Goal: Task Accomplishment & Management: Manage account settings

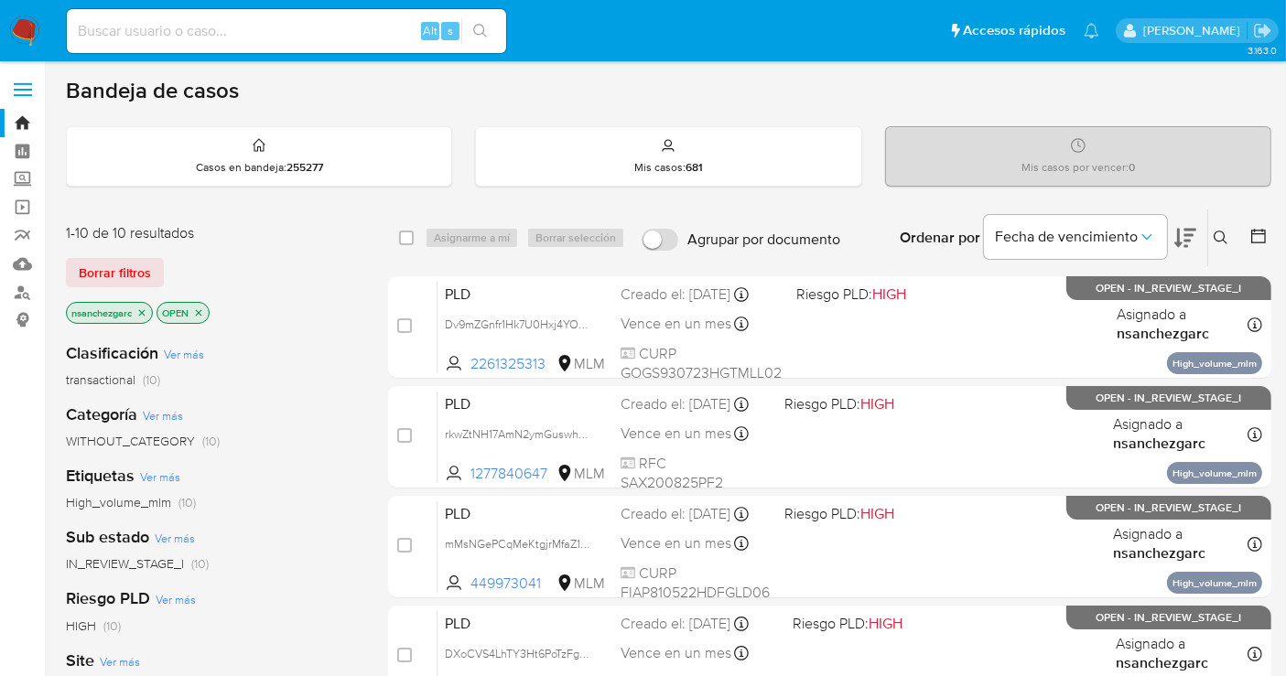
click at [1171, 238] on icon at bounding box center [1221, 238] width 15 height 15
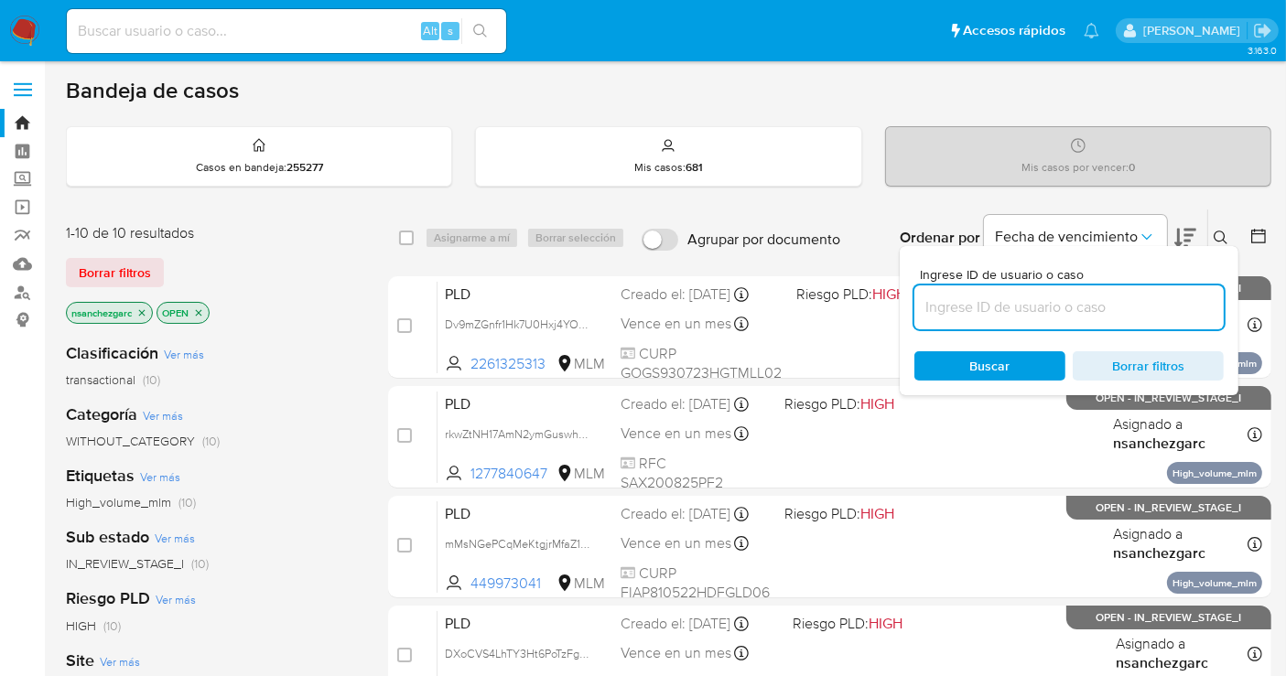
click at [1021, 302] on input at bounding box center [1068, 308] width 309 height 24
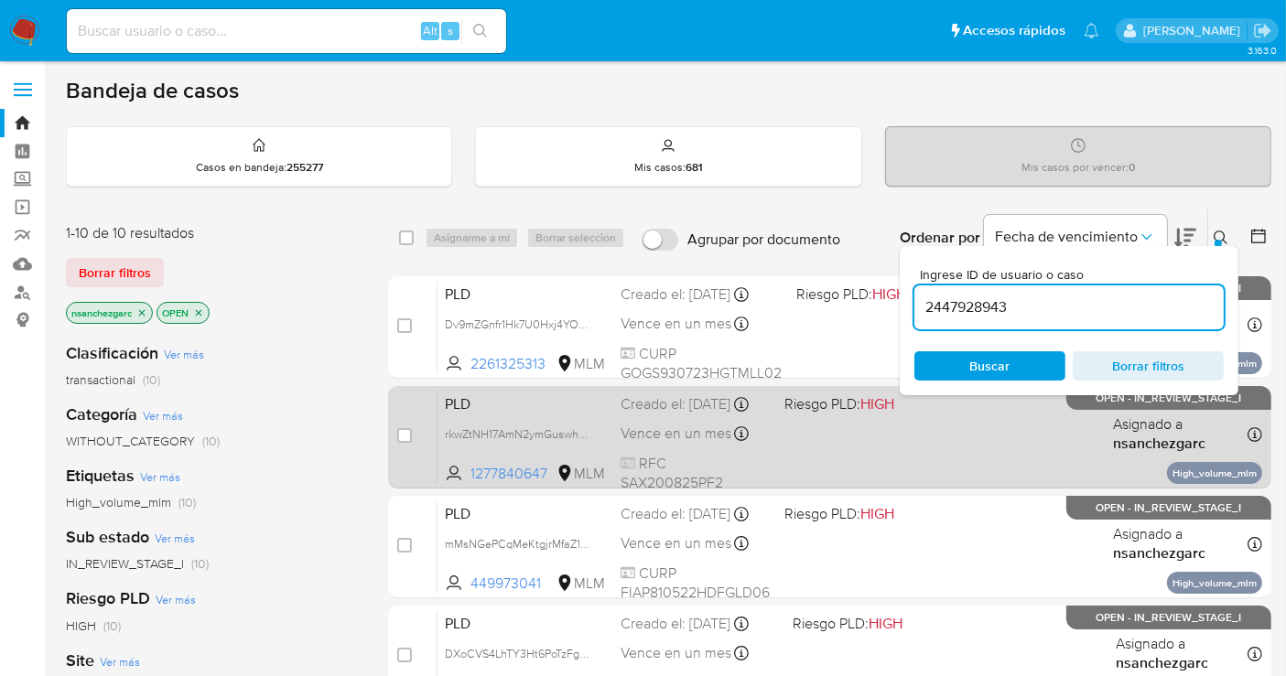
type input "2447928943"
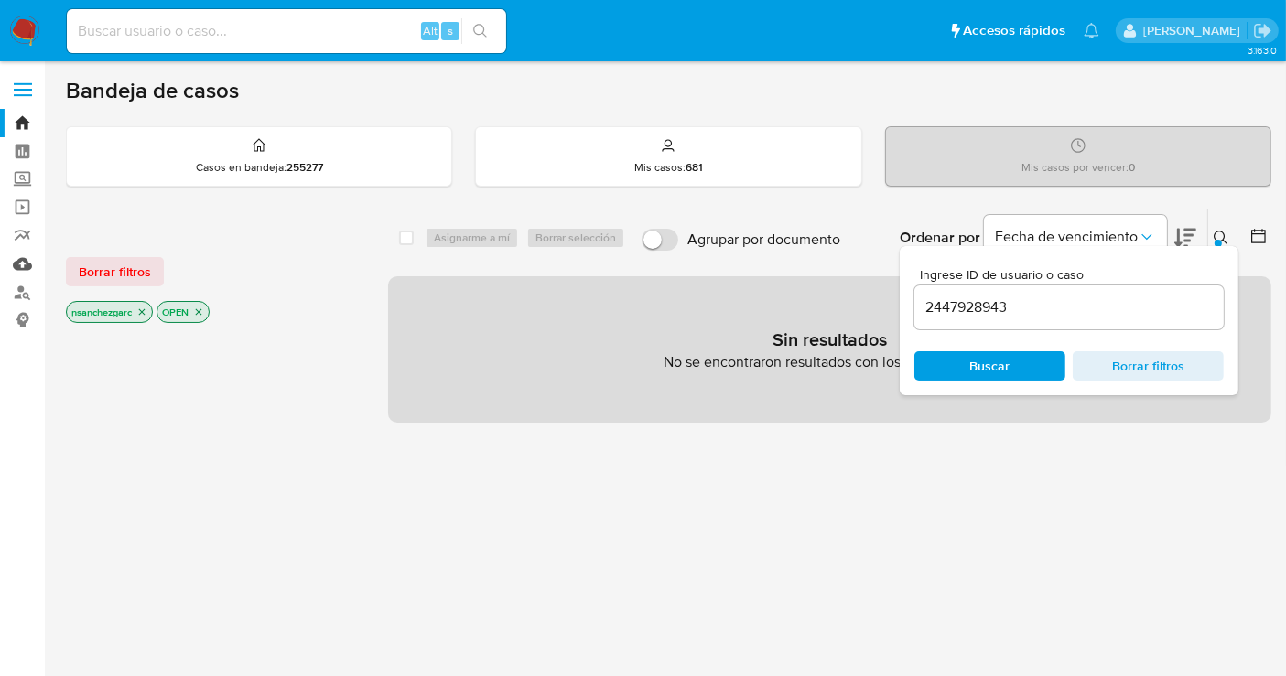
click at [22, 266] on link "Mulan" at bounding box center [109, 264] width 218 height 28
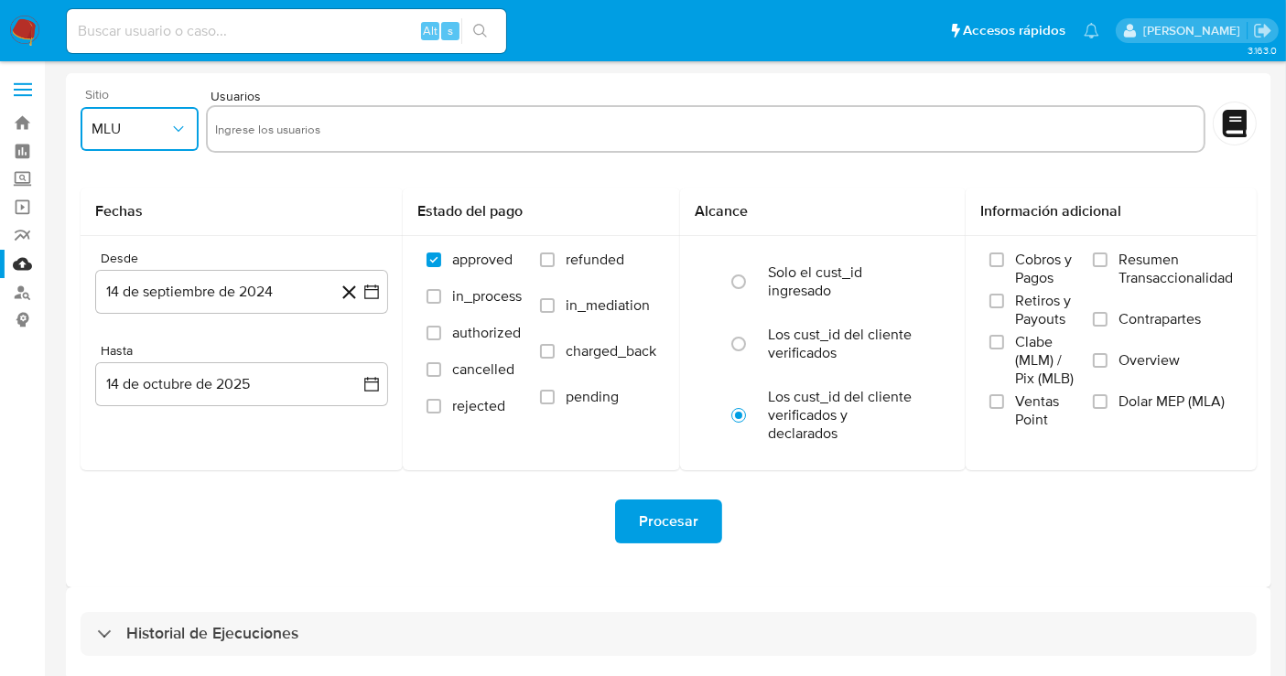
click at [146, 137] on span "MLU" at bounding box center [131, 129] width 78 height 18
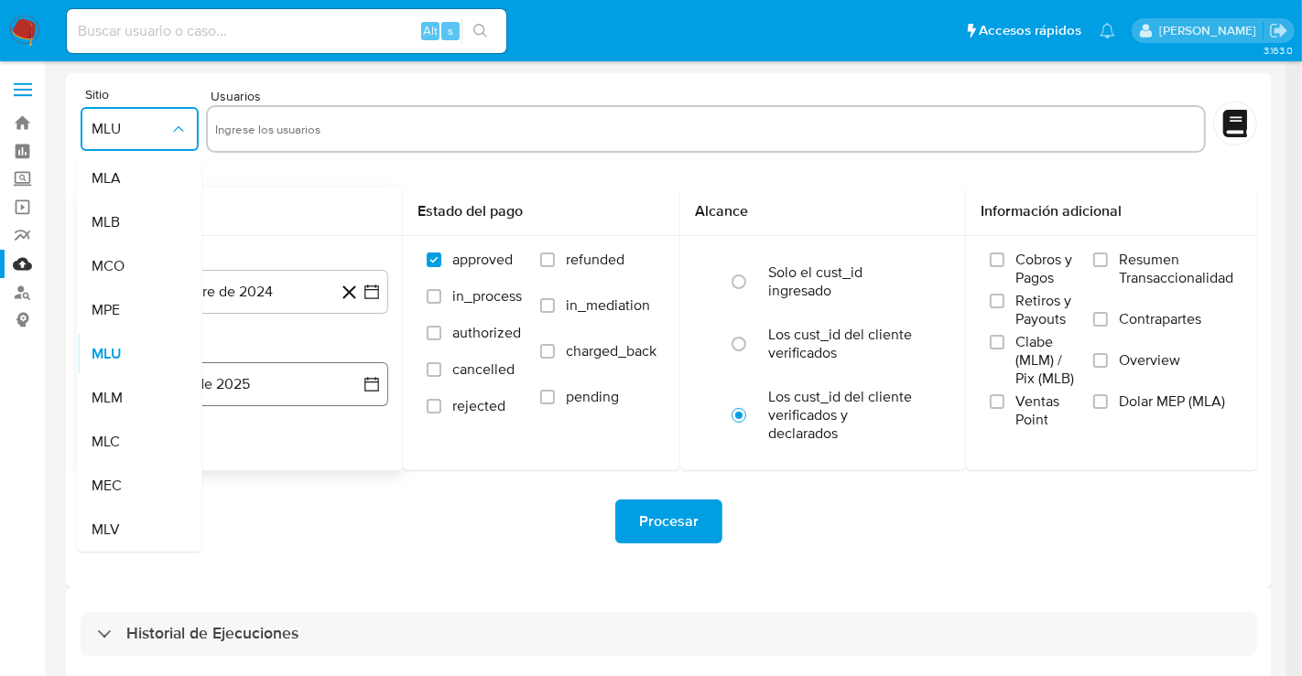
drag, startPoint x: 123, startPoint y: 386, endPoint x: 139, endPoint y: 381, distance: 17.4
click at [126, 387] on div "MLM" at bounding box center [134, 398] width 85 height 44
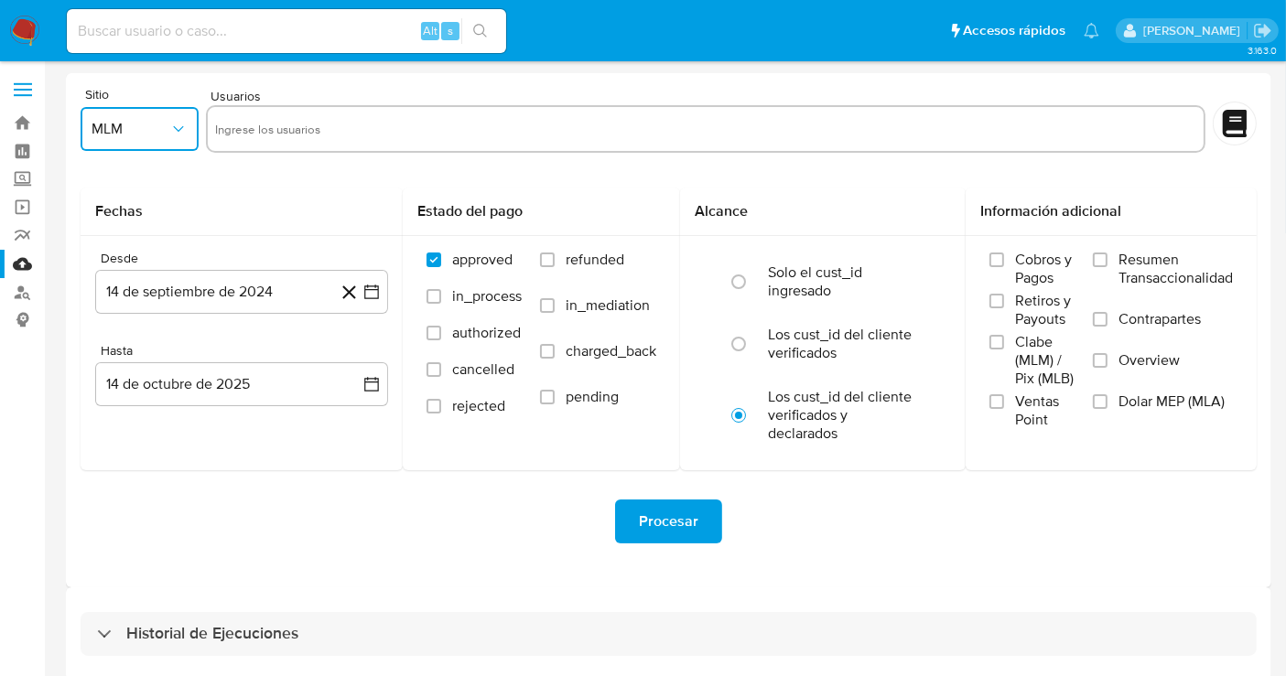
click at [268, 119] on input "text" at bounding box center [705, 128] width 981 height 29
type input "1704819756"
paste input "78597380"
type input "78597380"
paste input "168395119"
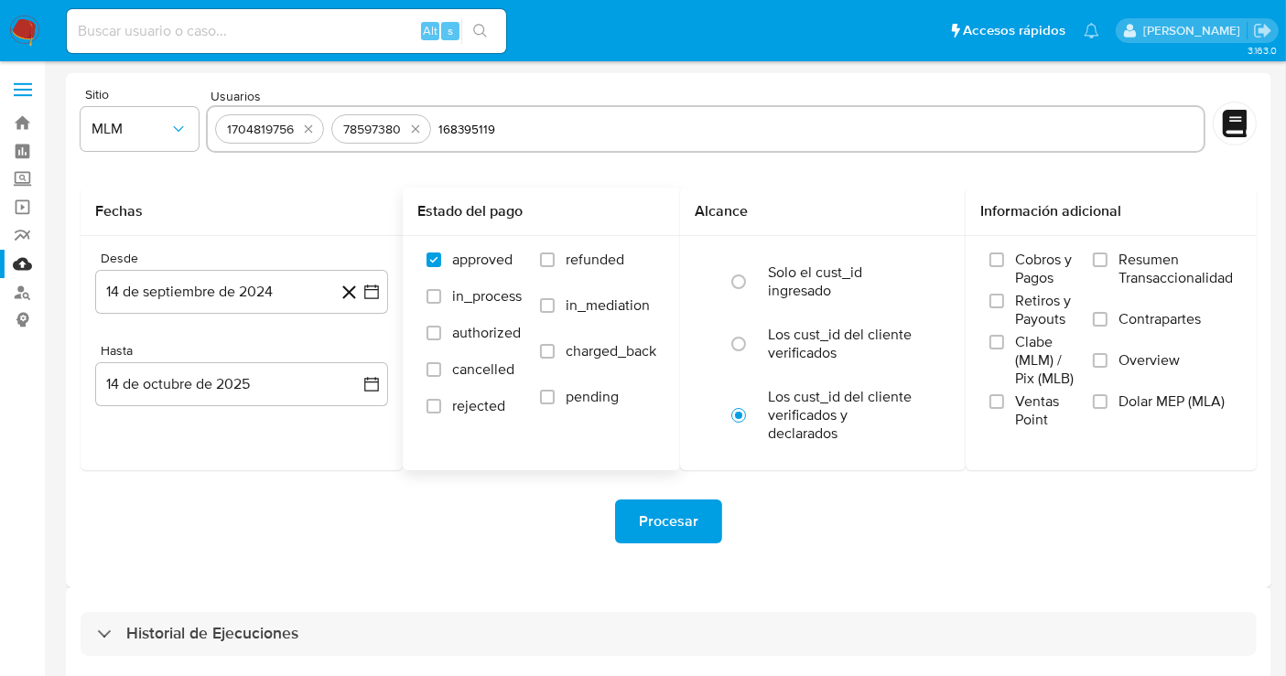
type input "168395119"
paste input "418822496"
type input "418822496"
paste input "417033641"
type input "417033641"
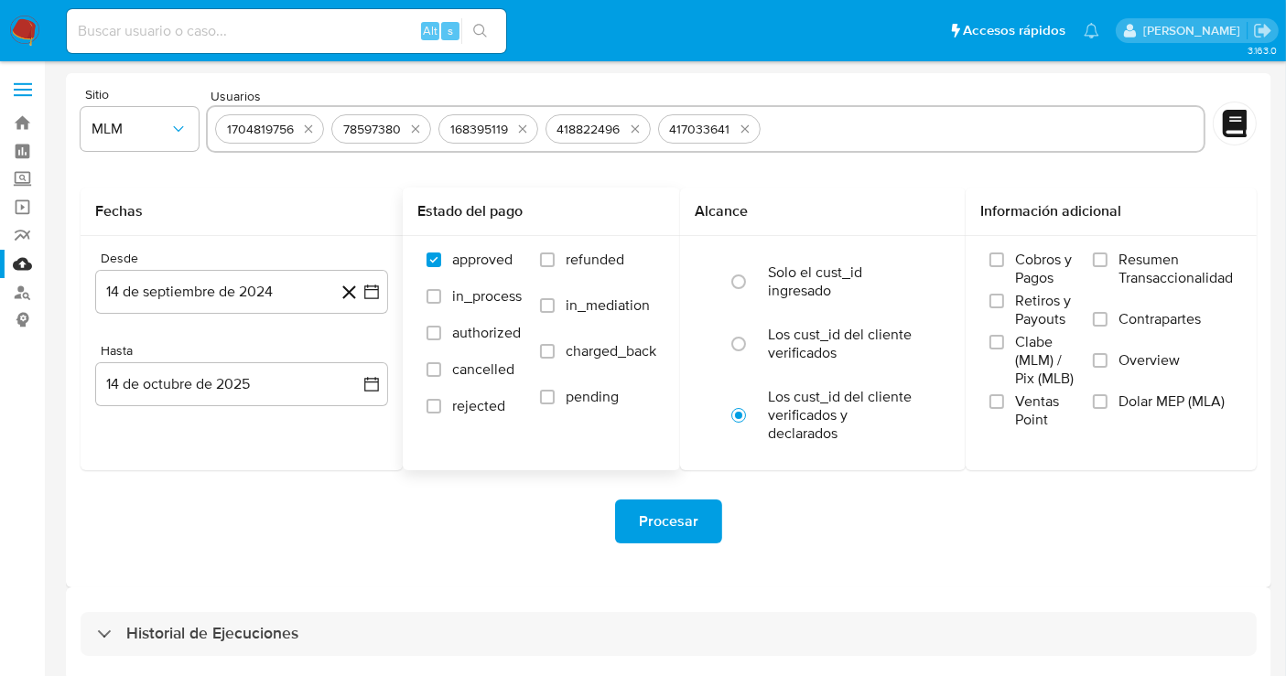
paste input "1027648462"
type input "1027648462"
paste input "414850272"
type input "414850272"
paste input "2337734336"
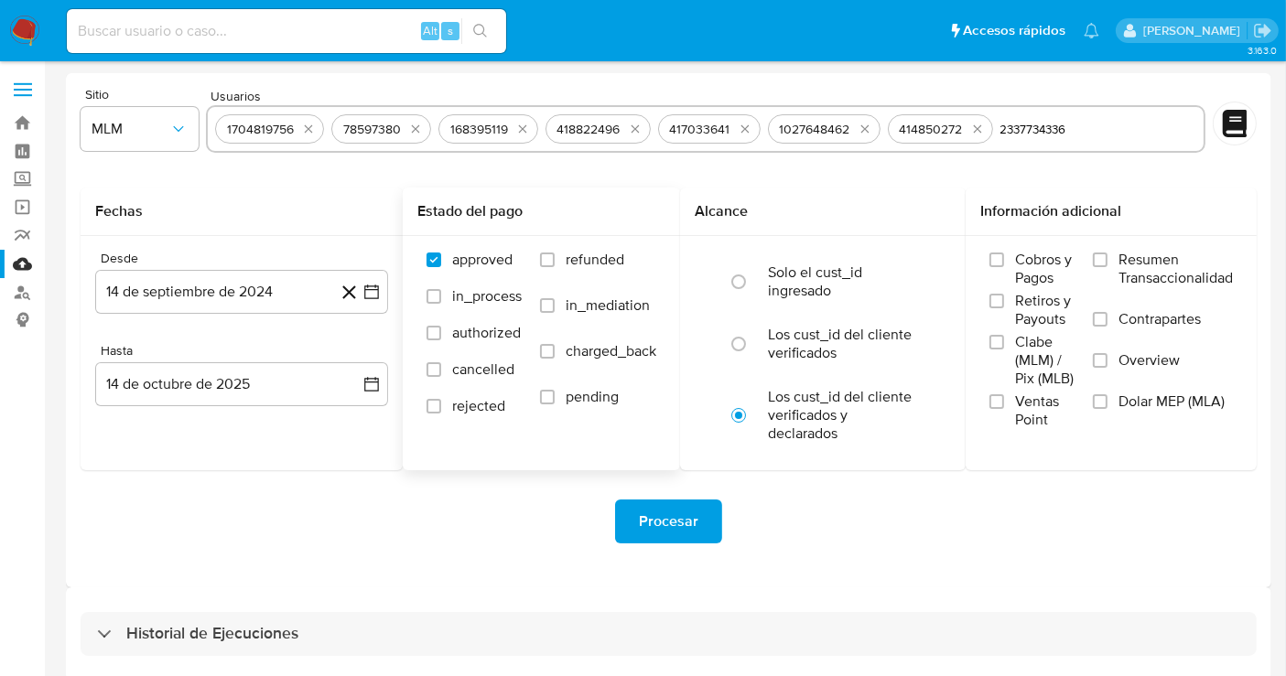
type input "2337734336"
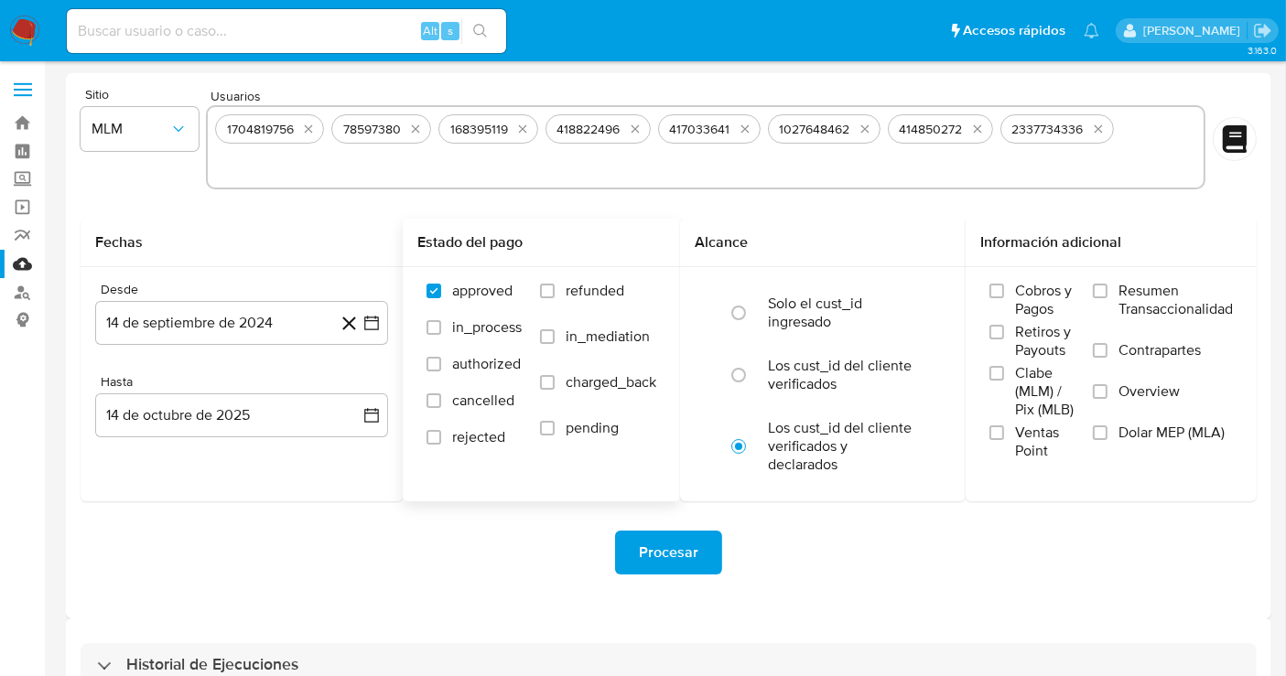
paste input "2426339425"
type input "2426339425"
paste input "1379199360"
type input "1379199360"
click at [1107, 383] on label "Overview" at bounding box center [1163, 403] width 140 height 41
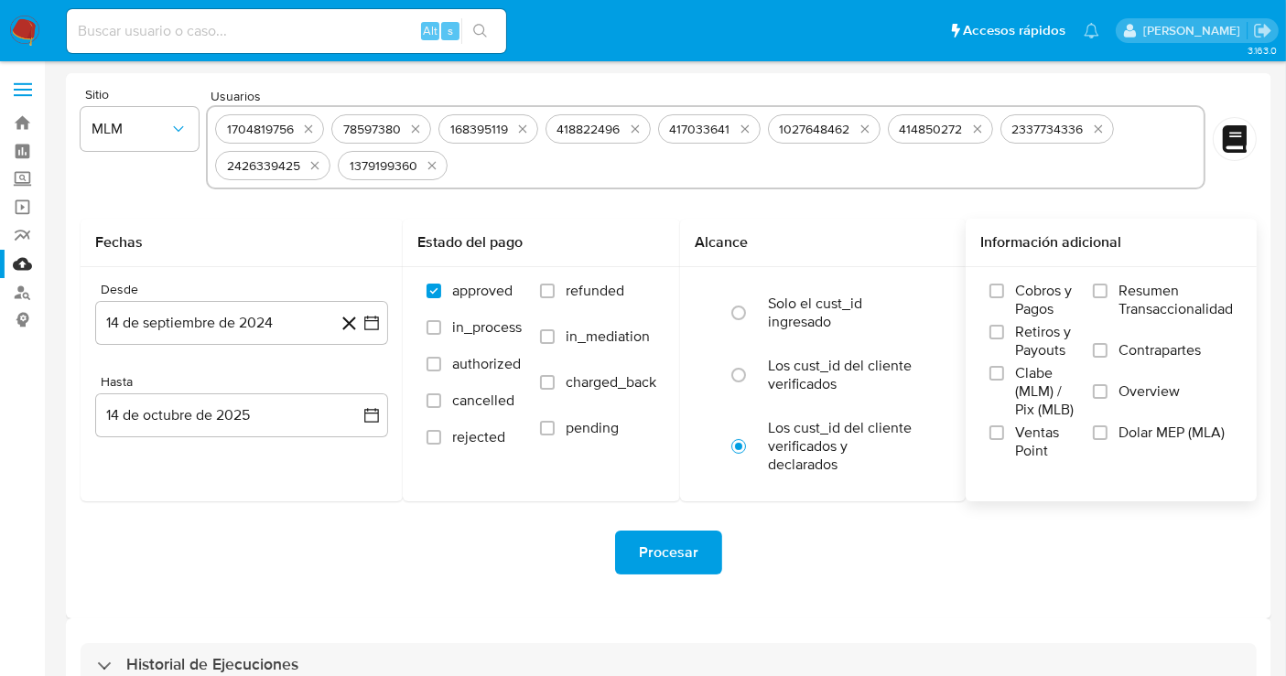
click at [1107, 384] on input "Overview" at bounding box center [1100, 391] width 15 height 15
click at [222, 325] on button "14 de septiembre de 2024" at bounding box center [241, 323] width 293 height 44
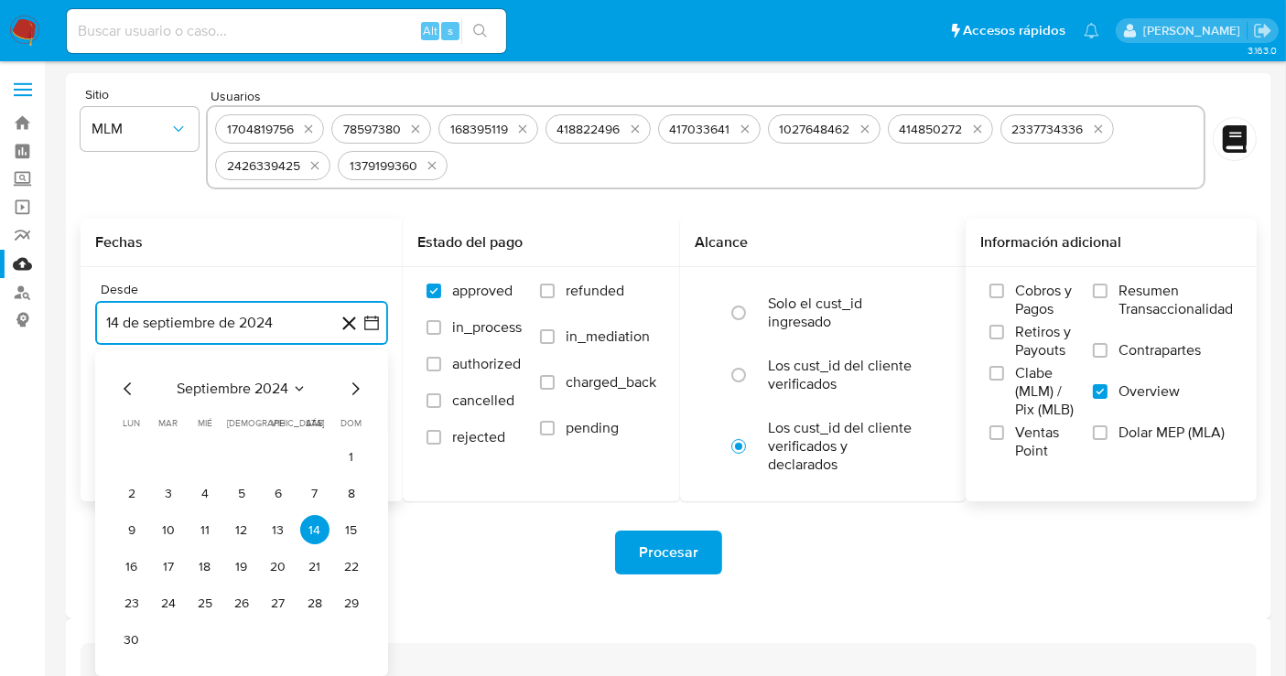
click at [359, 385] on icon "Mes siguiente" at bounding box center [355, 389] width 22 height 22
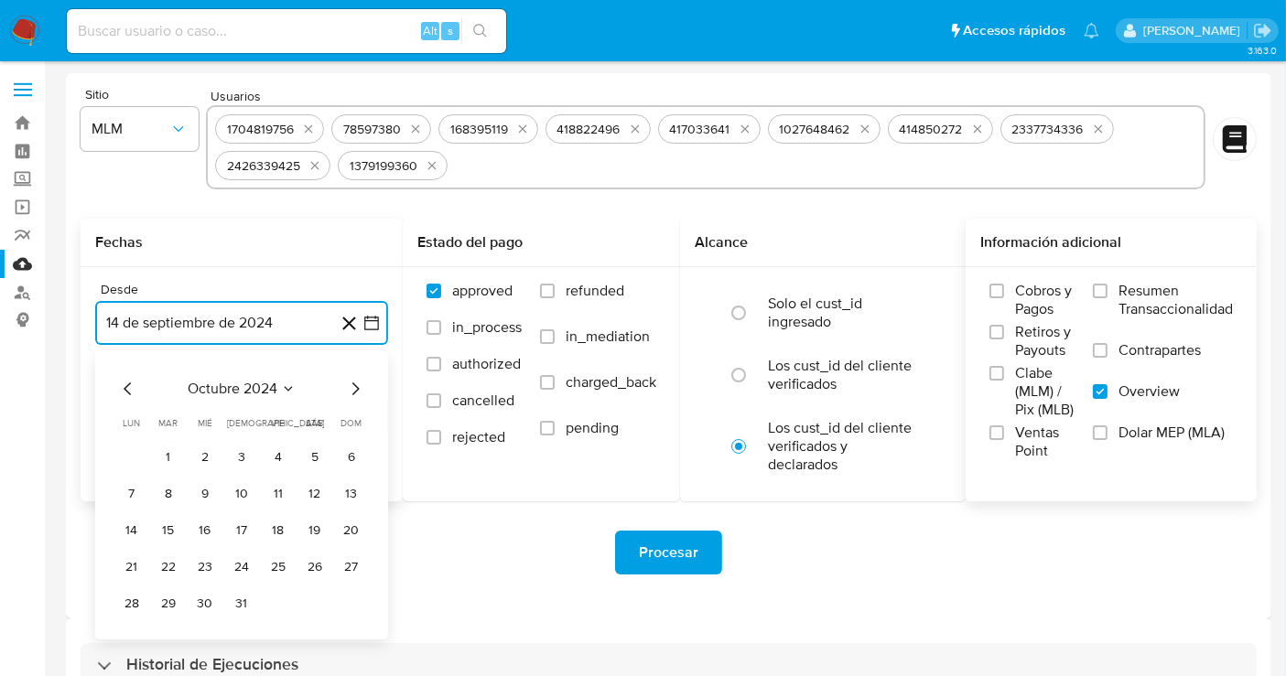
click at [359, 385] on icon "Mes siguiente" at bounding box center [355, 389] width 22 height 22
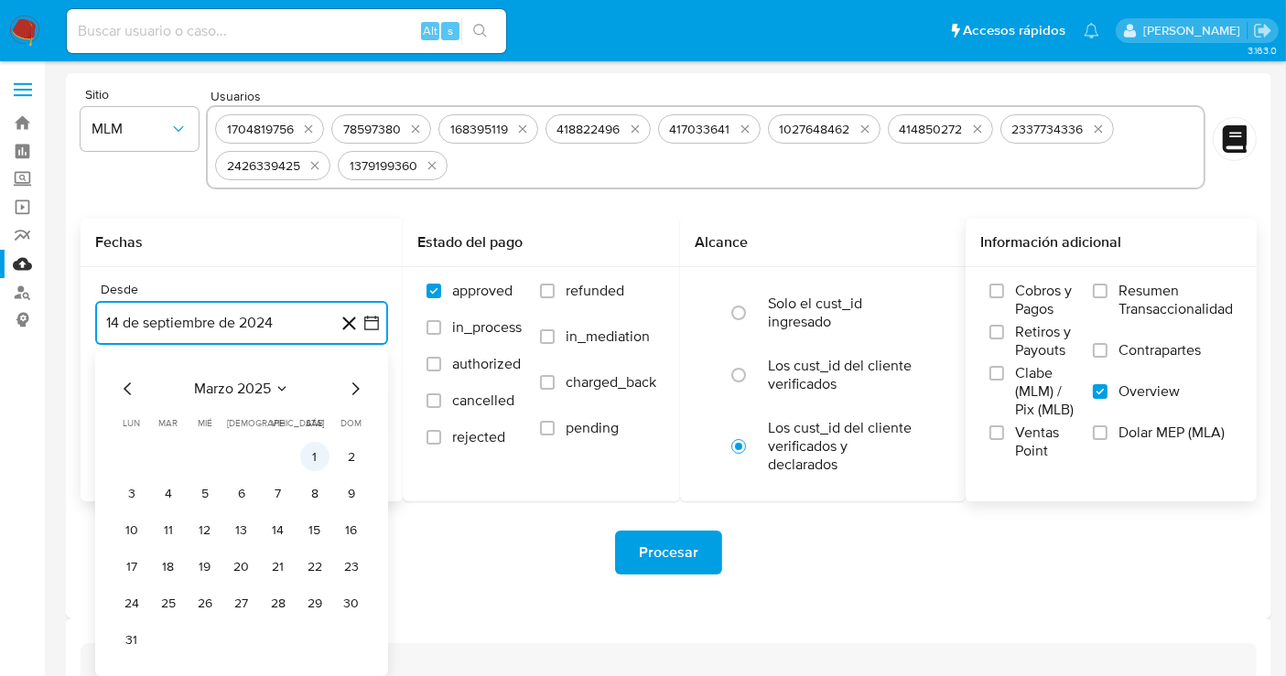
click at [310, 452] on button "1" at bounding box center [314, 456] width 29 height 29
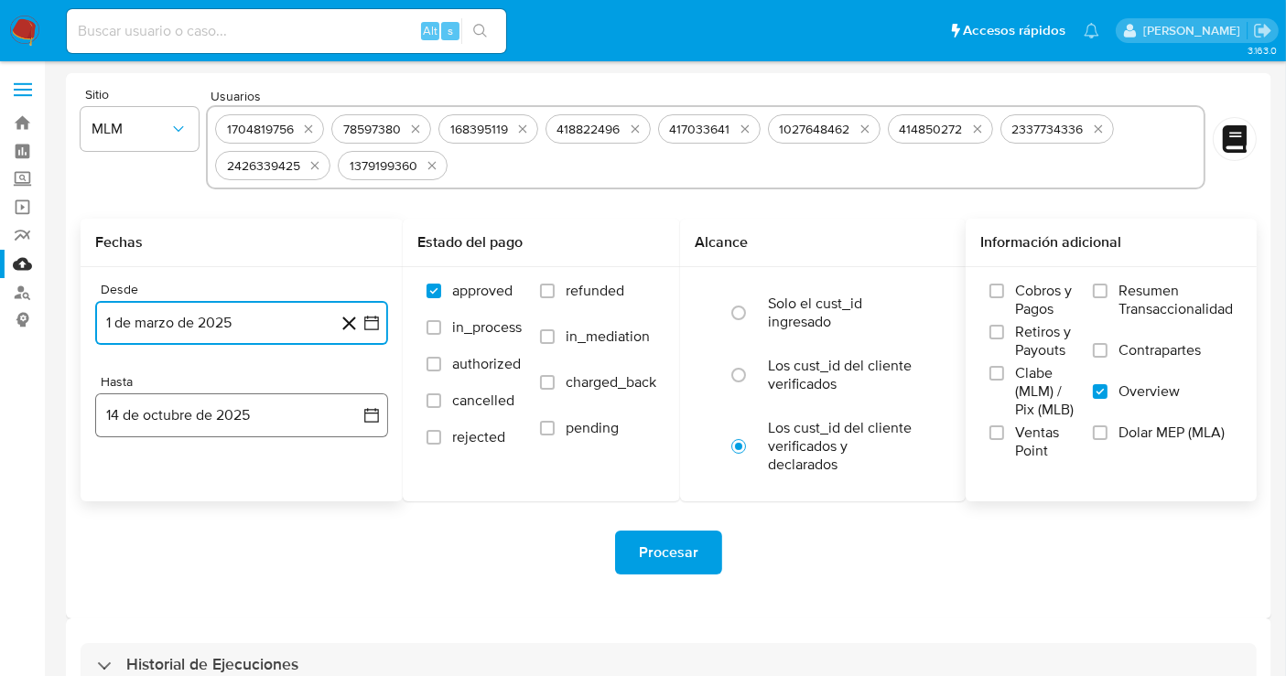
click at [245, 414] on button "14 de octubre de 2025" at bounding box center [241, 416] width 293 height 44
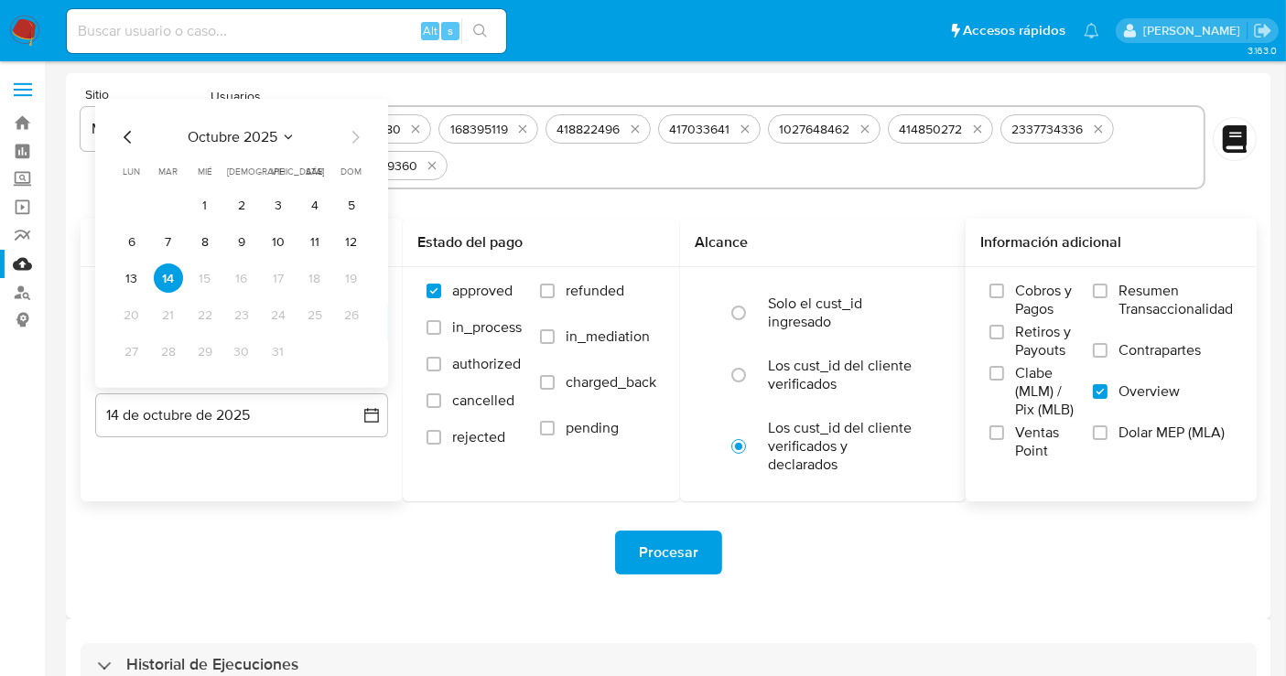
click at [128, 135] on icon "Mes anterior" at bounding box center [128, 137] width 22 height 22
click at [347, 346] on button "31" at bounding box center [351, 351] width 29 height 29
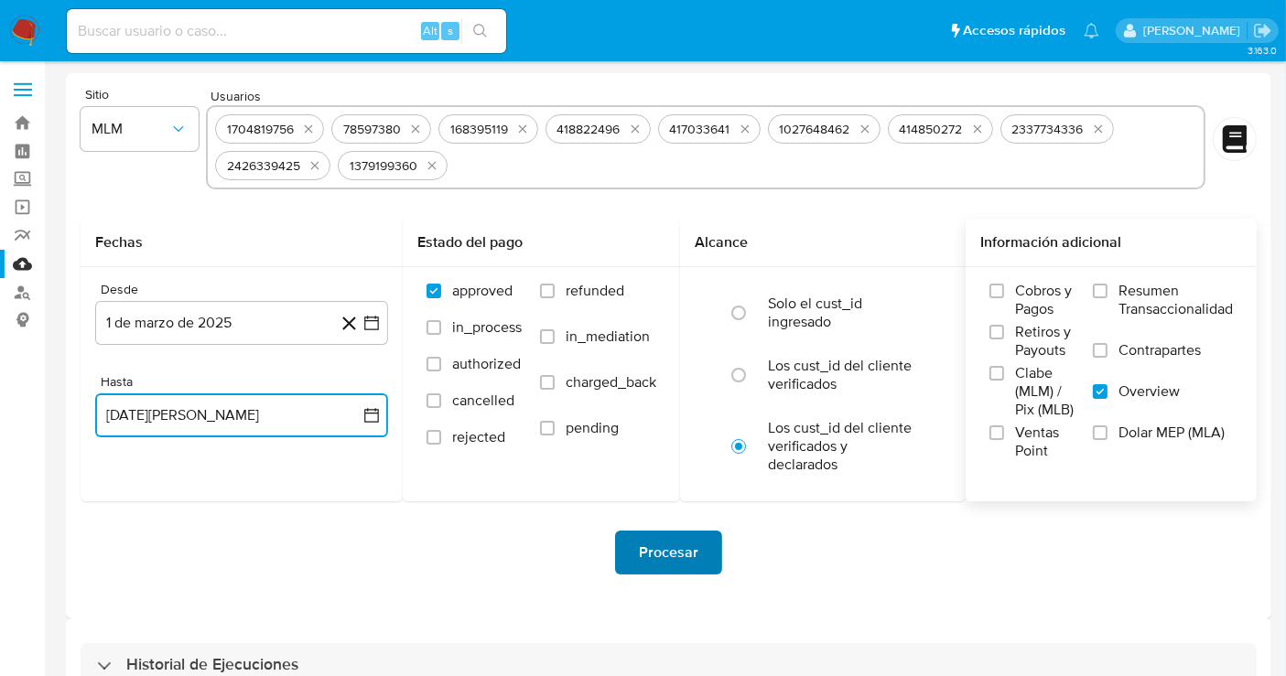
click at [658, 541] on span "Procesar" at bounding box center [668, 553] width 59 height 40
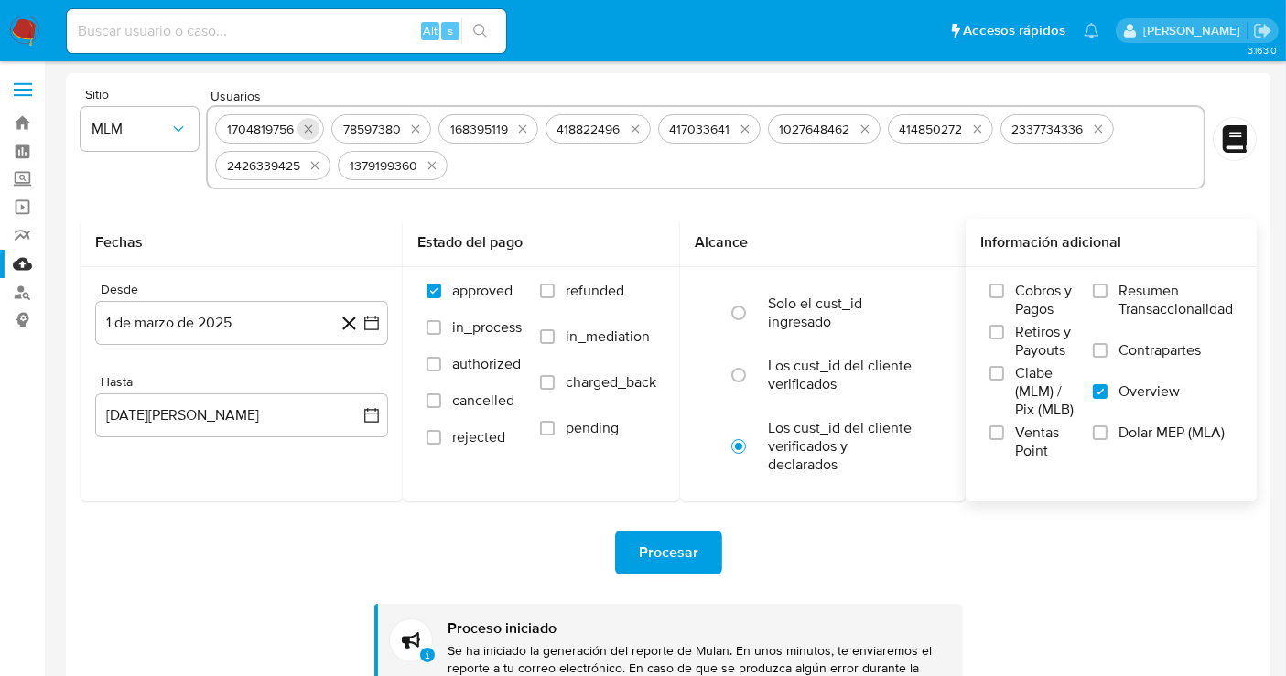
click at [307, 129] on icon "quitar 1704819756" at bounding box center [308, 129] width 8 height 8
click at [307, 129] on button "quitar 78597380" at bounding box center [299, 129] width 22 height 22
click at [395, 129] on button "quitar 168395119" at bounding box center [406, 129] width 22 height 22
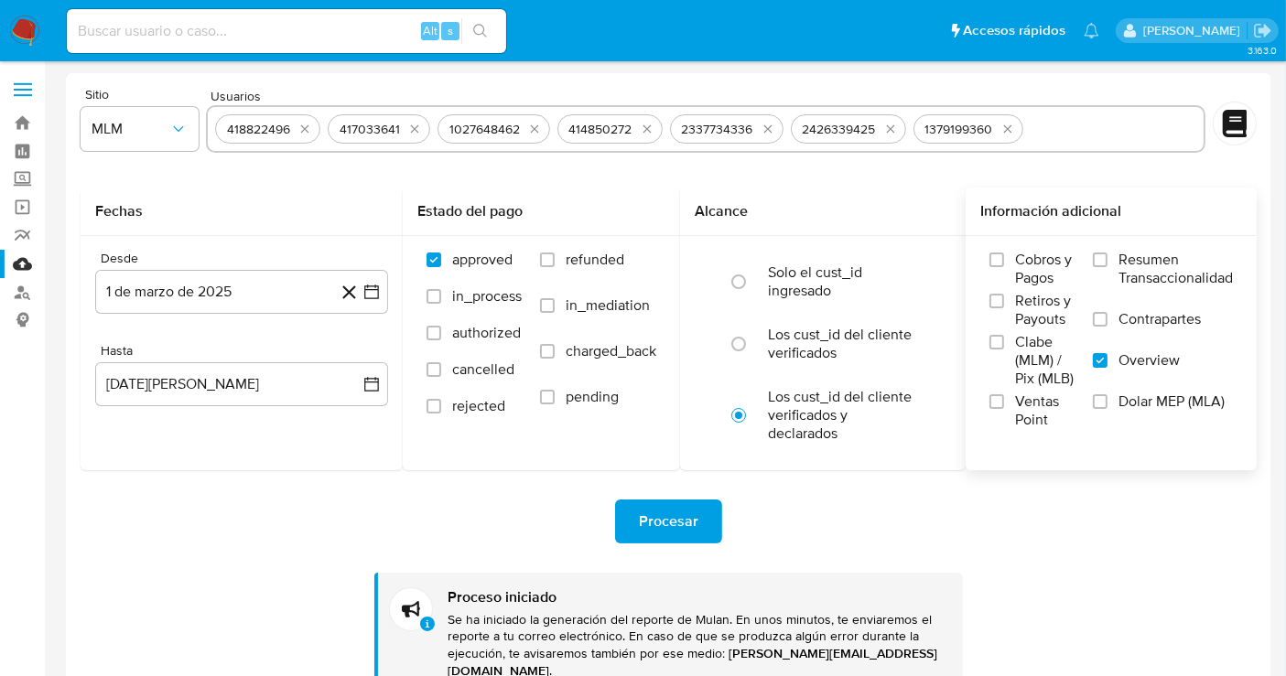
click at [307, 129] on icon "quitar 418822496" at bounding box center [304, 129] width 15 height 15
click at [307, 129] on icon "quitar 417033641" at bounding box center [302, 129] width 15 height 15
click at [415, 129] on icon "quitar 1027648462" at bounding box center [422, 129] width 15 height 15
click at [307, 129] on icon "quitar 414850272" at bounding box center [304, 129] width 15 height 15
click at [307, 129] on icon "quitar 2337734336" at bounding box center [313, 129] width 15 height 15
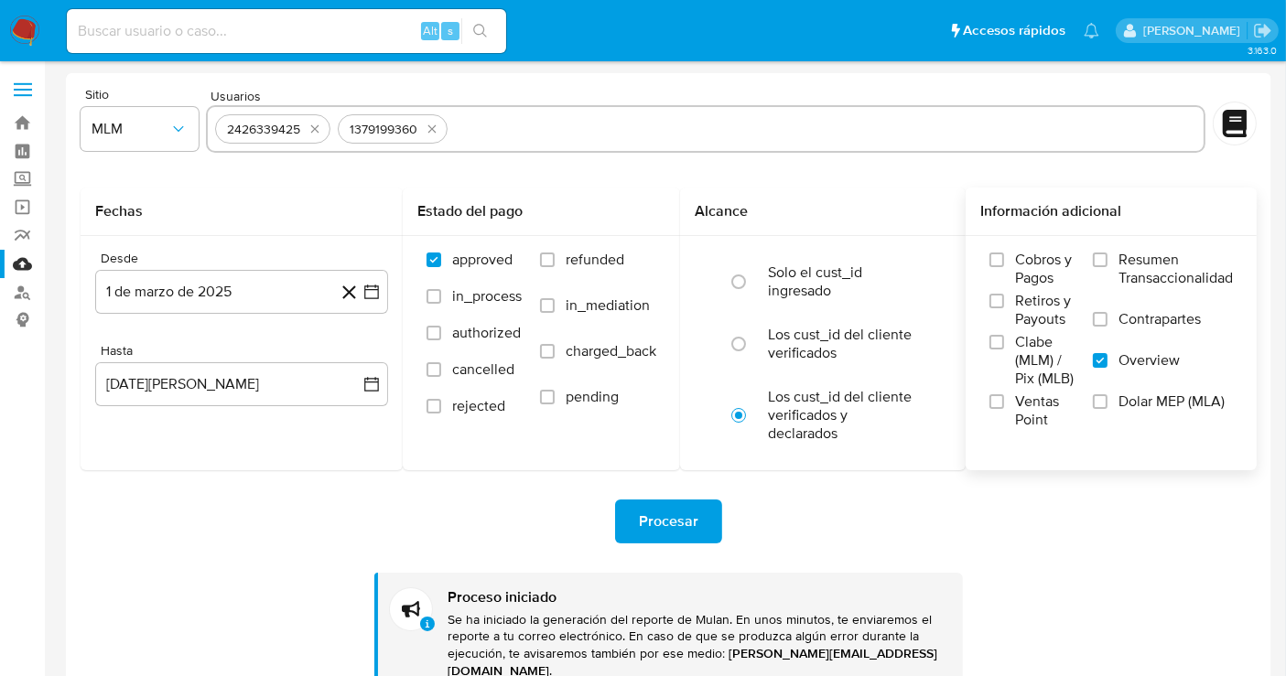
click at [308, 129] on icon "quitar 2426339425" at bounding box center [315, 129] width 15 height 15
click at [427, 129] on icon "quitar 1379199360" at bounding box center [431, 129] width 8 height 8
click at [307, 129] on input "text" at bounding box center [705, 128] width 981 height 29
paste input "320168883"
type input "320168883"
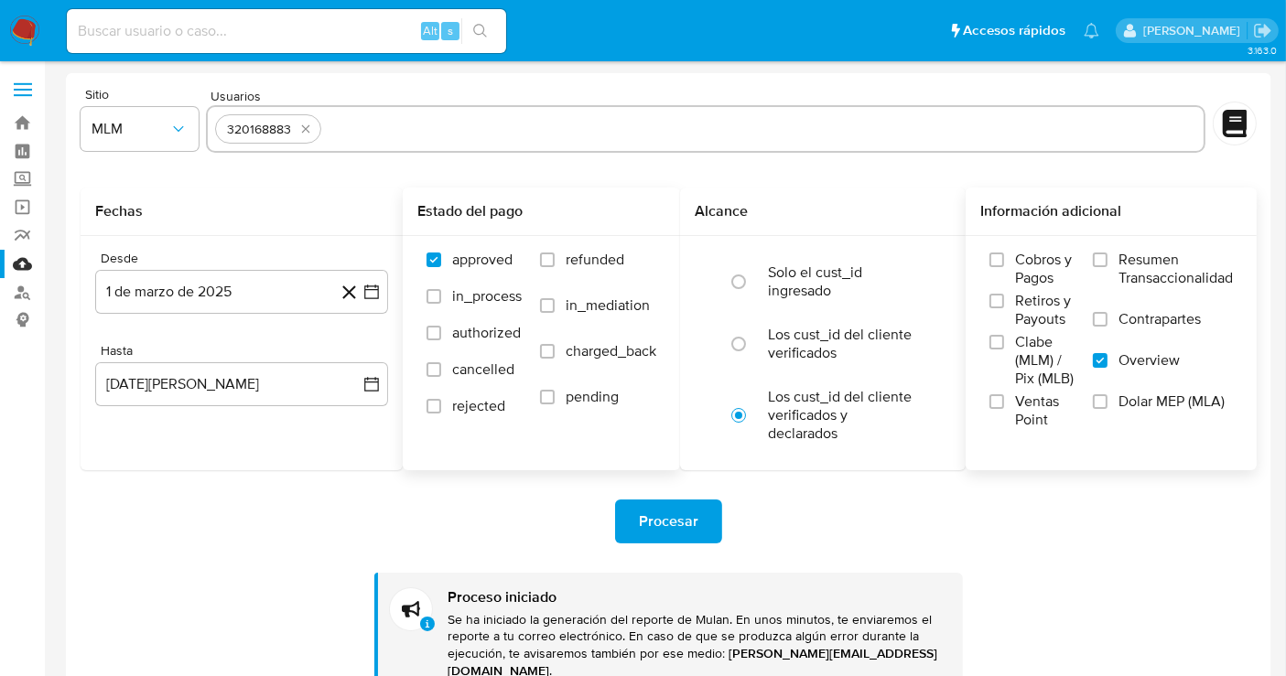
paste input "2560330288"
type input "2560330288"
paste input "268732664"
type input "268732664"
paste input "1971795945"
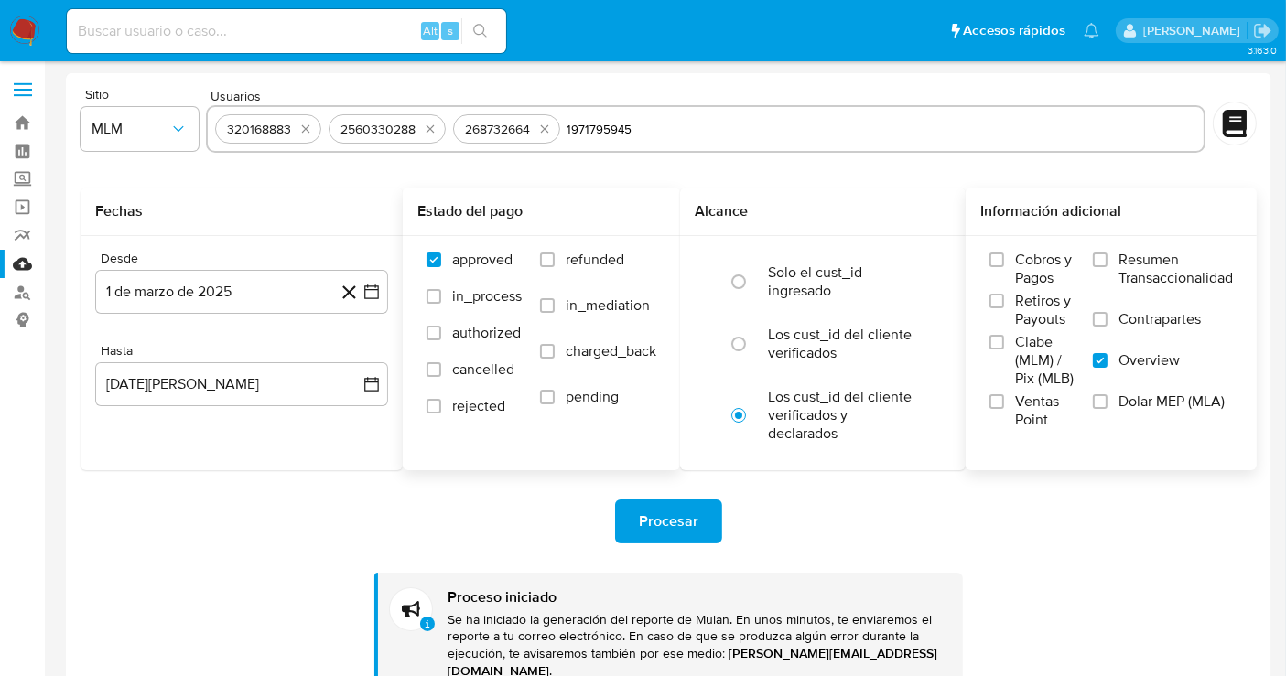
type input "1971795945"
paste input "2321183139"
type input "2321183139"
paste input "1123544973"
type input "1123544973"
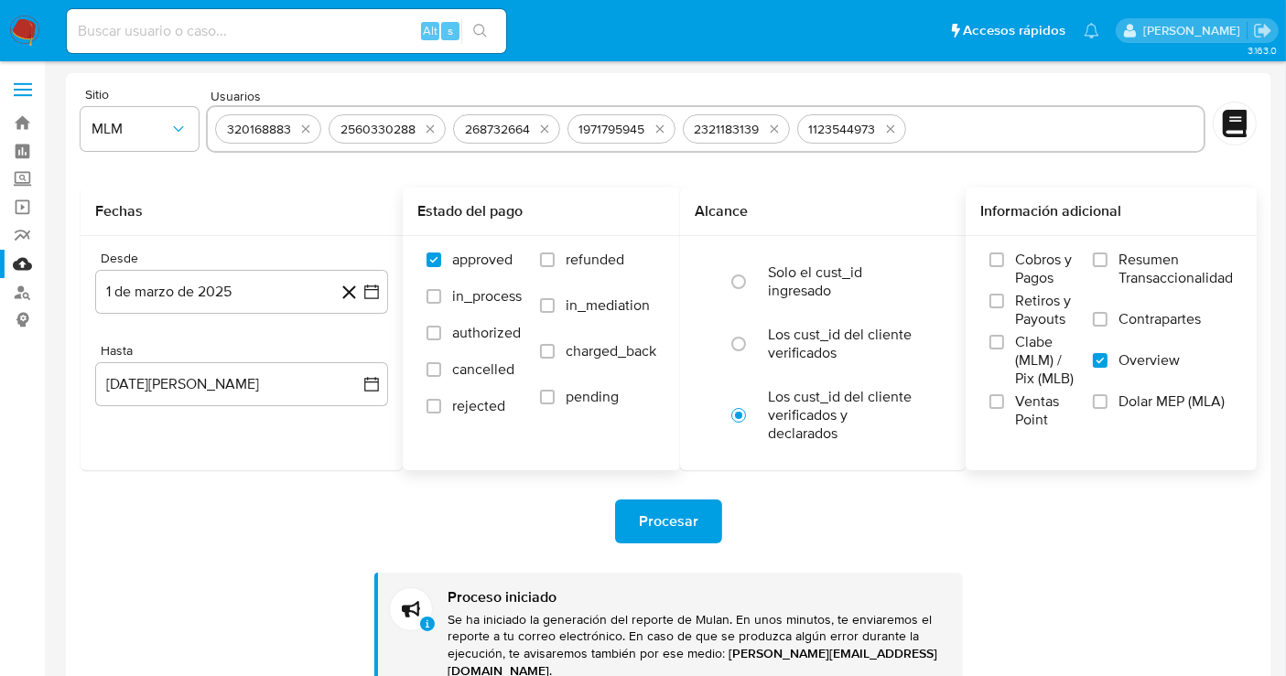
paste input "2541288521"
type input "2541288521"
paste input "538789018"
type input "538789018"
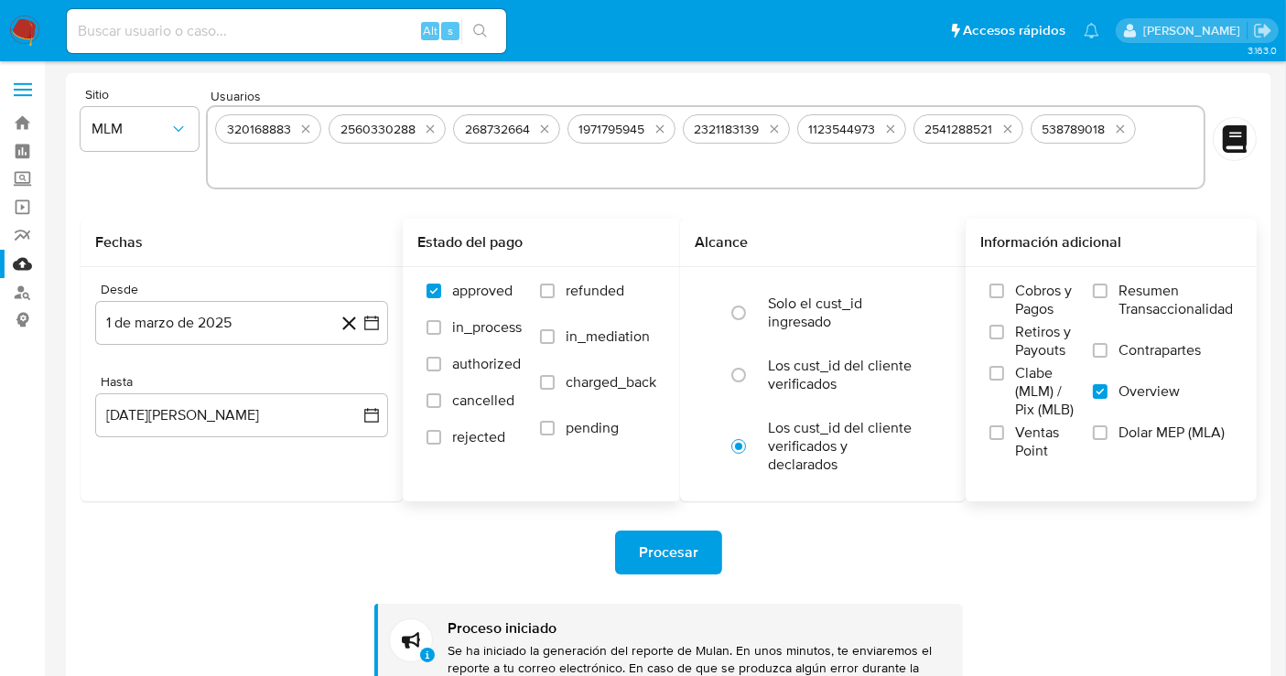
paste input "2435851983"
type input "2435851983"
paste input "2566046456"
type input "2566046456"
click at [667, 551] on span "Procesar" at bounding box center [668, 553] width 59 height 40
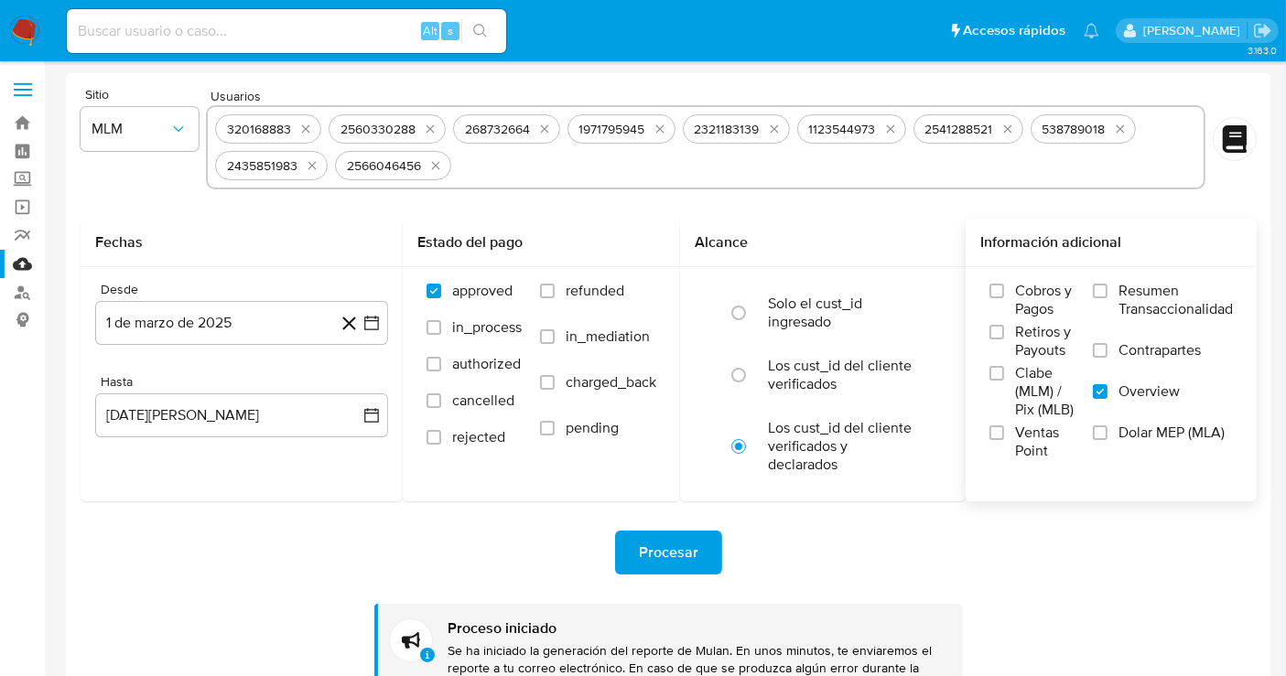
click at [375, 505] on div "Procesar Proceso iniciado Se ha iniciado la generación del reporte de Mulan. En…" at bounding box center [669, 614] width 1176 height 224
click at [34, 32] on img at bounding box center [24, 31] width 31 height 31
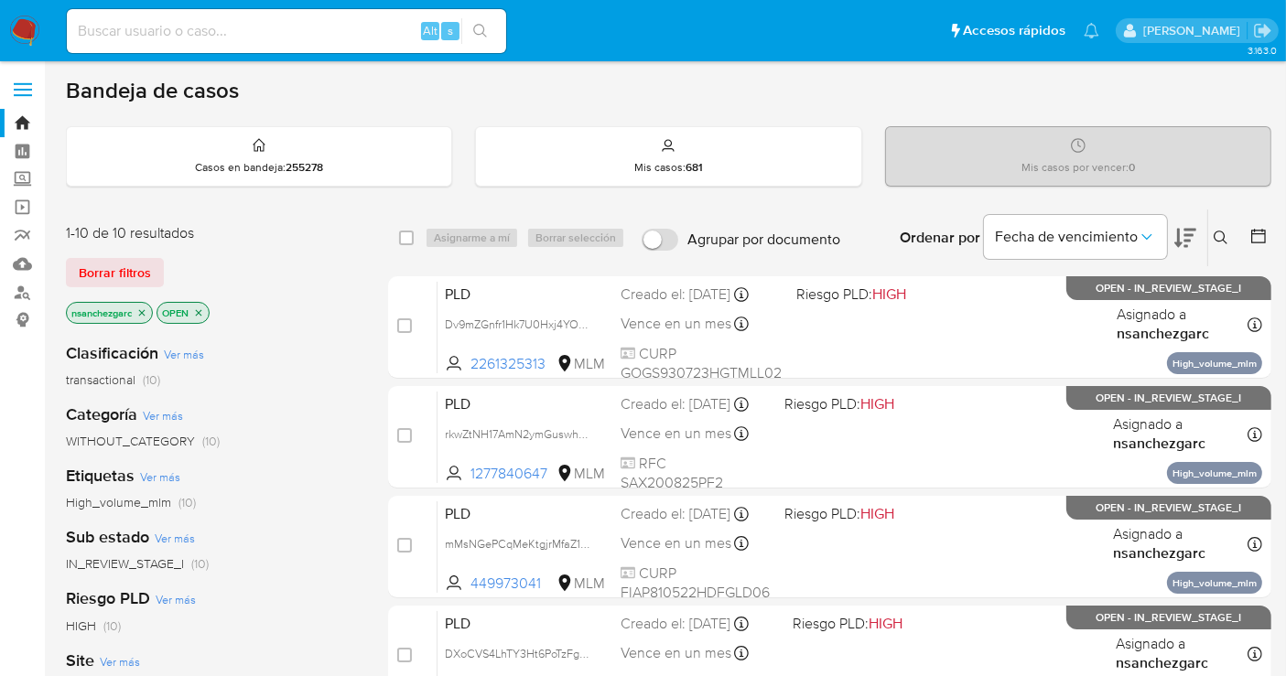
click at [1227, 236] on icon at bounding box center [1221, 238] width 15 height 15
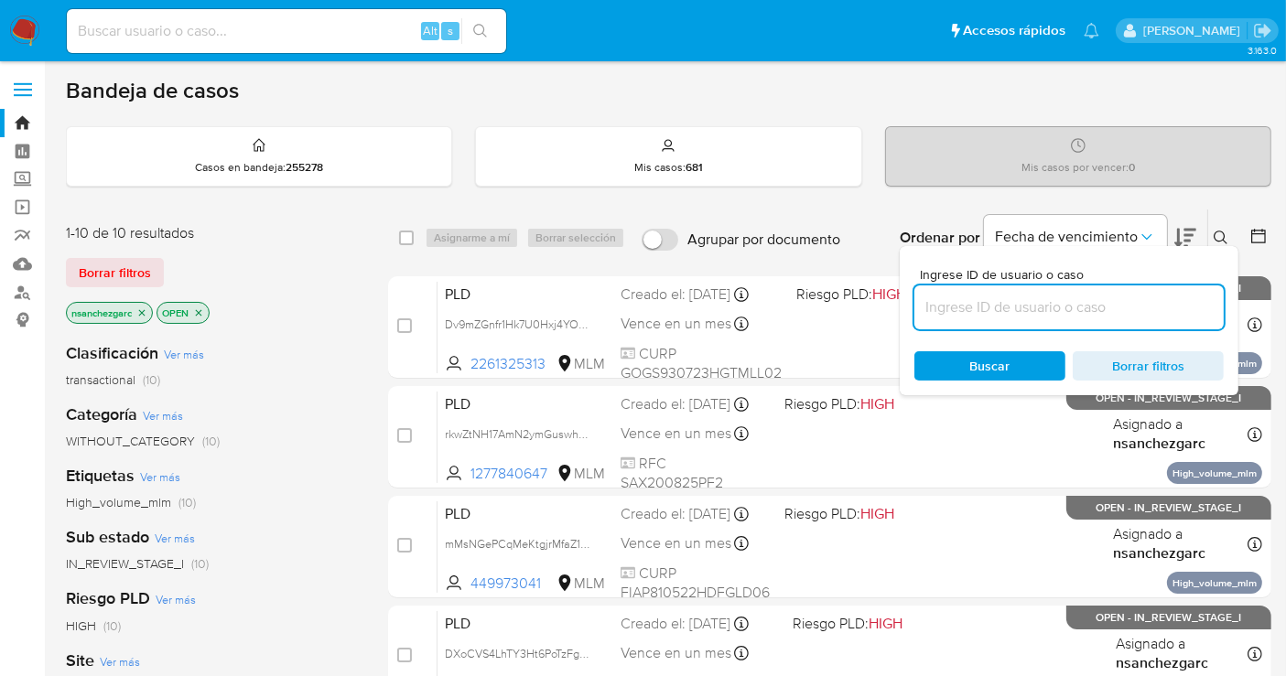
click at [997, 307] on input at bounding box center [1068, 308] width 309 height 24
type input "2447928943"
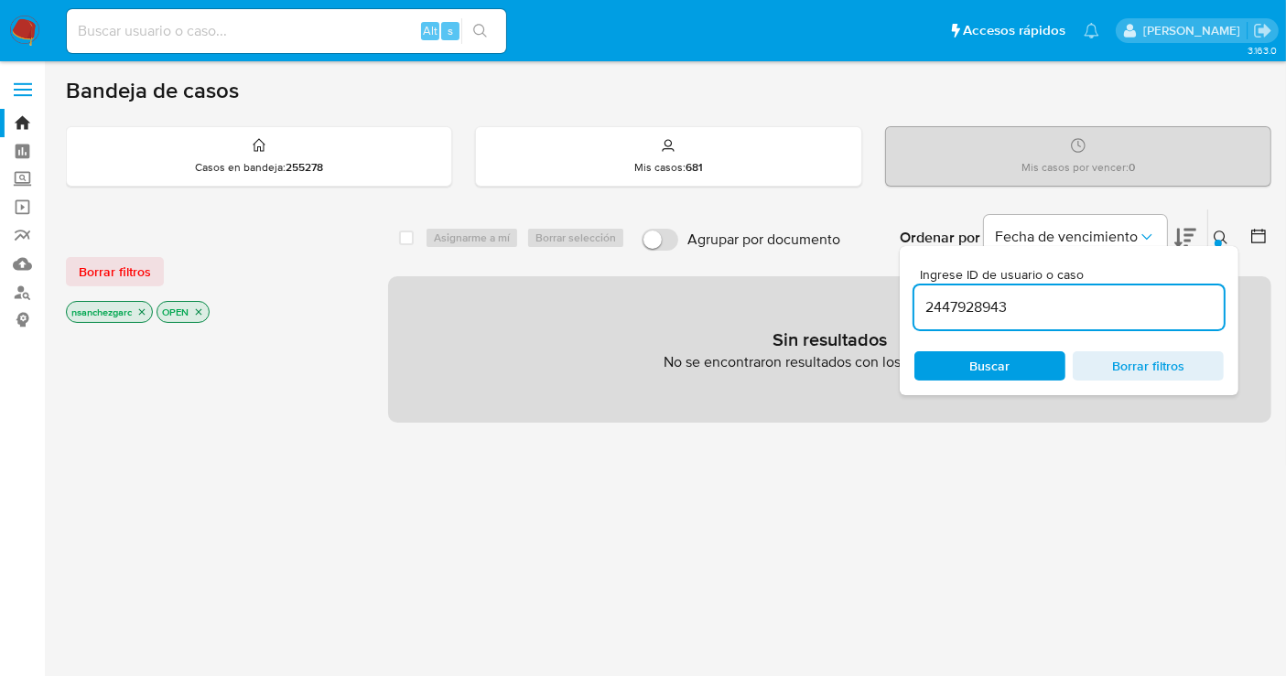
click at [145, 309] on icon "close-filter" at bounding box center [142, 312] width 6 height 6
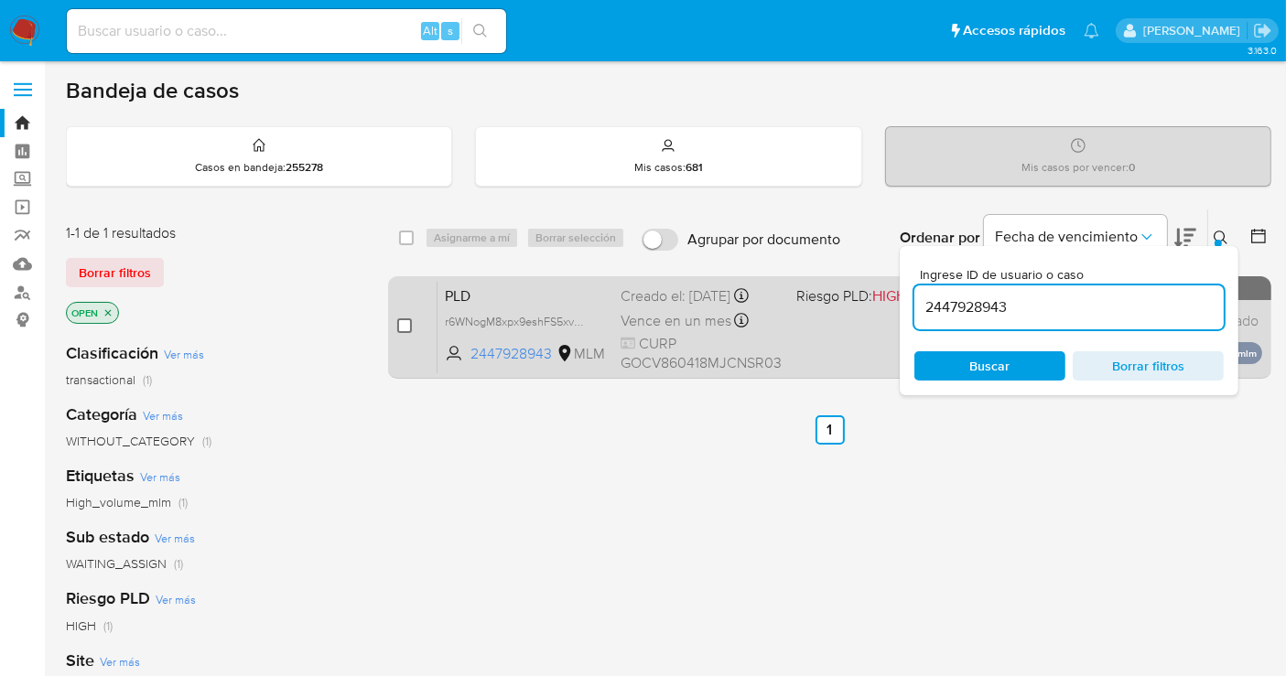
click at [401, 324] on input "checkbox" at bounding box center [404, 326] width 15 height 15
checkbox input "true"
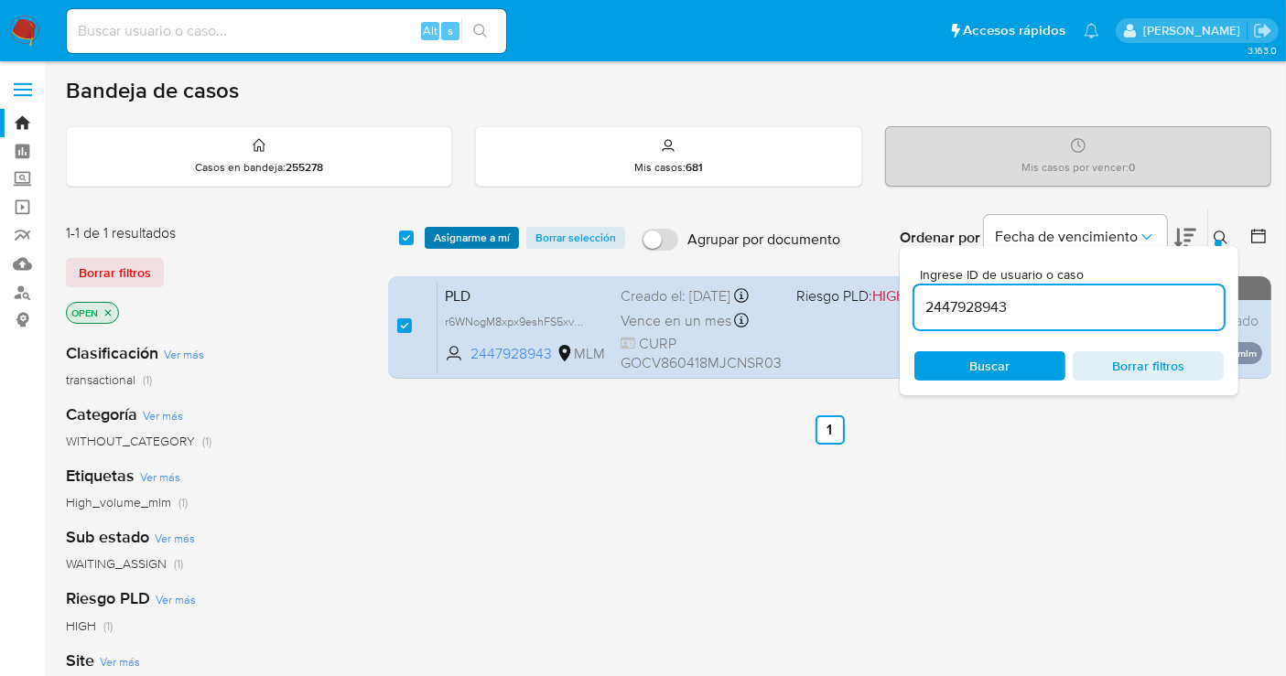
click at [468, 233] on span "Asignarme a mí" at bounding box center [472, 238] width 76 height 18
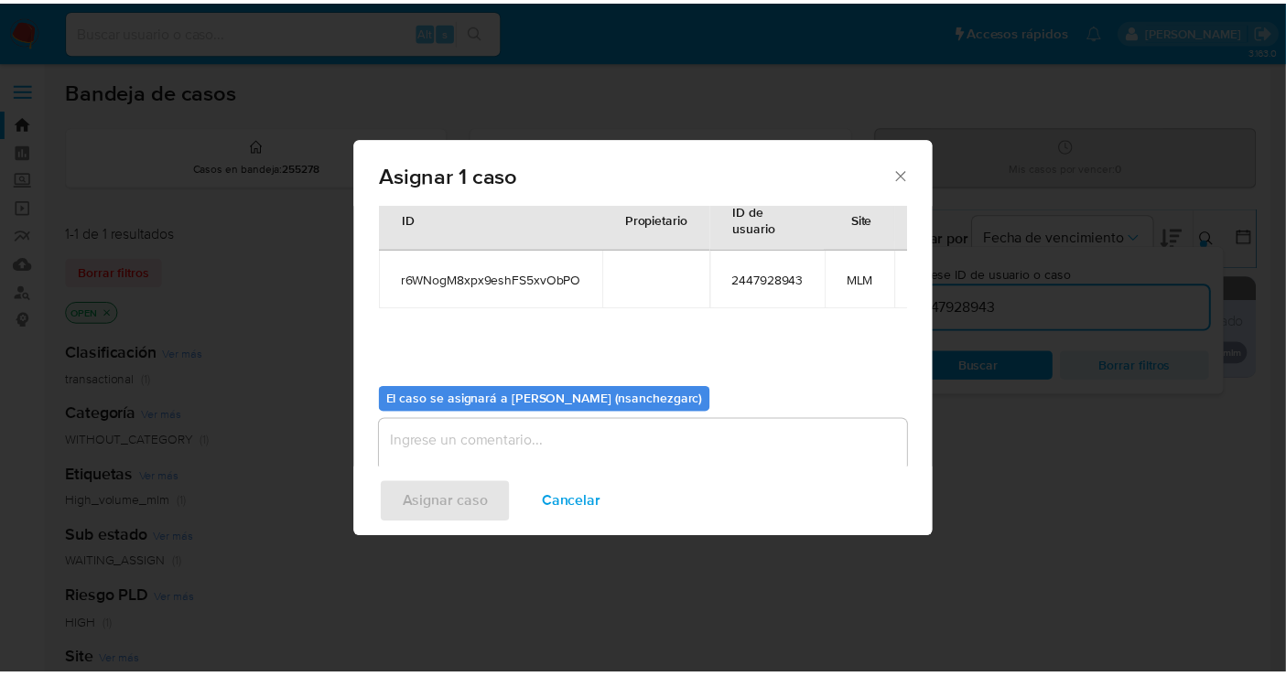
scroll to position [93, 0]
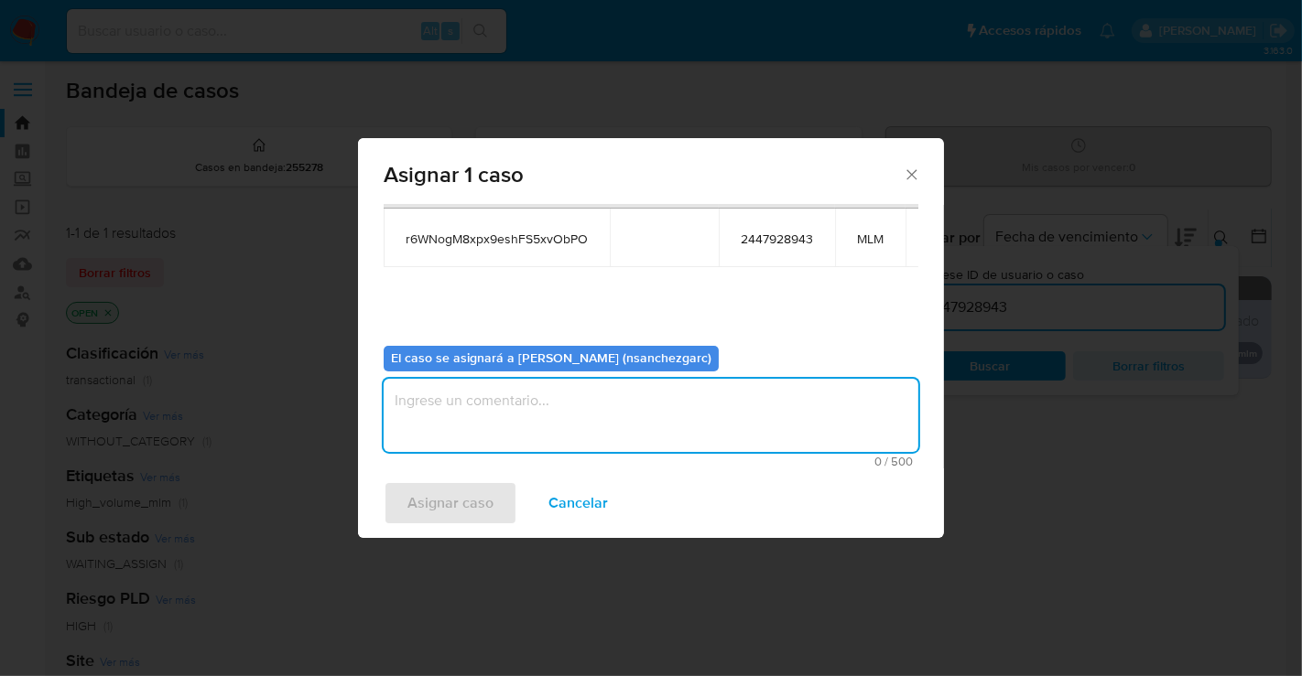
drag, startPoint x: 437, startPoint y: 414, endPoint x: 447, endPoint y: 382, distance: 33.6
click at [436, 412] on textarea "assign-modal" at bounding box center [651, 415] width 535 height 73
type textarea "nesg"
click at [444, 511] on span "Asignar caso" at bounding box center [450, 503] width 86 height 40
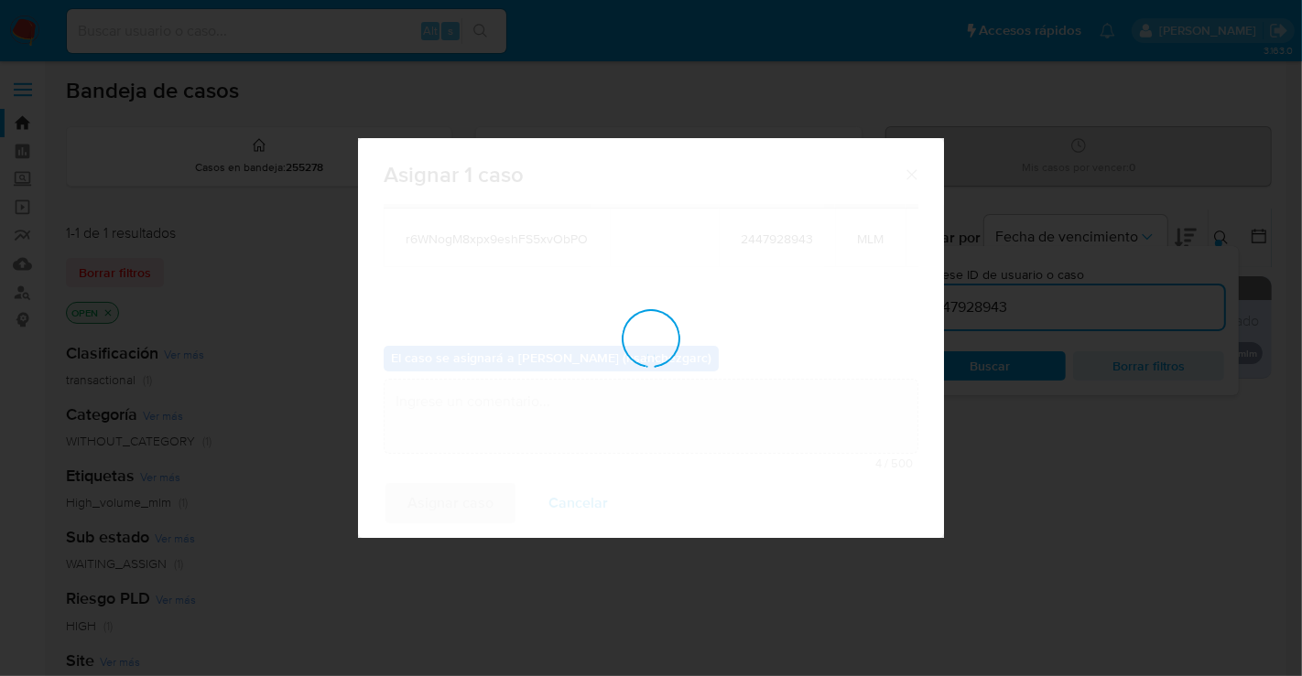
checkbox input "false"
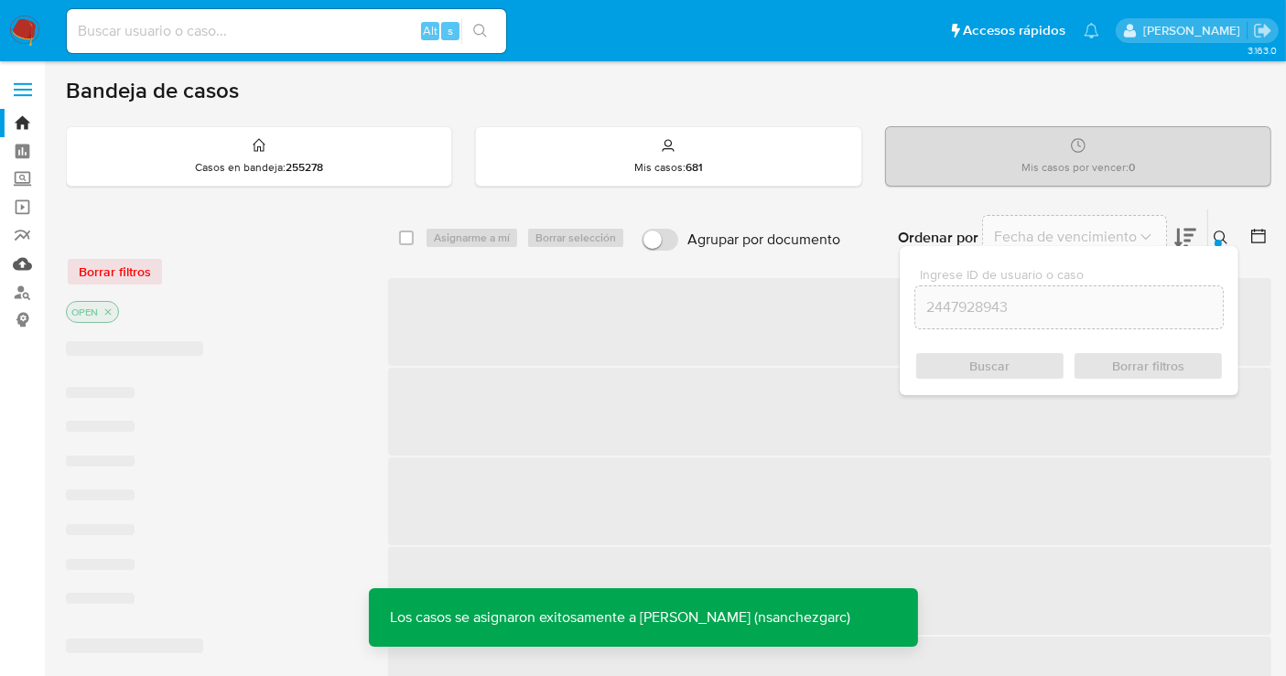
click at [28, 267] on link "Mulan" at bounding box center [109, 264] width 218 height 28
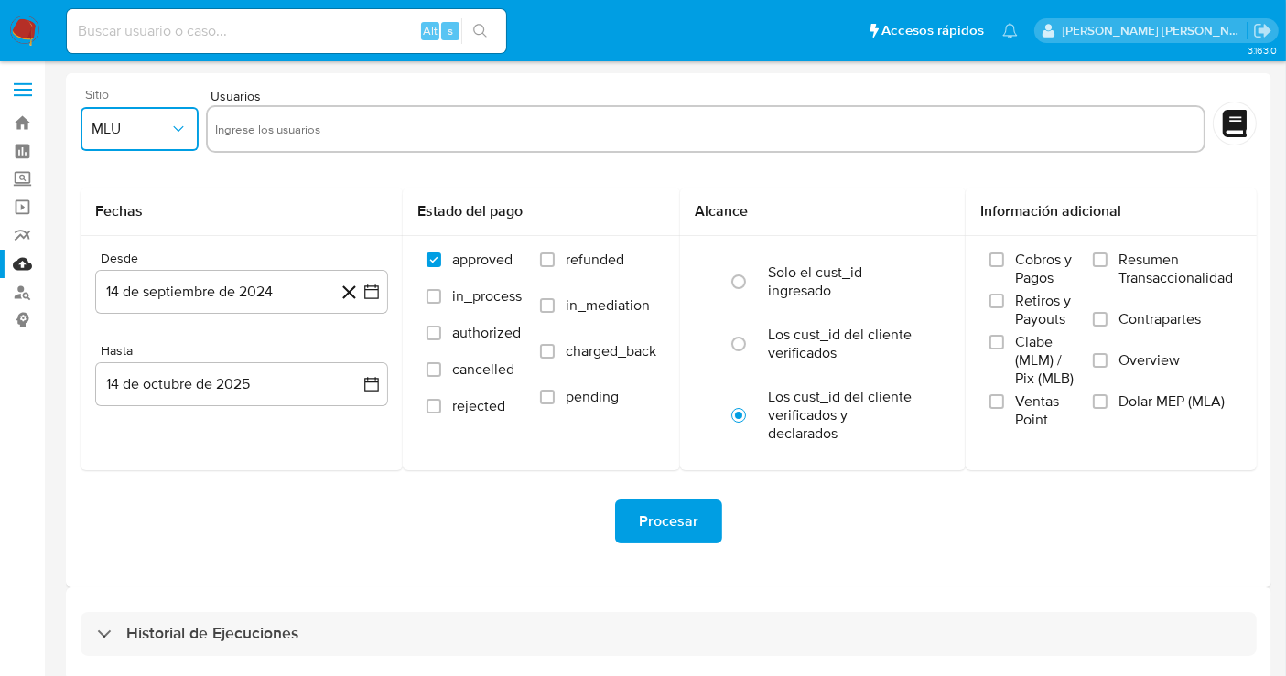
click at [144, 135] on span "MLU" at bounding box center [131, 129] width 78 height 18
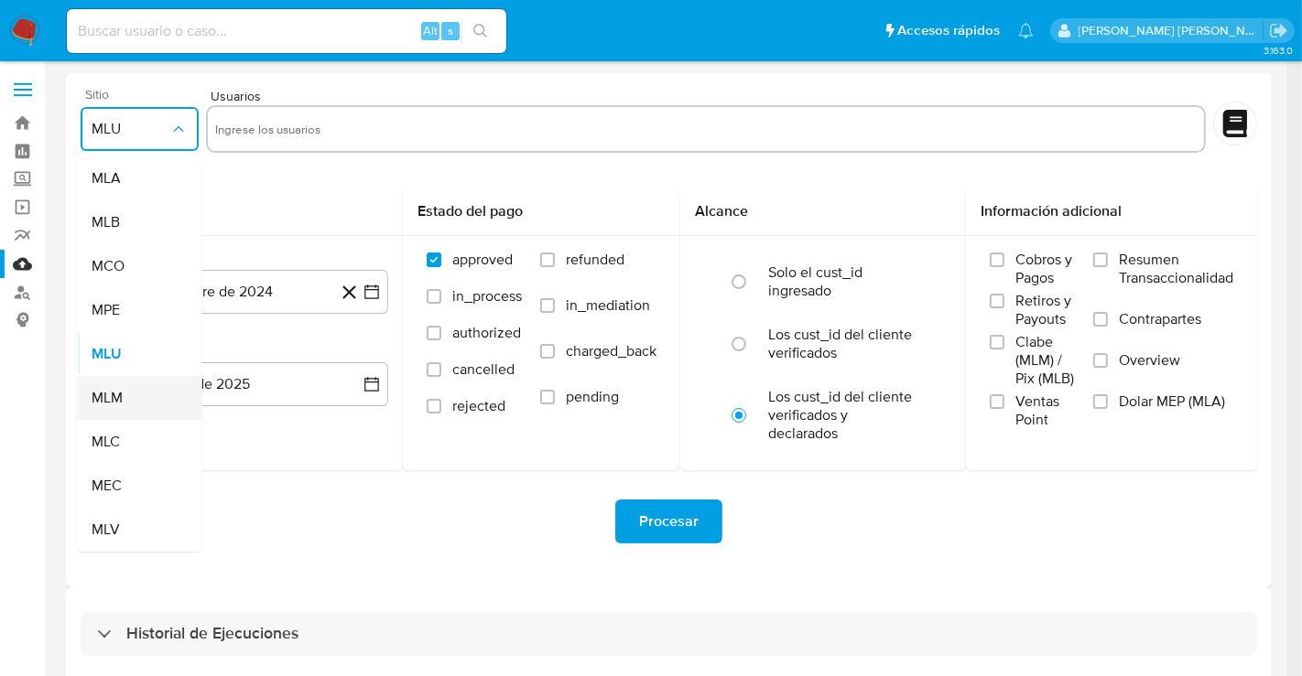
click at [124, 393] on div "MLM" at bounding box center [134, 398] width 85 height 44
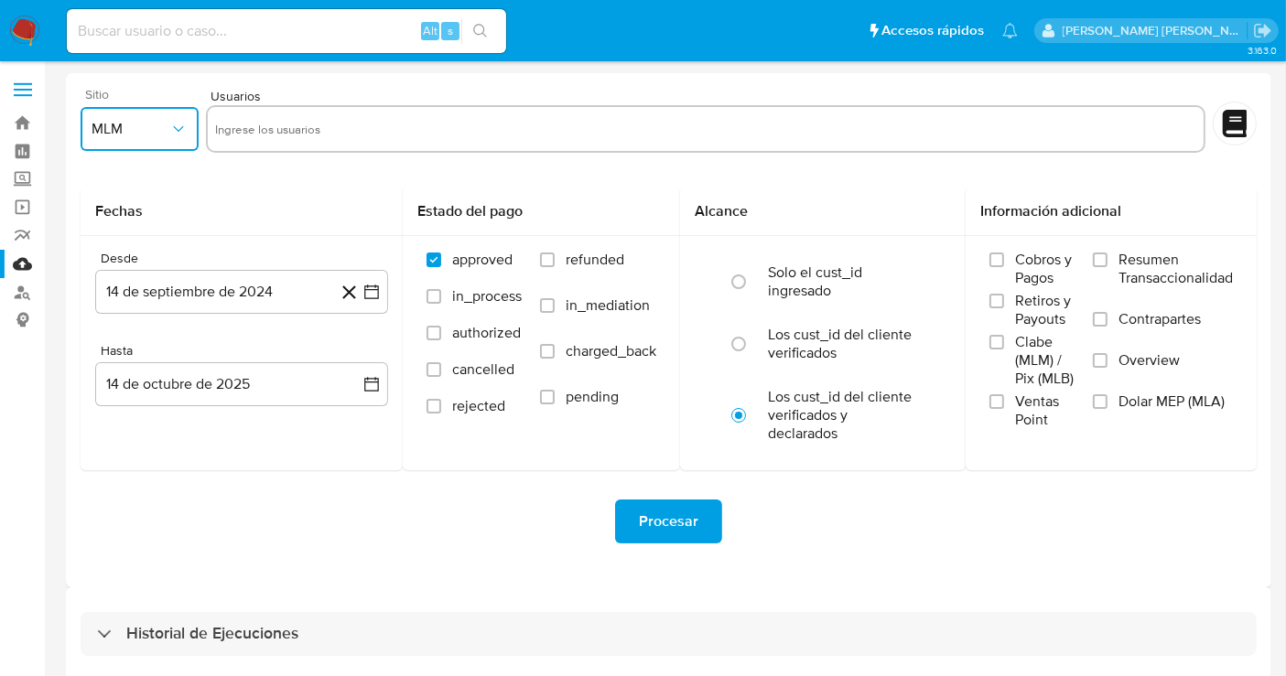
click at [261, 121] on input "text" at bounding box center [705, 128] width 981 height 29
type input "2447928943"
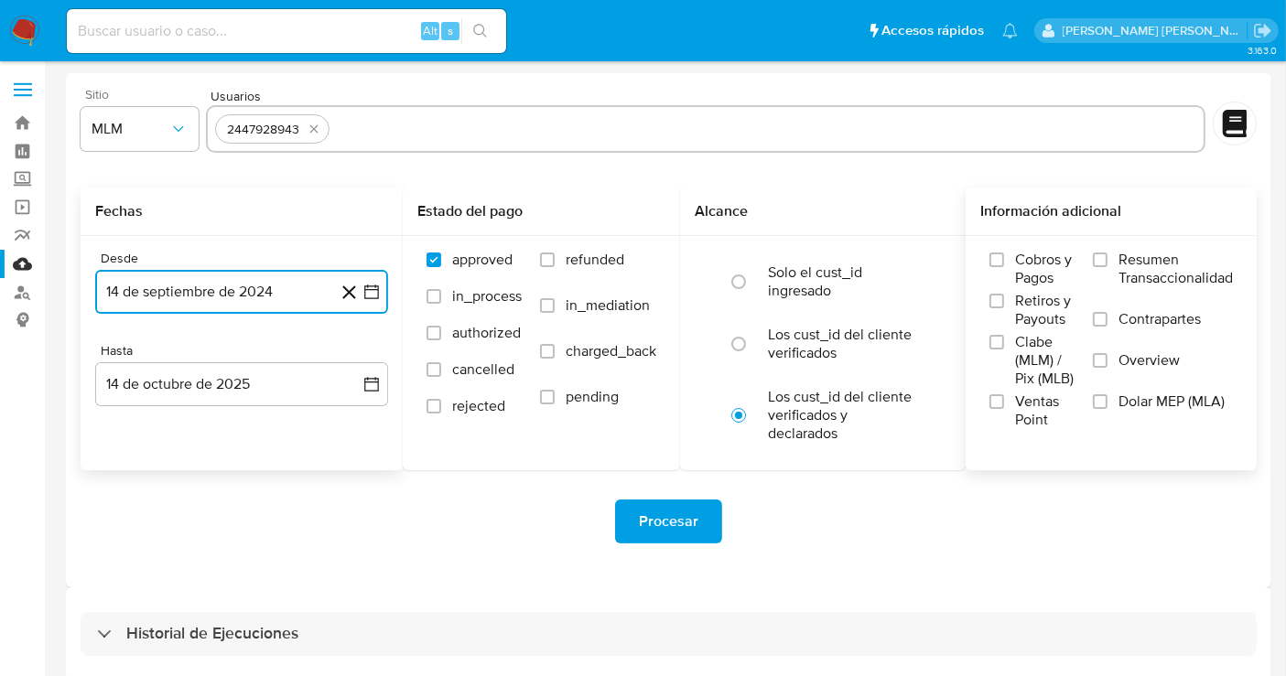
click at [222, 291] on button "14 de septiembre de 2024" at bounding box center [241, 292] width 293 height 44
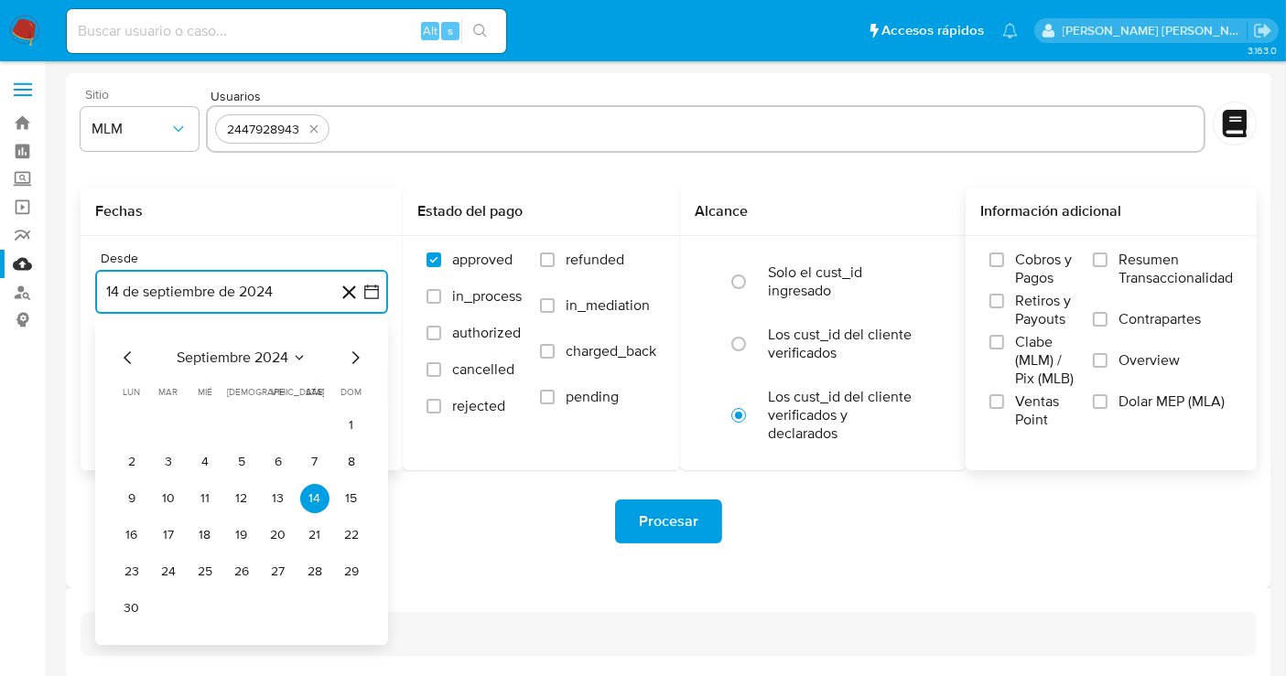
click at [349, 359] on icon "Mes siguiente" at bounding box center [355, 358] width 22 height 22
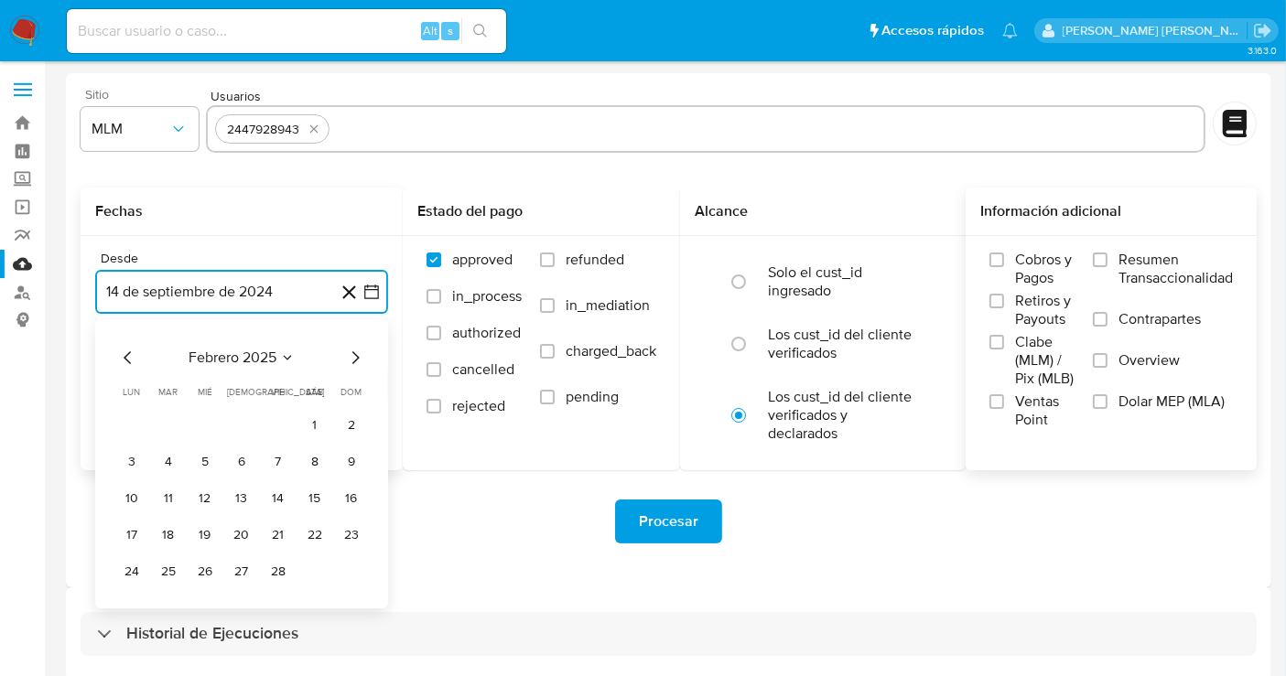
click at [349, 359] on icon "Mes siguiente" at bounding box center [355, 358] width 22 height 22
click at [128, 352] on icon "Mes anterior" at bounding box center [128, 358] width 22 height 22
click at [325, 430] on button "1" at bounding box center [314, 425] width 29 height 29
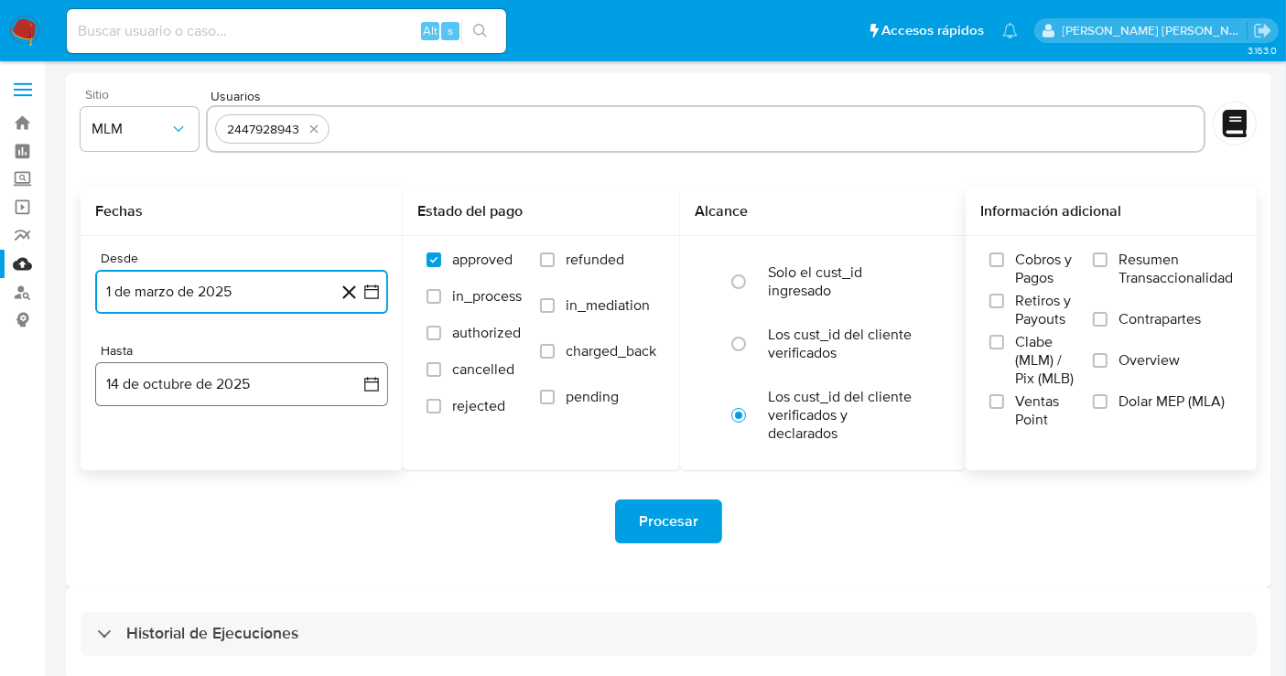
click at [272, 377] on button "14 de octubre de 2025" at bounding box center [241, 384] width 293 height 44
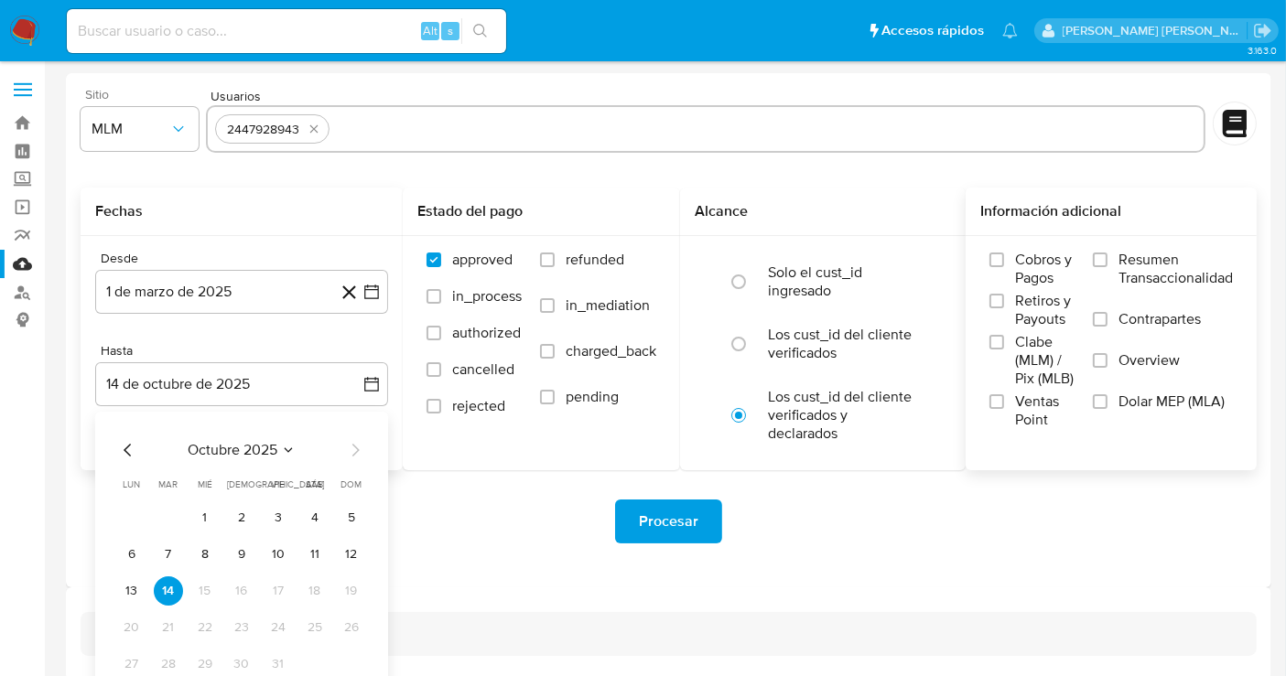
click at [125, 446] on icon "Mes anterior" at bounding box center [128, 450] width 22 height 22
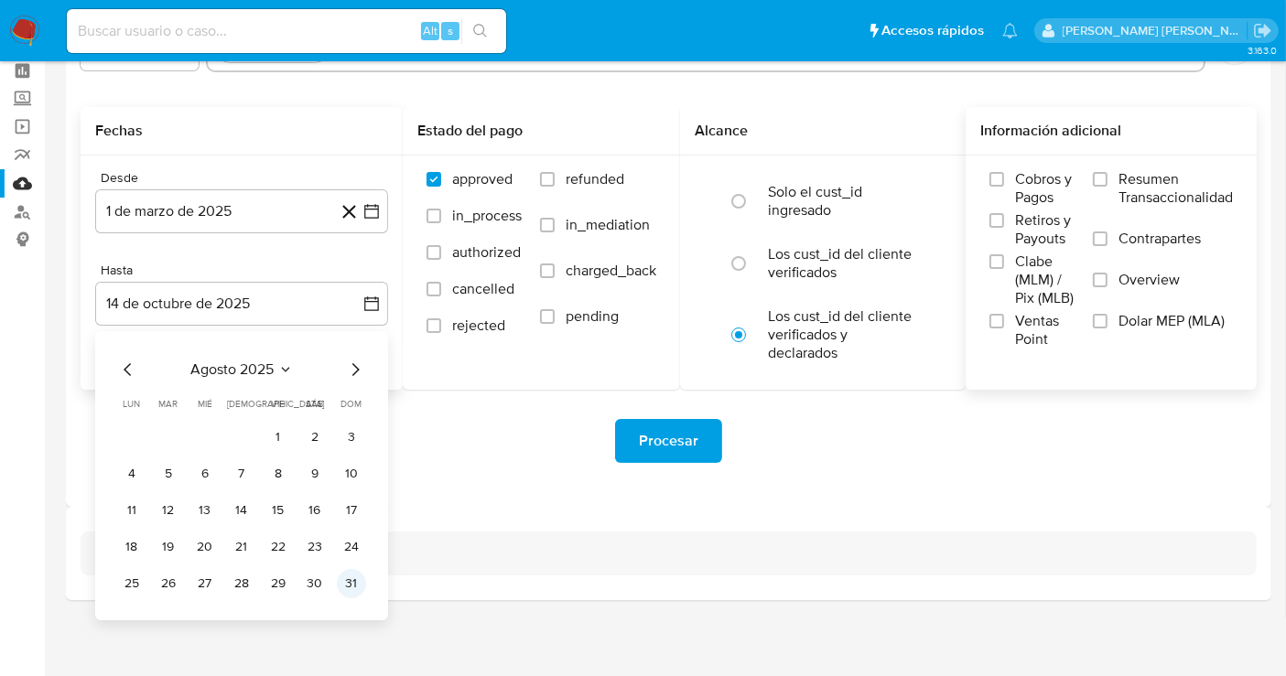
click at [348, 587] on button "31" at bounding box center [351, 583] width 29 height 29
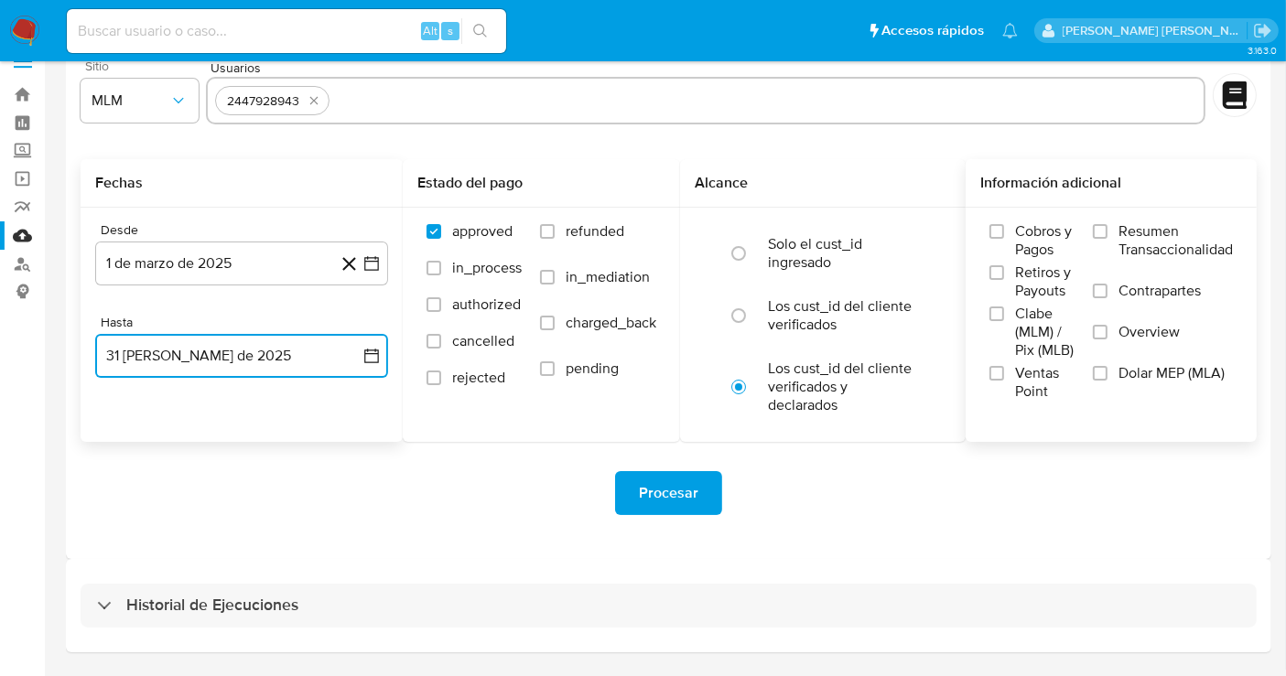
scroll to position [0, 0]
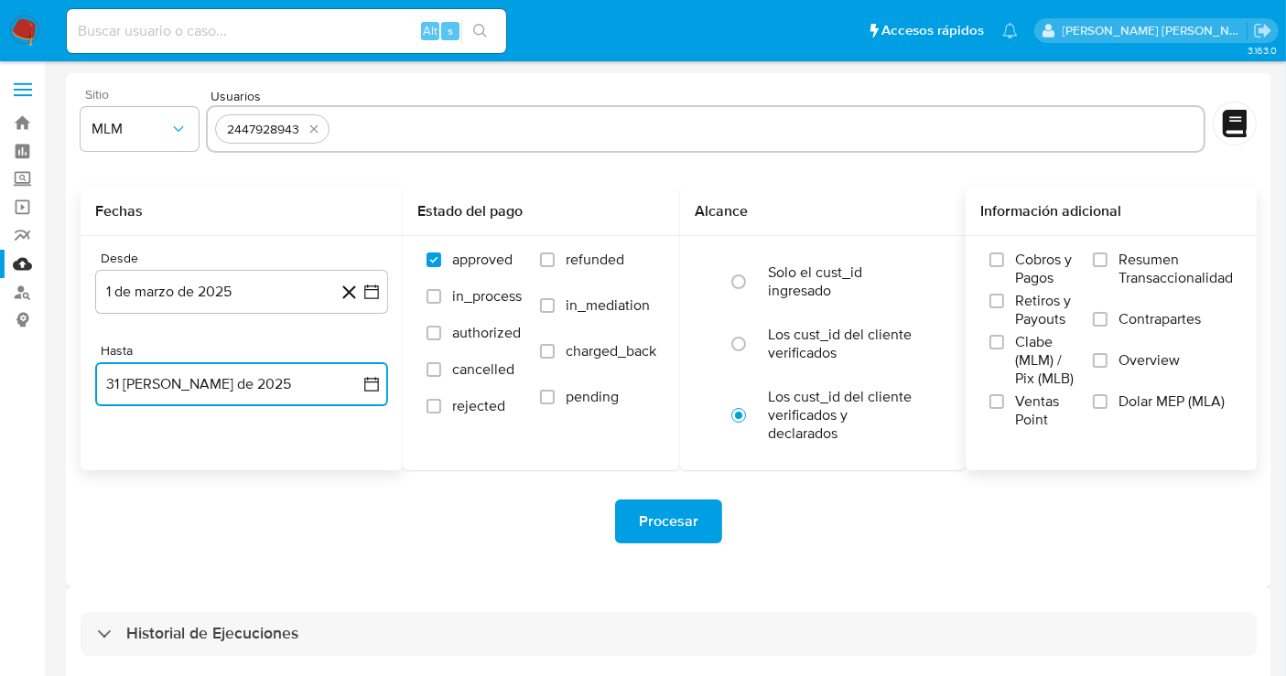
click at [362, 124] on input "text" at bounding box center [766, 128] width 859 height 29
type input "82105256"
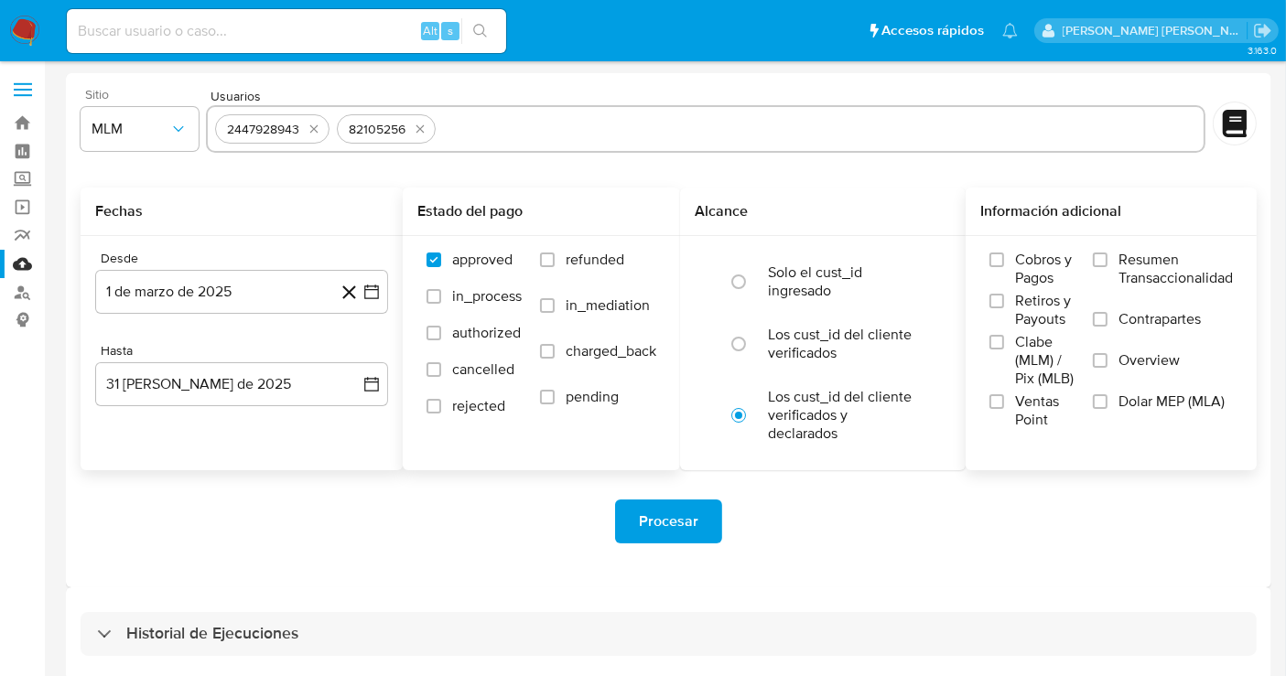
paste input "222717646"
type input "222717646"
click at [482, 124] on div "222717646" at bounding box center [486, 129] width 76 height 17
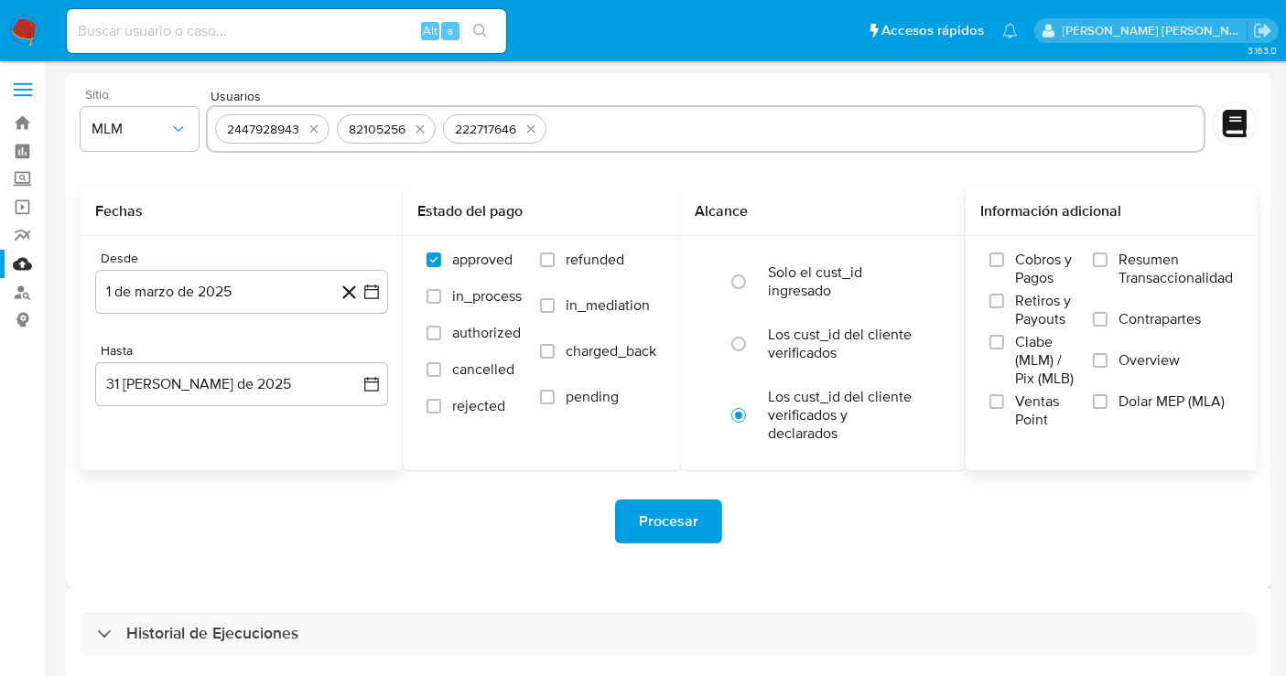
click at [607, 126] on input "text" at bounding box center [875, 128] width 643 height 29
paste input "681056700"
type input "681056700"
paste input "822550901"
type input "822550901"
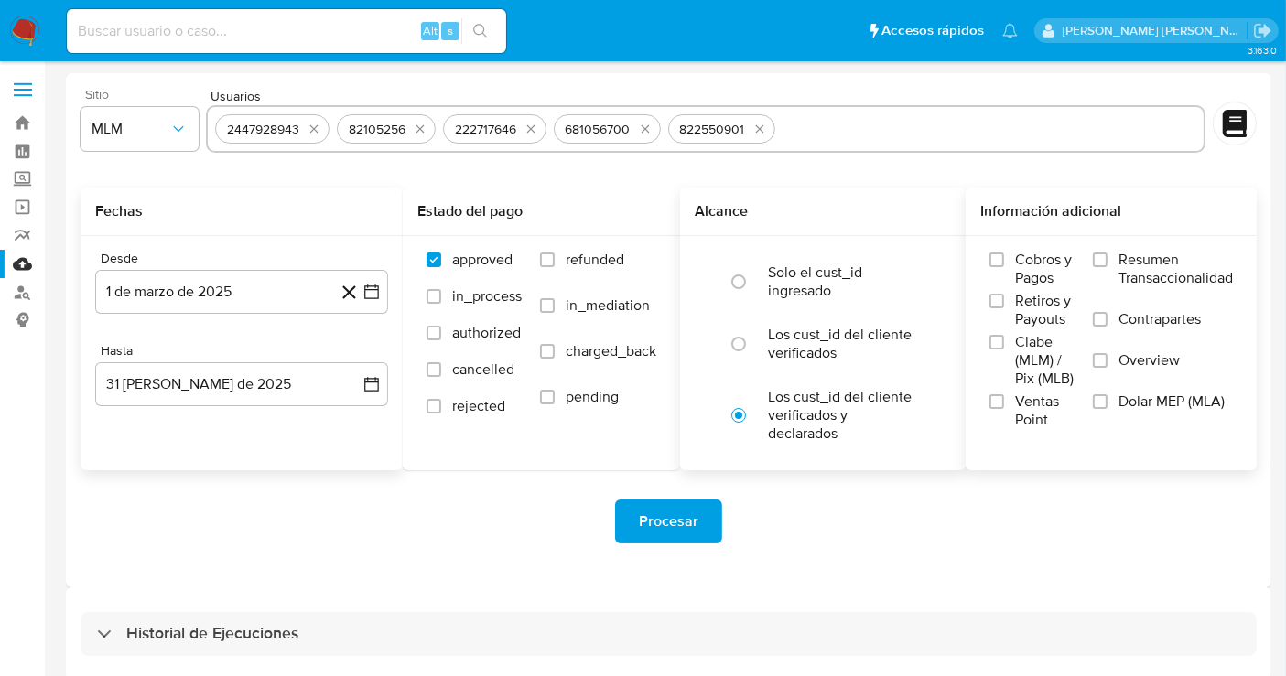
paste input "292412746"
type input "292412746"
paste input "2594574953"
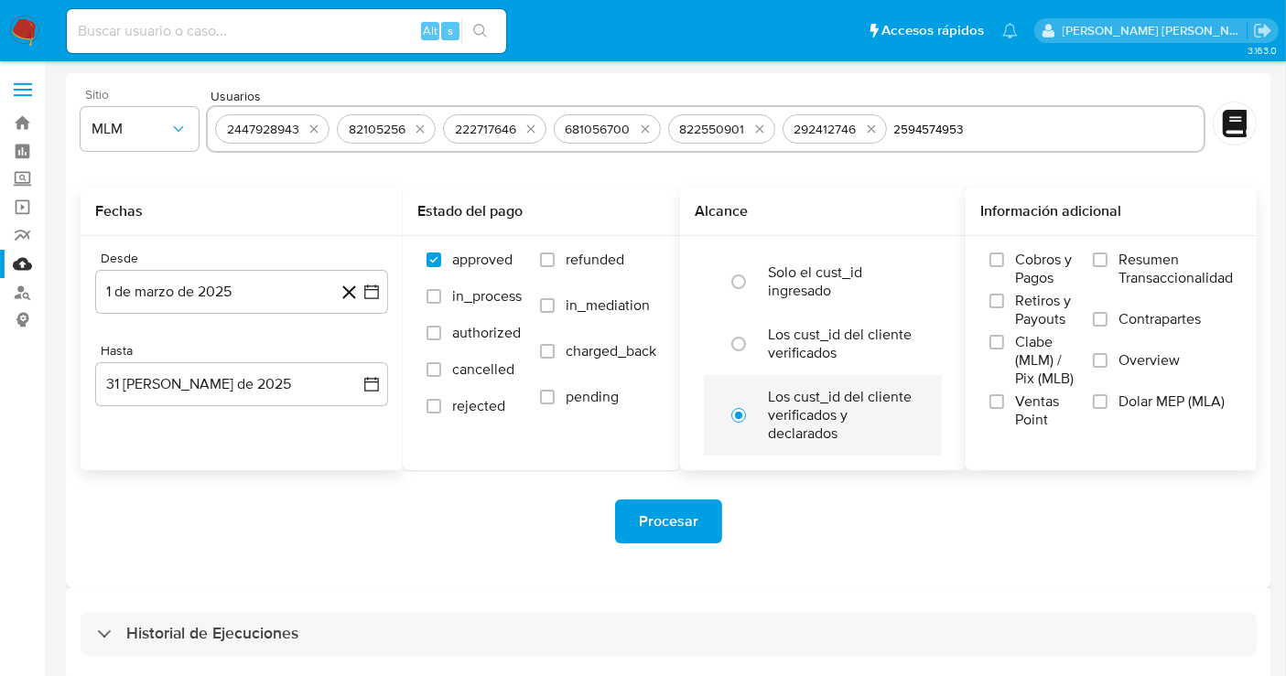
type input "2594574953"
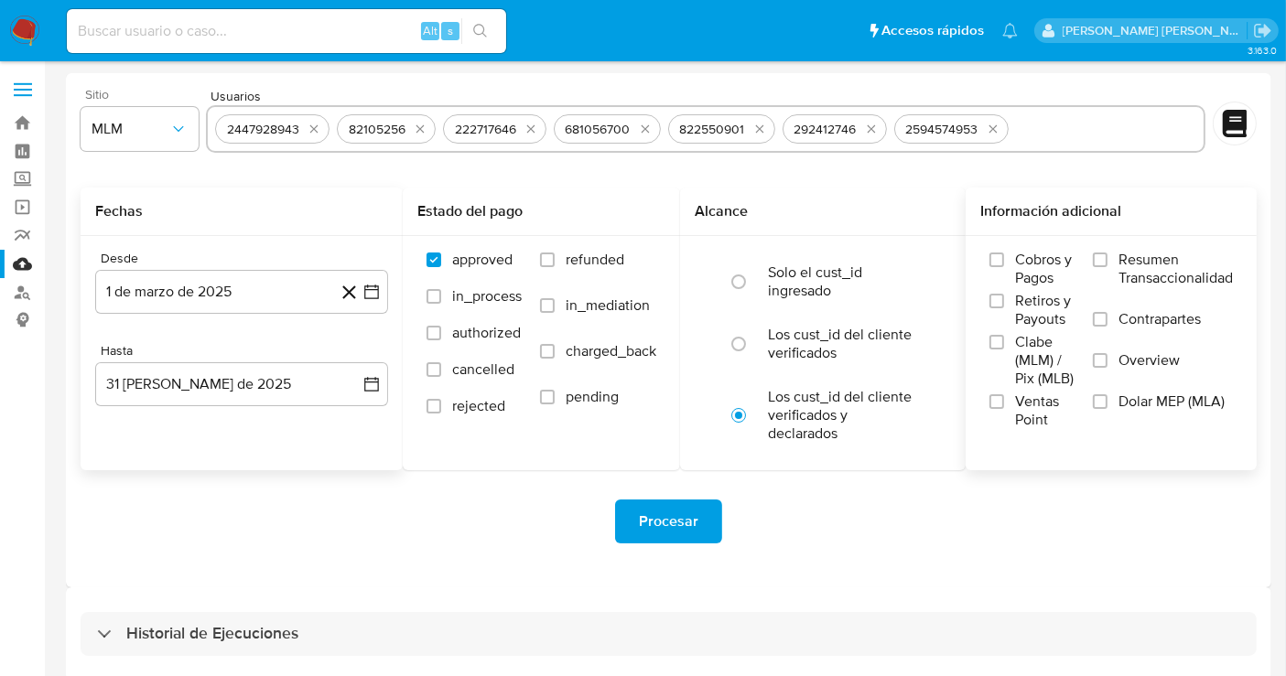
paste input "109387567"
type input "109387567"
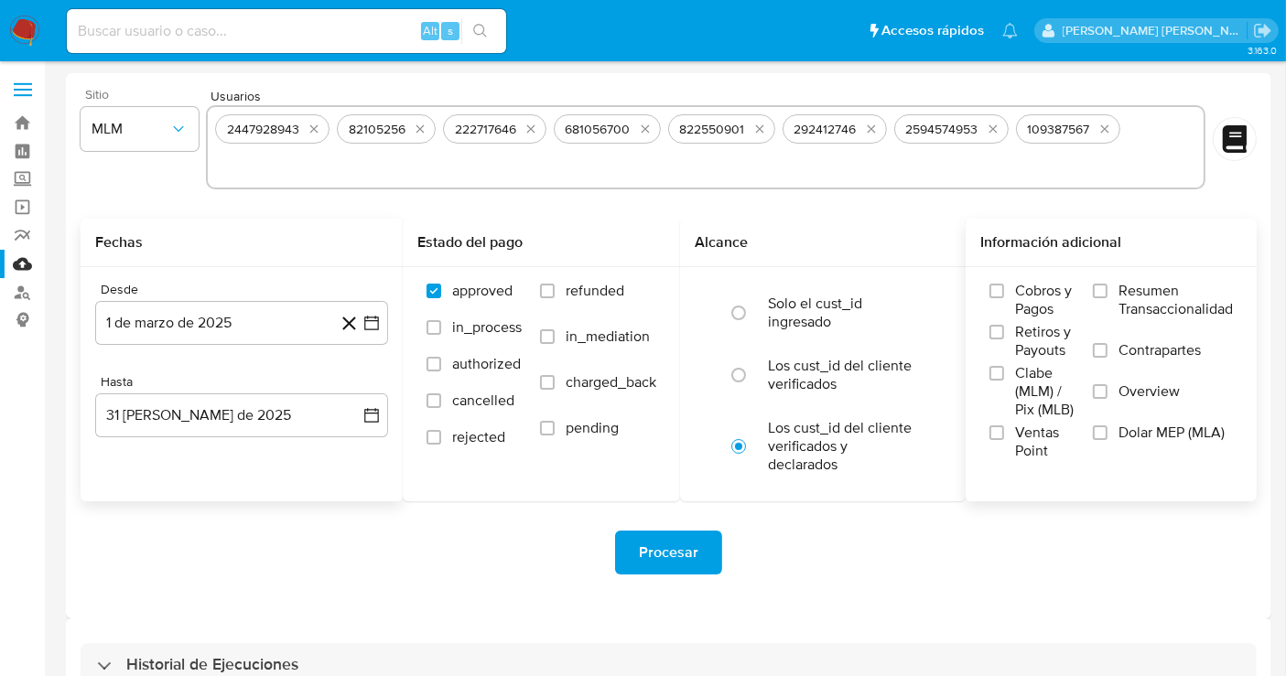
paste input "2016328872"
type input "2016328872"
paste input "511968238"
type input "511968238"
click at [653, 542] on span "Procesar" at bounding box center [668, 553] width 59 height 40
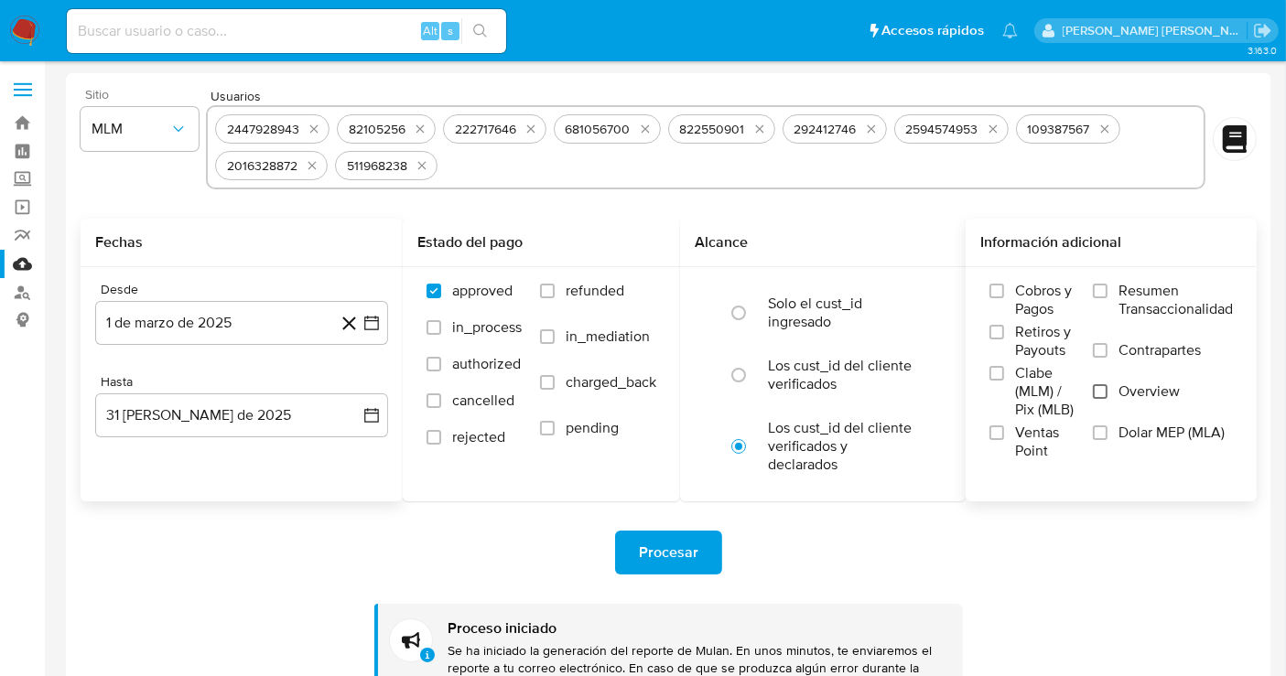
click at [1098, 394] on input "Overview" at bounding box center [1100, 391] width 15 height 15
click at [687, 539] on span "Procesar" at bounding box center [668, 553] width 59 height 40
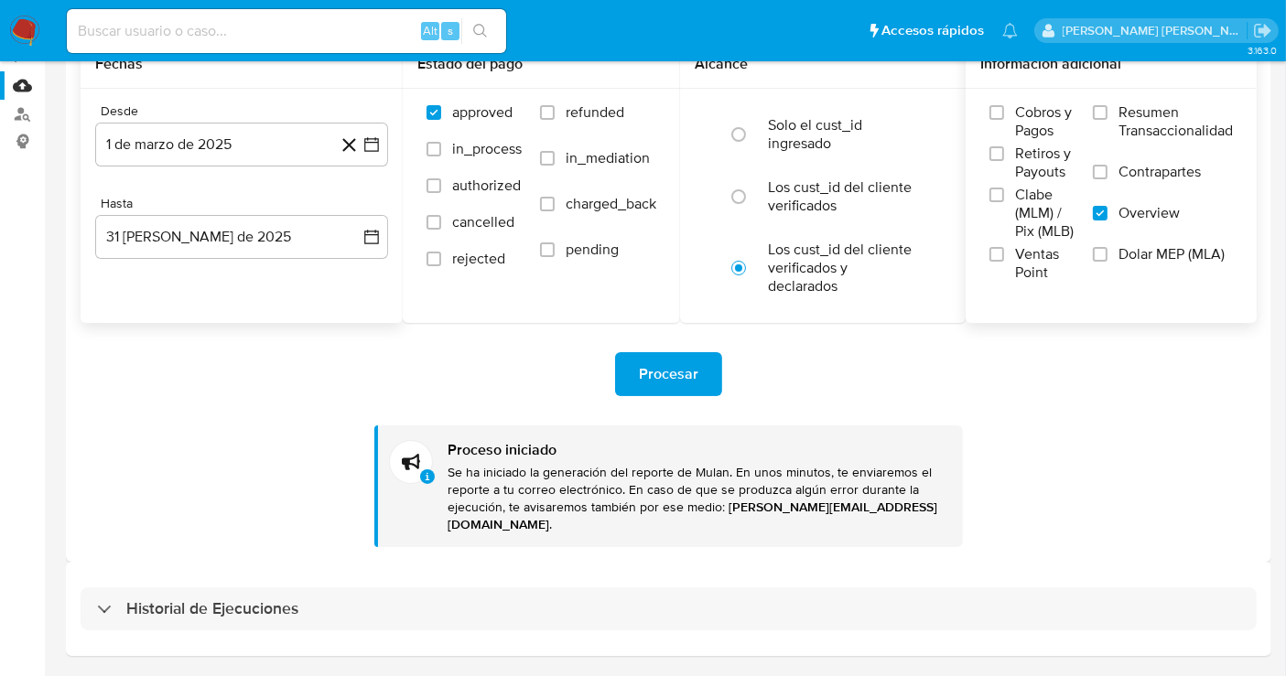
scroll to position [233, 0]
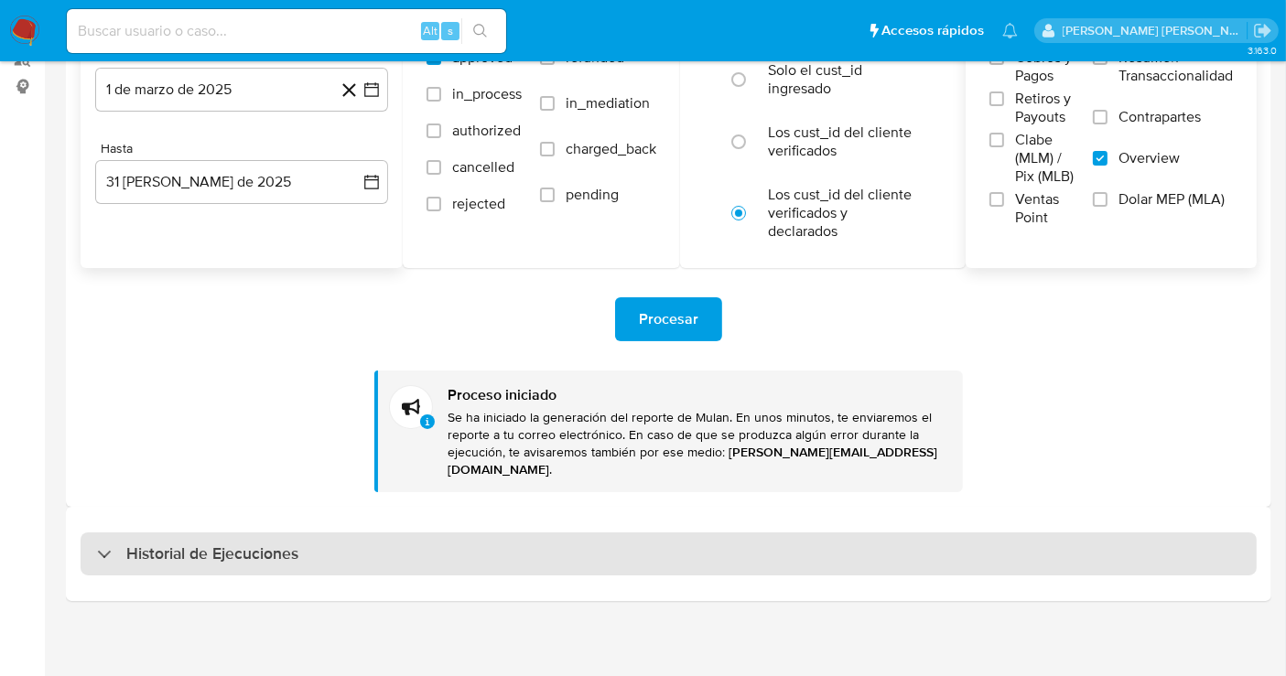
click at [145, 553] on h3 "Historial de Ejecuciones" at bounding box center [212, 555] width 172 height 22
select select "10"
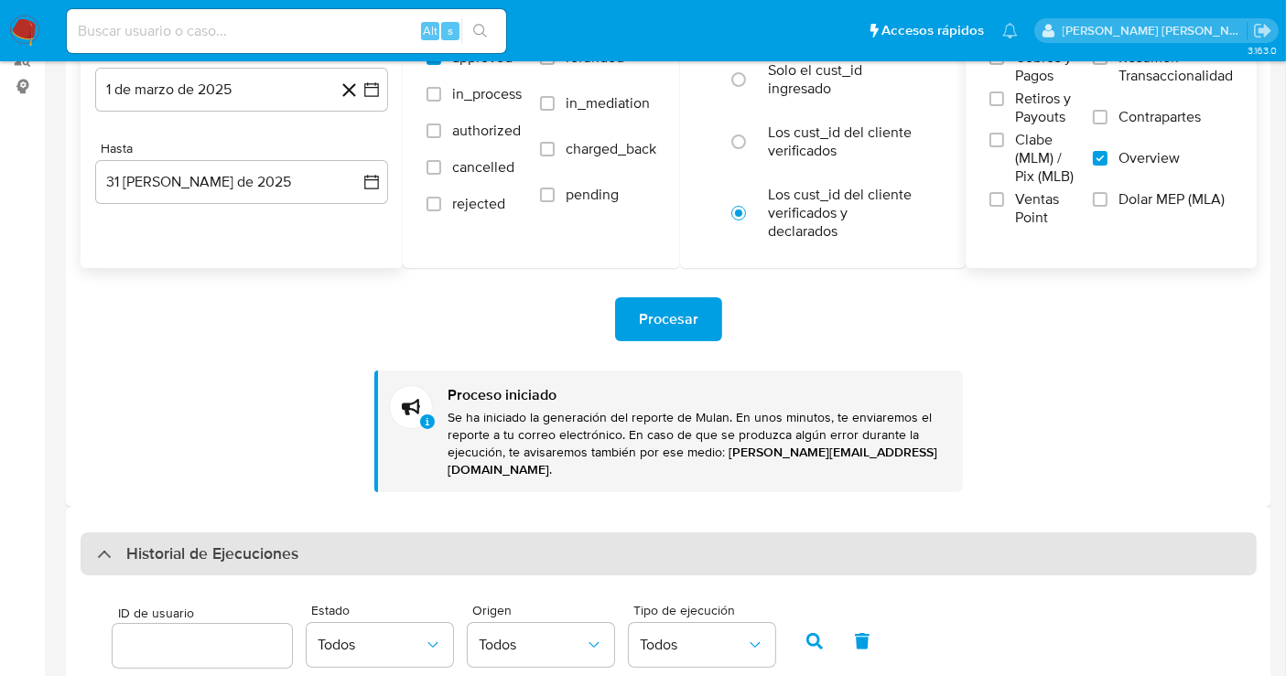
scroll to position [641, 0]
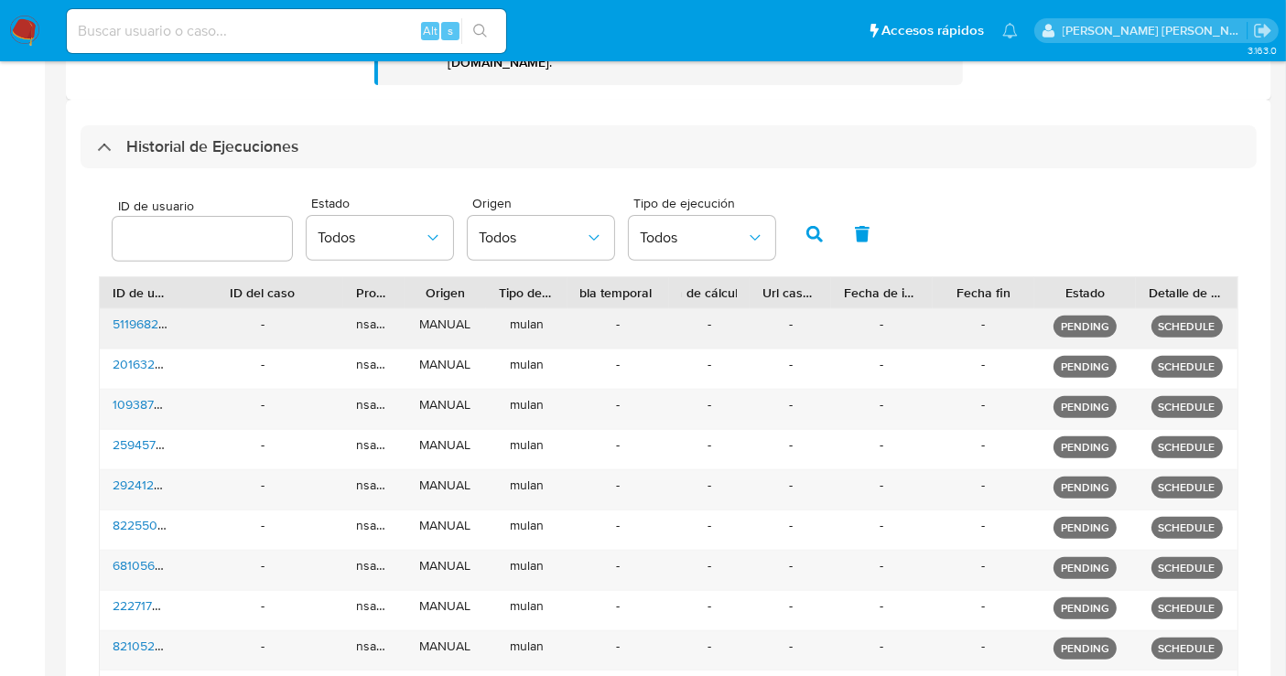
click at [374, 329] on div "nsanchezgarc" at bounding box center [373, 328] width 61 height 39
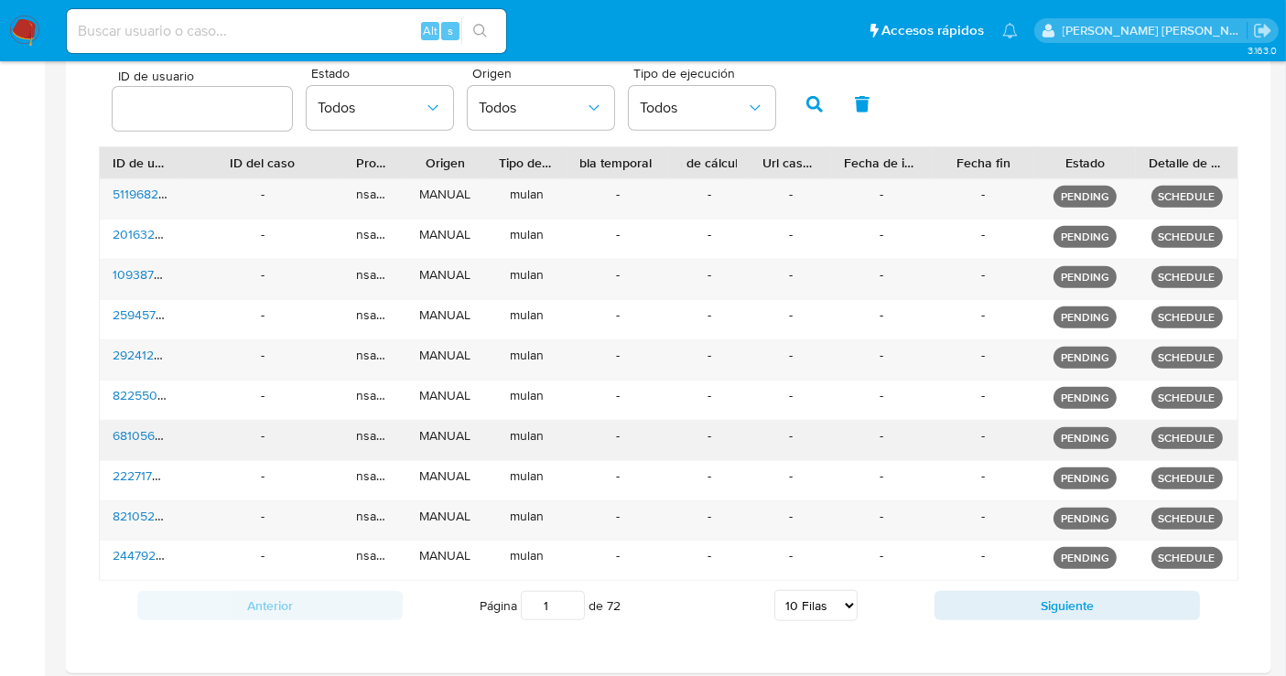
scroll to position [839, 0]
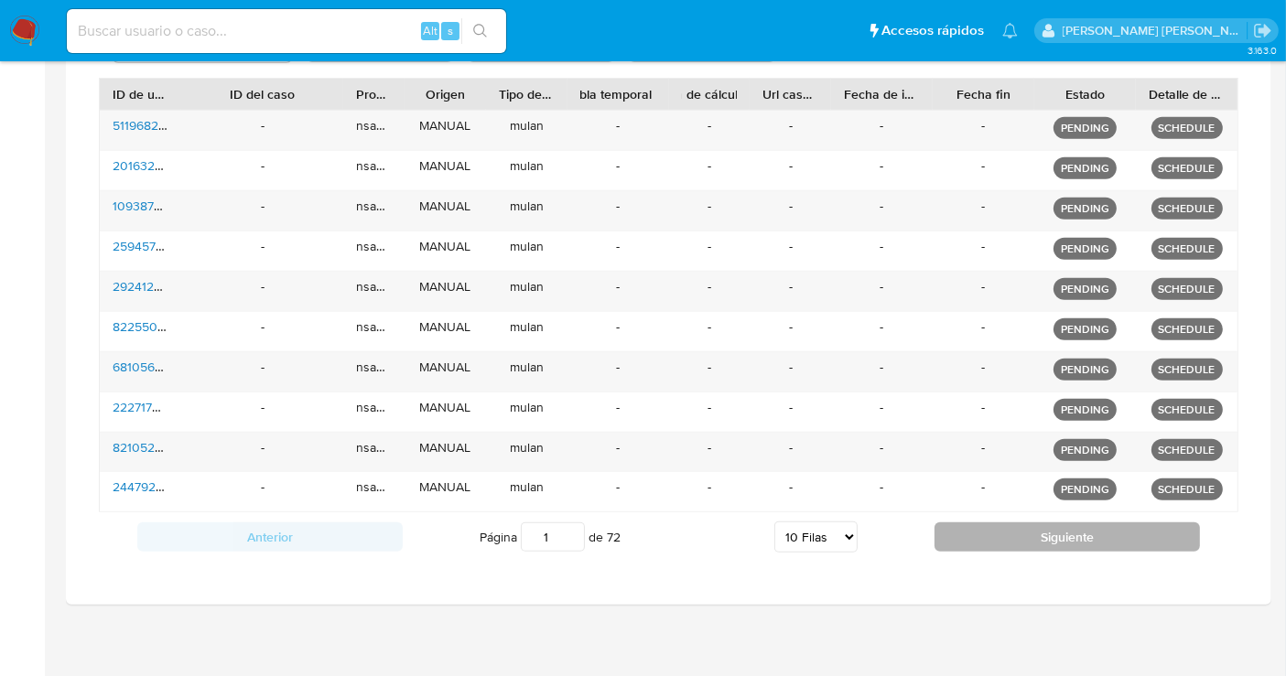
click at [993, 540] on button "Siguiente" at bounding box center [1067, 537] width 265 height 29
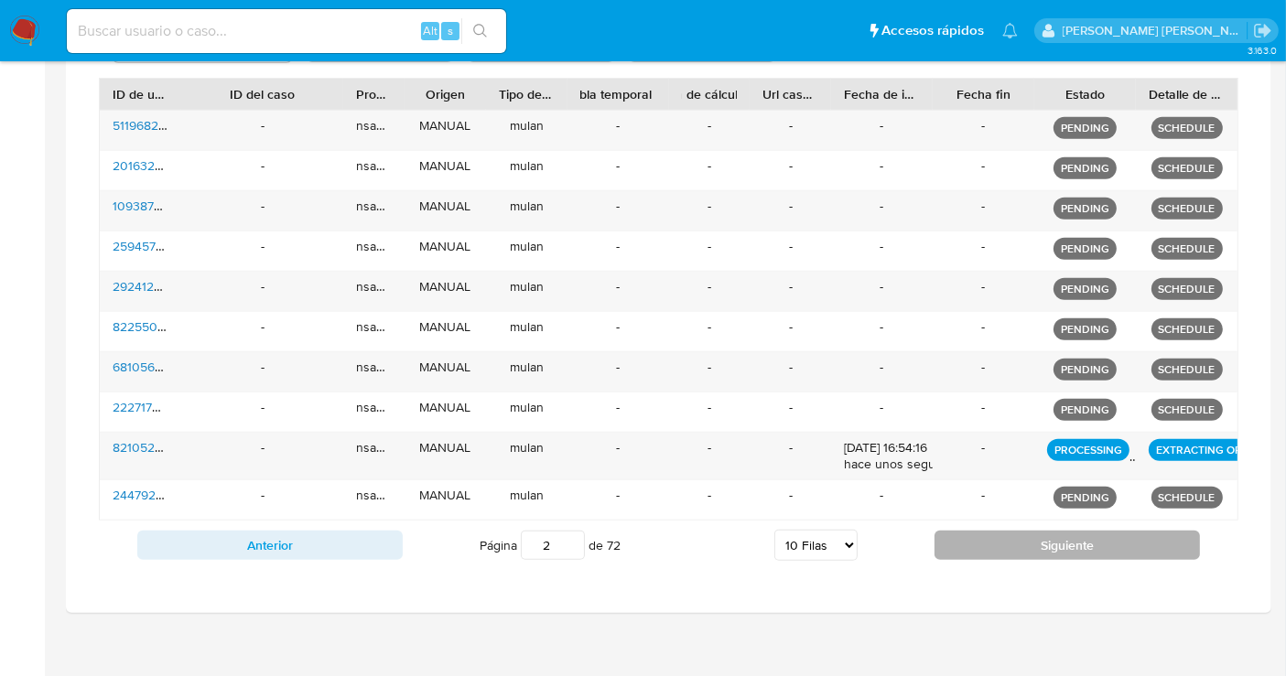
click at [993, 540] on button "Siguiente" at bounding box center [1067, 545] width 265 height 29
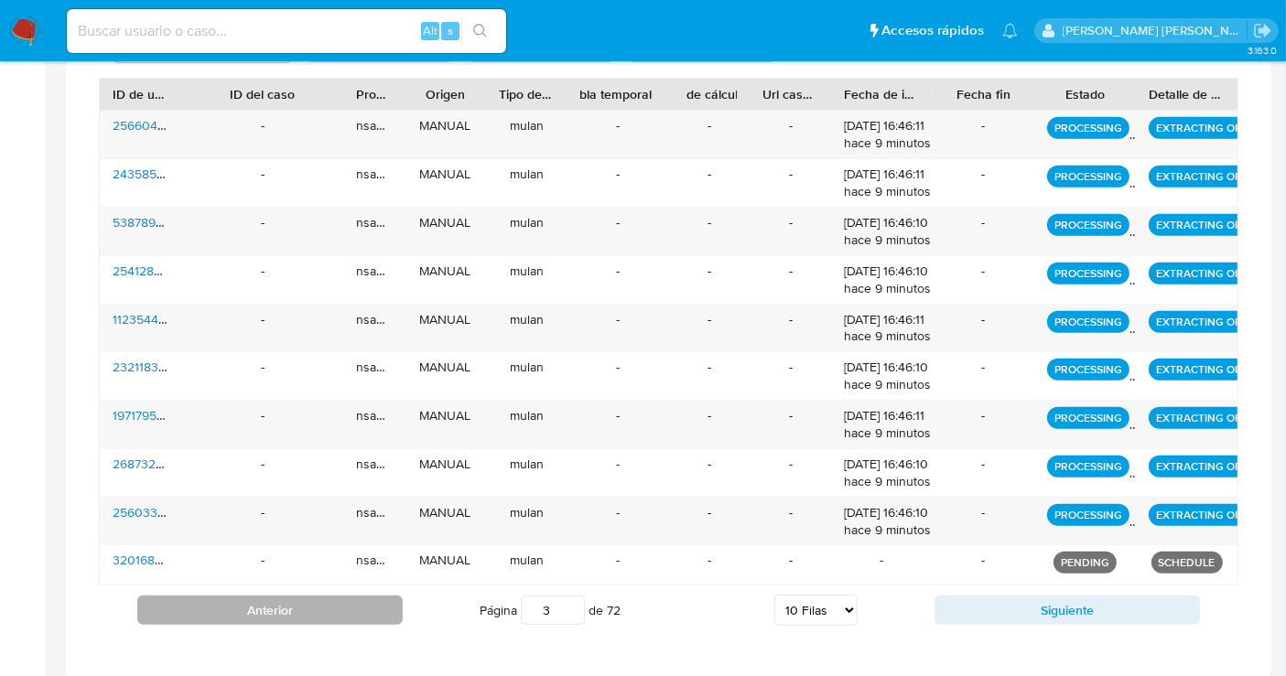
click at [279, 611] on button "Anterior" at bounding box center [269, 610] width 265 height 29
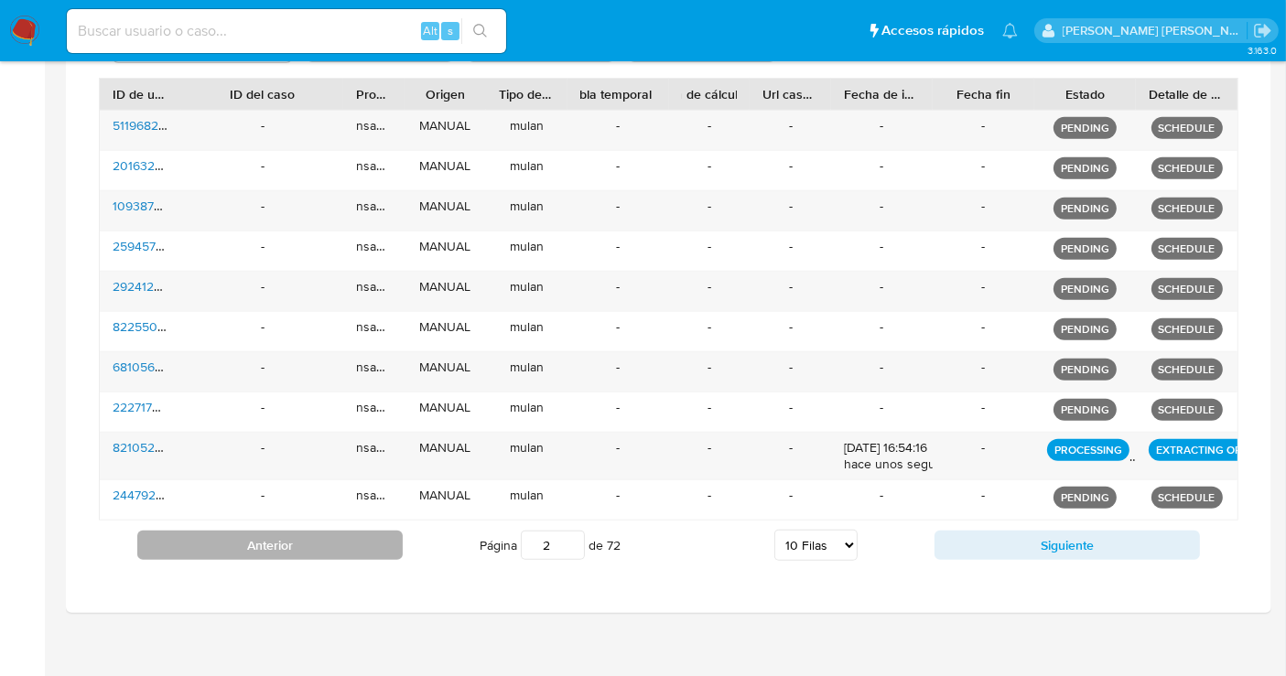
click at [279, 544] on button "Anterior" at bounding box center [269, 545] width 265 height 29
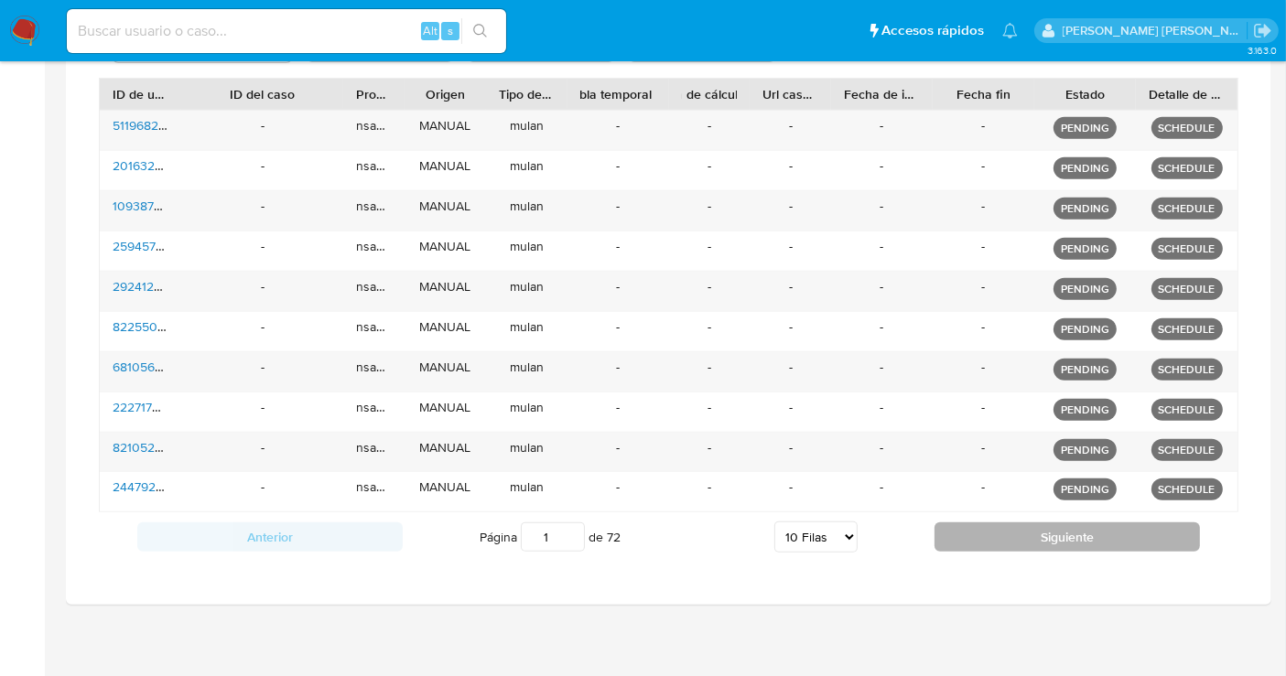
click at [1003, 535] on button "Siguiente" at bounding box center [1067, 537] width 265 height 29
type input "2"
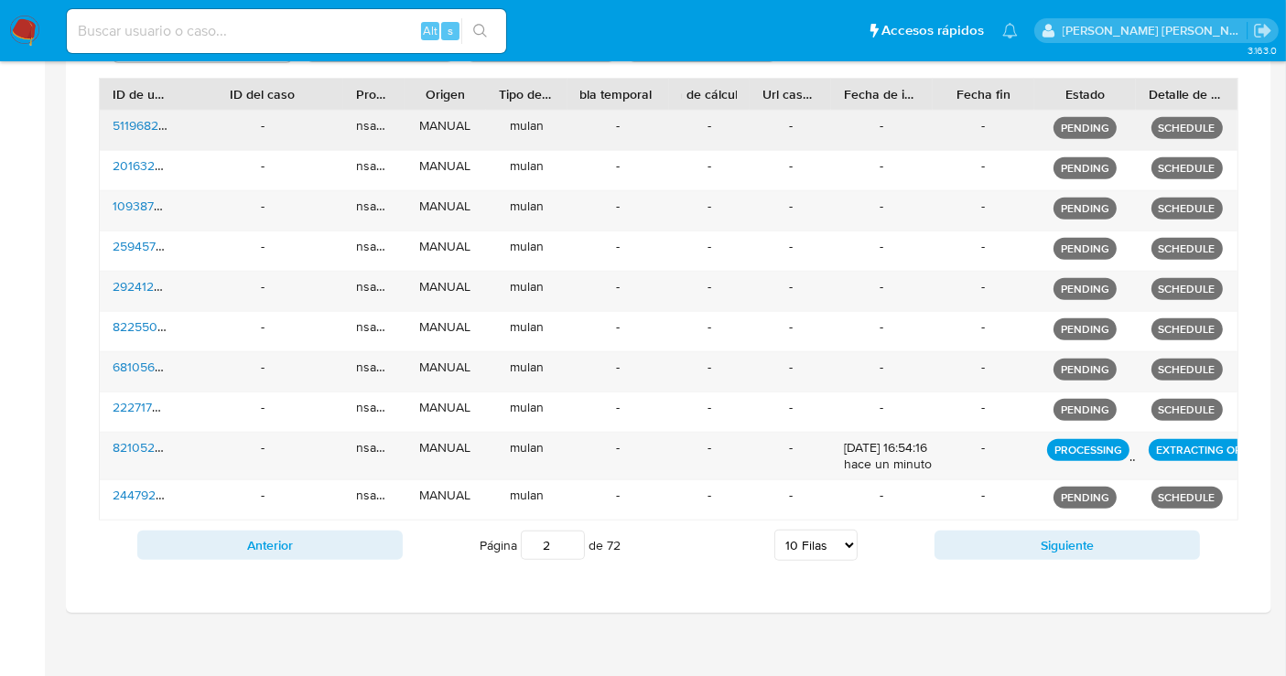
click at [221, 131] on div "-" at bounding box center [262, 130] width 163 height 39
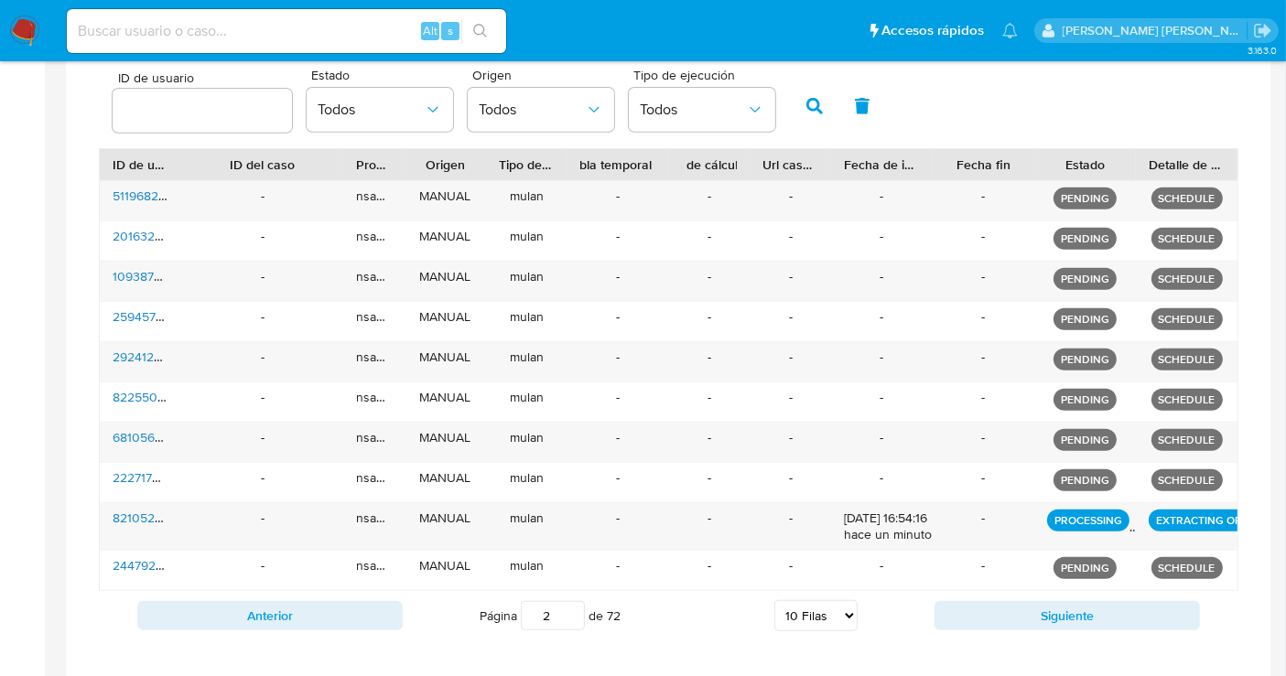
scroll to position [738, 0]
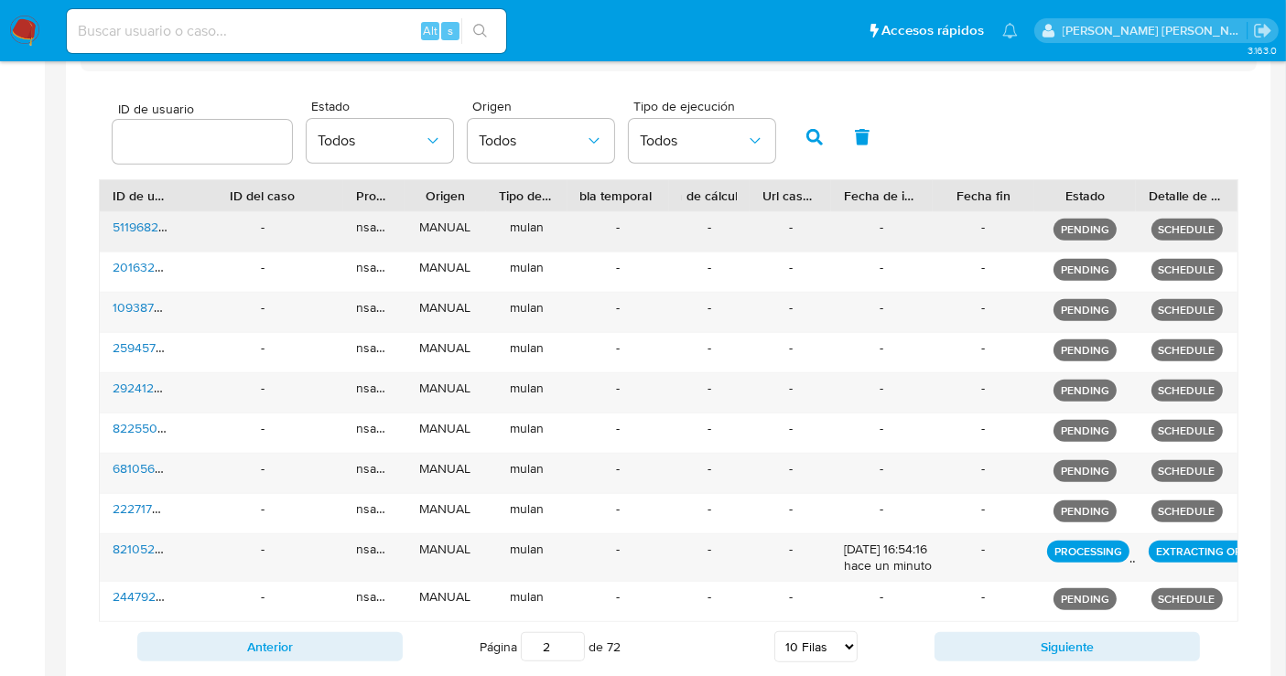
click at [140, 221] on span "511968238" at bounding box center [143, 227] width 60 height 18
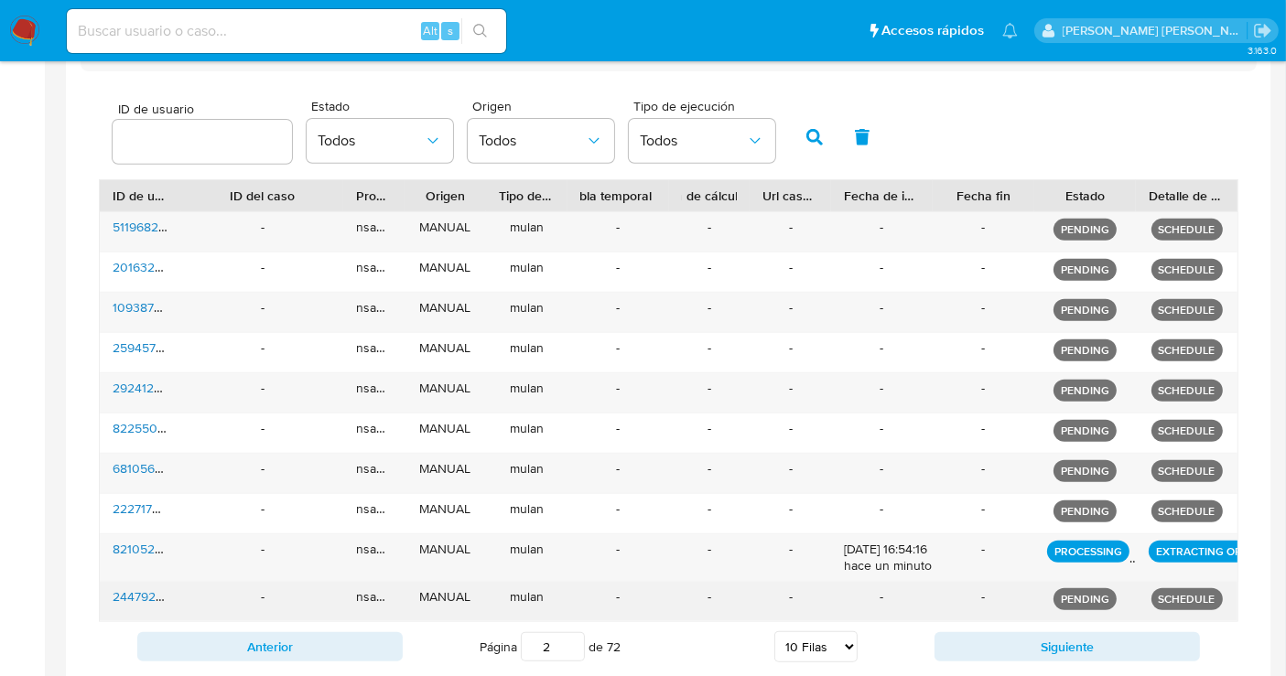
drag, startPoint x: 93, startPoint y: 216, endPoint x: 1110, endPoint y: 611, distance: 1090.8
click at [1110, 611] on div "ID de usuario Estado Todos Origen Todos Tipo de ejecución Todos ID de usuario I…" at bounding box center [669, 380] width 1176 height 619
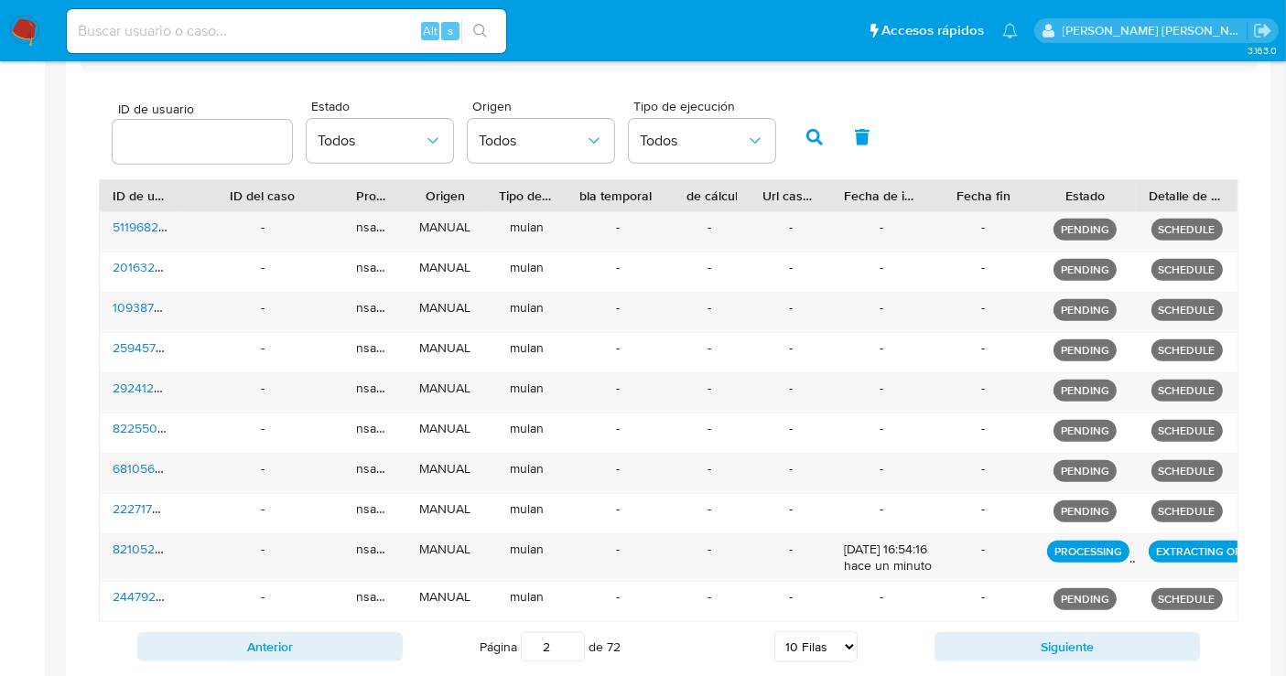
click at [856, 135] on icon "button" at bounding box center [863, 137] width 15 height 16
click at [0, 257] on aside "Bandeja Tablero Screening Búsqueda en Listas Watchlist Herramientas Operaciones…" at bounding box center [22, 27] width 45 height 1530
drag, startPoint x: 257, startPoint y: 227, endPoint x: 1210, endPoint y: 236, distance: 952.9
click at [1210, 236] on div "511968238 - nsanchezgarc MANUAL mulan - - - - - PENDING SCHEDULE" at bounding box center [669, 231] width 1138 height 39
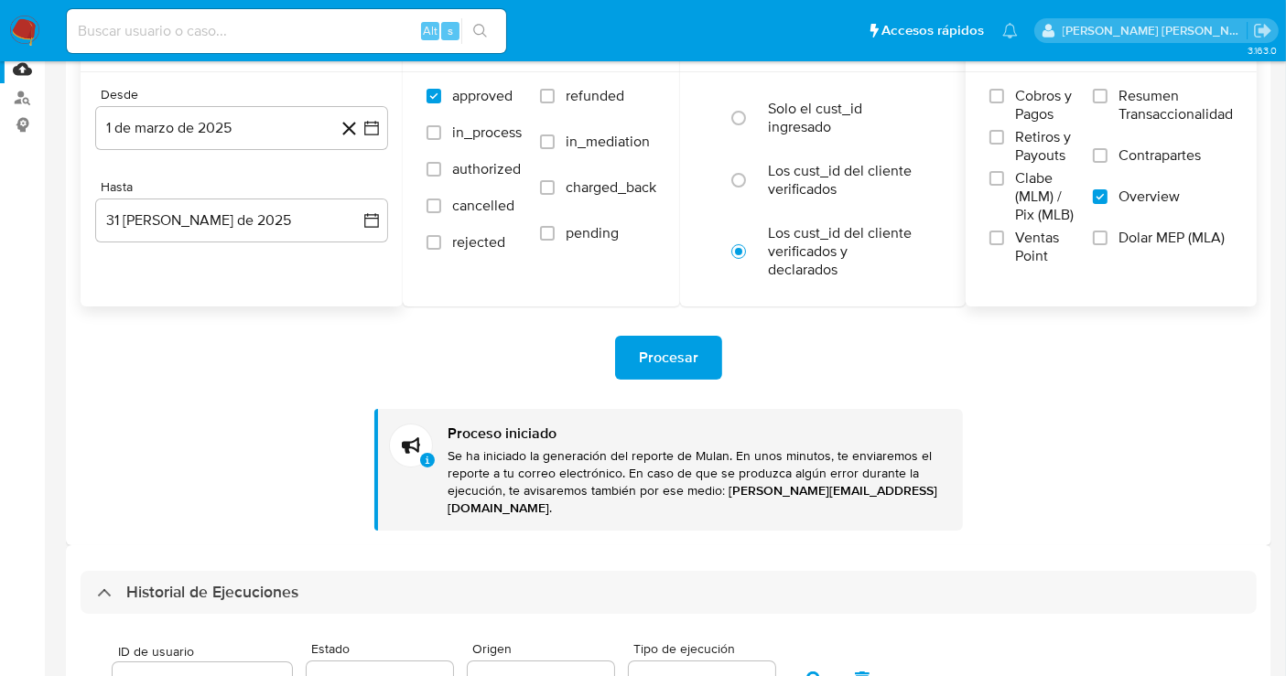
scroll to position [0, 0]
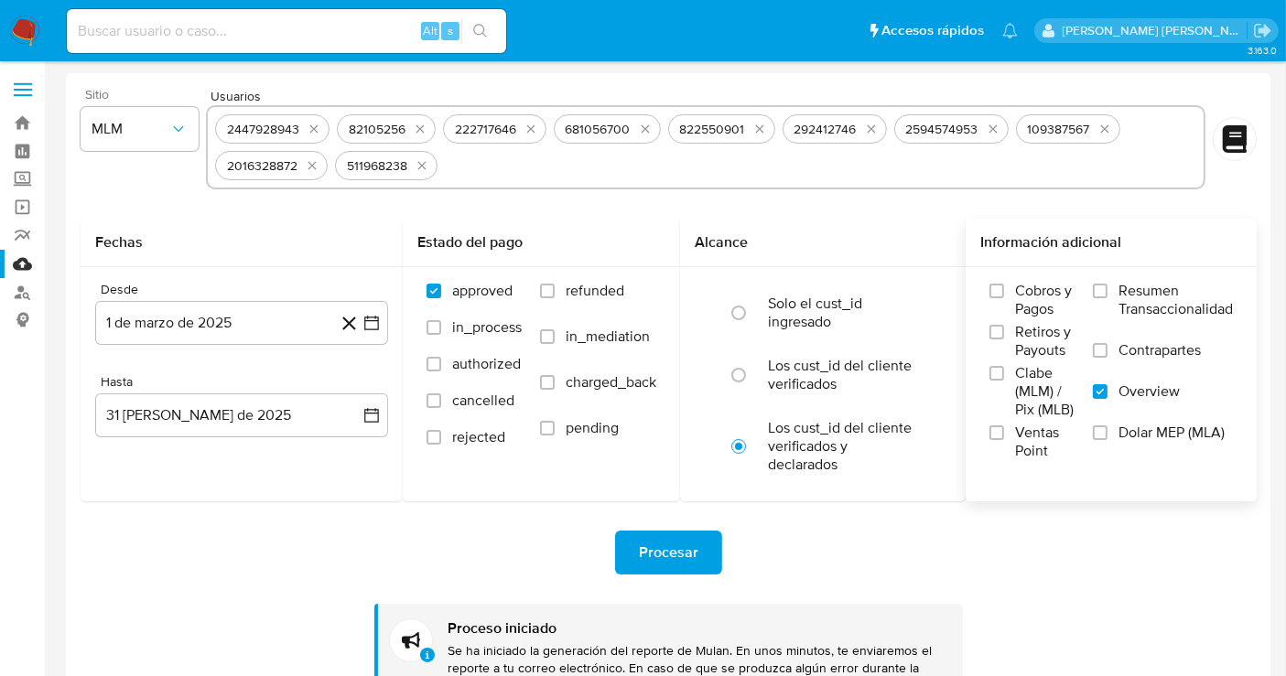
click at [38, 35] on img at bounding box center [24, 31] width 31 height 31
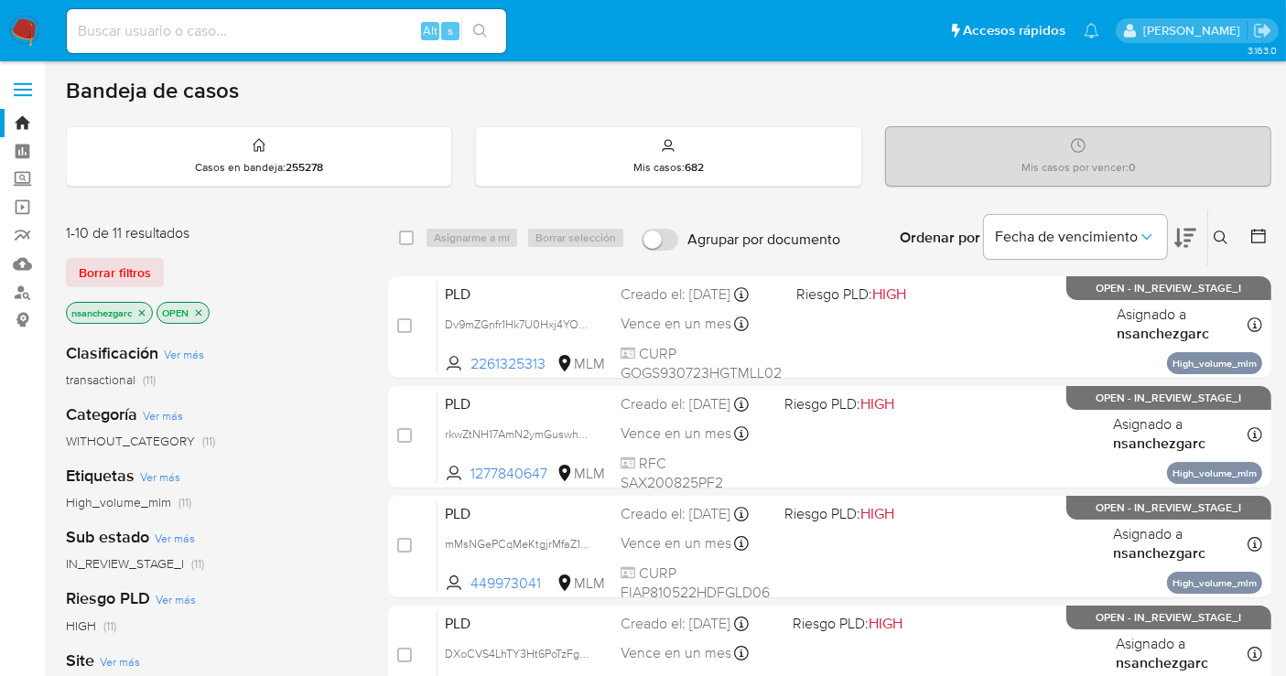
click at [1220, 232] on icon at bounding box center [1221, 238] width 15 height 15
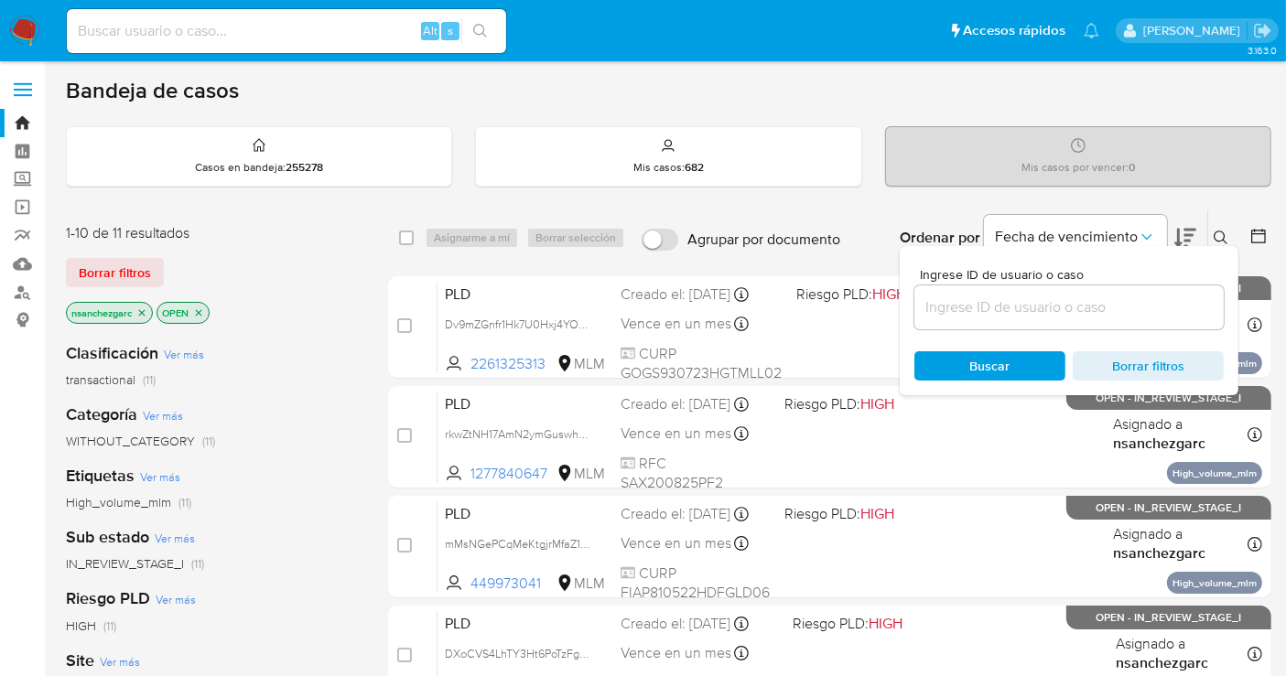
click at [1050, 301] on input at bounding box center [1068, 308] width 309 height 24
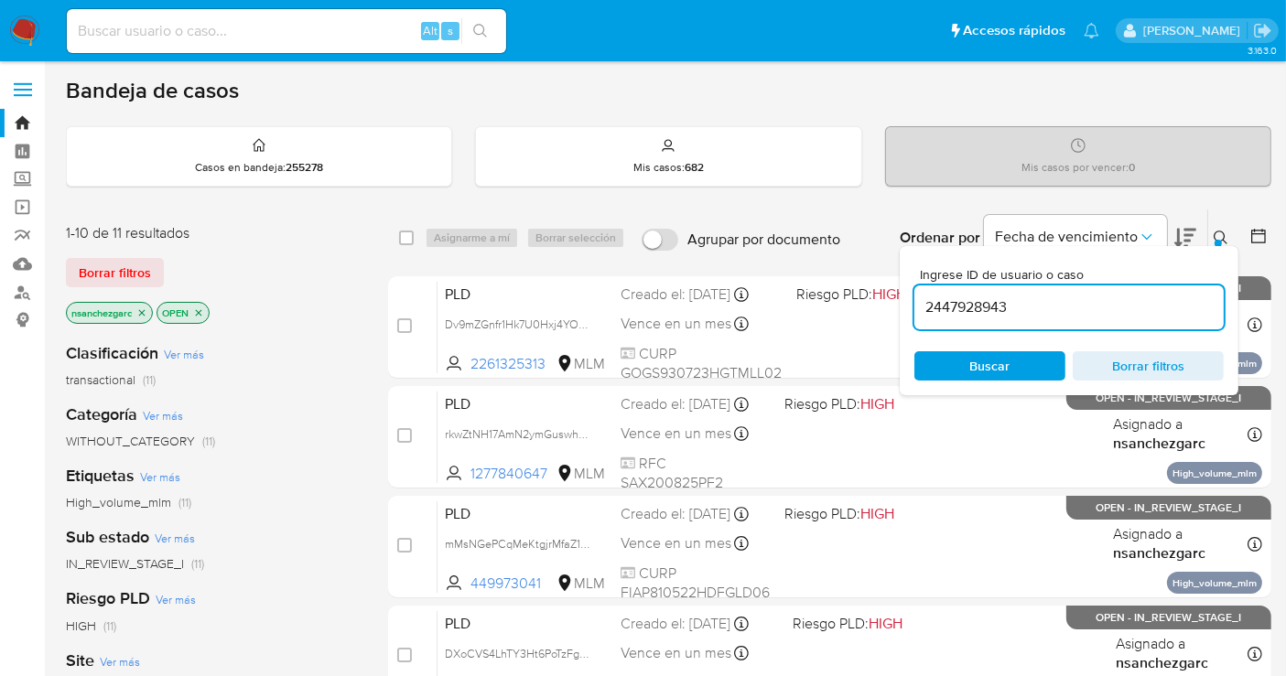
type input "2447928943"
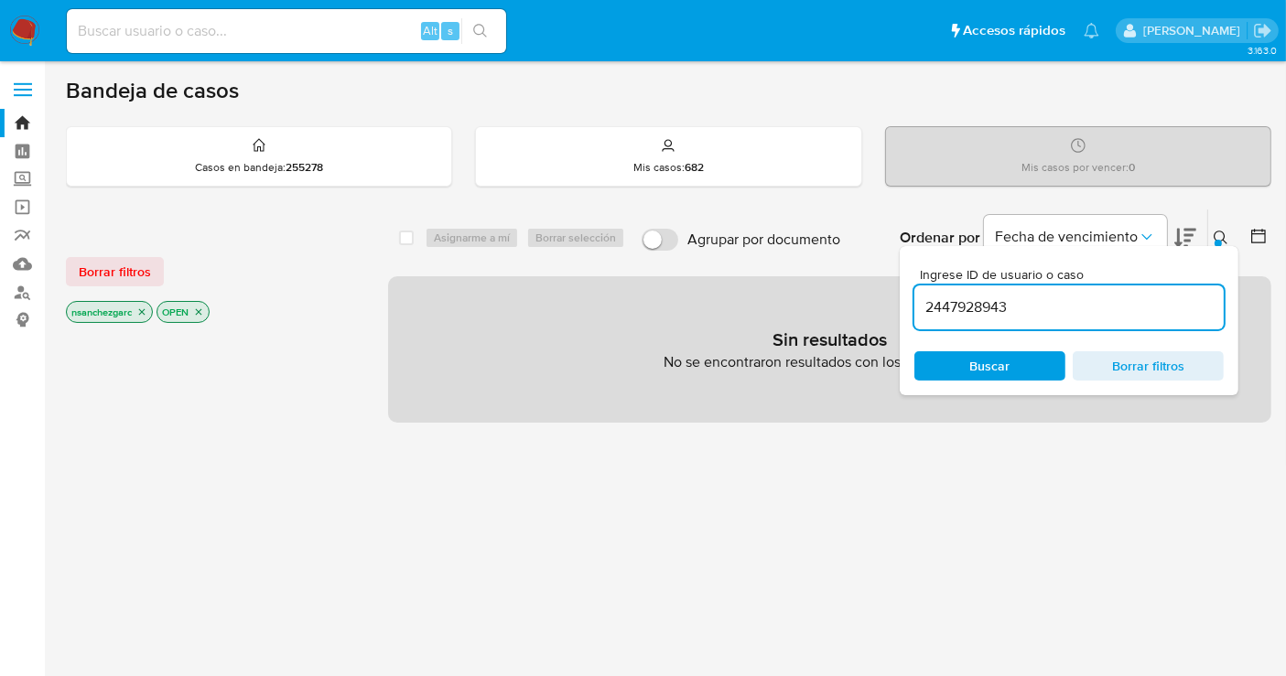
click at [28, 24] on img at bounding box center [24, 31] width 31 height 31
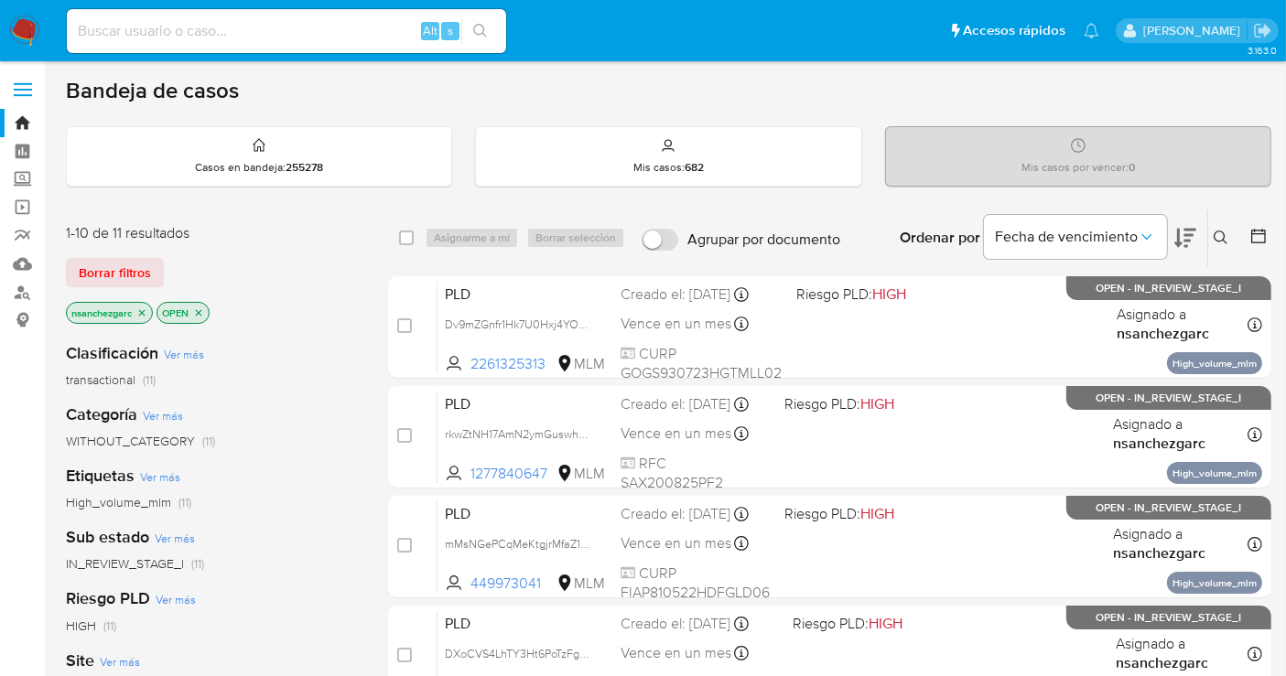
click at [142, 308] on icon "close-filter" at bounding box center [141, 313] width 11 height 11
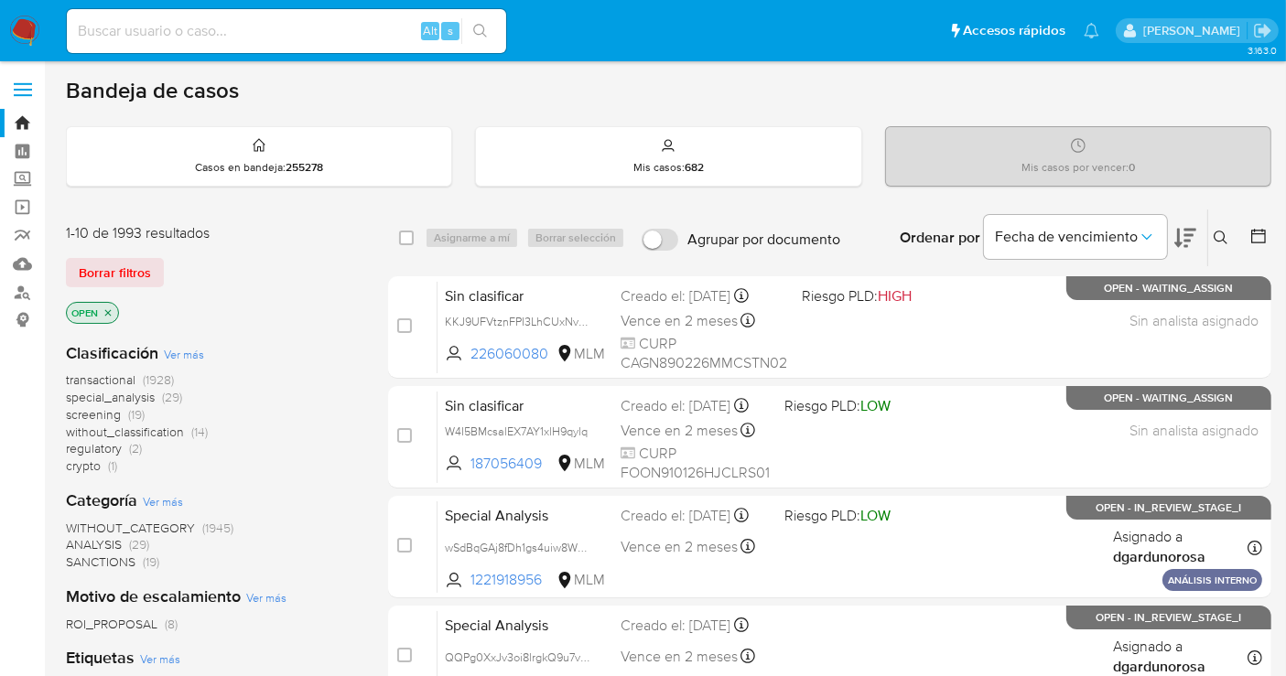
click at [131, 428] on span "without_classification" at bounding box center [125, 432] width 118 height 18
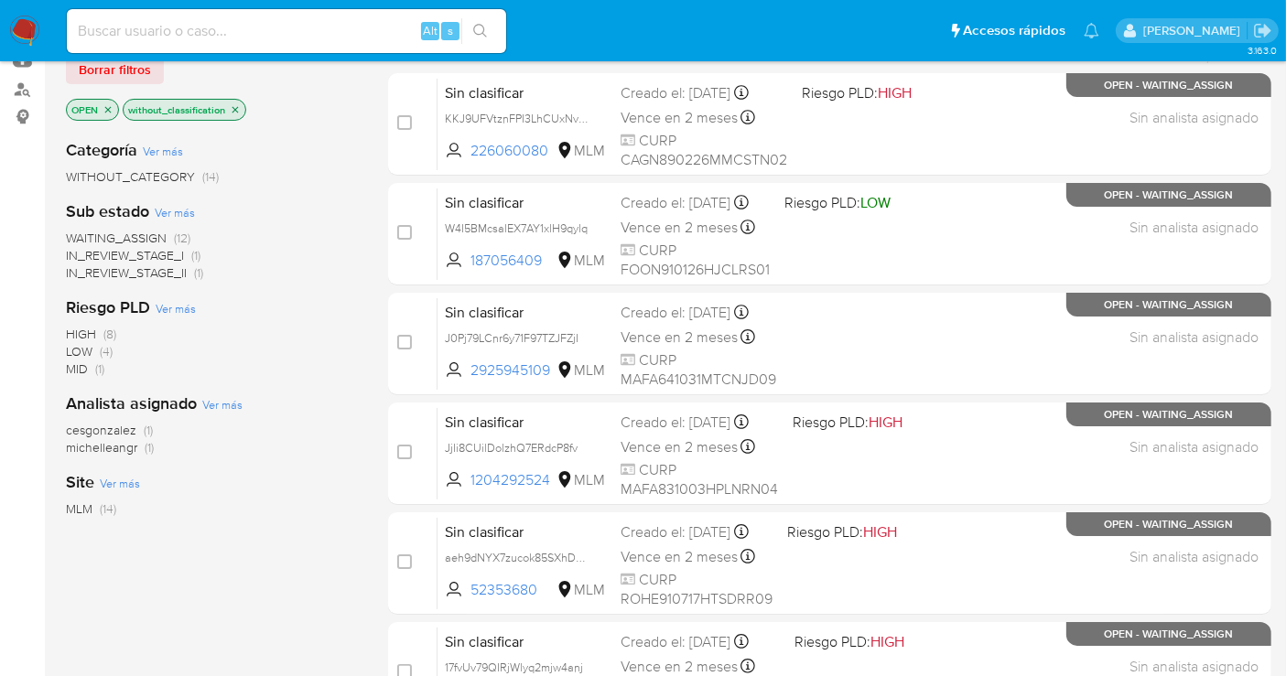
scroll to position [102, 0]
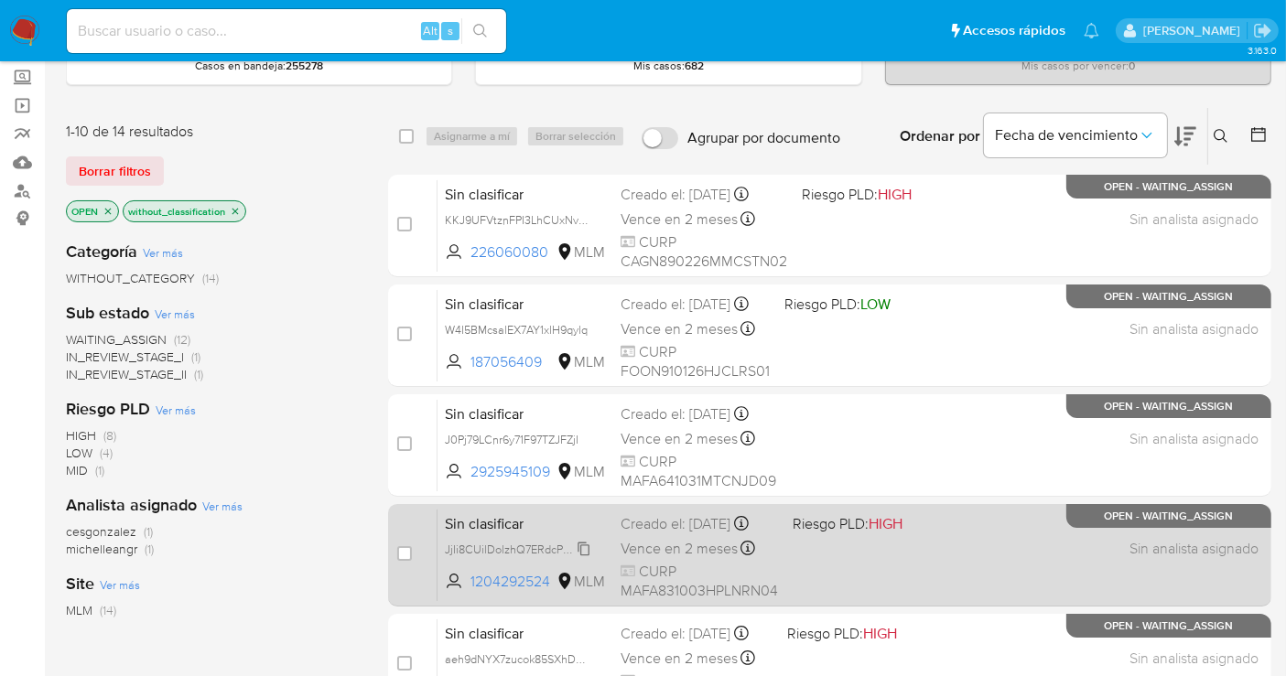
click at [584, 550] on icon at bounding box center [584, 549] width 15 height 15
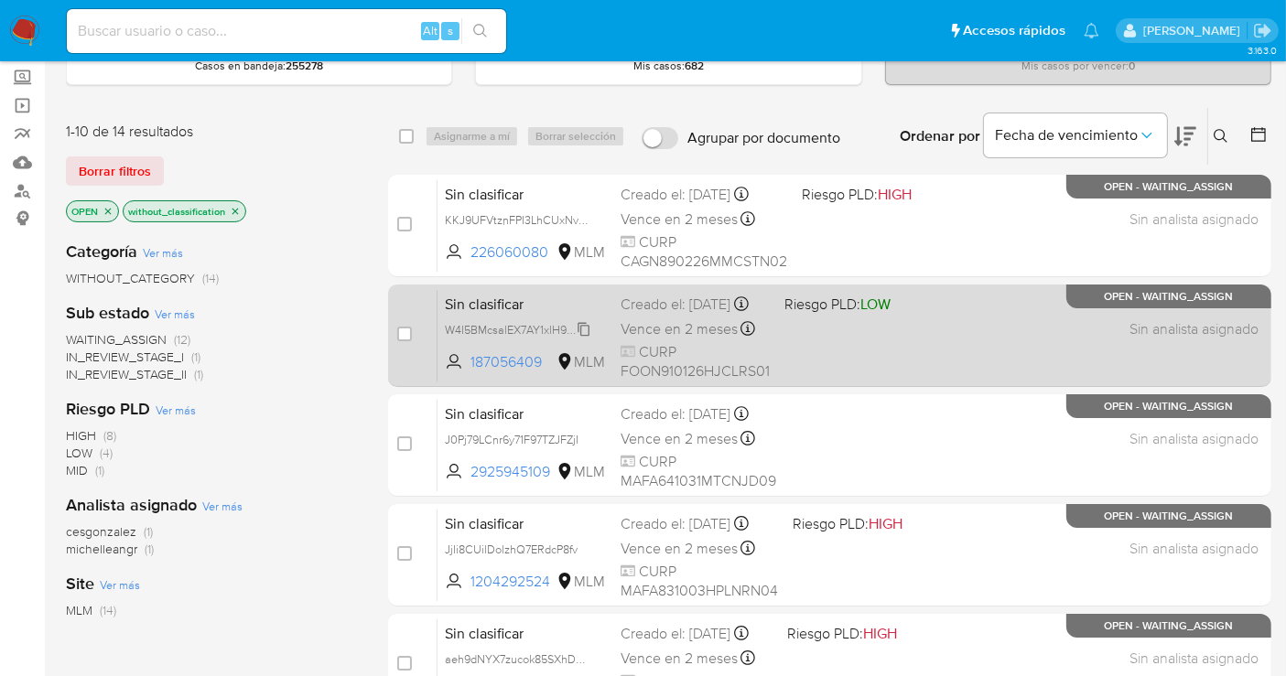
click at [586, 339] on span "W4I5BMcsalEX7AY1xlH9qylq" at bounding box center [516, 329] width 143 height 20
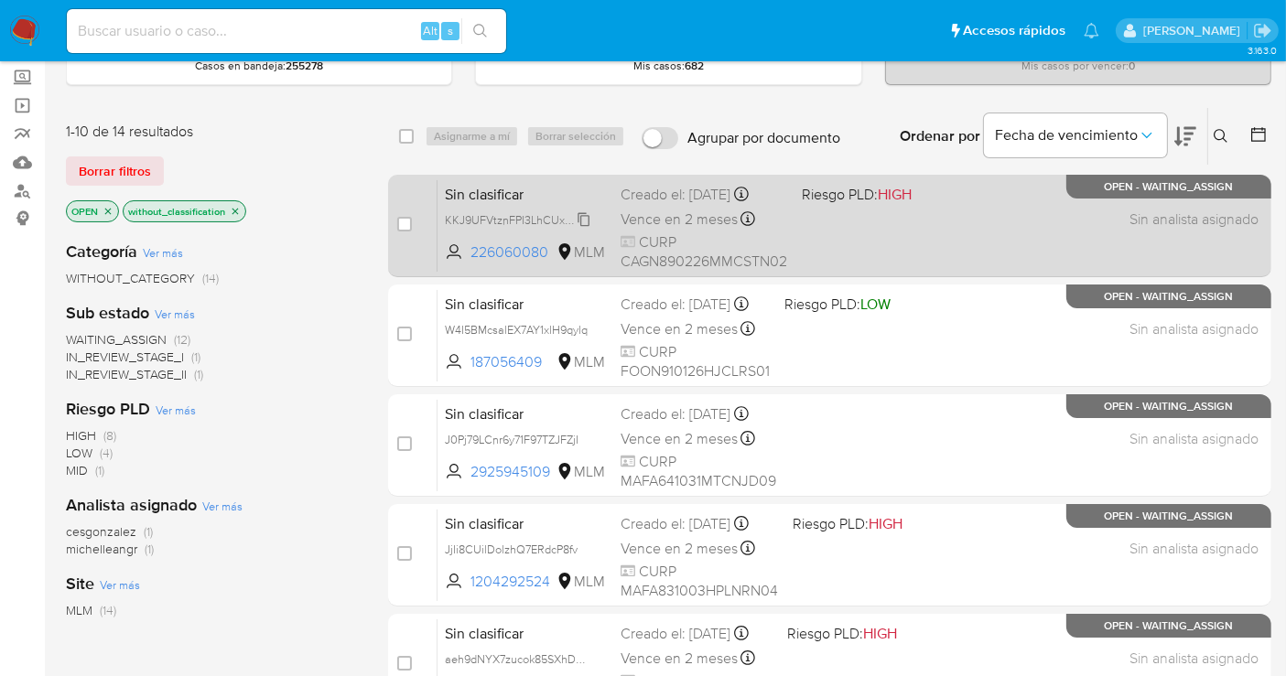
click at [585, 215] on span "KKJ9UFVtznFPI3LhCUxNv4pa" at bounding box center [521, 219] width 153 height 20
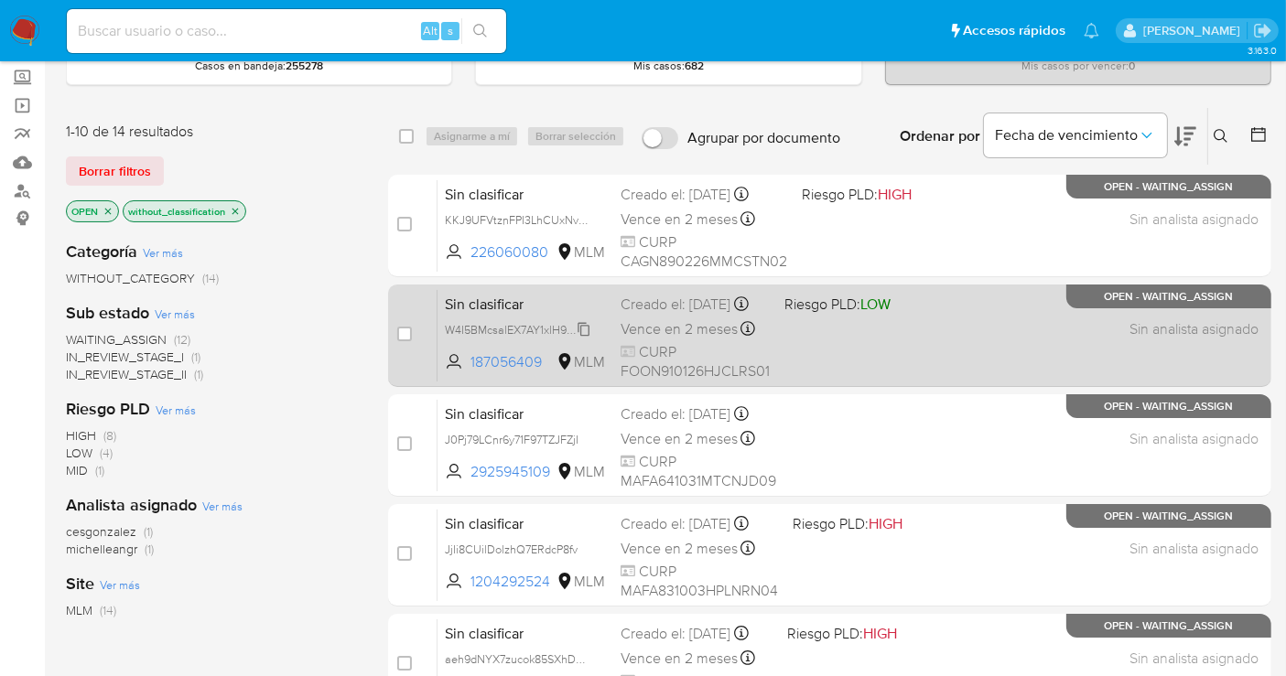
click at [583, 339] on span "W4I5BMcsalEX7AY1xlH9qylq" at bounding box center [516, 329] width 143 height 20
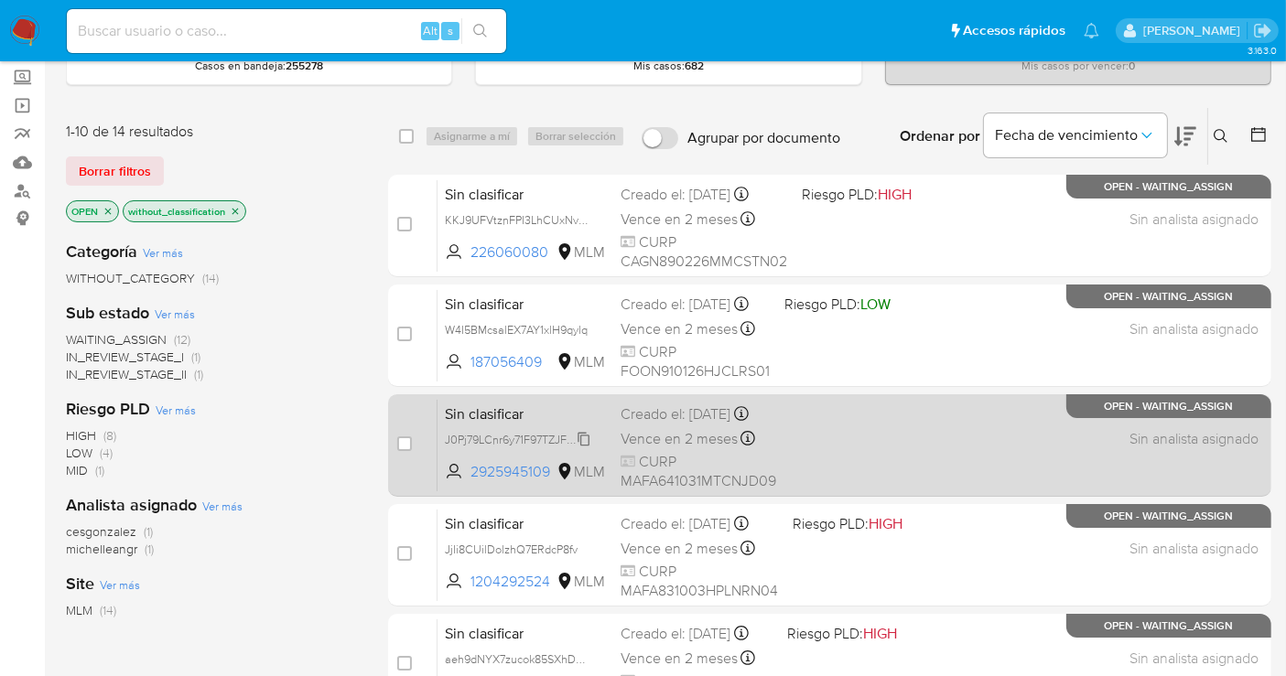
click at [581, 447] on icon at bounding box center [584, 439] width 15 height 15
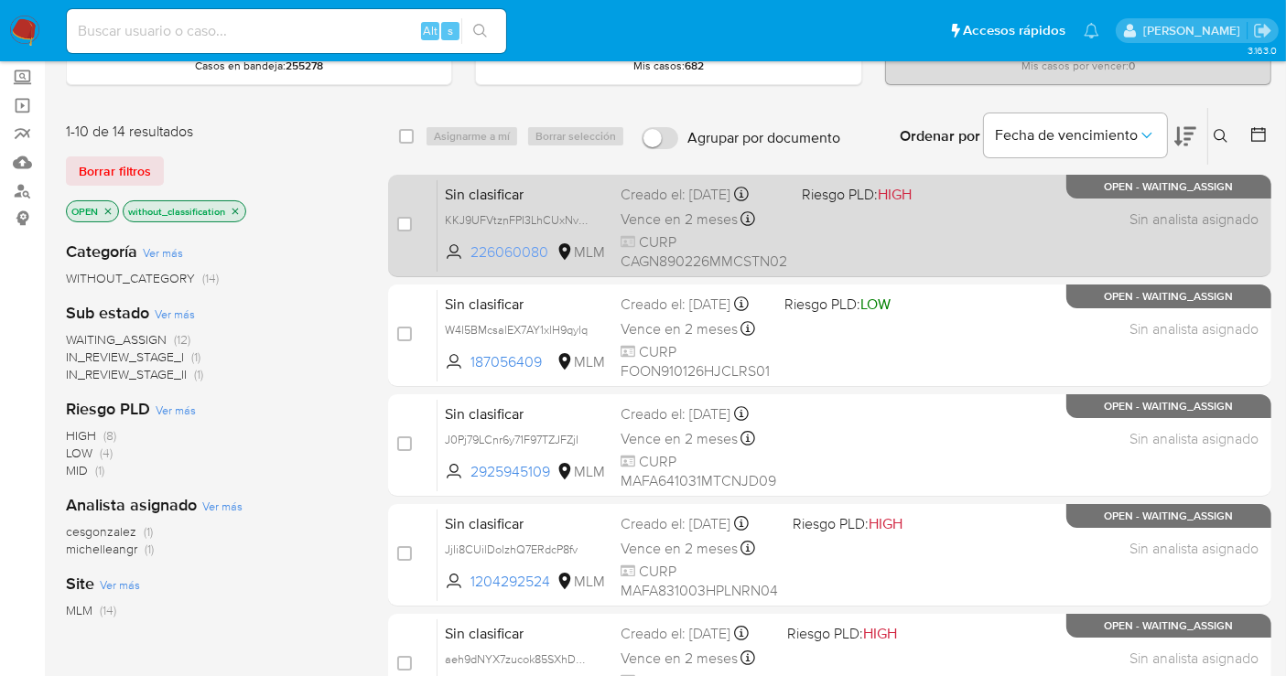
drag, startPoint x: 549, startPoint y: 246, endPoint x: 473, endPoint y: 249, distance: 76.0
click at [473, 249] on span "226060080" at bounding box center [511, 253] width 82 height 20
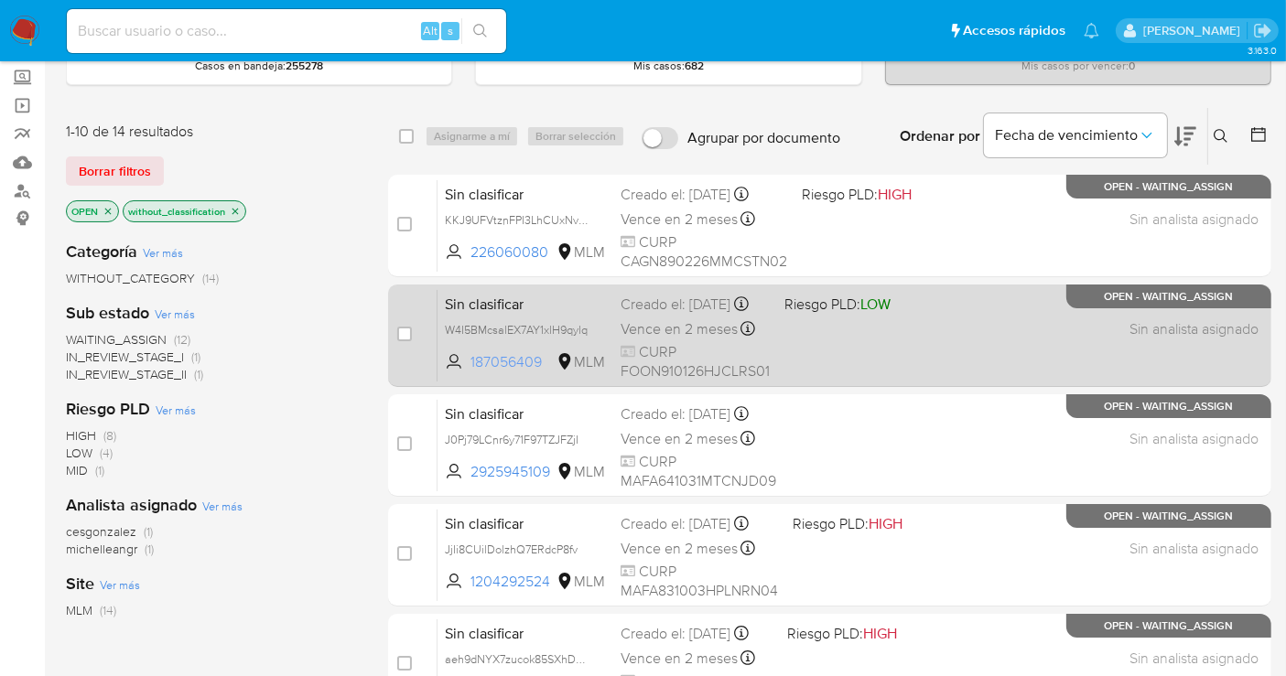
drag, startPoint x: 544, startPoint y: 375, endPoint x: 470, endPoint y: 375, distance: 73.2
click at [470, 373] on span "187056409" at bounding box center [511, 362] width 82 height 20
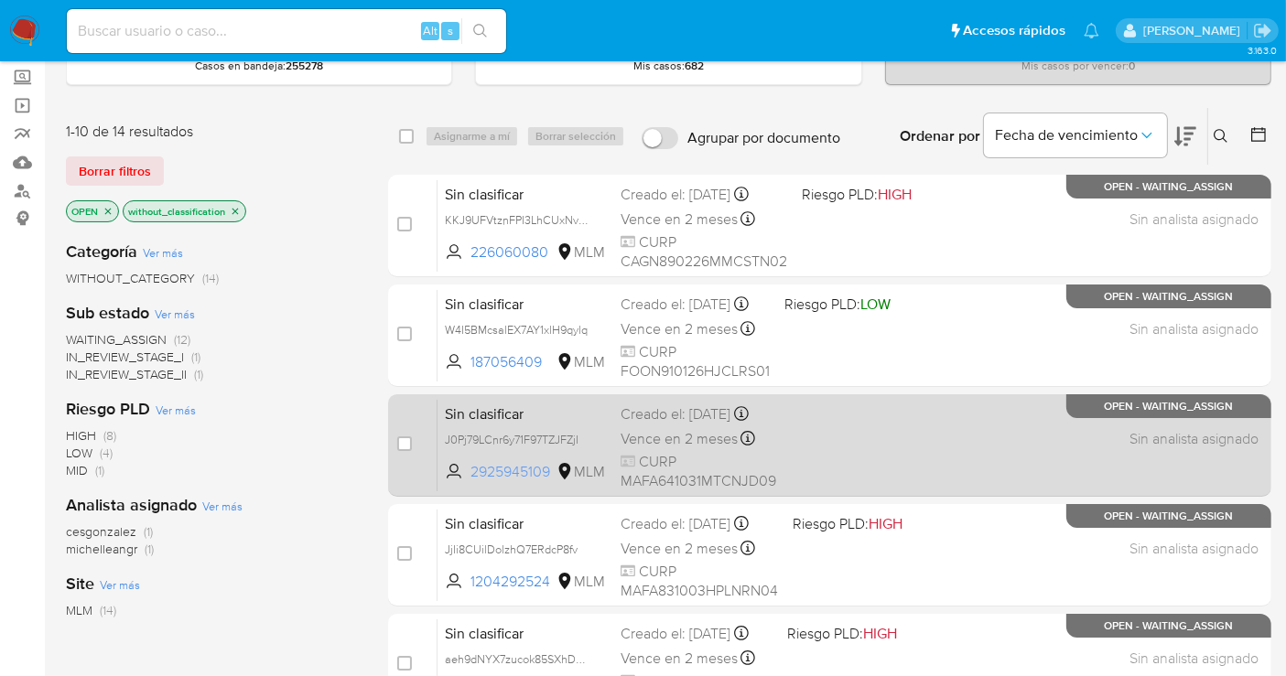
drag, startPoint x: 558, startPoint y: 490, endPoint x: 463, endPoint y: 485, distance: 95.3
click at [463, 482] on span "2925945109 MLM" at bounding box center [525, 472] width 161 height 20
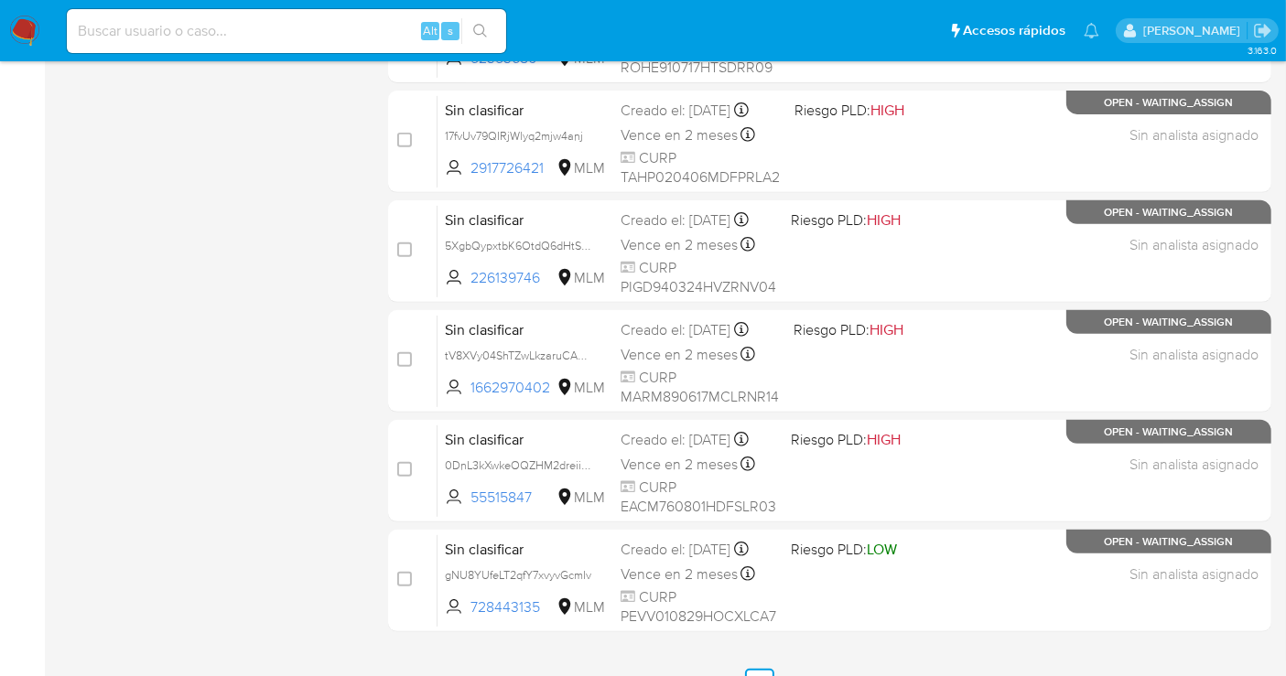
scroll to position [832, 0]
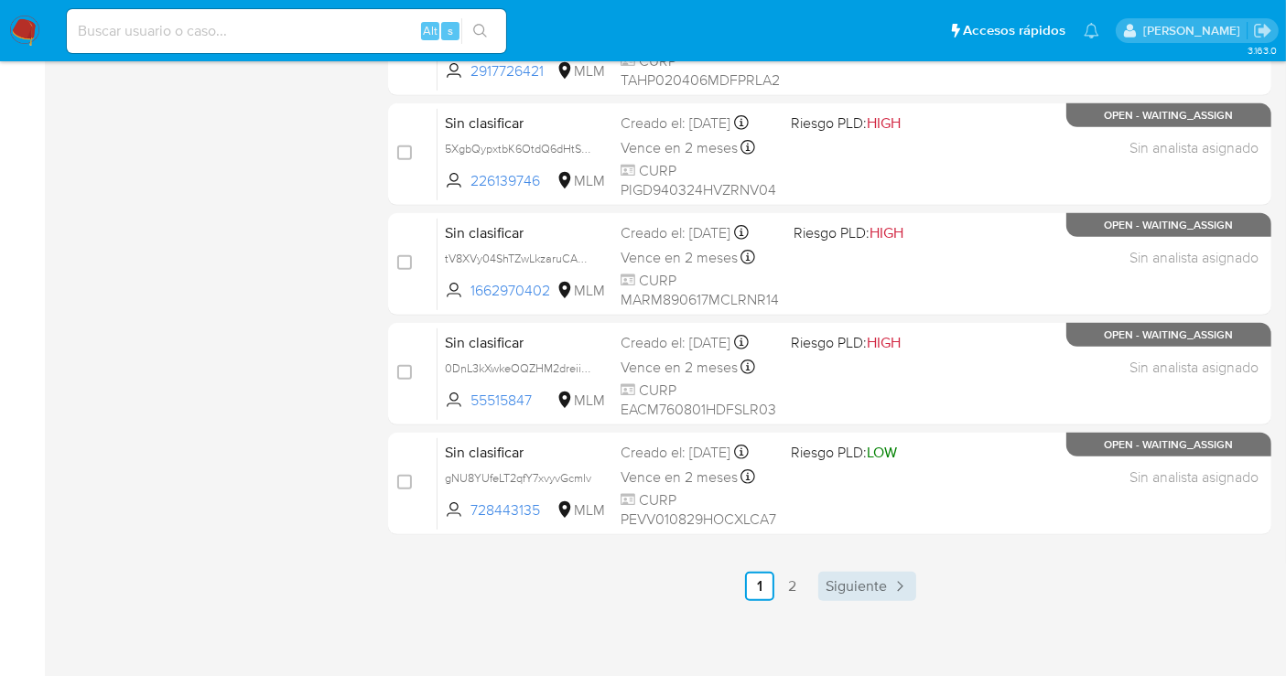
click at [851, 590] on span "Siguiente" at bounding box center [856, 586] width 61 height 15
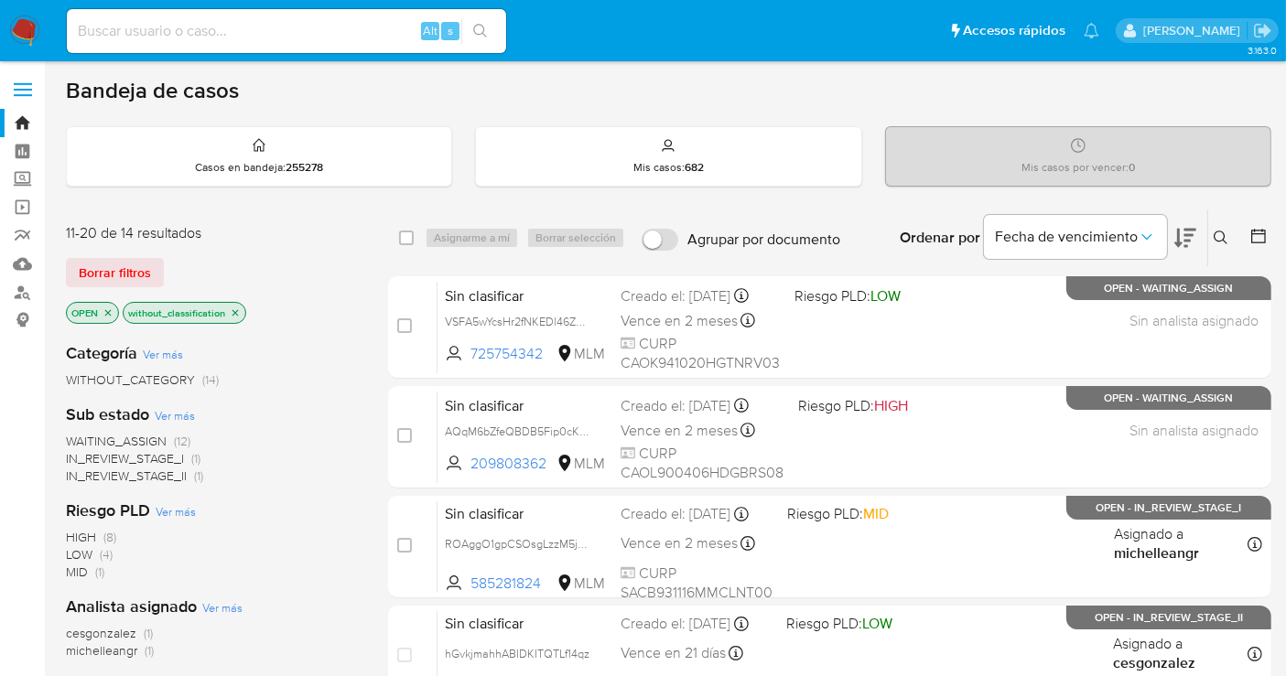
click at [21, 21] on img at bounding box center [24, 31] width 31 height 31
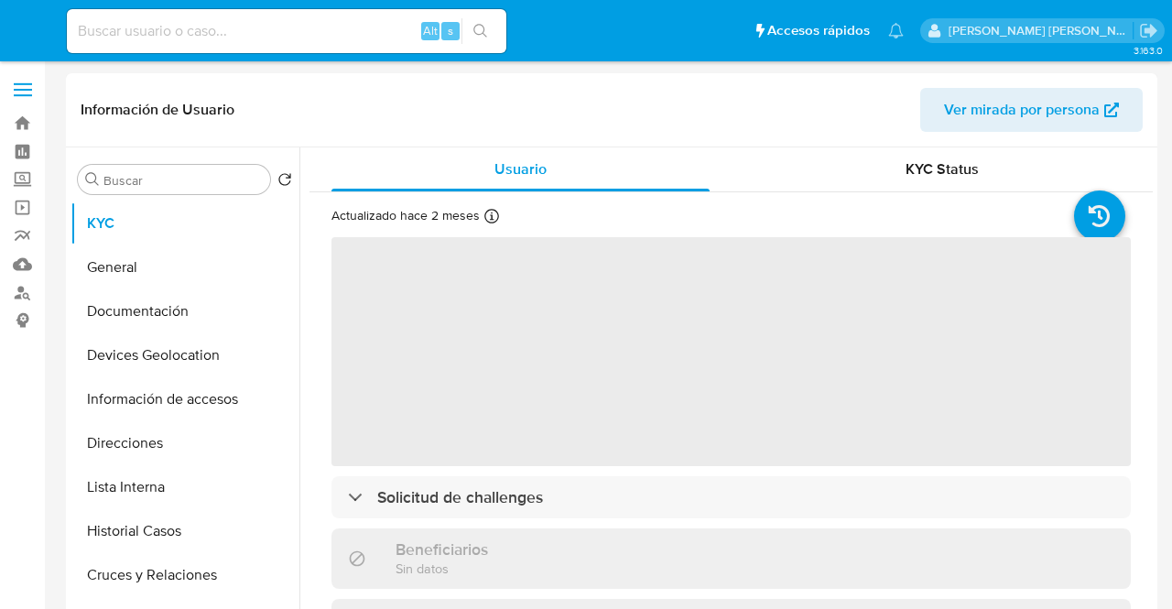
select select "10"
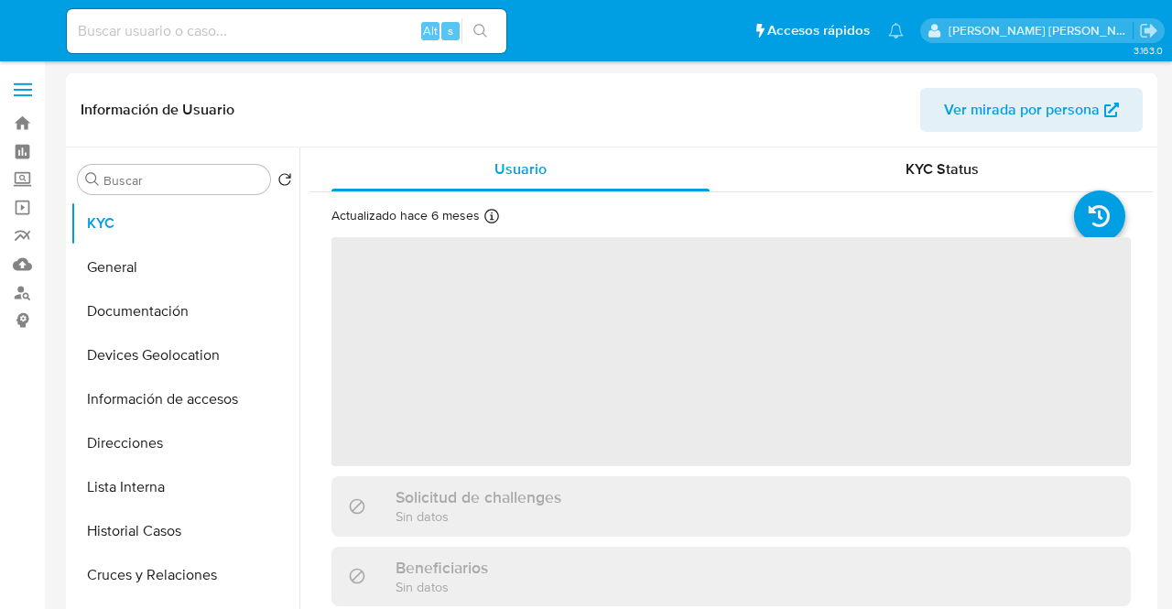
select select "10"
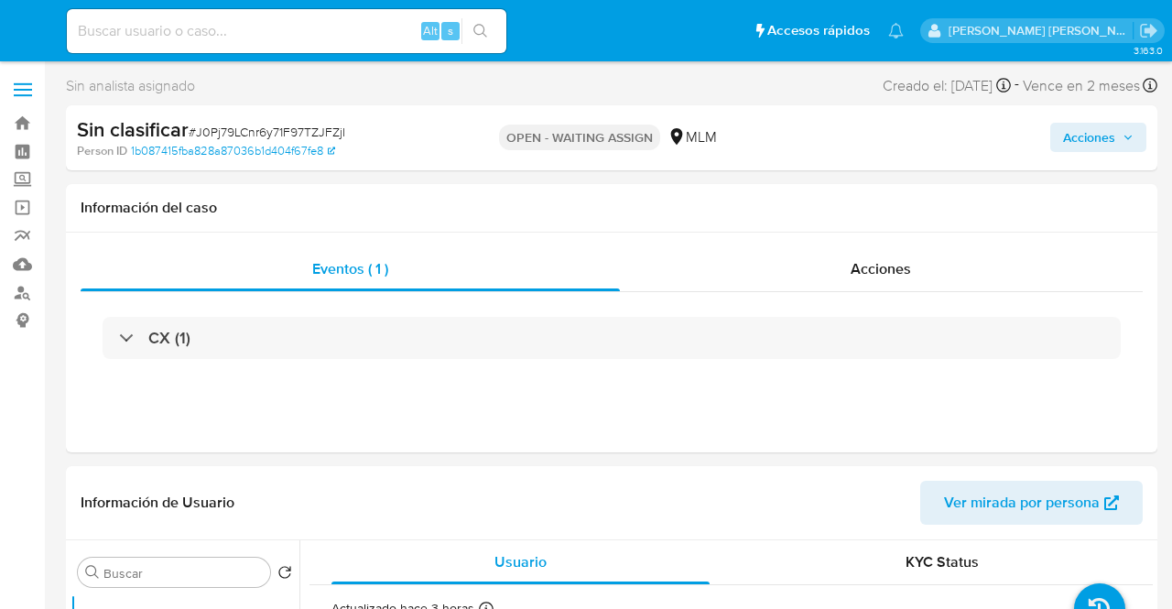
select select "10"
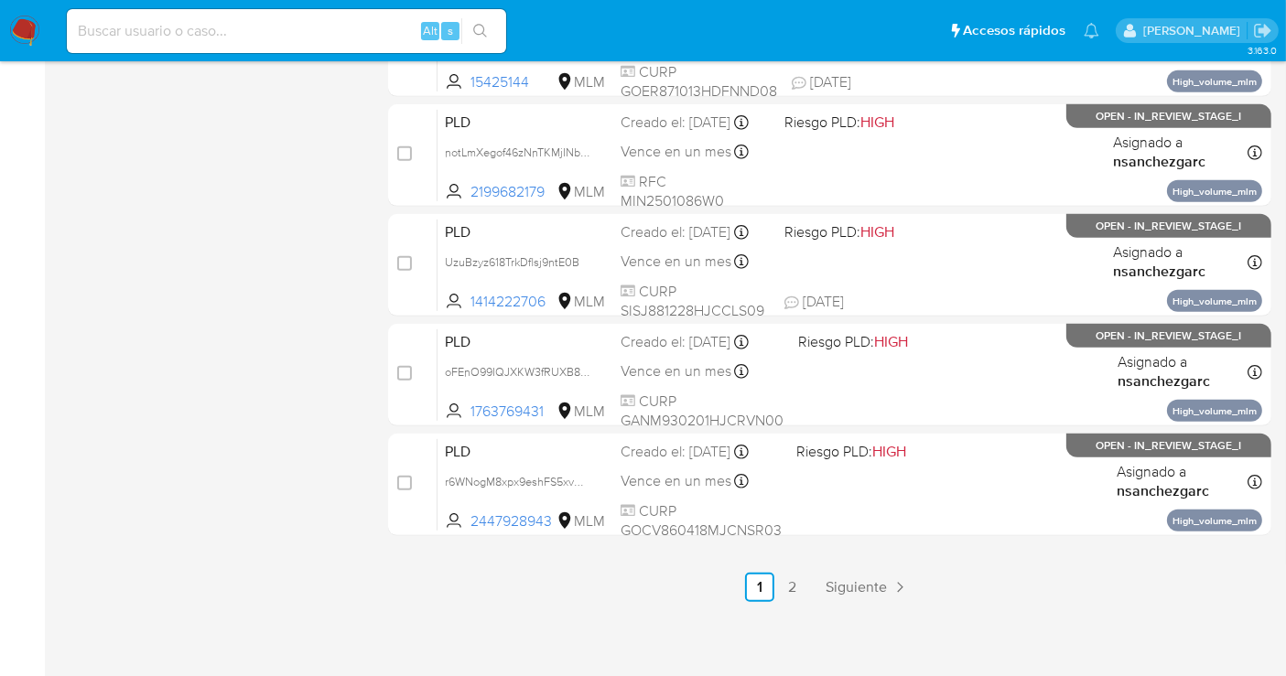
scroll to position [832, 0]
click at [859, 589] on span "Siguiente" at bounding box center [856, 586] width 61 height 15
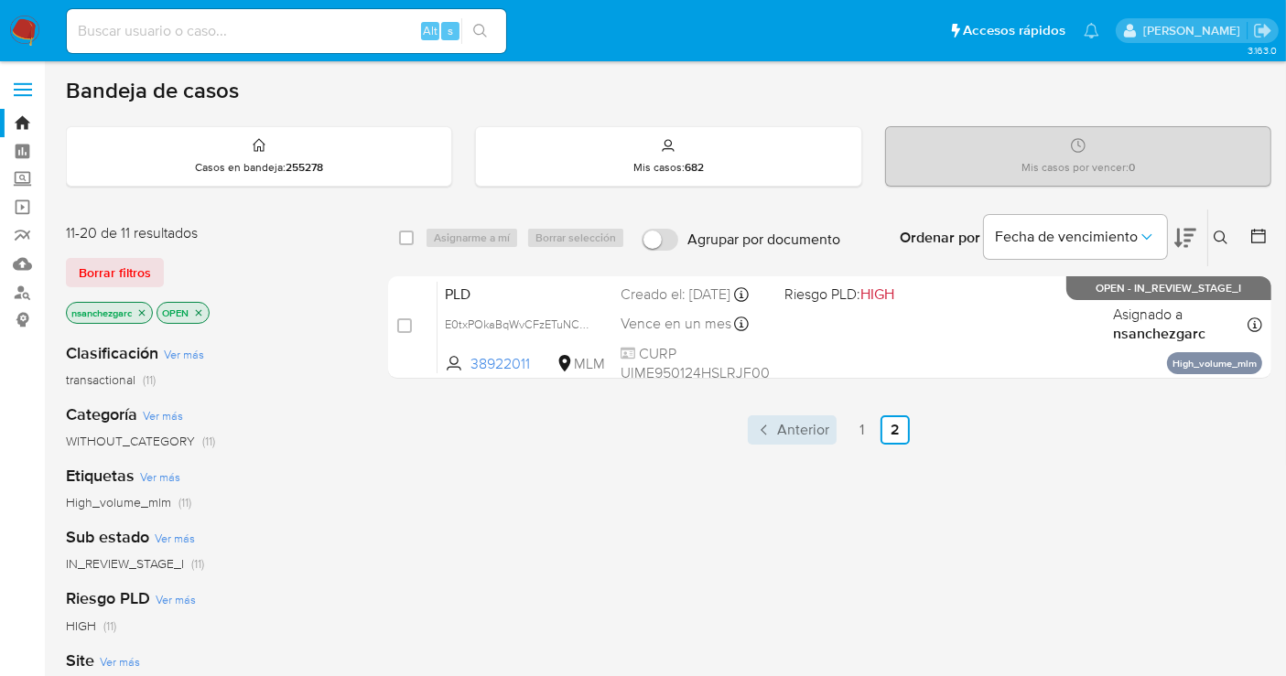
click at [789, 423] on span "Anterior" at bounding box center [803, 430] width 52 height 15
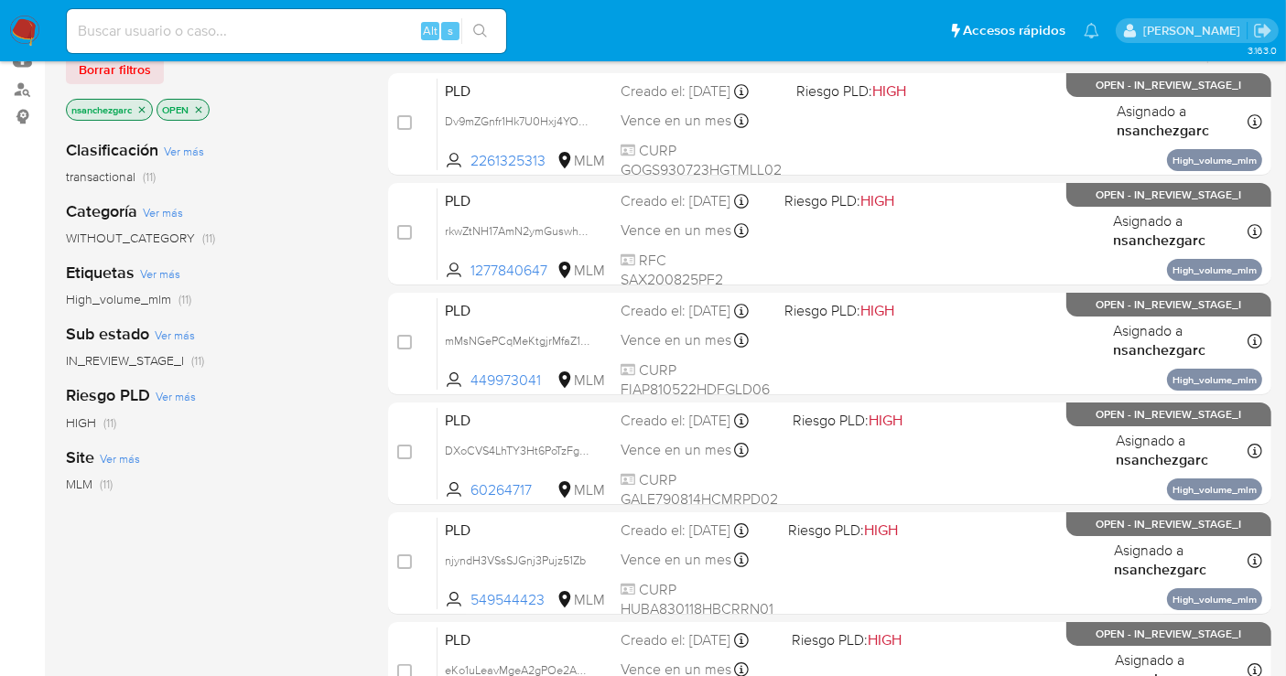
scroll to position [305, 0]
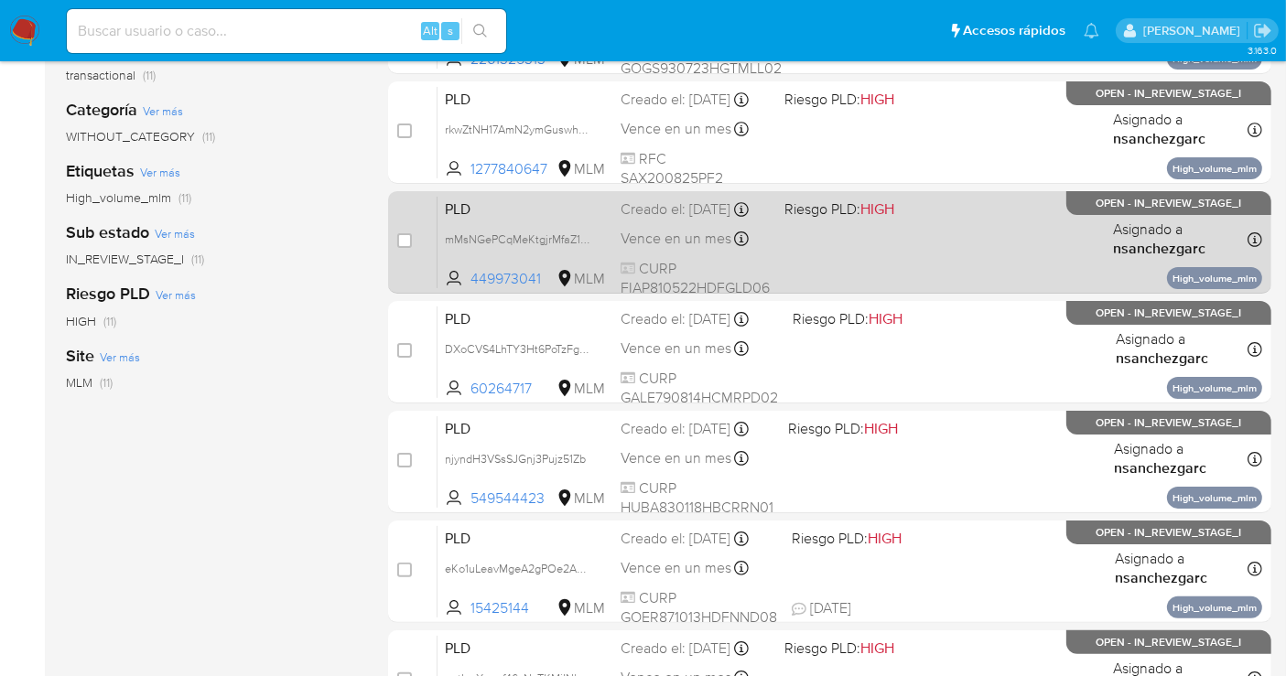
click at [666, 220] on div "Creado el: [DATE] Creado el: [DATE] 02:12:08" at bounding box center [695, 210] width 149 height 20
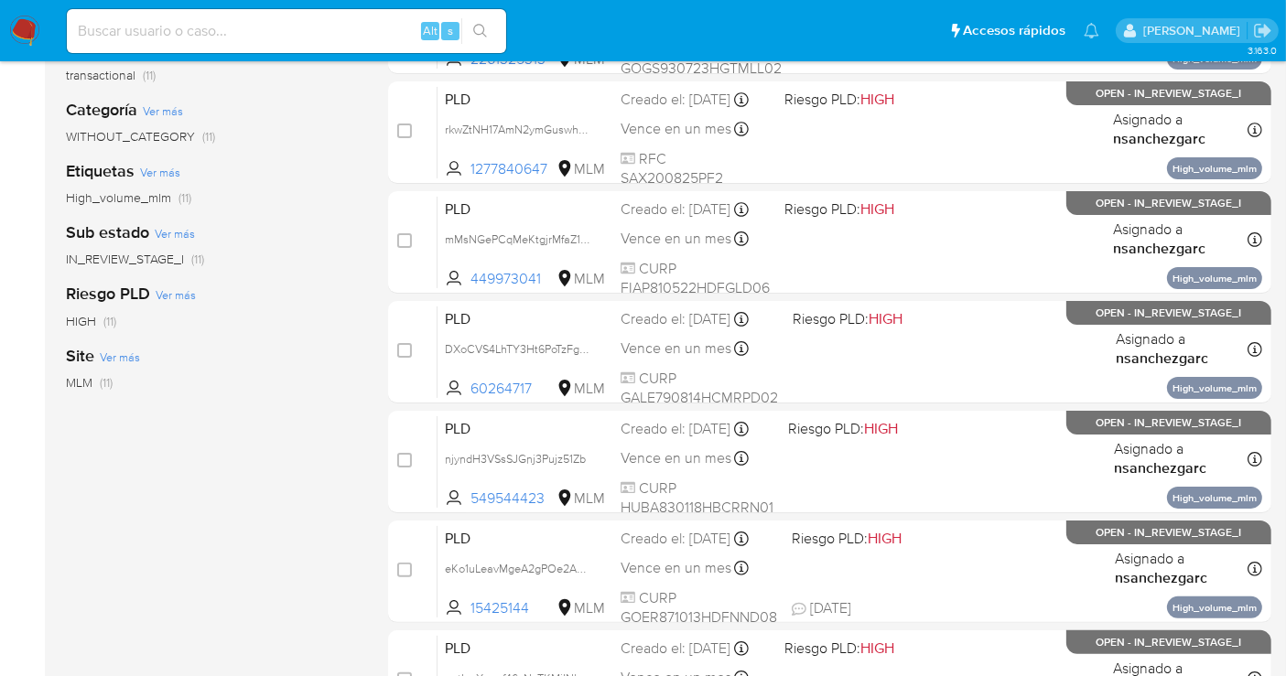
click at [29, 23] on img at bounding box center [24, 31] width 31 height 31
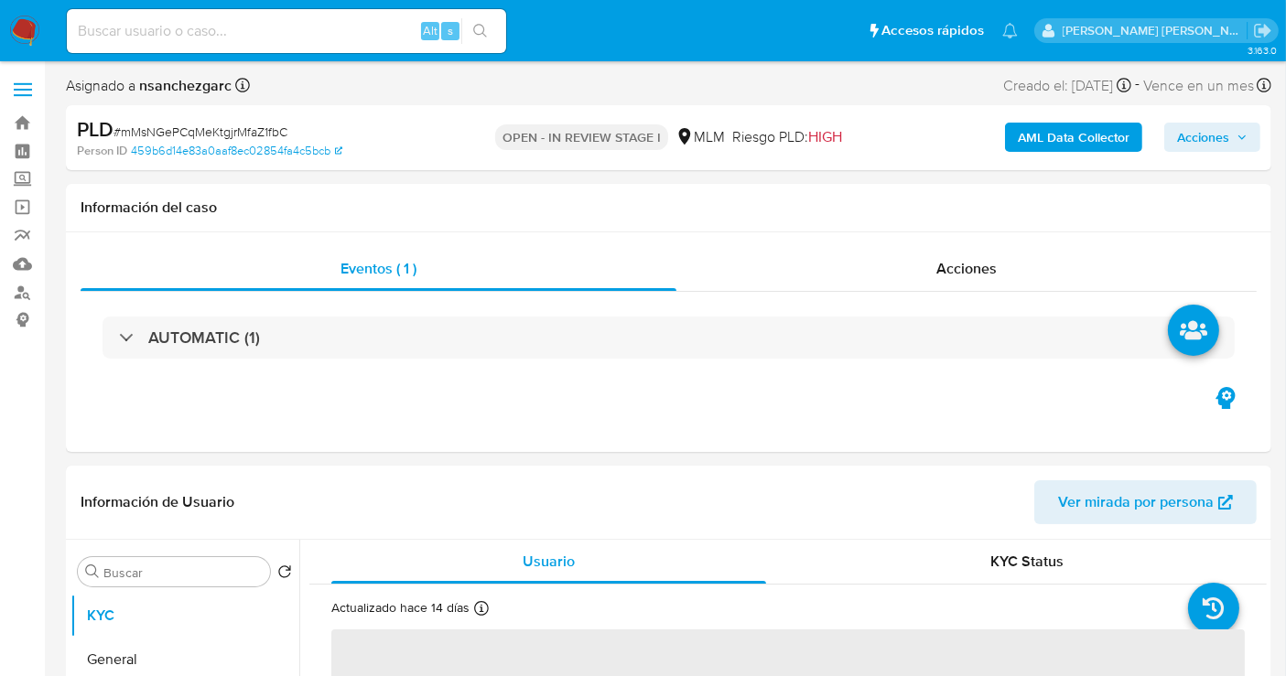
select select "10"
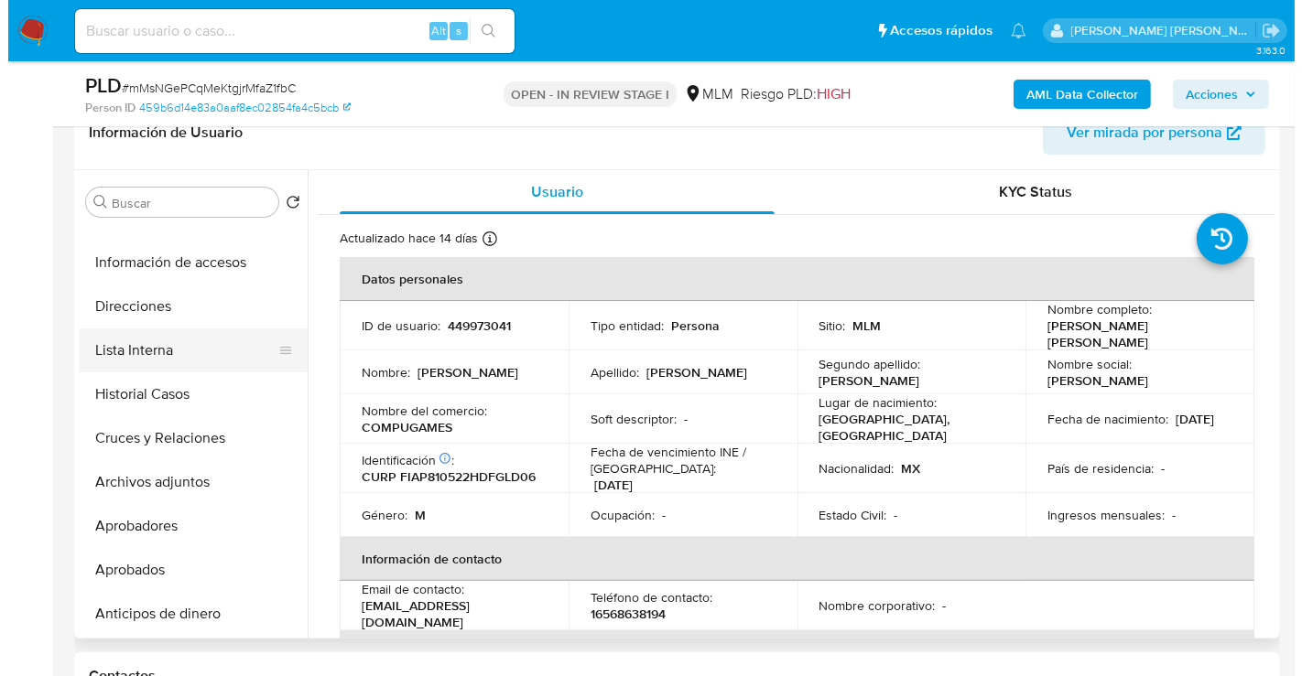
scroll to position [203, 0]
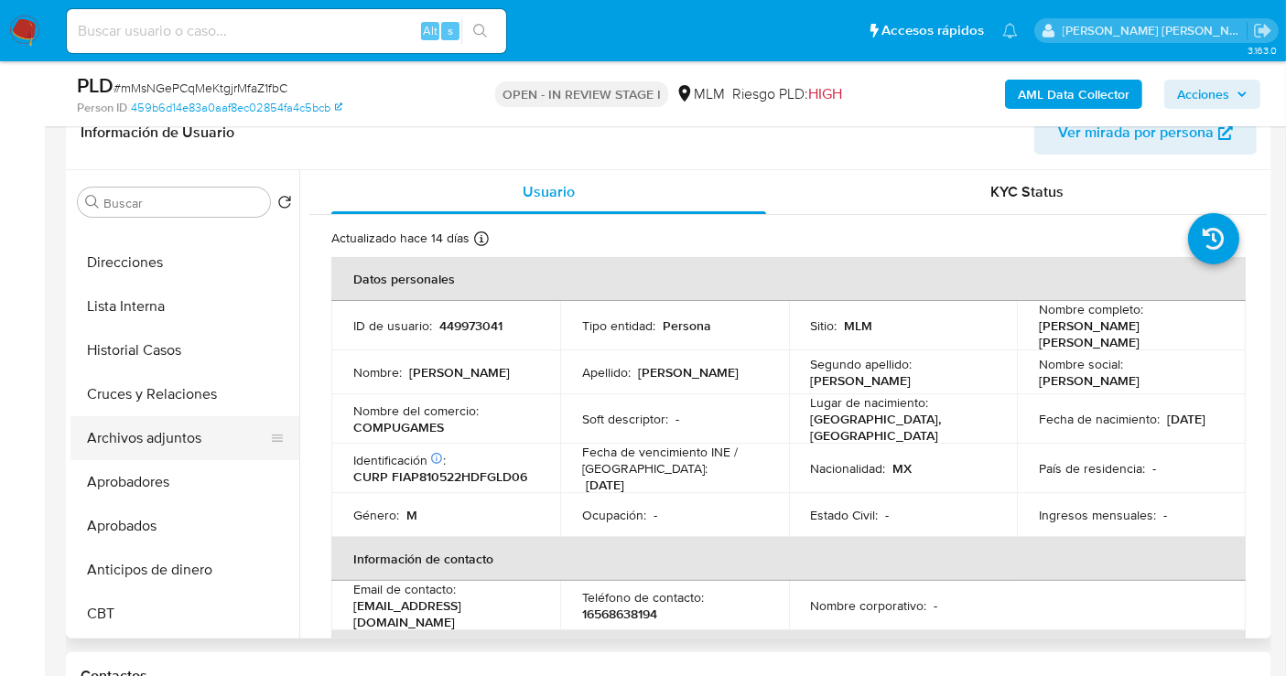
click at [149, 443] on button "Archivos adjuntos" at bounding box center [177, 438] width 214 height 44
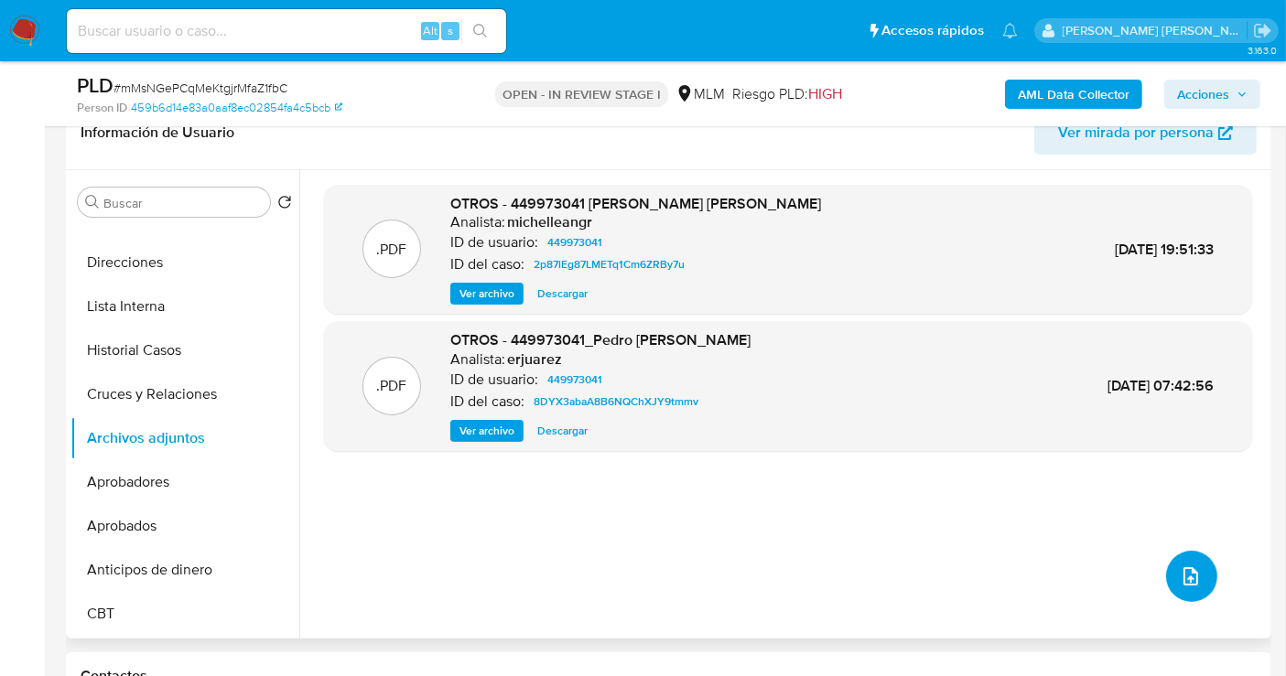
click at [1181, 589] on button "upload-file" at bounding box center [1191, 576] width 51 height 51
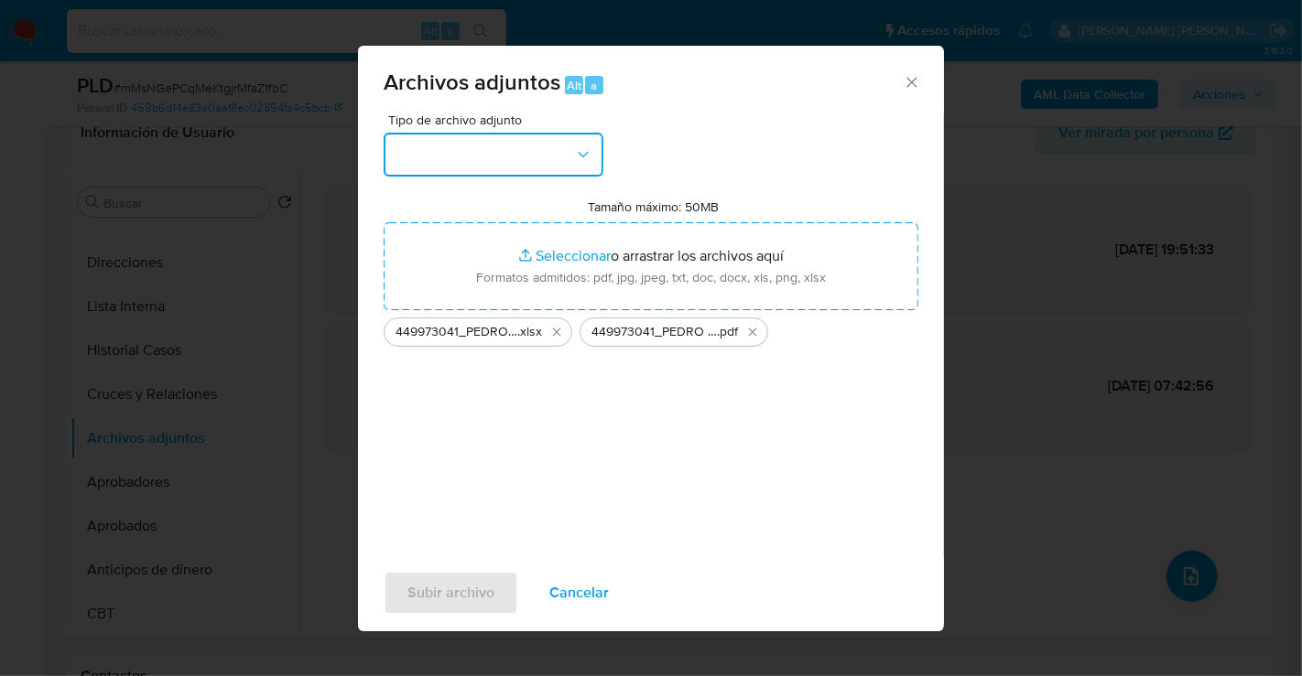
click at [542, 151] on button "button" at bounding box center [494, 155] width 220 height 44
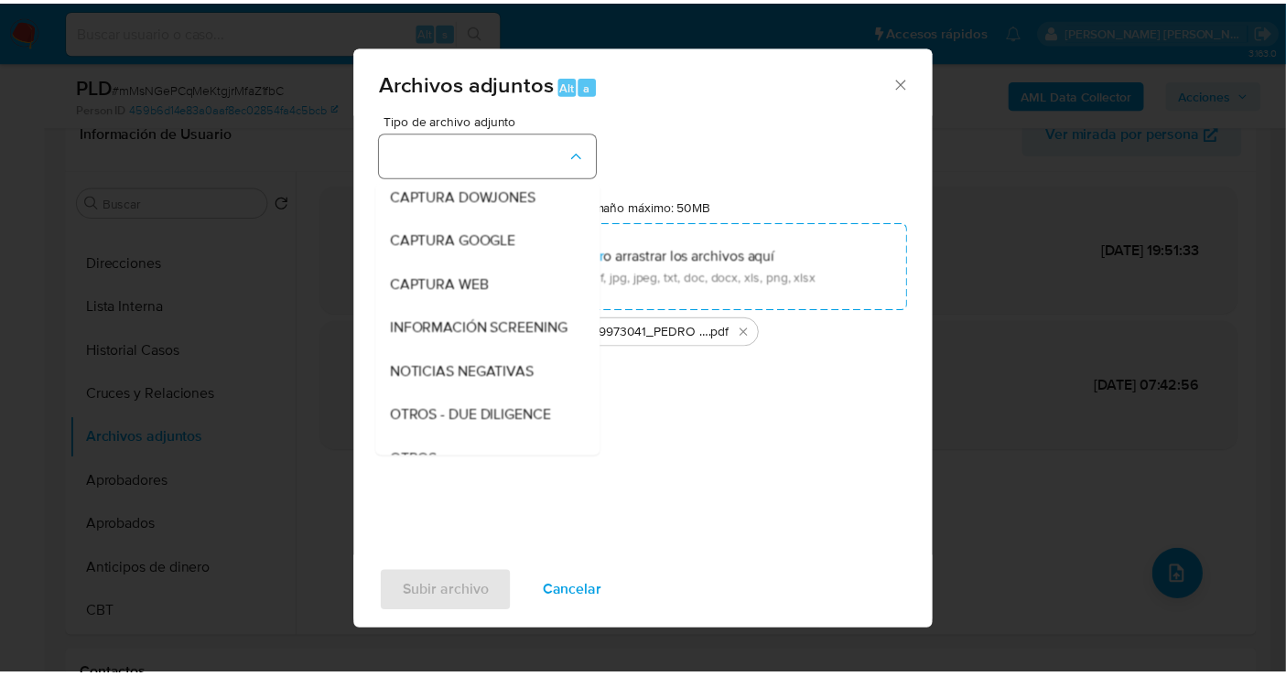
scroll to position [94, 0]
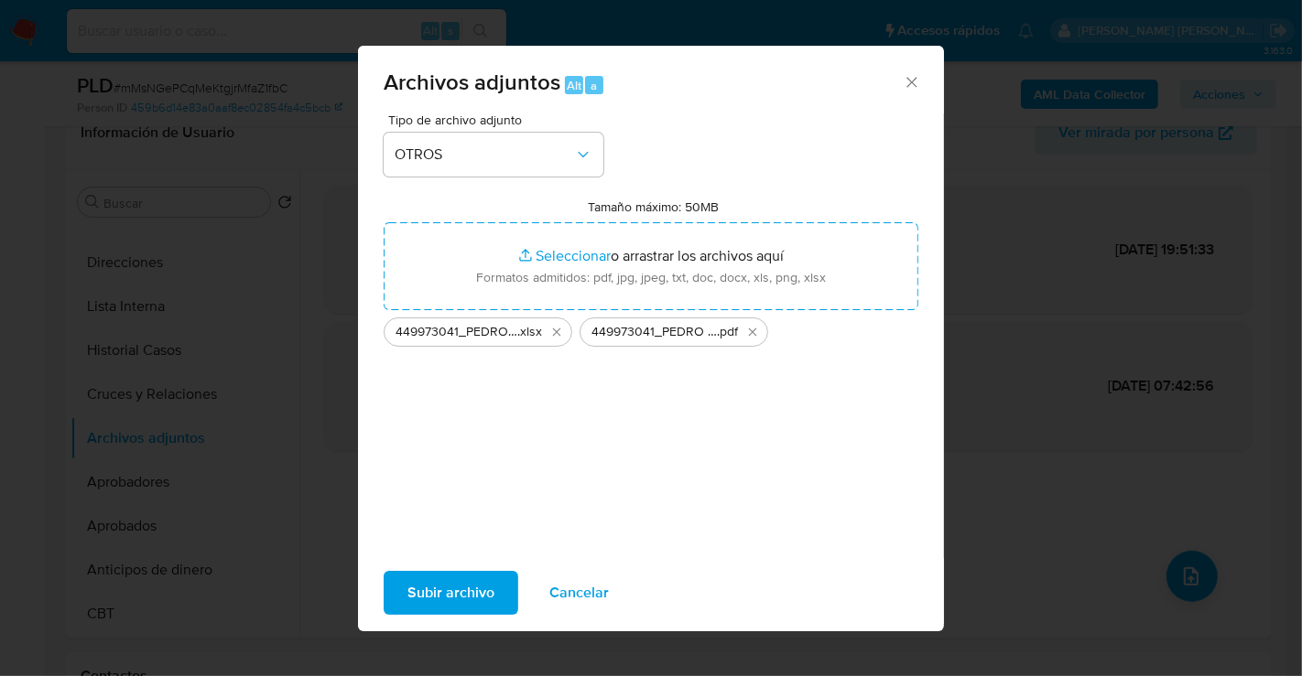
click at [468, 605] on span "Subir archivo" at bounding box center [450, 593] width 87 height 40
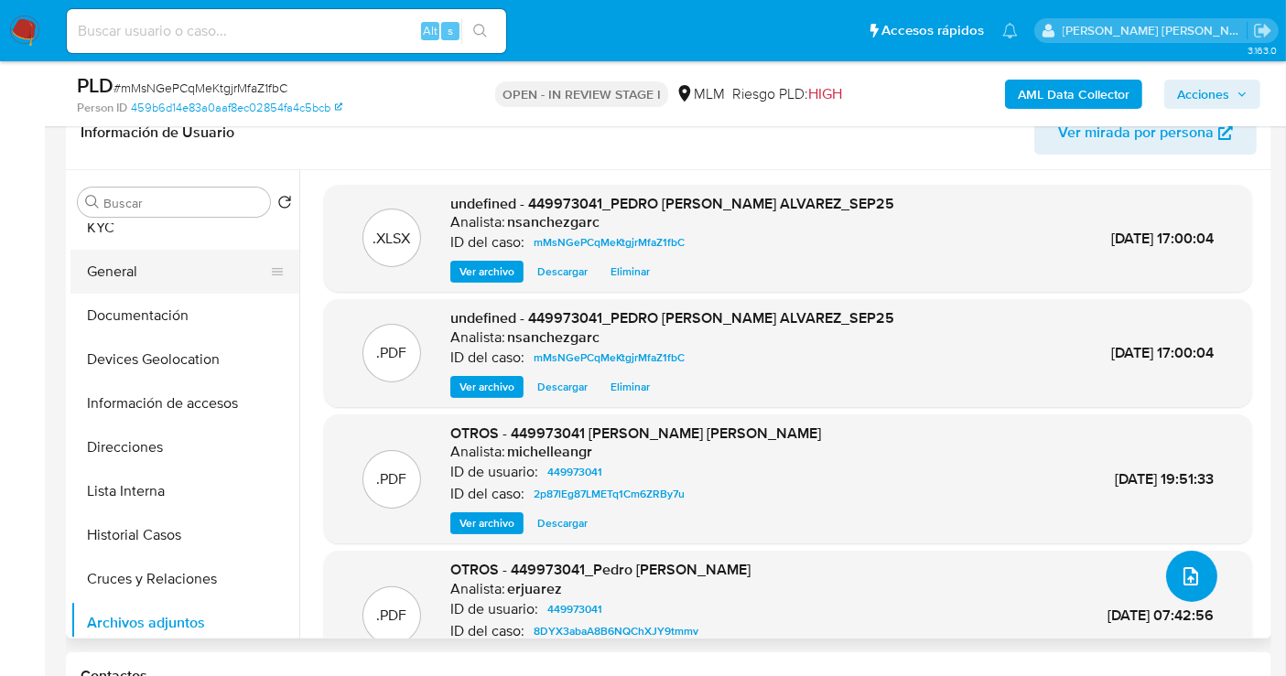
scroll to position [0, 0]
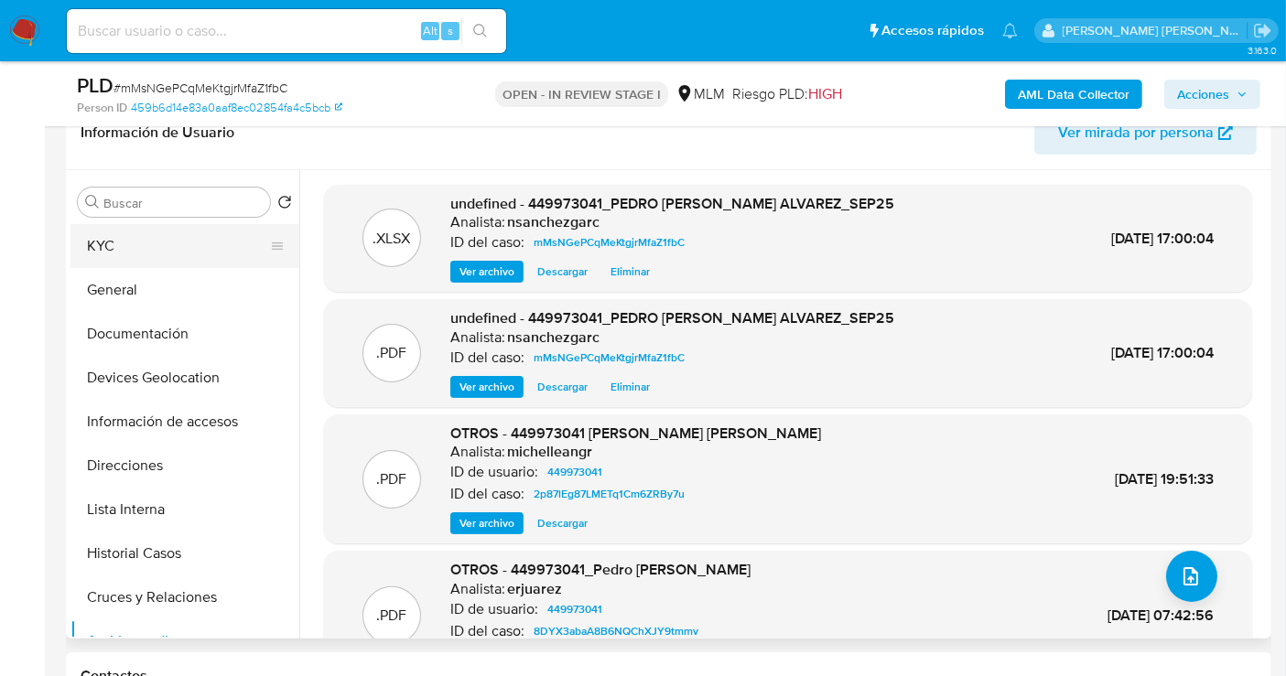
click at [104, 236] on button "KYC" at bounding box center [177, 246] width 214 height 44
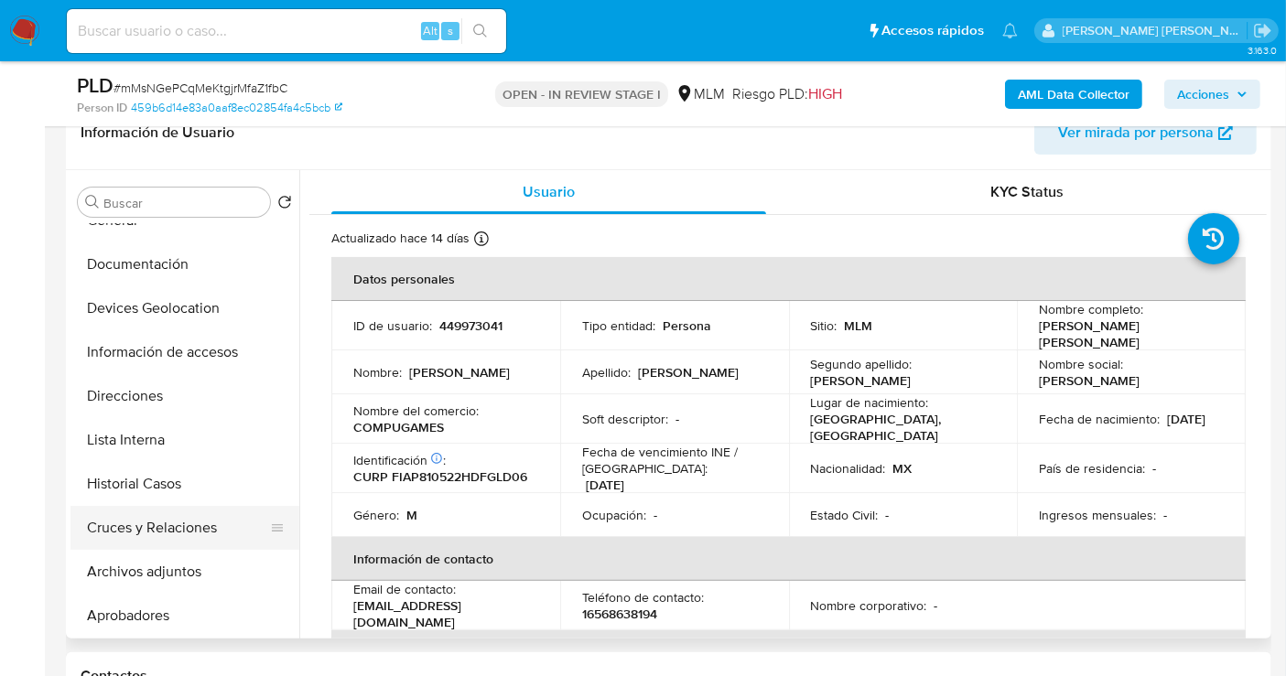
scroll to position [102, 0]
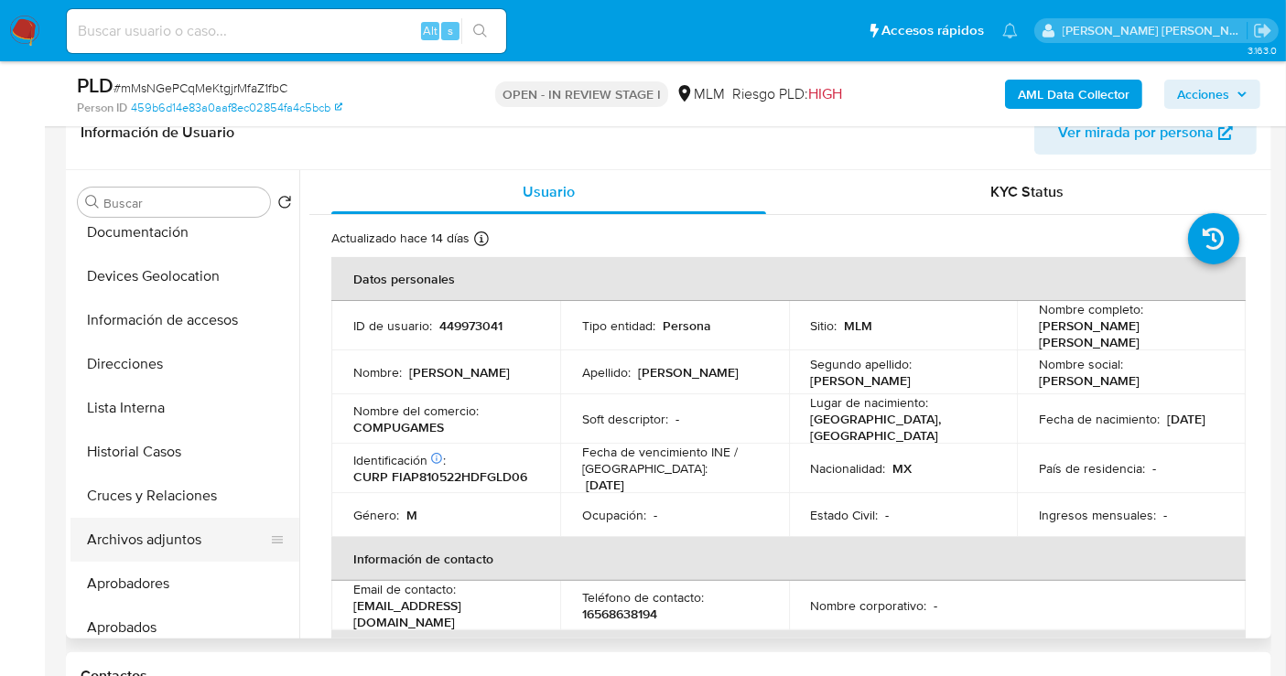
click at [152, 546] on button "Archivos adjuntos" at bounding box center [177, 540] width 214 height 44
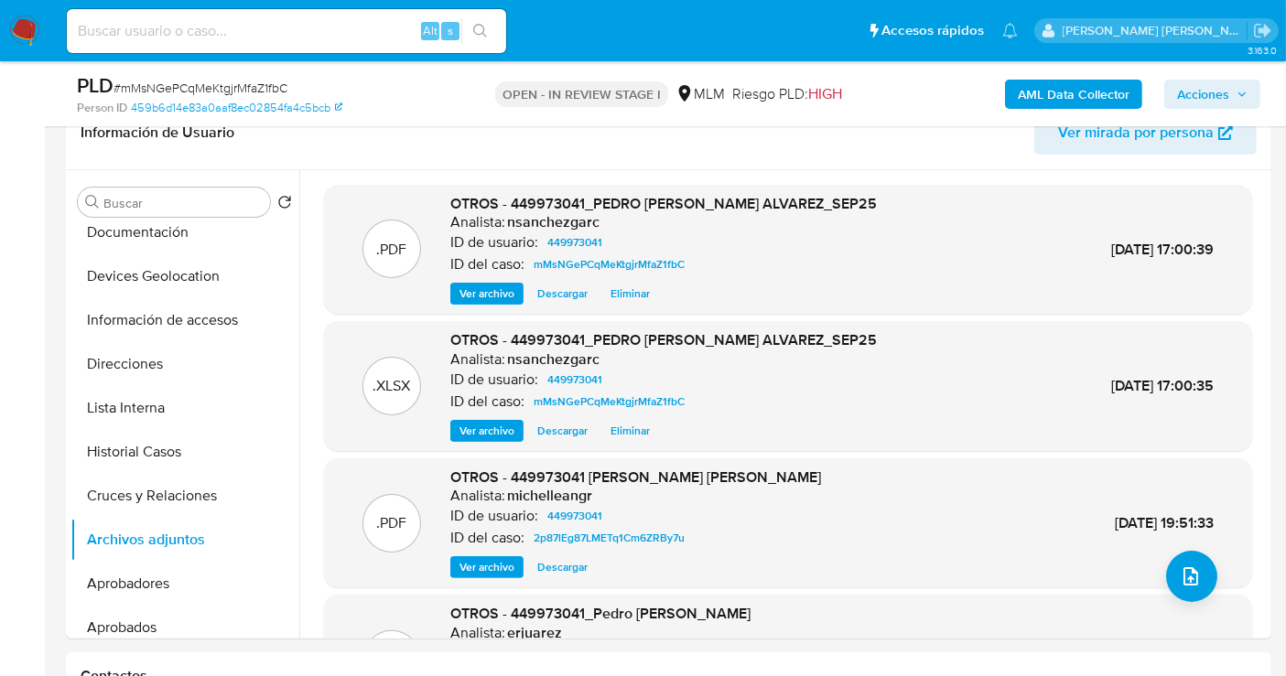
click at [1203, 89] on span "Acciones" at bounding box center [1203, 94] width 52 height 29
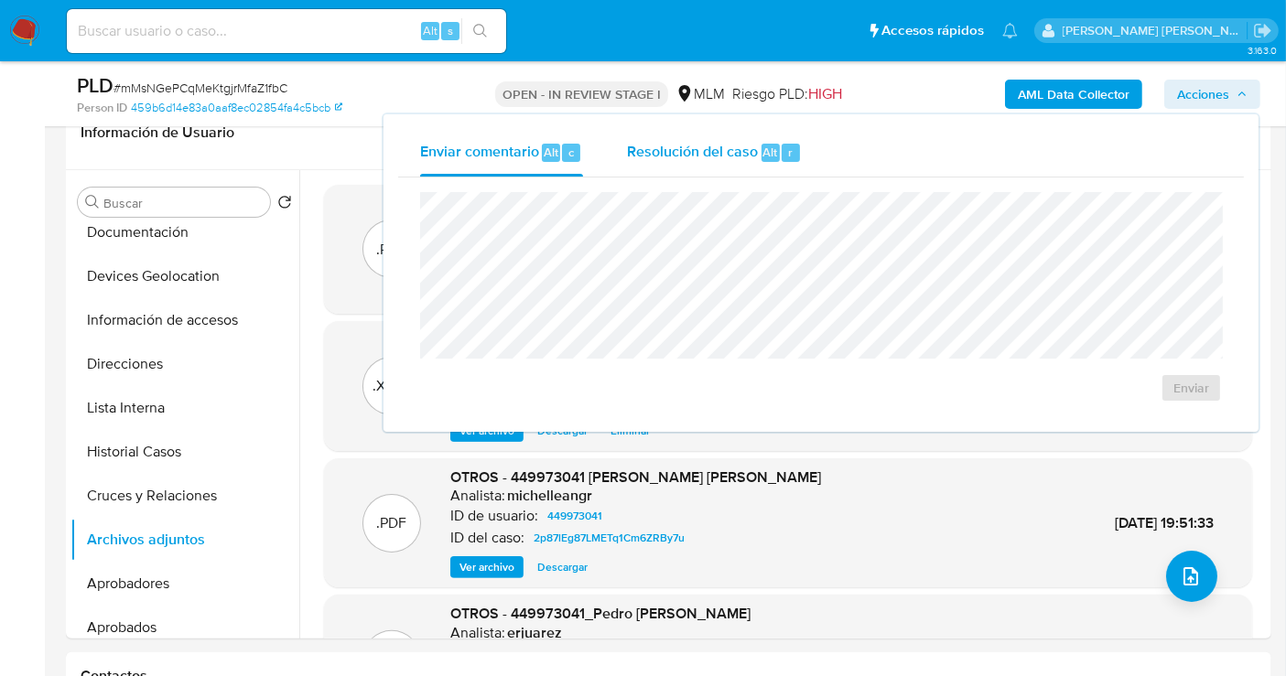
click at [729, 154] on span "Resolución del caso" at bounding box center [692, 151] width 131 height 21
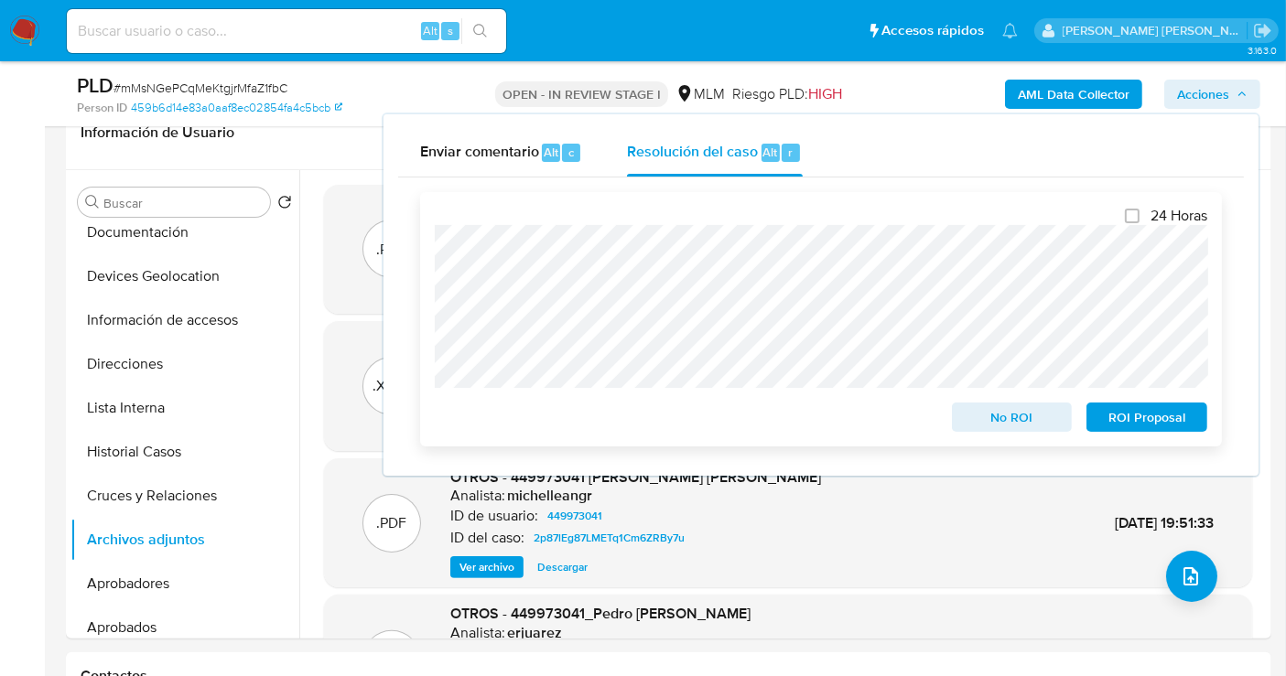
click at [991, 412] on span "No ROI" at bounding box center [1012, 418] width 95 height 26
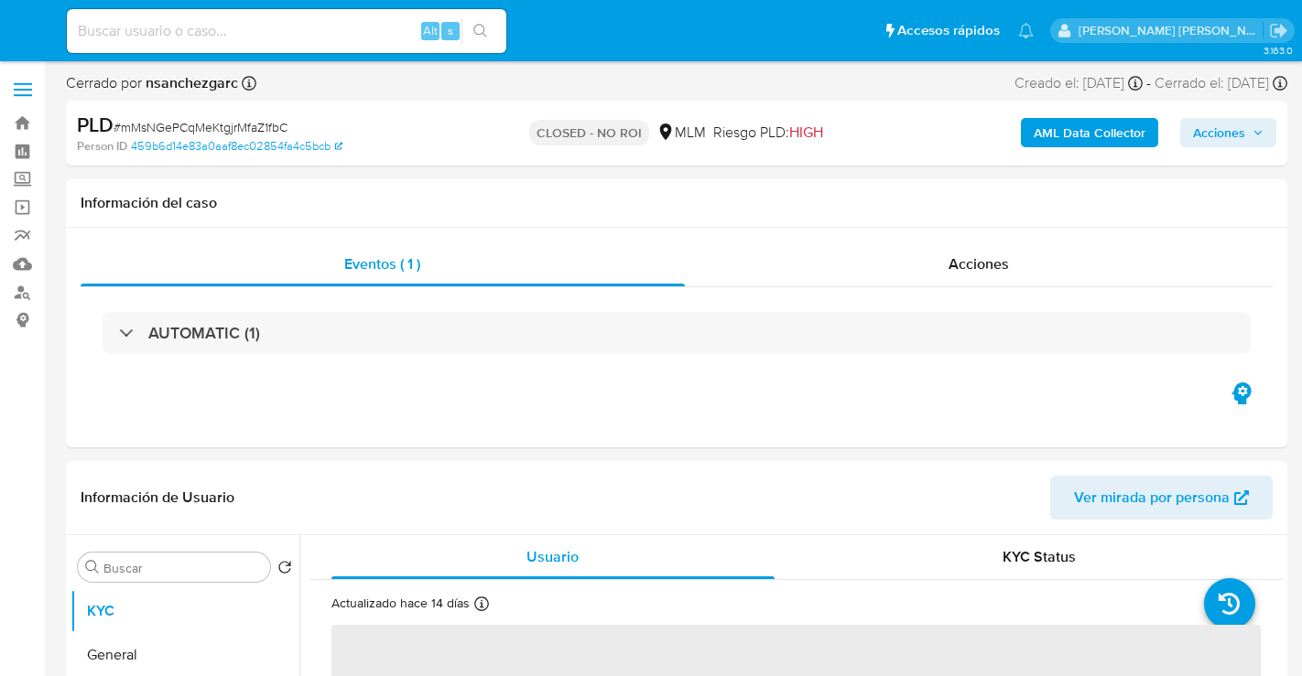
select select "10"
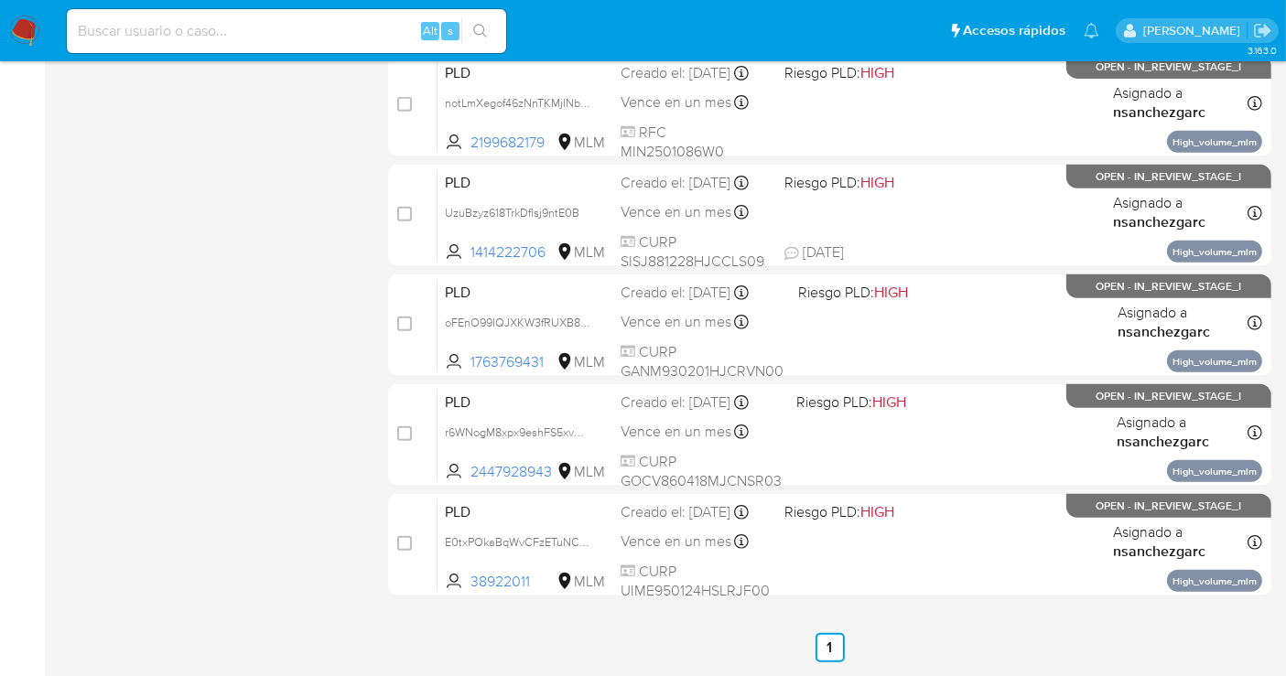
scroll to position [813, 0]
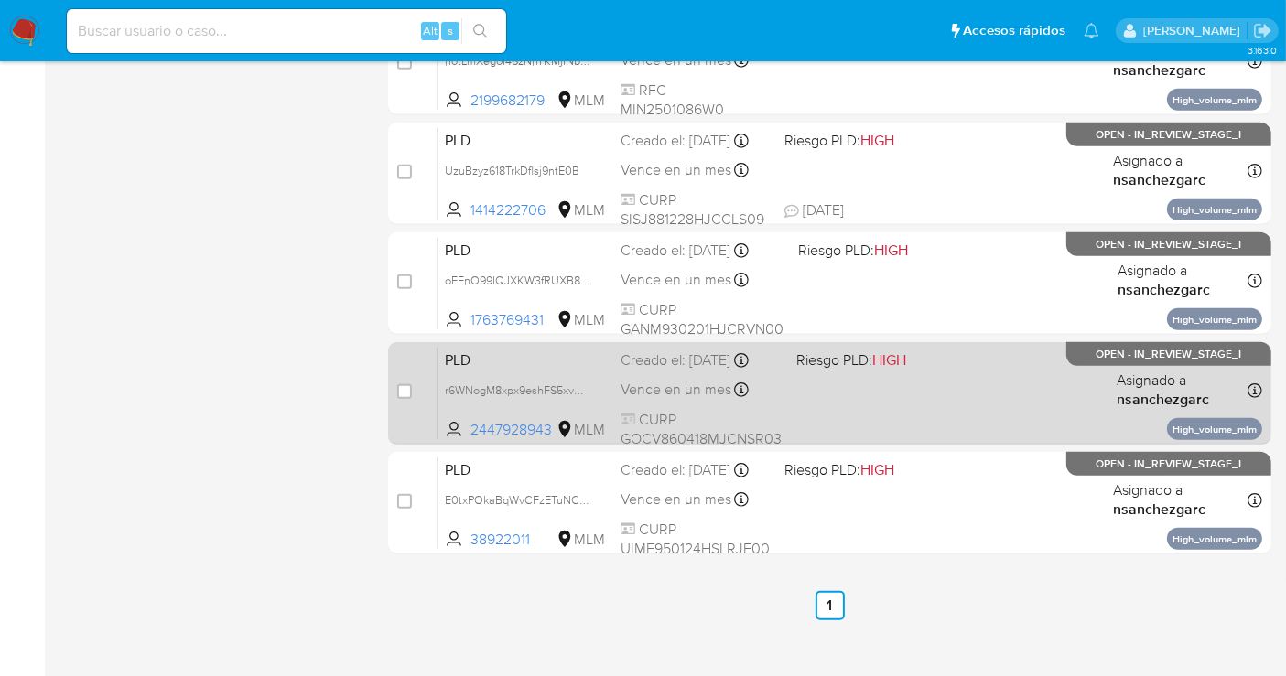
click at [666, 371] on div "Creado el: [DATE] Creado el: [DATE] 02:05:39" at bounding box center [701, 361] width 161 height 20
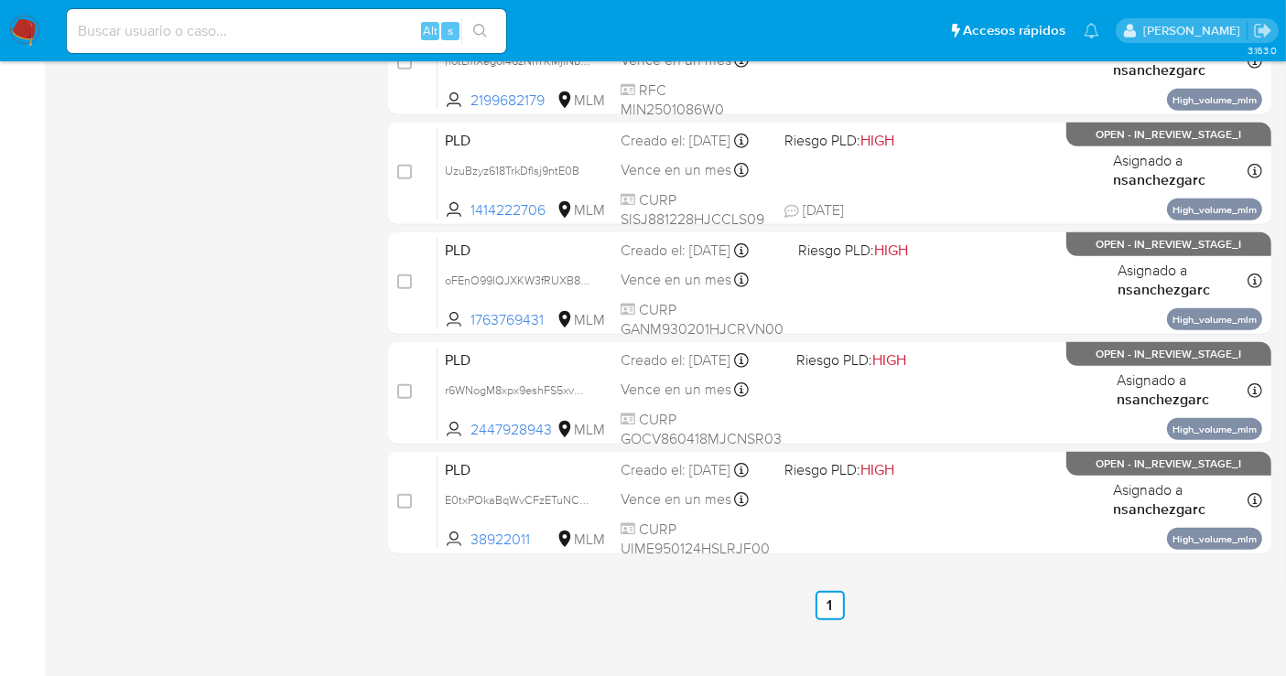
click at [28, 33] on img at bounding box center [24, 31] width 31 height 31
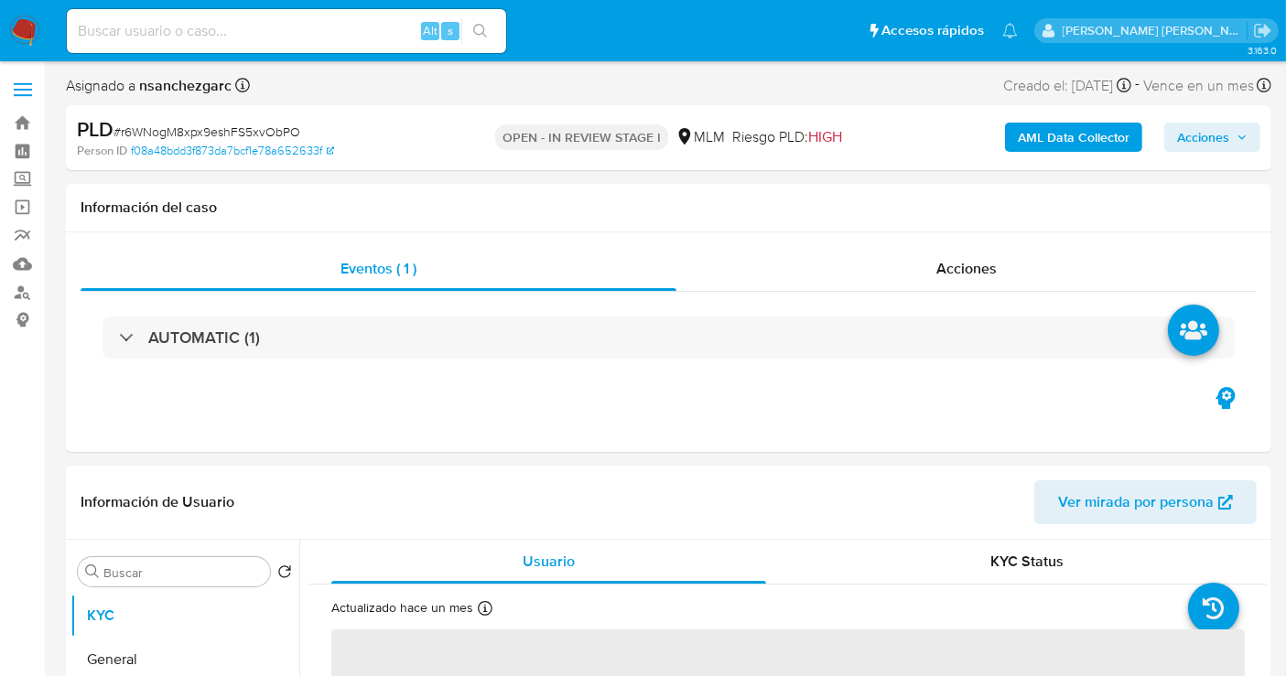
select select "10"
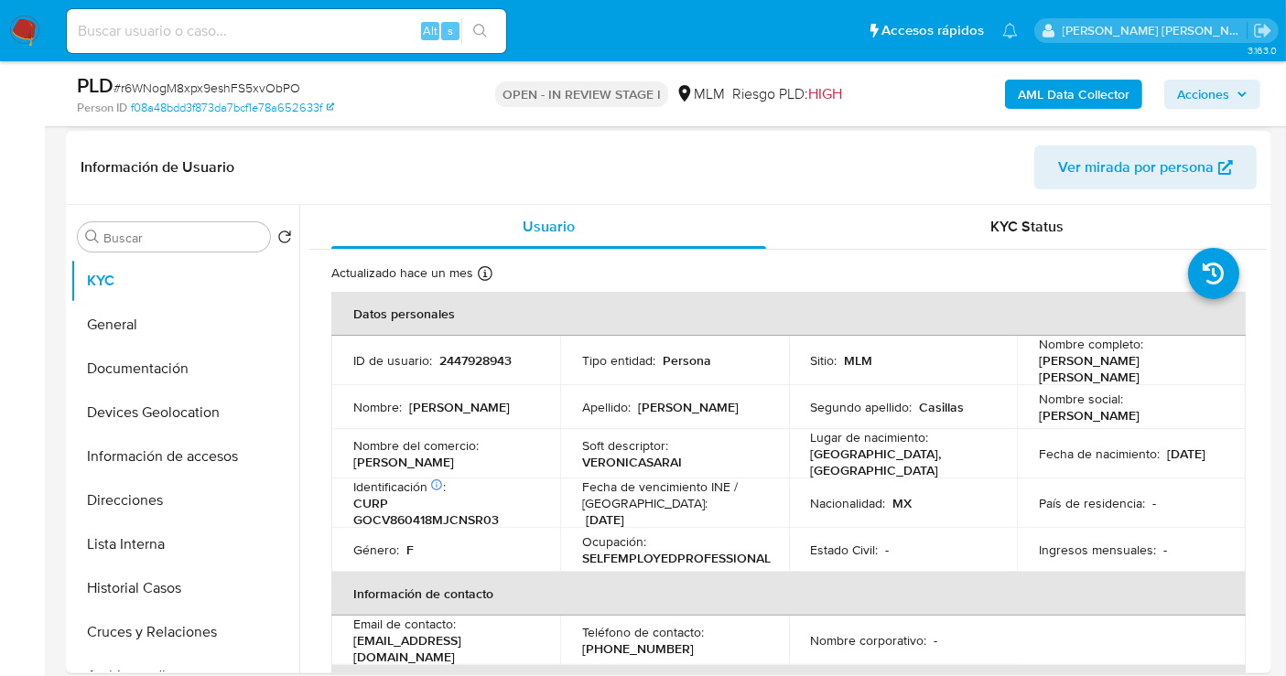
scroll to position [305, 0]
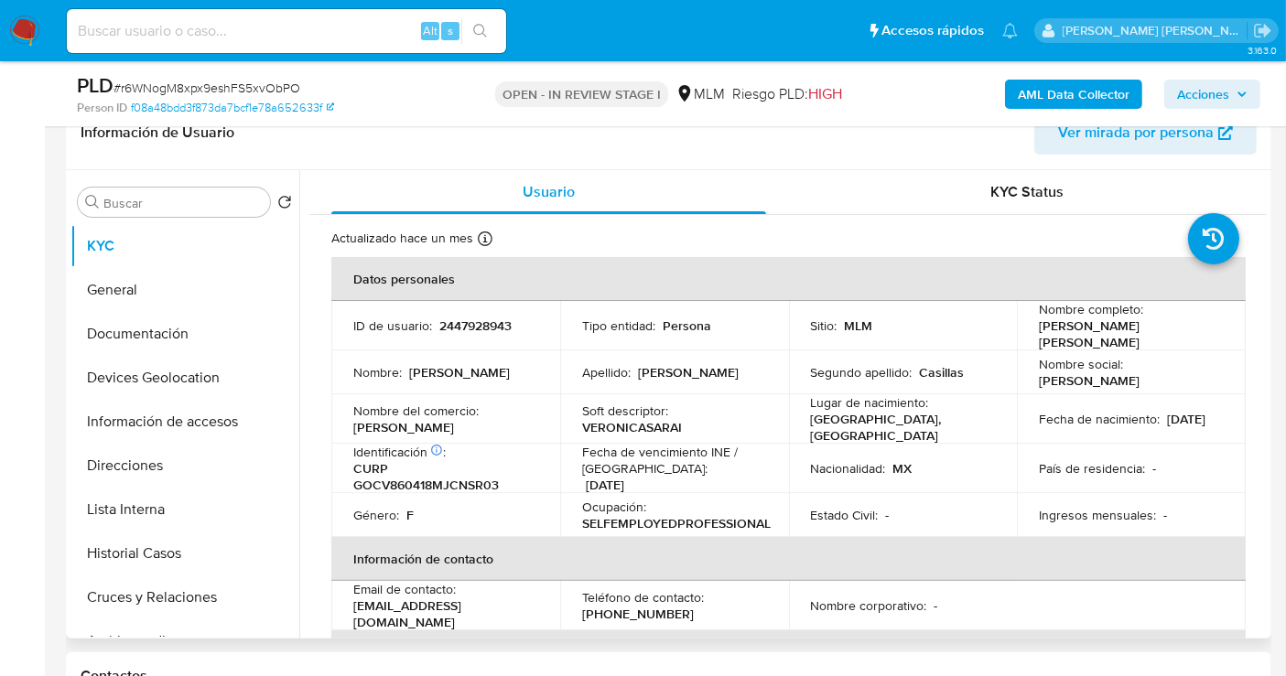
drag, startPoint x: 1082, startPoint y: 341, endPoint x: 1027, endPoint y: 333, distance: 55.5
click at [1027, 333] on td "Nombre completo : [PERSON_NAME] [PERSON_NAME]" at bounding box center [1131, 325] width 229 height 49
copy p "[PERSON_NAME] [PERSON_NAME]"
click at [120, 293] on button "General" at bounding box center [177, 290] width 214 height 44
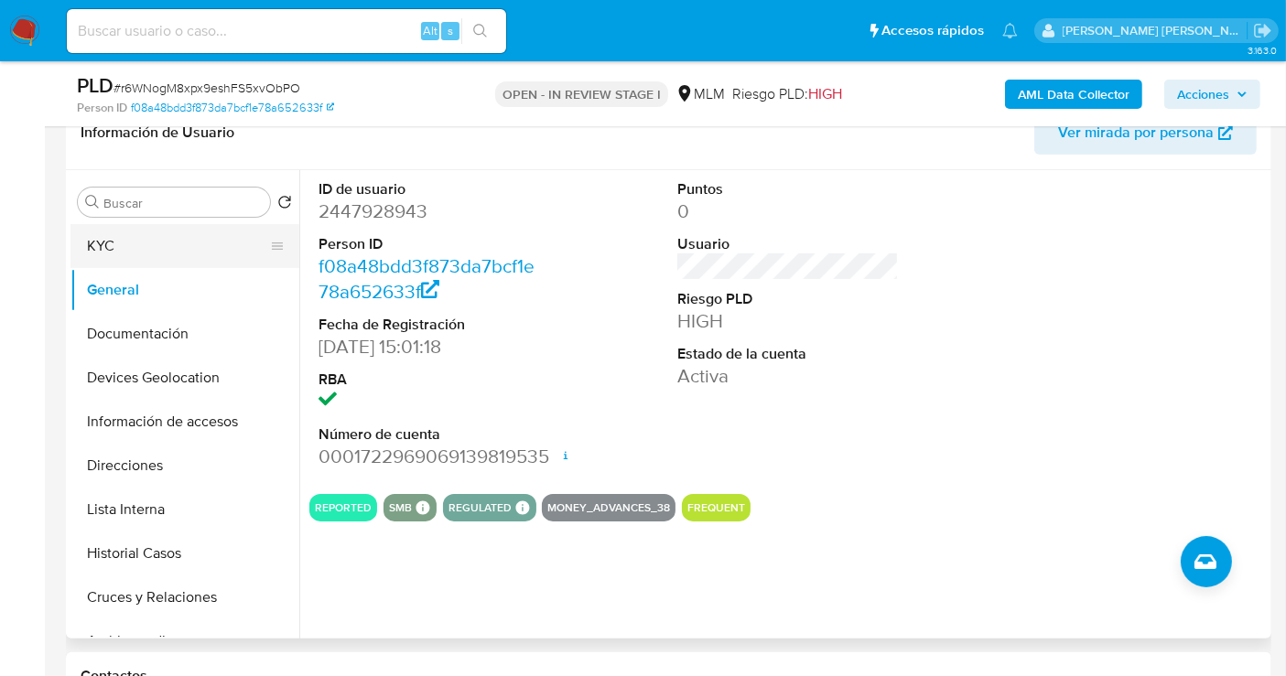
click at [151, 246] on button "KYC" at bounding box center [177, 246] width 214 height 44
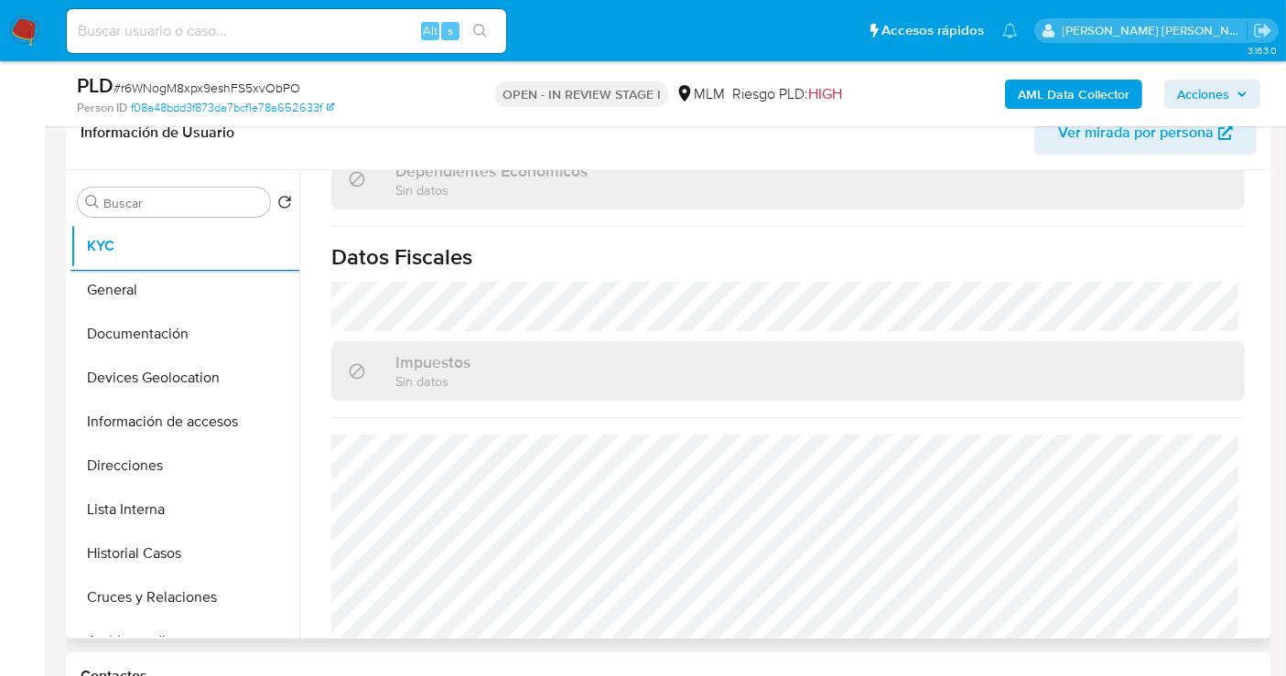
scroll to position [1142, 0]
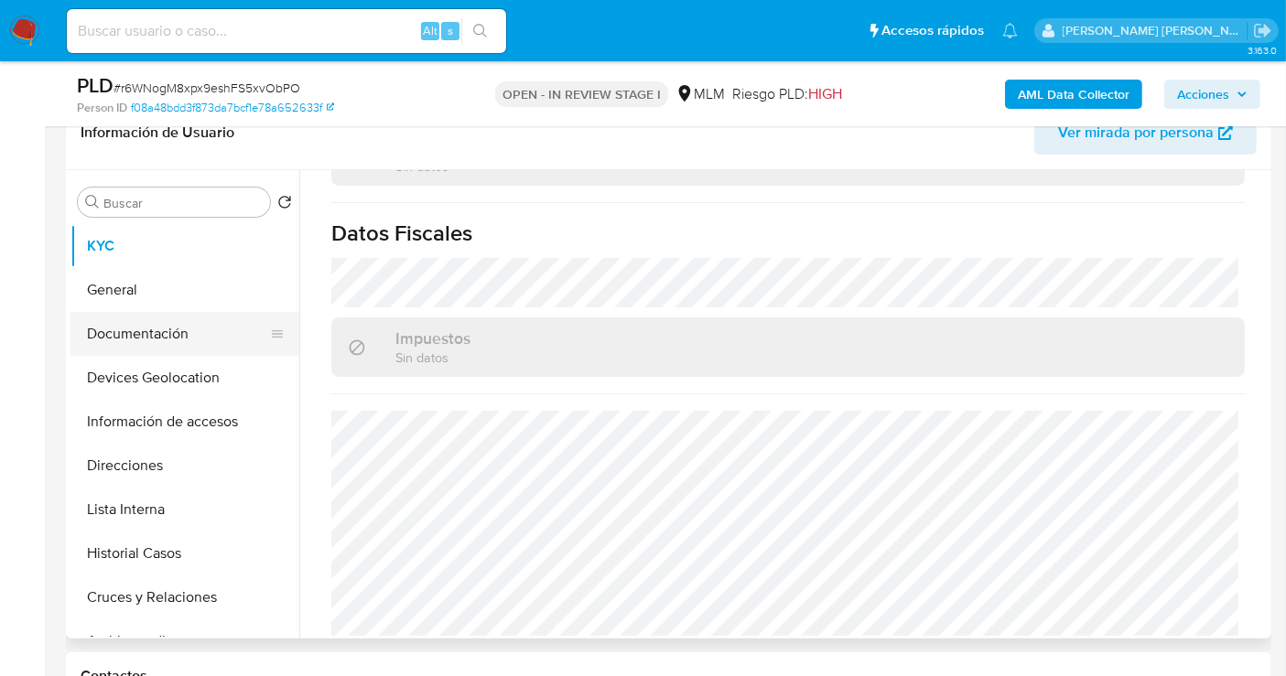
click at [138, 323] on button "Documentación" at bounding box center [177, 334] width 214 height 44
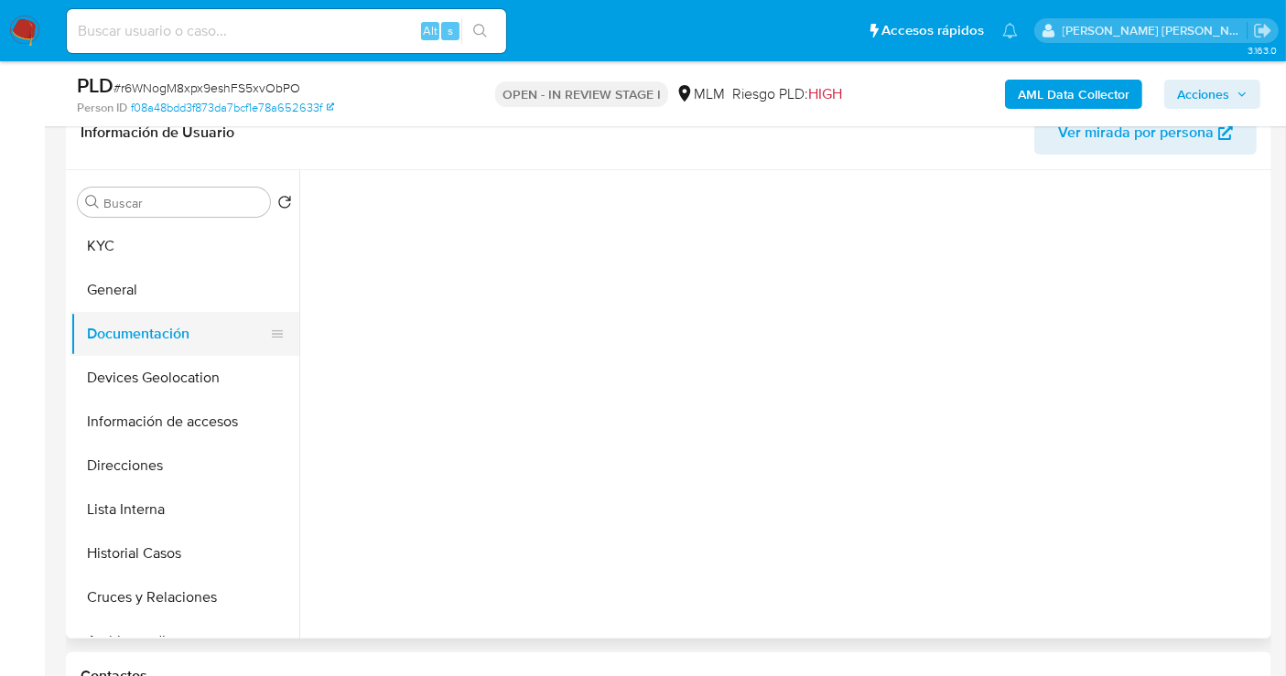
scroll to position [0, 0]
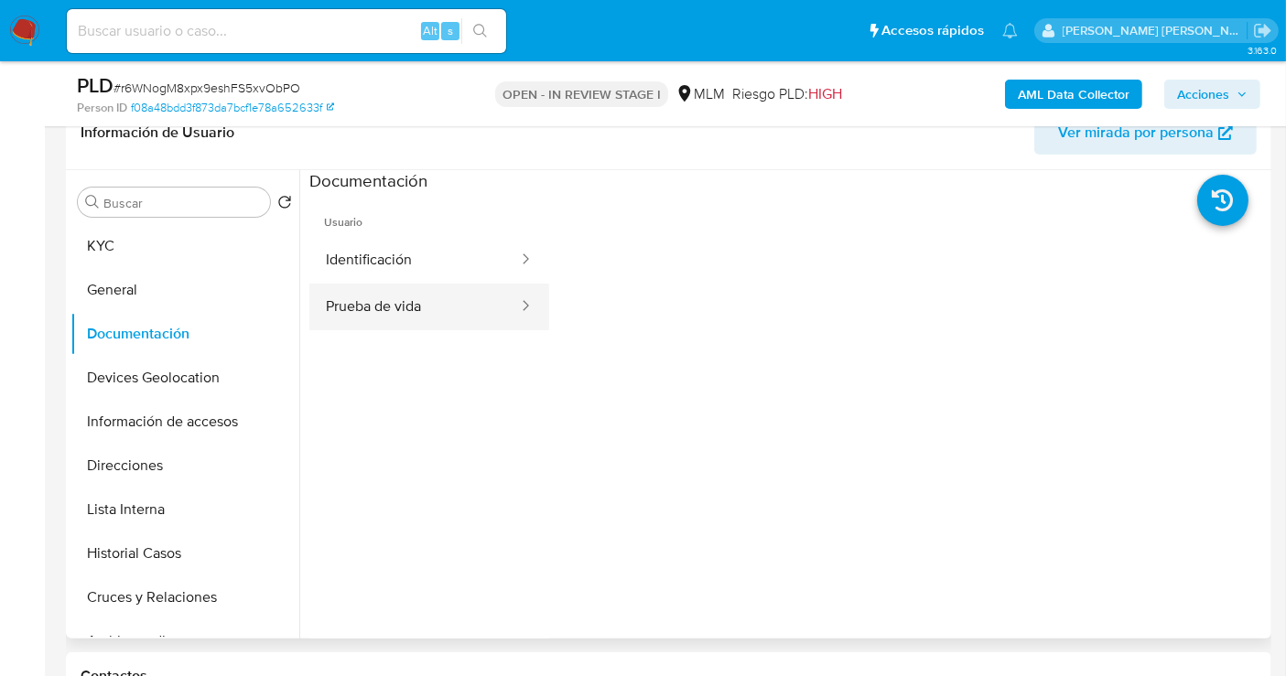
click at [378, 300] on button "Prueba de vida" at bounding box center [414, 307] width 211 height 47
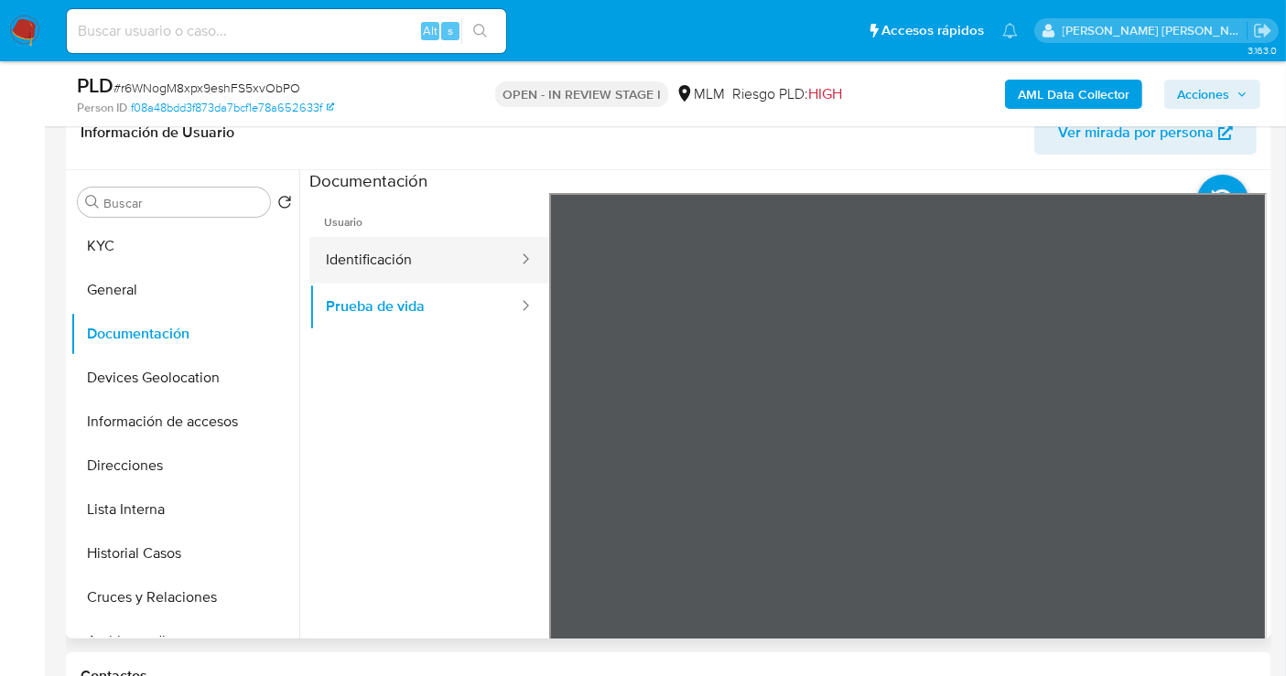
click at [368, 259] on button "Identificación" at bounding box center [414, 260] width 211 height 47
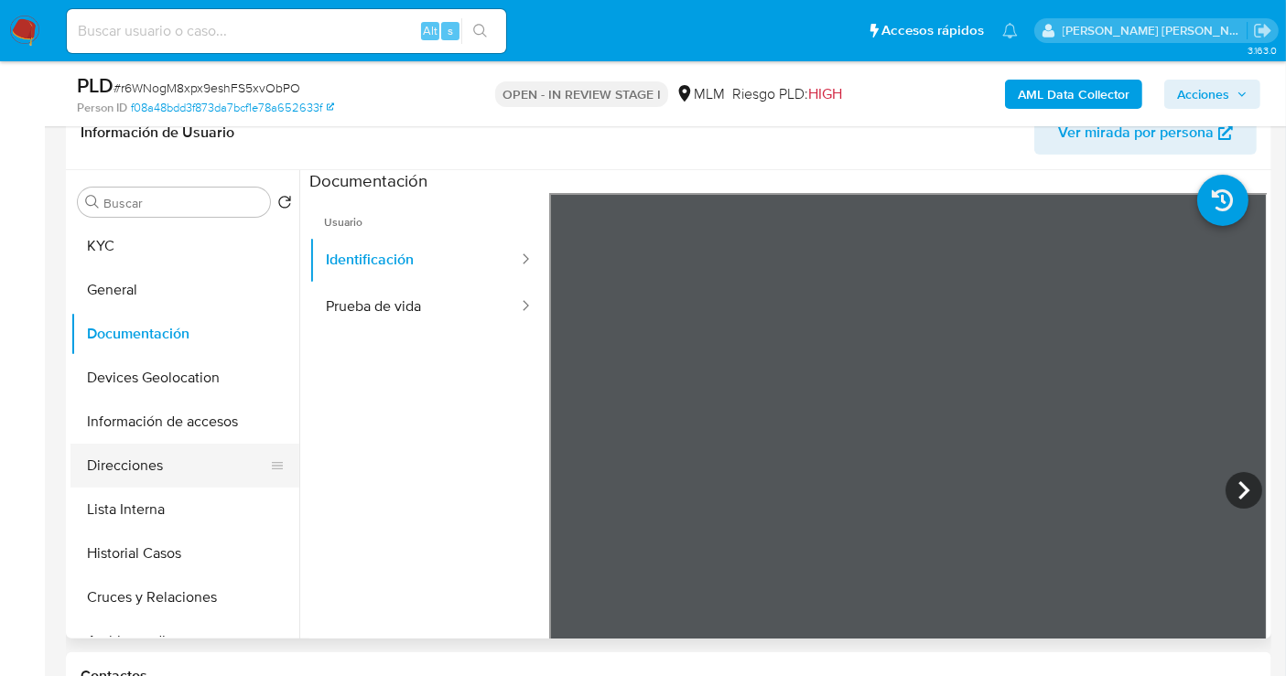
click at [146, 468] on button "Direcciones" at bounding box center [177, 466] width 214 height 44
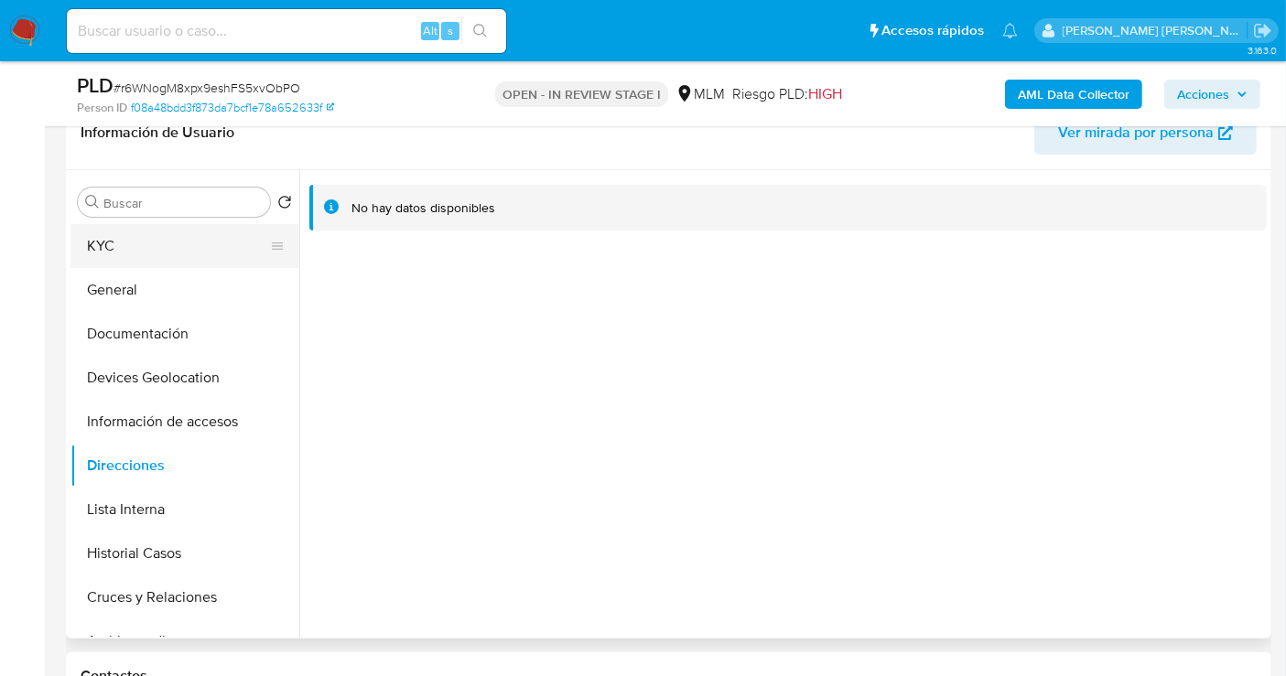
click at [121, 254] on button "KYC" at bounding box center [177, 246] width 214 height 44
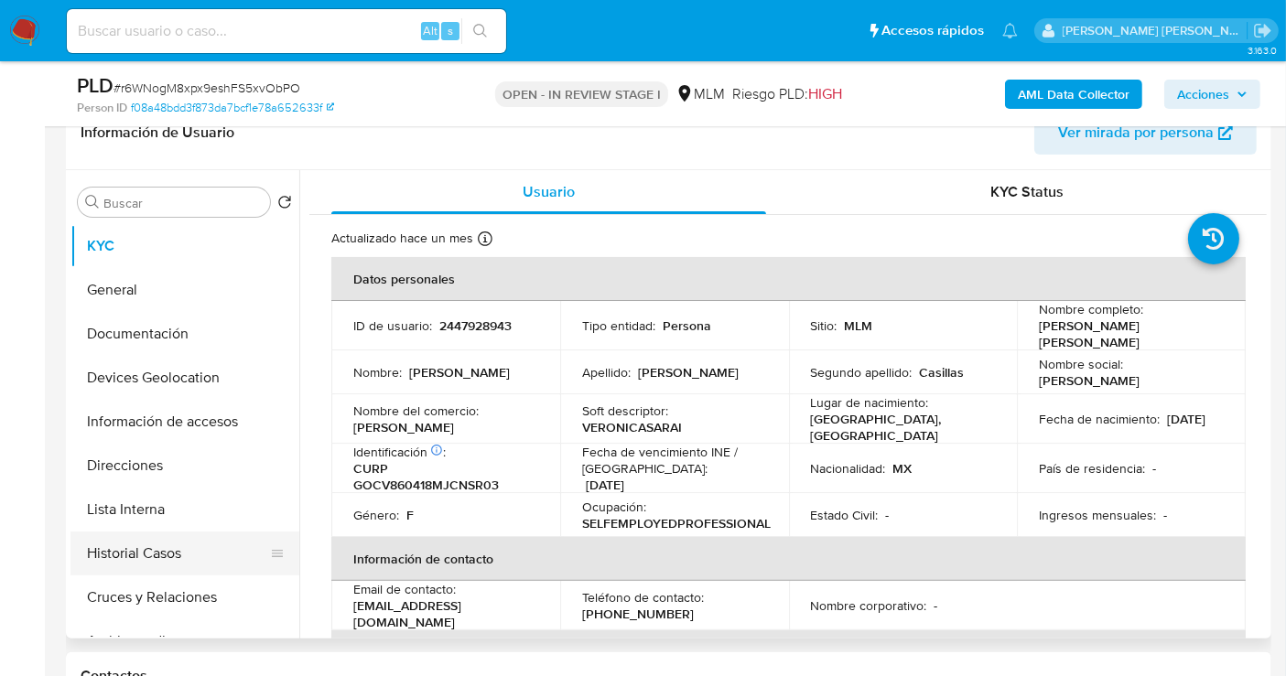
click at [125, 556] on button "Historial Casos" at bounding box center [177, 554] width 214 height 44
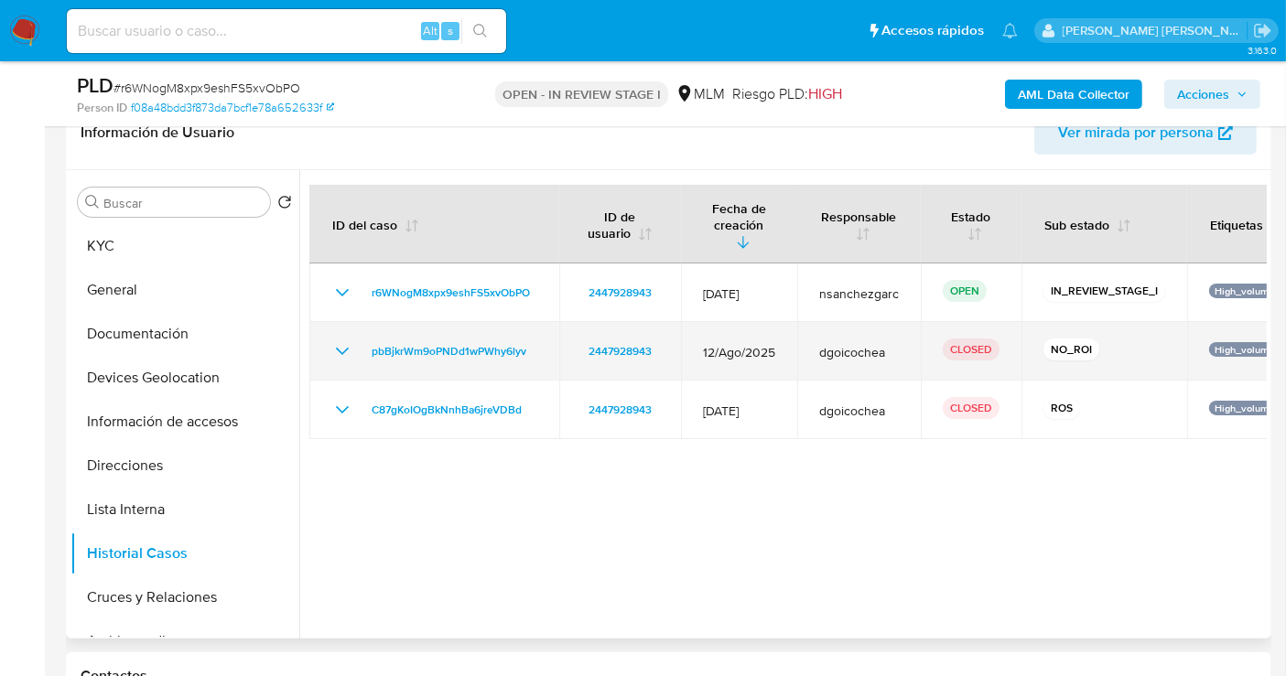
click at [346, 341] on icon "Mostrar/Ocultar" at bounding box center [342, 352] width 22 height 22
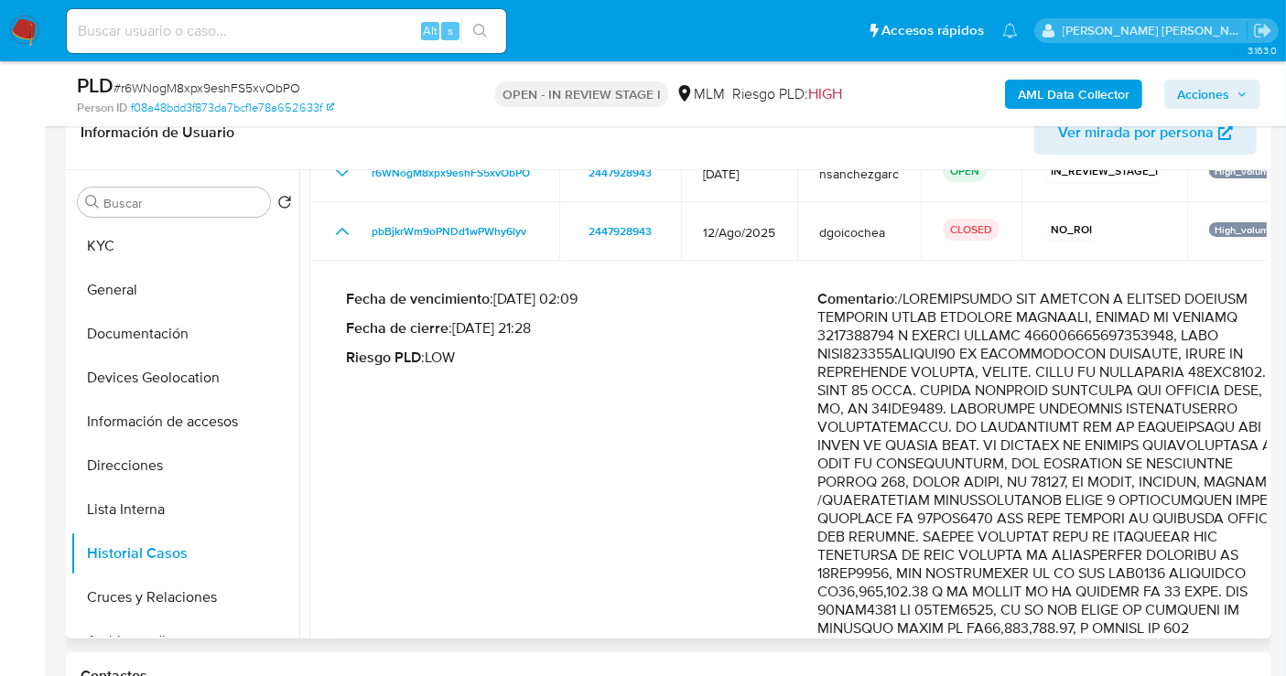
scroll to position [52, 0]
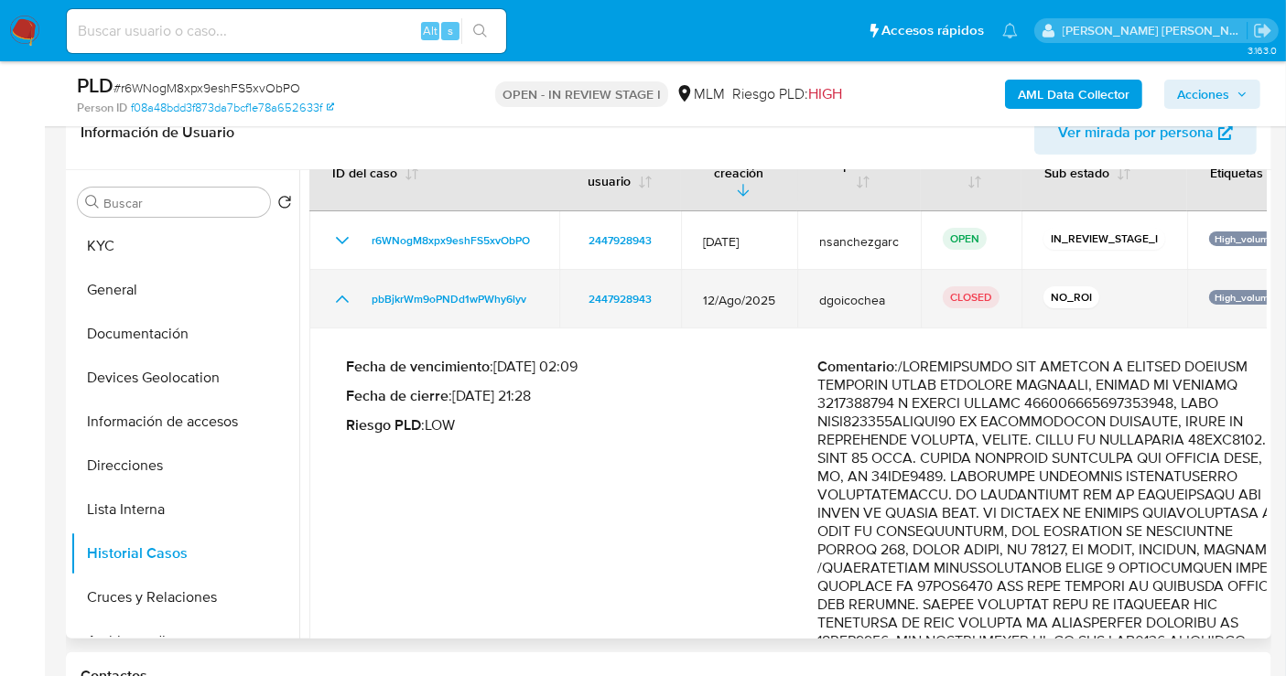
click at [332, 290] on icon "Mostrar/Ocultar" at bounding box center [342, 299] width 22 height 22
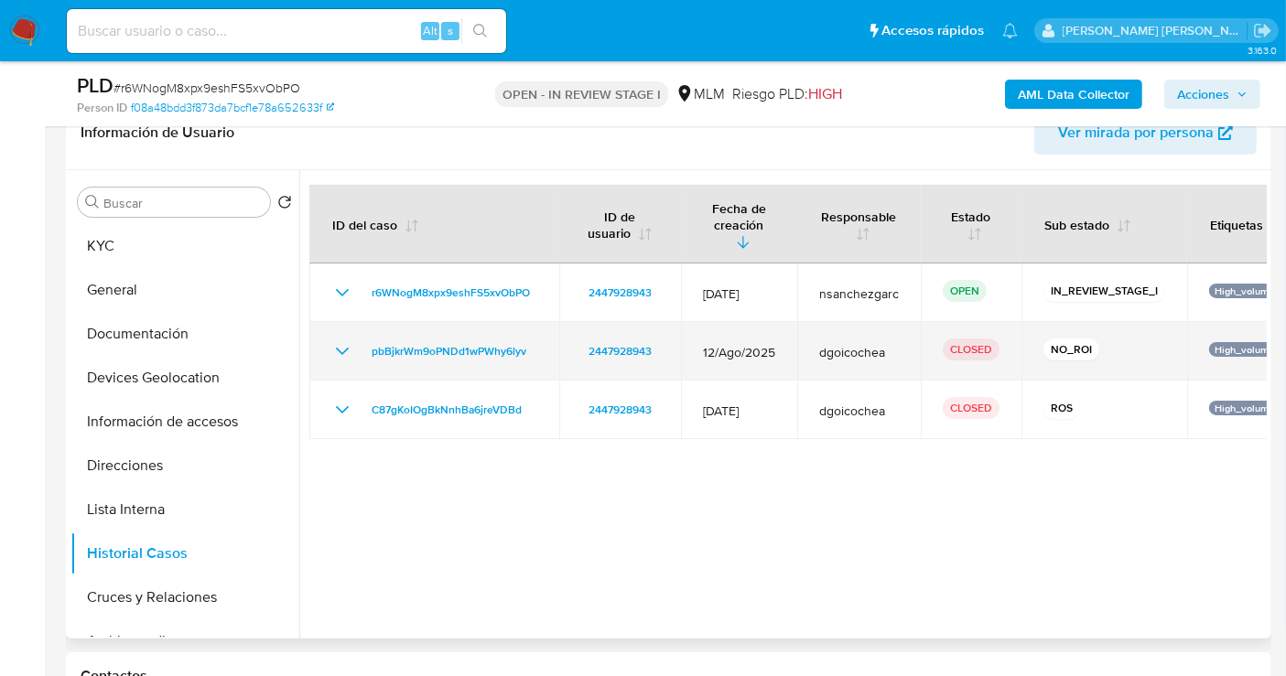
scroll to position [0, 0]
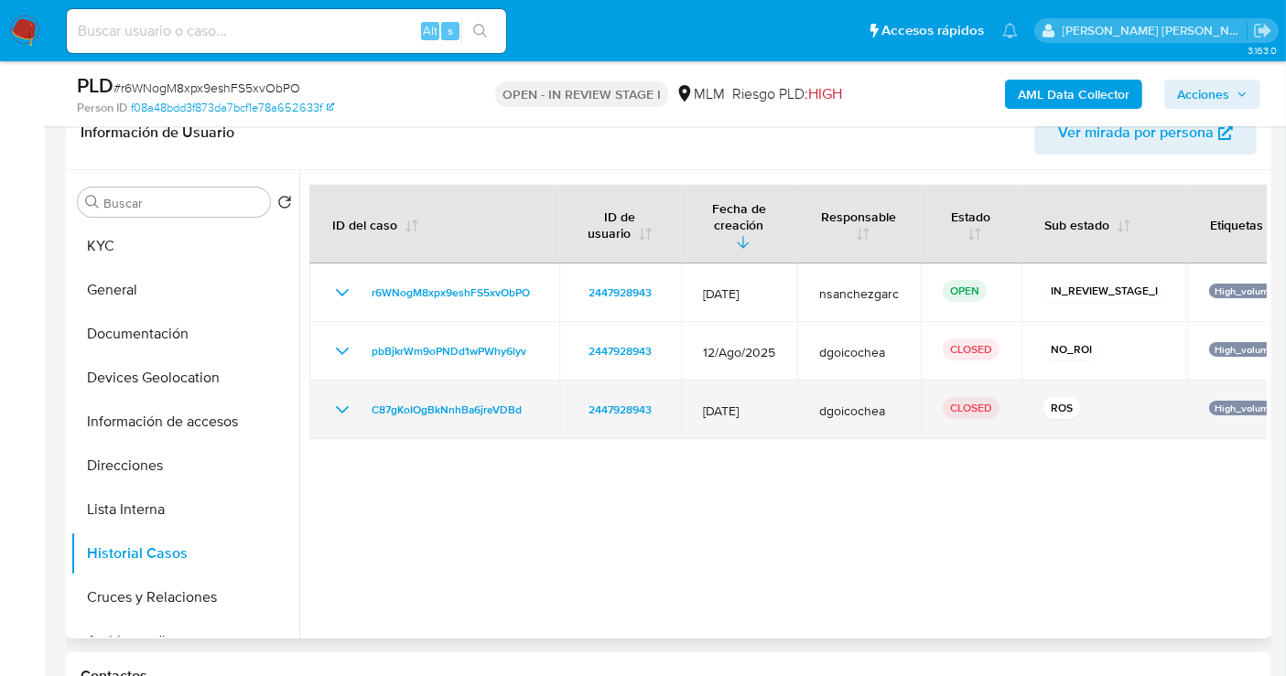
click at [347, 406] on icon "Mostrar/Ocultar" at bounding box center [342, 409] width 13 height 7
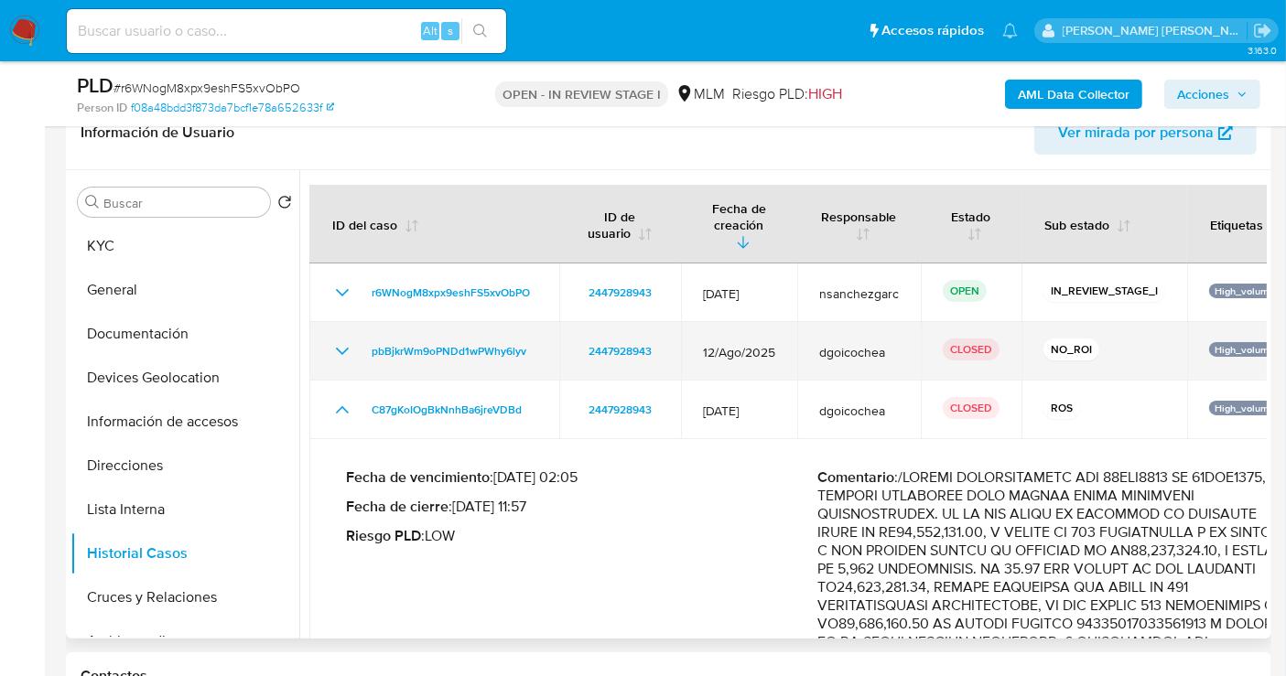
click at [350, 341] on icon "Mostrar/Ocultar" at bounding box center [342, 352] width 22 height 22
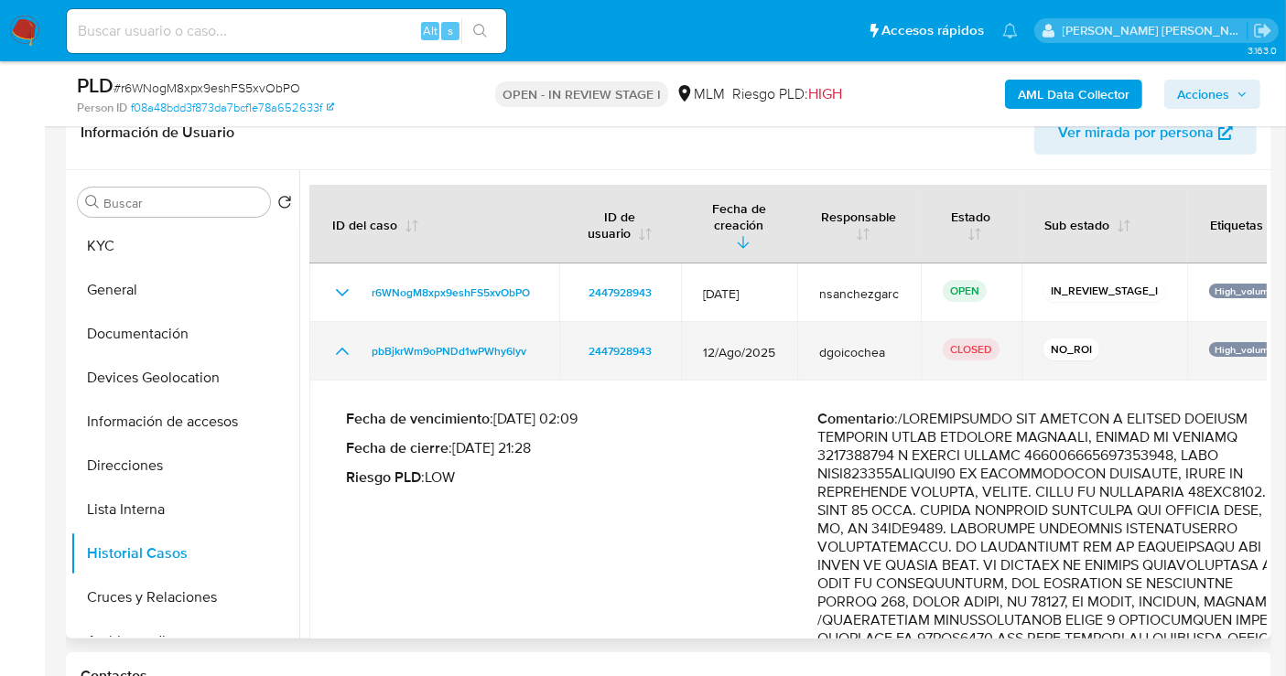
click at [339, 341] on icon "Mostrar/Ocultar" at bounding box center [342, 352] width 22 height 22
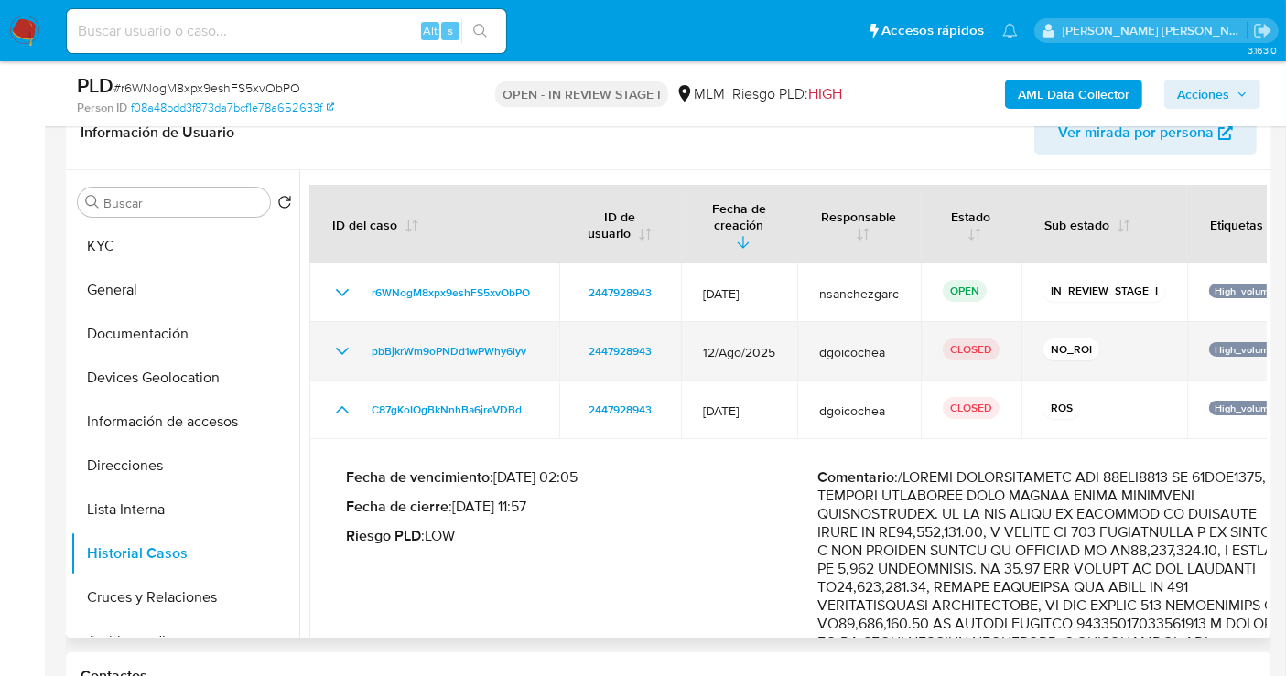
click at [344, 341] on icon "Mostrar/Ocultar" at bounding box center [342, 352] width 22 height 22
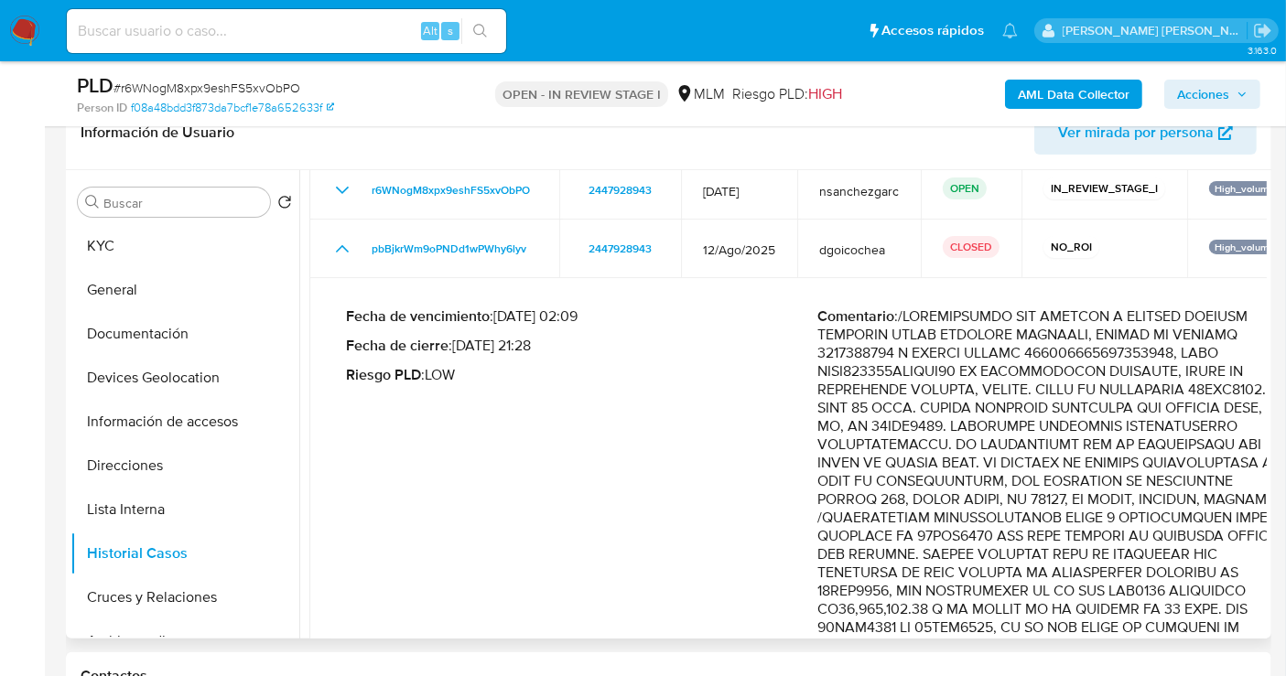
scroll to position [102, 0]
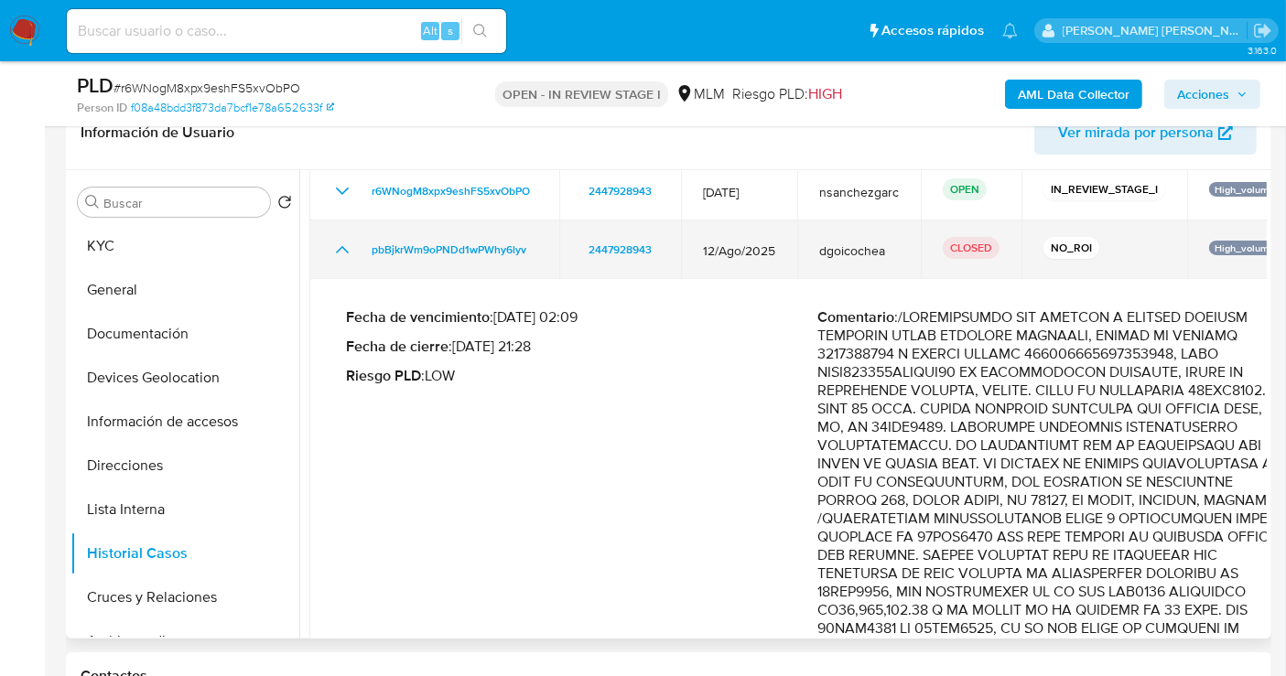
click at [334, 239] on icon "Mostrar/Ocultar" at bounding box center [342, 250] width 22 height 22
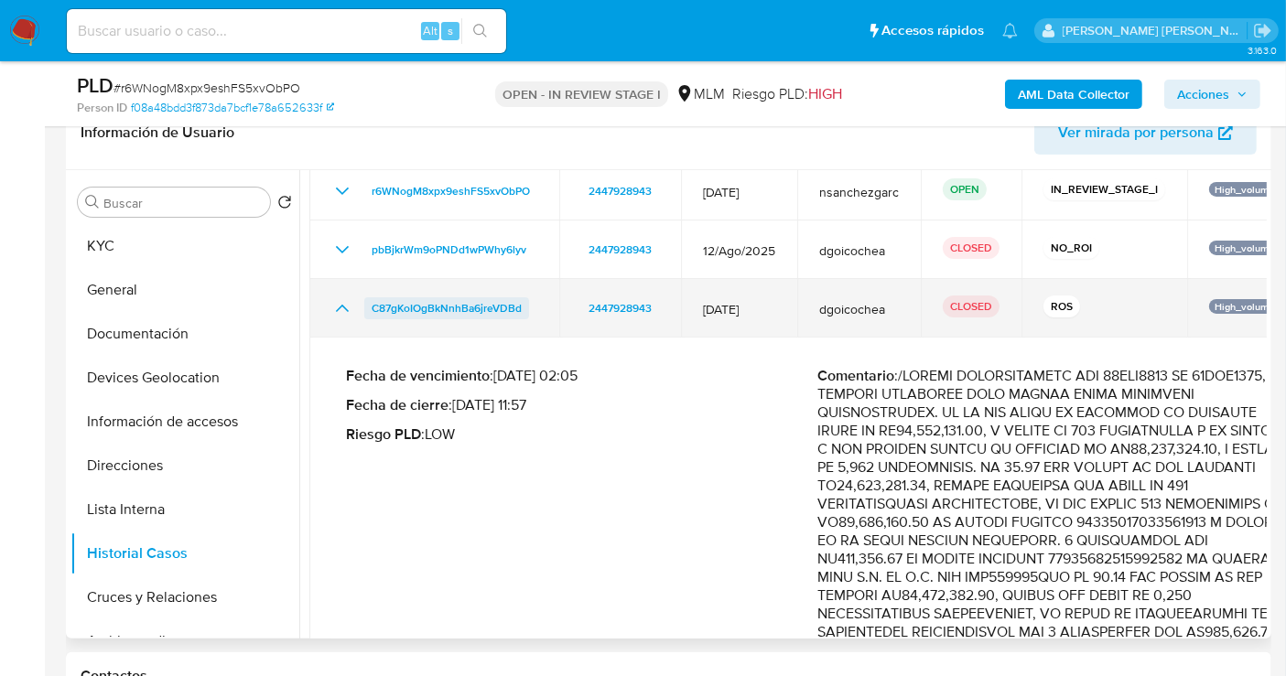
click at [497, 297] on span "C87gKoIOgBkNnhBa6jreVDBd" at bounding box center [447, 308] width 150 height 22
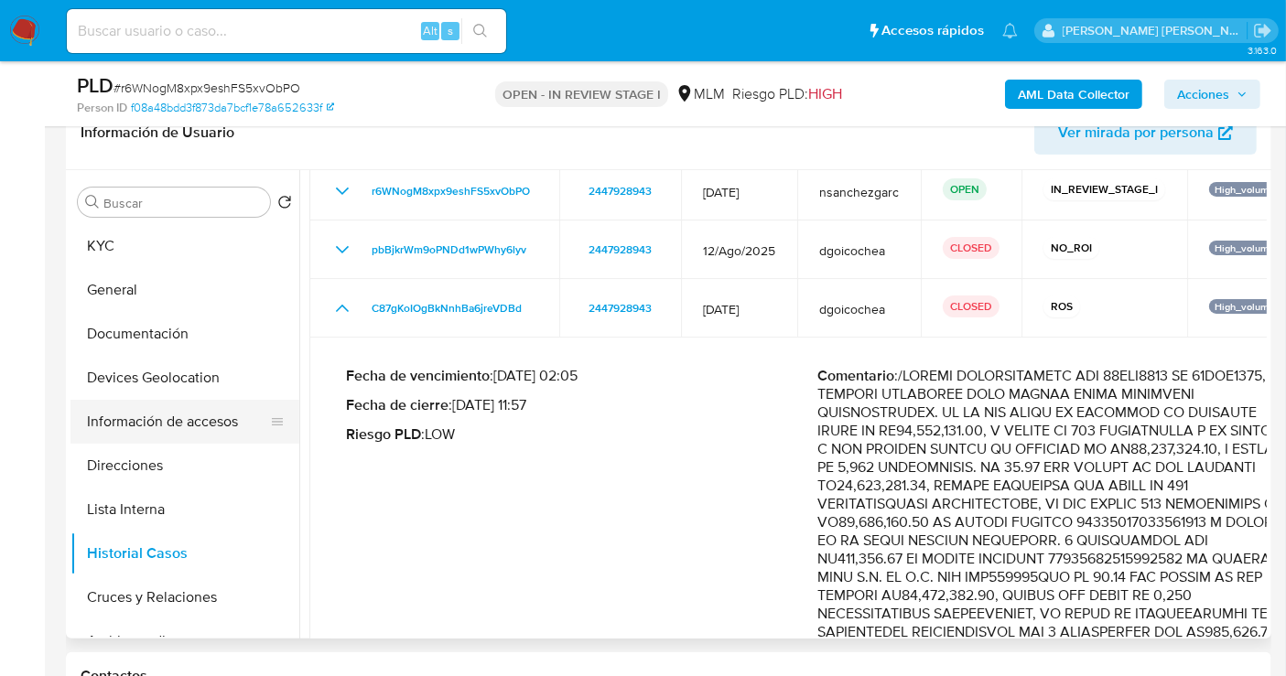
scroll to position [203, 0]
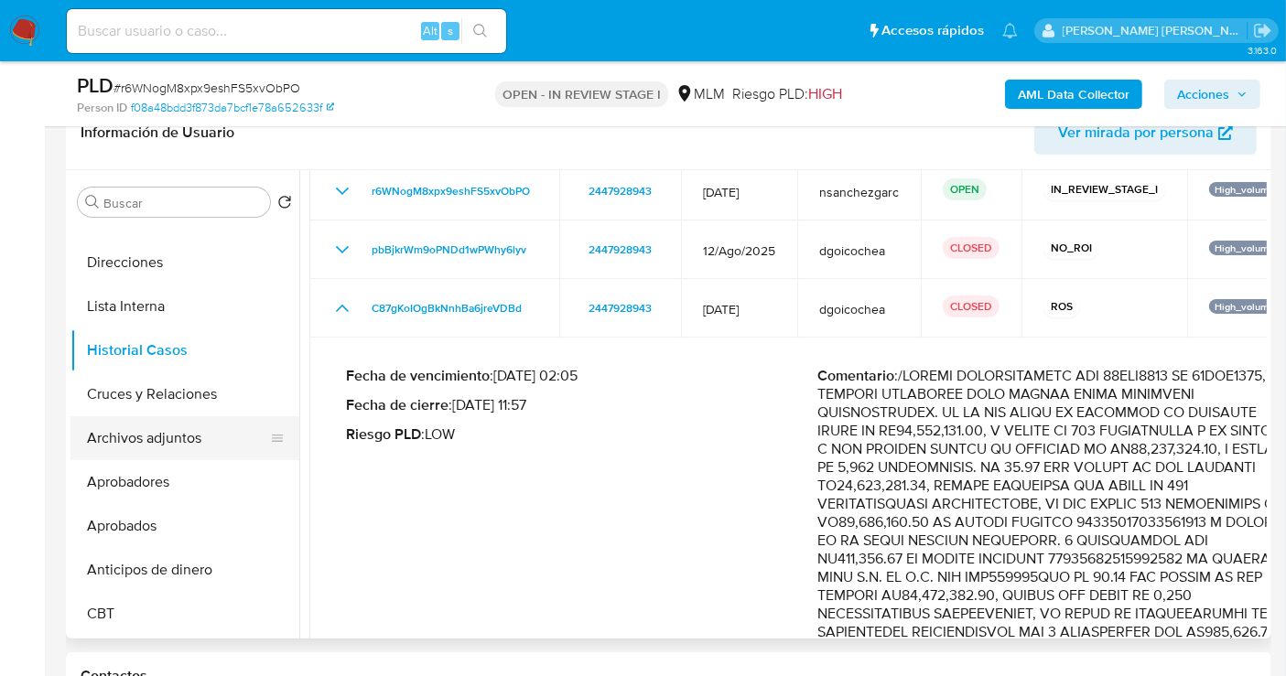
click at [174, 431] on button "Archivos adjuntos" at bounding box center [177, 438] width 214 height 44
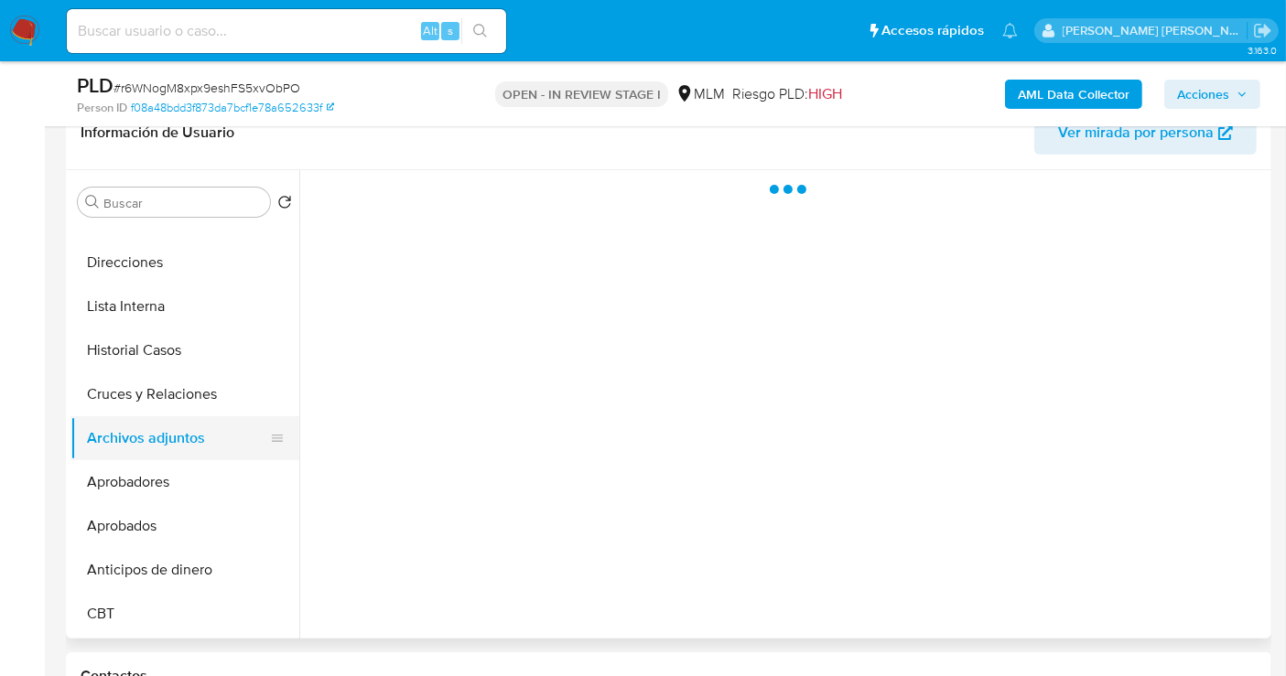
scroll to position [0, 0]
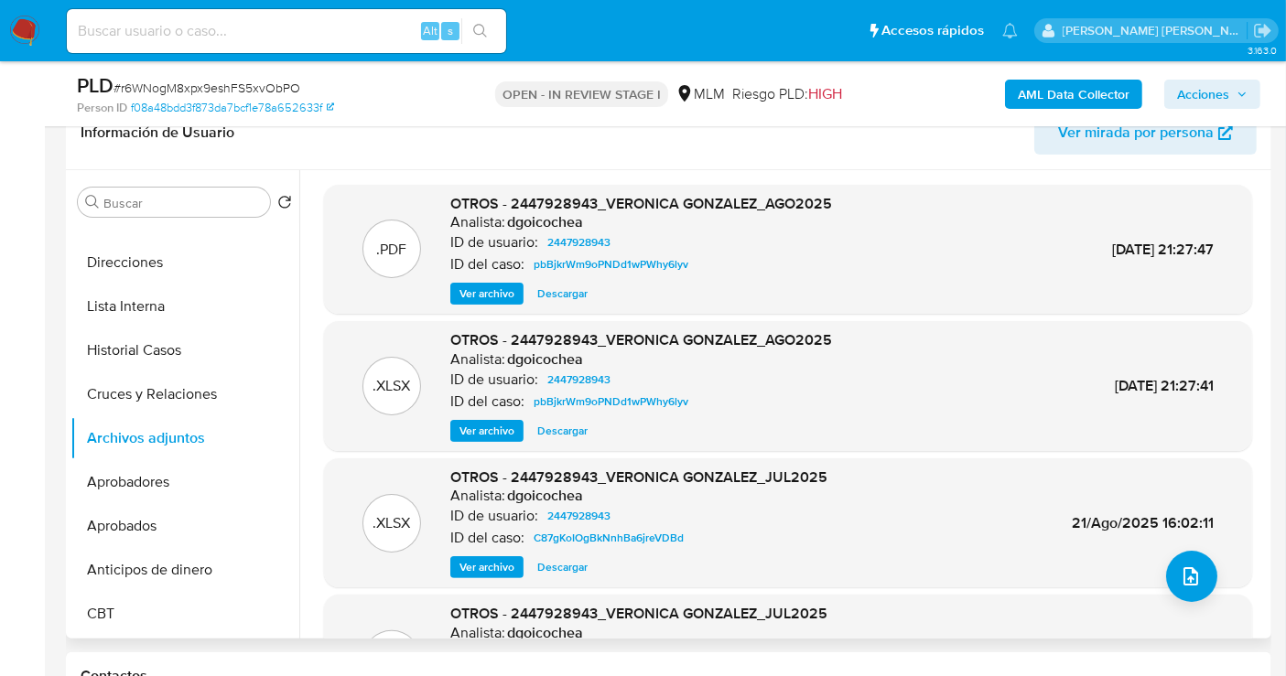
click at [495, 294] on span "Ver archivo" at bounding box center [486, 294] width 55 height 18
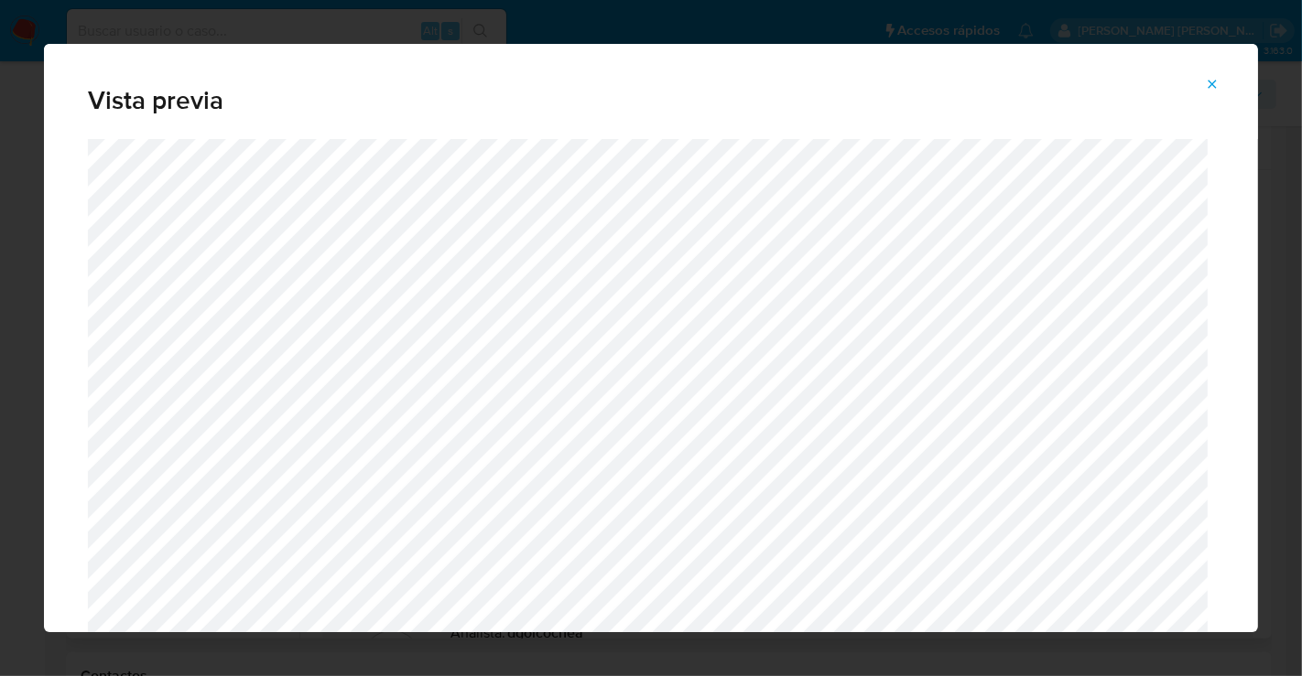
click at [1225, 80] on button "Attachment preview" at bounding box center [1212, 84] width 40 height 29
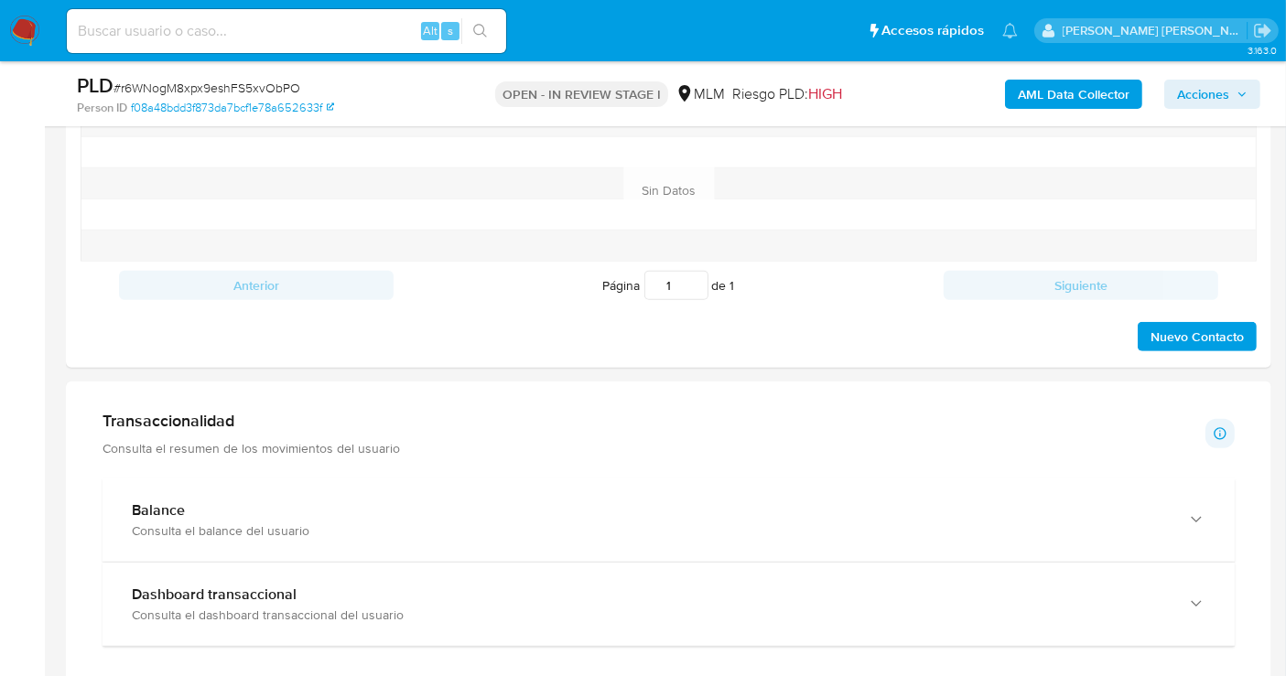
scroll to position [1119, 0]
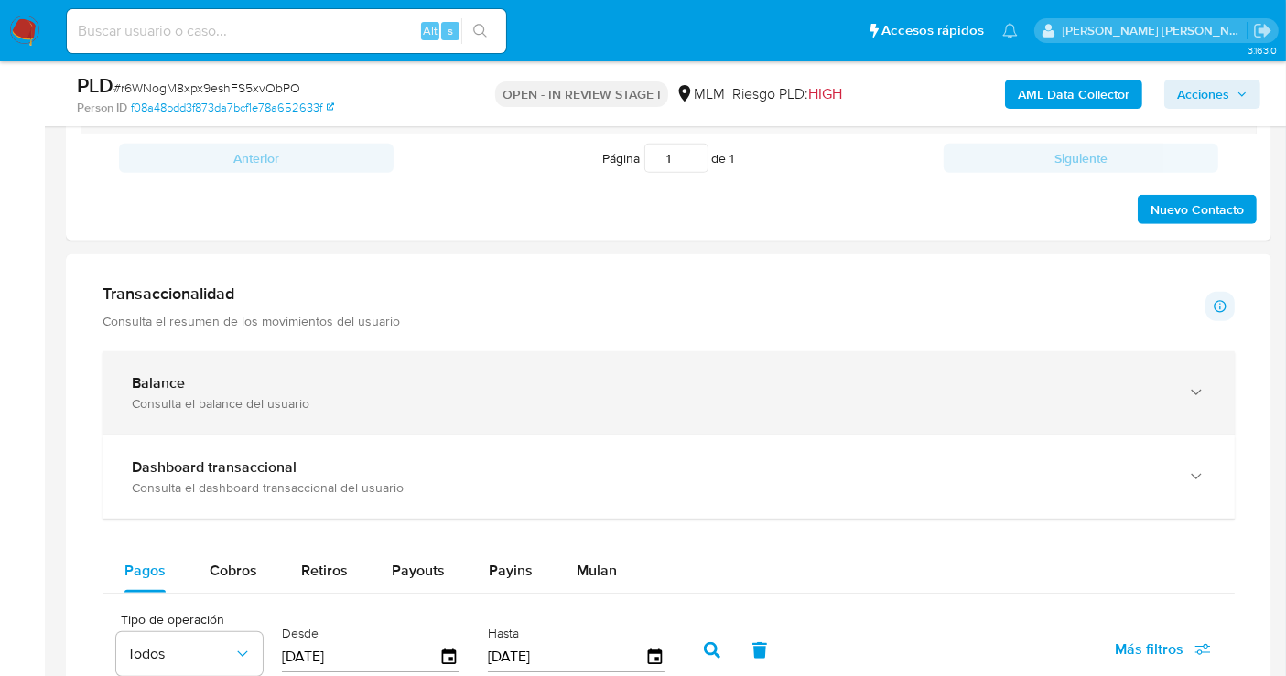
click at [276, 387] on div "Balance" at bounding box center [650, 383] width 1037 height 18
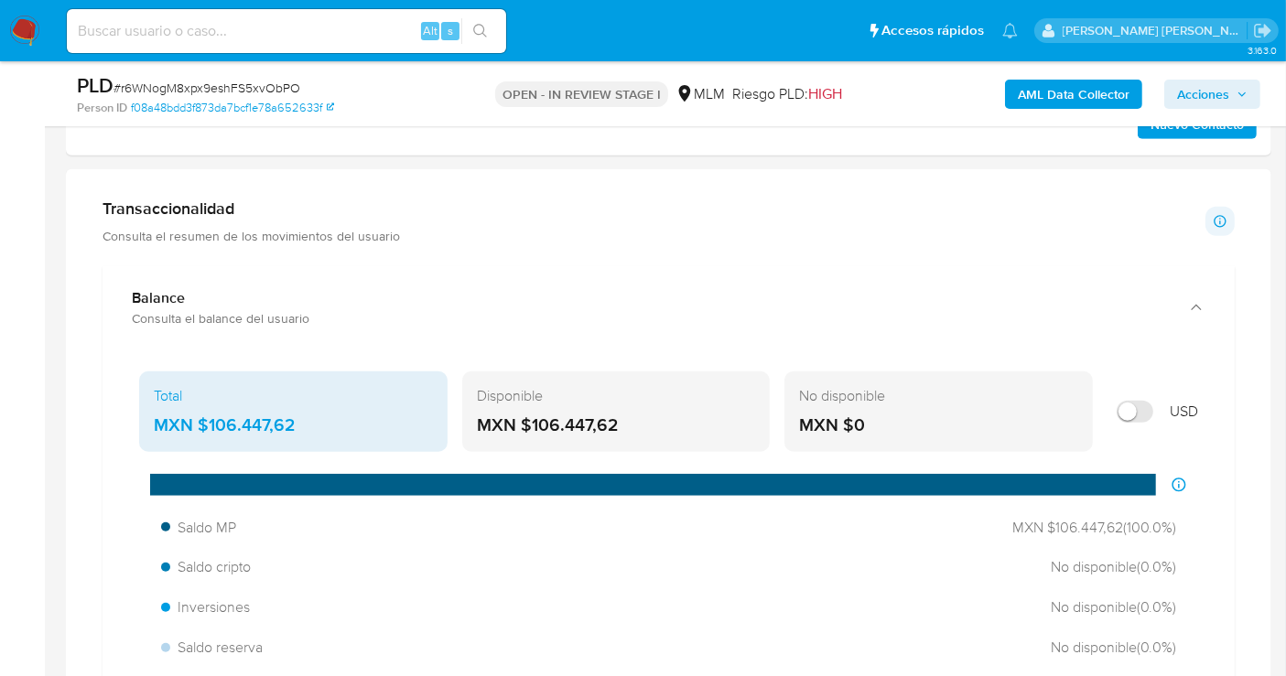
scroll to position [1322, 0]
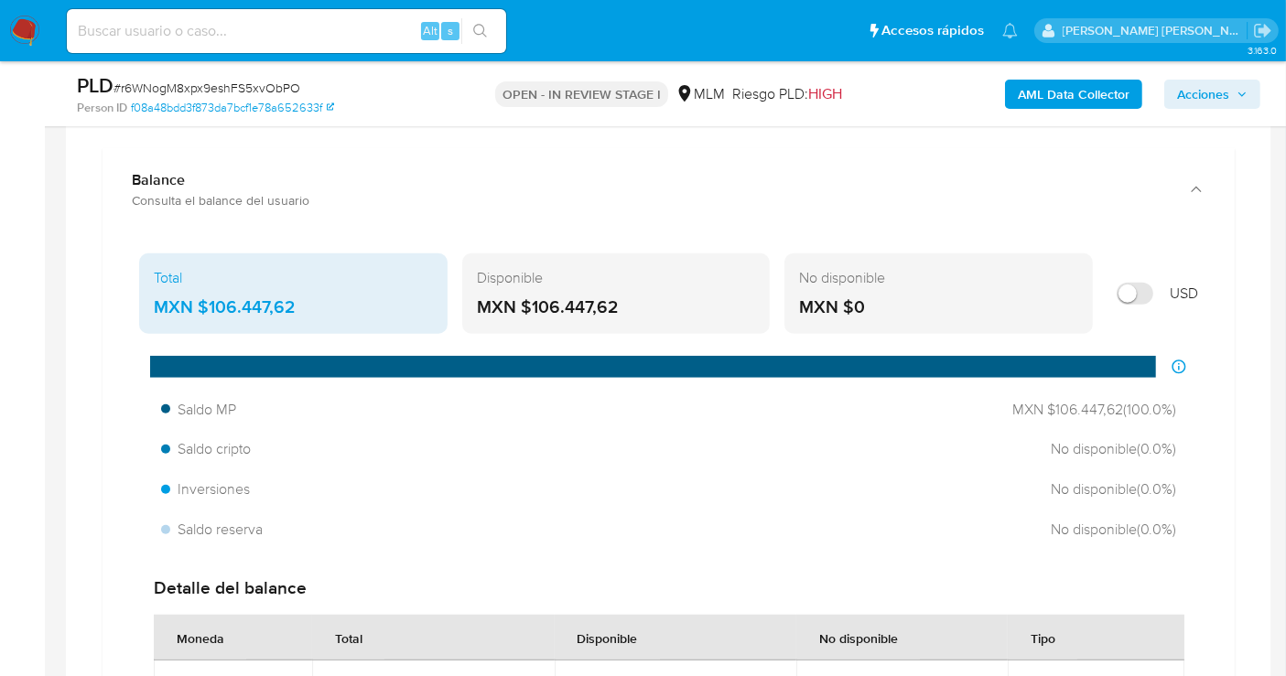
click at [217, 296] on div "MXN $106.447,62" at bounding box center [293, 308] width 279 height 24
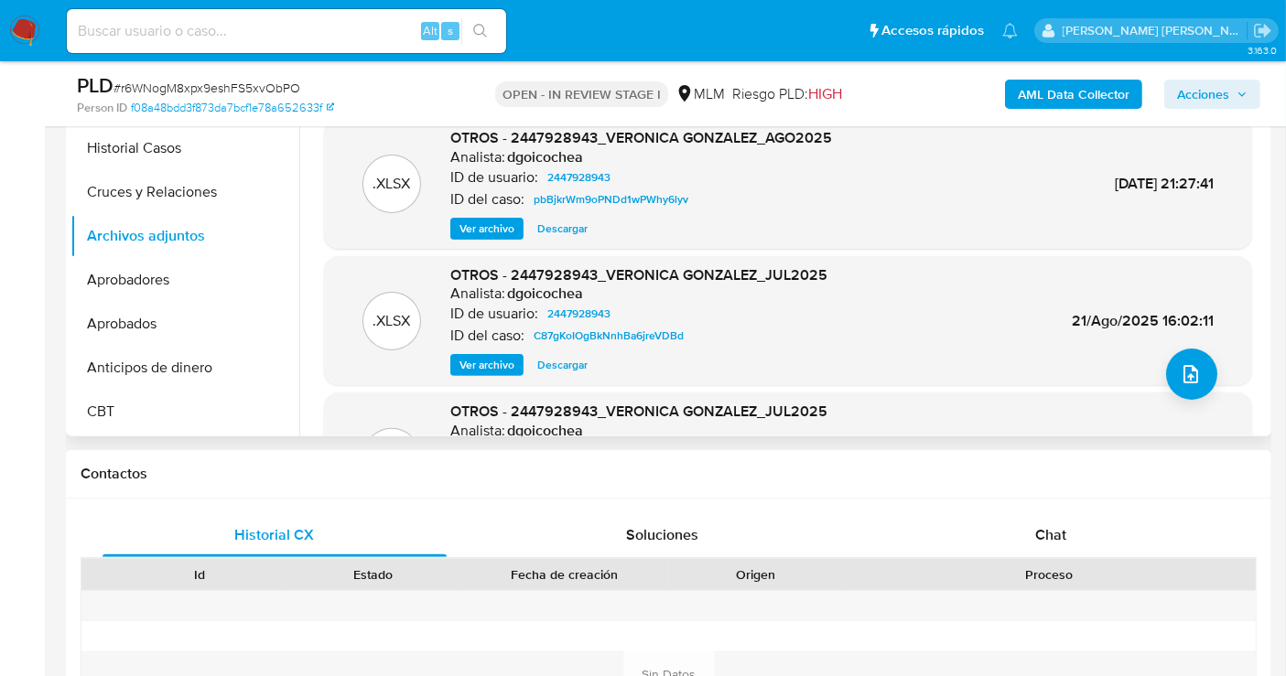
scroll to position [406, 0]
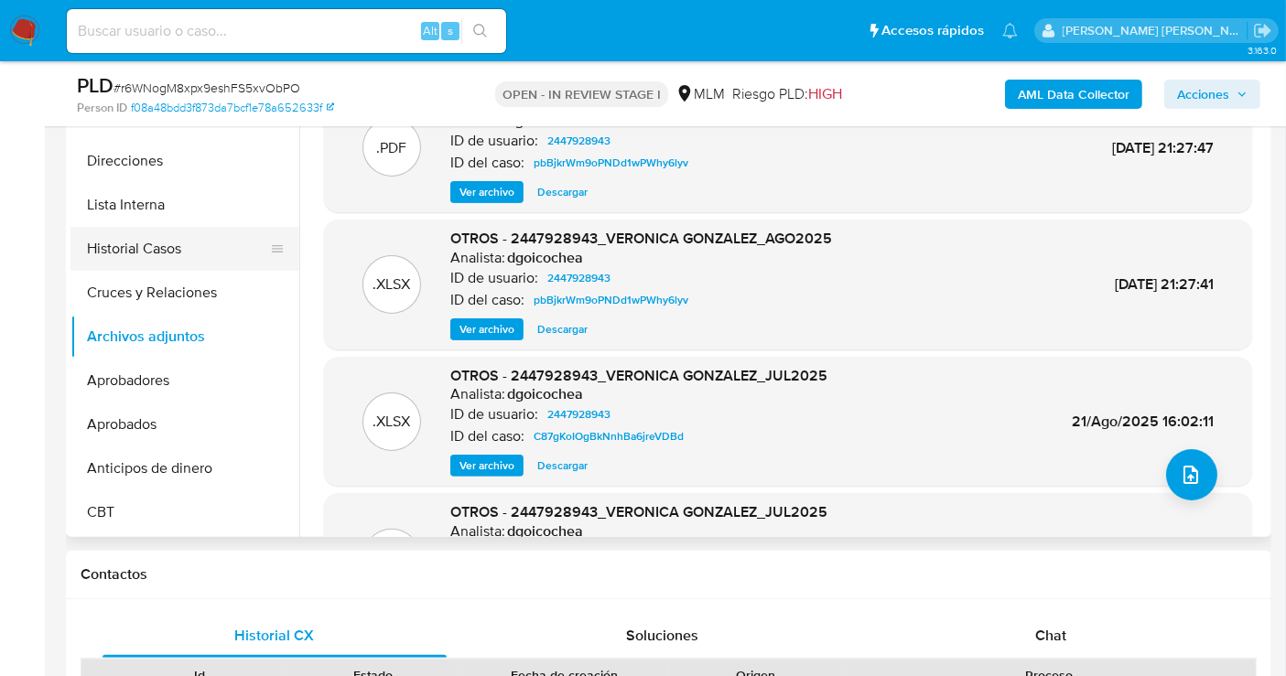
click at [144, 252] on button "Historial Casos" at bounding box center [177, 249] width 214 height 44
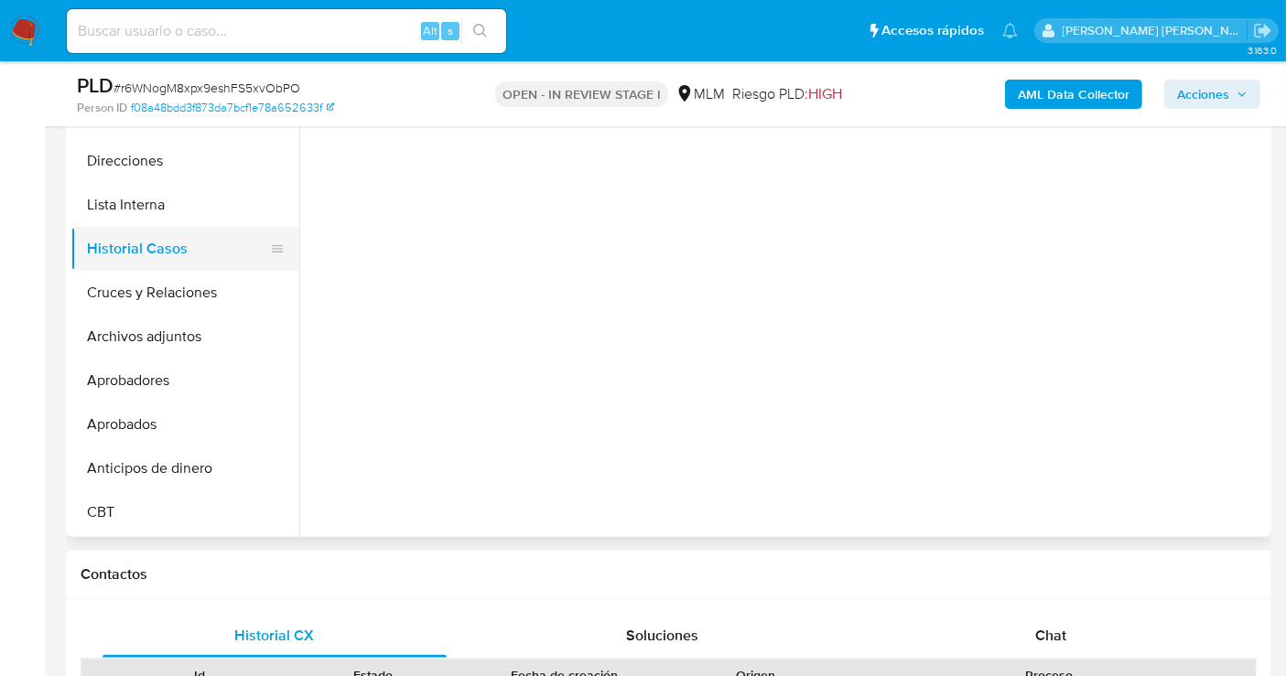
scroll to position [102, 0]
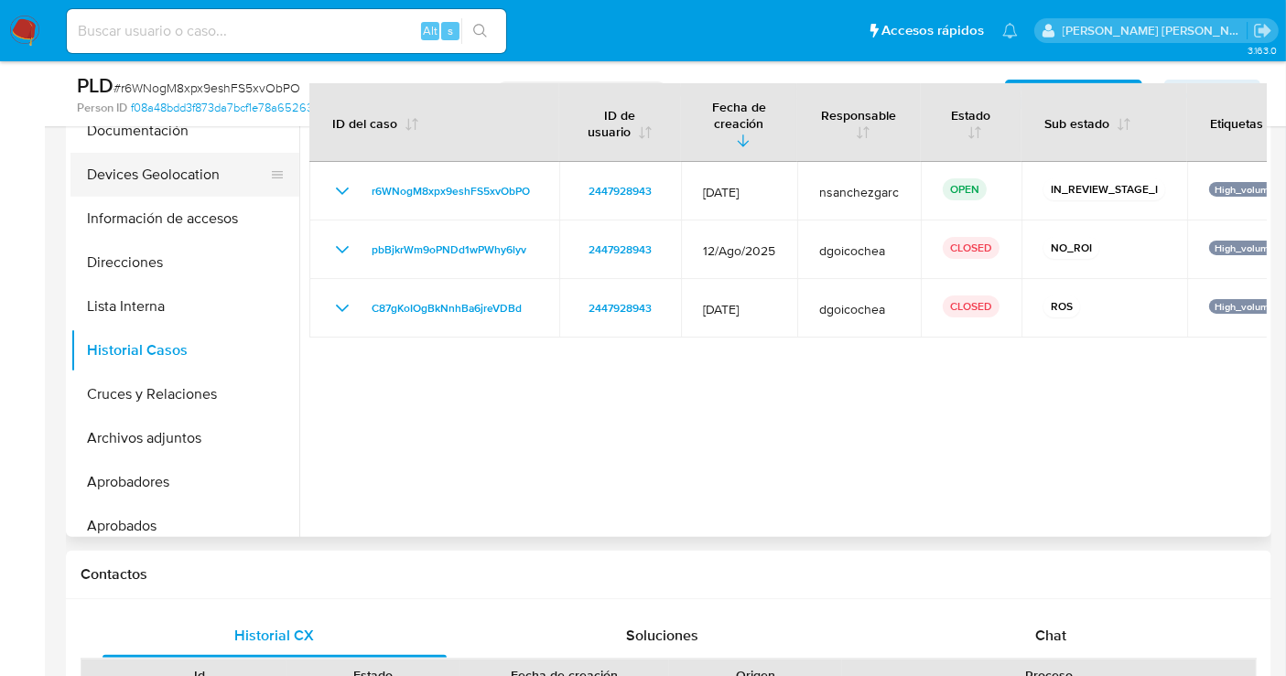
click at [168, 178] on button "Devices Geolocation" at bounding box center [177, 175] width 214 height 44
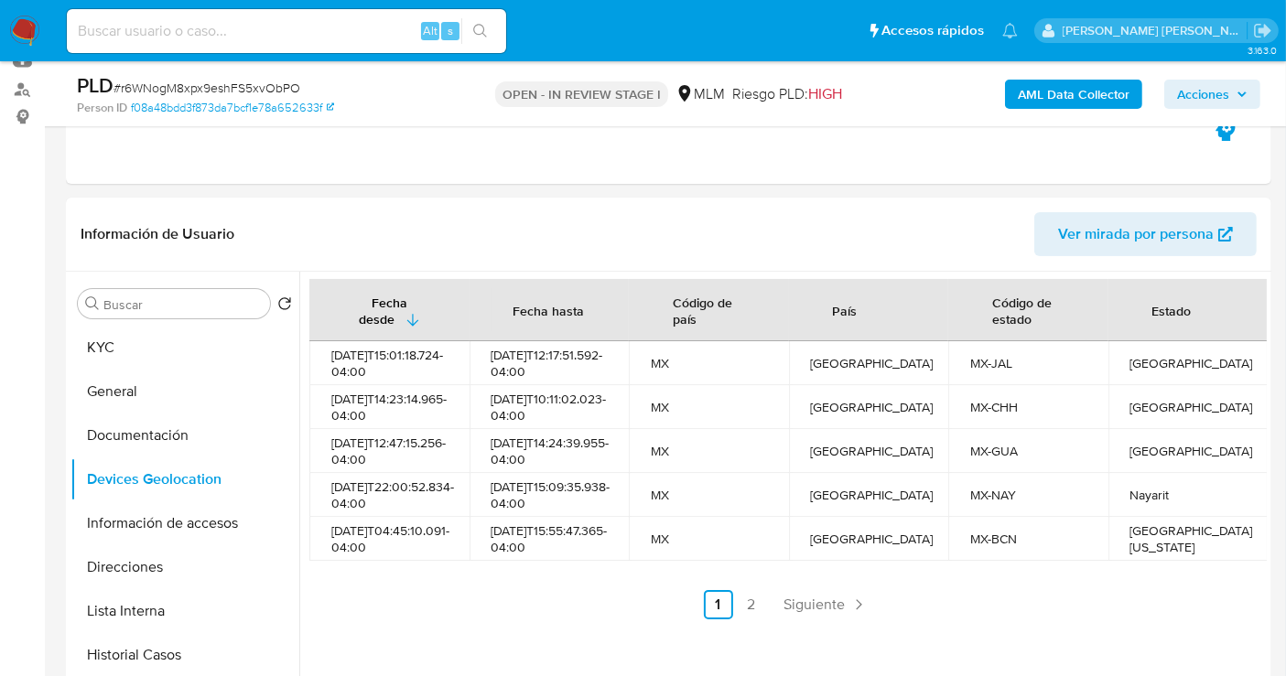
scroll to position [305, 0]
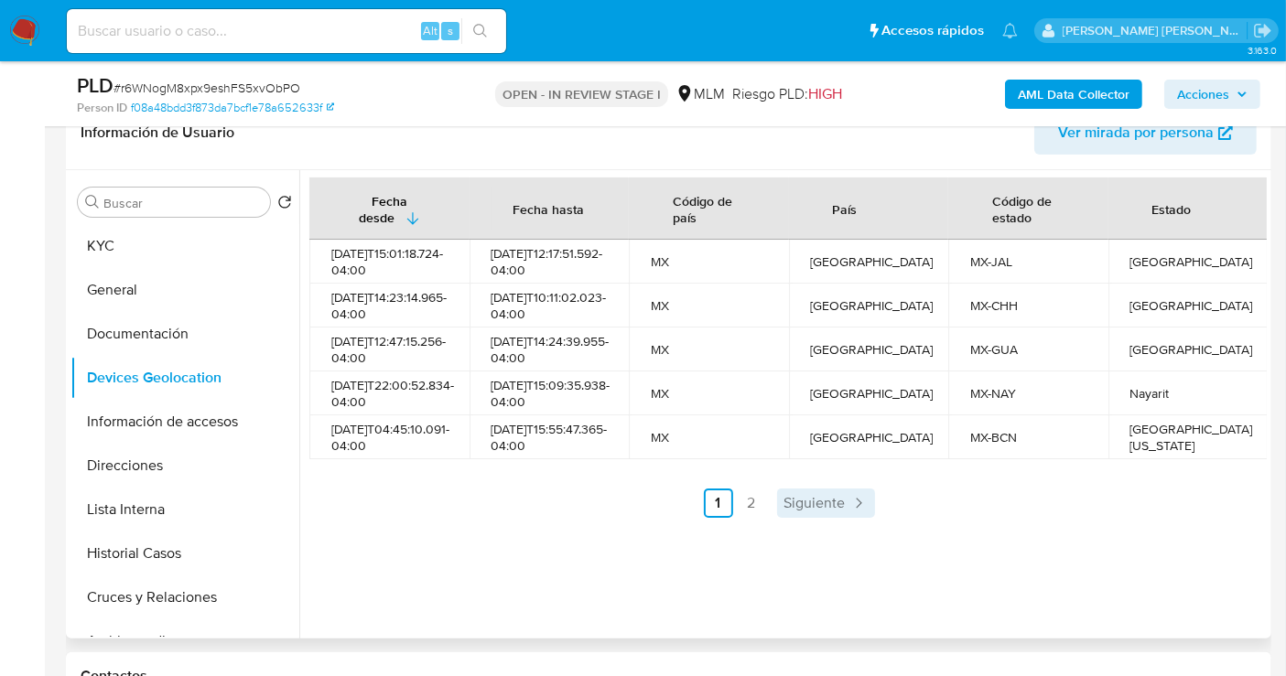
click at [800, 511] on span "Siguiente" at bounding box center [814, 503] width 61 height 15
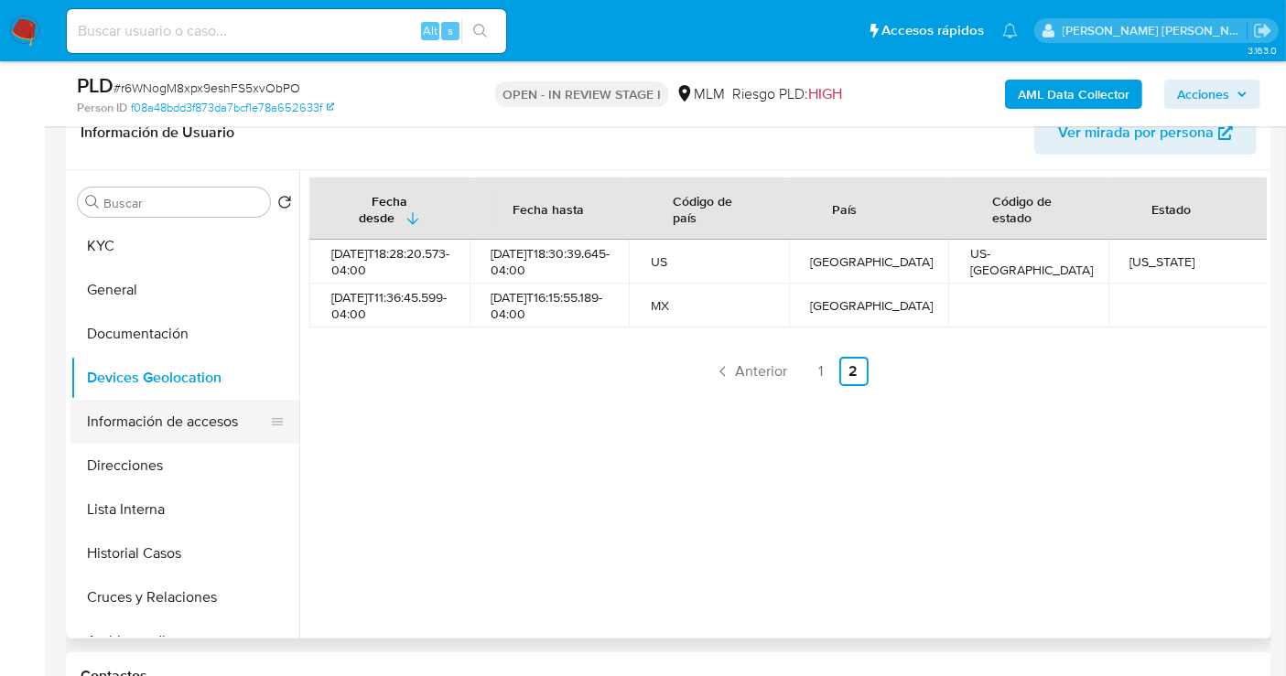
click at [148, 412] on button "Información de accesos" at bounding box center [177, 422] width 214 height 44
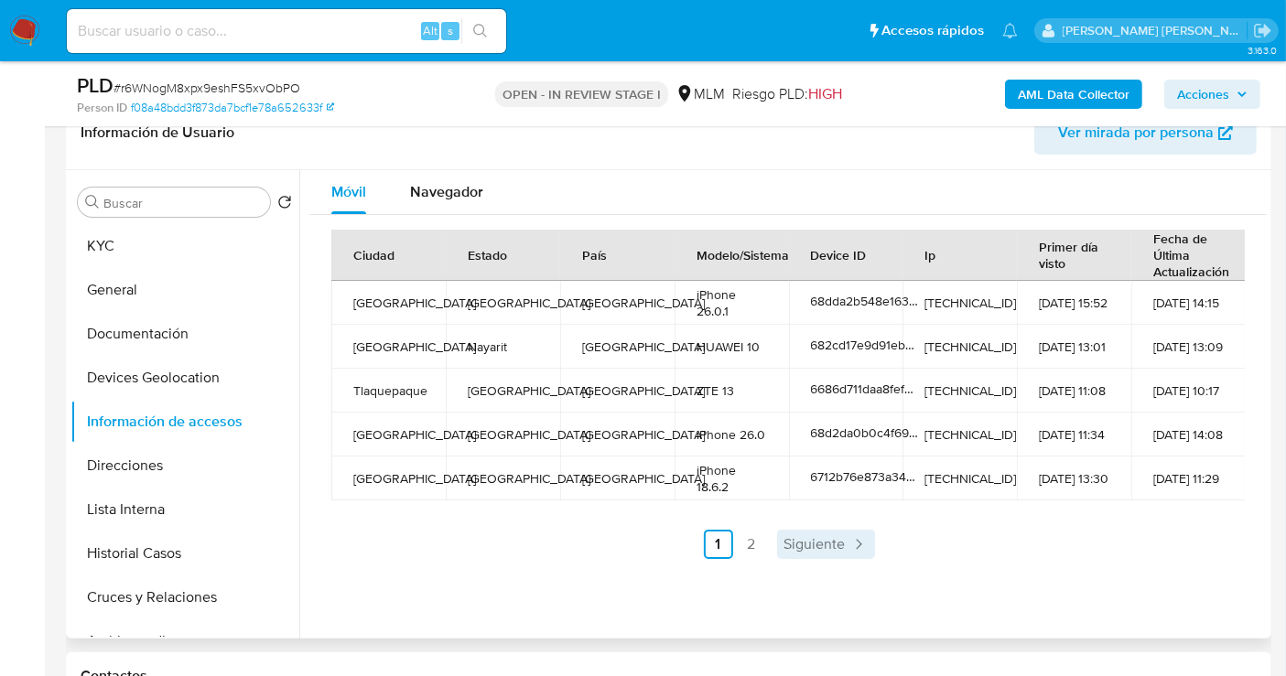
click at [808, 537] on span "Siguiente" at bounding box center [814, 544] width 61 height 15
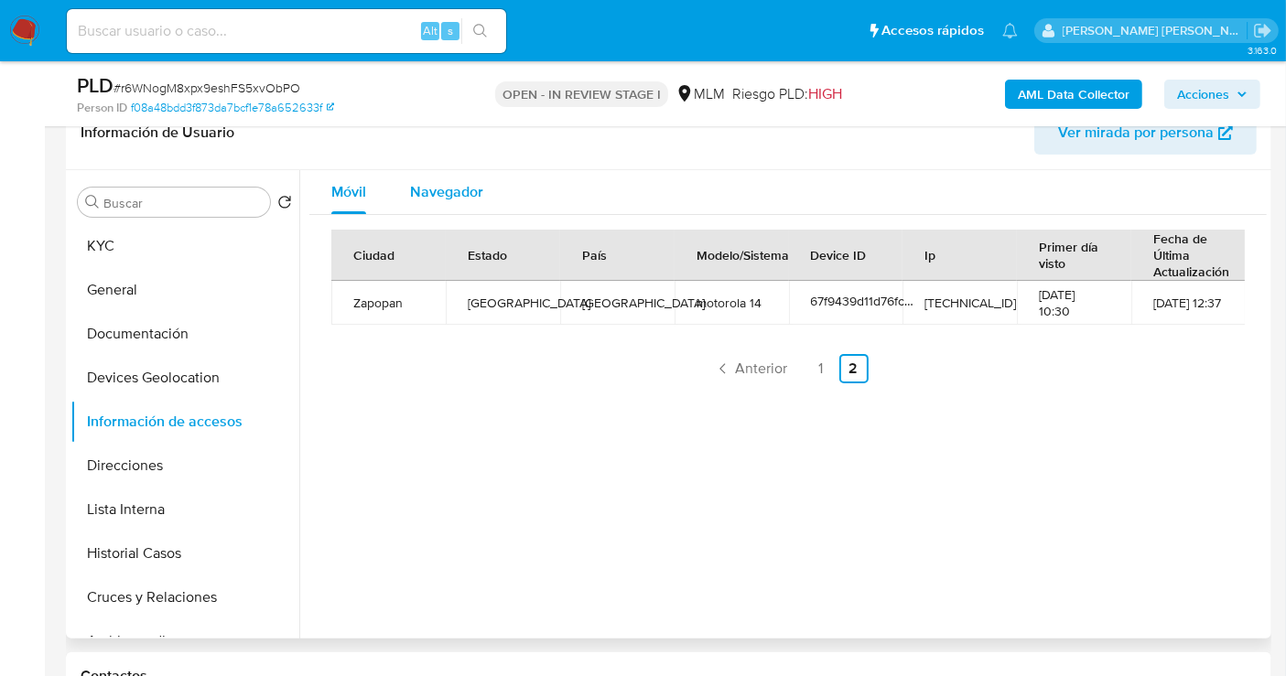
click at [448, 187] on span "Navegador" at bounding box center [446, 191] width 73 height 21
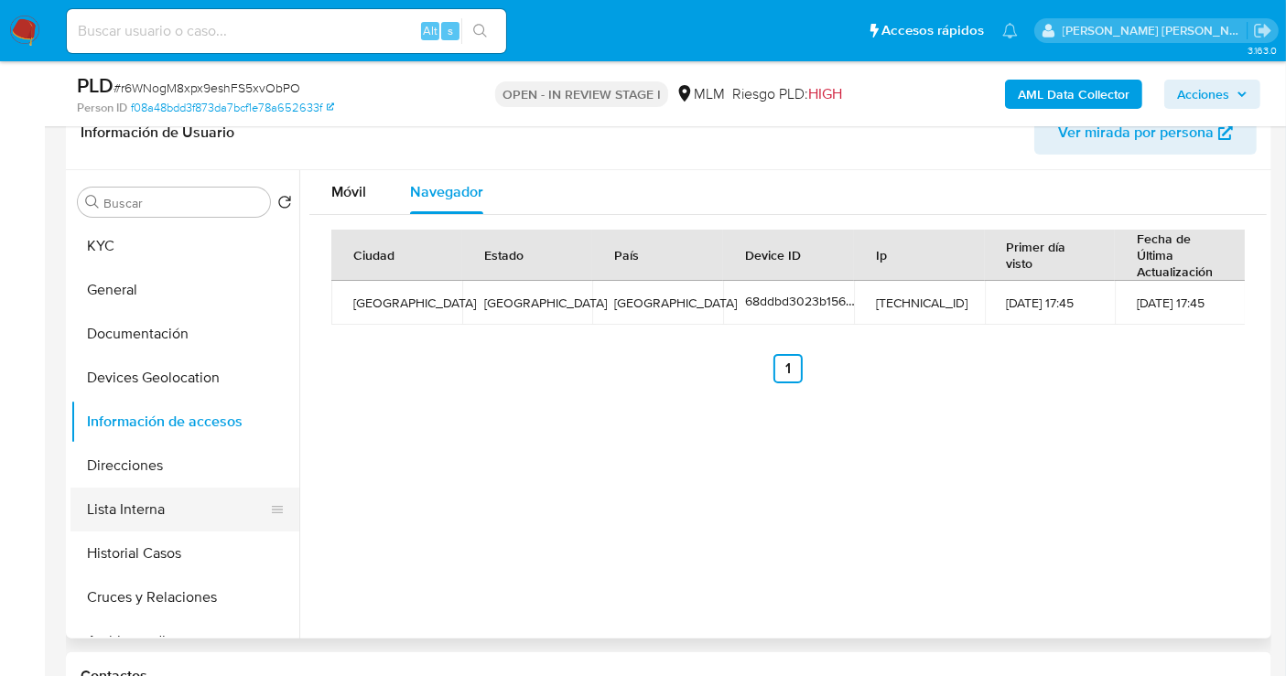
click at [137, 510] on button "Lista Interna" at bounding box center [177, 510] width 214 height 44
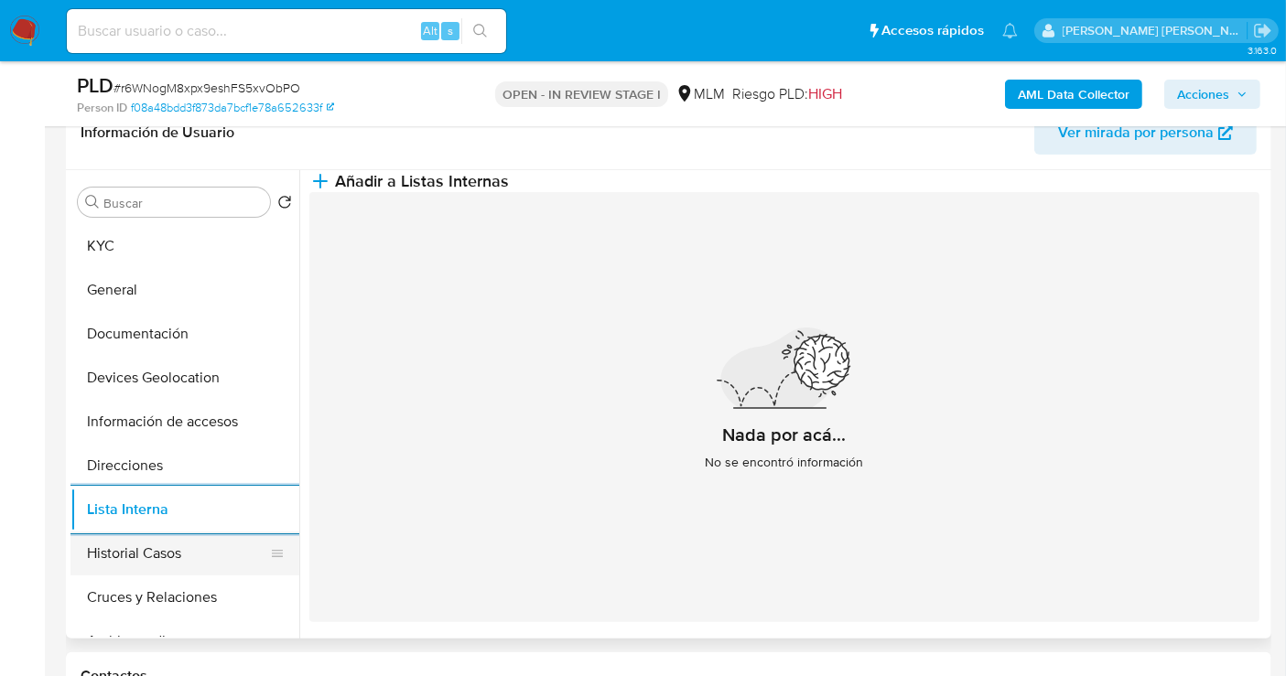
click at [130, 550] on button "Historial Casos" at bounding box center [177, 554] width 214 height 44
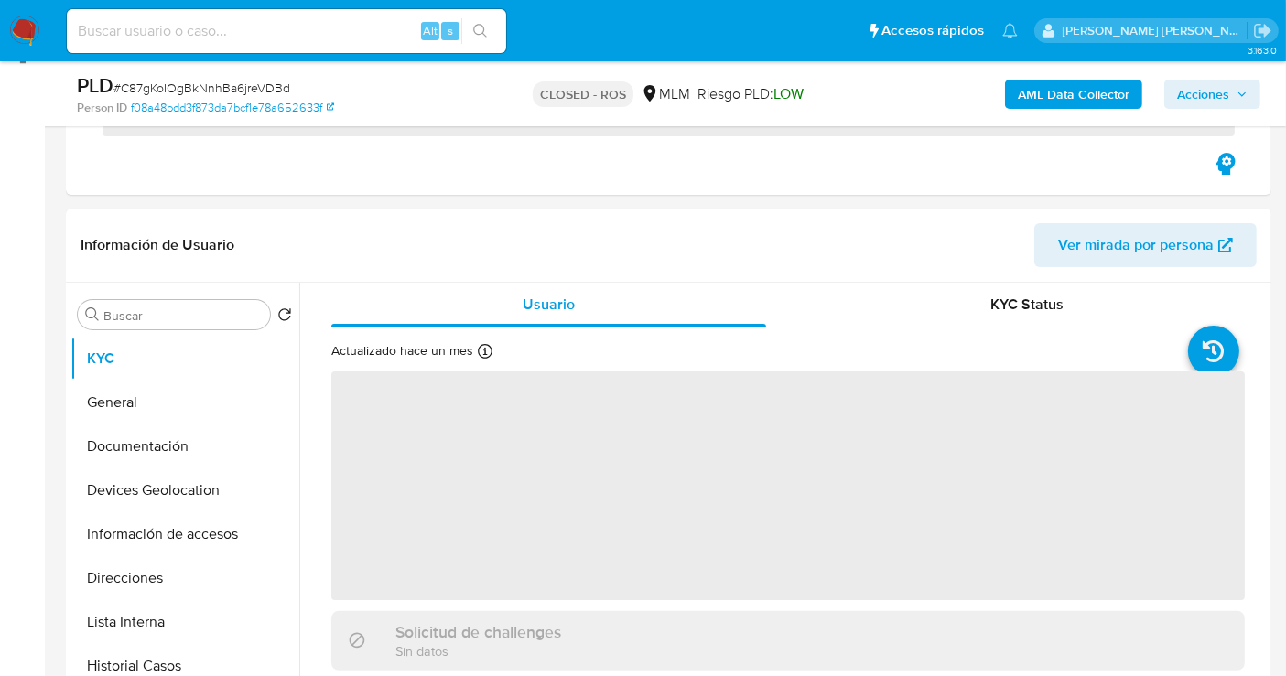
scroll to position [508, 0]
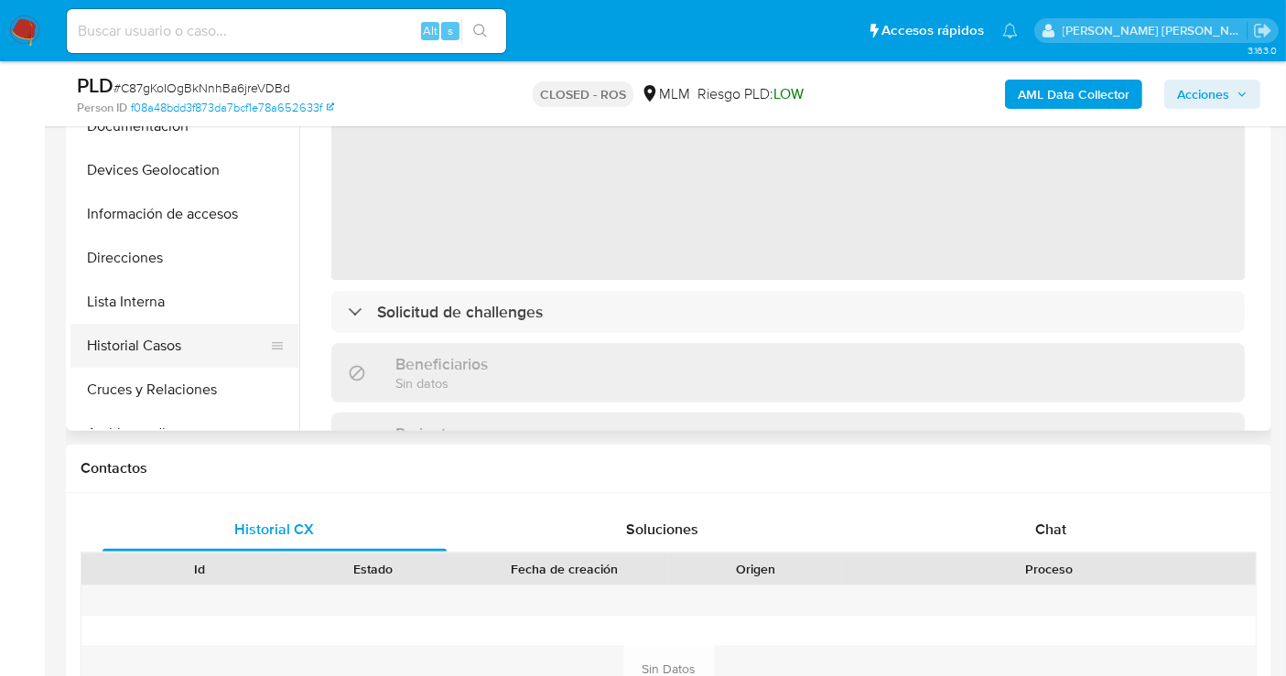
select select "10"
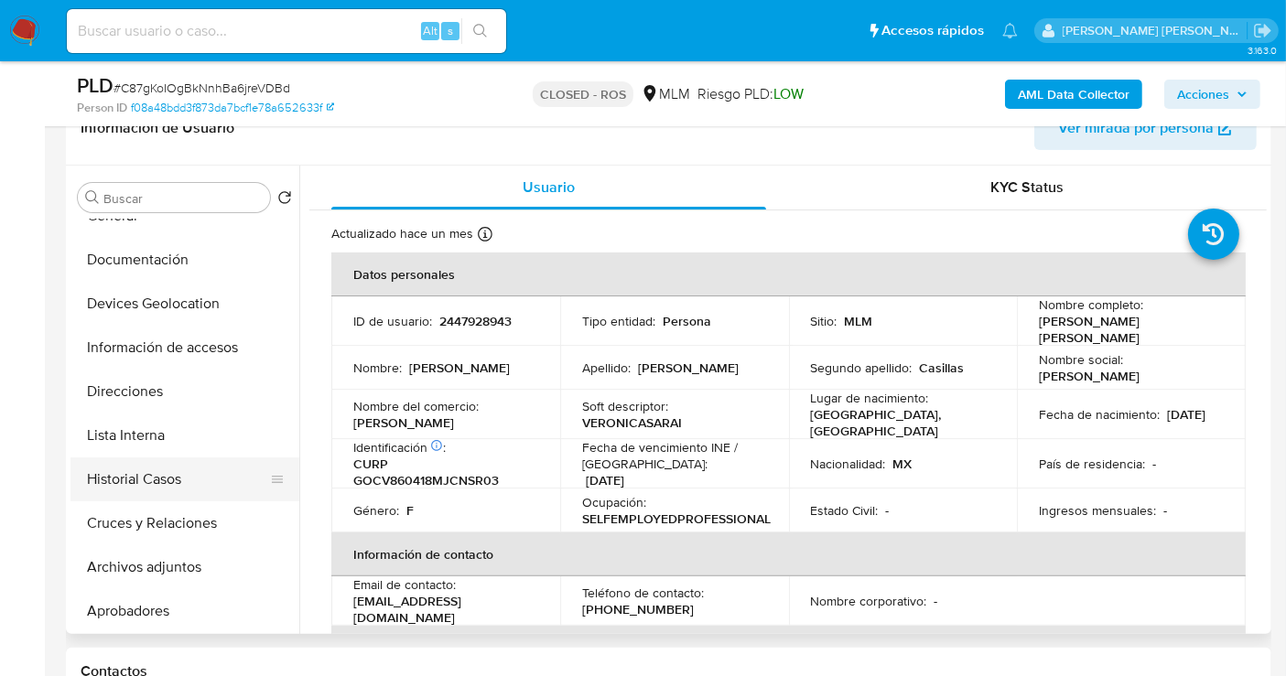
scroll to position [102, 0]
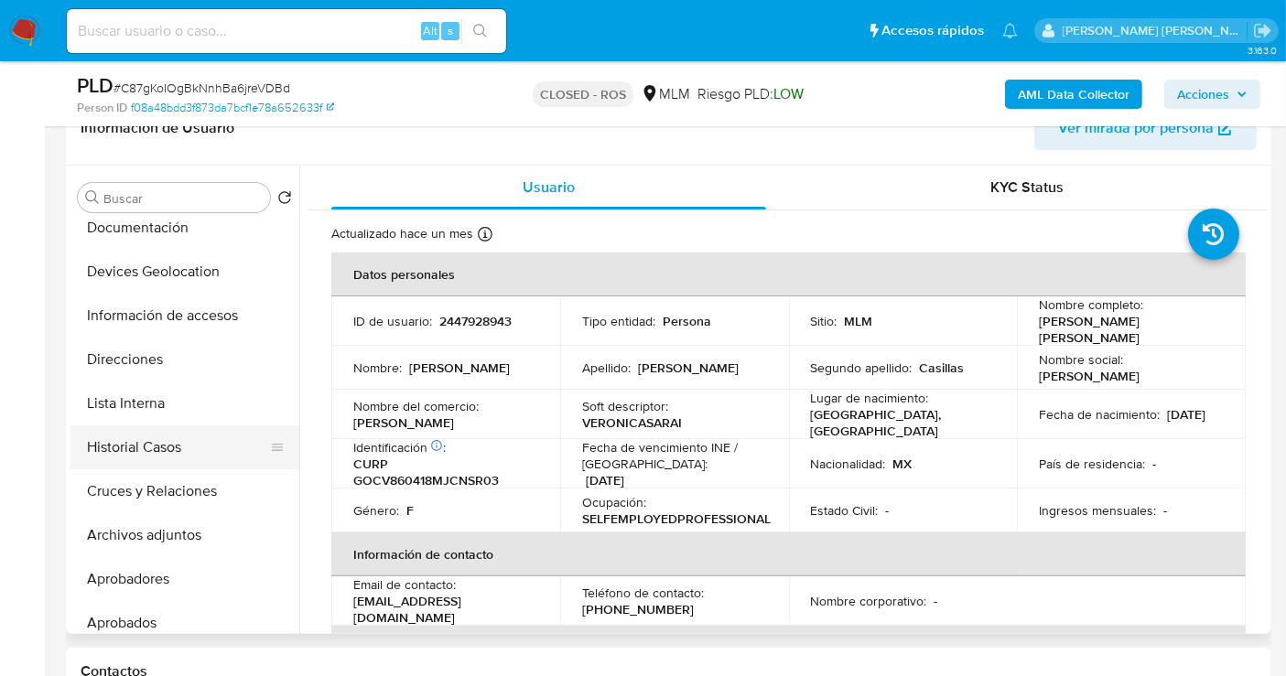
click at [142, 442] on button "Historial Casos" at bounding box center [177, 448] width 214 height 44
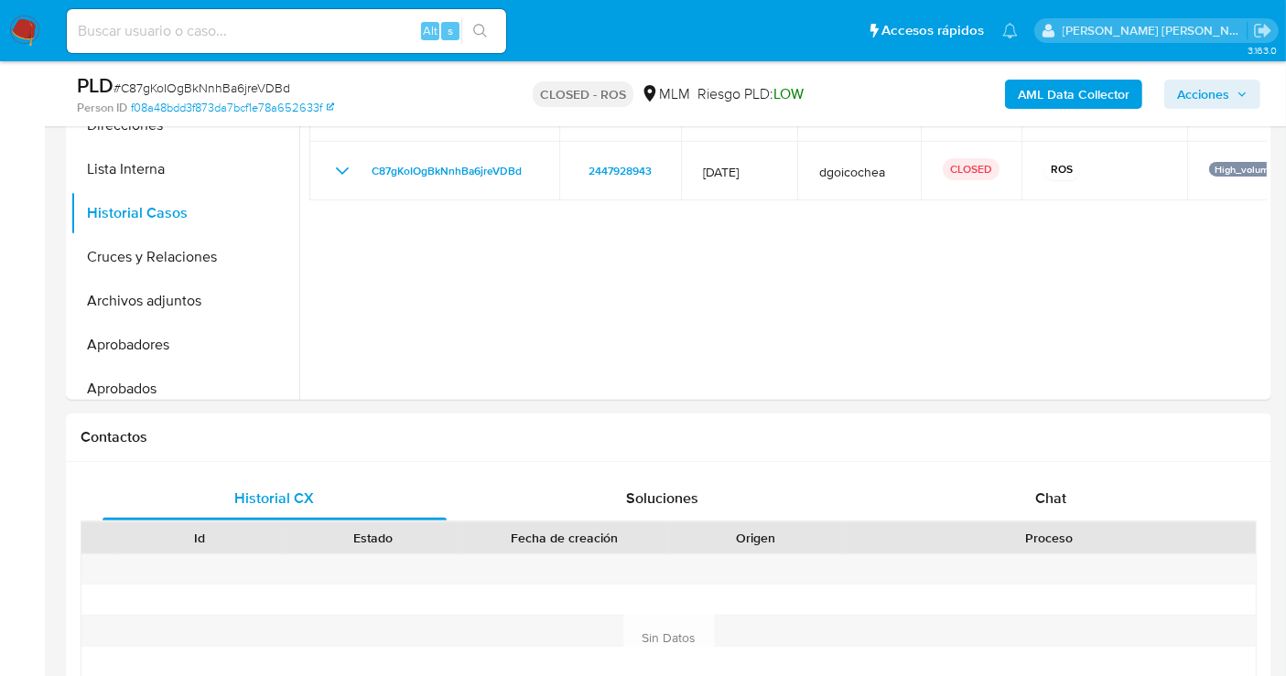
scroll to position [813, 0]
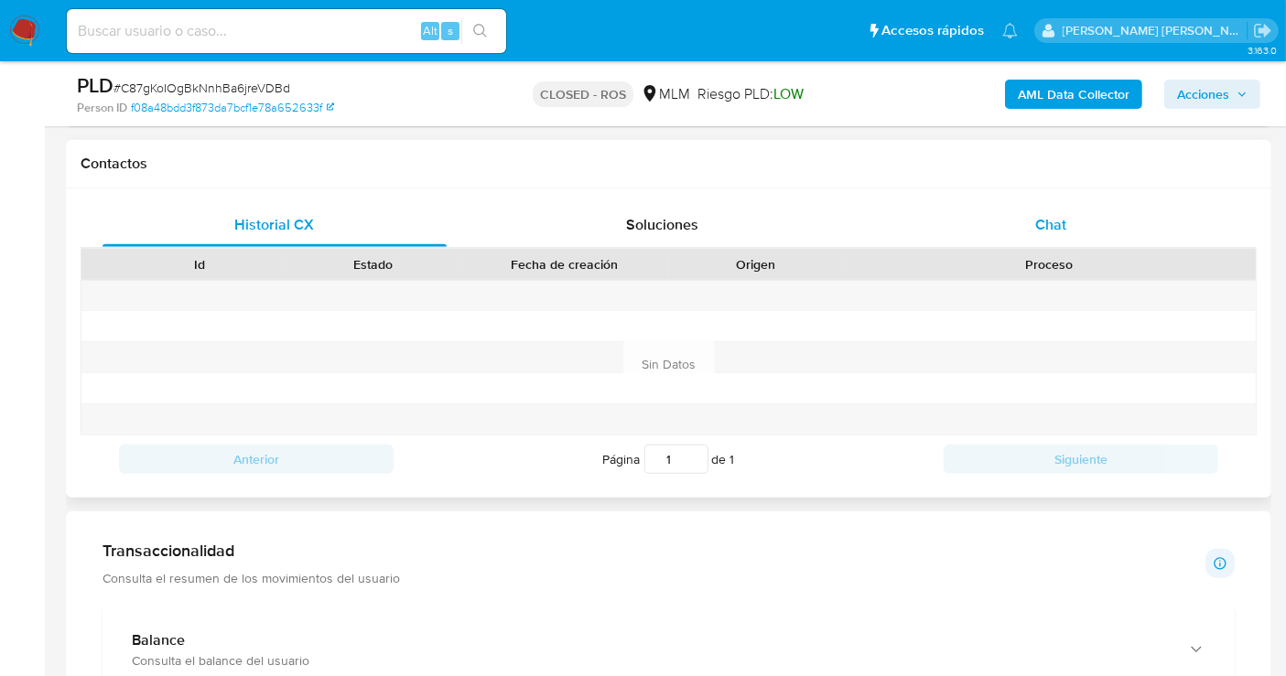
click at [1055, 220] on span "Chat" at bounding box center [1050, 224] width 31 height 21
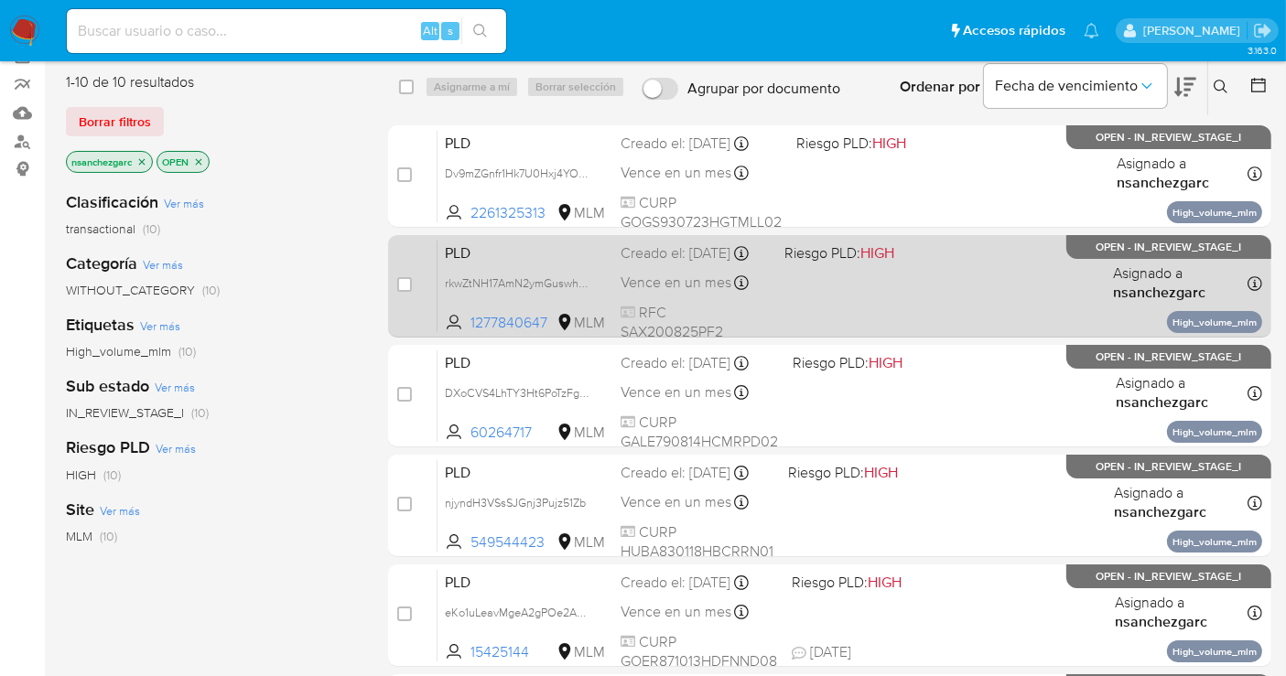
scroll to position [120, 0]
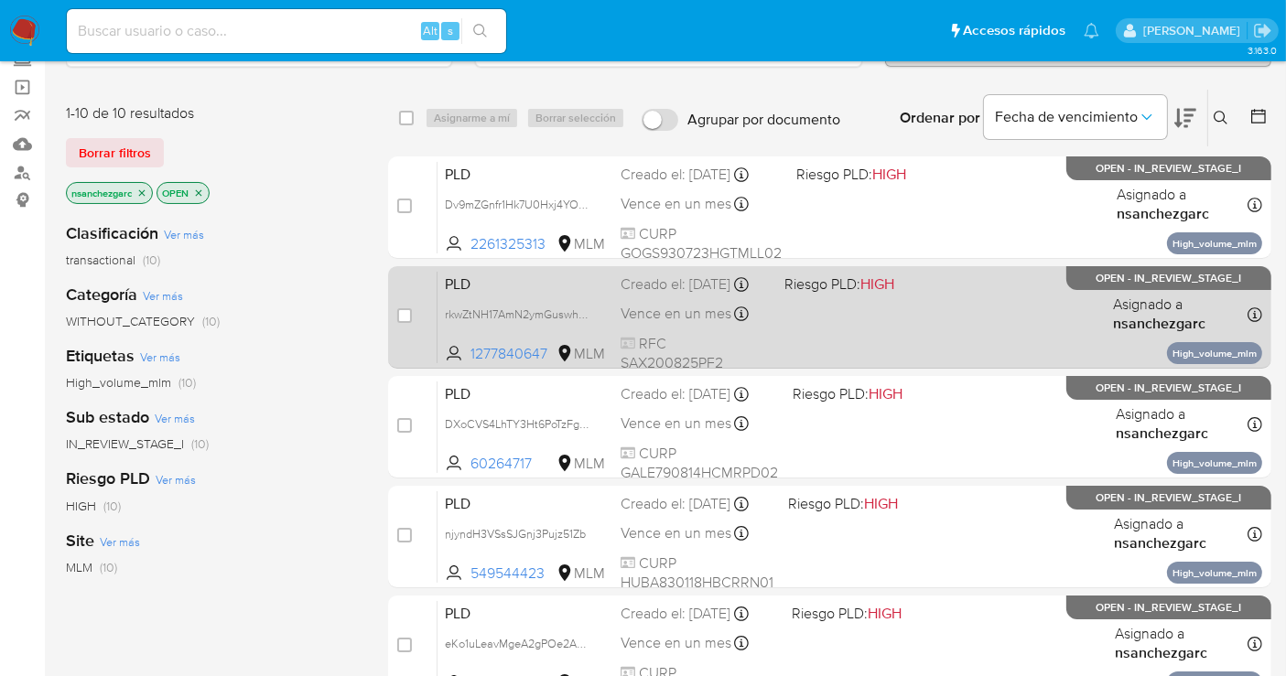
click at [635, 315] on div "PLD rkwZtNH17AmN2ymGuswhU9Mz 1277840647 MLM Riesgo PLD: HIGH Creado el: 12/09/2…" at bounding box center [850, 317] width 825 height 92
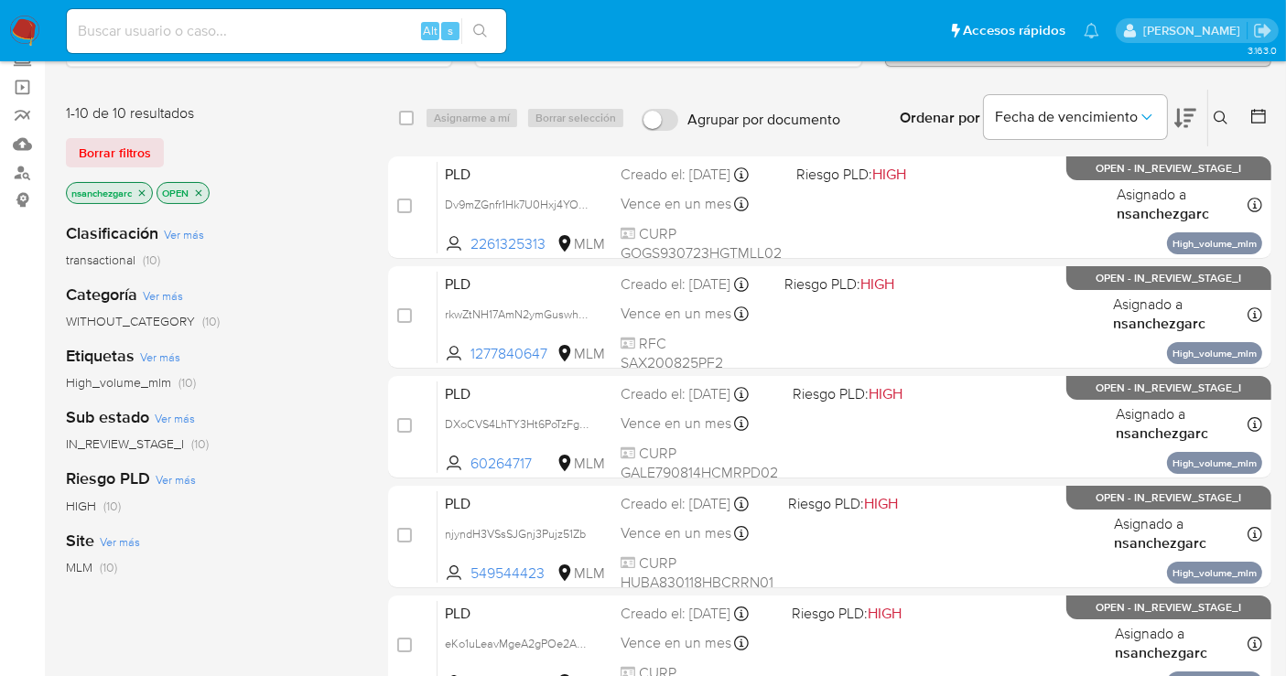
click at [26, 27] on img at bounding box center [24, 31] width 31 height 31
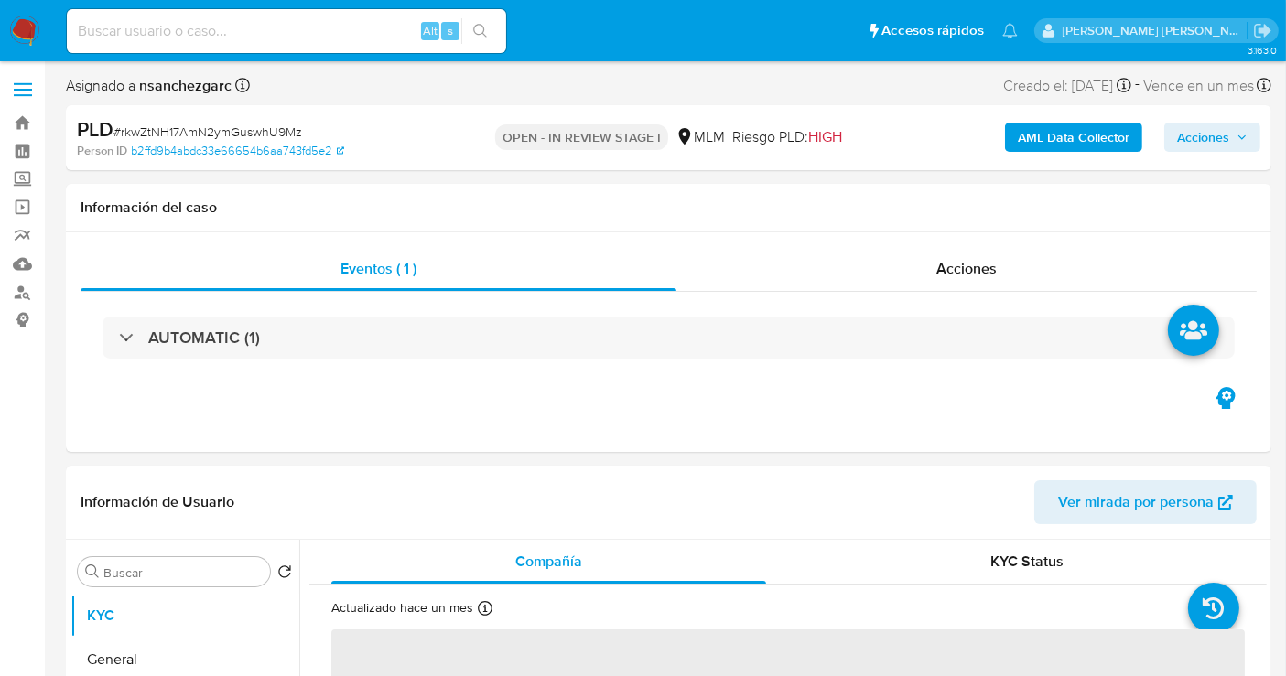
select select "10"
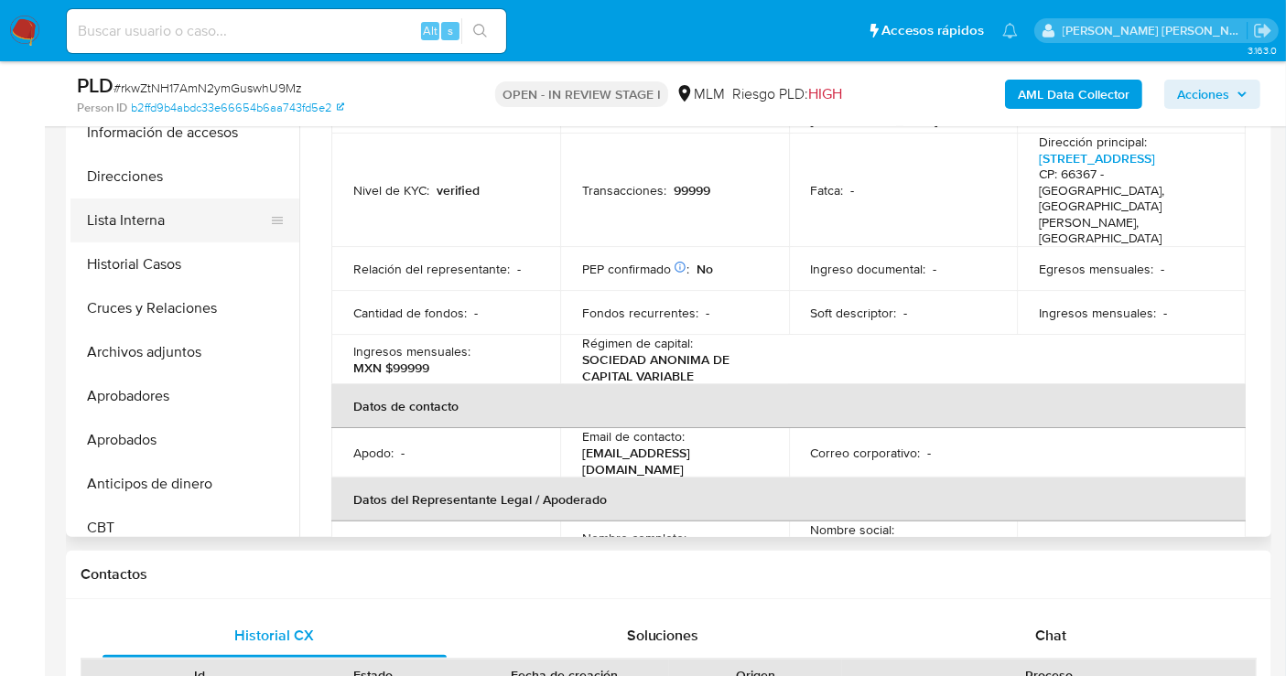
scroll to position [203, 0]
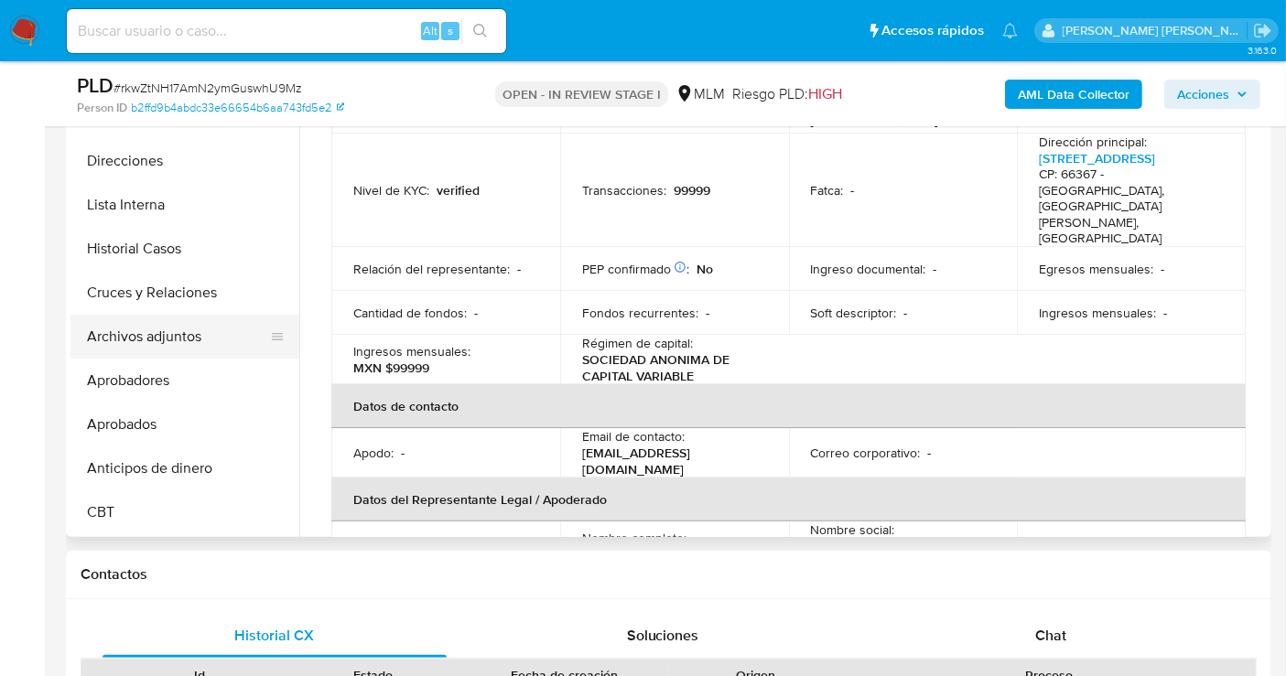
click at [151, 333] on button "Archivos adjuntos" at bounding box center [177, 337] width 214 height 44
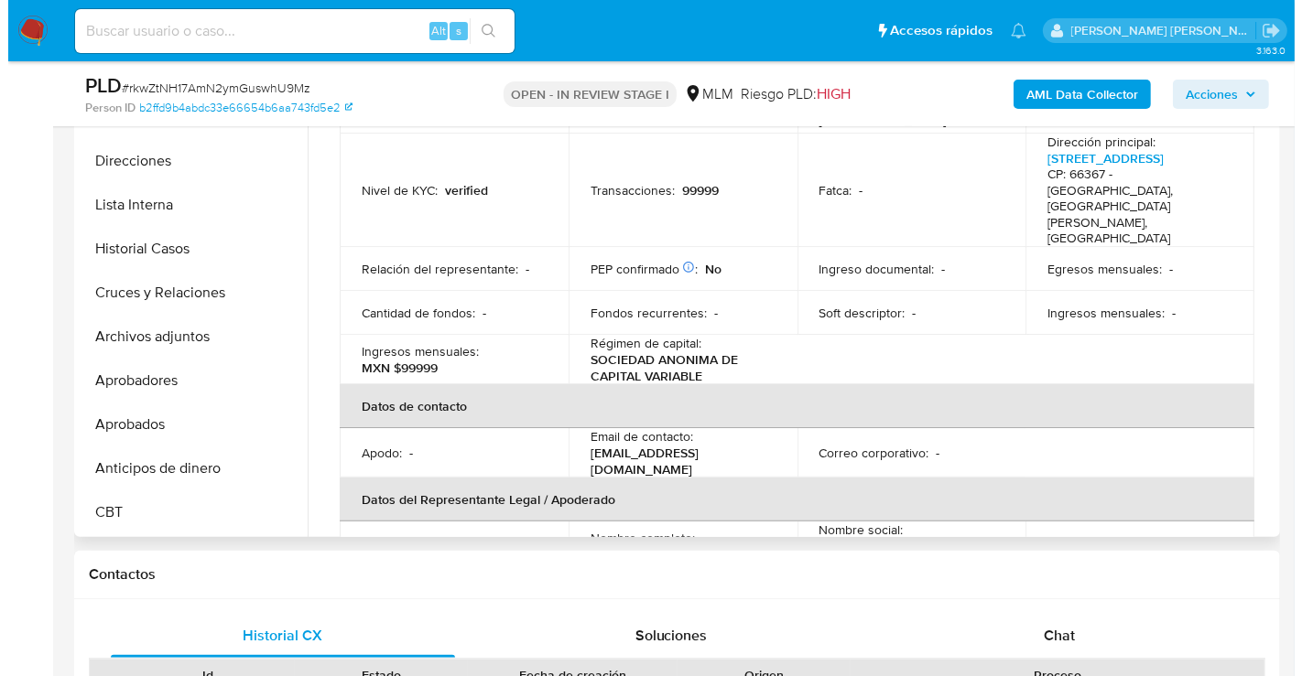
scroll to position [0, 0]
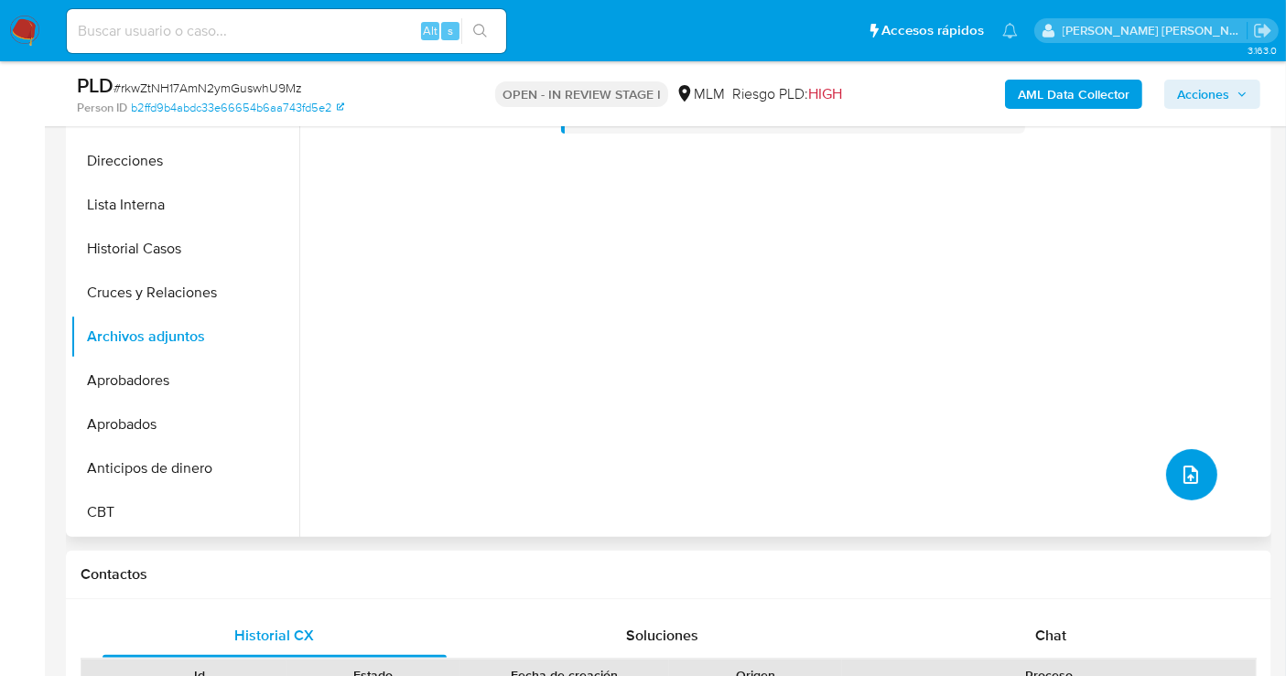
click at [1180, 469] on icon "upload-file" at bounding box center [1191, 475] width 22 height 22
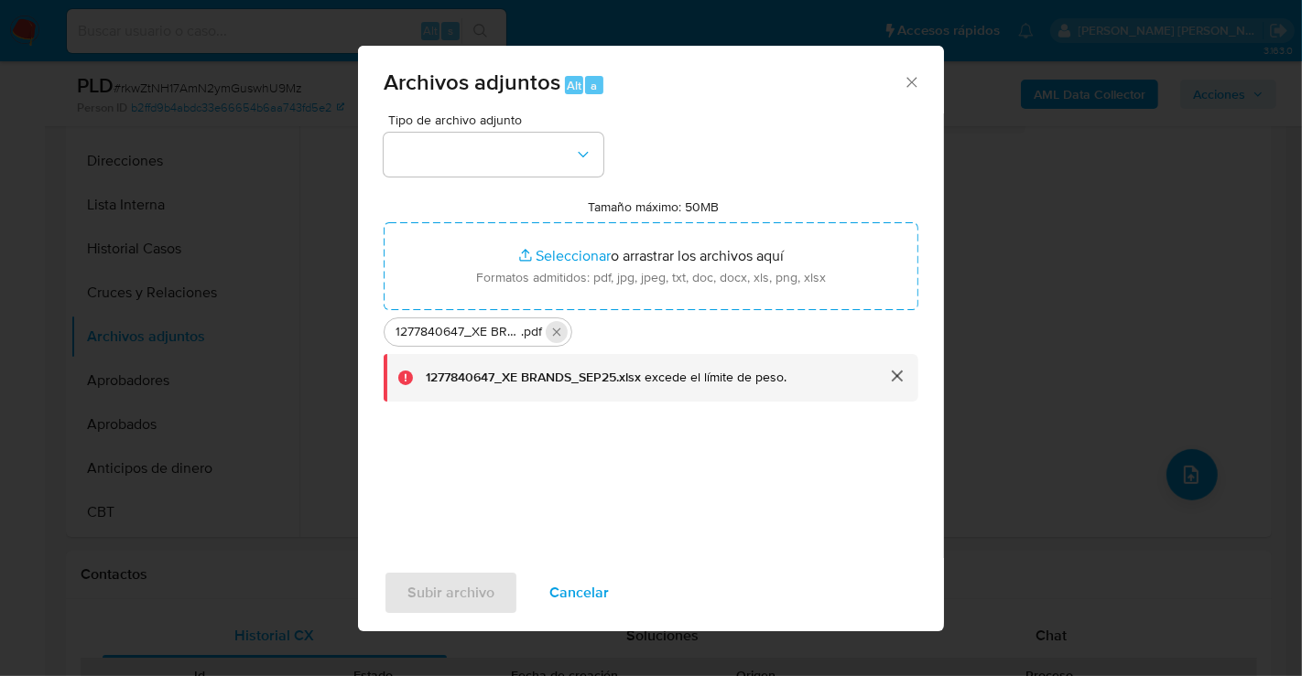
click at [561, 330] on icon "Eliminar 1277840647_XE BRANDS_SEP25.pdf" at bounding box center [556, 332] width 15 height 15
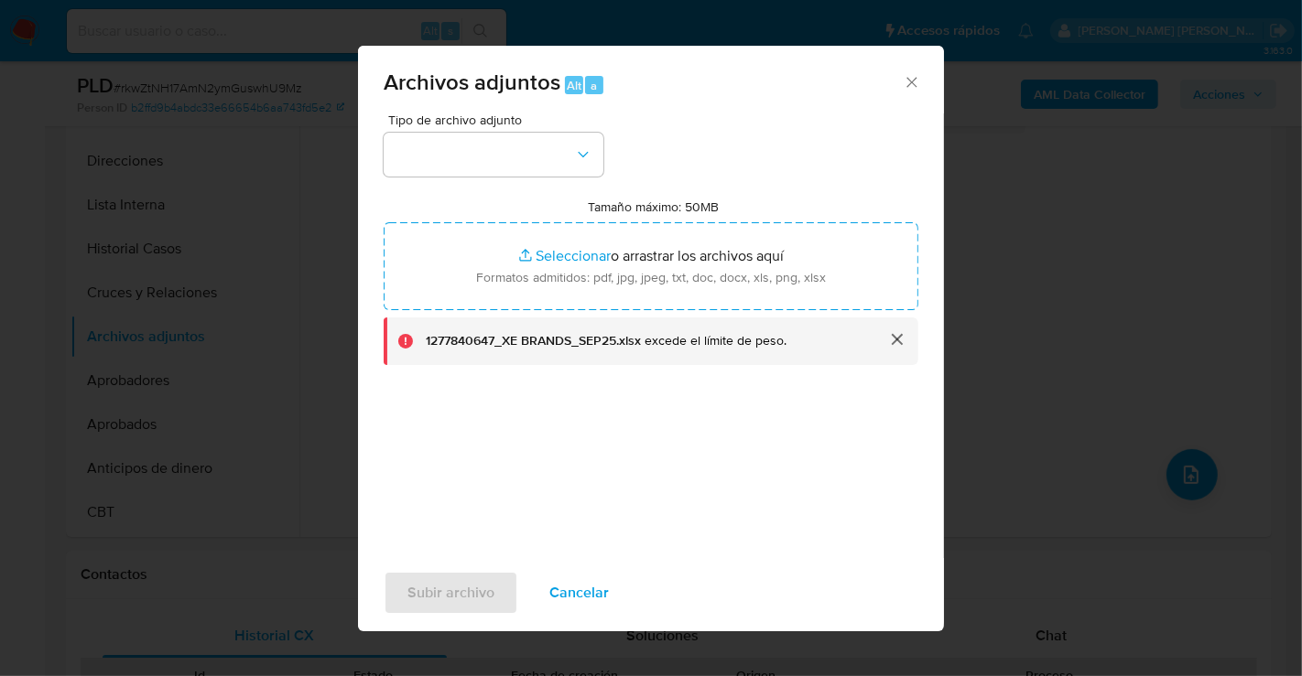
click at [893, 339] on button "cerrar" at bounding box center [896, 340] width 44 height 44
click at [899, 340] on button "cerrar" at bounding box center [896, 340] width 44 height 44
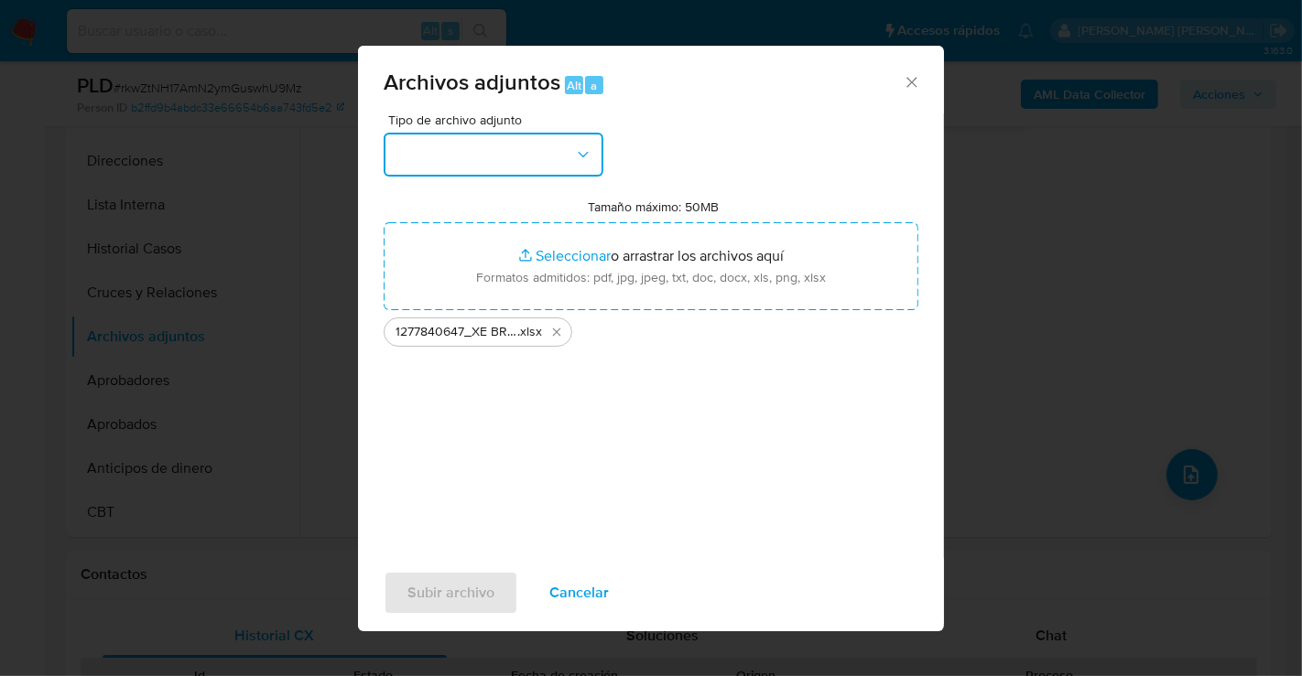
click at [562, 167] on button "button" at bounding box center [494, 155] width 220 height 44
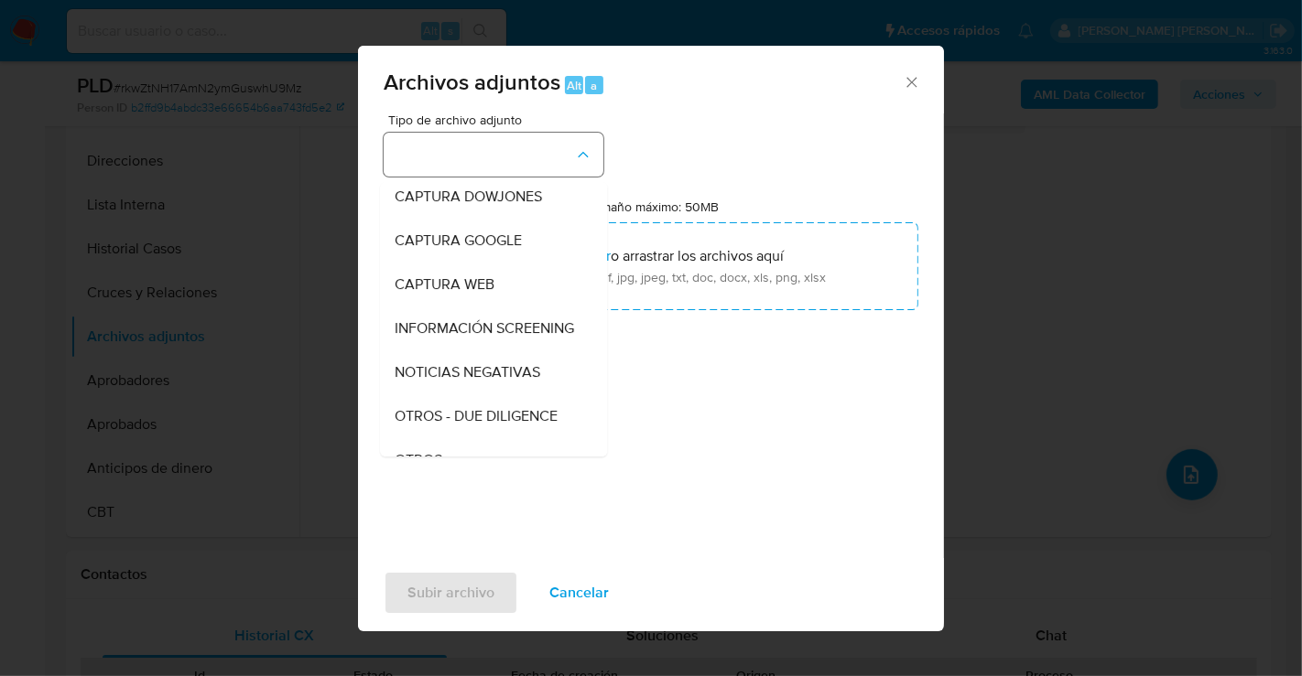
scroll to position [94, 0]
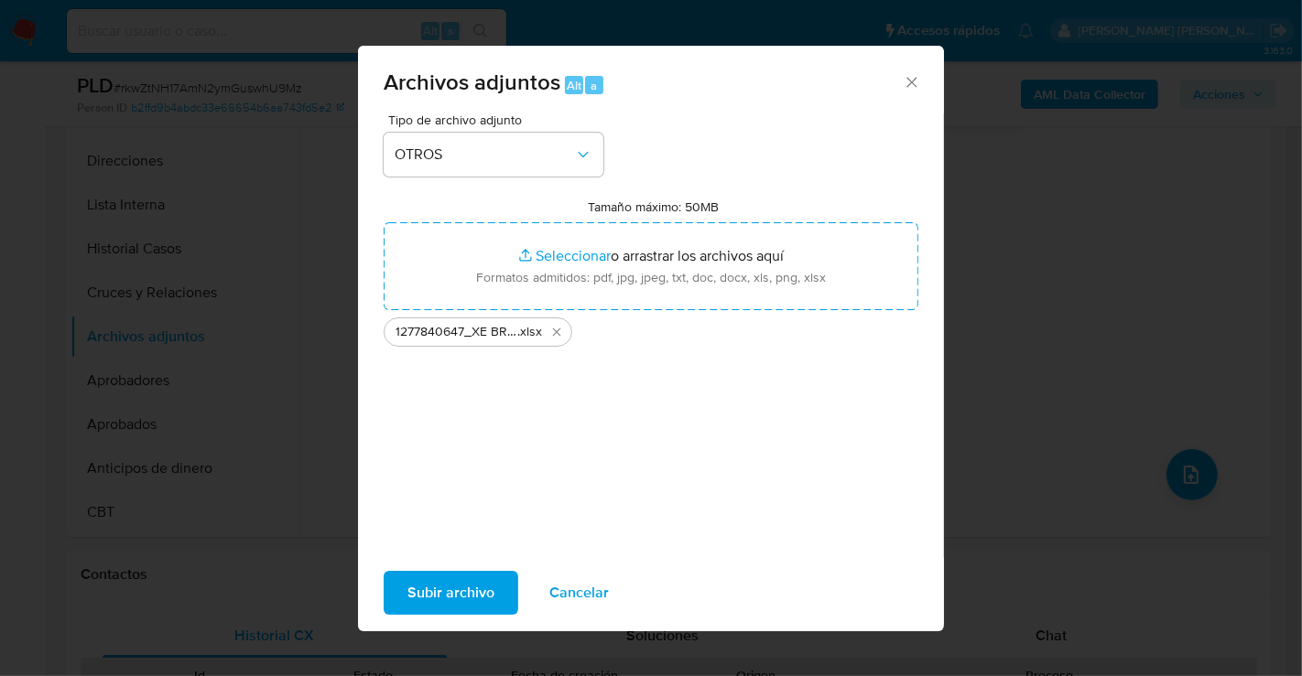
click at [452, 607] on span "Subir archivo" at bounding box center [450, 593] width 87 height 40
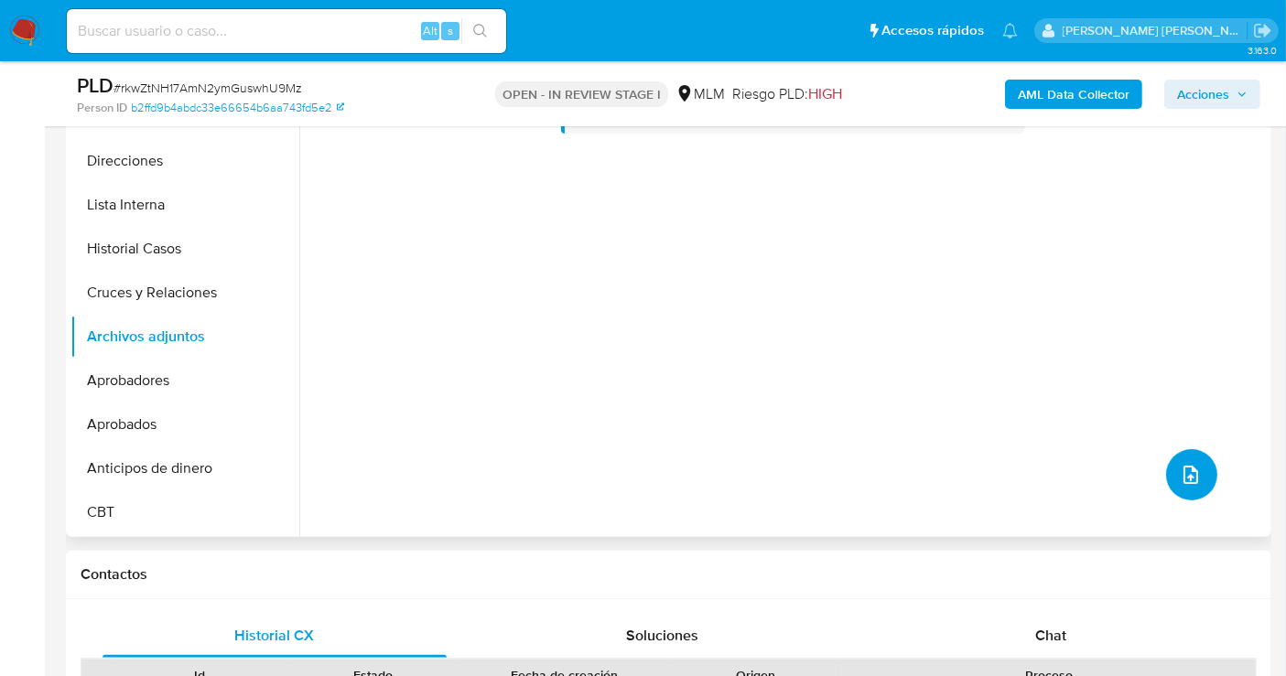
click at [1180, 474] on icon "upload-file" at bounding box center [1191, 475] width 22 height 22
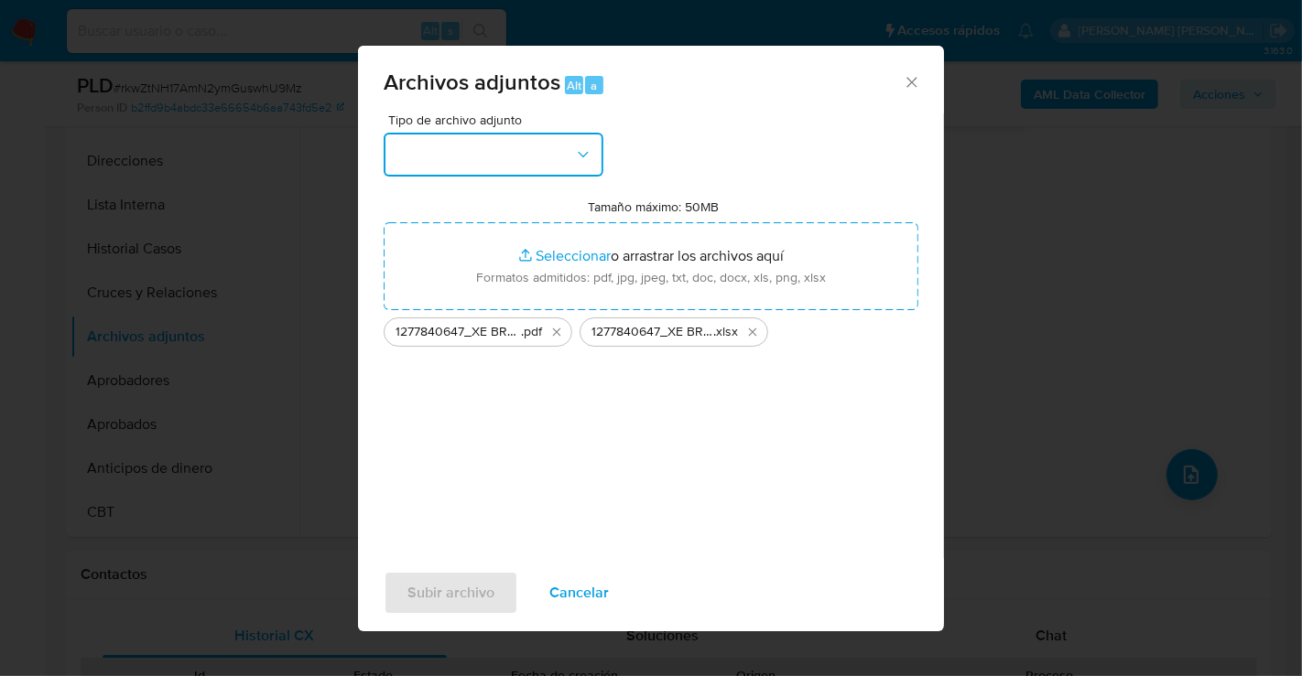
click at [438, 149] on button "button" at bounding box center [494, 155] width 220 height 44
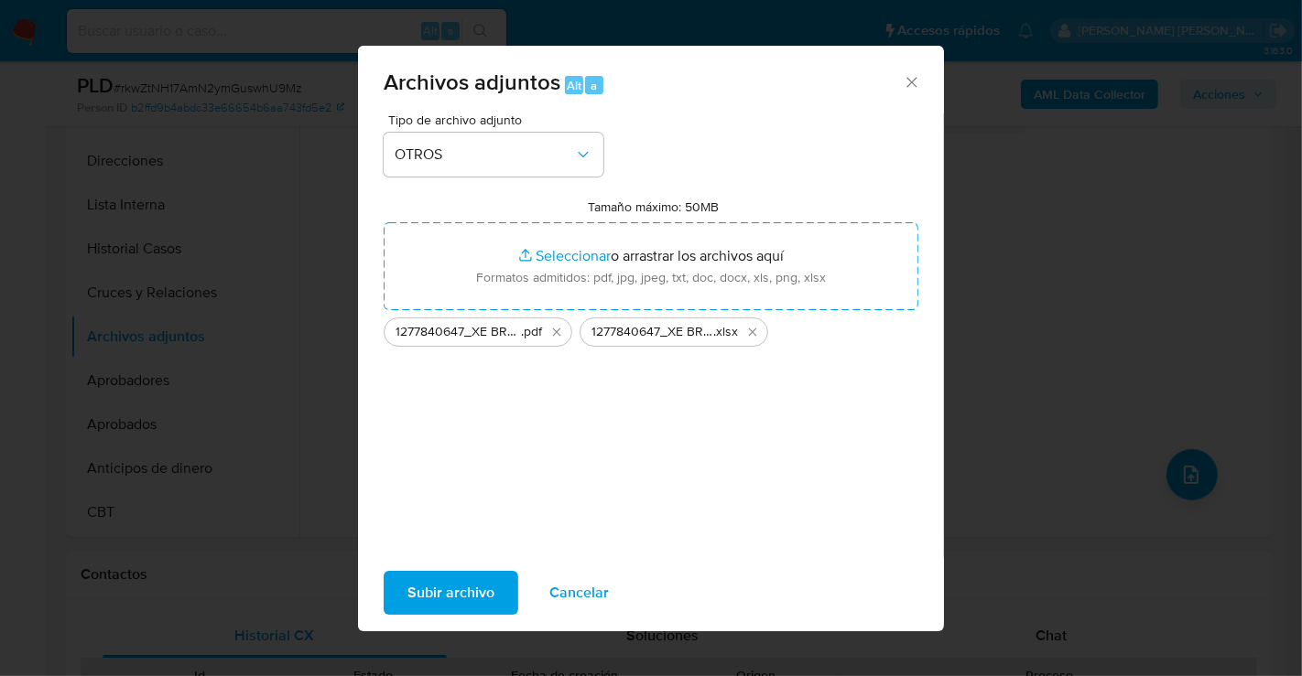
click at [433, 592] on span "Subir archivo" at bounding box center [450, 593] width 87 height 40
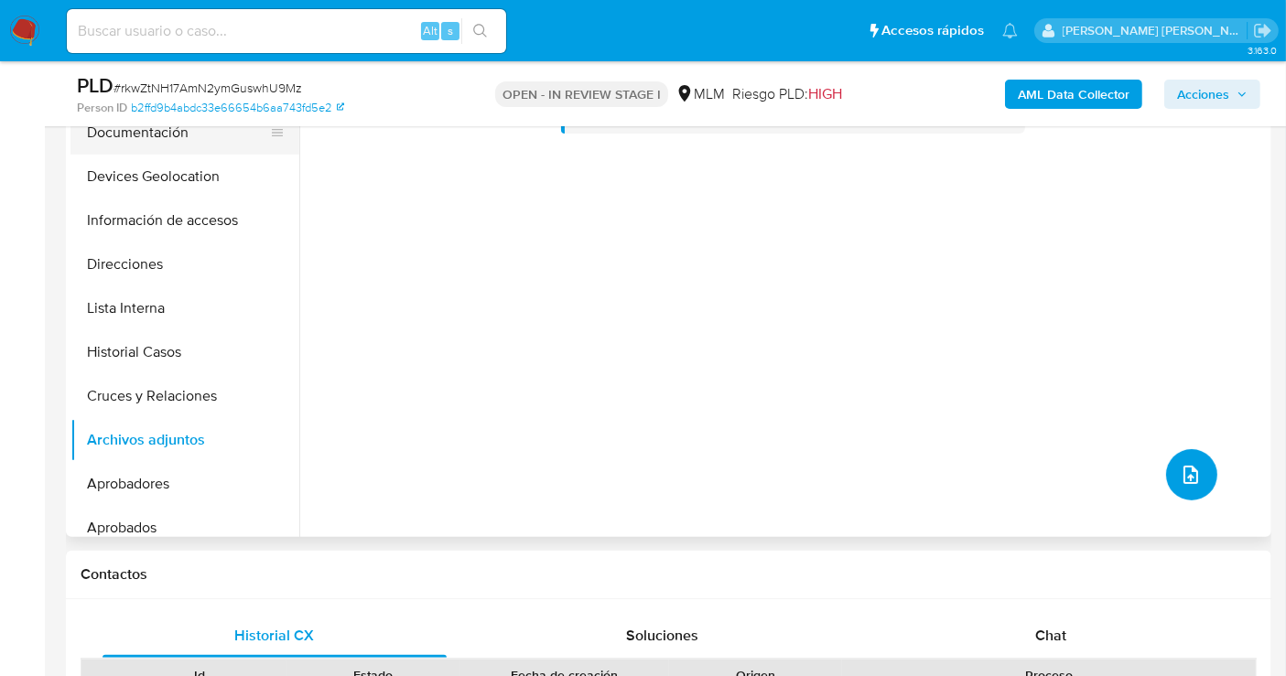
scroll to position [0, 0]
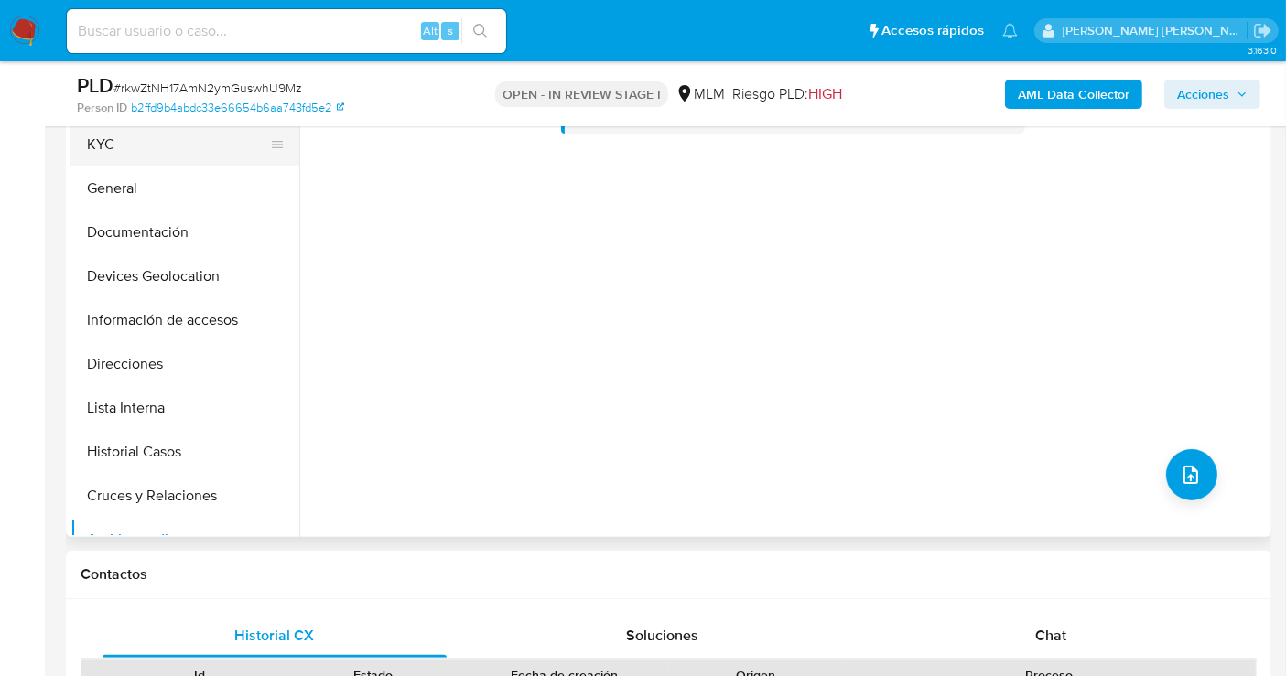
click at [96, 153] on button "KYC" at bounding box center [177, 145] width 214 height 44
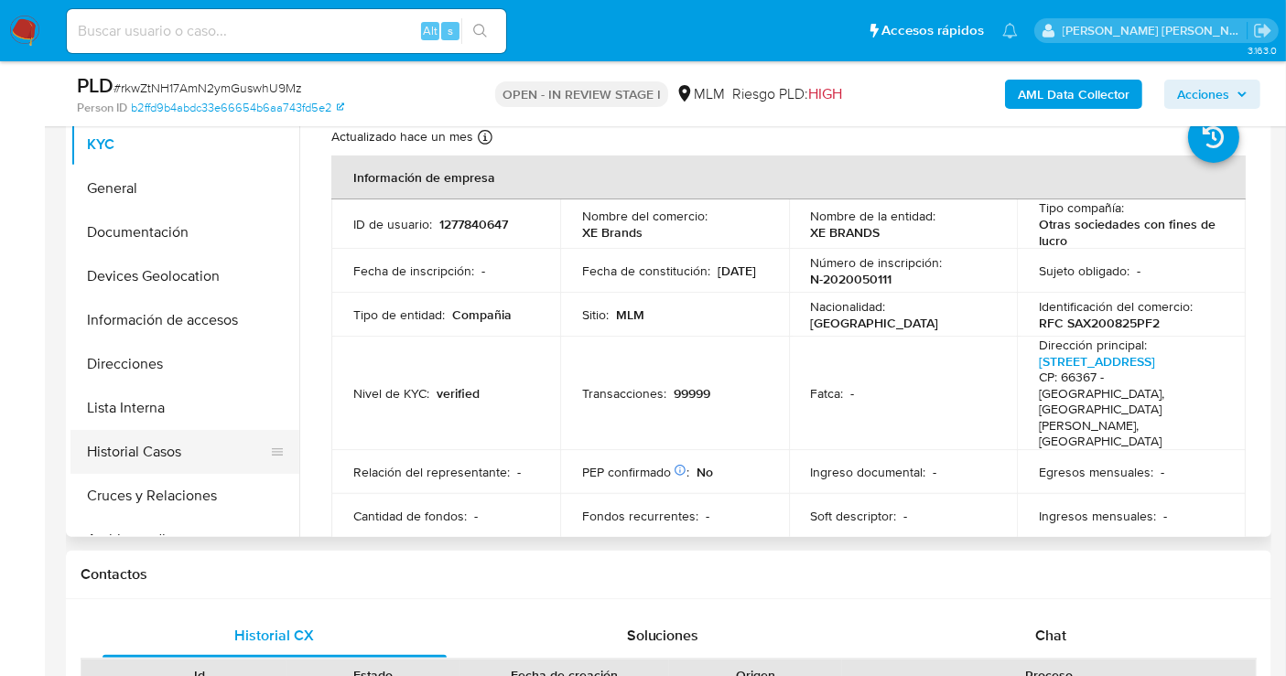
click at [164, 440] on button "Historial Casos" at bounding box center [177, 452] width 214 height 44
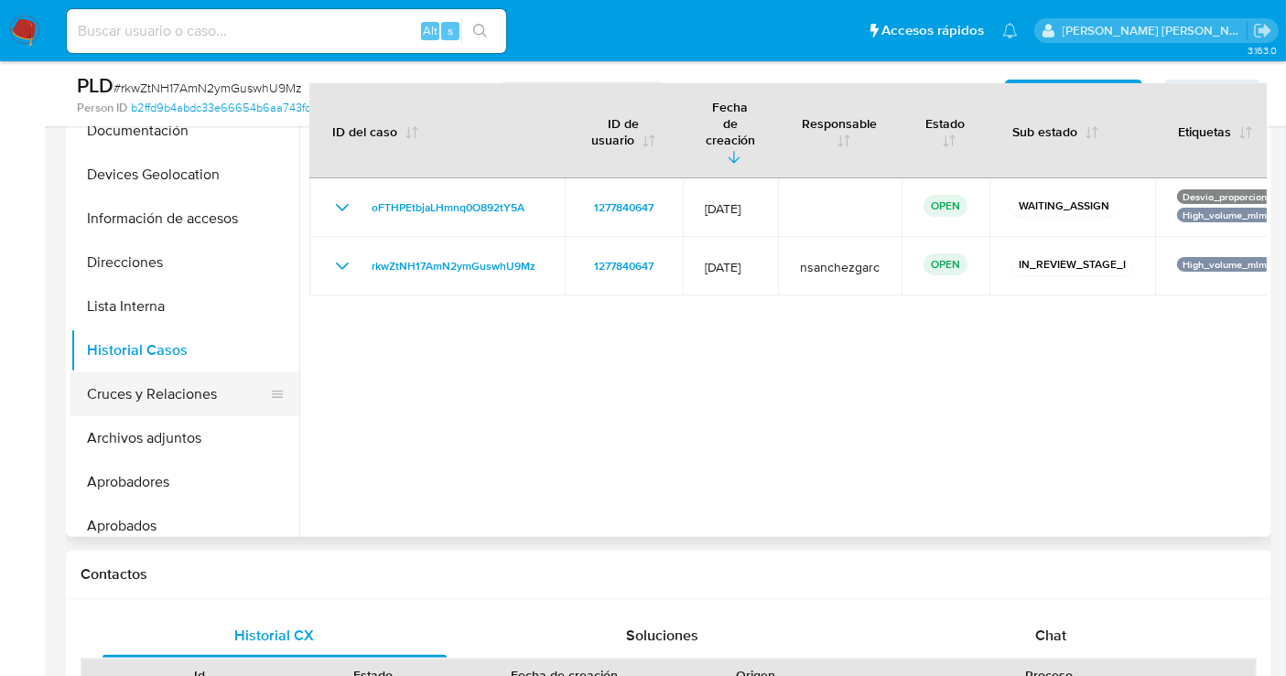
scroll to position [203, 0]
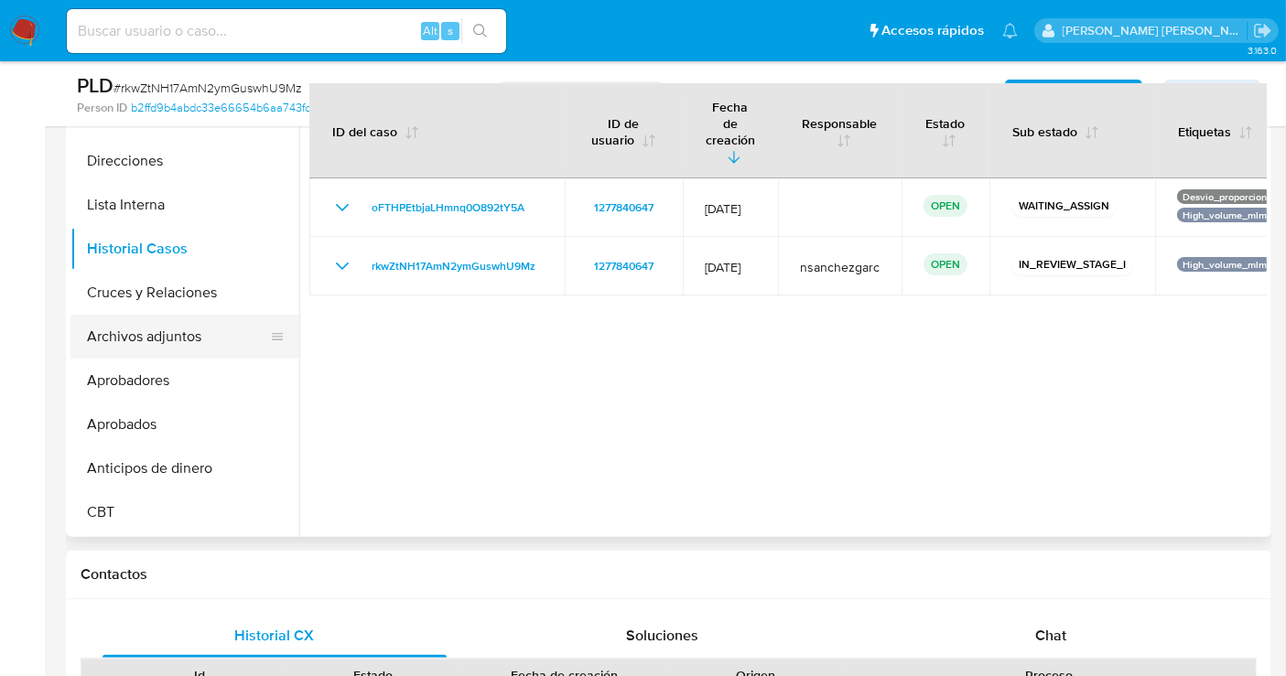
click at [169, 337] on button "Archivos adjuntos" at bounding box center [177, 337] width 214 height 44
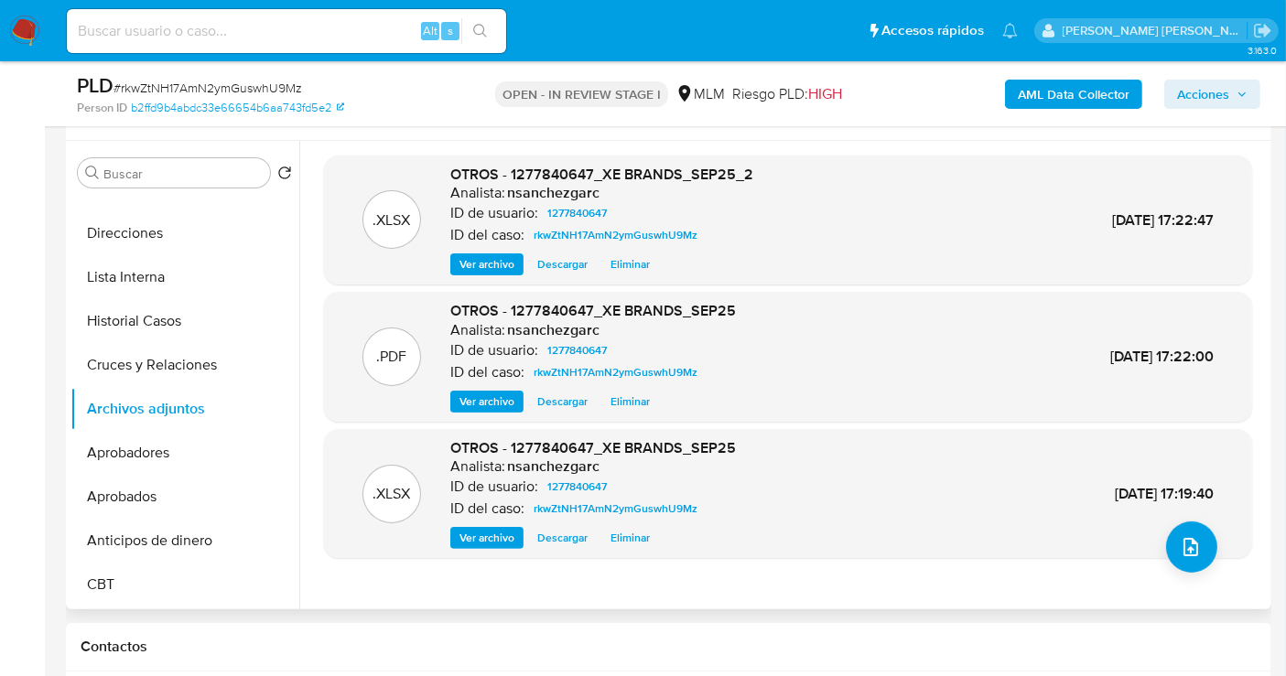
scroll to position [305, 0]
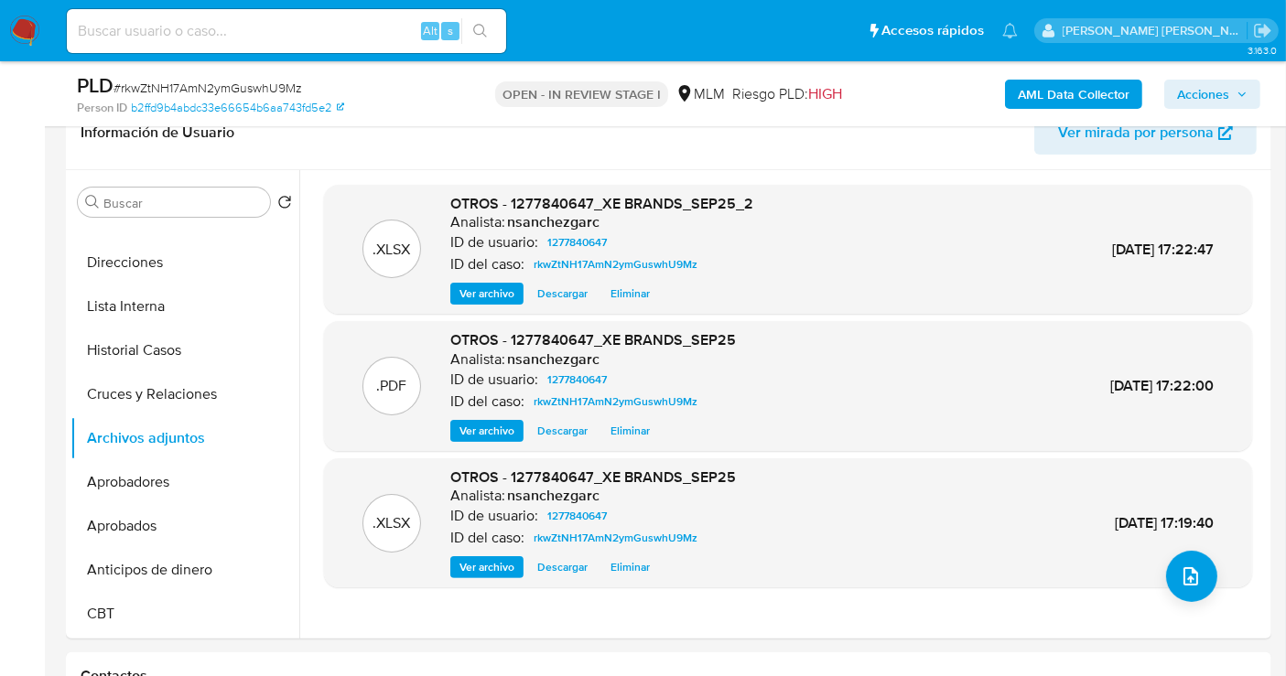
click at [1223, 90] on span "Acciones" at bounding box center [1203, 94] width 52 height 29
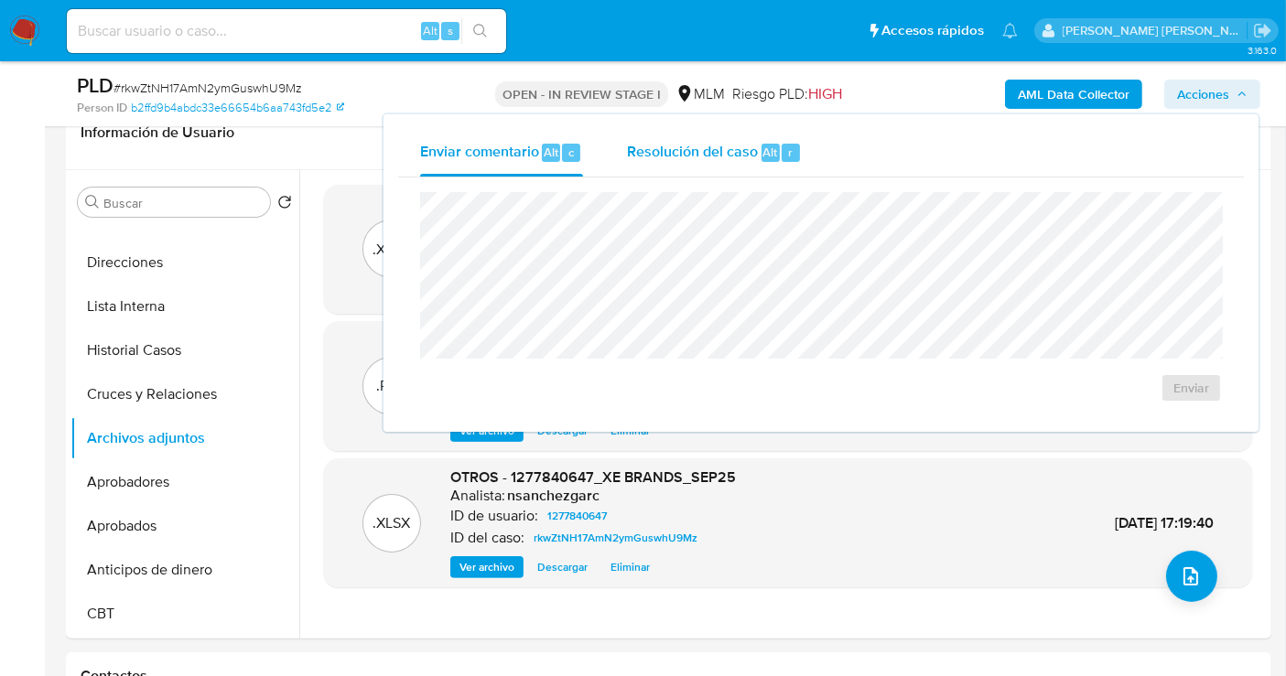
click at [719, 145] on span "Resolución del caso" at bounding box center [692, 151] width 131 height 21
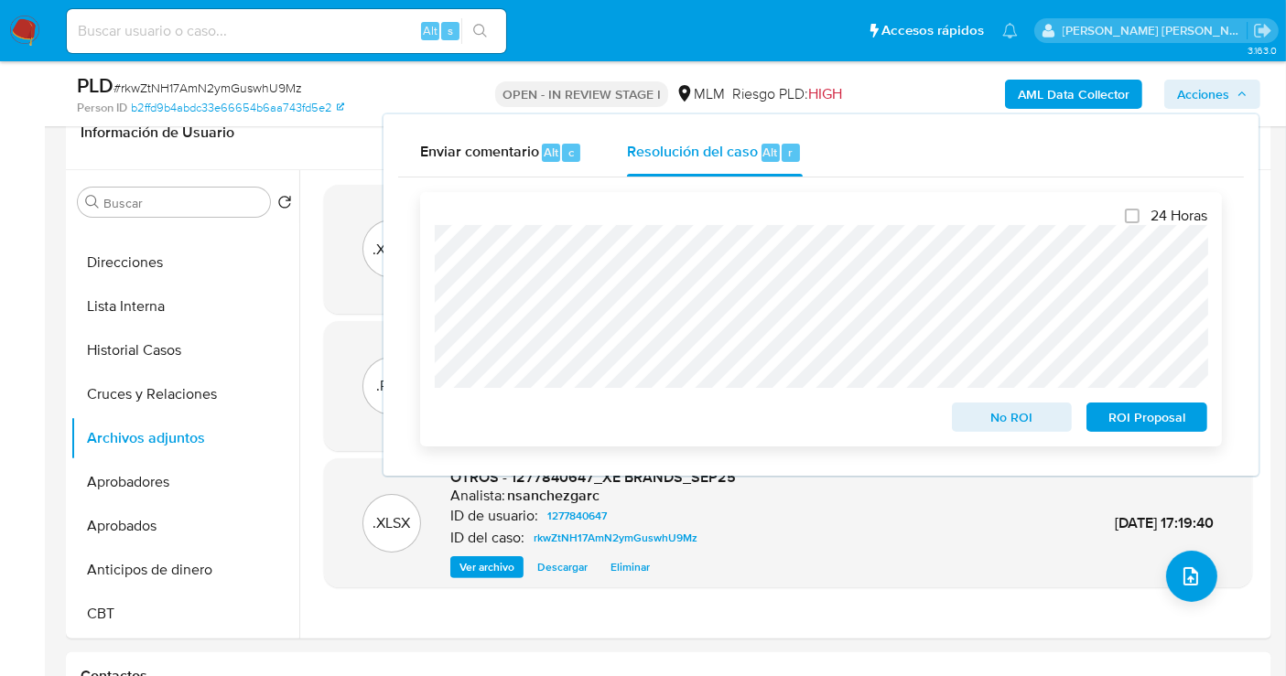
click at [431, 289] on div "24 Horas No ROI ROI Proposal" at bounding box center [821, 319] width 802 height 254
click at [990, 423] on span "No ROI" at bounding box center [1012, 418] width 95 height 26
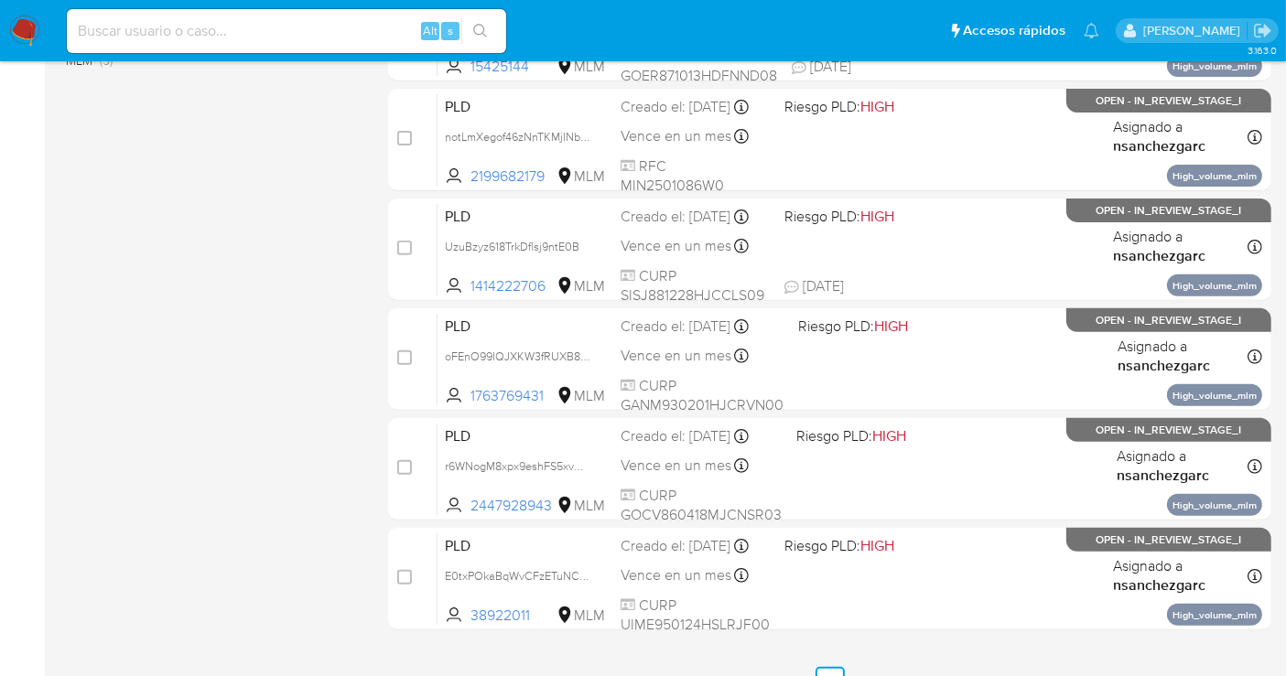
scroll to position [711, 0]
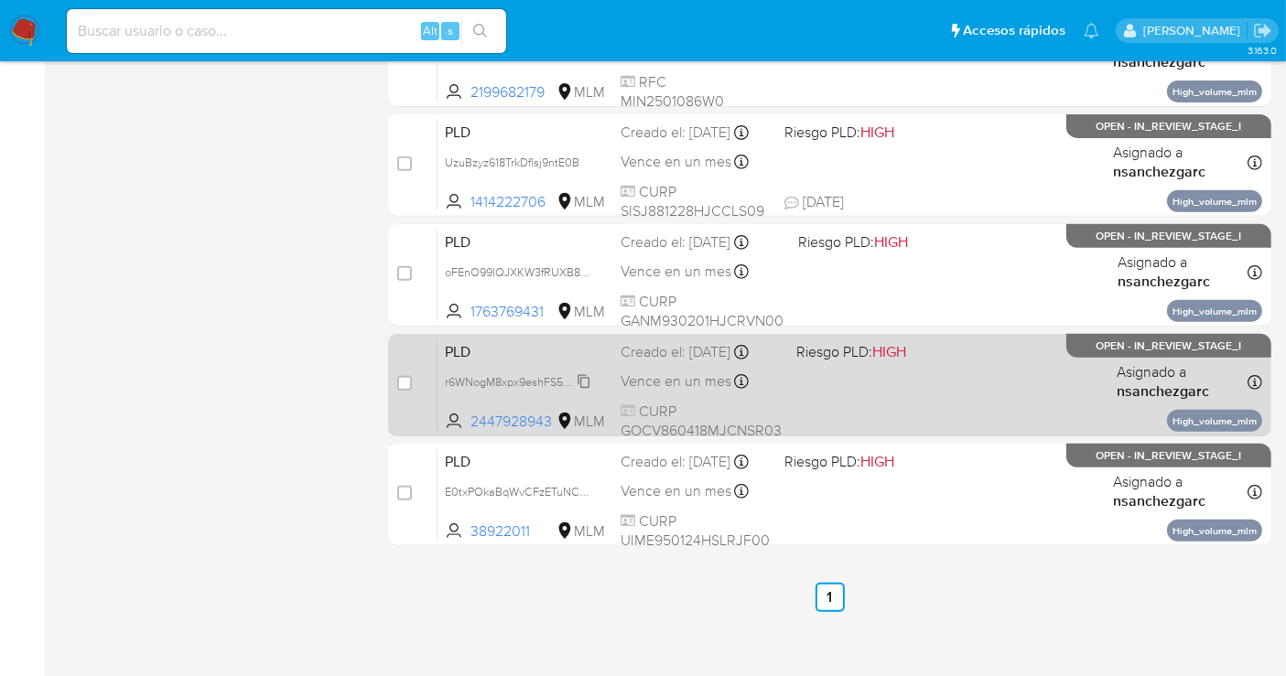
click at [580, 391] on span "r6WNogM8xpx9eshFS5xvObPO" at bounding box center [525, 381] width 160 height 20
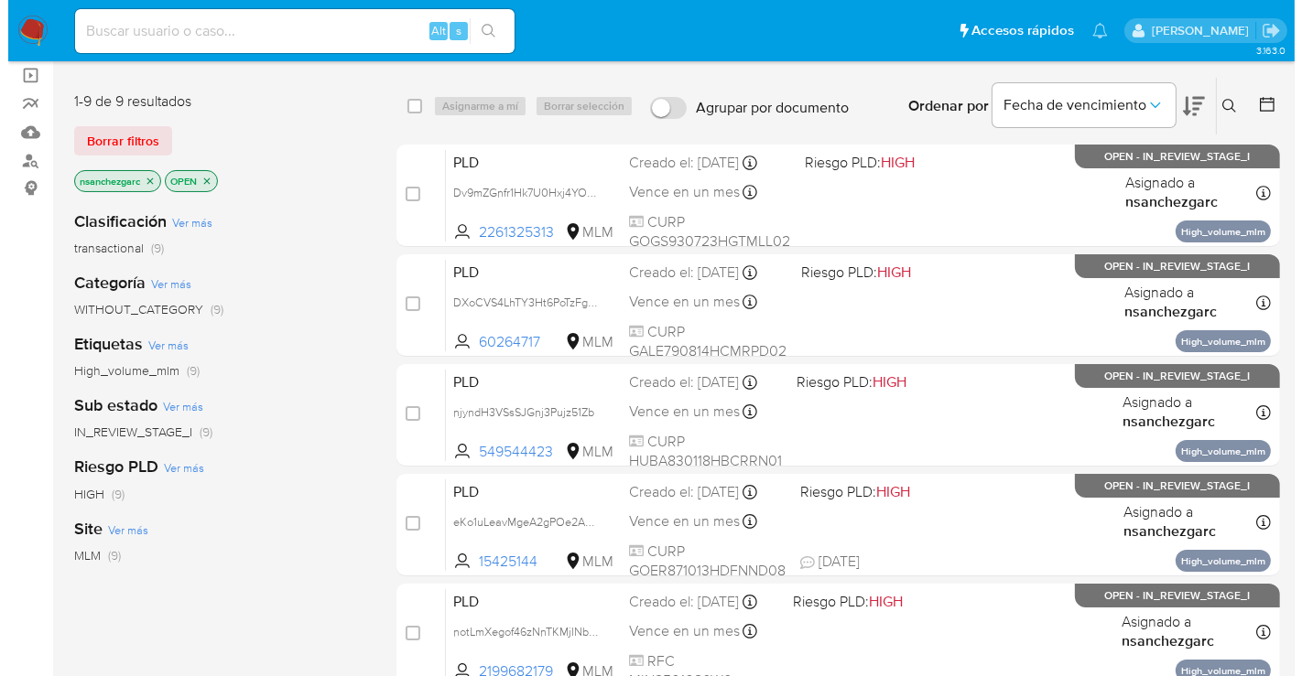
scroll to position [10, 0]
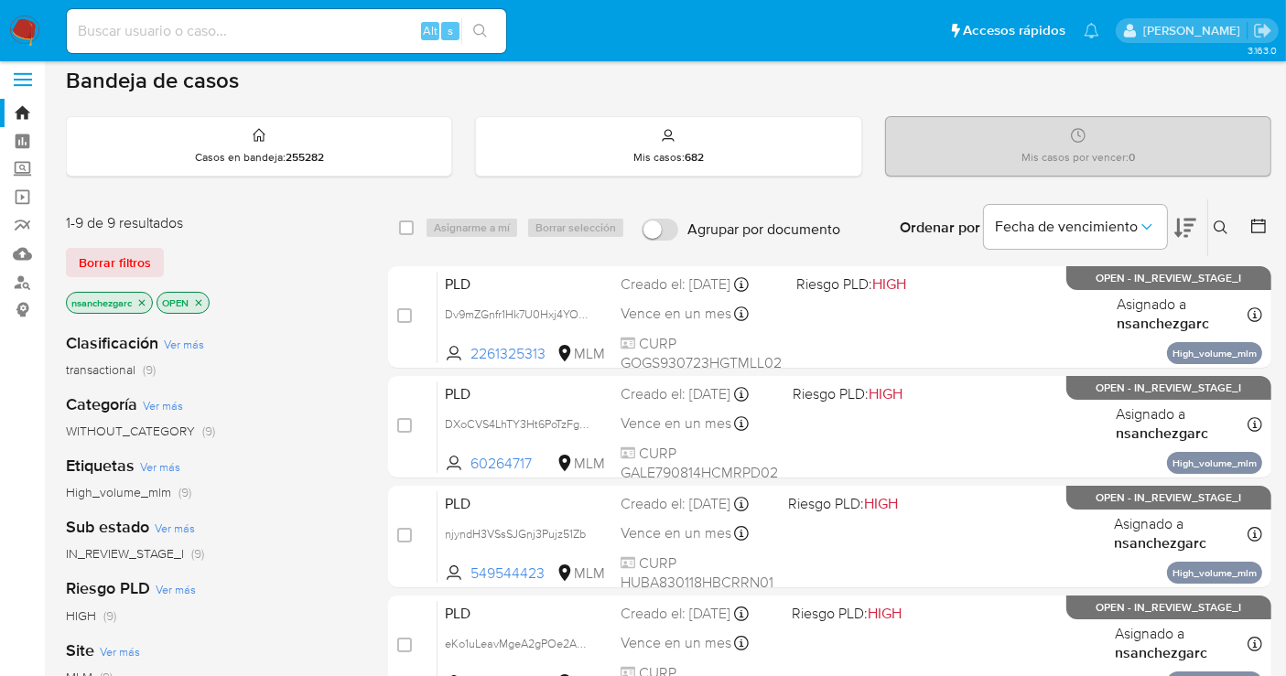
click at [1227, 224] on icon at bounding box center [1221, 228] width 15 height 15
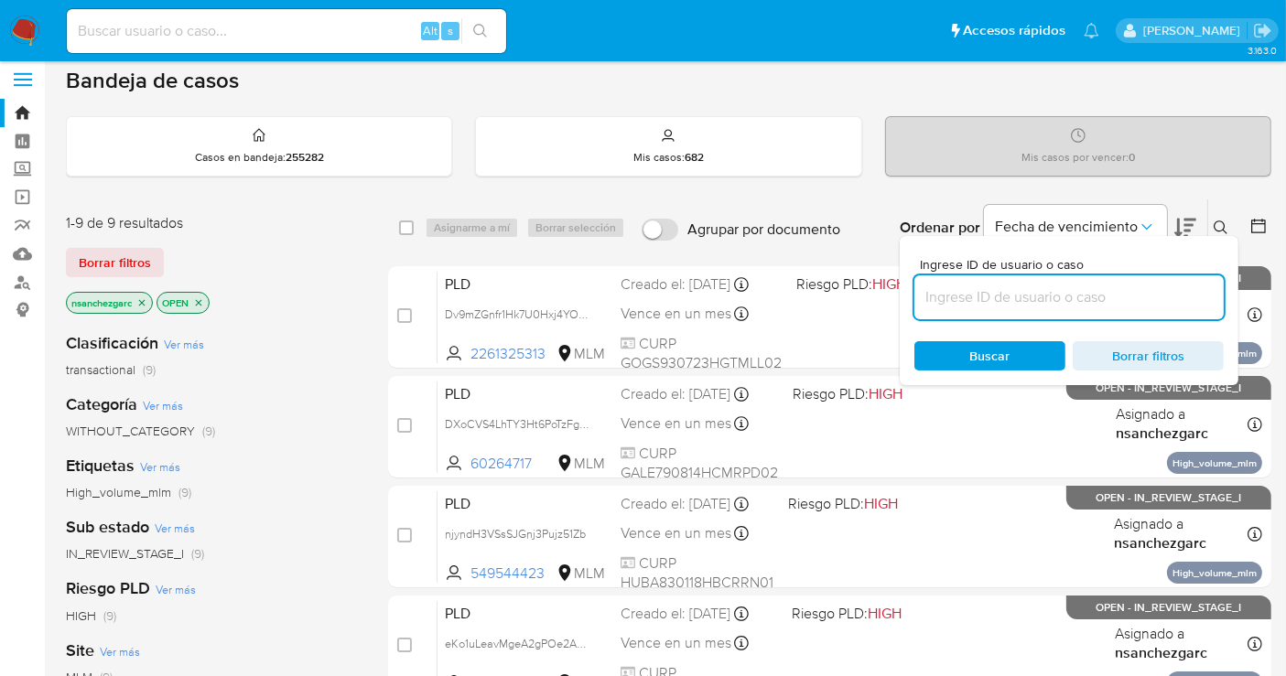
click at [1020, 305] on input at bounding box center [1068, 298] width 309 height 24
type input "1704819756"
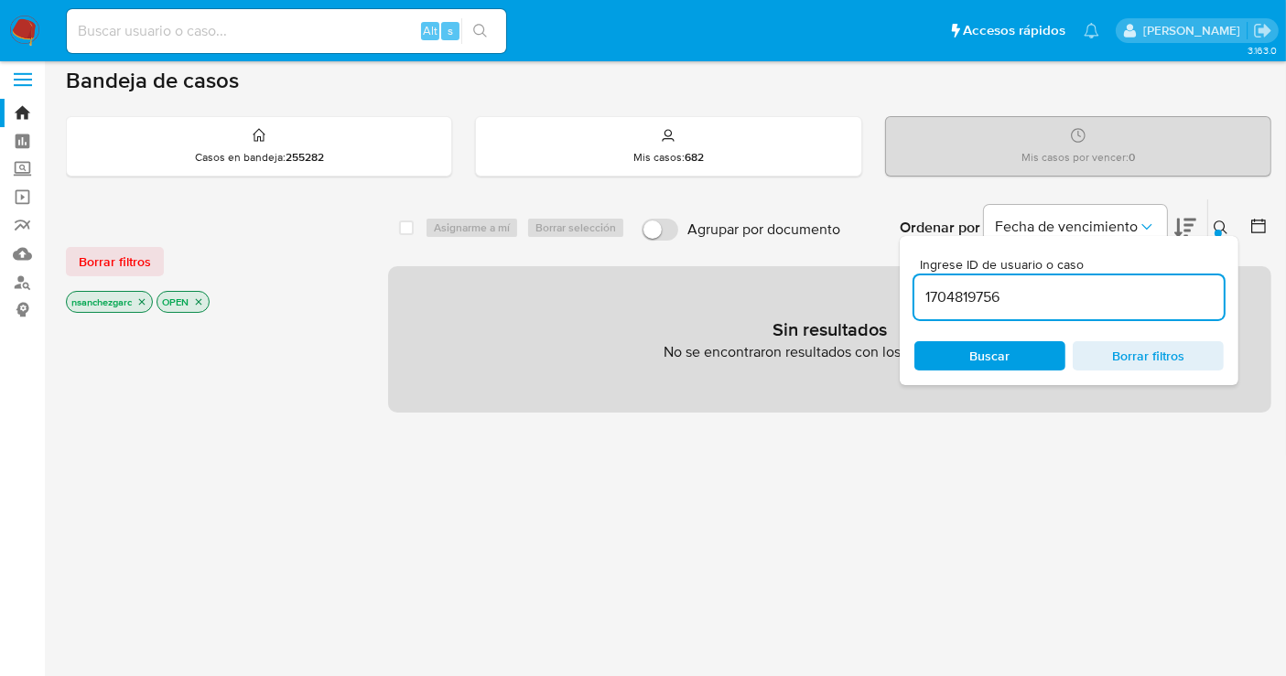
click at [144, 297] on icon "close-filter" at bounding box center [141, 302] width 11 height 11
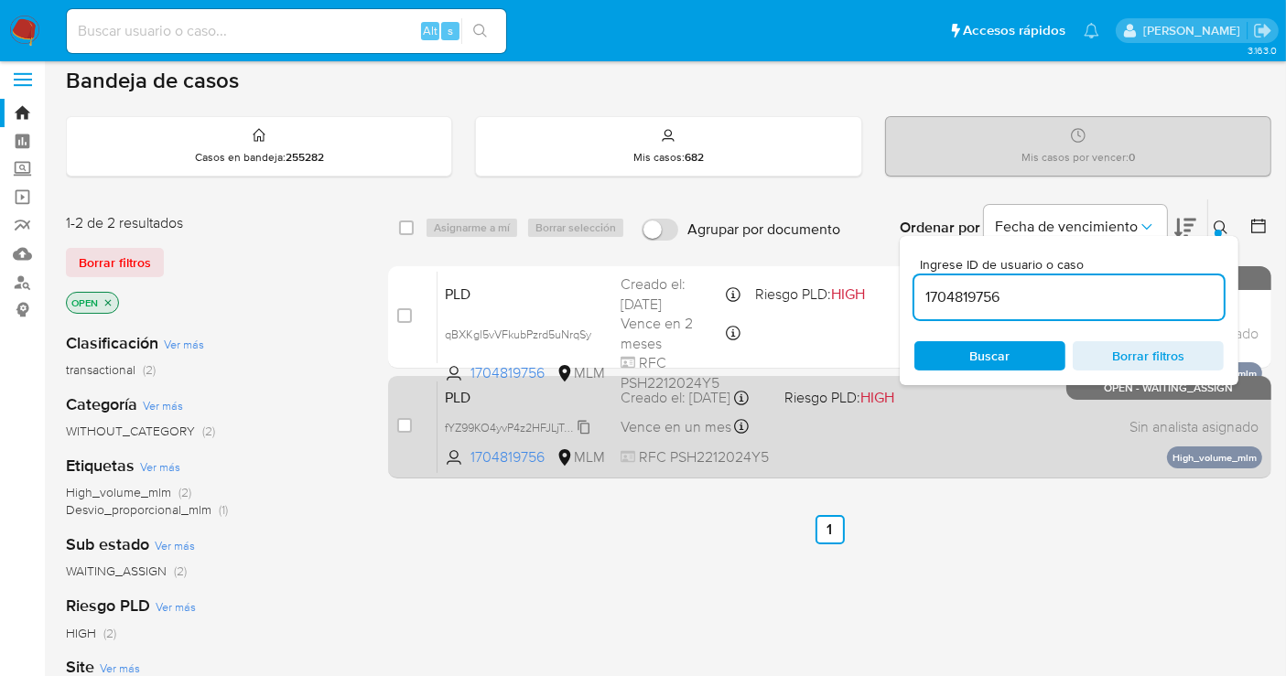
click at [583, 427] on span "fYZ99KO4yvP4z2HFJLjTrlh8" at bounding box center [514, 426] width 138 height 20
click at [405, 427] on input "checkbox" at bounding box center [404, 425] width 15 height 15
checkbox input "true"
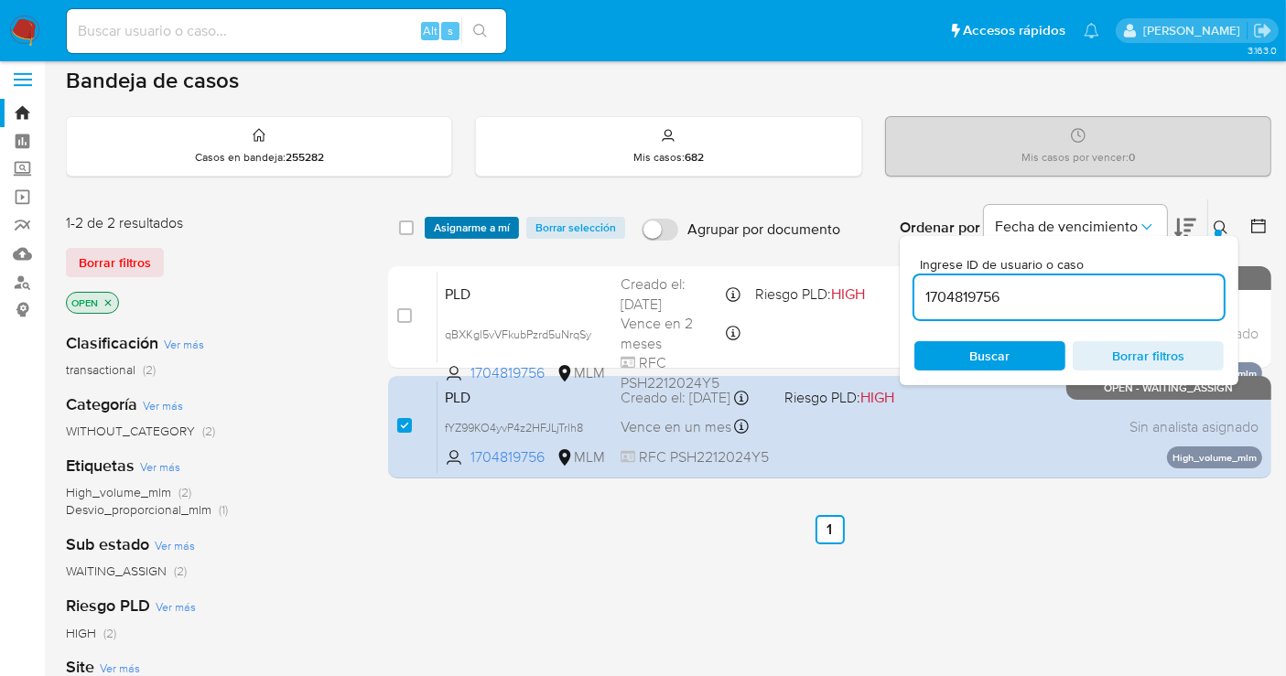
click at [468, 223] on span "Asignarme a mí" at bounding box center [472, 228] width 76 height 18
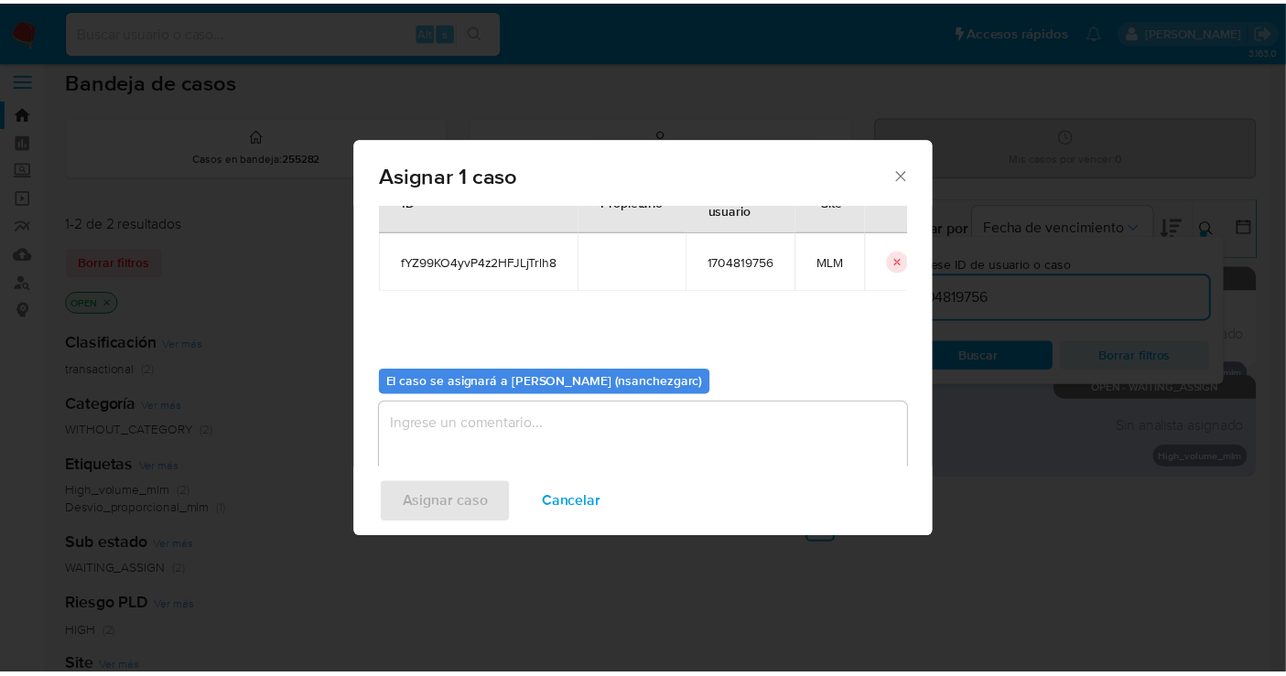
scroll to position [93, 0]
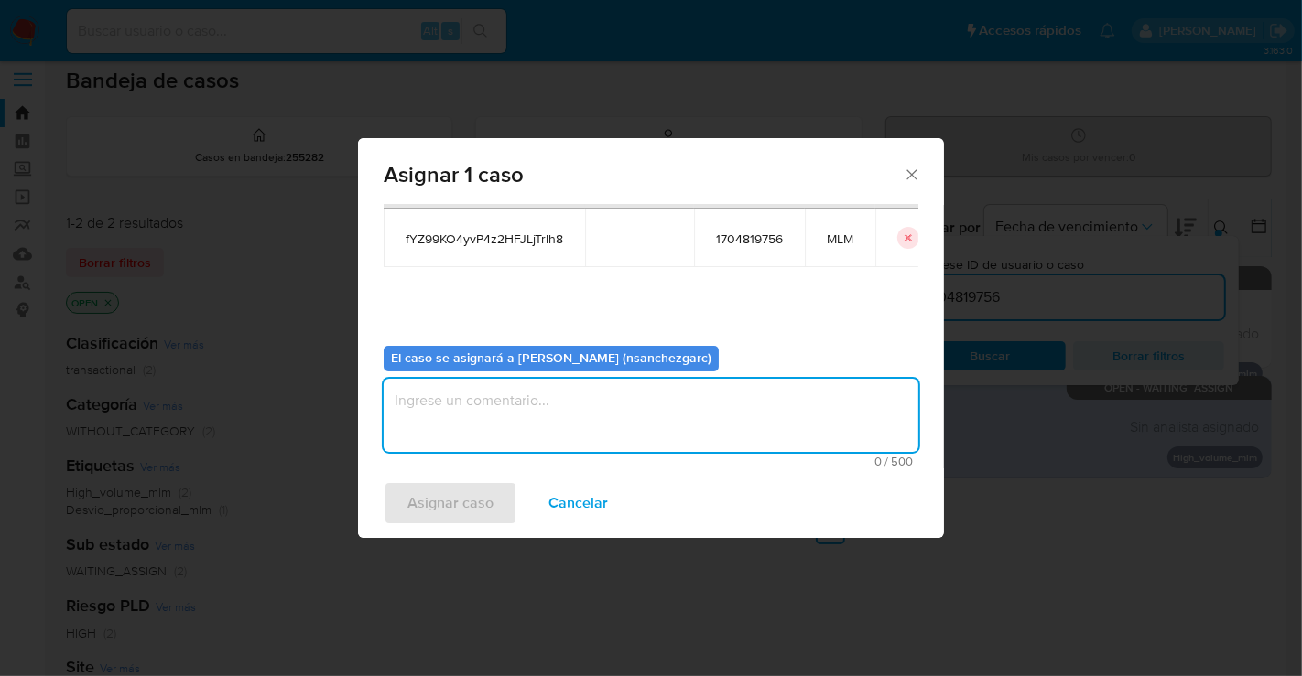
click at [439, 395] on textarea "assign-modal" at bounding box center [651, 415] width 535 height 73
type textarea "nesg"
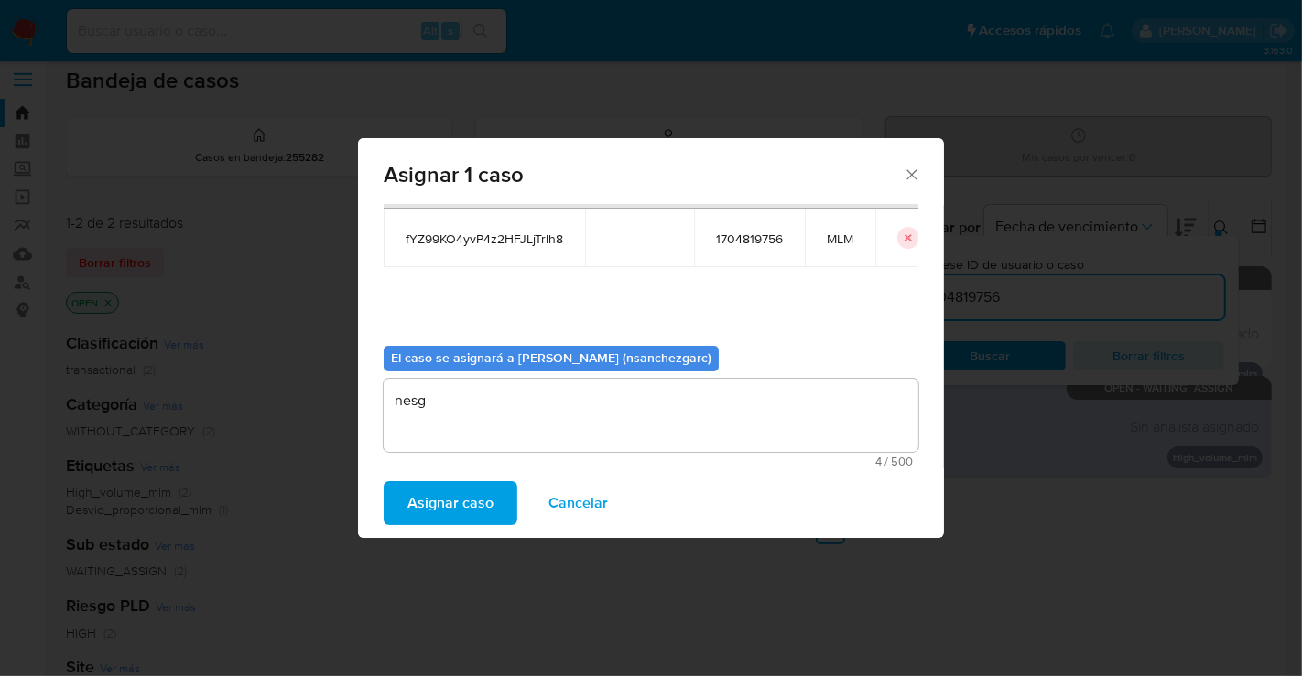
click at [436, 501] on span "Asignar caso" at bounding box center [450, 503] width 86 height 40
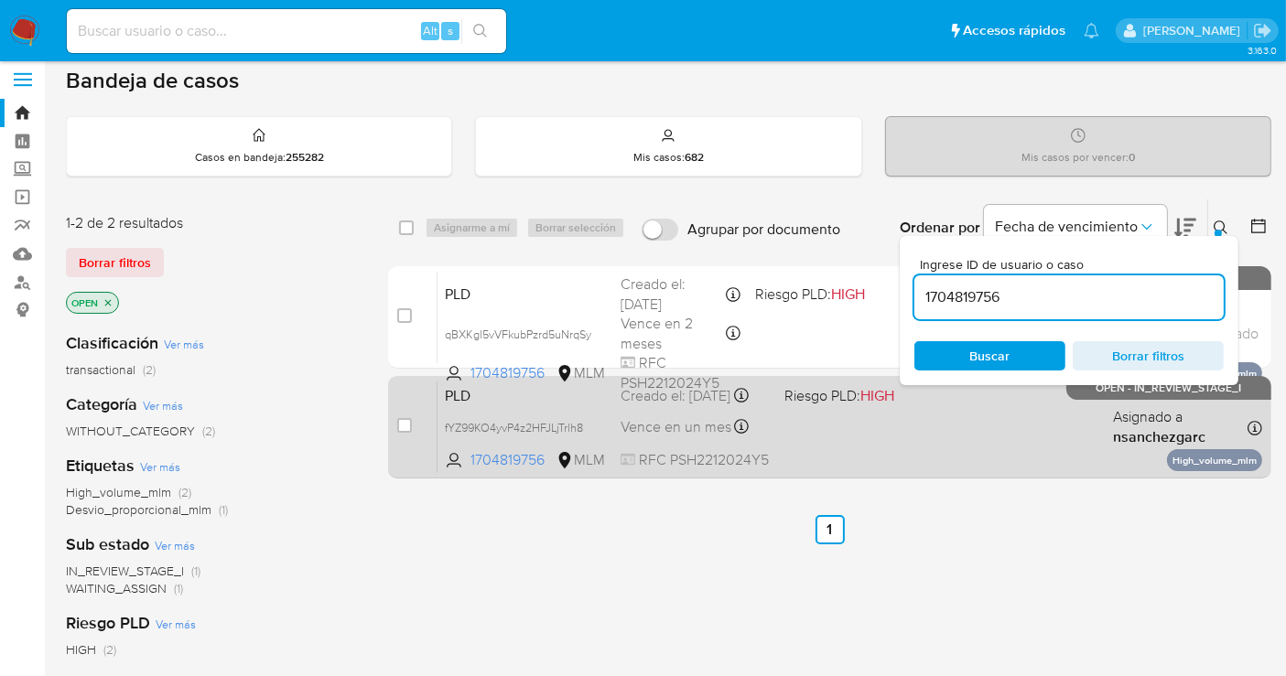
click at [683, 431] on span "Vence en un mes" at bounding box center [676, 427] width 111 height 20
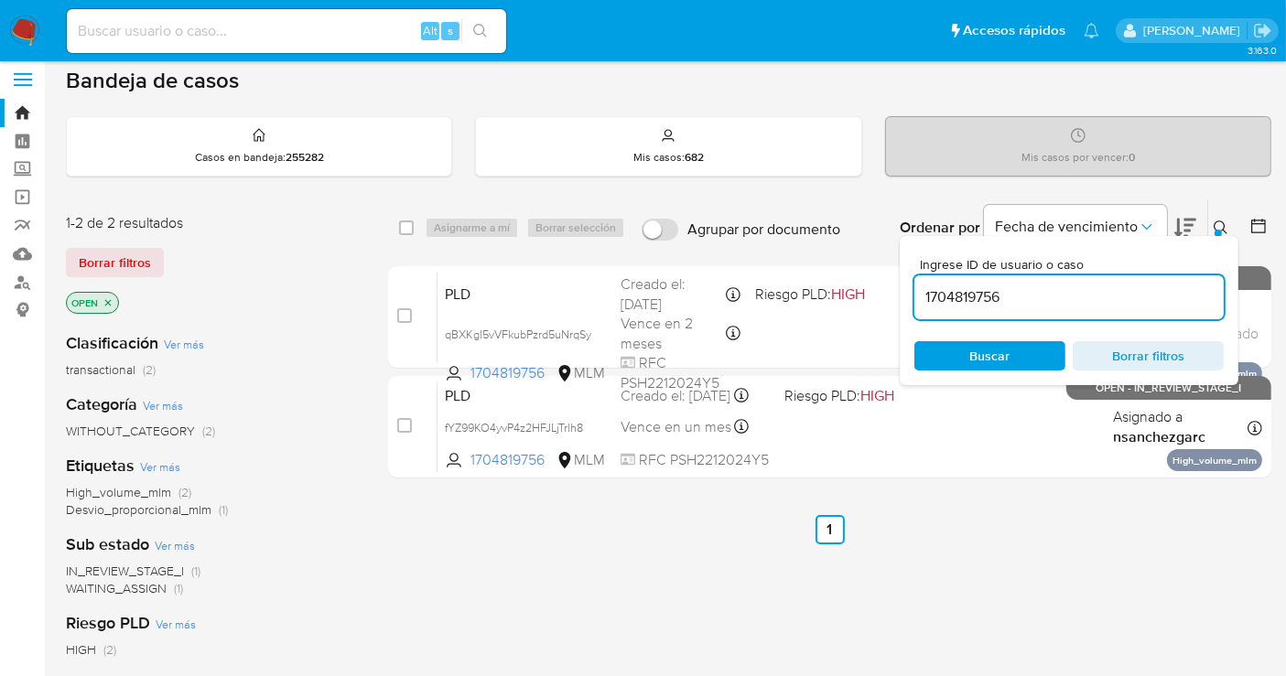
drag, startPoint x: 28, startPoint y: 27, endPoint x: 38, endPoint y: 27, distance: 9.2
click at [28, 27] on img at bounding box center [24, 31] width 31 height 31
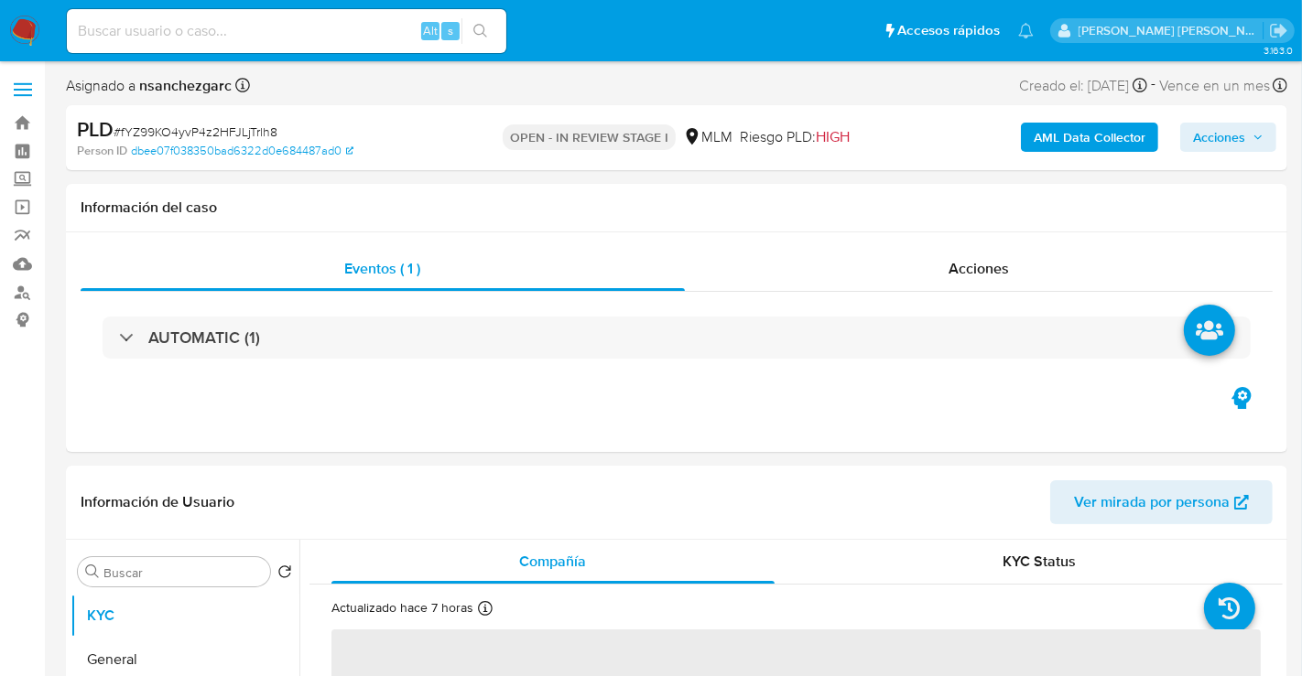
select select "10"
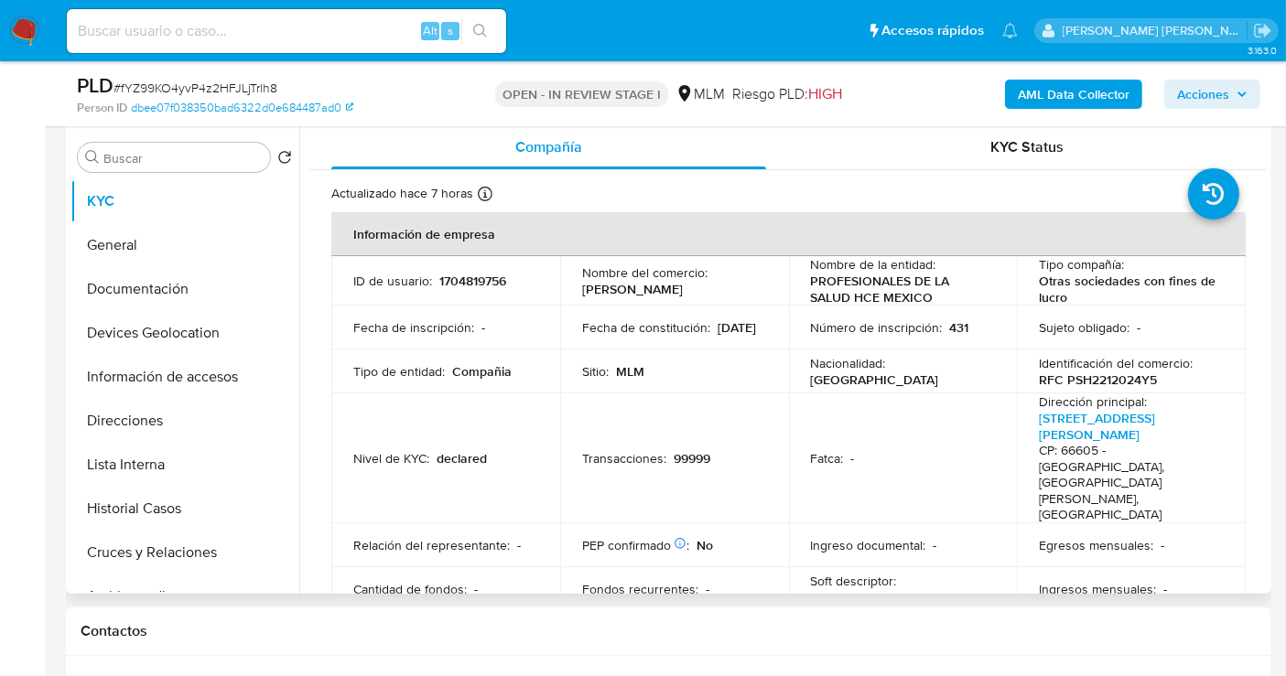
scroll to position [305, 0]
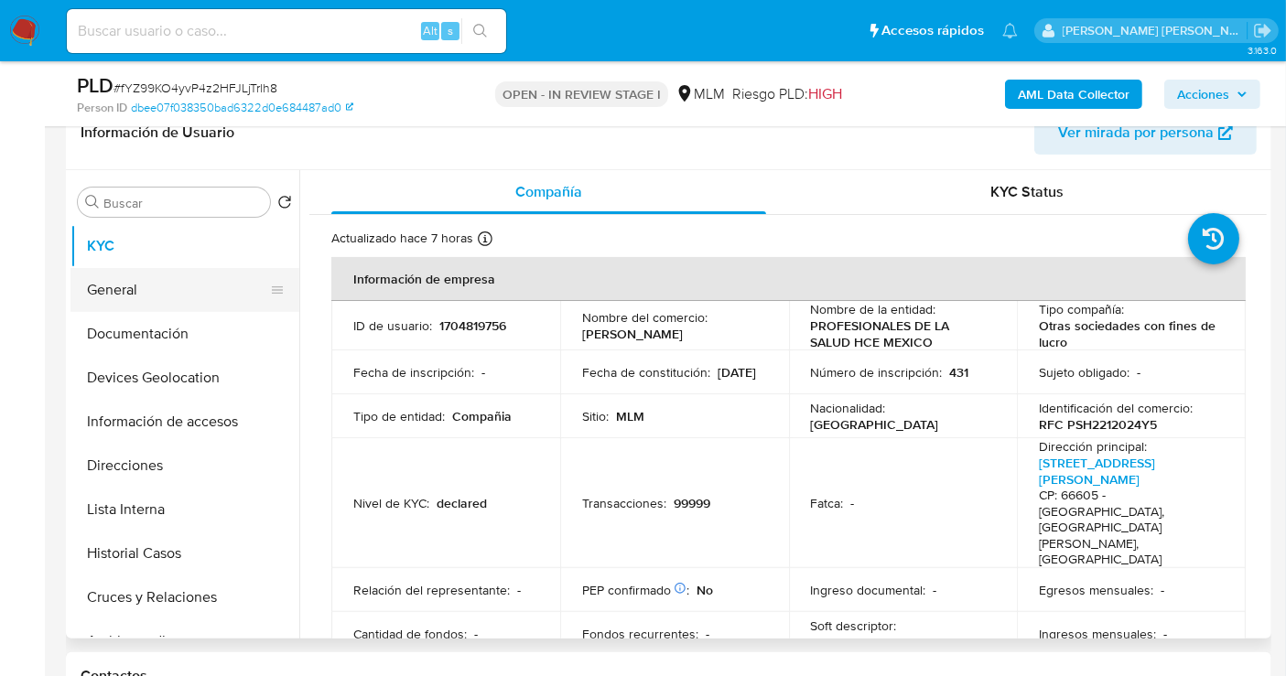
click at [148, 294] on button "General" at bounding box center [177, 290] width 214 height 44
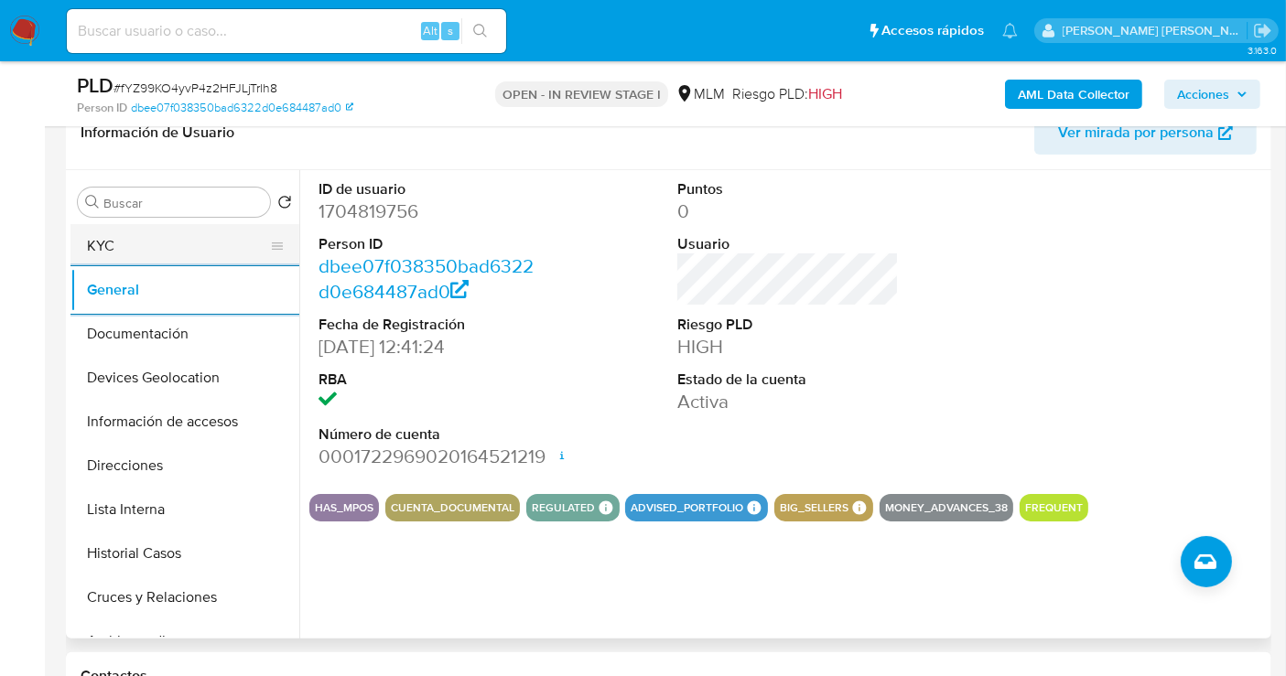
click at [123, 242] on button "KYC" at bounding box center [177, 246] width 214 height 44
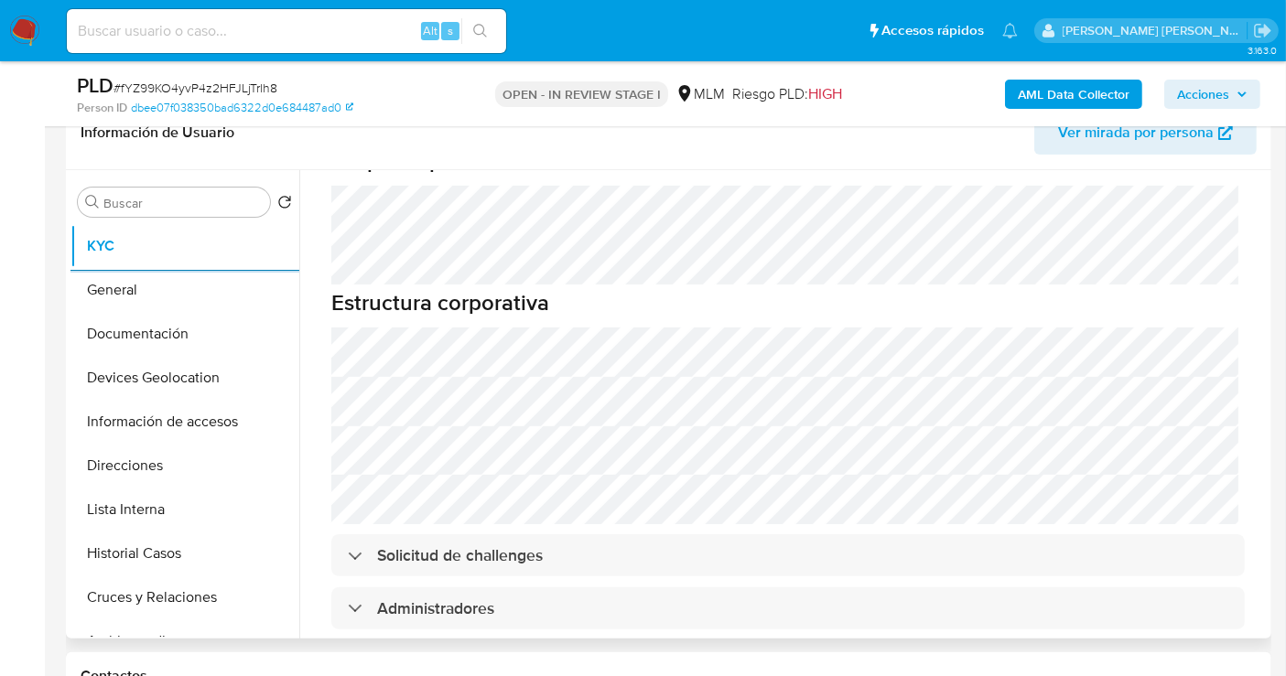
scroll to position [1017, 0]
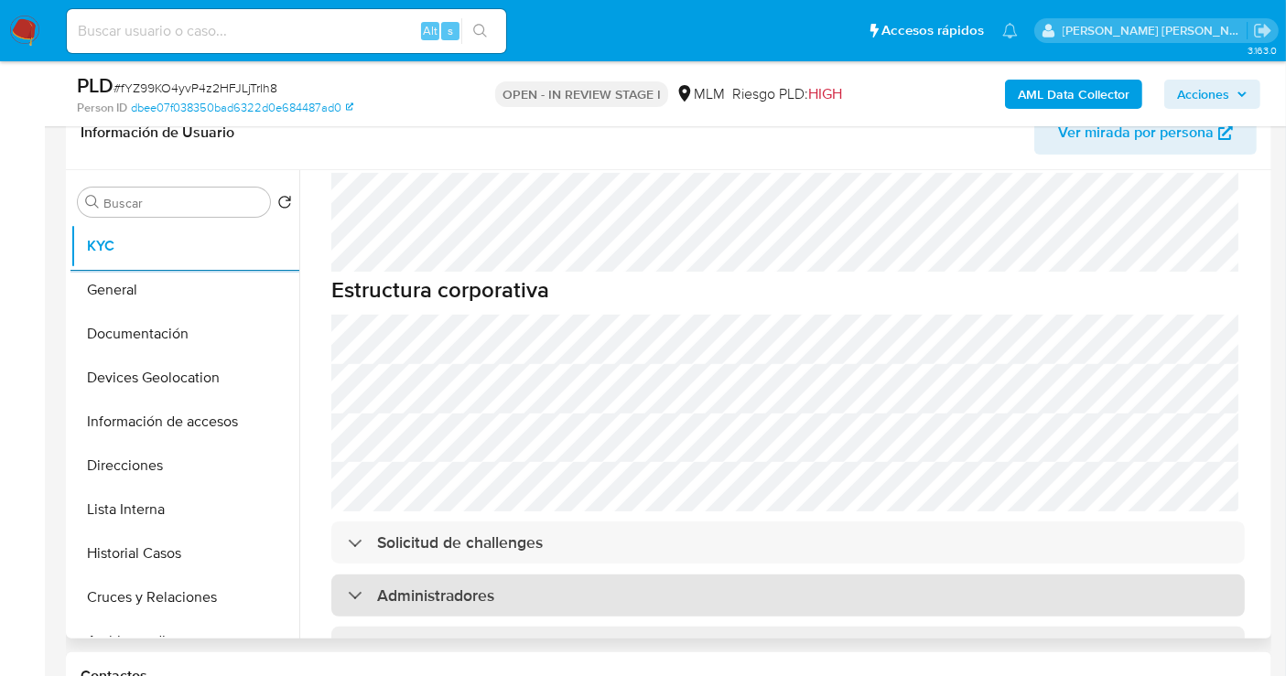
click at [503, 575] on div "Administradores" at bounding box center [788, 596] width 914 height 42
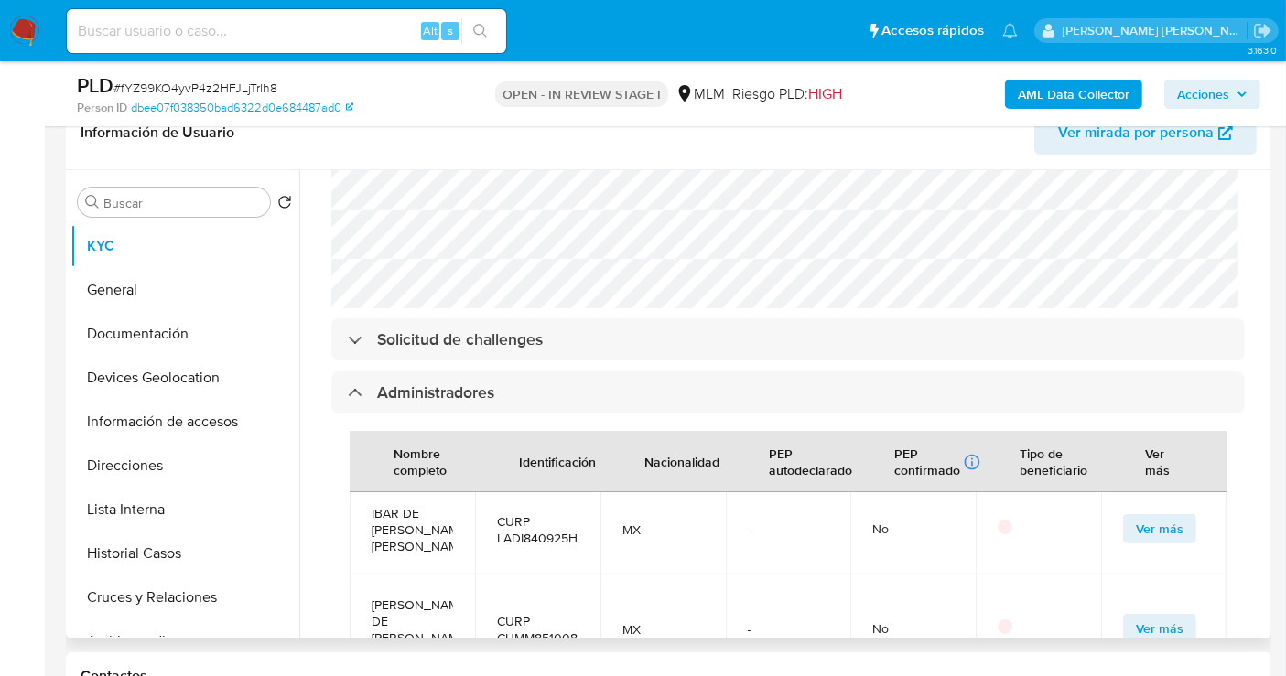
scroll to position [0, 0]
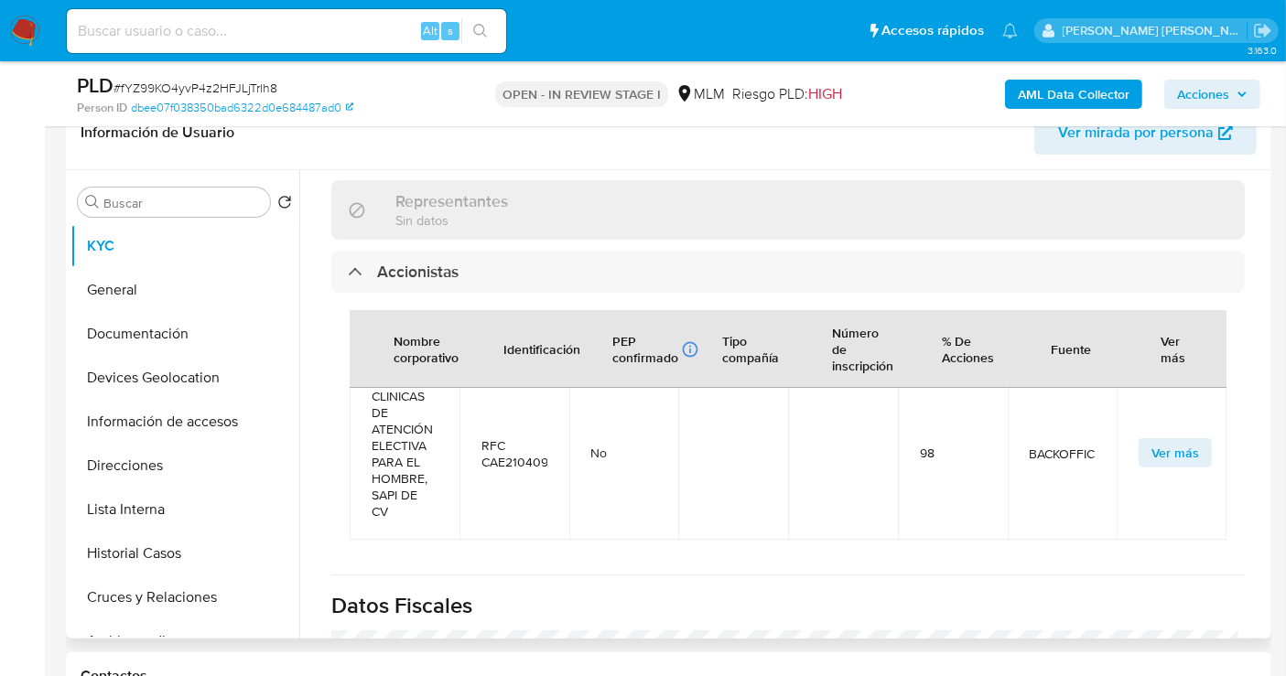
scroll to position [2103, 0]
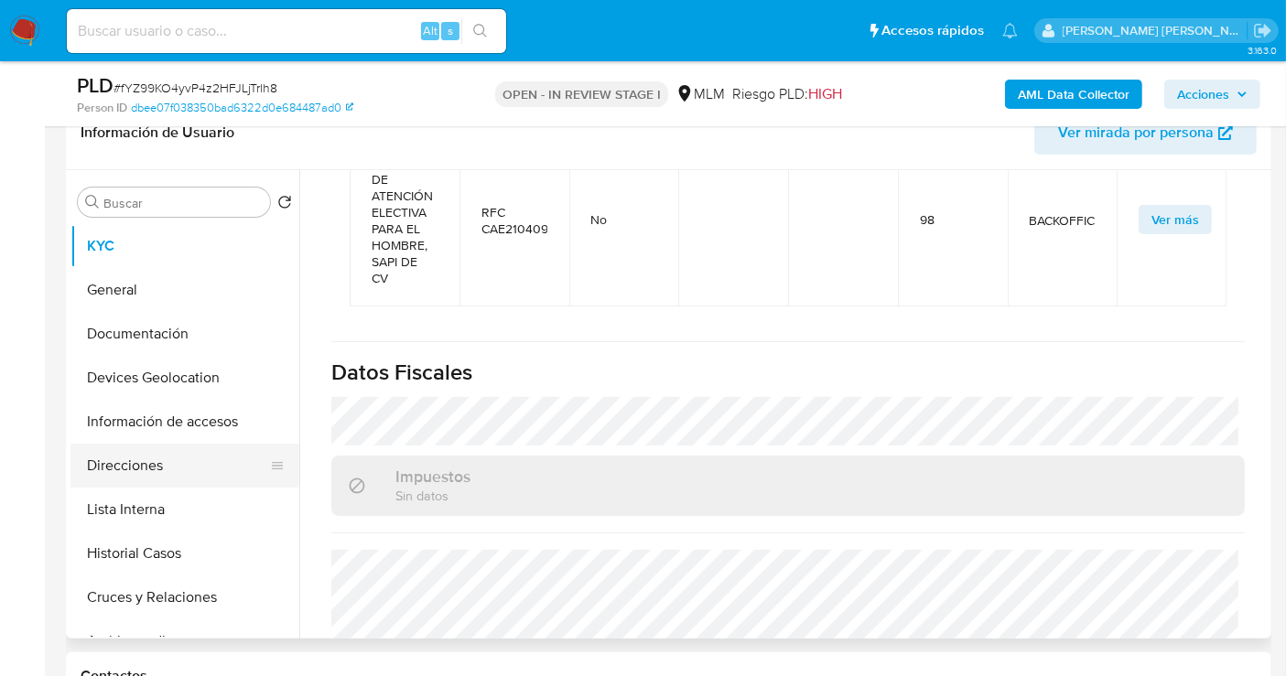
click at [153, 471] on button "Direcciones" at bounding box center [177, 466] width 214 height 44
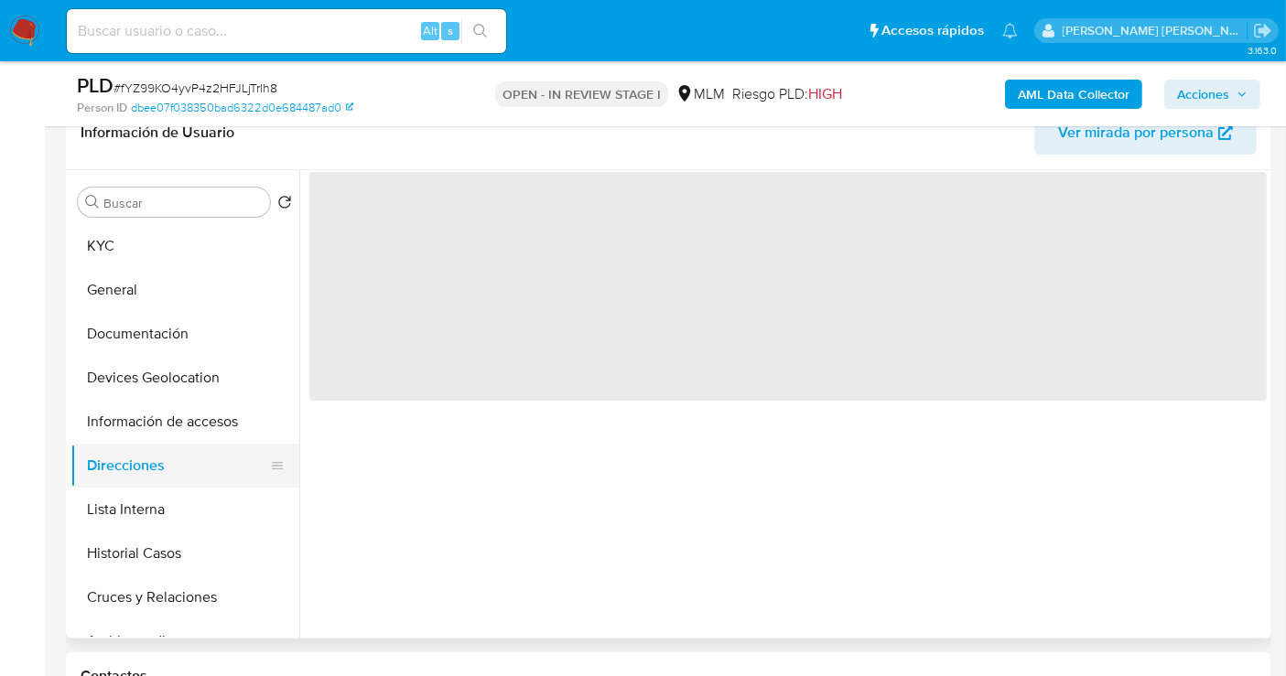
scroll to position [0, 0]
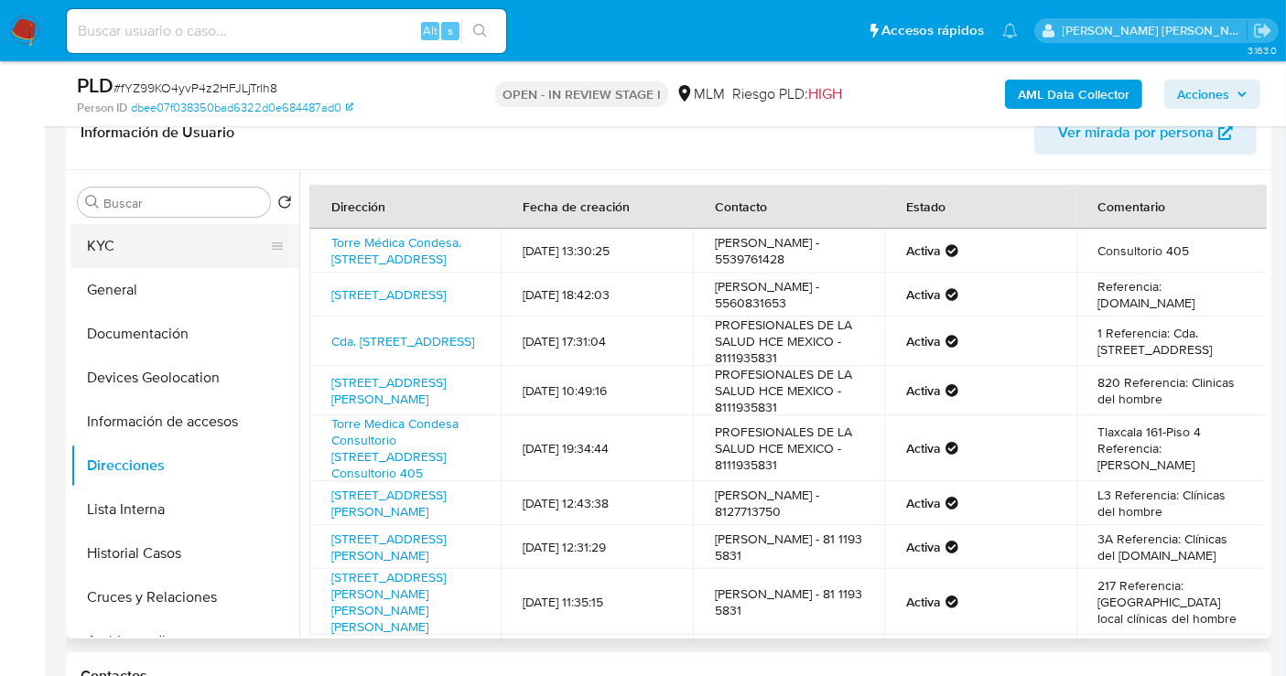
click at [96, 239] on button "KYC" at bounding box center [177, 246] width 214 height 44
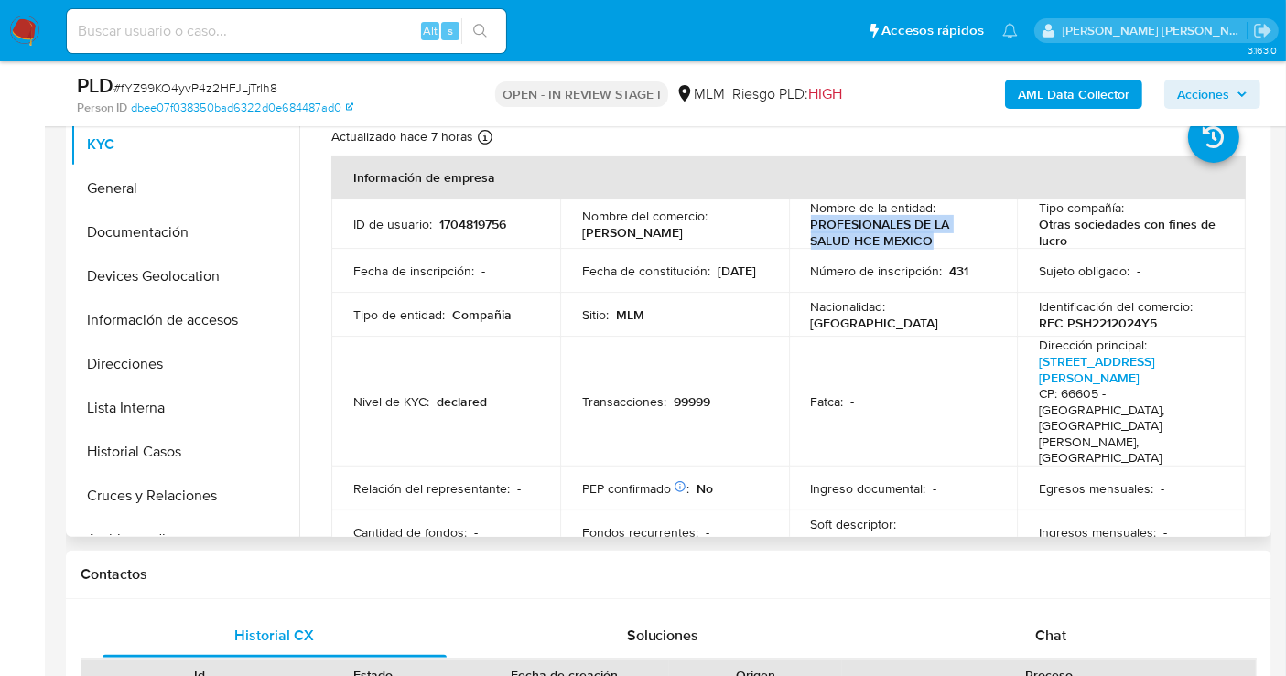
drag, startPoint x: 938, startPoint y: 241, endPoint x: 800, endPoint y: 226, distance: 139.0
click at [800, 226] on td "Nombre de la entidad : PROFESIONALES DE LA SALUD HCE MEXICO" at bounding box center [903, 224] width 229 height 49
copy p "PROFESIONALES DE LA SALUD HCE MEXICO"
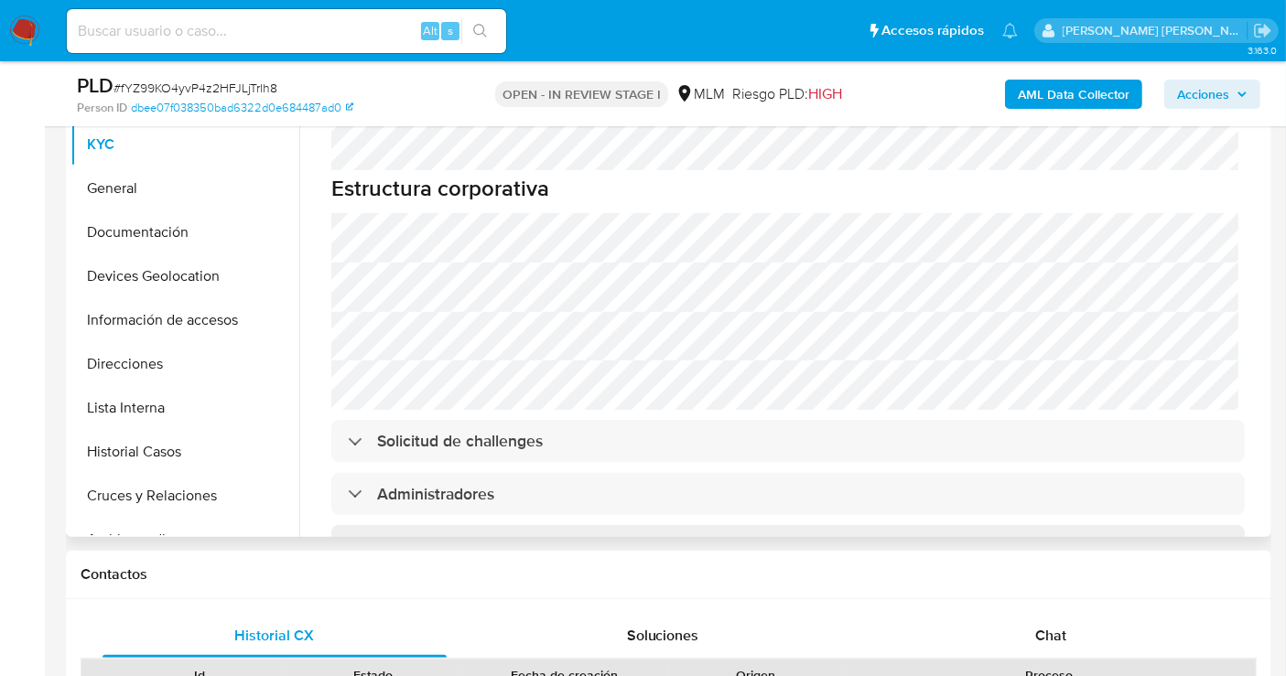
scroll to position [1525, 0]
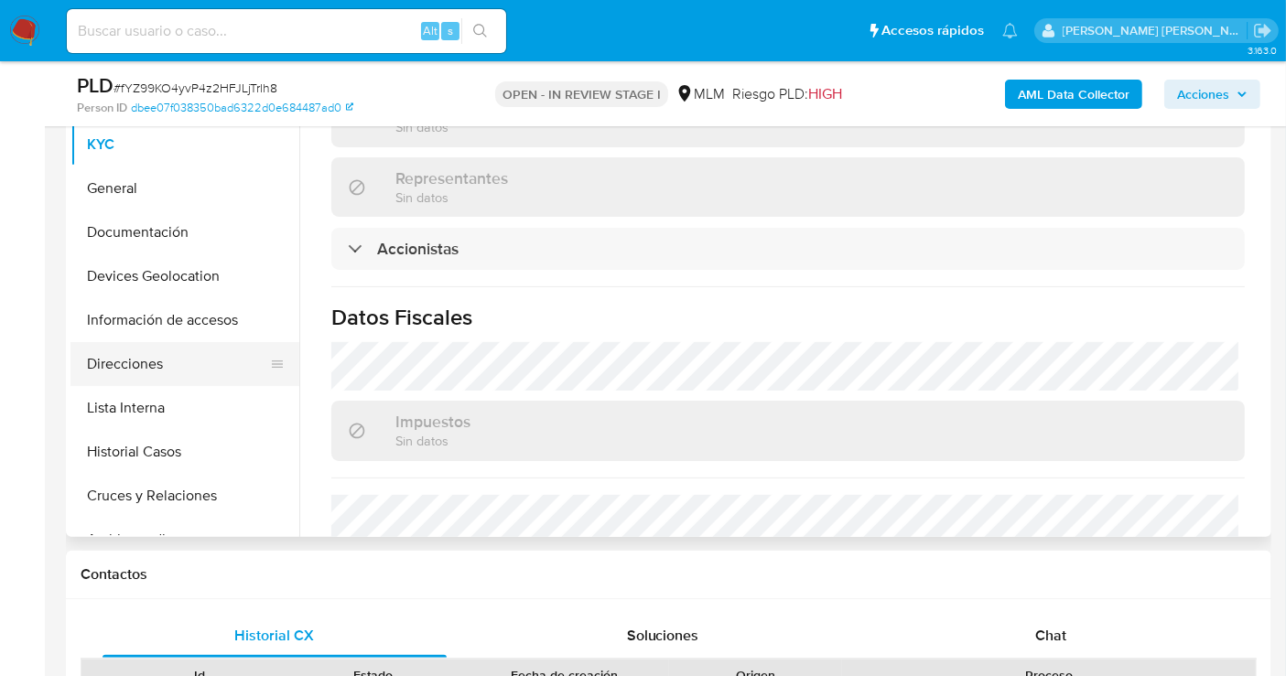
click at [142, 354] on button "Direcciones" at bounding box center [177, 364] width 214 height 44
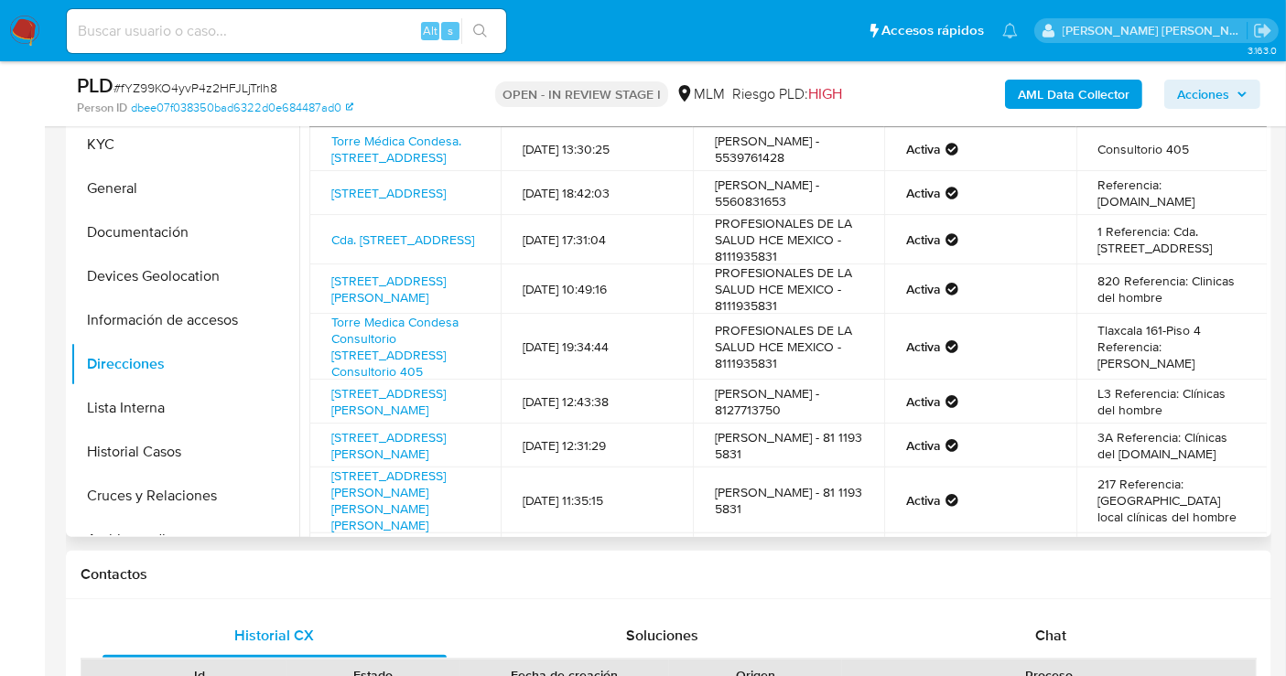
scroll to position [305, 0]
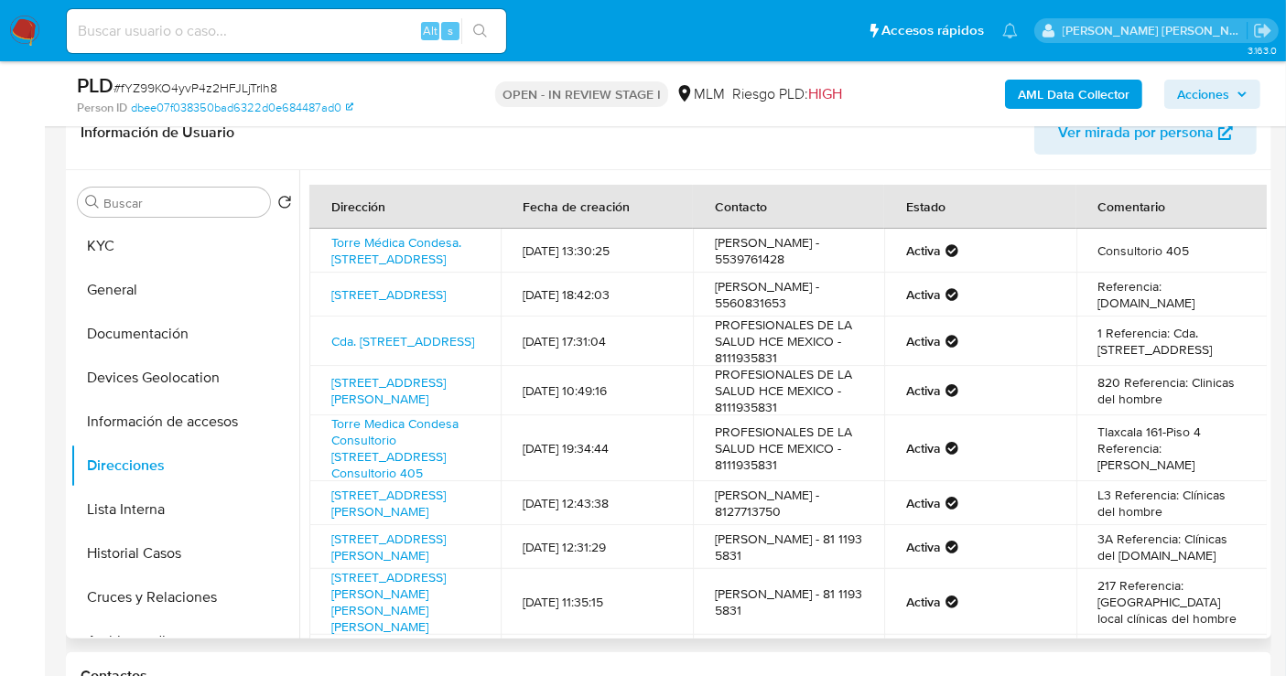
drag, startPoint x: 441, startPoint y: 466, endPoint x: 329, endPoint y: 419, distance: 121.9
click at [329, 416] on td "Avenida Mario Colín 8, Tlalnepantla De Baz, Estado De México, 54033, Mexico 8" at bounding box center [404, 390] width 191 height 49
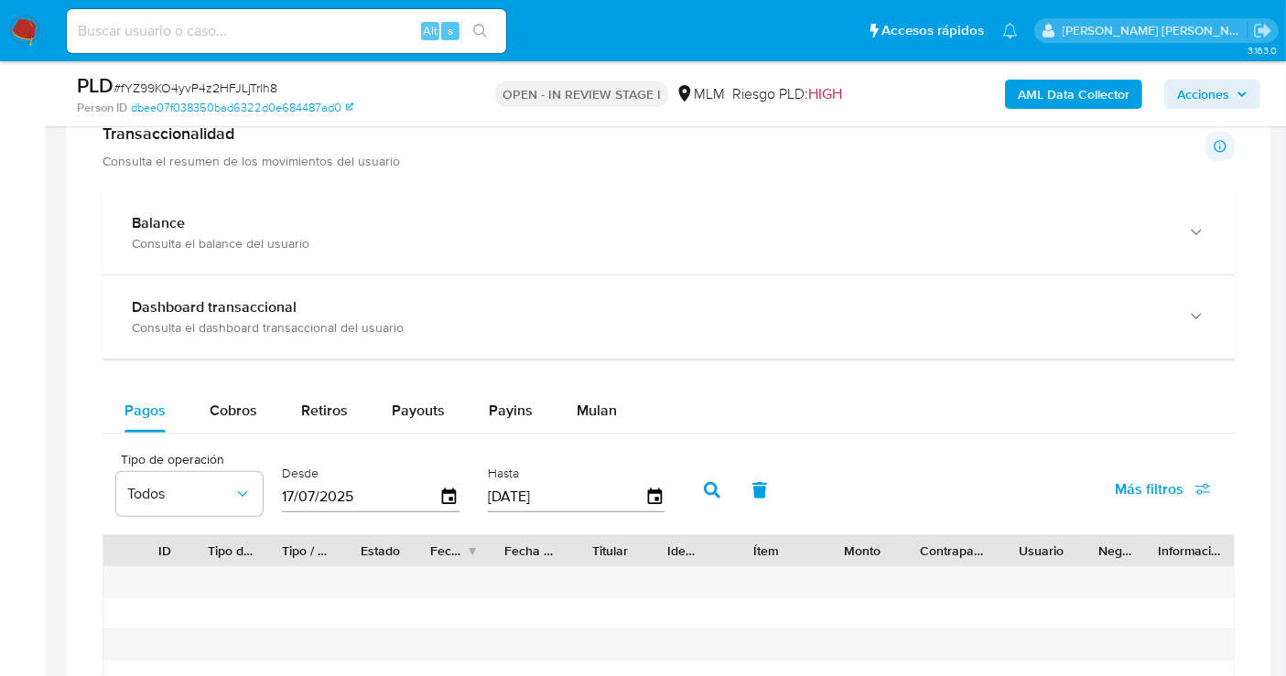
scroll to position [1322, 0]
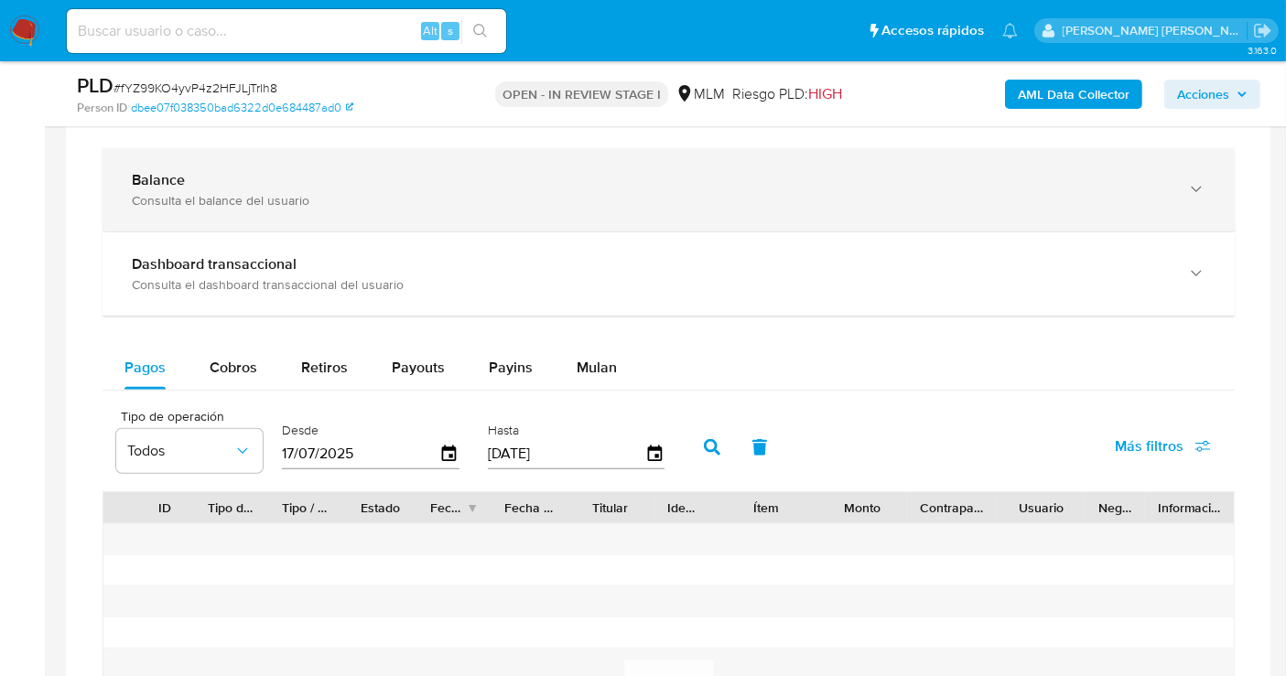
click at [379, 186] on div "Balance Consulta el balance del usuario" at bounding box center [650, 190] width 1037 height 38
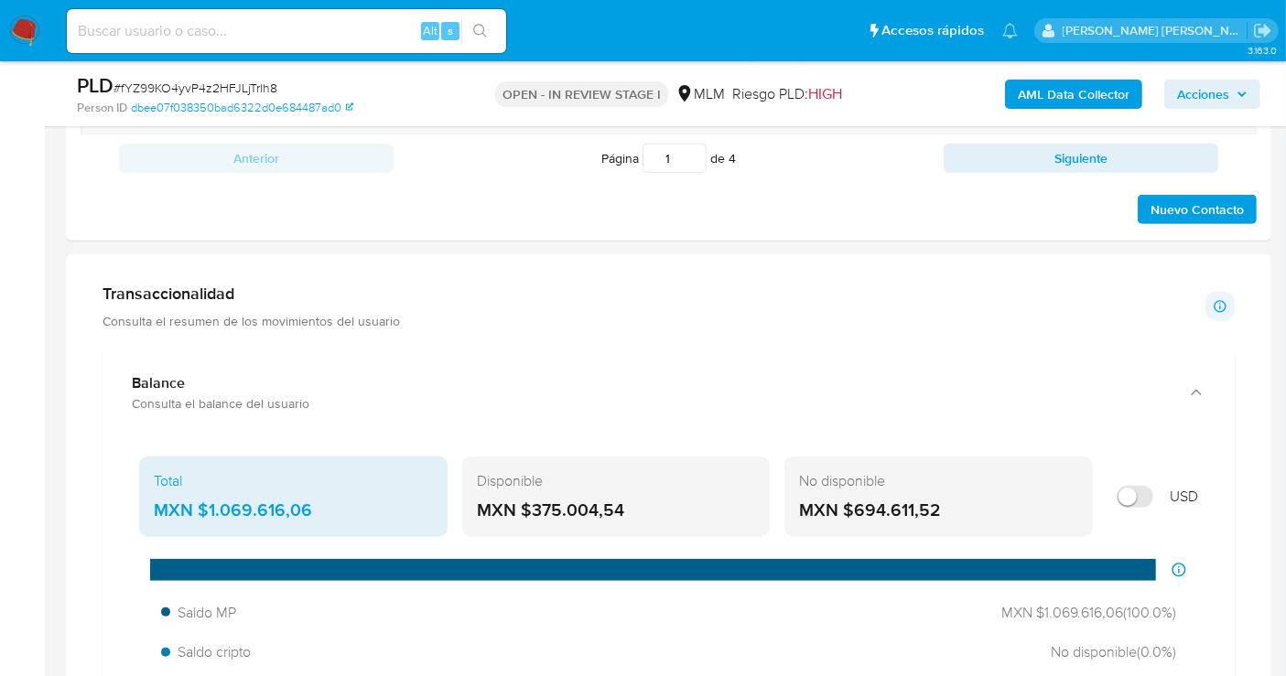
scroll to position [1220, 0]
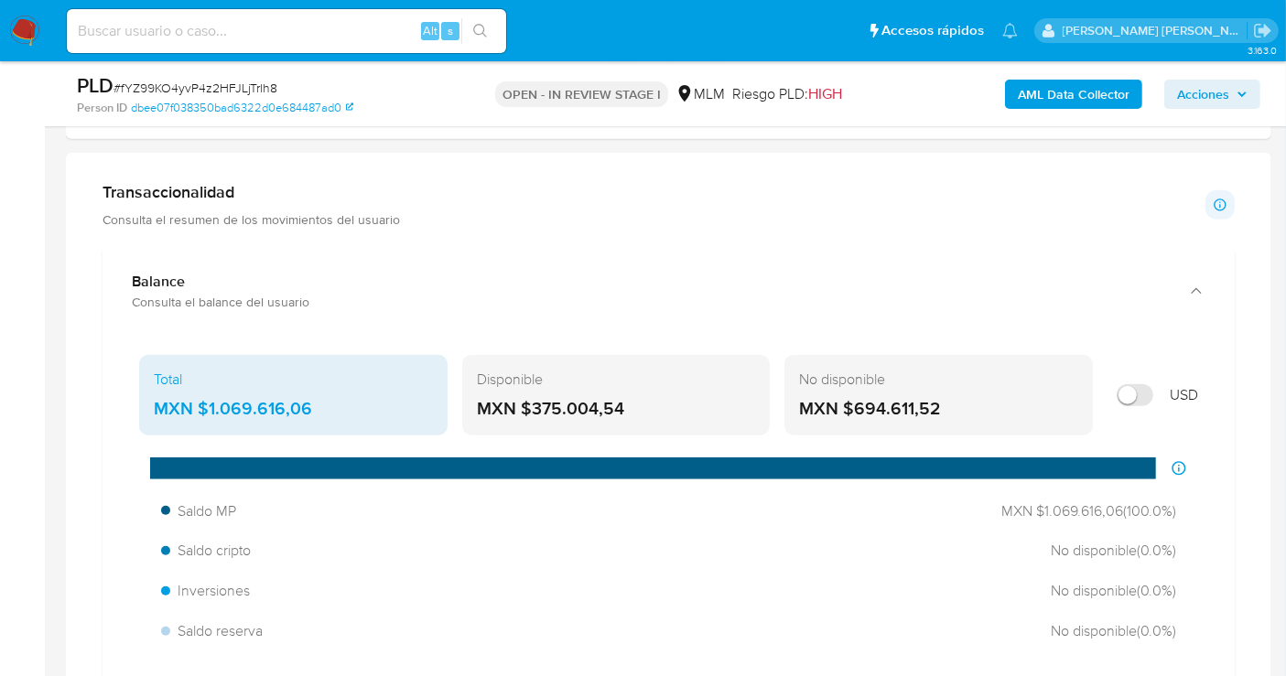
click at [264, 404] on div "MXN $1.069.616,06" at bounding box center [293, 409] width 279 height 24
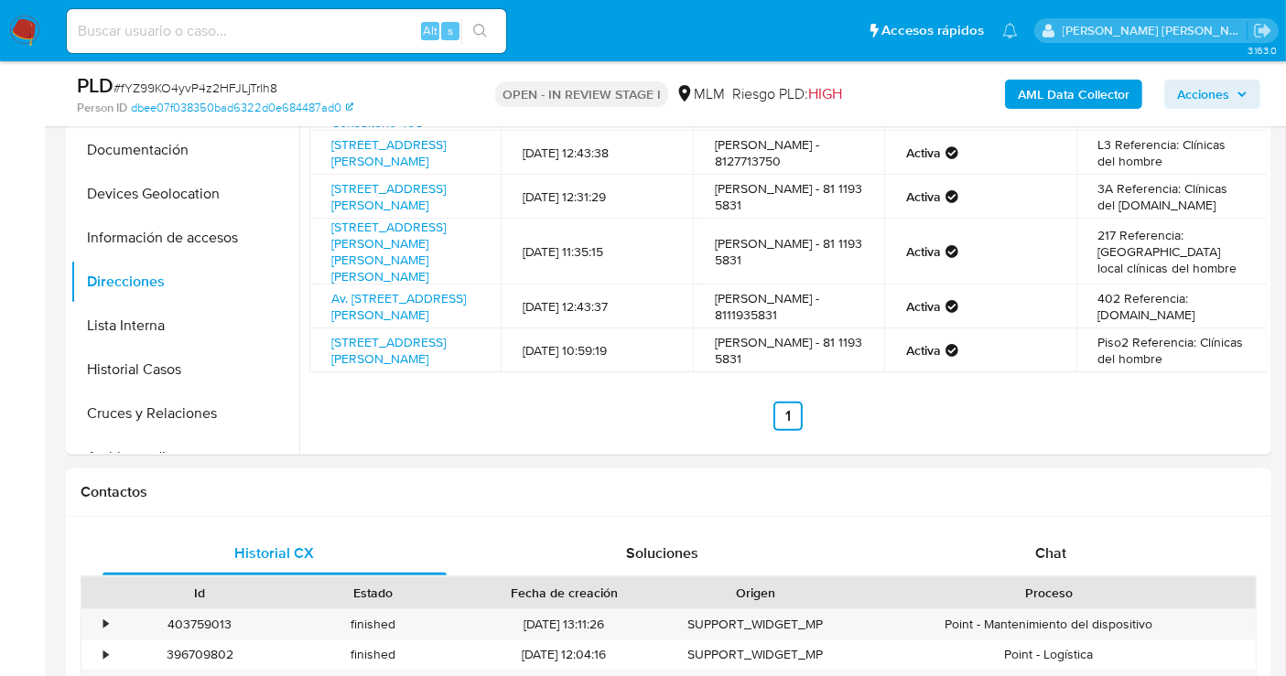
scroll to position [203, 0]
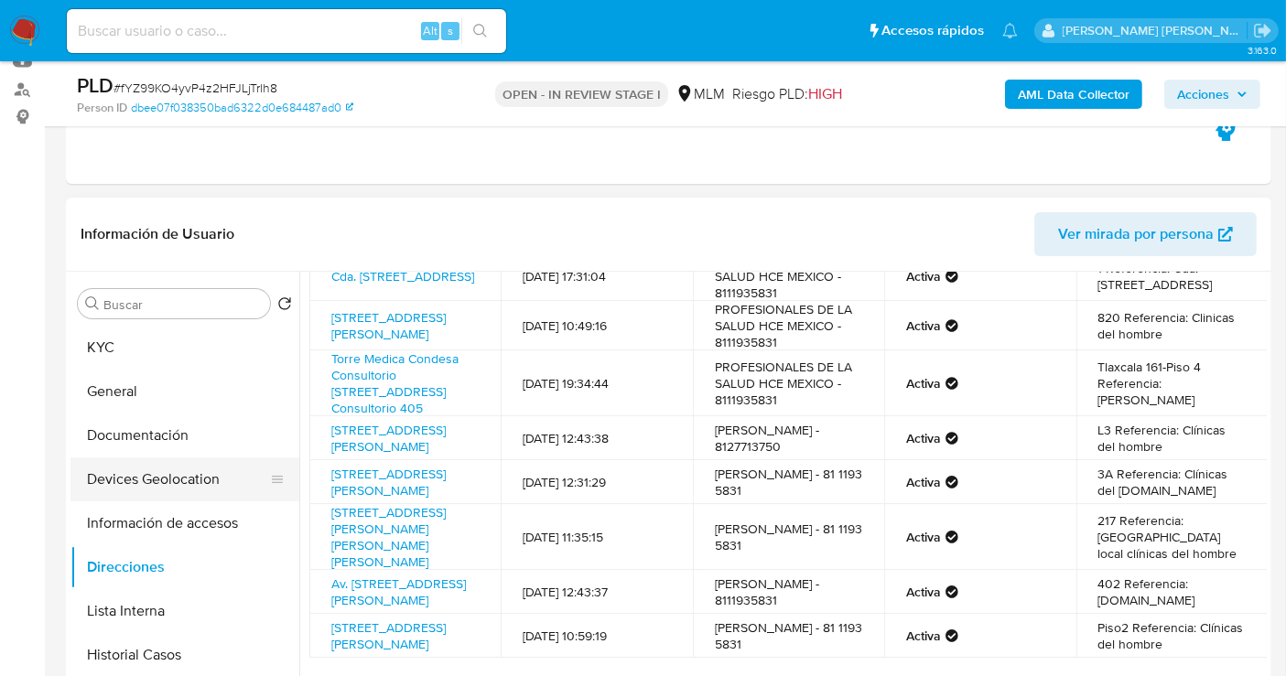
click at [155, 471] on button "Devices Geolocation" at bounding box center [177, 480] width 214 height 44
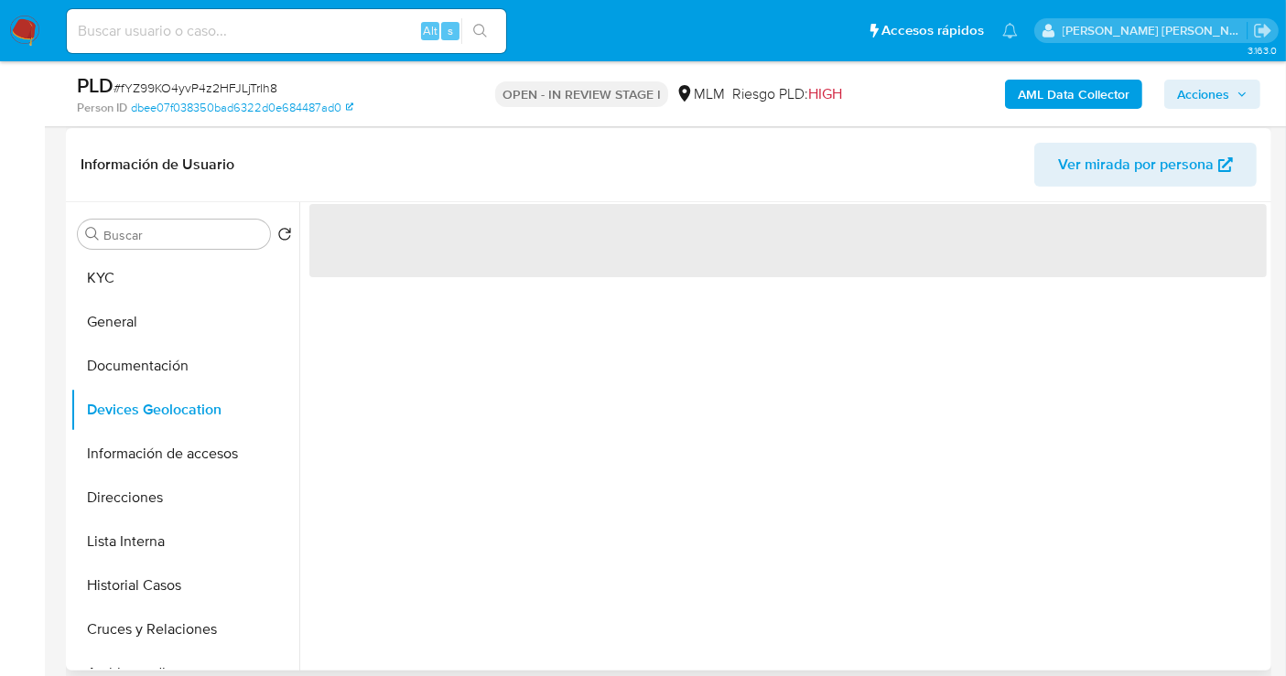
scroll to position [305, 0]
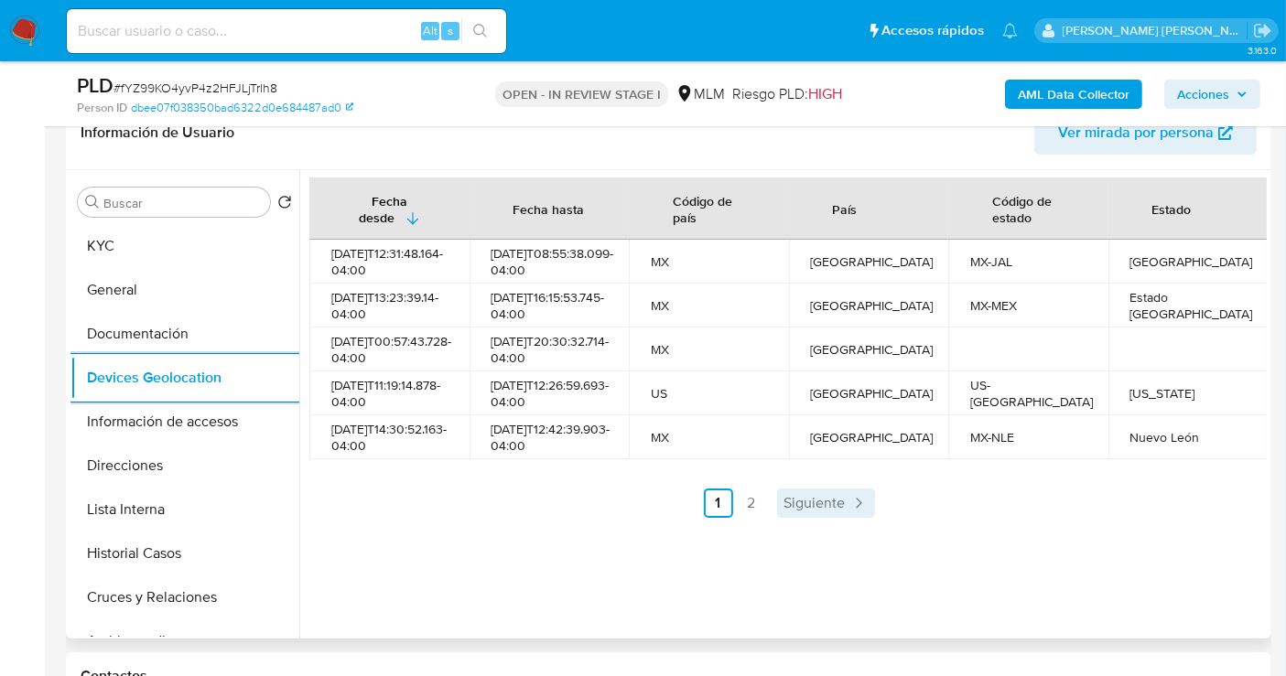
click at [811, 511] on span "Siguiente" at bounding box center [814, 503] width 61 height 15
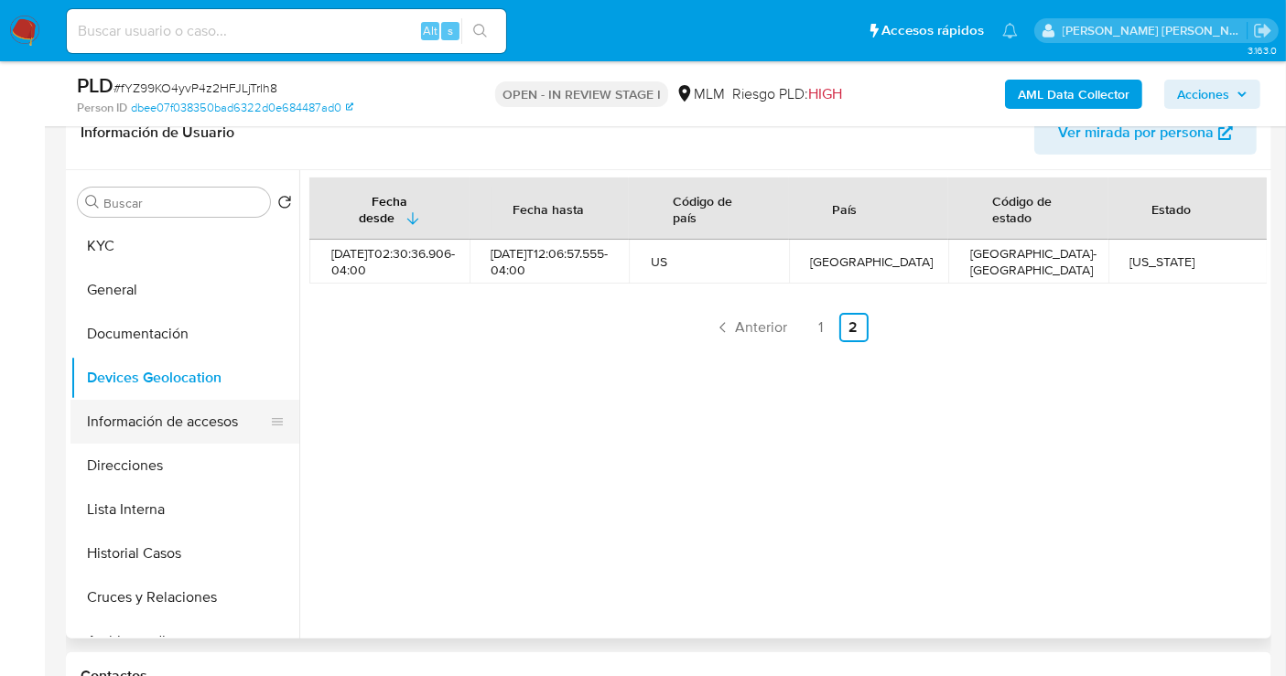
click at [155, 428] on button "Información de accesos" at bounding box center [177, 422] width 214 height 44
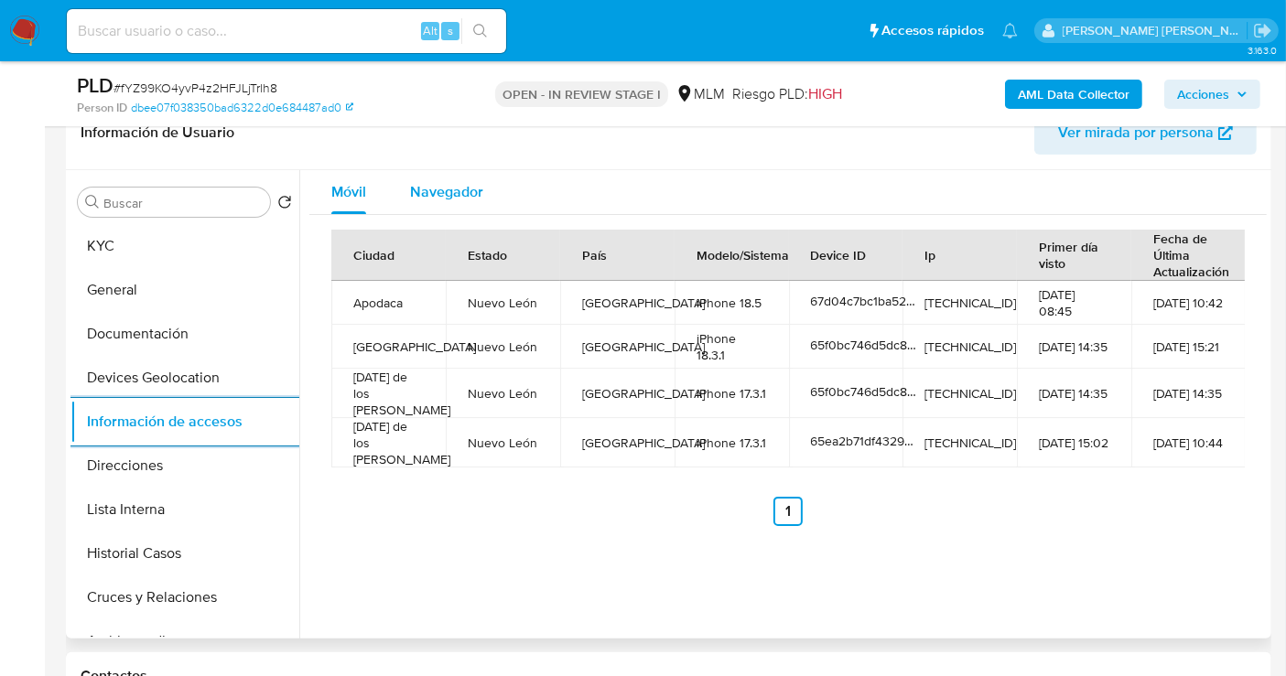
click at [434, 193] on span "Navegador" at bounding box center [446, 191] width 73 height 21
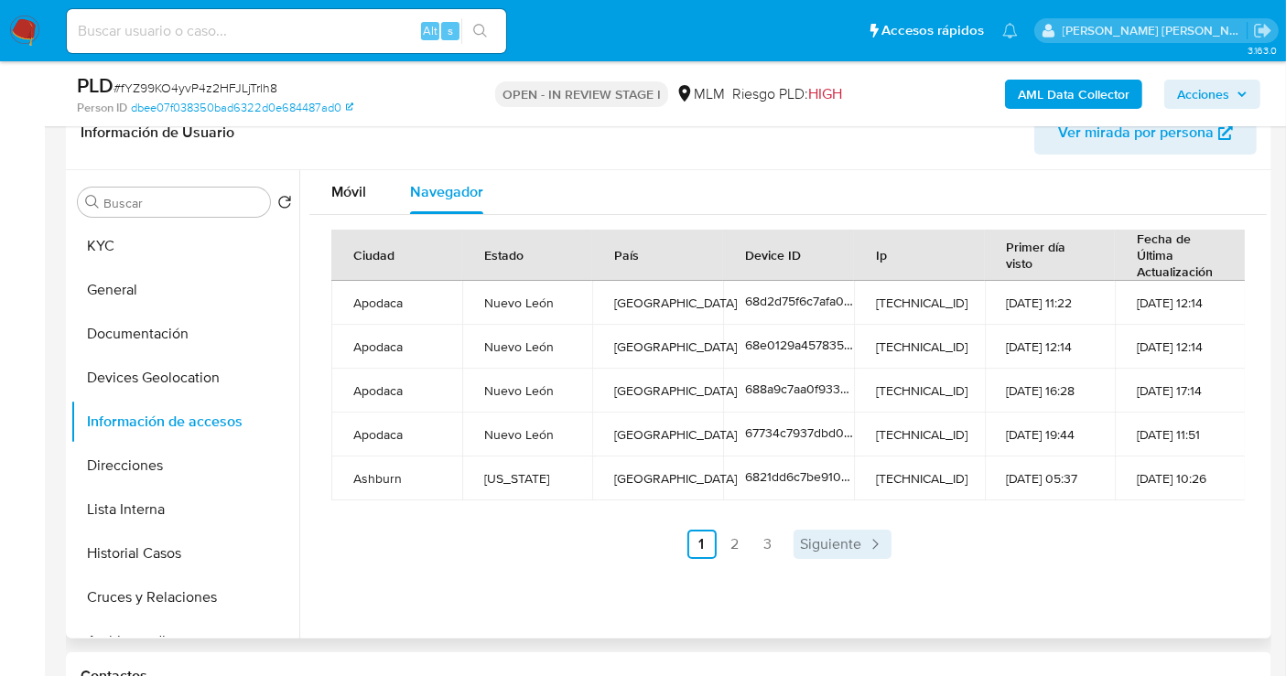
click at [827, 540] on span "Siguiente" at bounding box center [831, 544] width 61 height 15
click at [857, 539] on span "Siguiente" at bounding box center [879, 544] width 61 height 15
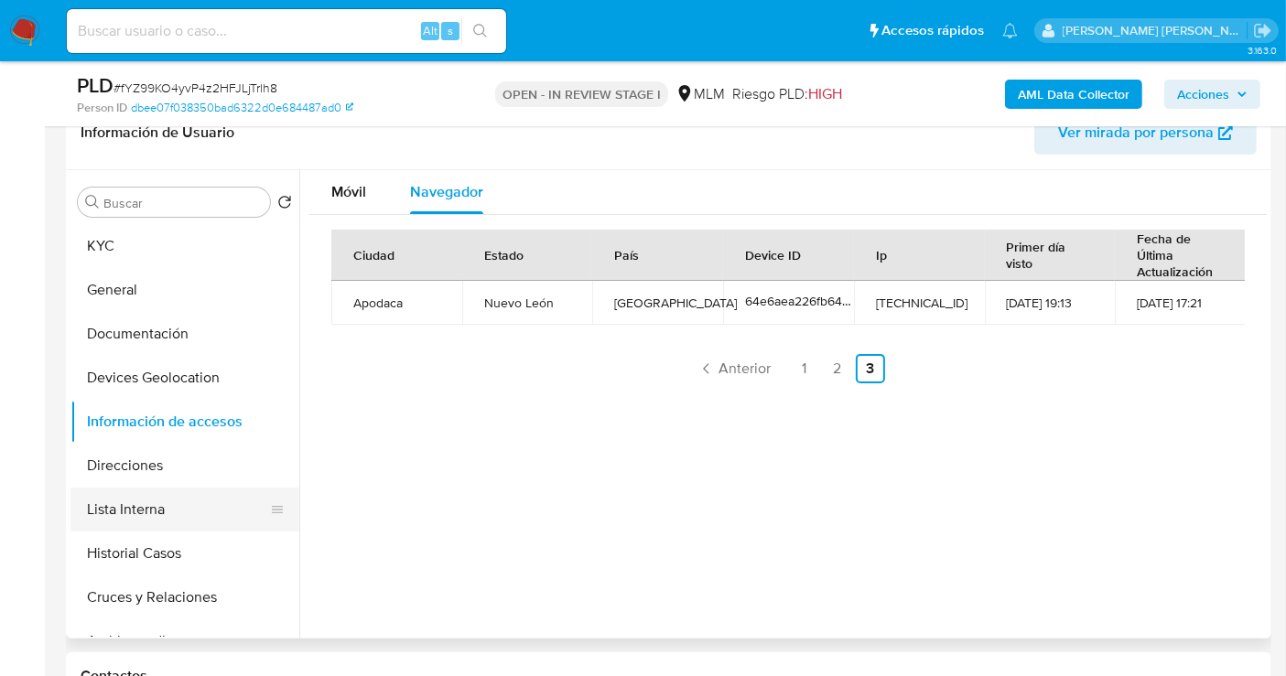
click at [125, 513] on button "Lista Interna" at bounding box center [177, 510] width 214 height 44
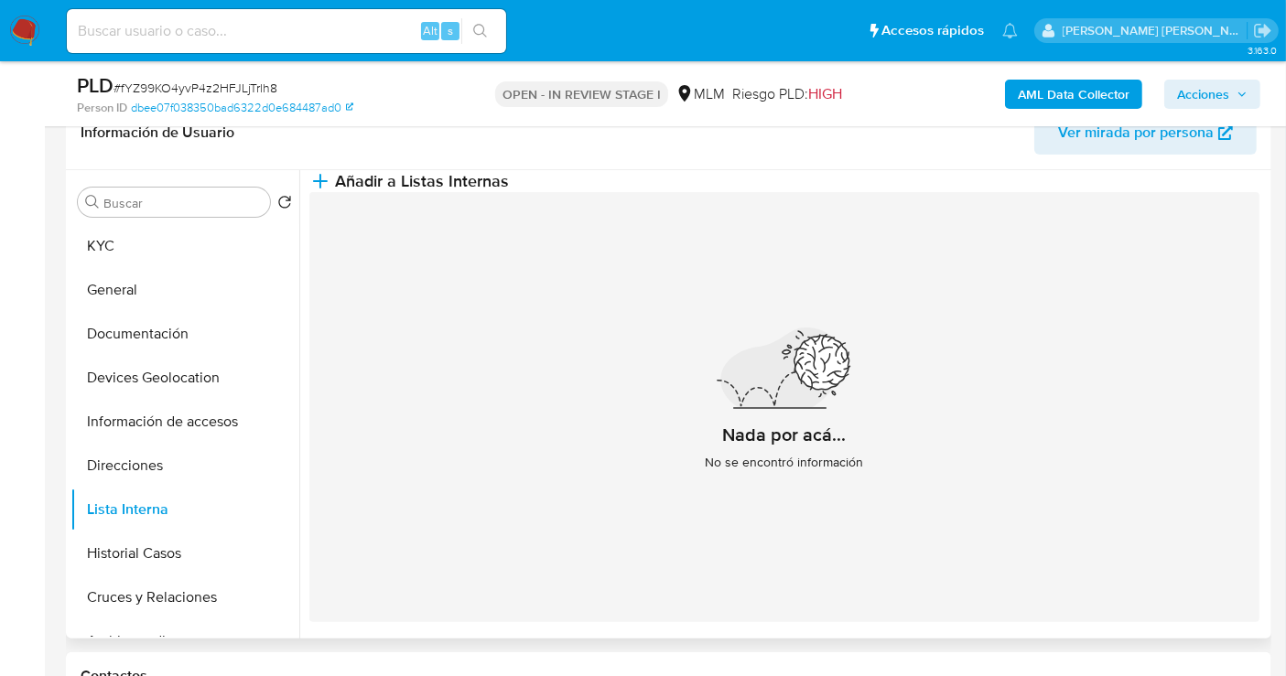
click at [489, 448] on div "Nada por acá... No se encontró información" at bounding box center [784, 407] width 950 height 430
click at [109, 560] on button "Historial Casos" at bounding box center [177, 554] width 214 height 44
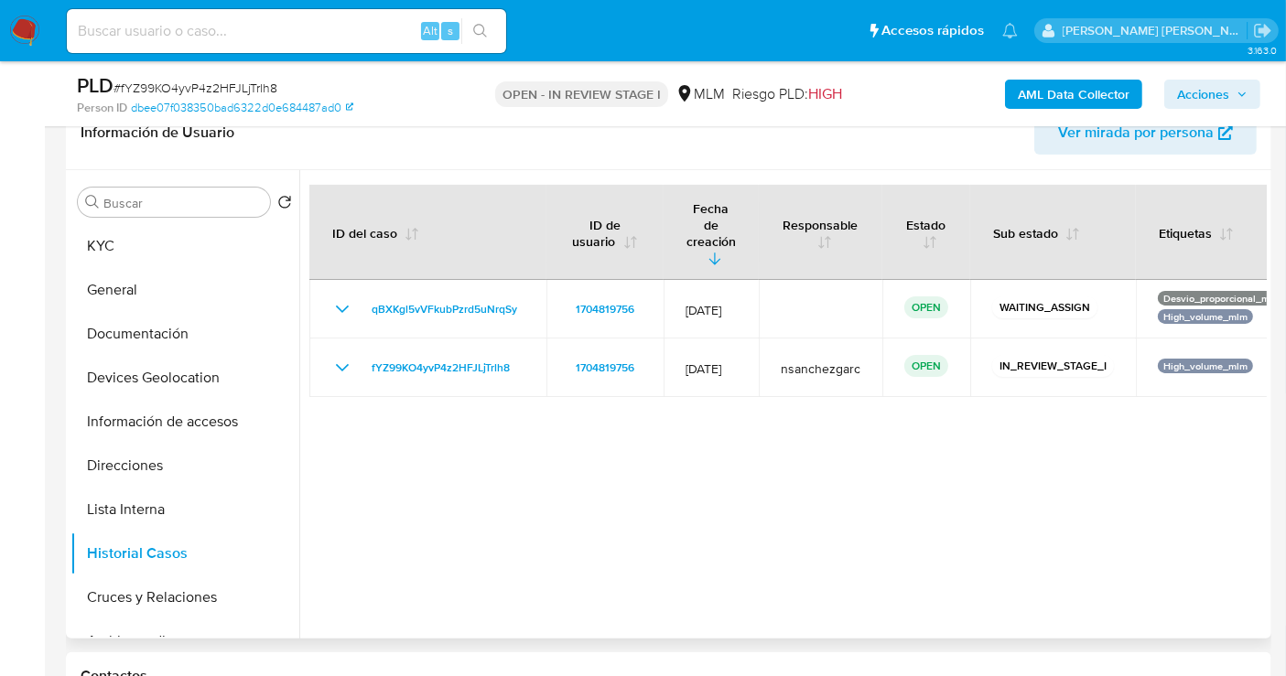
click at [448, 531] on div at bounding box center [783, 404] width 968 height 469
click at [113, 248] on button "KYC" at bounding box center [177, 246] width 214 height 44
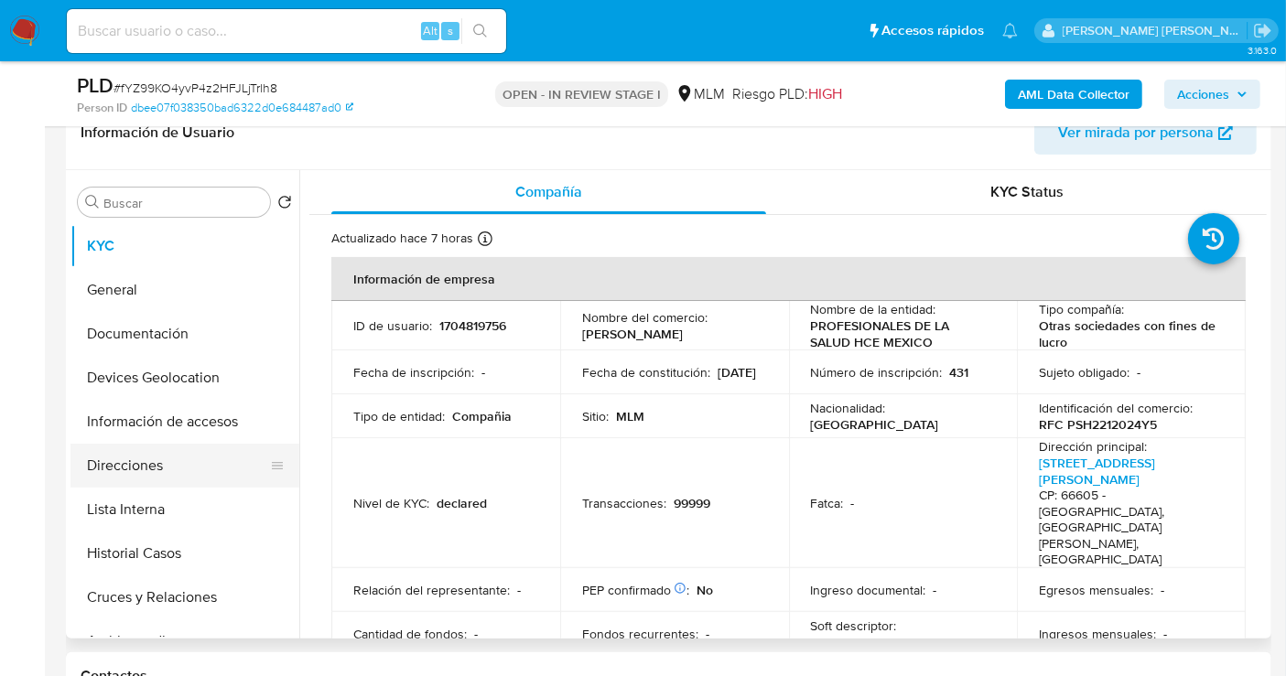
click at [139, 468] on button "Direcciones" at bounding box center [177, 466] width 214 height 44
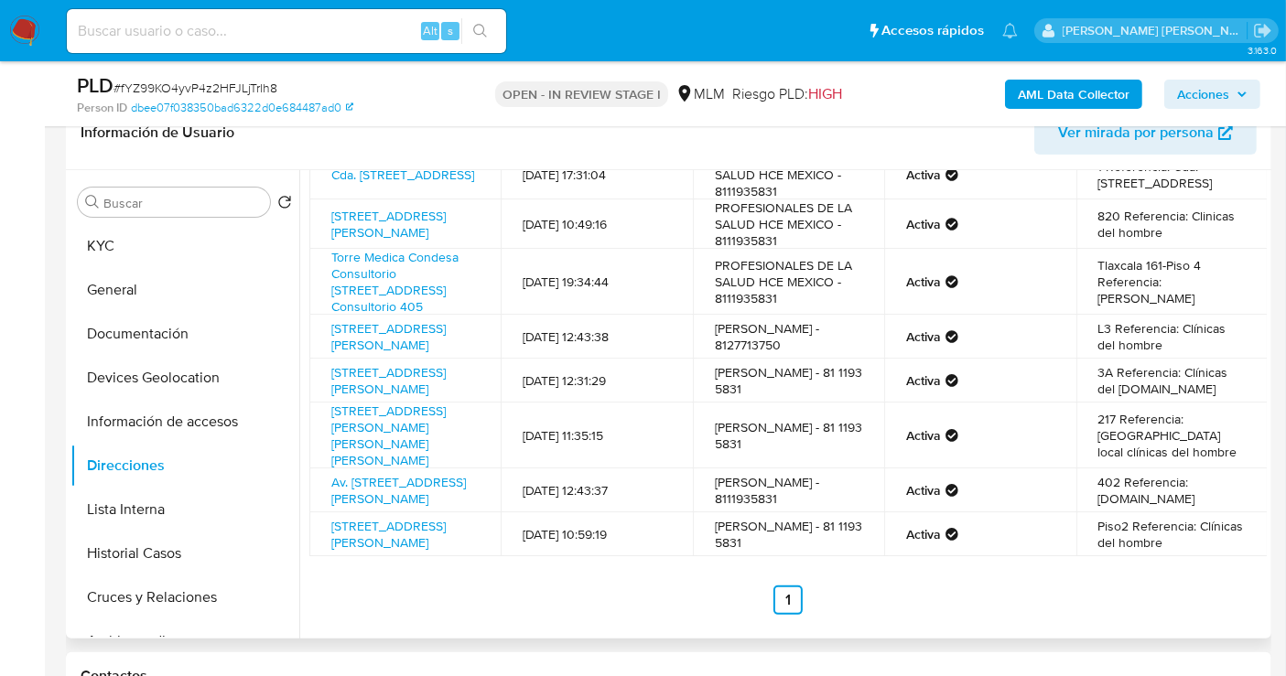
scroll to position [196, 0]
drag, startPoint x: 456, startPoint y: 352, endPoint x: 330, endPoint y: 289, distance: 141.2
click at [330, 289] on td "Torre Medica Condesa Consultorio 405, Cuauhtémoc, Distrito Federal, 06170, Mexi…" at bounding box center [404, 282] width 191 height 66
copy link "Torre Medica Condesa Consultorio 405, Cuauhtémoc, Distrito Federal, 06170, Mexi…"
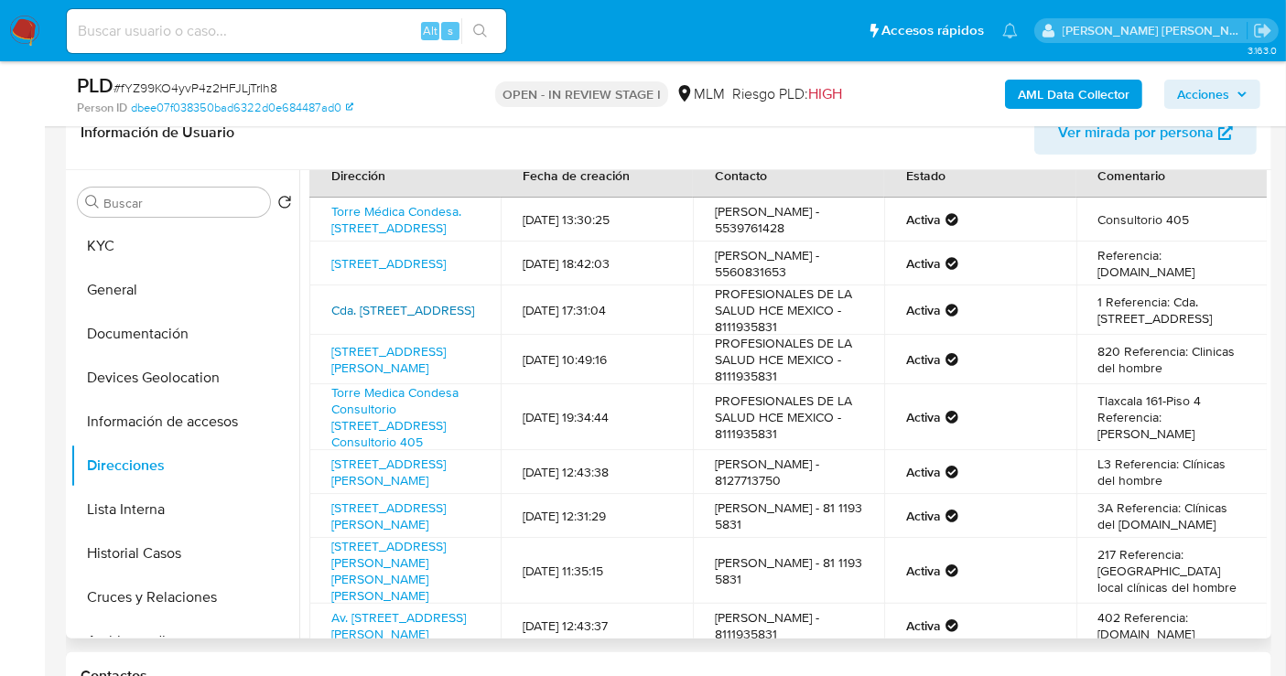
scroll to position [0, 0]
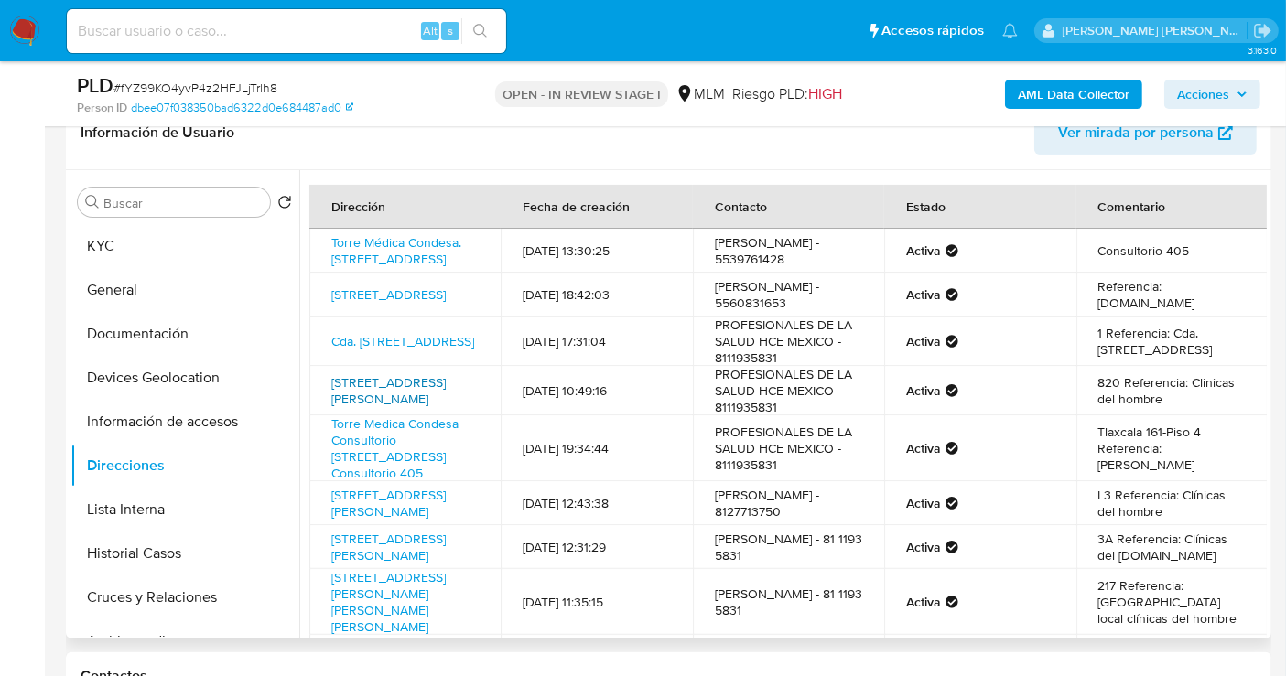
drag, startPoint x: 438, startPoint y: 456, endPoint x: 398, endPoint y: 460, distance: 39.6
click at [327, 416] on td "Avenida Mario Colín 8, Tlalnepantla De Baz, Estado De México, 54033, Mexico 8" at bounding box center [404, 390] width 191 height 49
drag, startPoint x: 438, startPoint y: 470, endPoint x: 335, endPoint y: 422, distance: 113.4
click at [327, 416] on td "Avenida Mario Colín 8, Tlalnepantla De Baz, Estado De México, 54033, Mexico 8" at bounding box center [404, 390] width 191 height 49
copy link "Avenida Mario Colín 8, Tlalnepantla De Baz, Estado De México, 54033, Mexico 8"
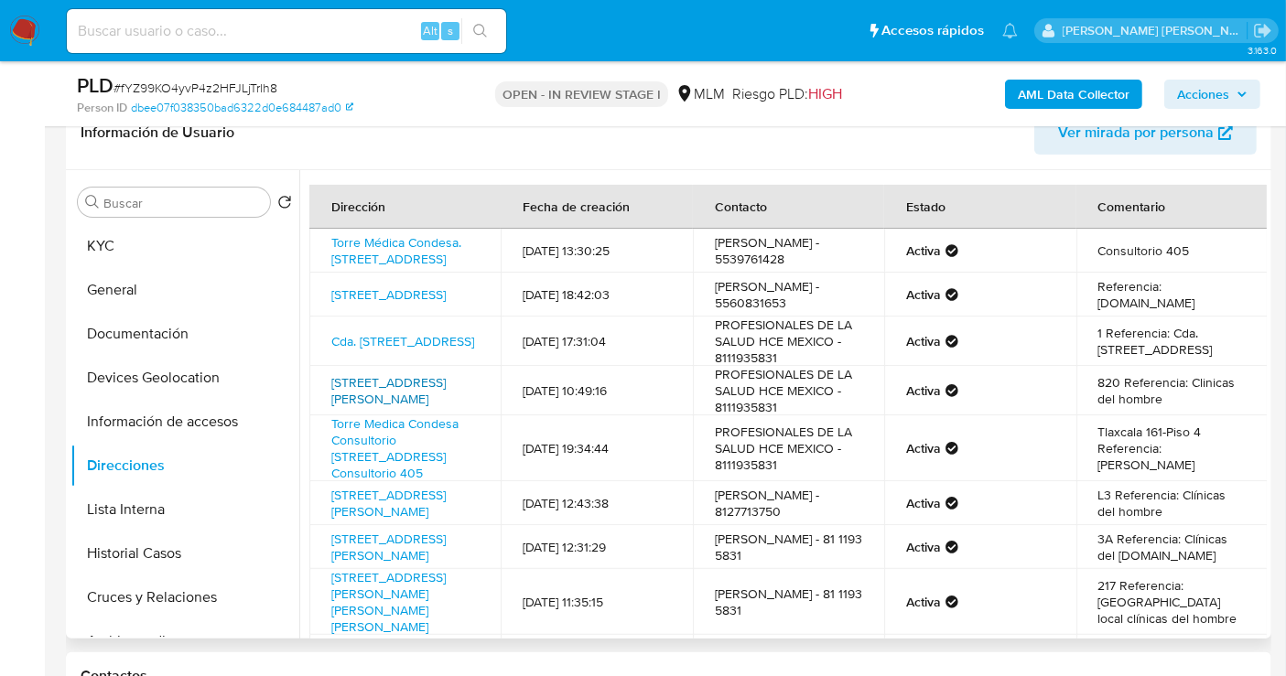
click at [378, 408] on link "Avenida Mario Colín 8, Tlalnepantla De Baz, Estado De México, 54033, Mexico 8" at bounding box center [388, 390] width 114 height 35
drag, startPoint x: 384, startPoint y: 351, endPoint x: 323, endPoint y: 305, distance: 76.3
click at [321, 303] on td "Calle México-xochimilco 118, Tlalpan, Distrito Federal, 14370, Mexico 118" at bounding box center [404, 295] width 191 height 44
click at [412, 304] on link "Calle México-xochimilco 118, Tlalpan, Distrito Federal, 14370, Mexico 118" at bounding box center [388, 295] width 114 height 18
click at [154, 339] on button "Documentación" at bounding box center [177, 334] width 214 height 44
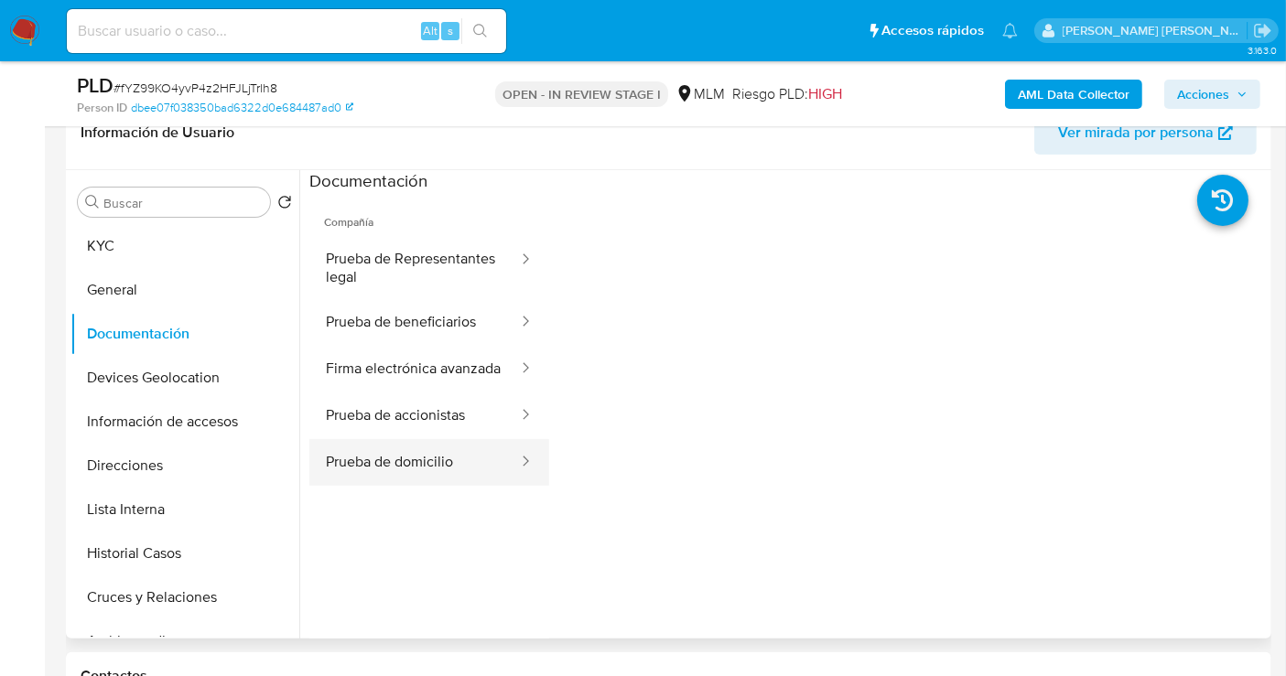
click at [400, 480] on button "Prueba de domicilio" at bounding box center [414, 462] width 211 height 47
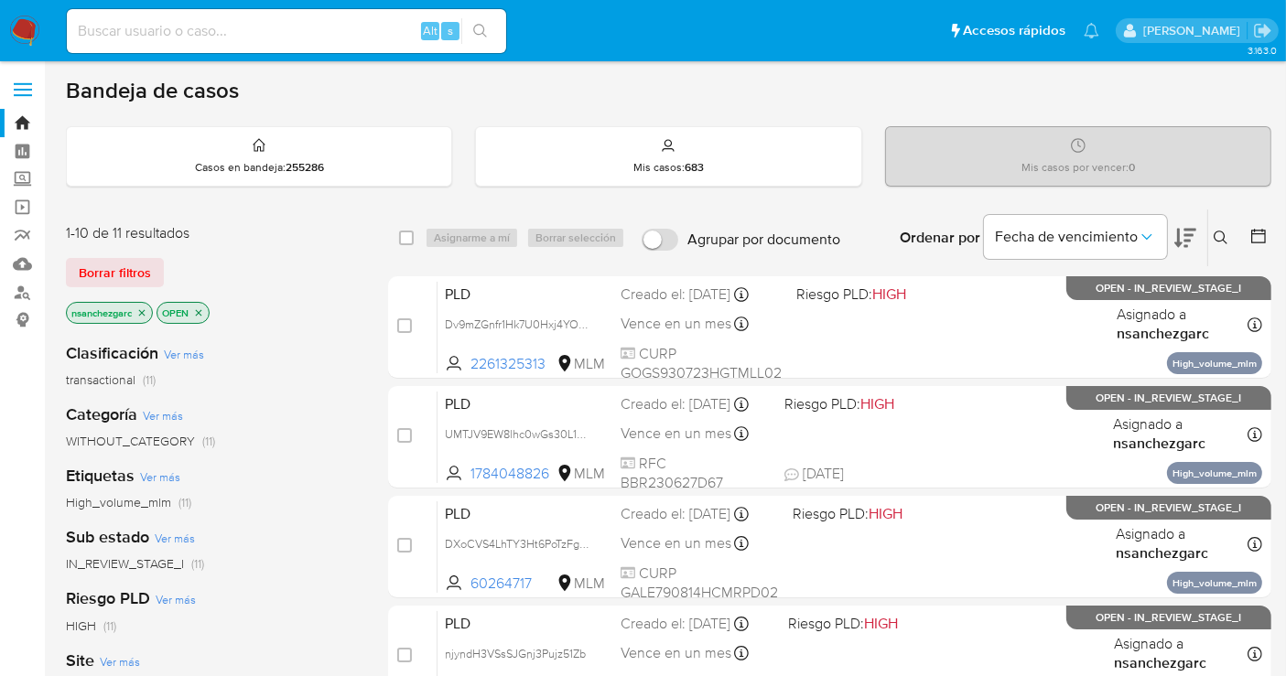
click at [25, 36] on img at bounding box center [24, 31] width 31 height 31
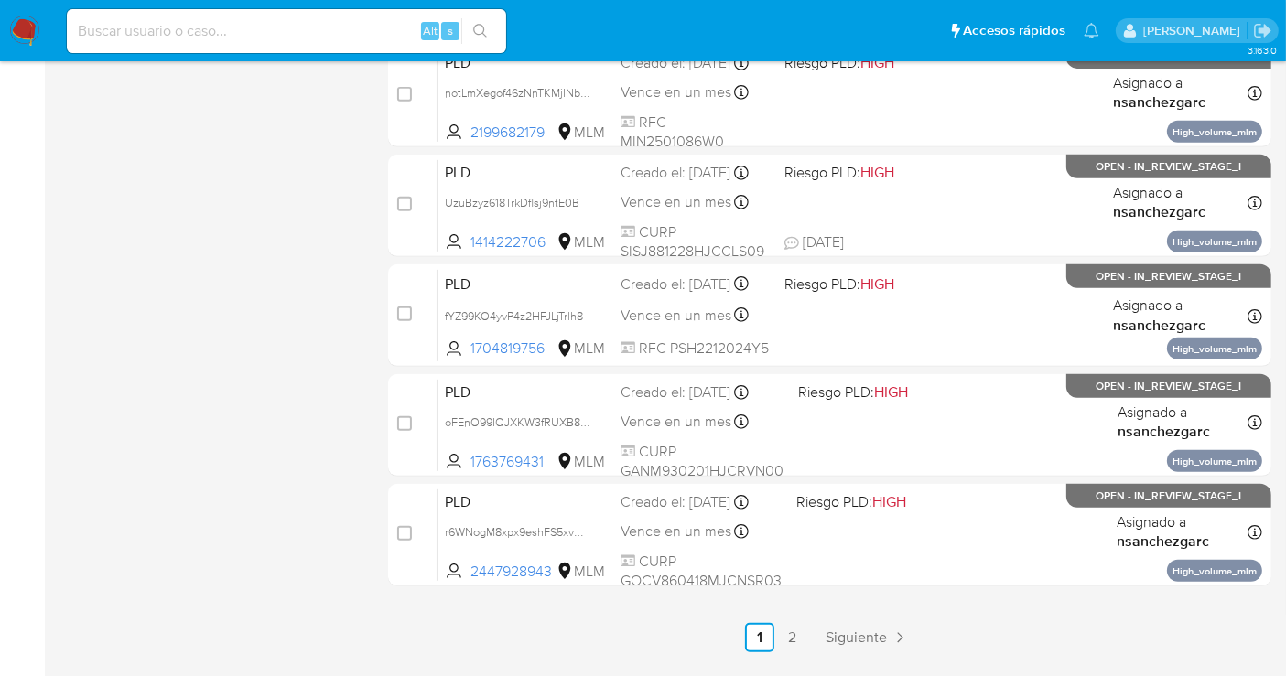
scroll to position [832, 0]
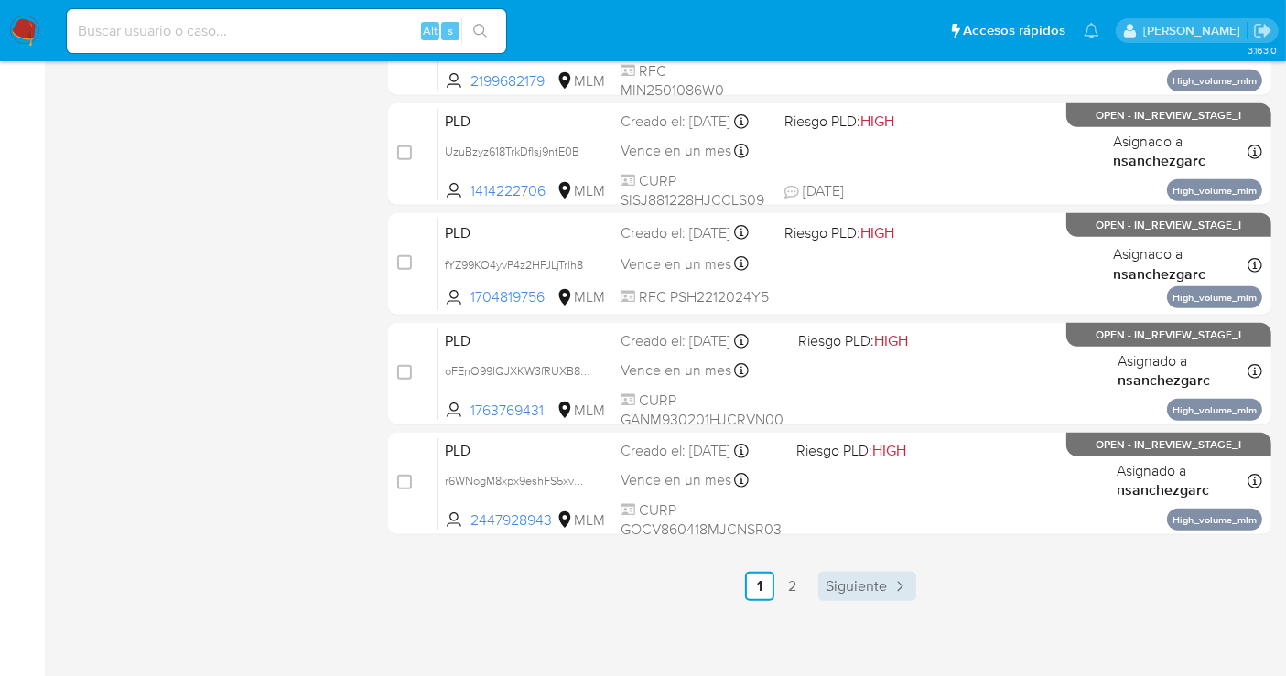
click at [878, 584] on span "Siguiente" at bounding box center [856, 586] width 61 height 15
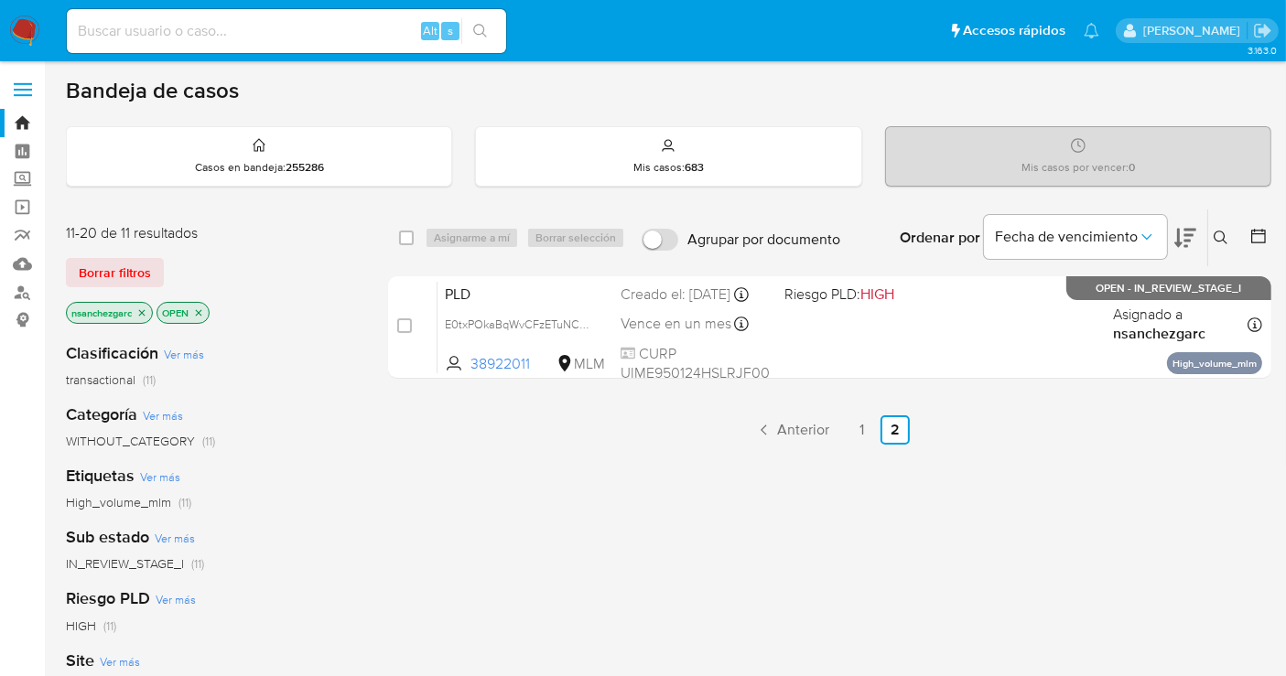
click at [34, 32] on img at bounding box center [24, 31] width 31 height 31
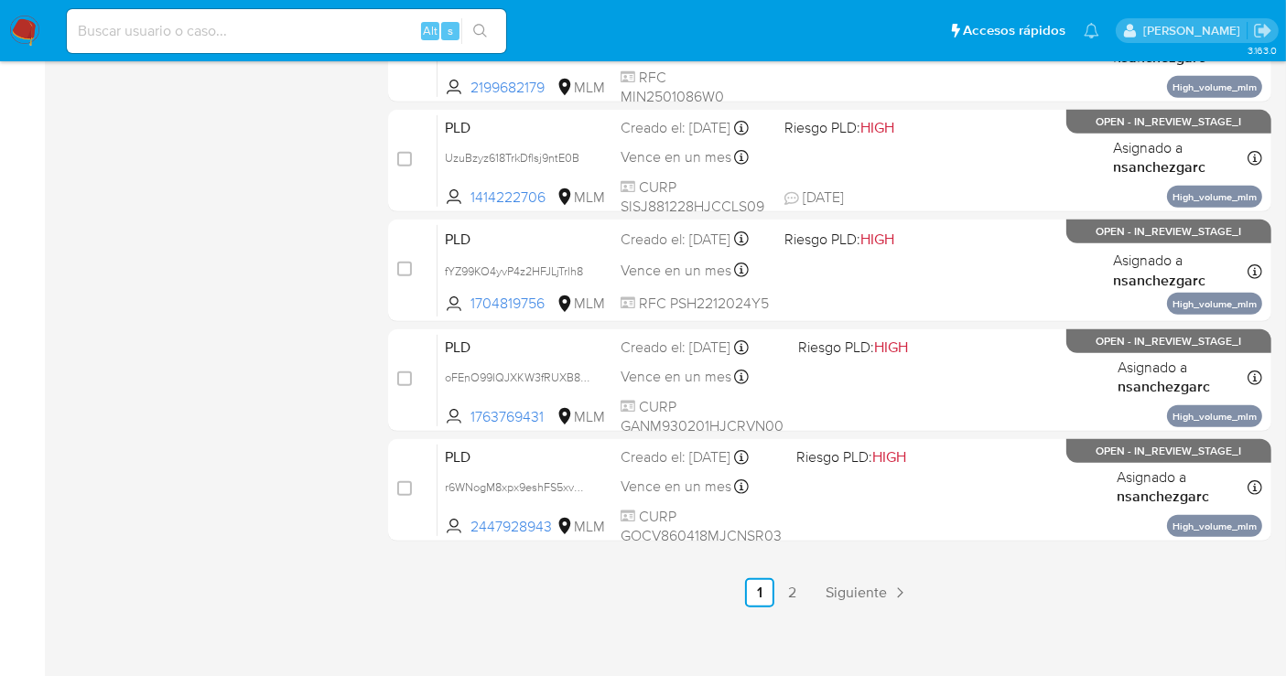
scroll to position [832, 0]
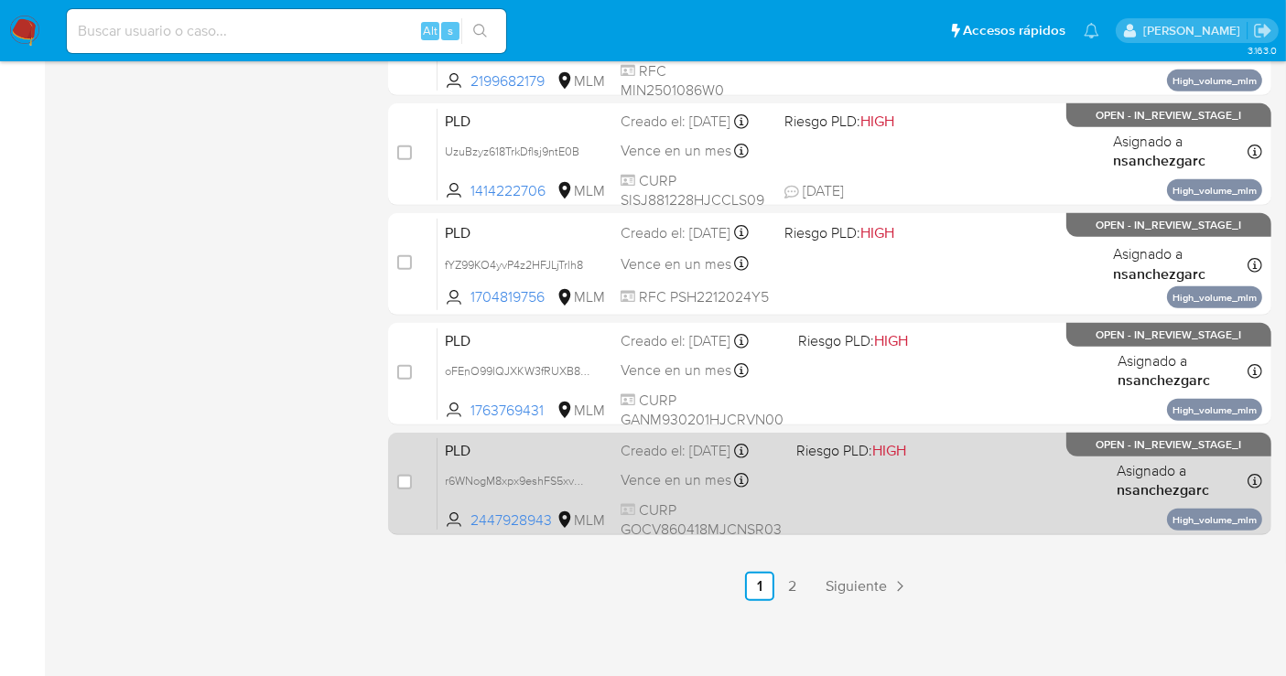
click at [670, 461] on div "Creado el: 12/09/2025 Creado el: 12/09/2025 02:05:39" at bounding box center [701, 451] width 161 height 20
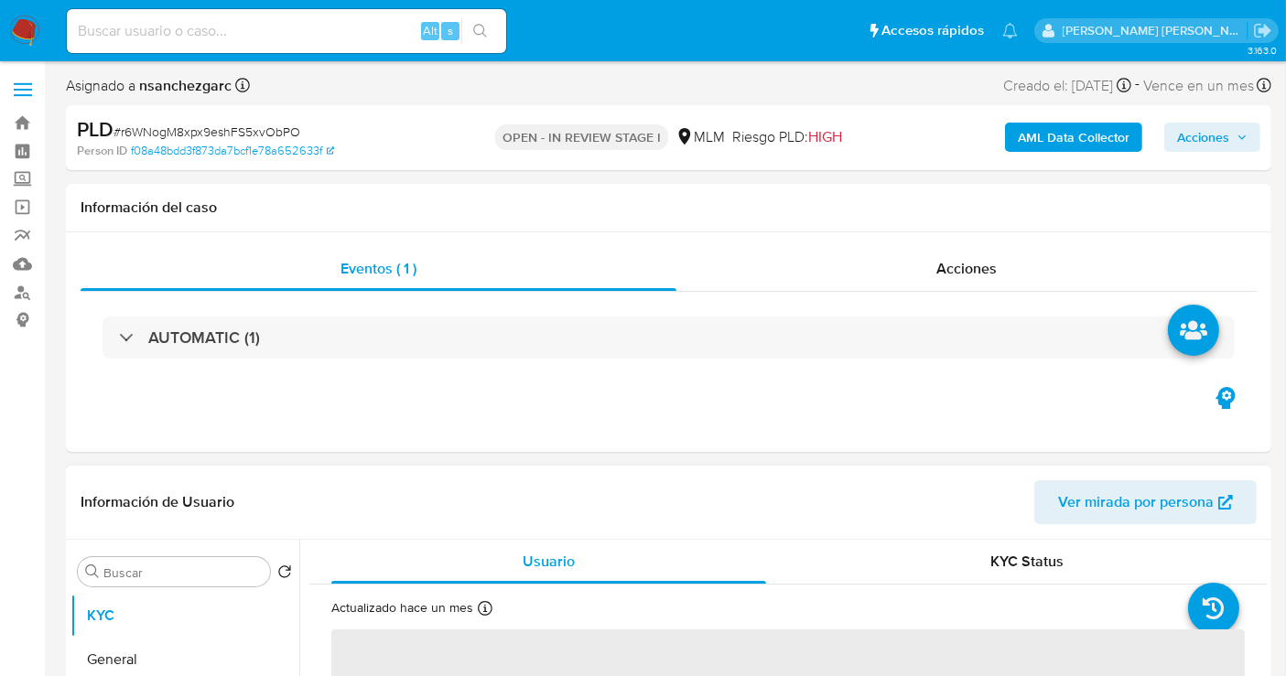
select select "10"
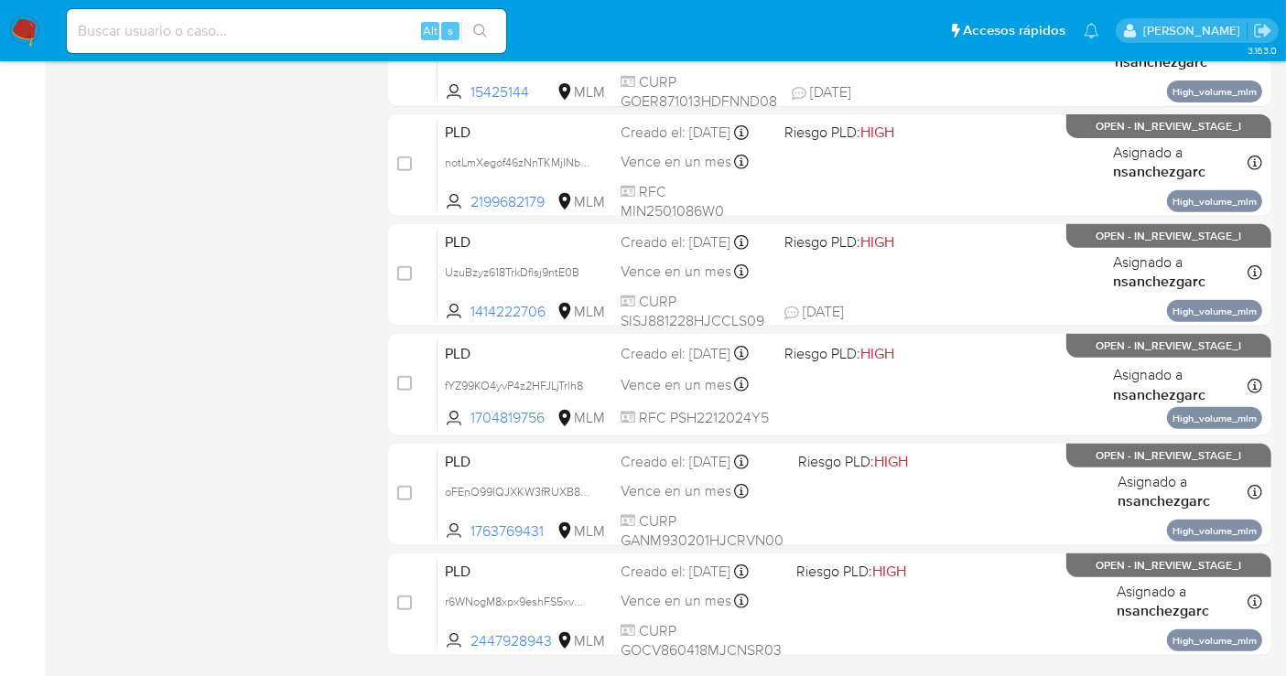
scroll to position [813, 0]
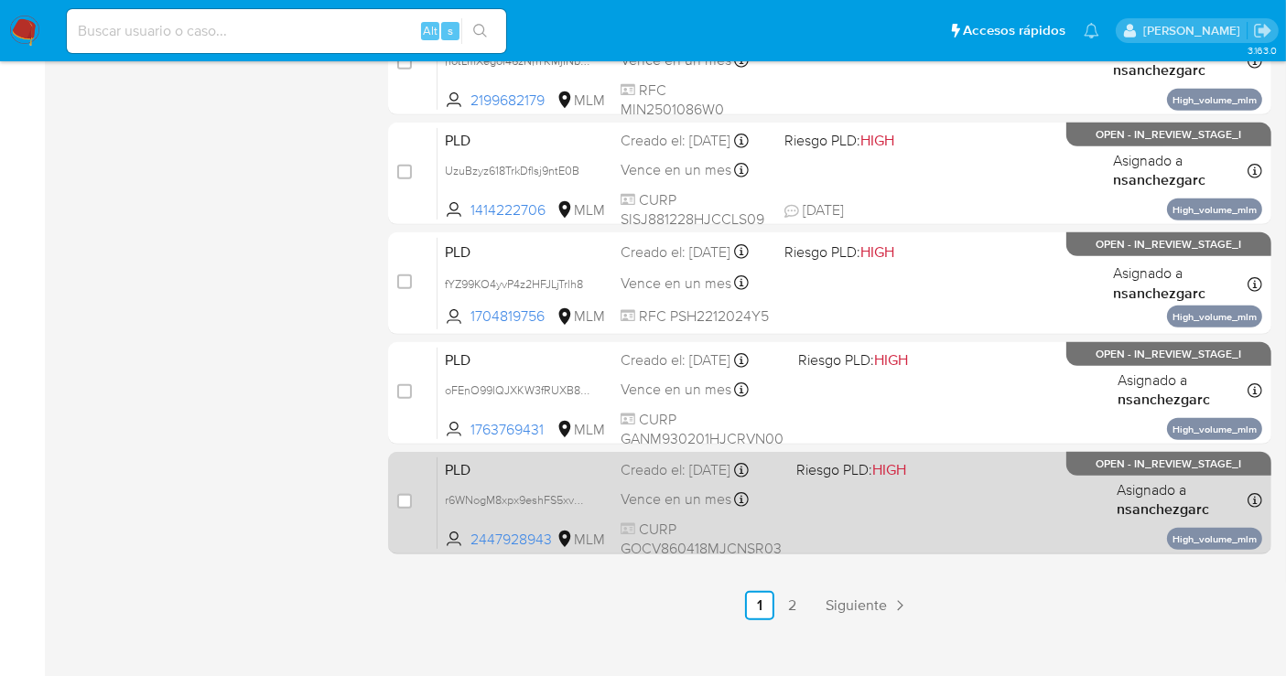
click at [666, 508] on span "Vence en un mes" at bounding box center [676, 500] width 111 height 20
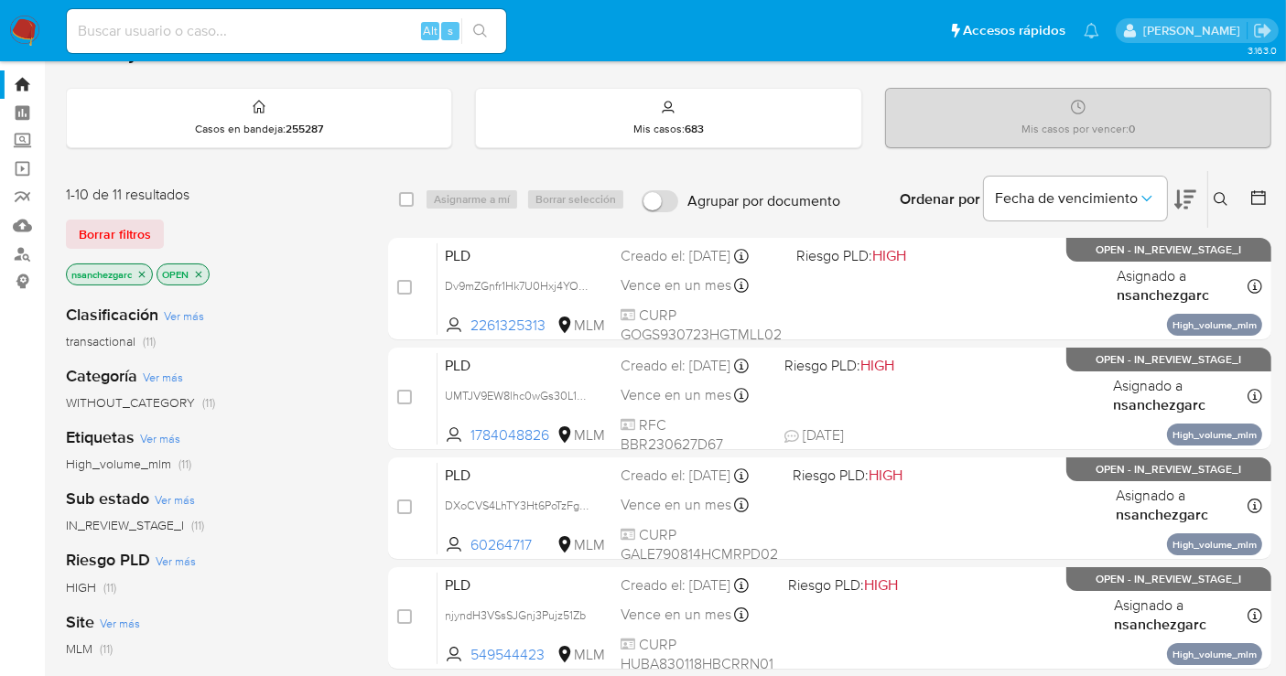
scroll to position [0, 0]
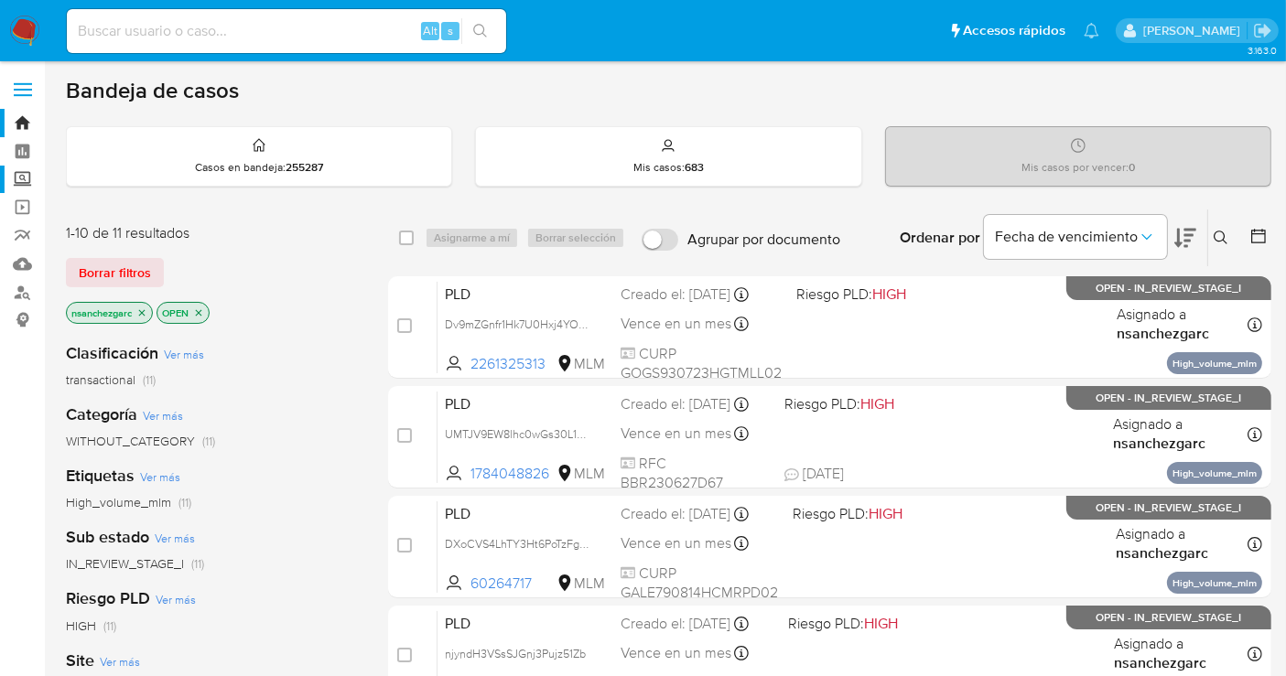
click at [25, 171] on label "Screening" at bounding box center [109, 180] width 218 height 28
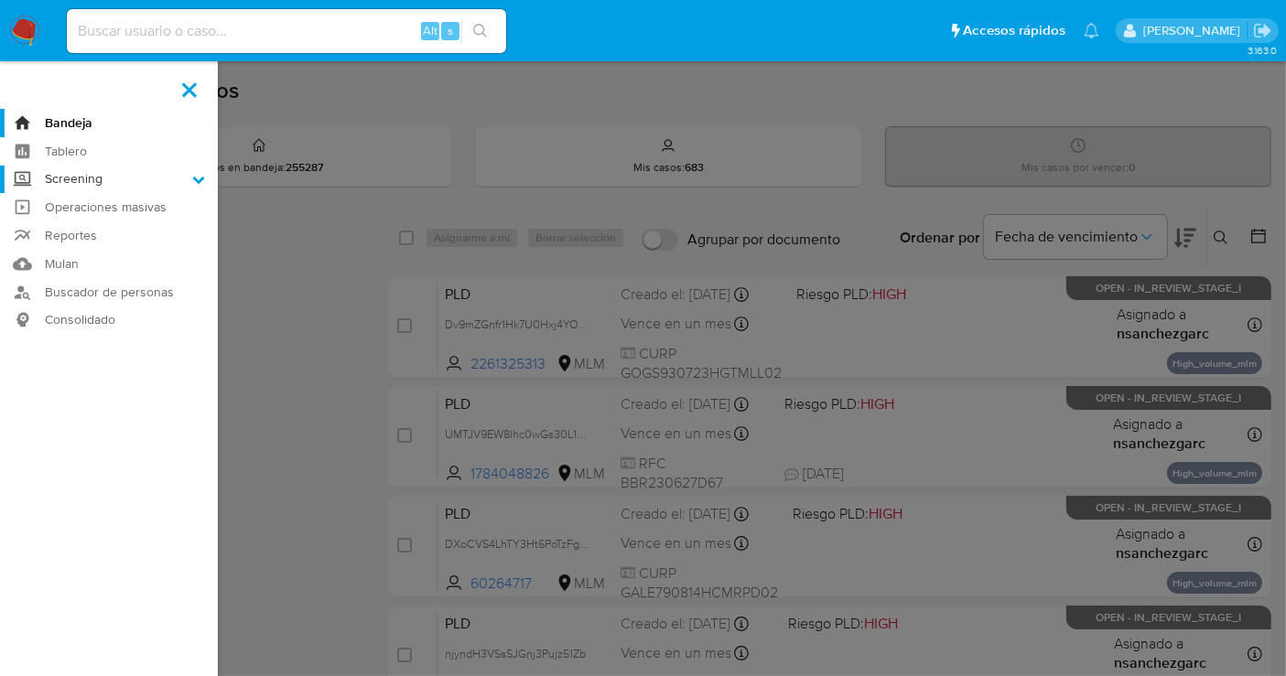
click at [0, 0] on input "Screening" at bounding box center [0, 0] width 0 height 0
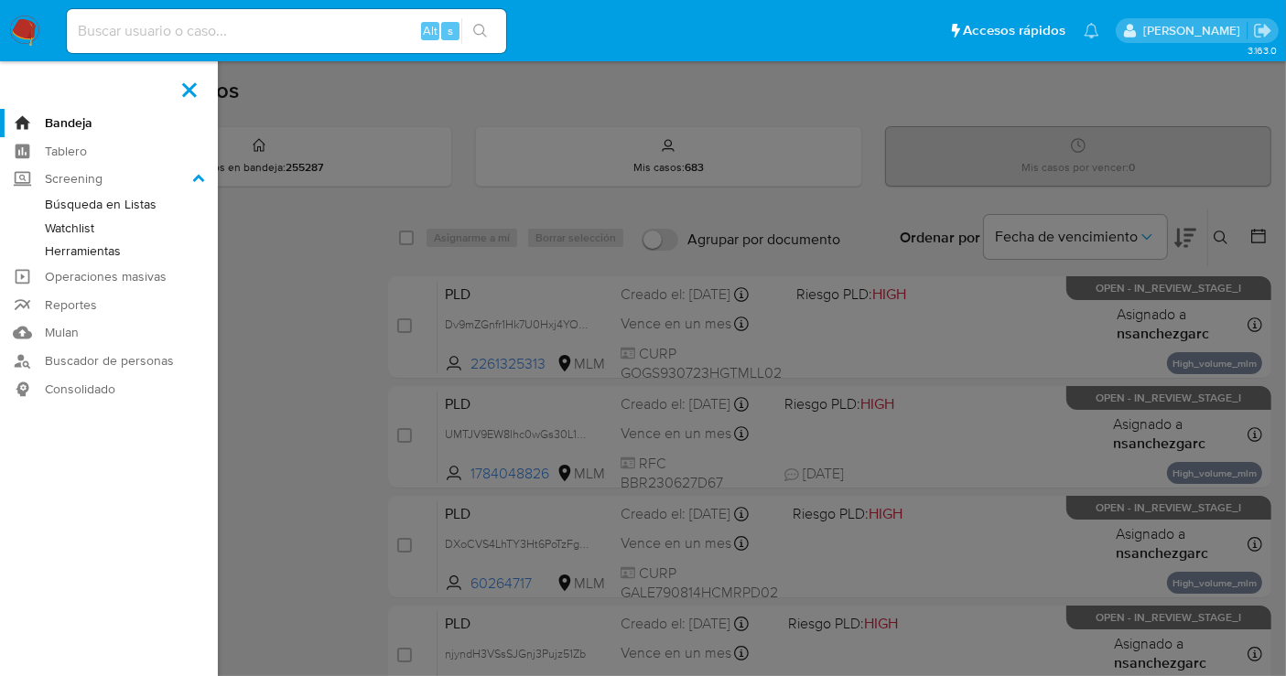
click at [81, 248] on link "Herramientas" at bounding box center [109, 251] width 218 height 23
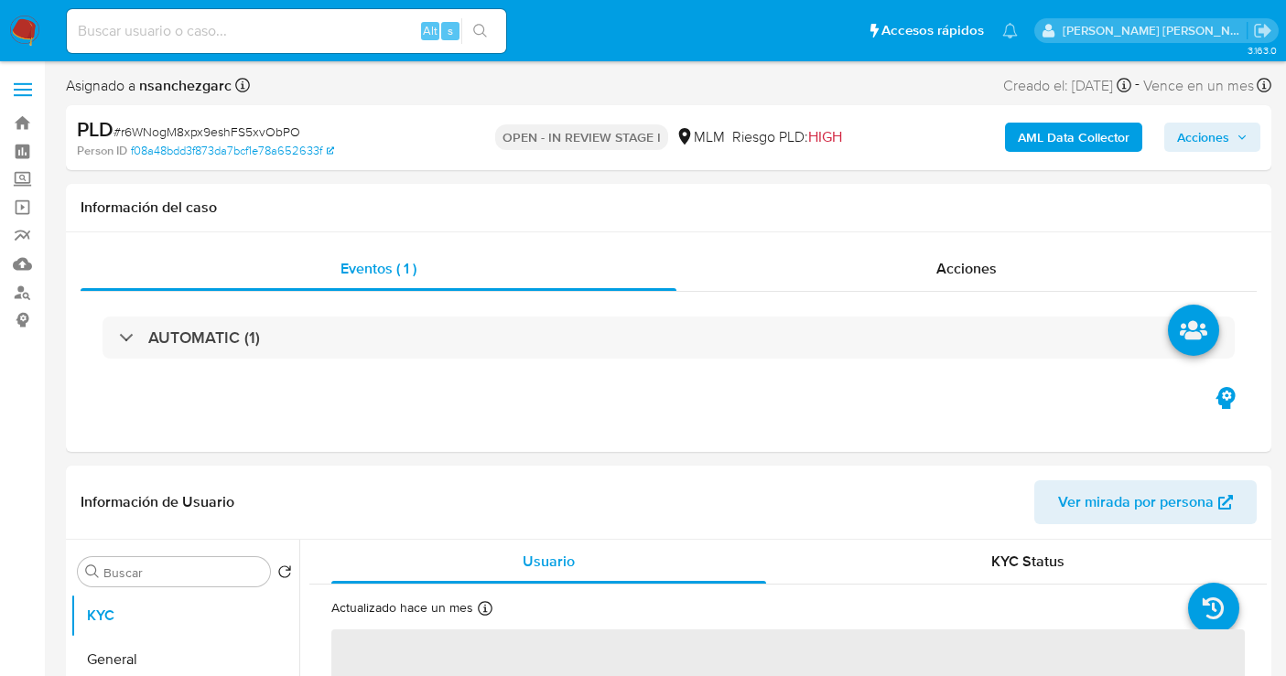
select select "10"
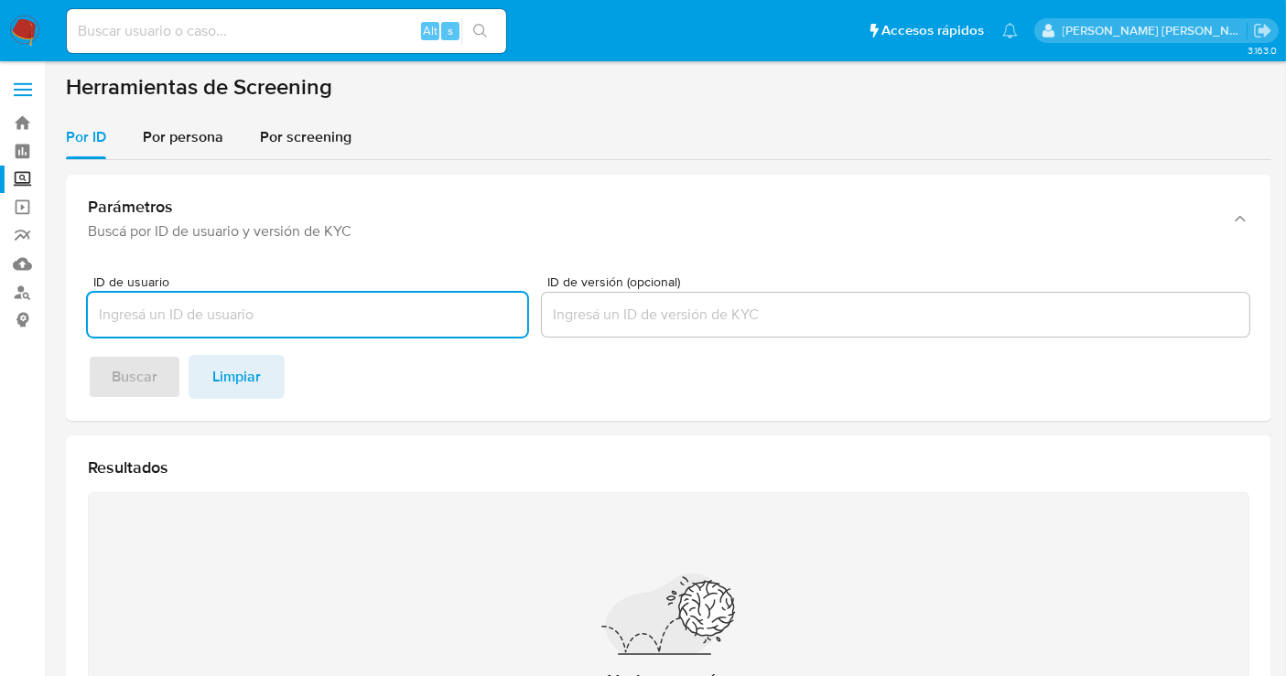
paste input "ANGEL FRANCISCO DUEÑAS CERVANTES"
type input "ANGEL FRANCISCO DUEÑAS CERVANTES"
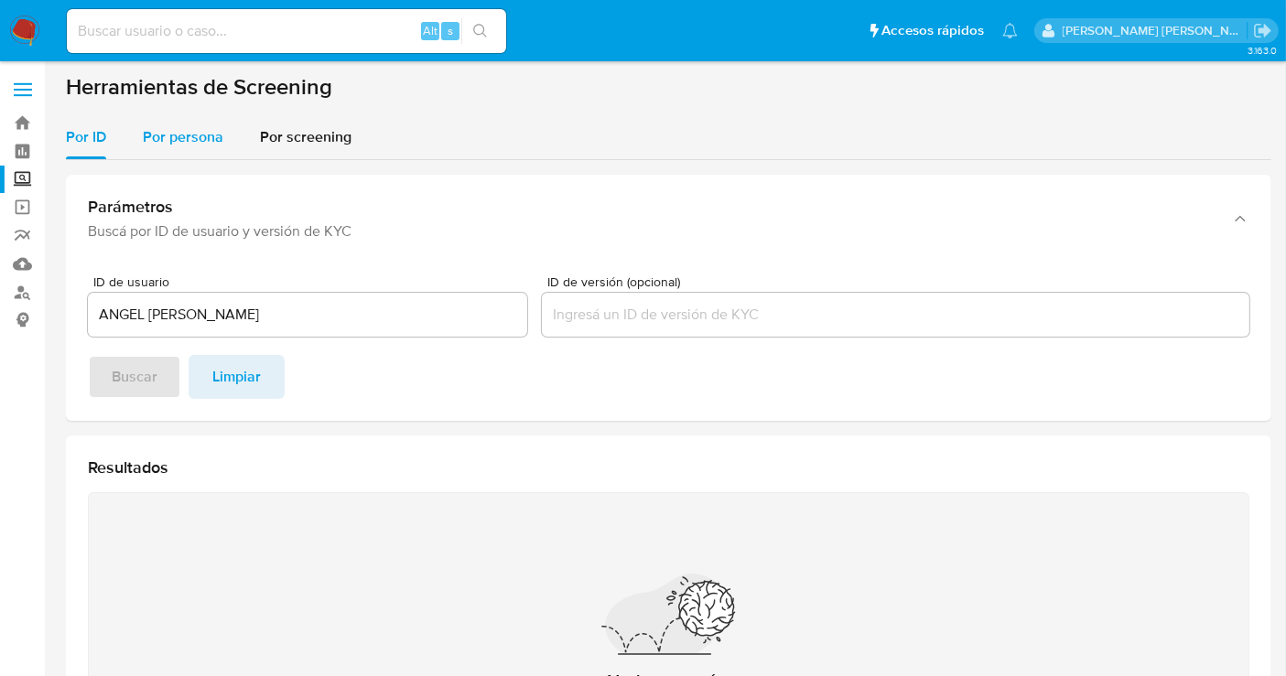
click at [183, 145] on span "Por persona" at bounding box center [183, 136] width 81 height 21
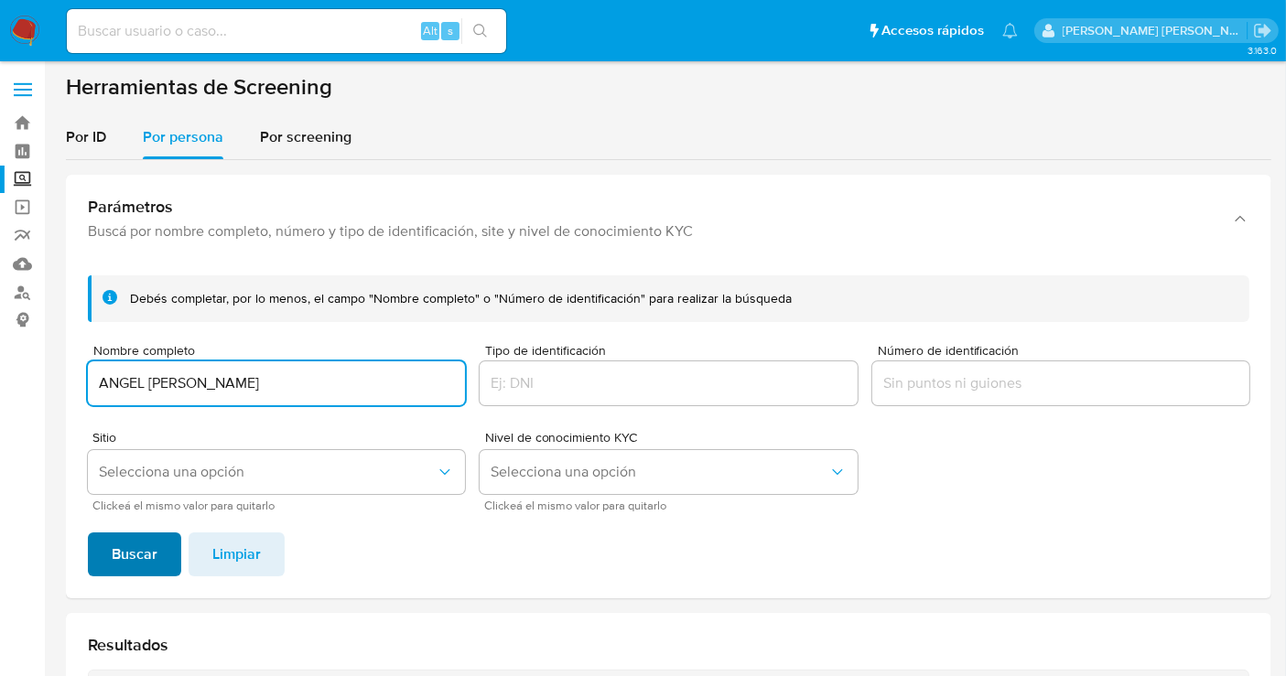
type input "ANGEL FRANCISCO DUEÑAS CERVANTES"
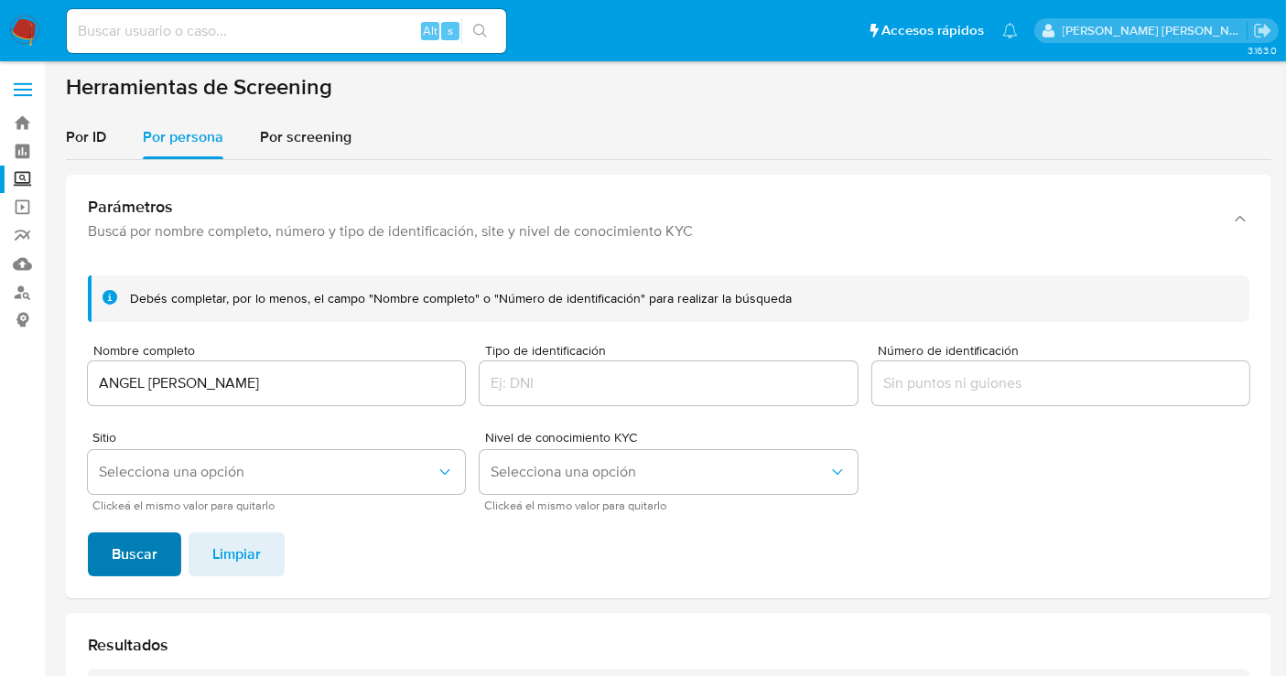
click at [153, 542] on span "Buscar" at bounding box center [135, 555] width 46 height 40
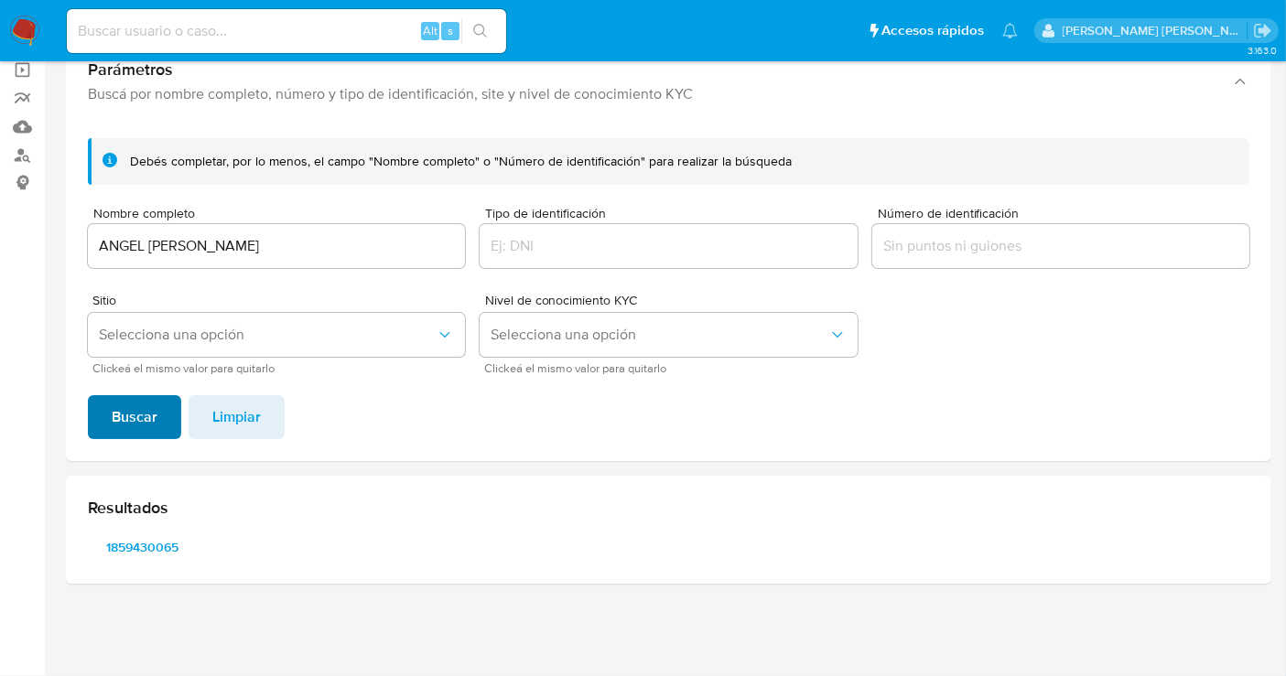
scroll to position [135, 0]
click at [153, 542] on span "1859430065" at bounding box center [143, 549] width 84 height 26
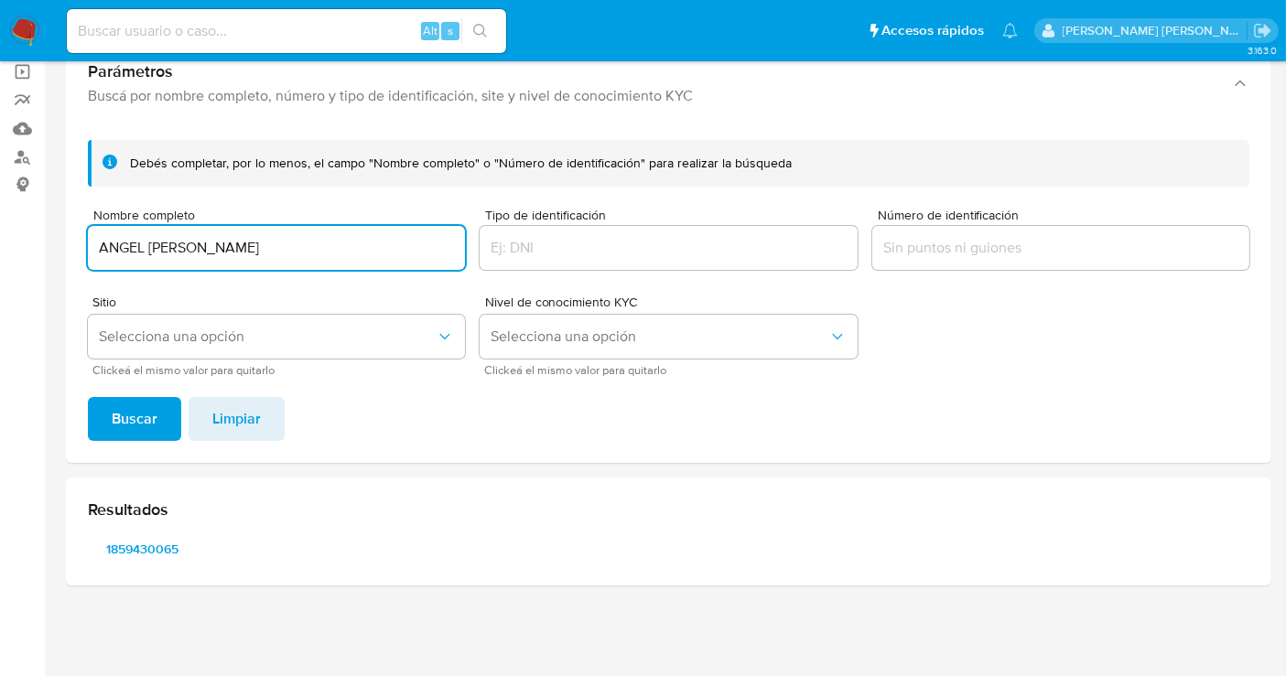
click at [203, 242] on input "ANGEL FRANCISCO DUEÑAS CERVANTES" at bounding box center [276, 248] width 377 height 24
type input "DIEGO SAHAGUN LOMELI CARDENAS"
click at [159, 409] on button "Buscar" at bounding box center [134, 419] width 93 height 44
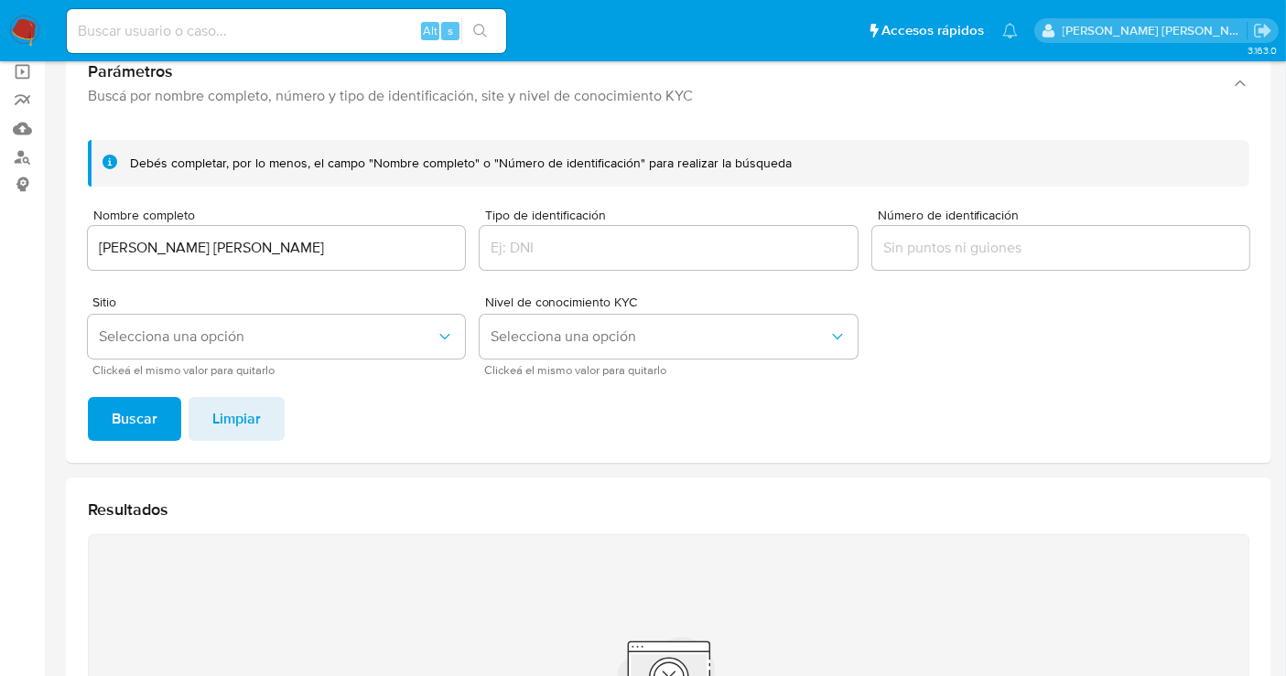
click at [24, 27] on img at bounding box center [24, 31] width 31 height 31
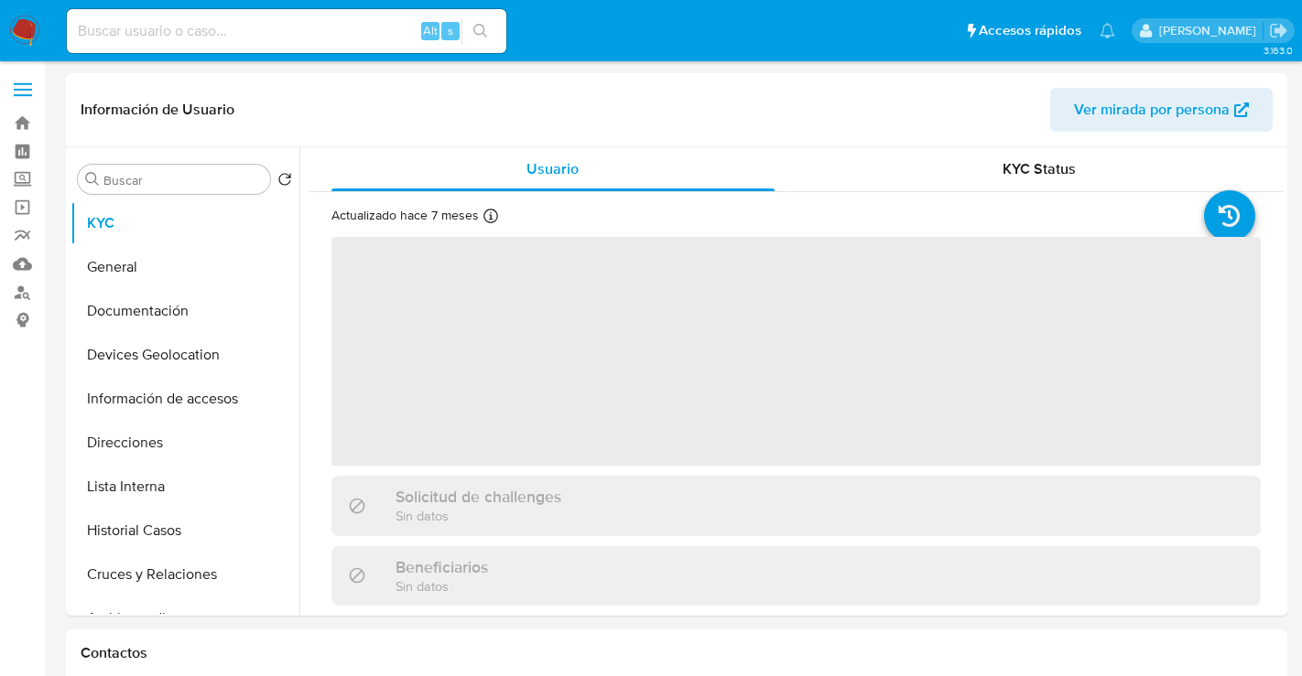
select select "10"
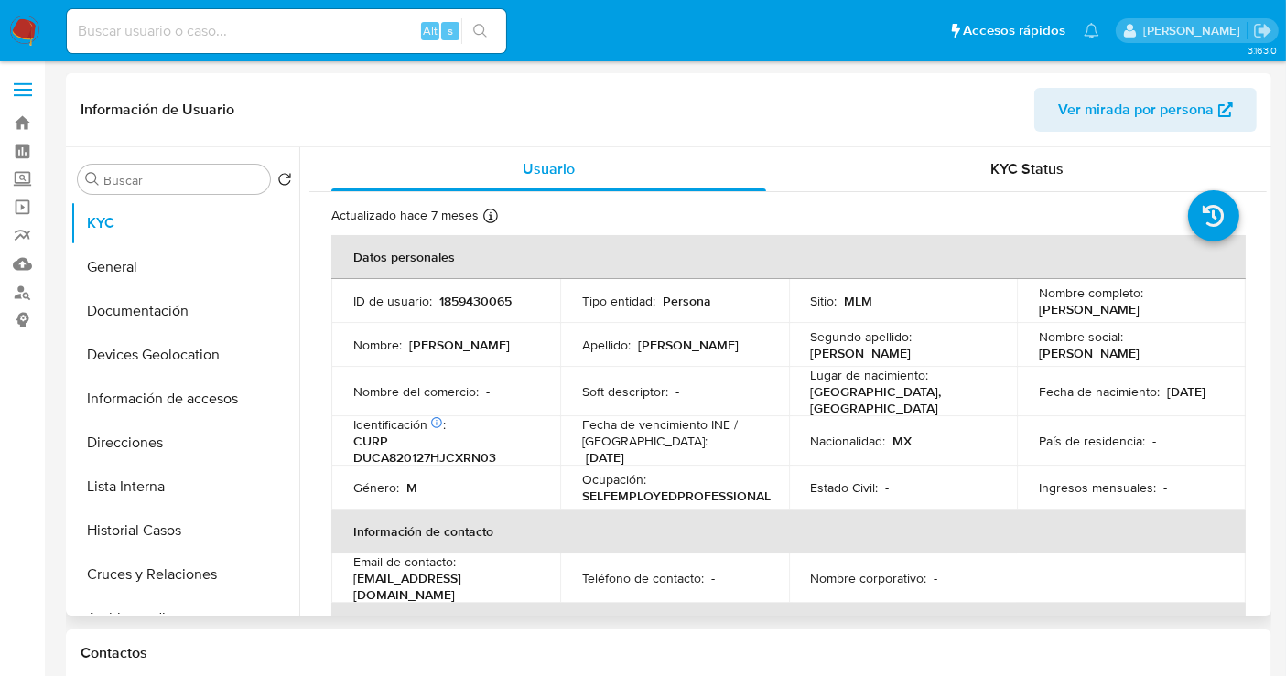
click at [472, 304] on p "1859430065" at bounding box center [475, 301] width 72 height 16
copy p "1859430065"
click at [127, 527] on button "Historial Casos" at bounding box center [177, 531] width 214 height 44
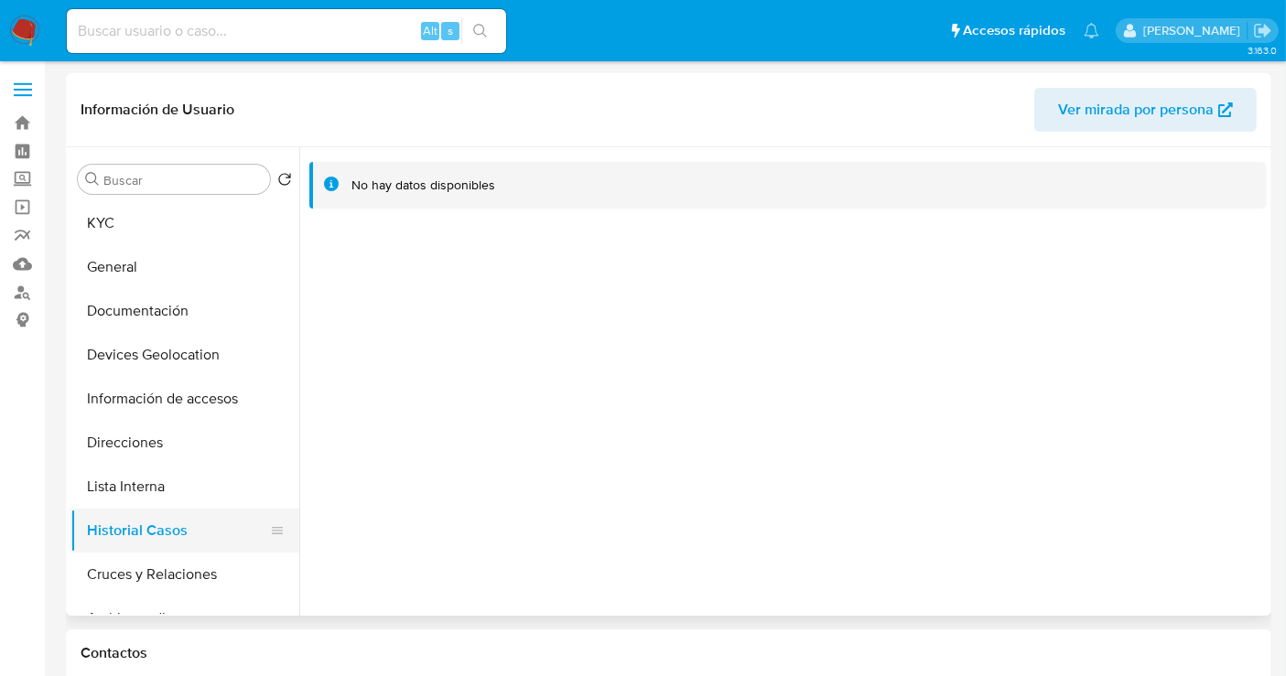
scroll to position [102, 0]
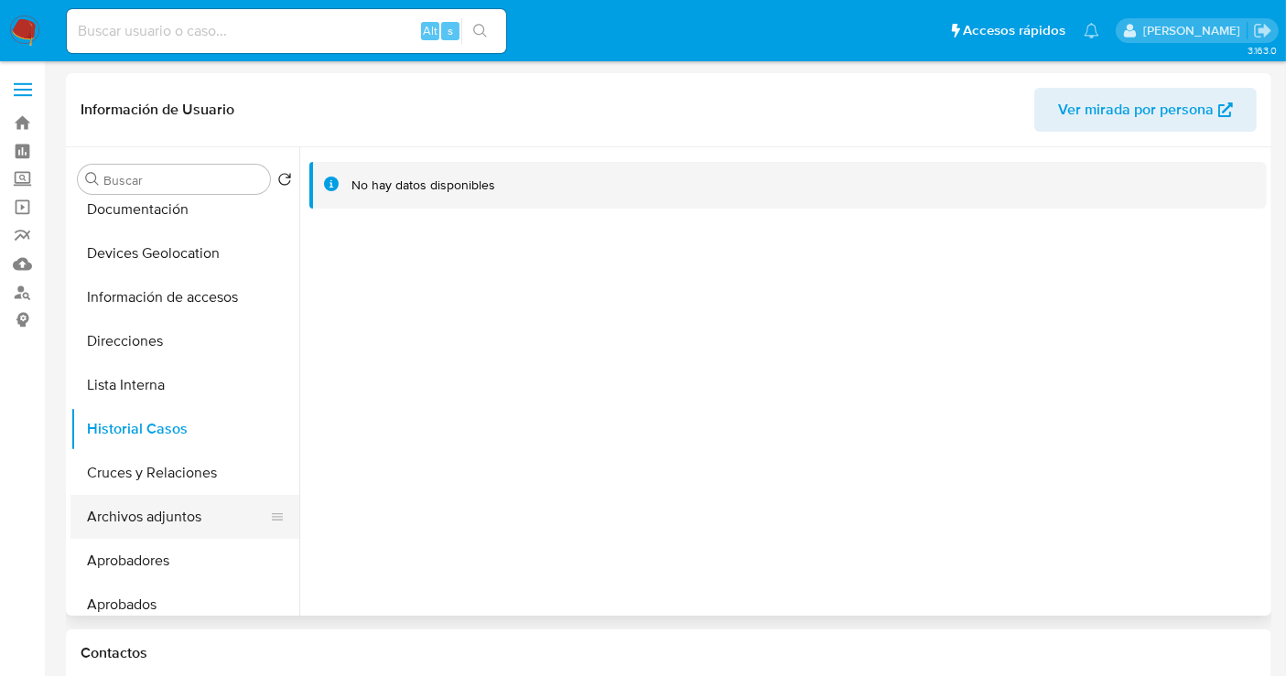
click at [153, 523] on button "Archivos adjuntos" at bounding box center [177, 517] width 214 height 44
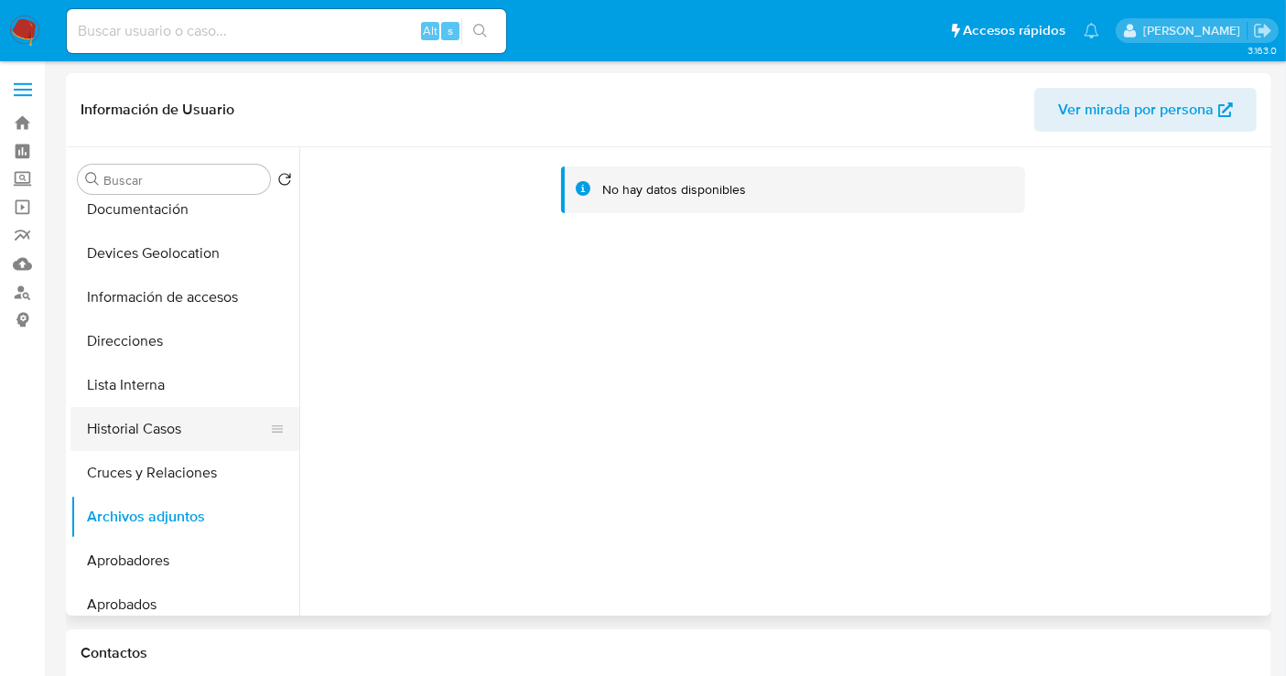
click at [159, 430] on button "Historial Casos" at bounding box center [177, 429] width 214 height 44
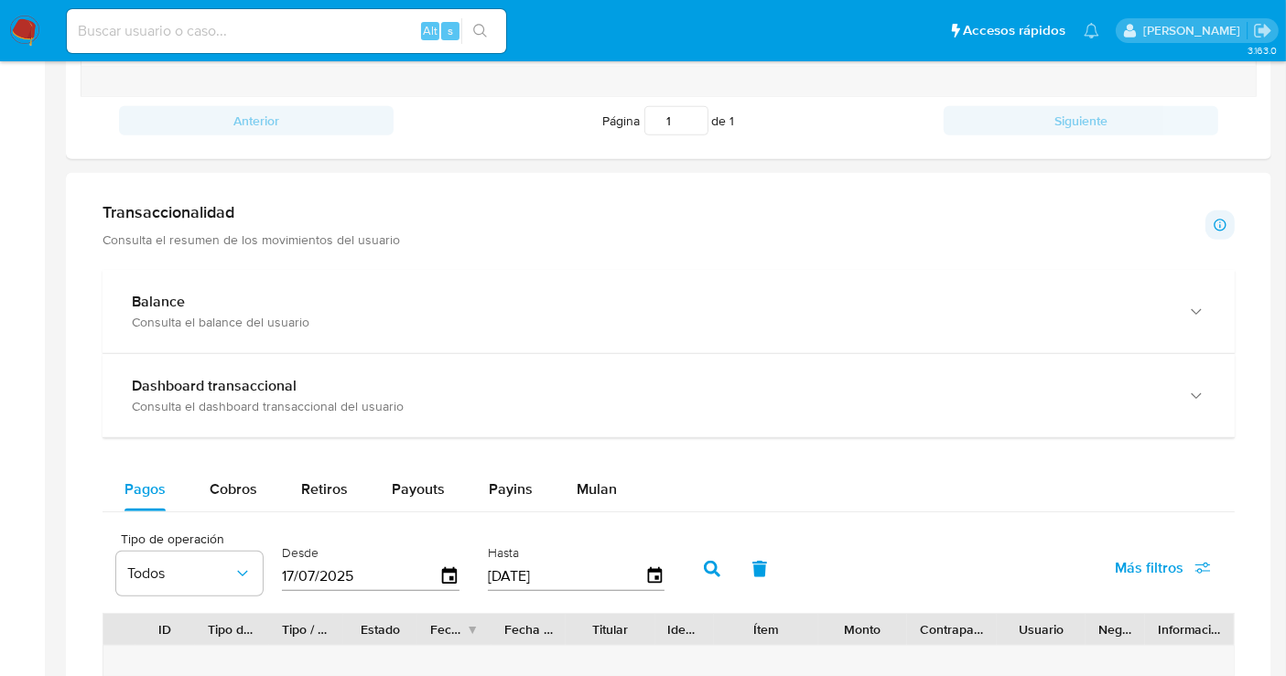
scroll to position [711, 0]
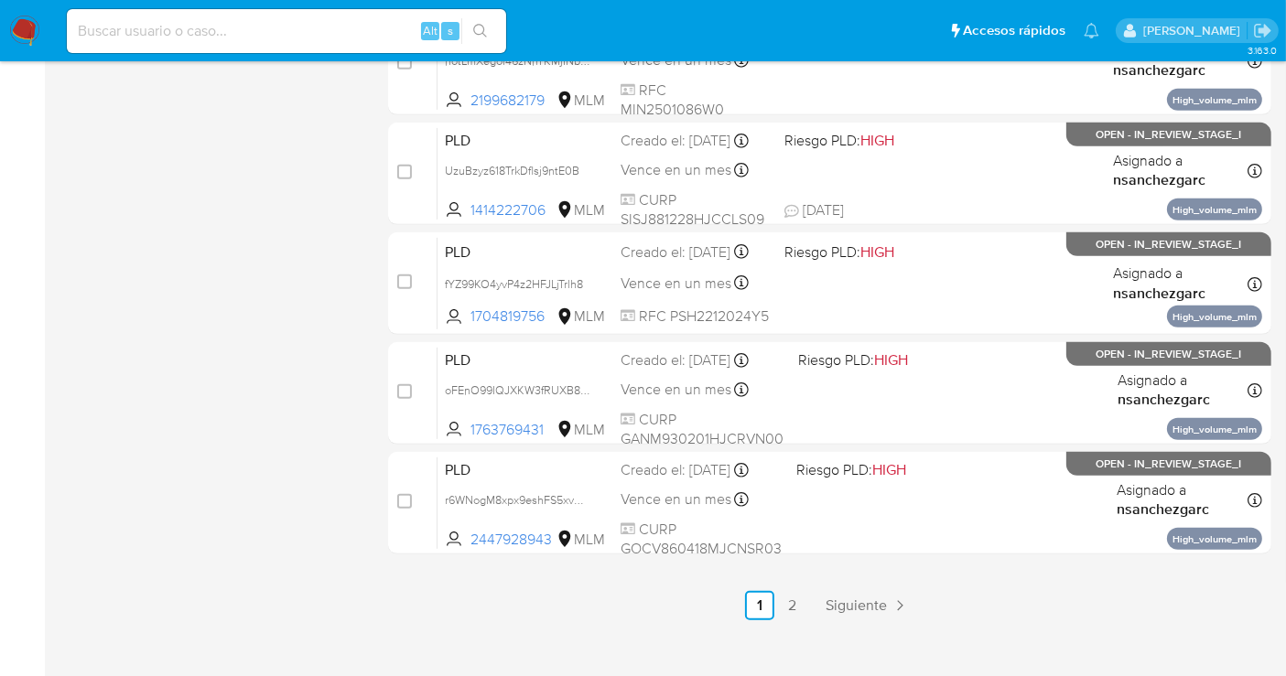
scroll to position [832, 0]
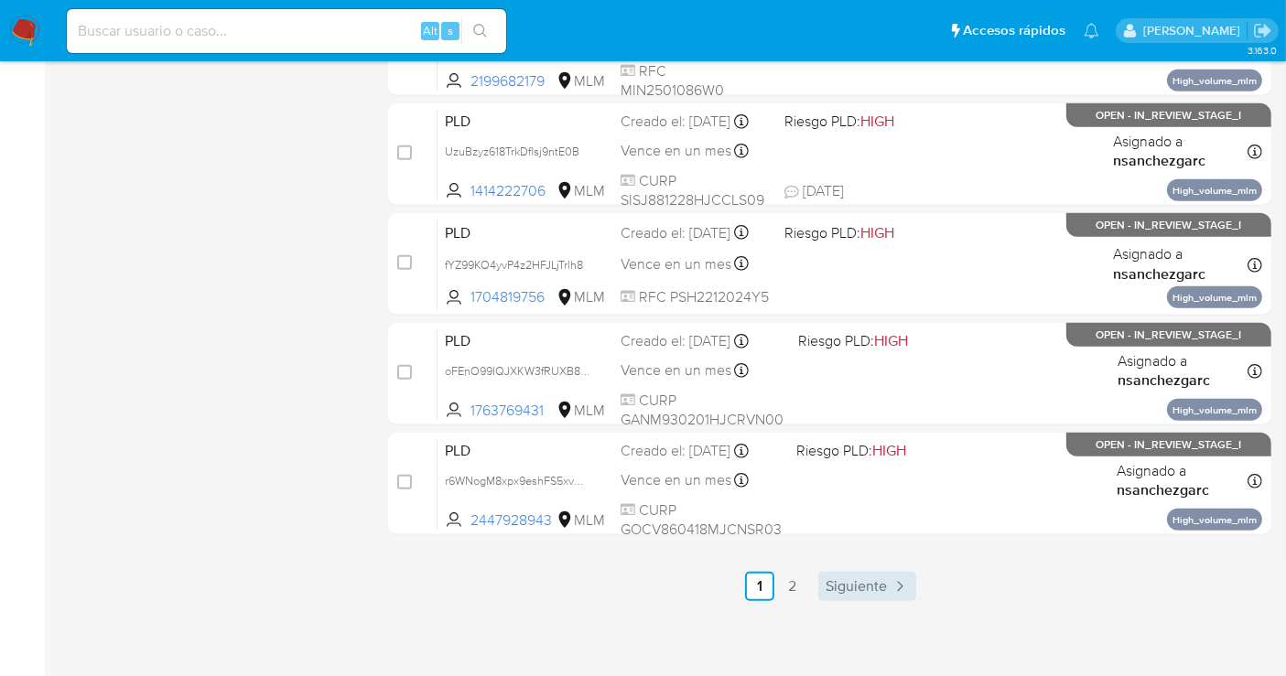
click at [878, 583] on span "Siguiente" at bounding box center [856, 586] width 61 height 15
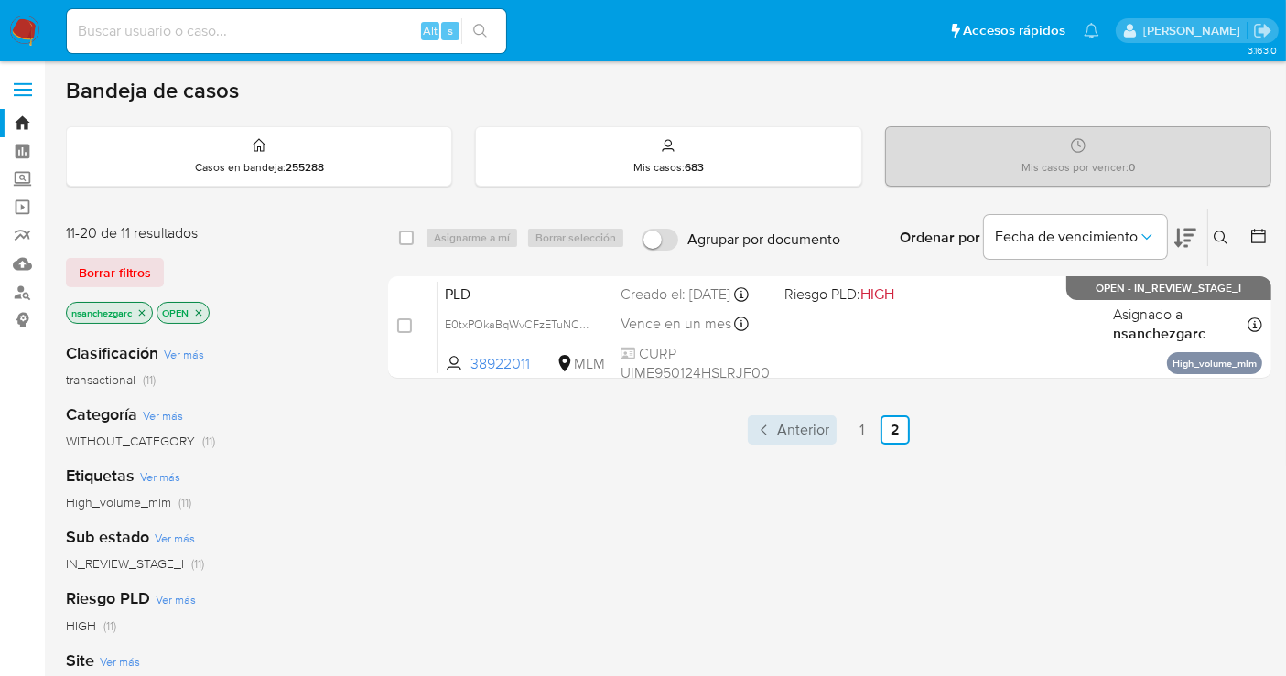
click at [797, 423] on span "Anterior" at bounding box center [803, 430] width 52 height 15
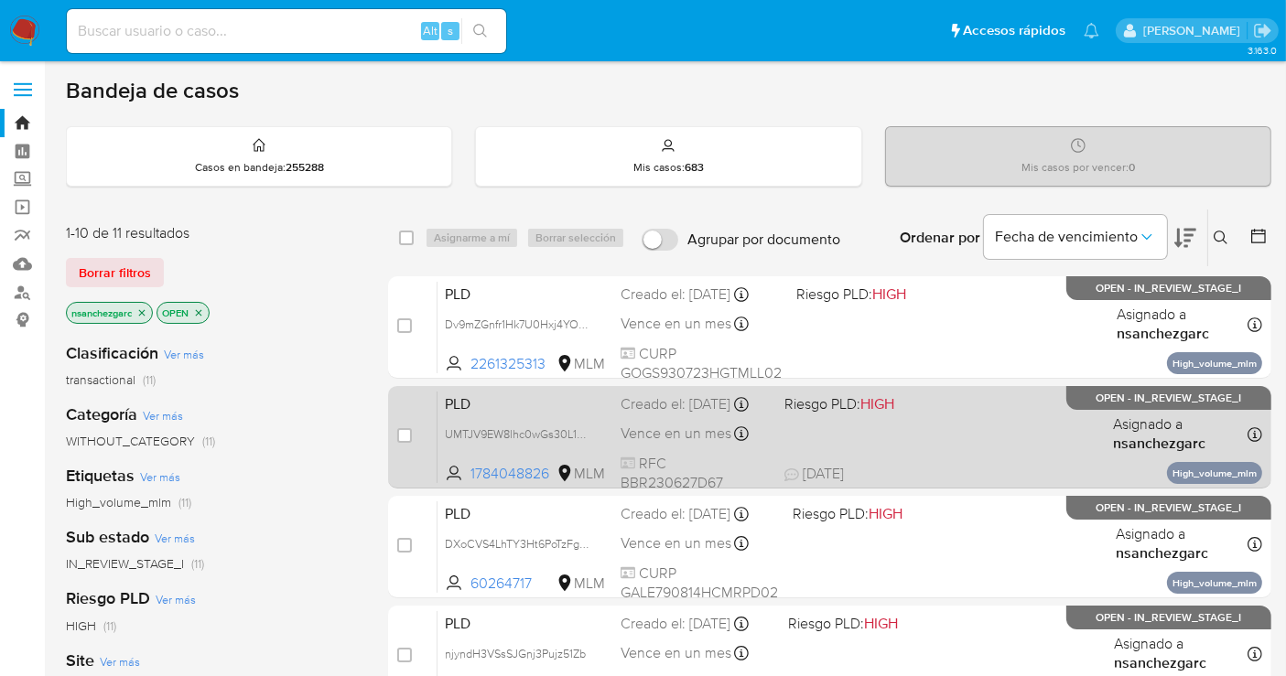
click at [631, 414] on div "Creado el: [DATE] Creado el: [DATE] 02:11:30" at bounding box center [695, 405] width 149 height 20
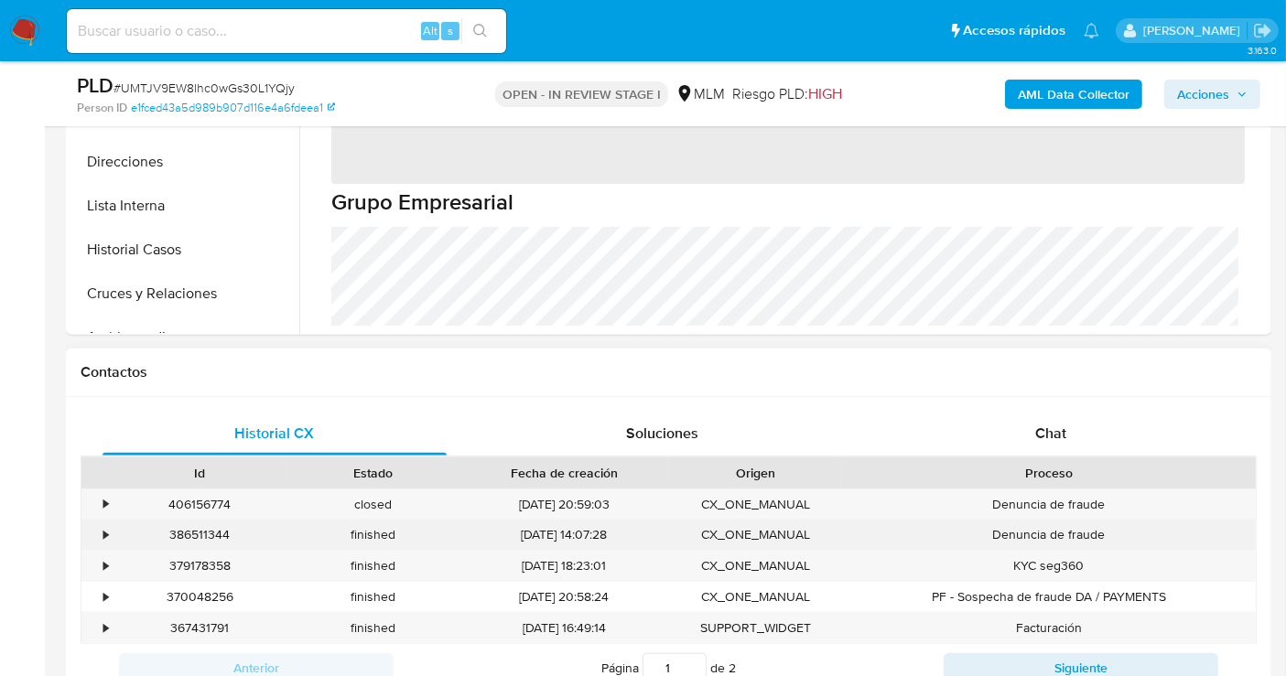
scroll to position [610, 0]
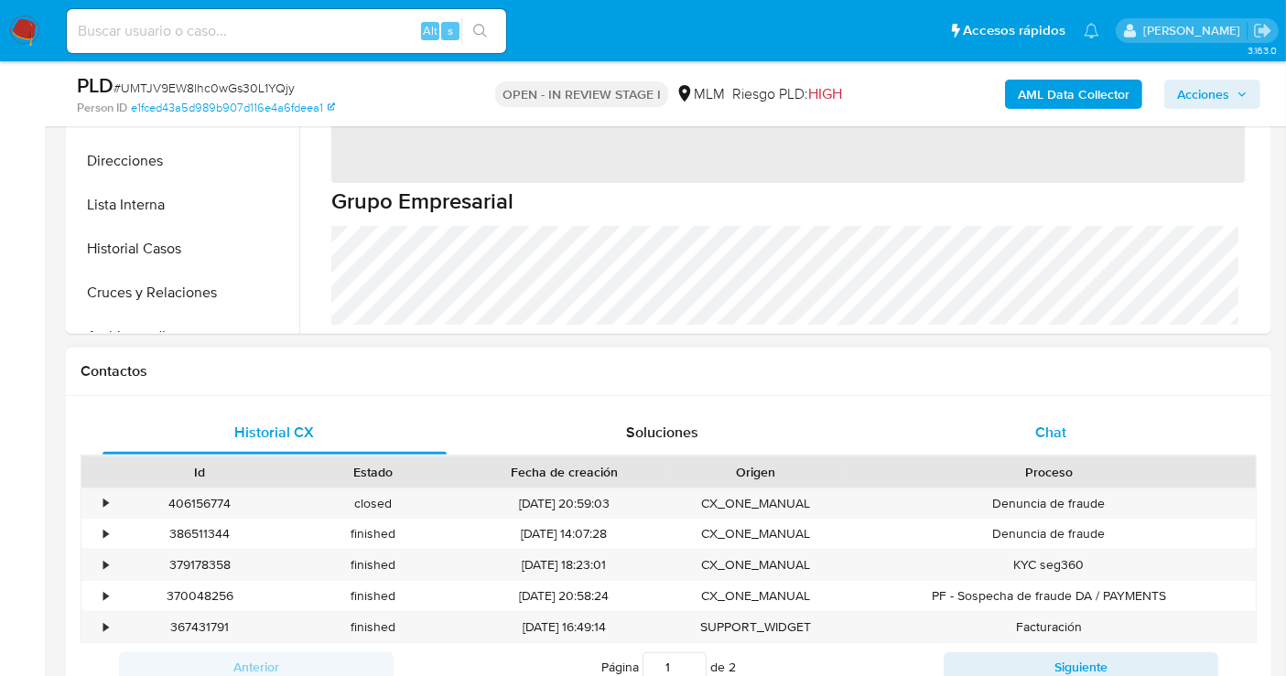
select select "10"
click at [1033, 442] on div "Chat" at bounding box center [1051, 433] width 344 height 44
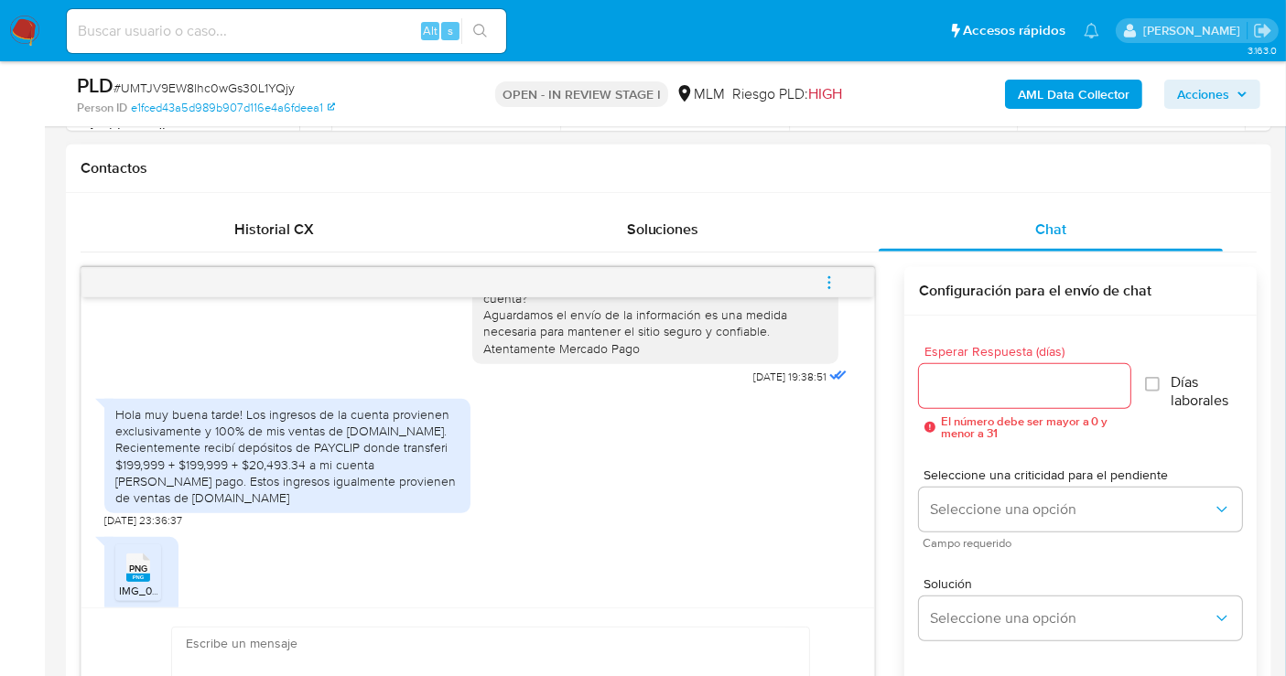
scroll to position [184, 0]
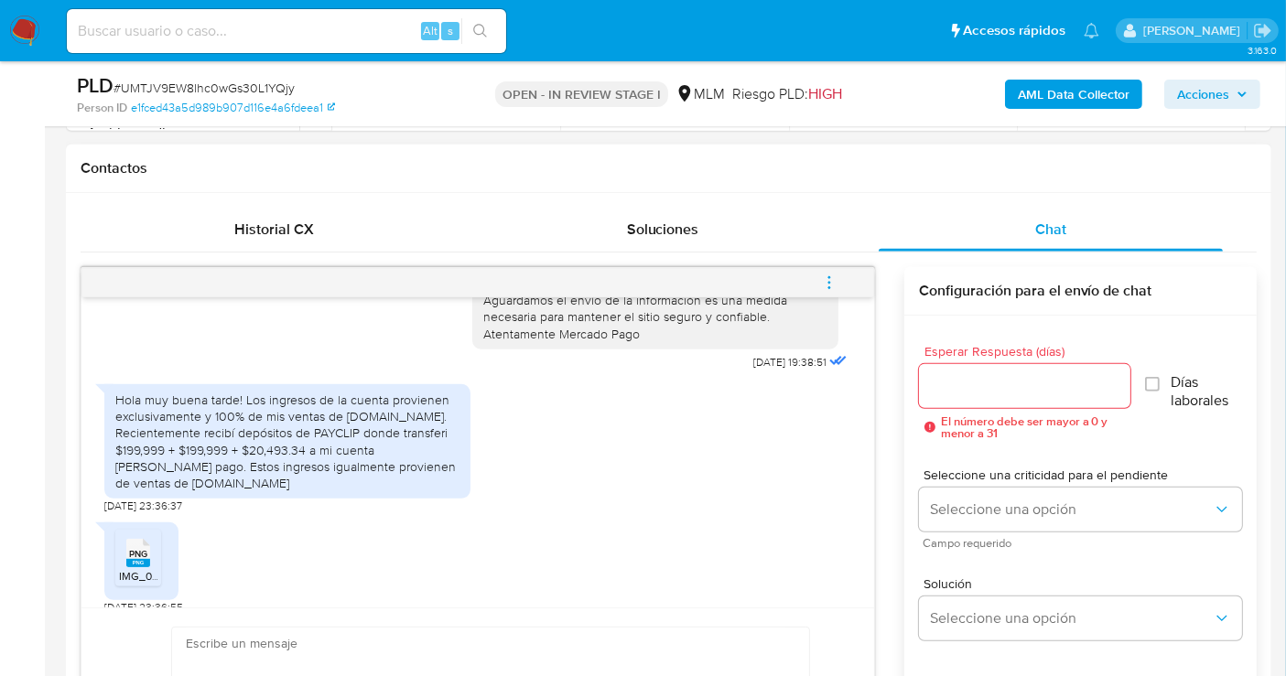
click at [129, 548] on span "PNG" at bounding box center [138, 554] width 18 height 12
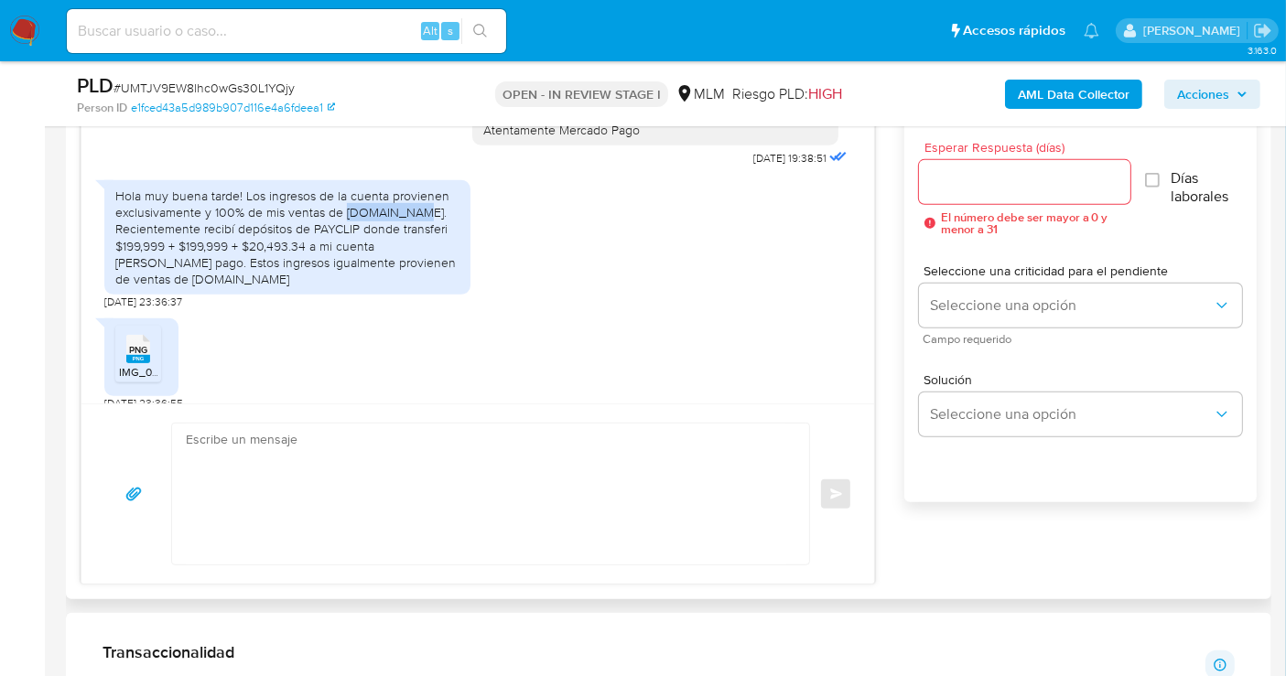
drag, startPoint x: 418, startPoint y: 190, endPoint x: 343, endPoint y: 197, distance: 75.3
click at [343, 197] on div "Hola muy buena tarde! Los ingresos de la cuenta provienen exclusivamente y 100%…" at bounding box center [287, 238] width 344 height 100
copy div "mandala.mx."
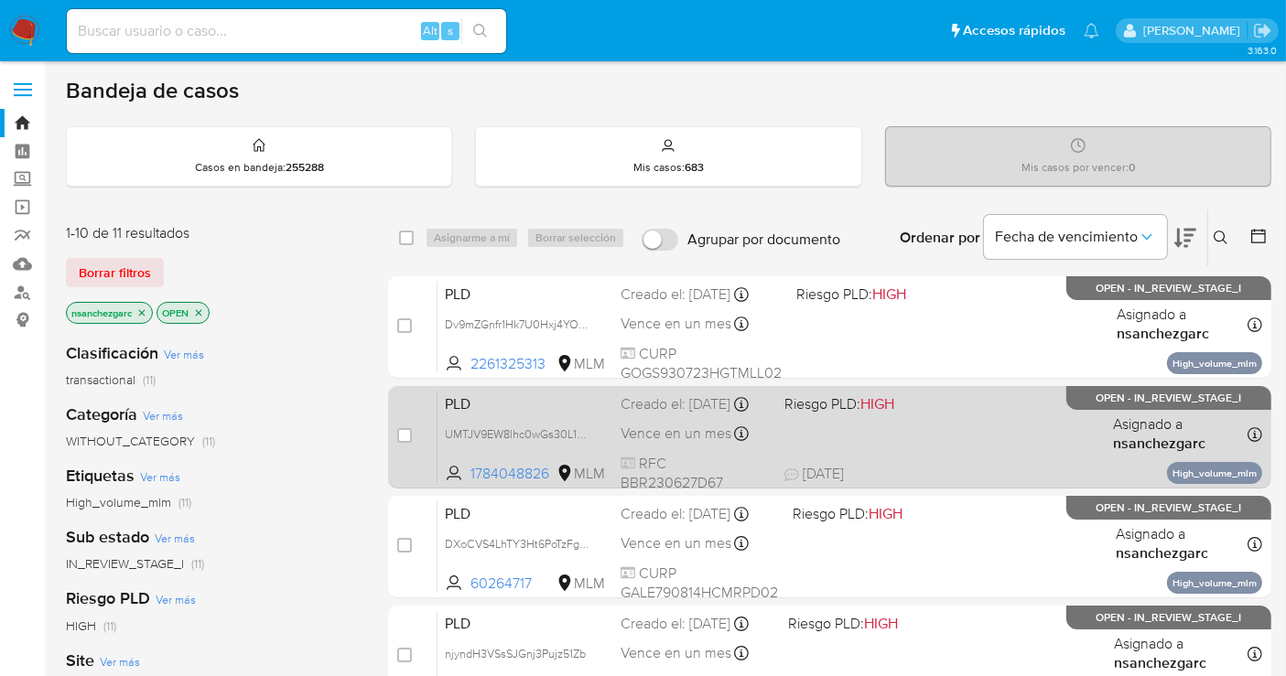
click at [638, 415] on div "Creado el: [DATE] Creado el: [DATE] 02:11:30" at bounding box center [695, 405] width 149 height 20
click at [403, 438] on input "checkbox" at bounding box center [404, 435] width 15 height 15
checkbox input "true"
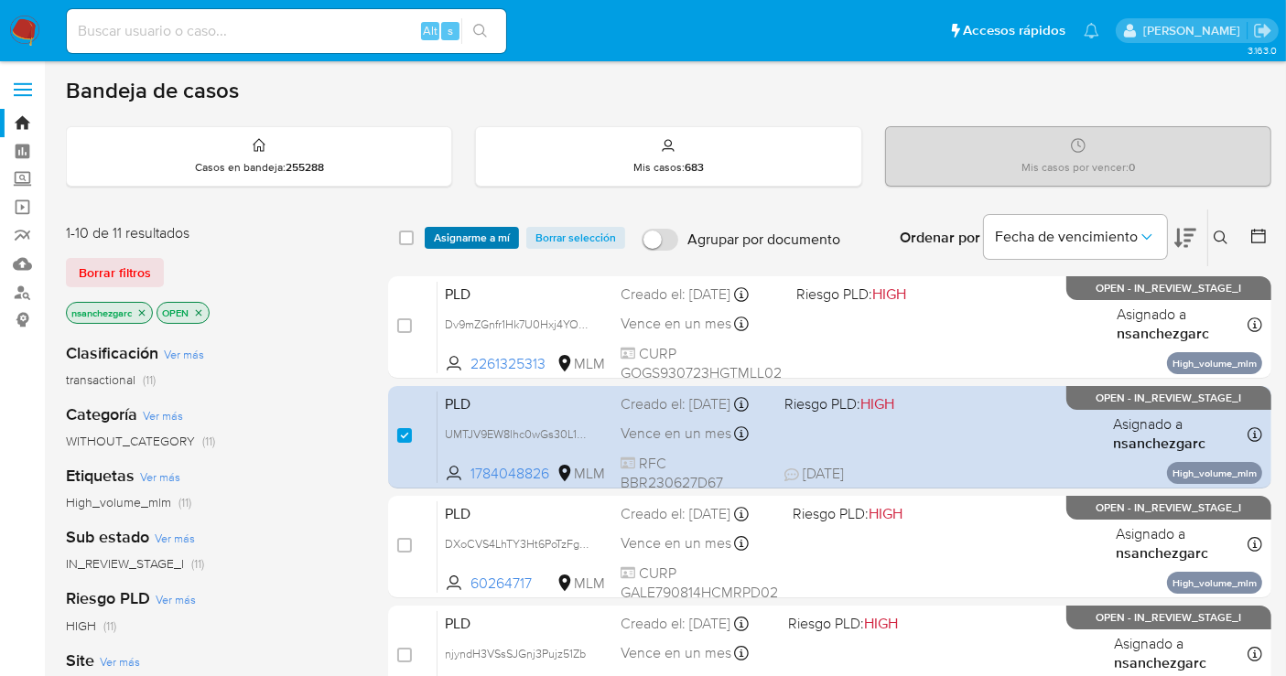
click at [458, 229] on span "Asignarme a mí" at bounding box center [472, 238] width 76 height 18
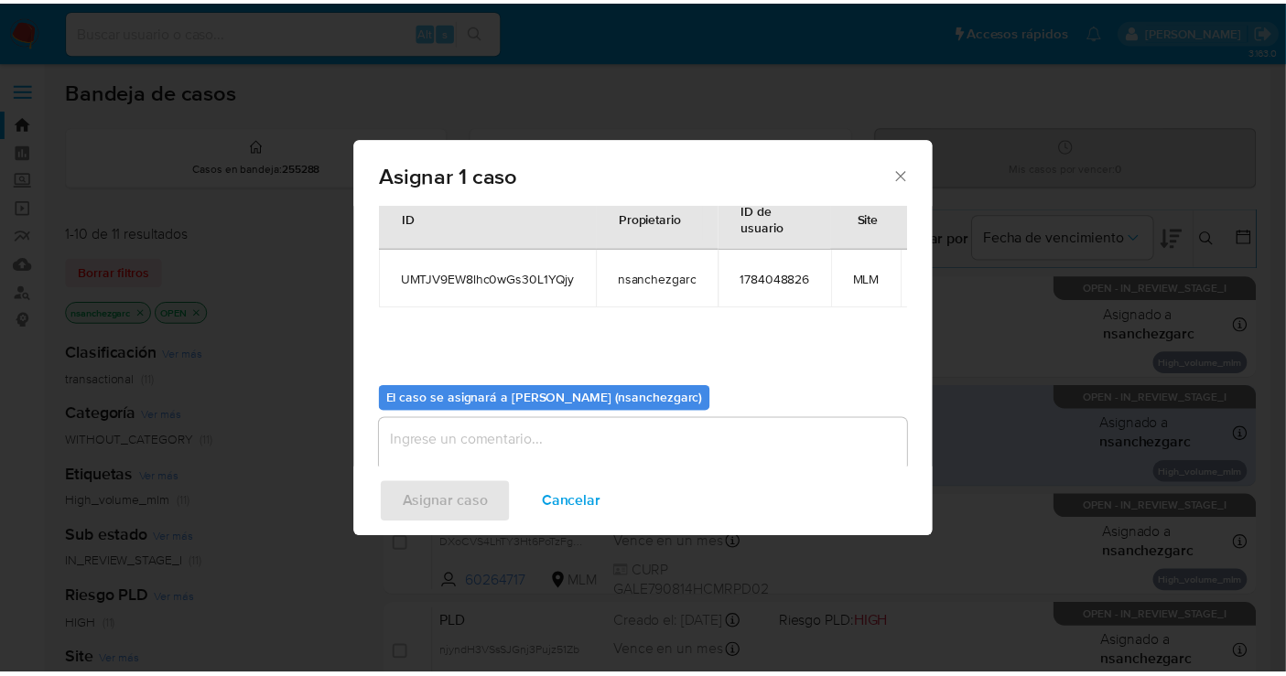
scroll to position [110, 0]
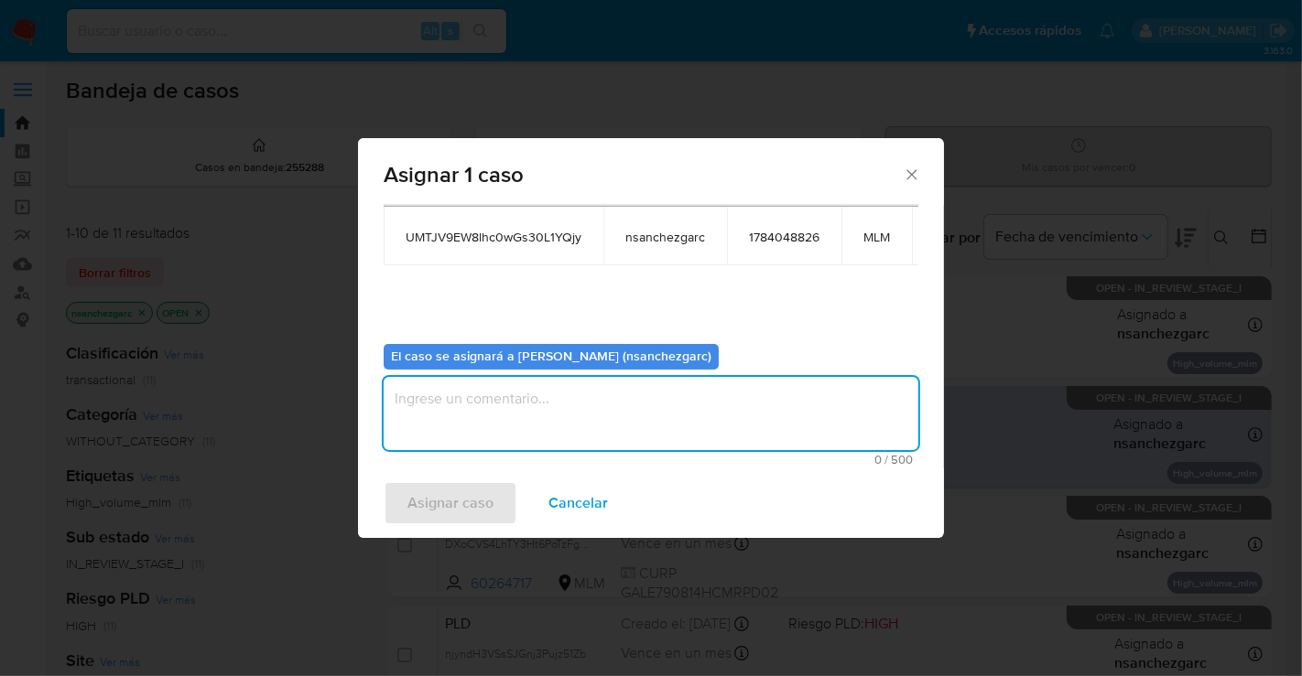
drag, startPoint x: 441, startPoint y: 394, endPoint x: 449, endPoint y: 353, distance: 40.9
click at [443, 384] on textarea "assign-modal" at bounding box center [651, 413] width 535 height 73
type textarea "nesg"
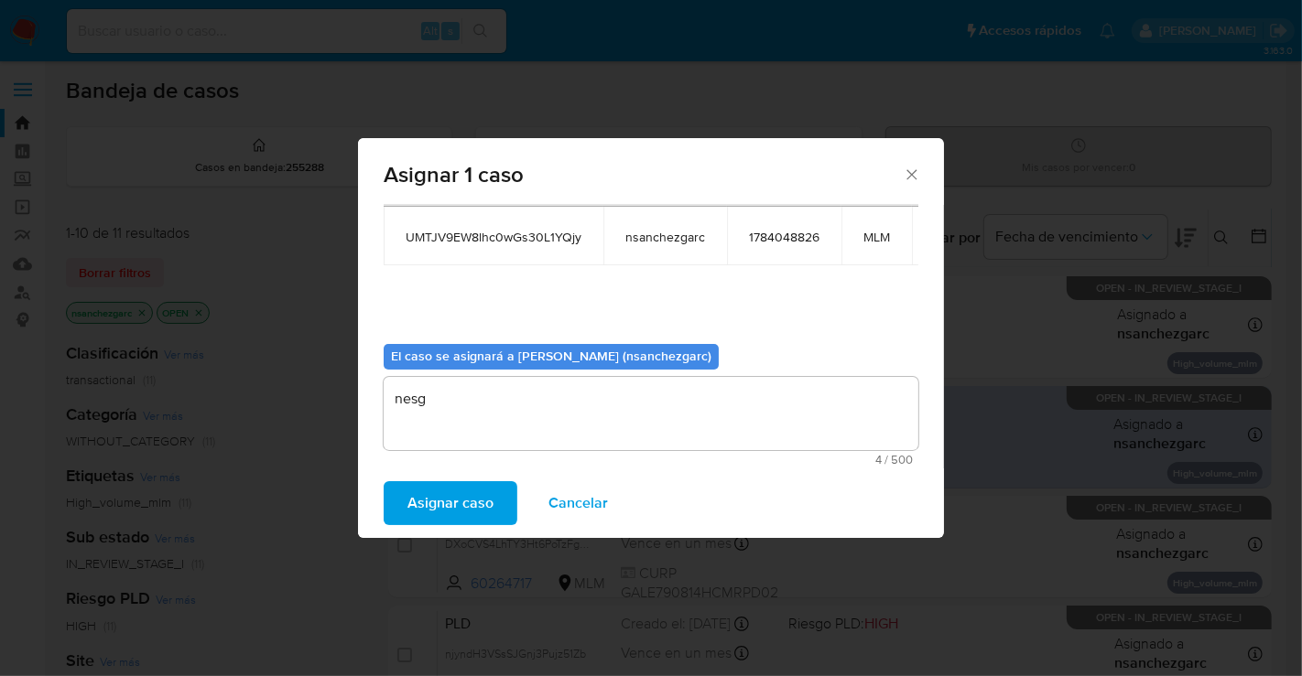
click at [432, 499] on span "Asignar caso" at bounding box center [450, 503] width 86 height 40
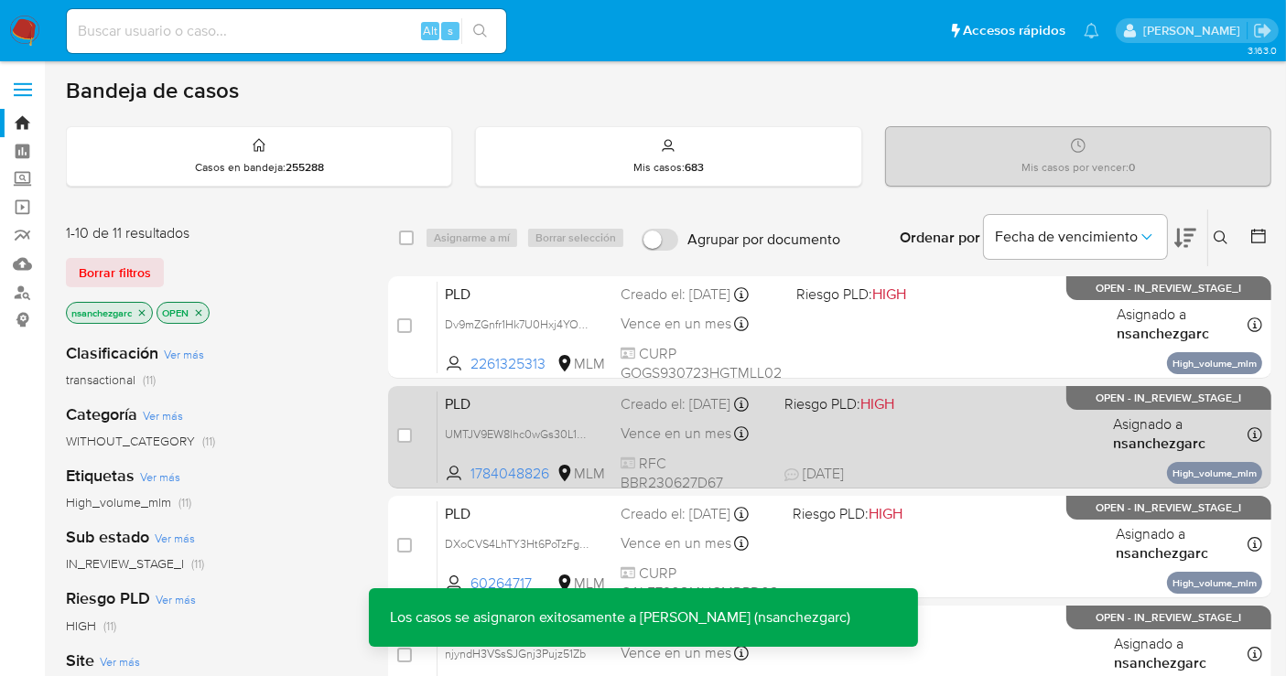
click at [629, 415] on div "Creado el: [DATE] Creado el: [DATE] 02:11:30" at bounding box center [695, 405] width 149 height 20
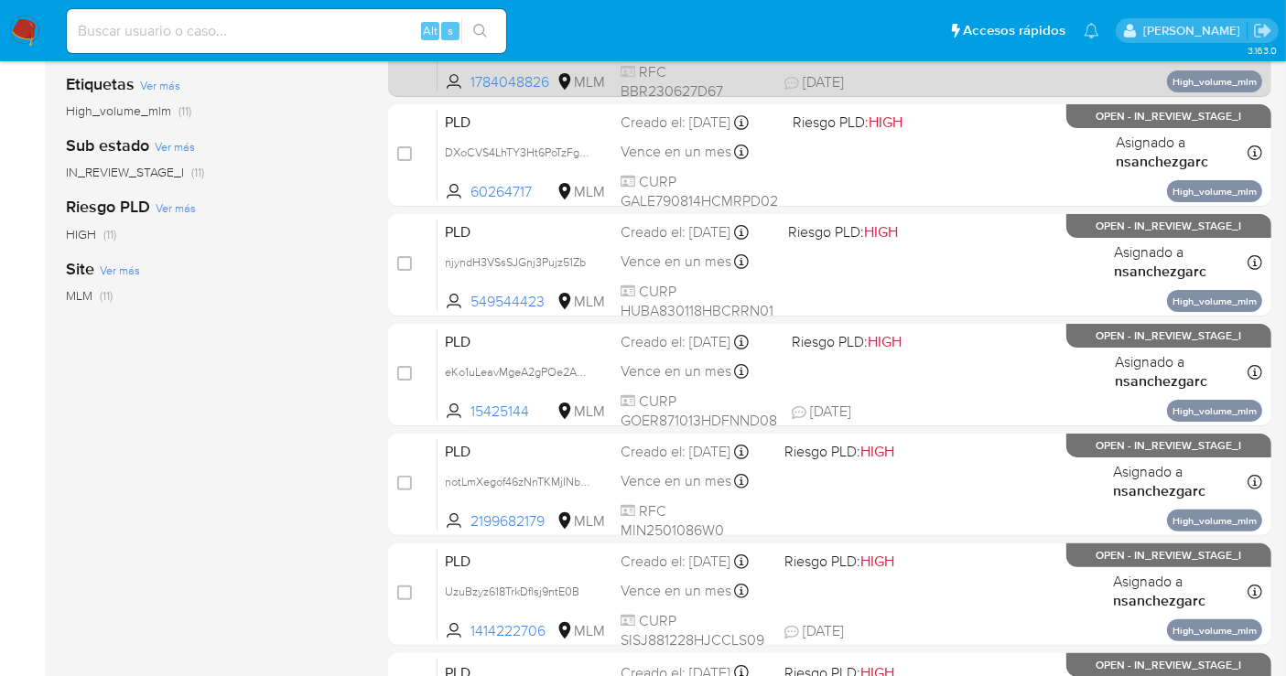
scroll to position [508, 0]
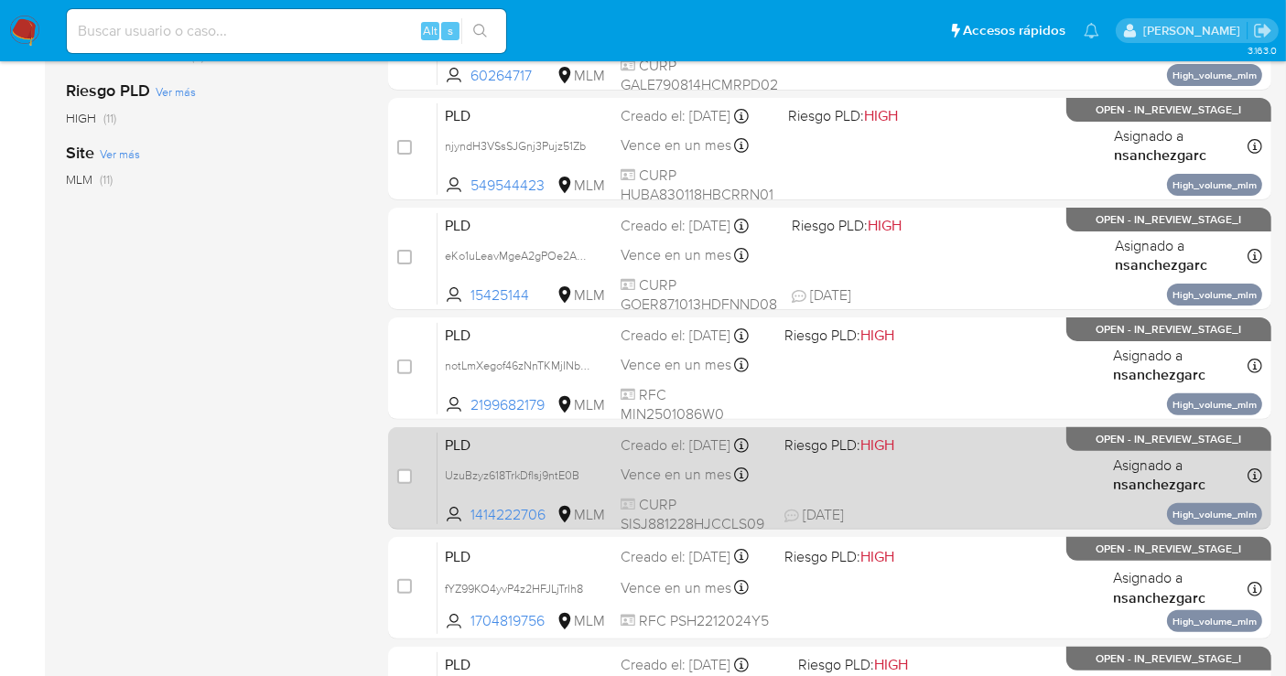
click at [623, 456] on div "Creado el: [DATE] Creado el: [DATE] 02:06:02" at bounding box center [695, 446] width 149 height 20
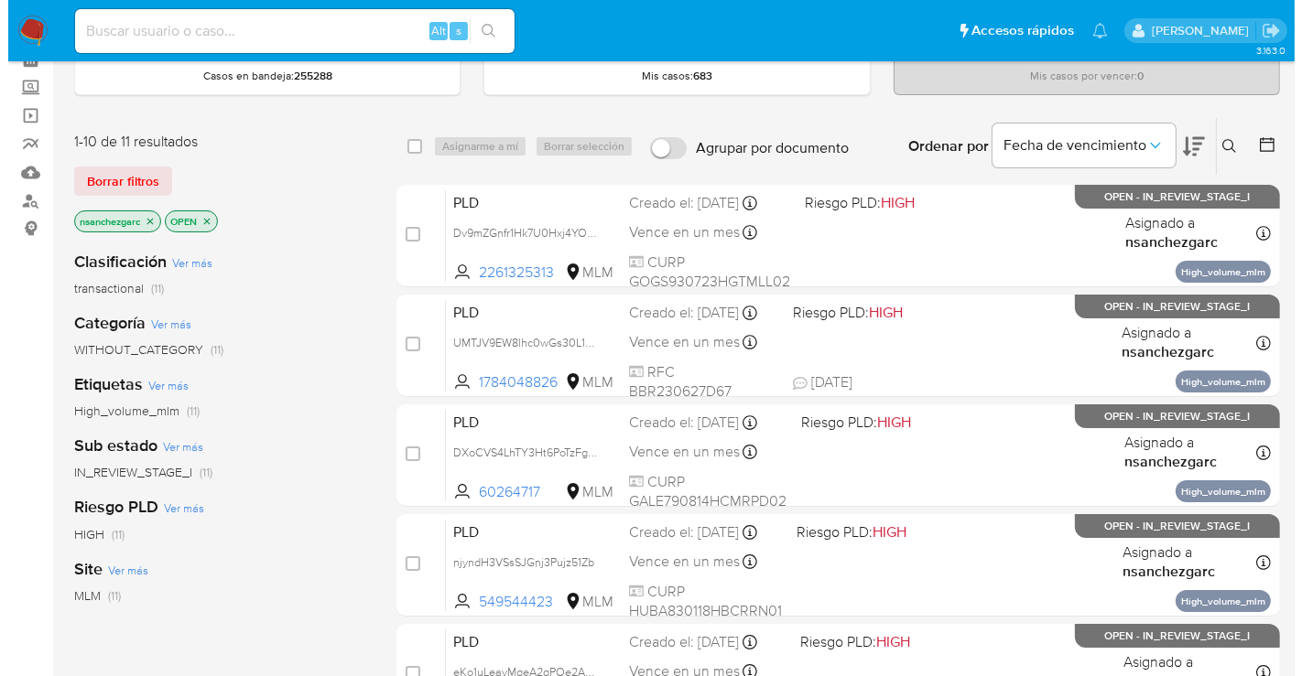
scroll to position [0, 0]
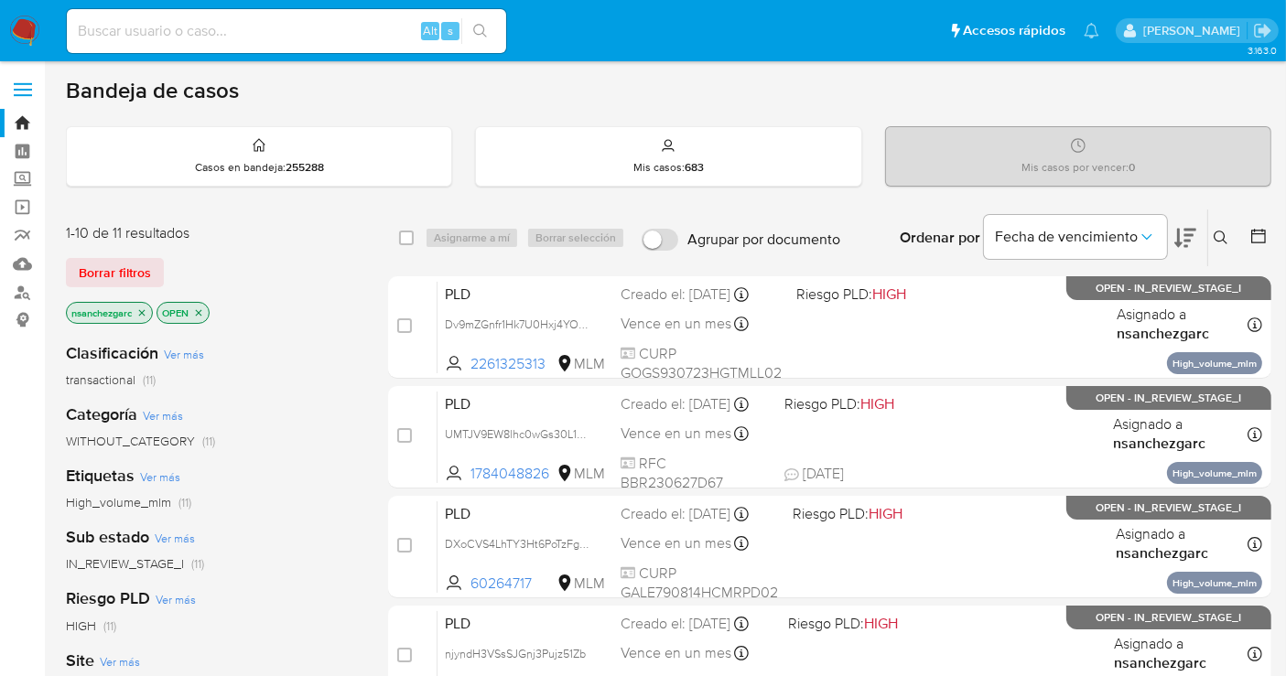
click at [1171, 241] on icon at bounding box center [1221, 238] width 15 height 15
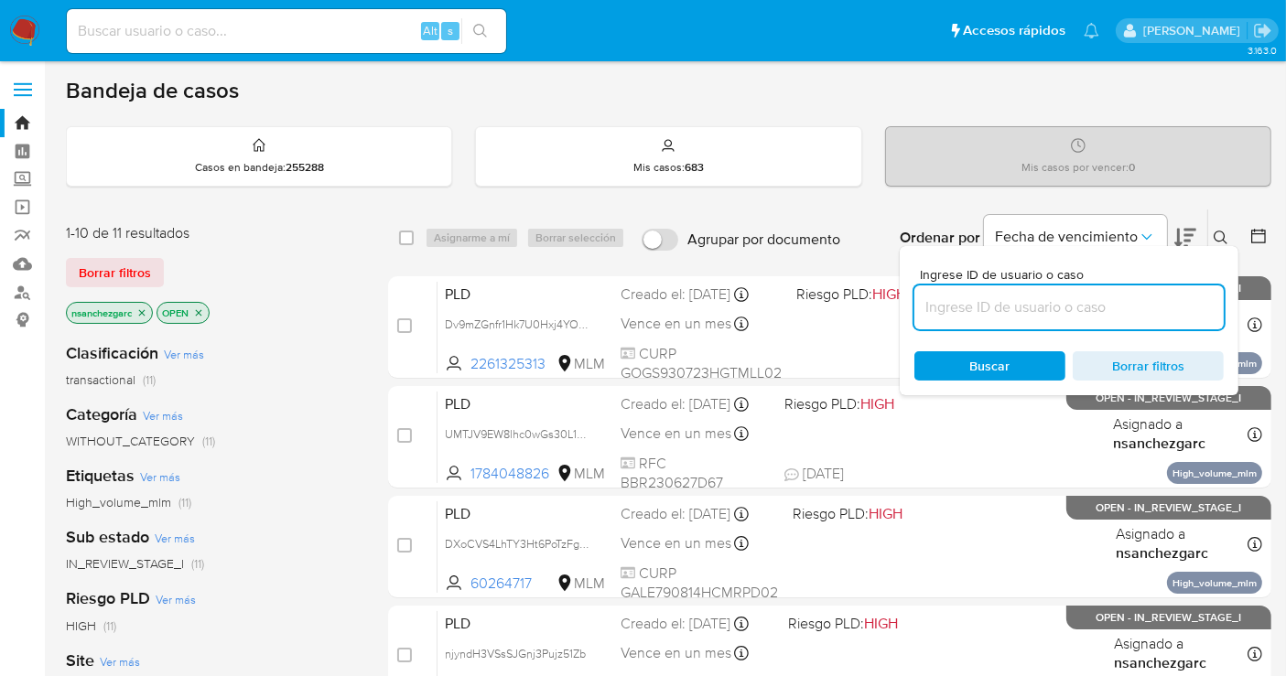
click at [1030, 299] on input at bounding box center [1068, 308] width 309 height 24
type input "78597380"
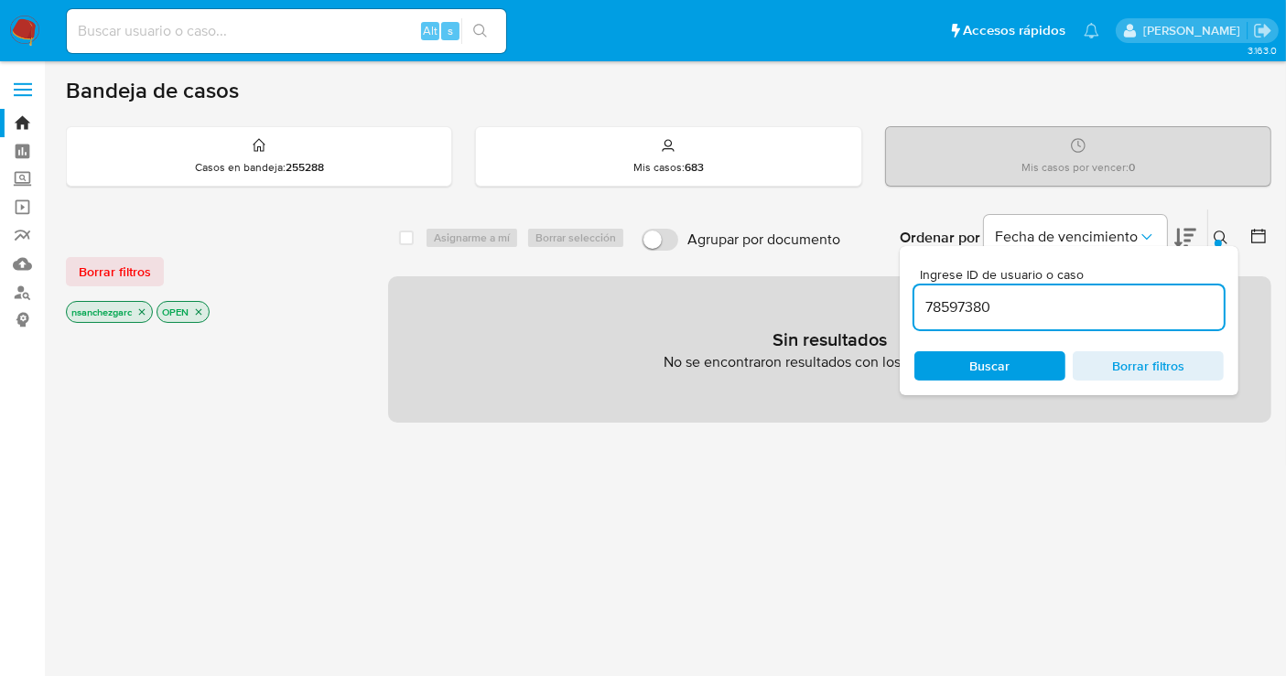
click at [144, 307] on icon "close-filter" at bounding box center [141, 312] width 11 height 11
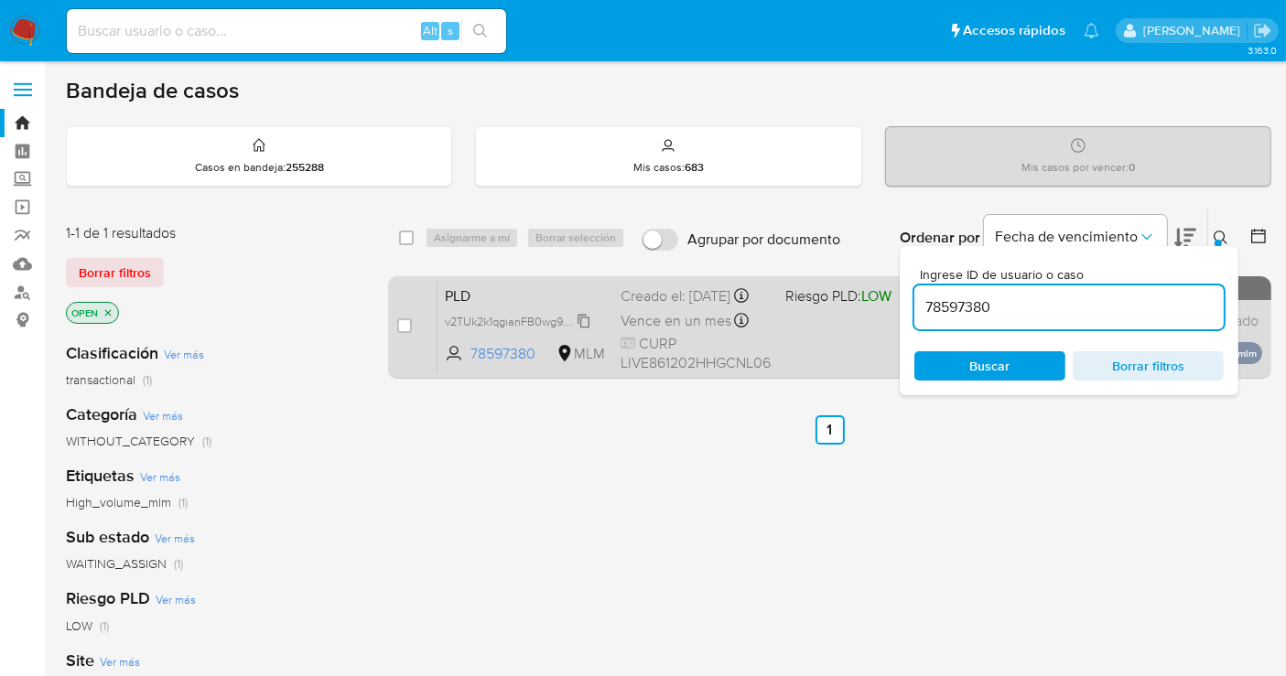
click at [586, 330] on span "v2TUk2k1qgianFB0wg9HHT3E" at bounding box center [522, 320] width 154 height 20
click at [402, 328] on input "checkbox" at bounding box center [404, 326] width 15 height 15
checkbox input "true"
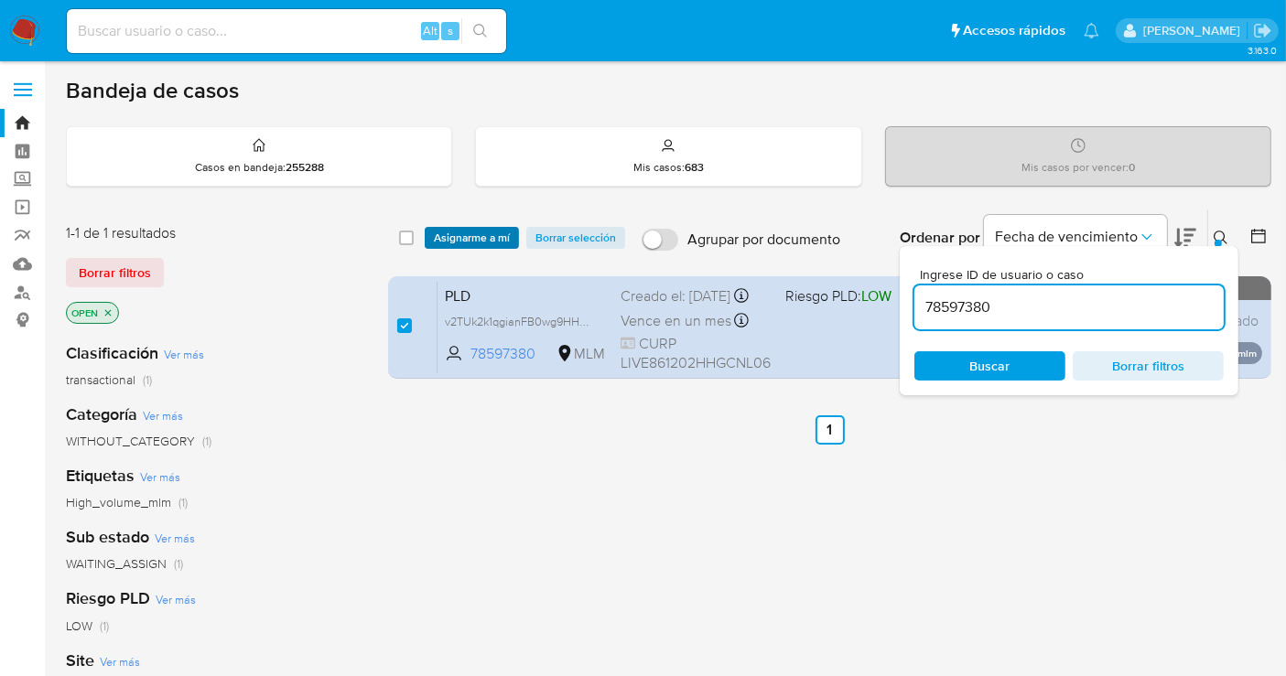
click at [470, 245] on span "Asignarme a mí" at bounding box center [472, 238] width 76 height 18
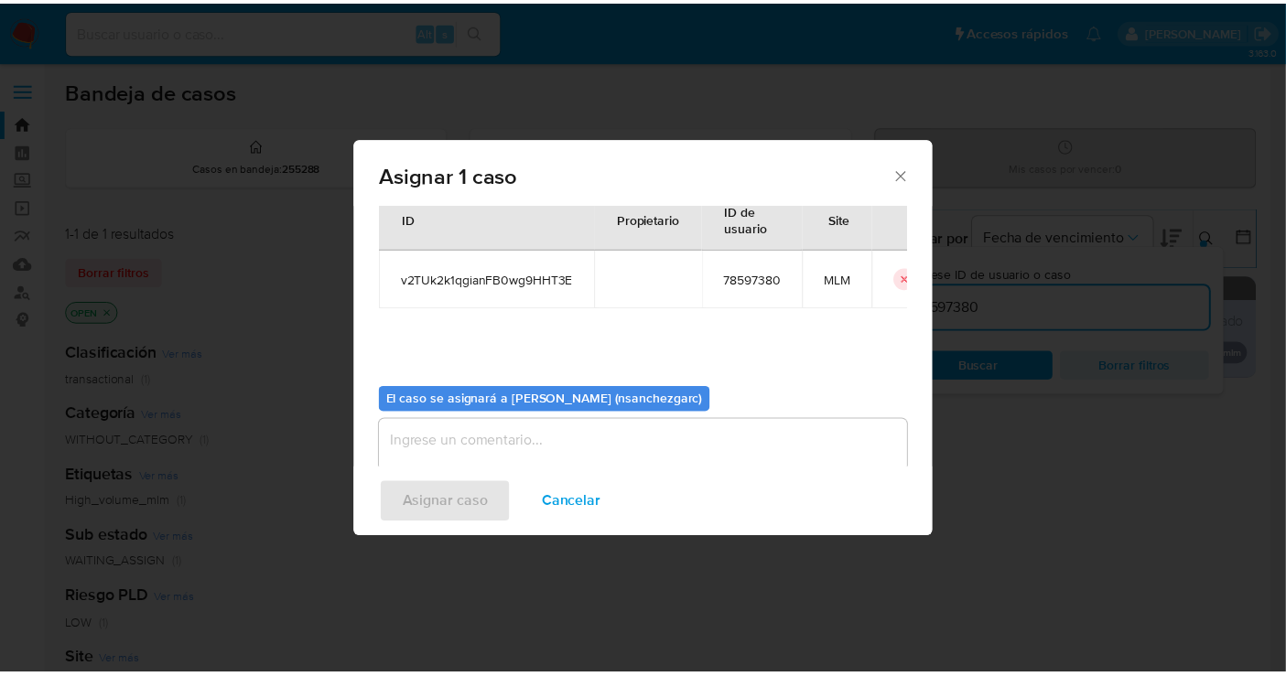
scroll to position [93, 0]
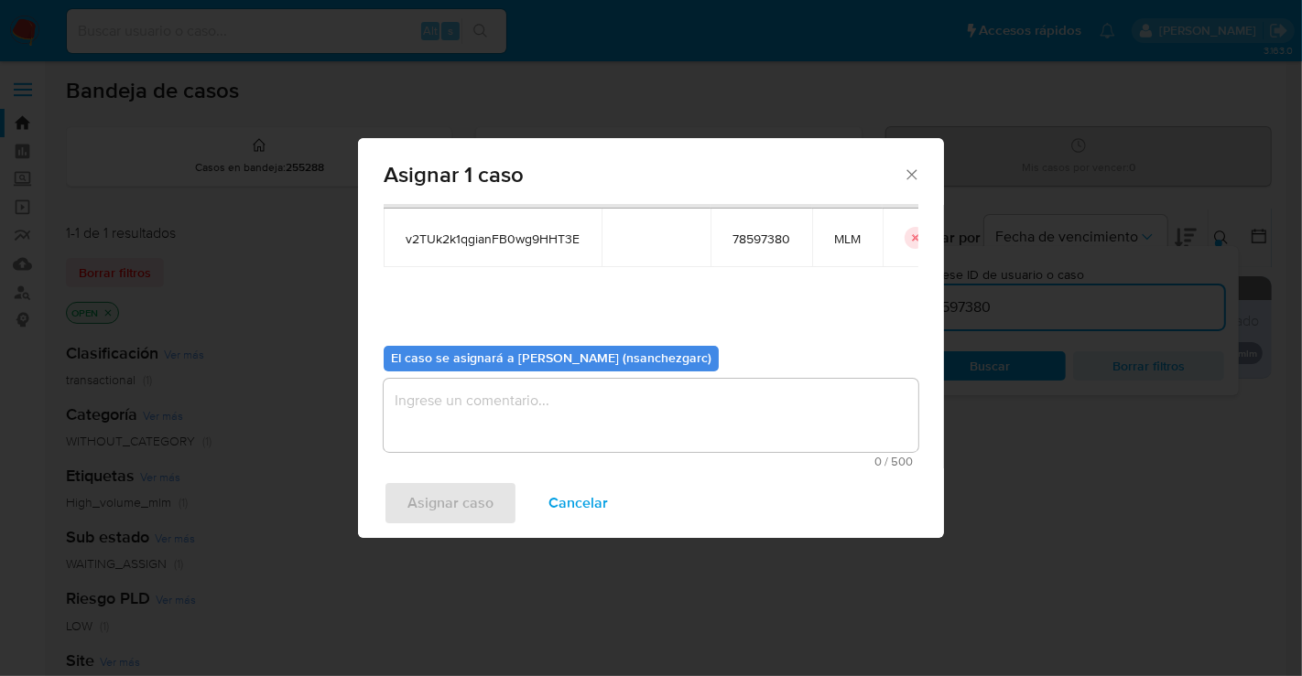
drag, startPoint x: 461, startPoint y: 404, endPoint x: 462, endPoint y: 387, distance: 16.5
click at [461, 401] on textarea "assign-modal" at bounding box center [651, 415] width 535 height 73
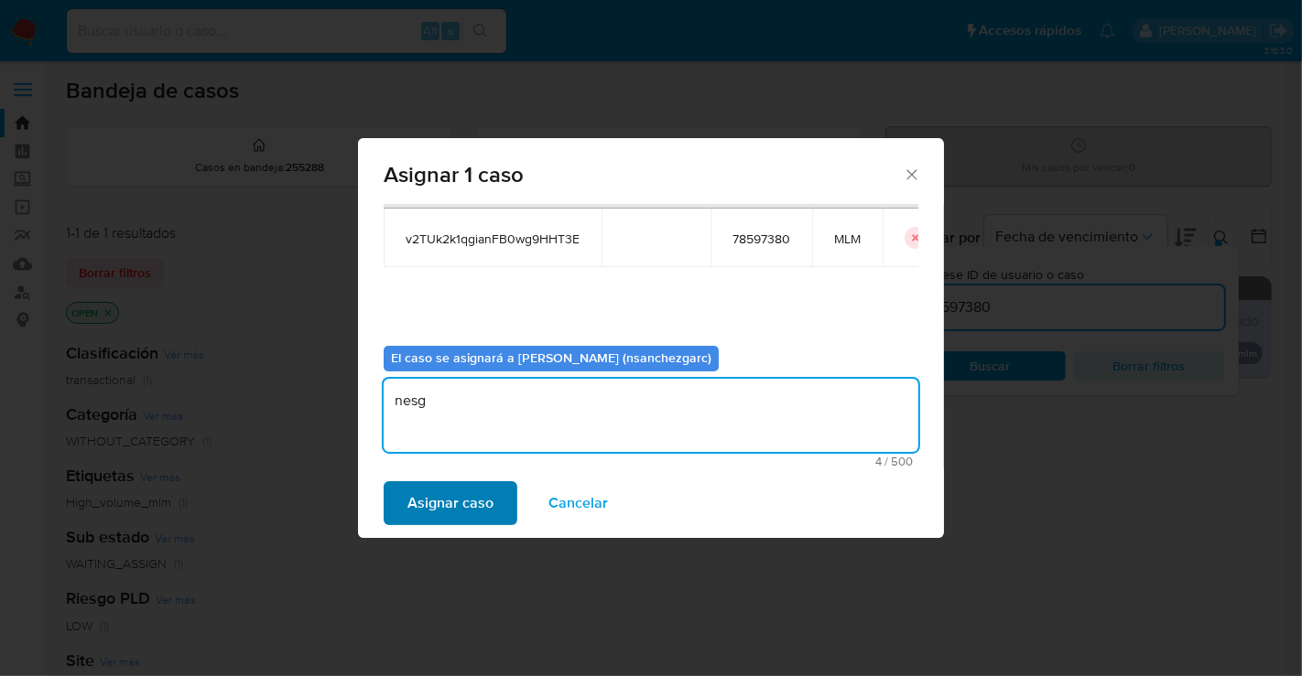
type textarea "nesg"
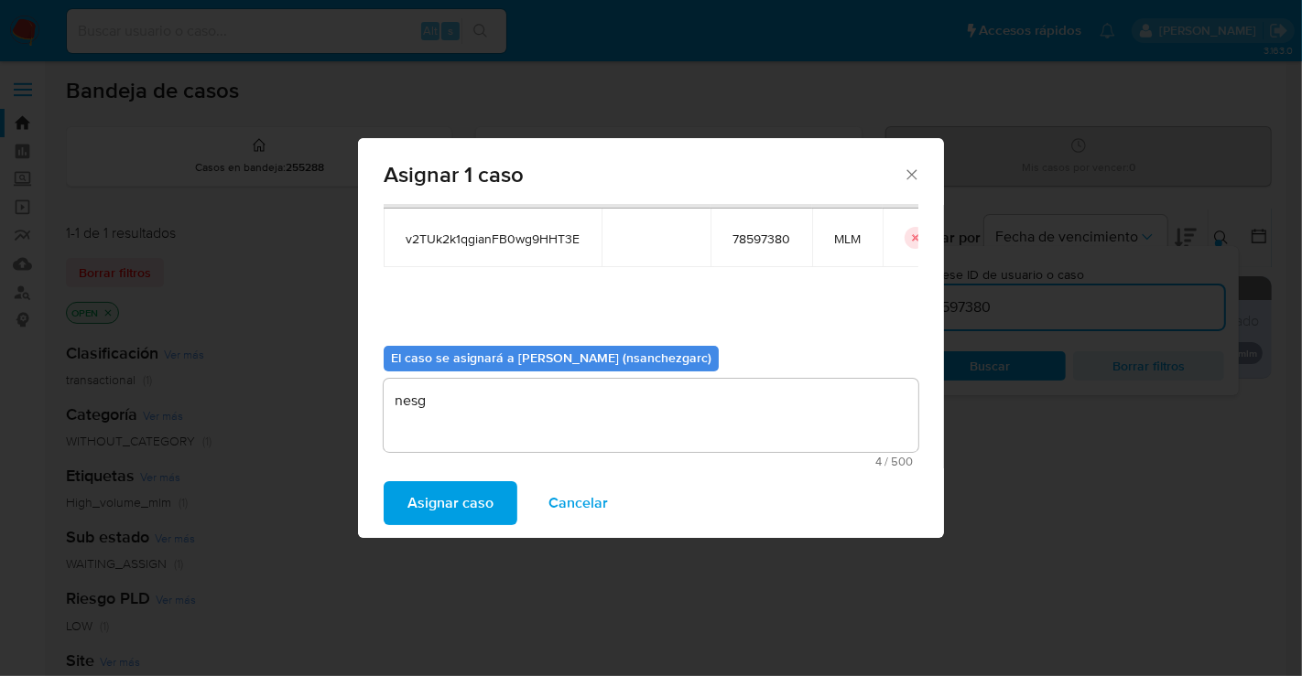
click at [462, 492] on span "Asignar caso" at bounding box center [450, 503] width 86 height 40
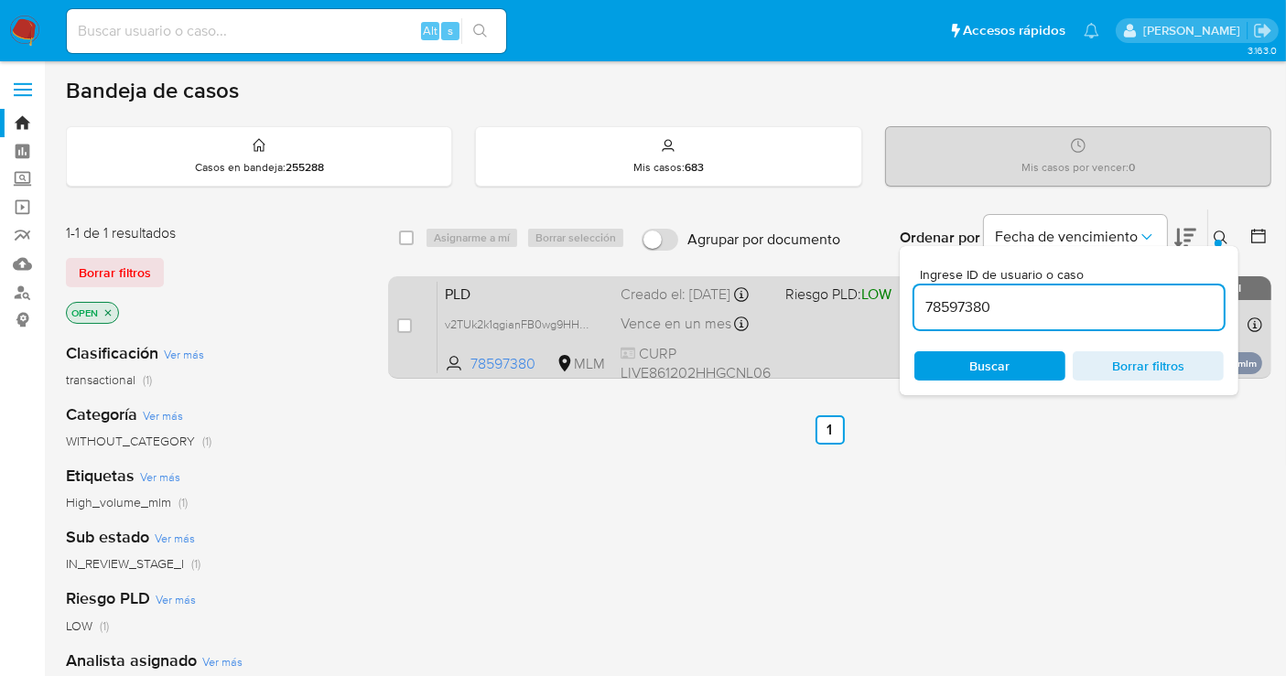
click at [651, 305] on div "Creado el: 12/09/2025 Creado el: 12/09/2025 02:07:29" at bounding box center [696, 295] width 150 height 20
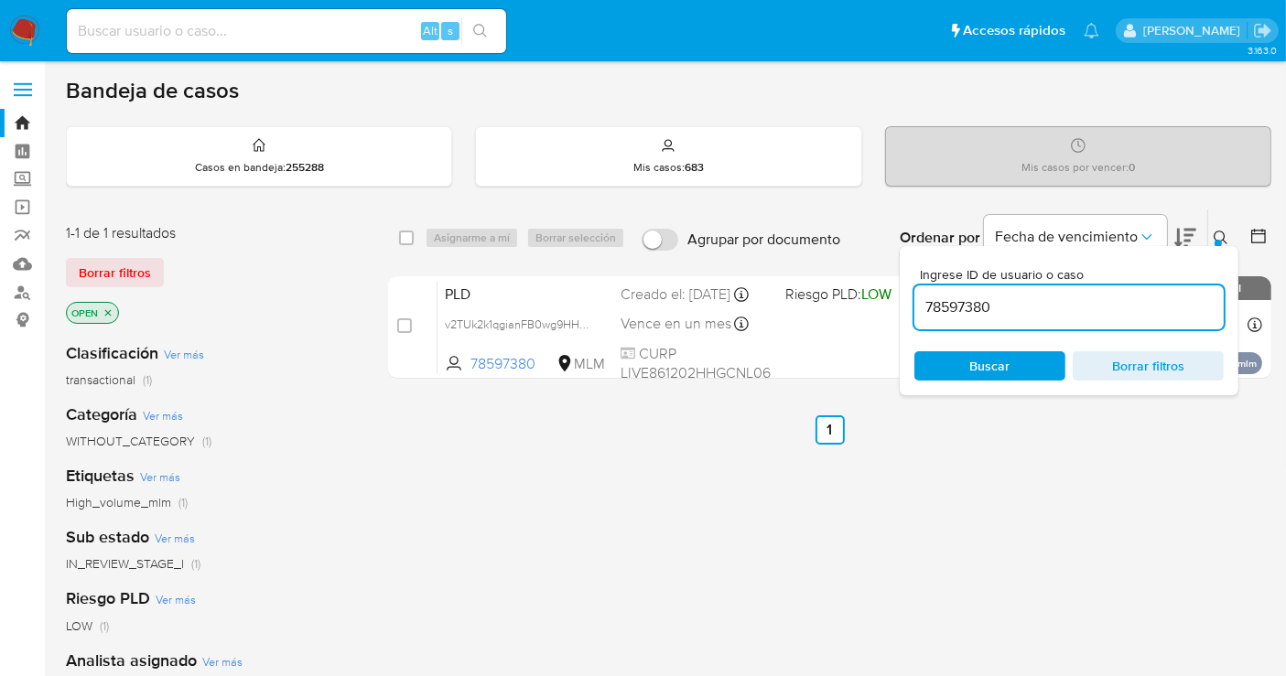
click at [22, 25] on img at bounding box center [24, 31] width 31 height 31
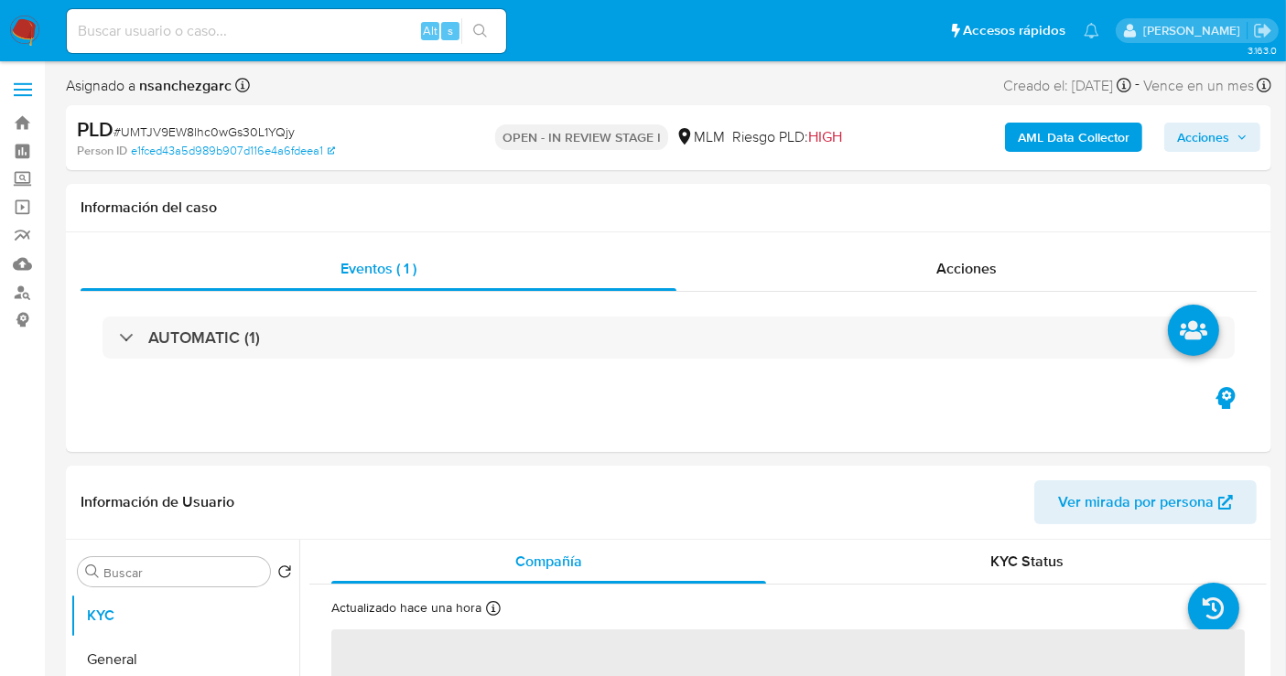
select select "10"
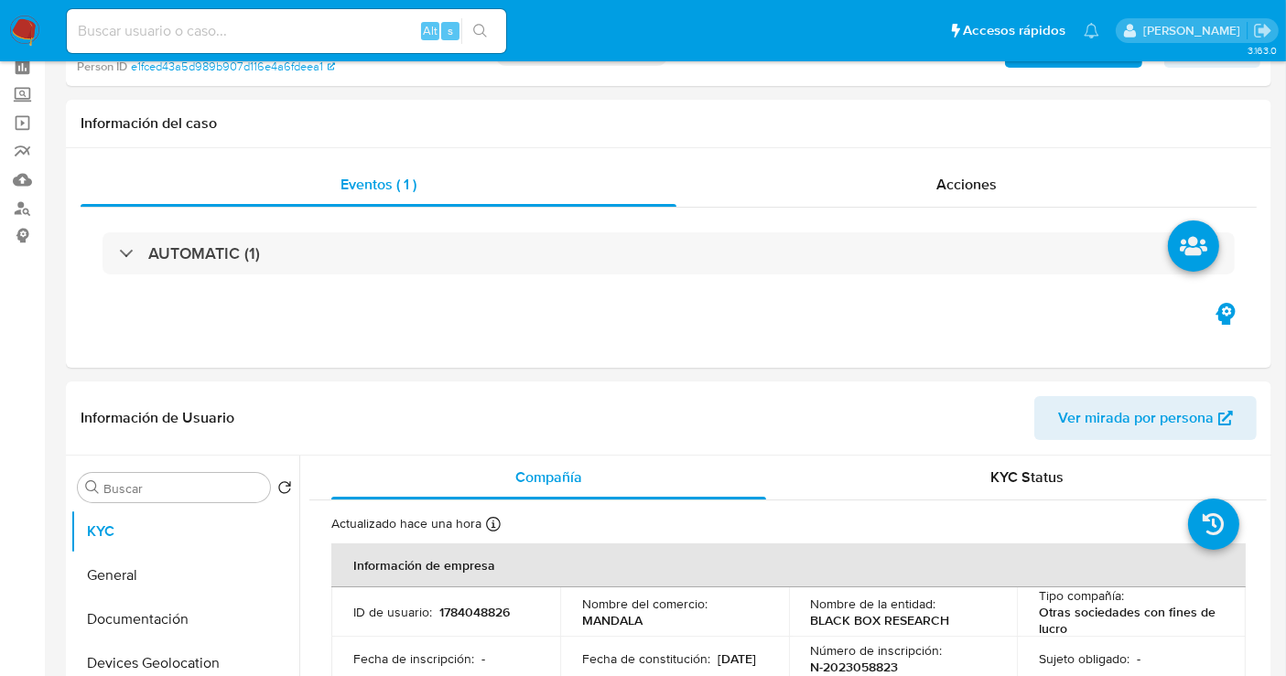
scroll to position [508, 0]
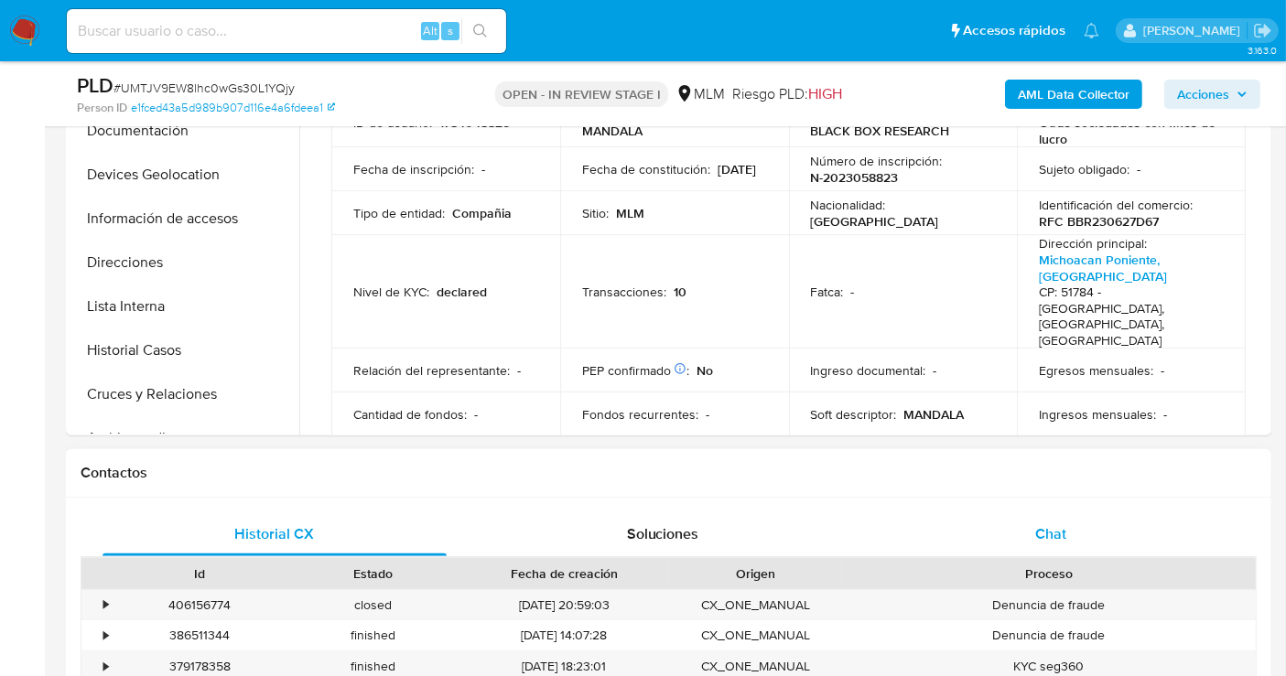
click at [1038, 527] on span "Chat" at bounding box center [1050, 534] width 31 height 21
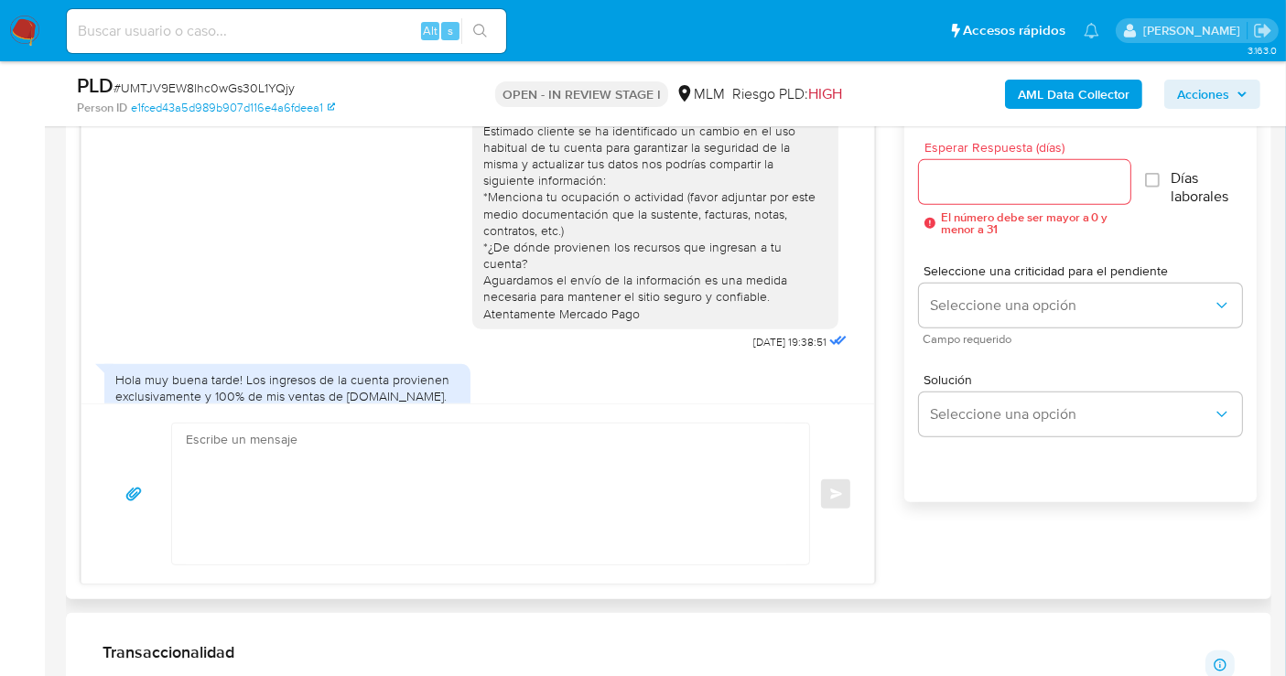
scroll to position [185, 0]
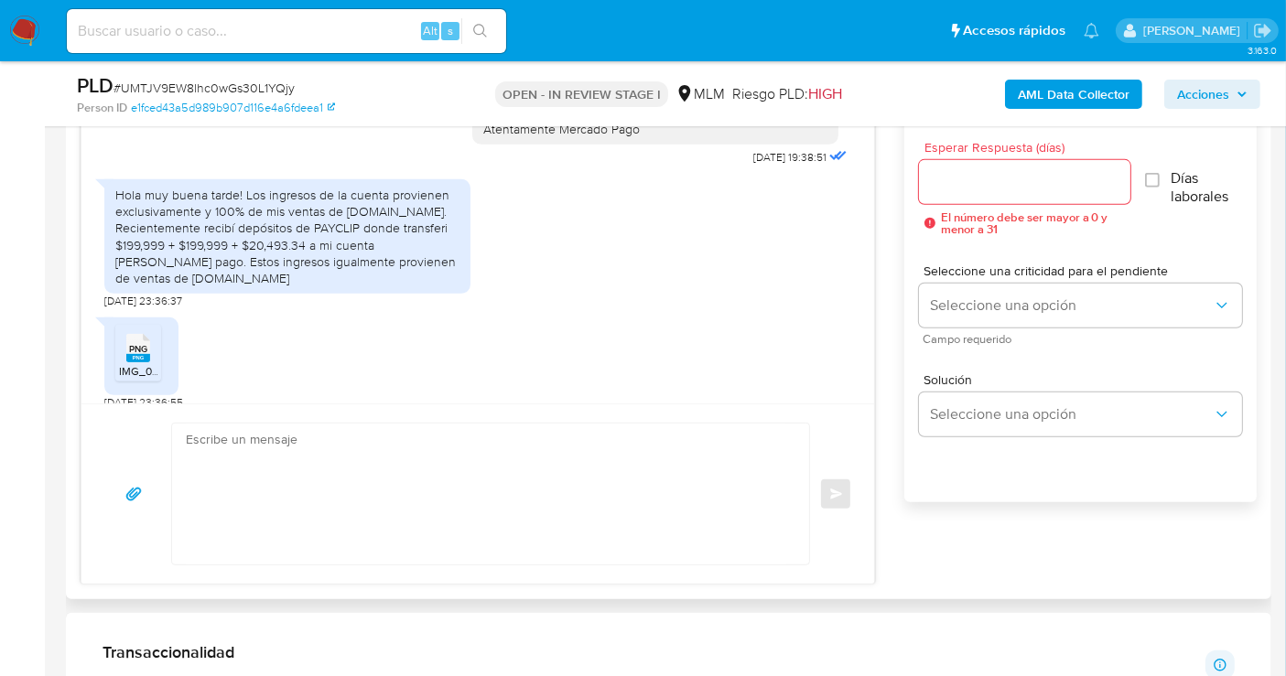
click at [978, 177] on input "Esperar Respuesta (días)" at bounding box center [1024, 182] width 211 height 24
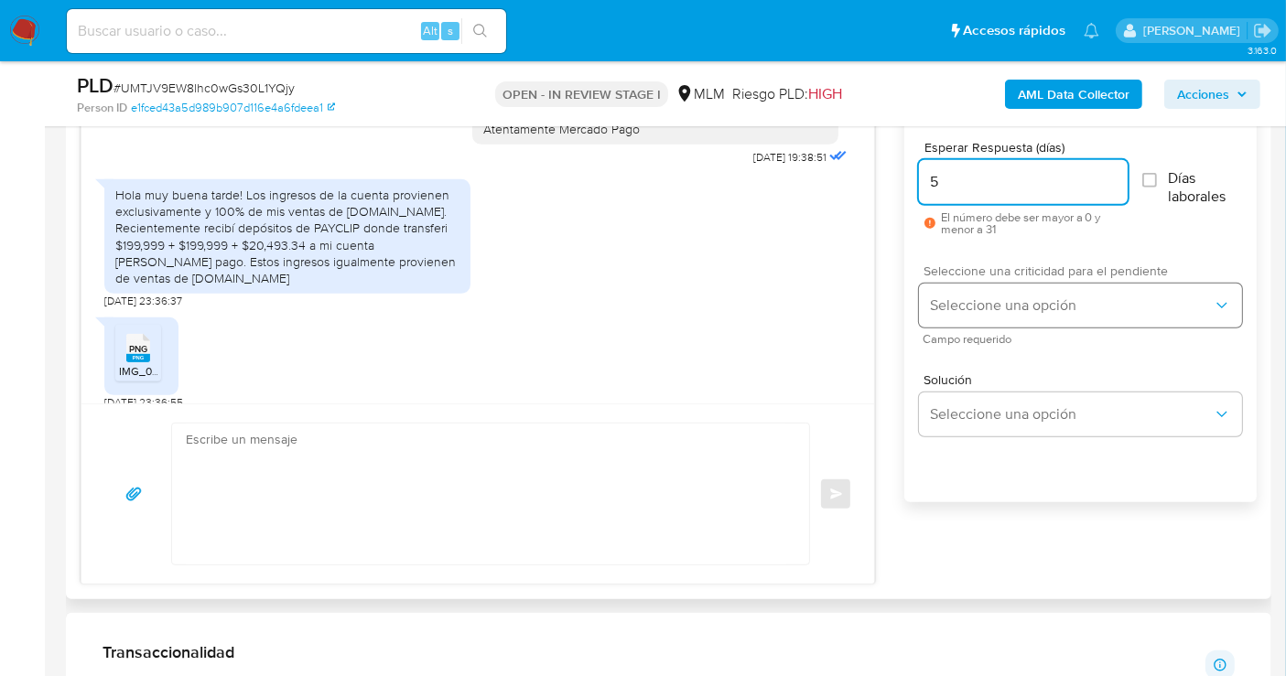
type input "5"
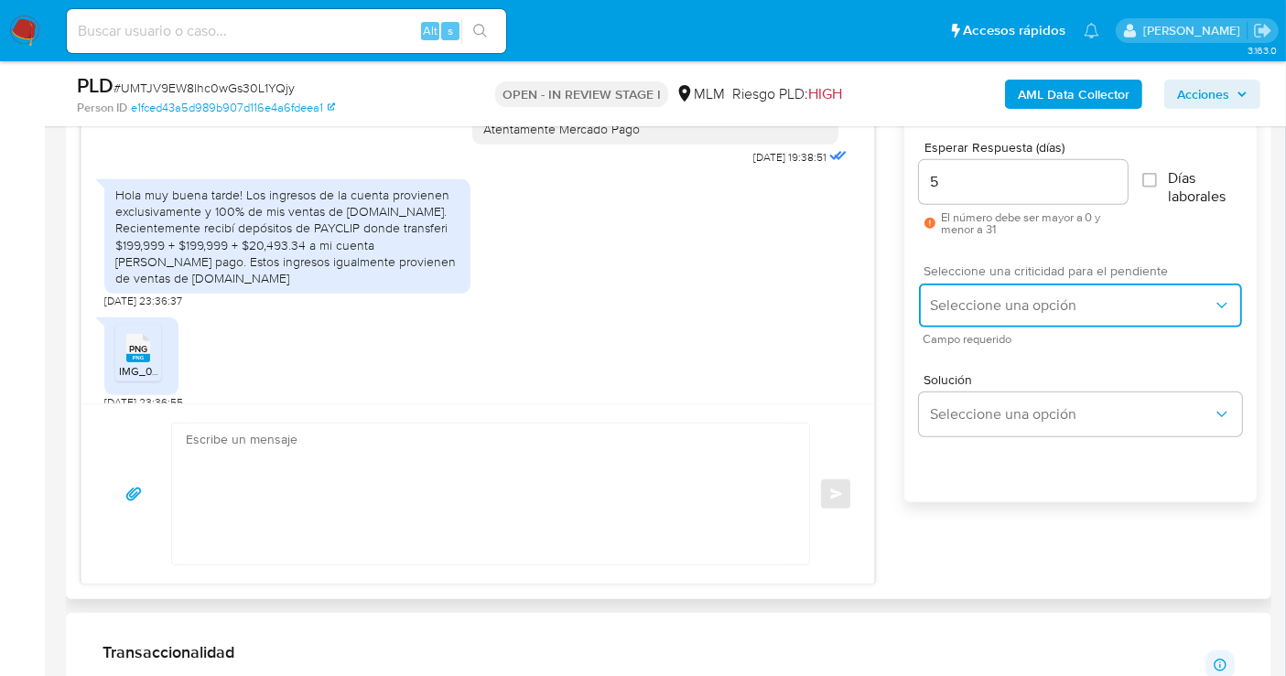
click at [980, 300] on span "Seleccione una opción" at bounding box center [1071, 306] width 283 height 18
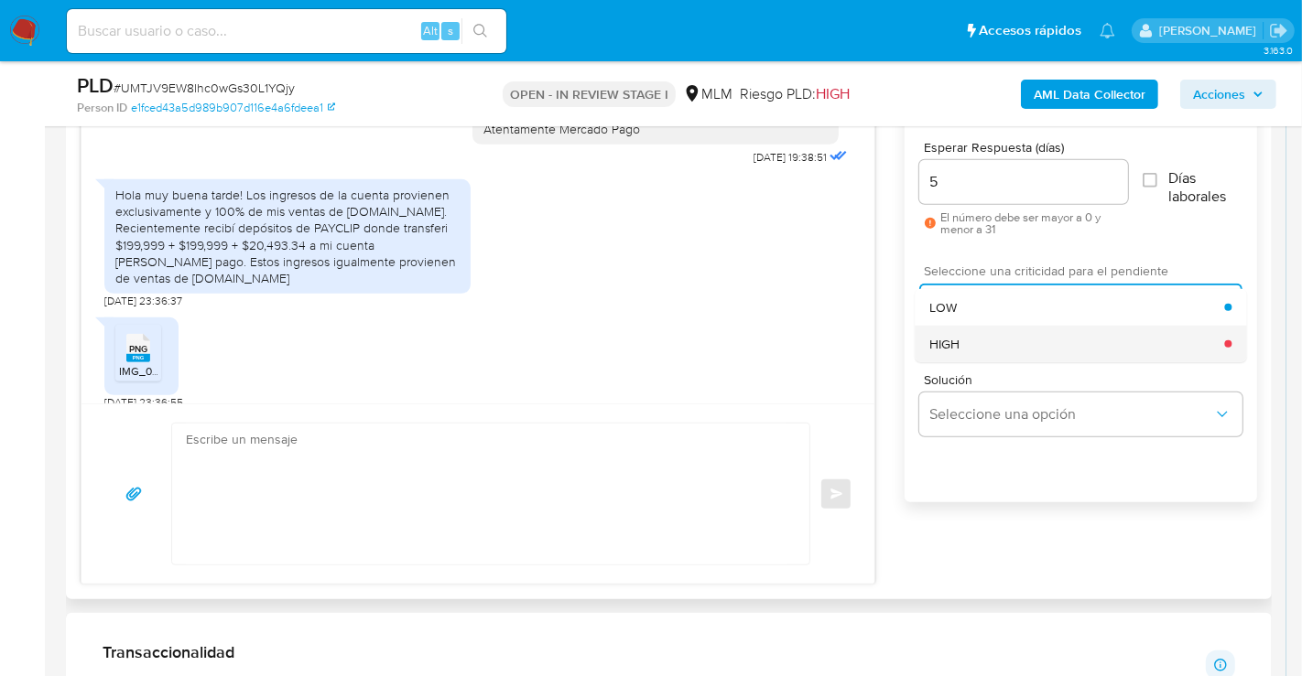
click at [957, 346] on span "HIGH" at bounding box center [944, 344] width 30 height 16
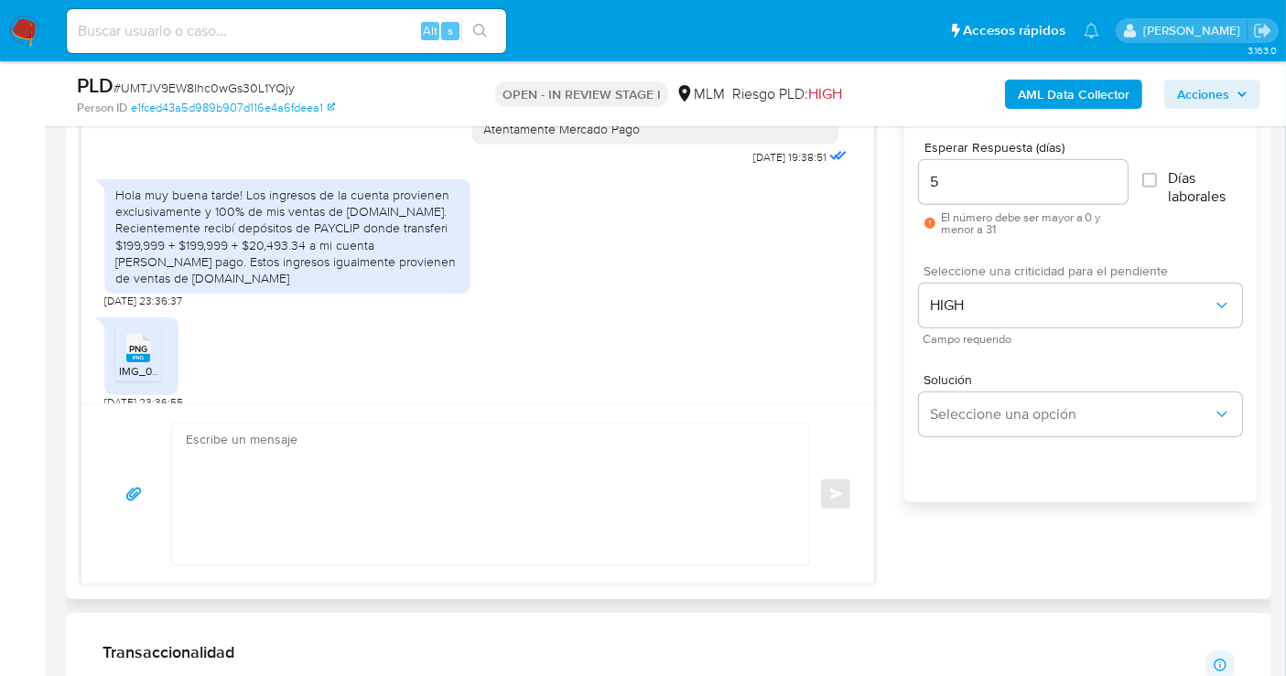
click at [957, 171] on input "5" at bounding box center [1023, 182] width 209 height 24
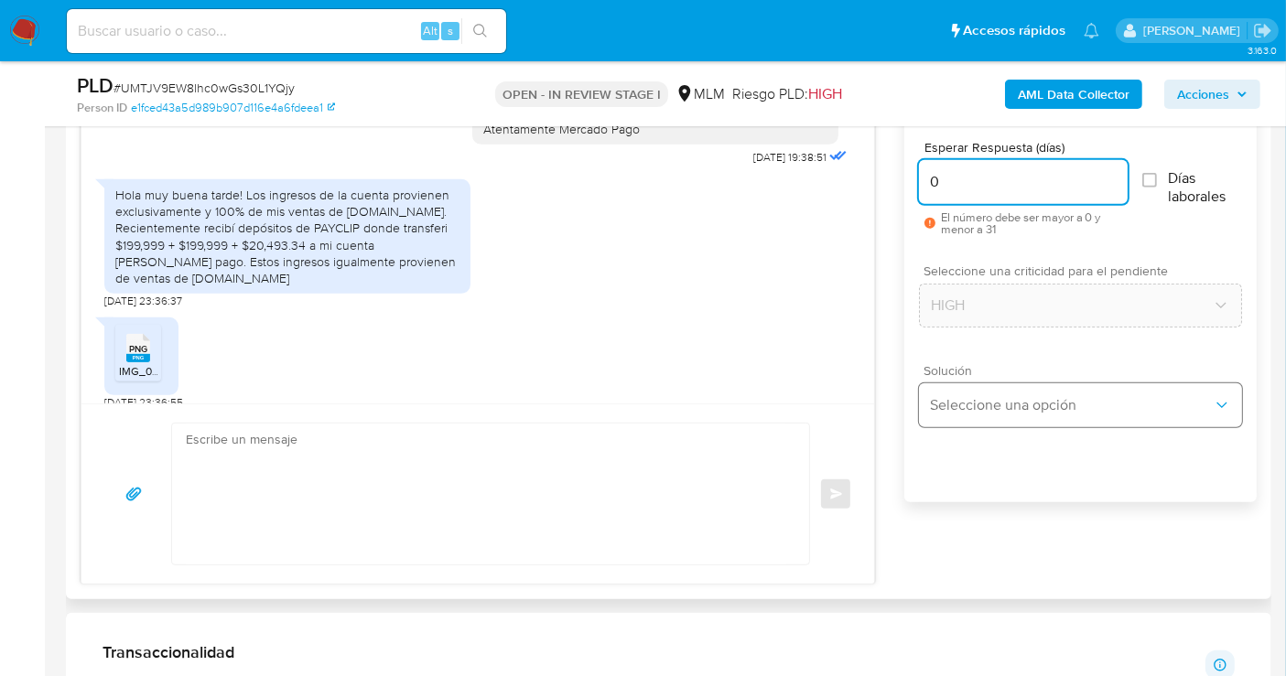
type input "0"
click at [946, 410] on span "Seleccione una opción" at bounding box center [1071, 405] width 283 height 18
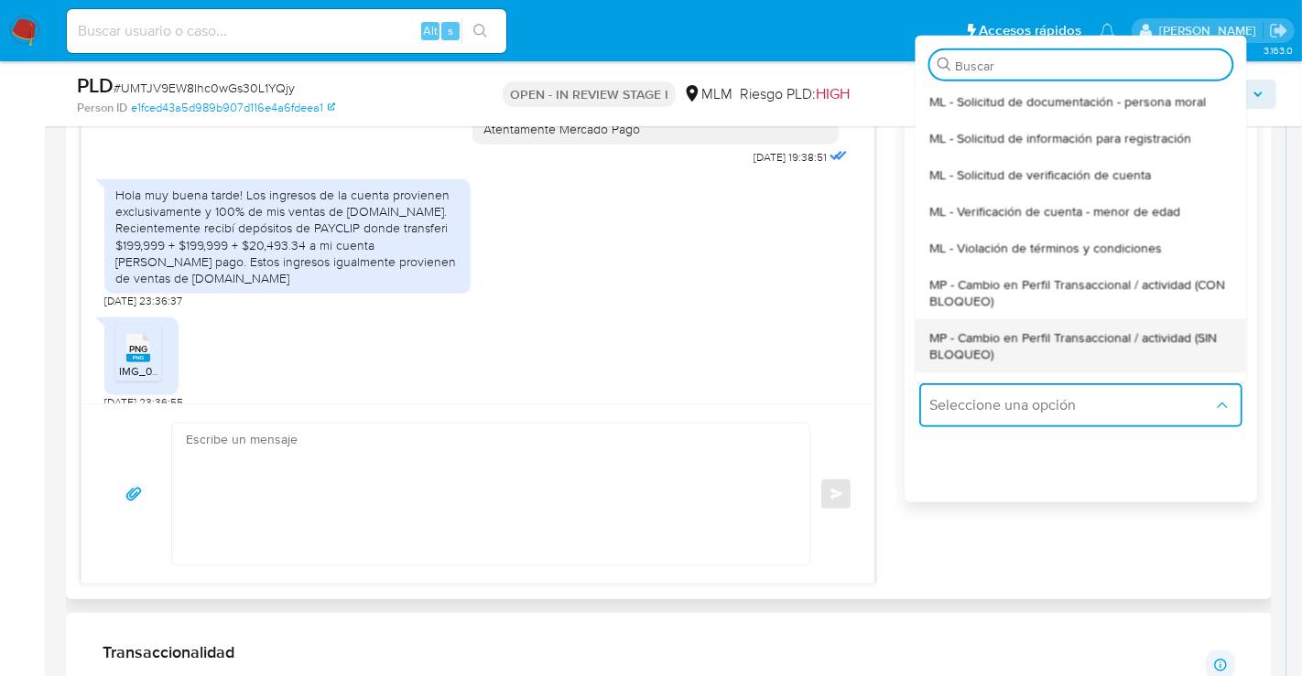
click at [946, 355] on span "MP - Cambio en Perfil Transaccional / actividad (SIN BLOQUEO)" at bounding box center [1080, 345] width 302 height 33
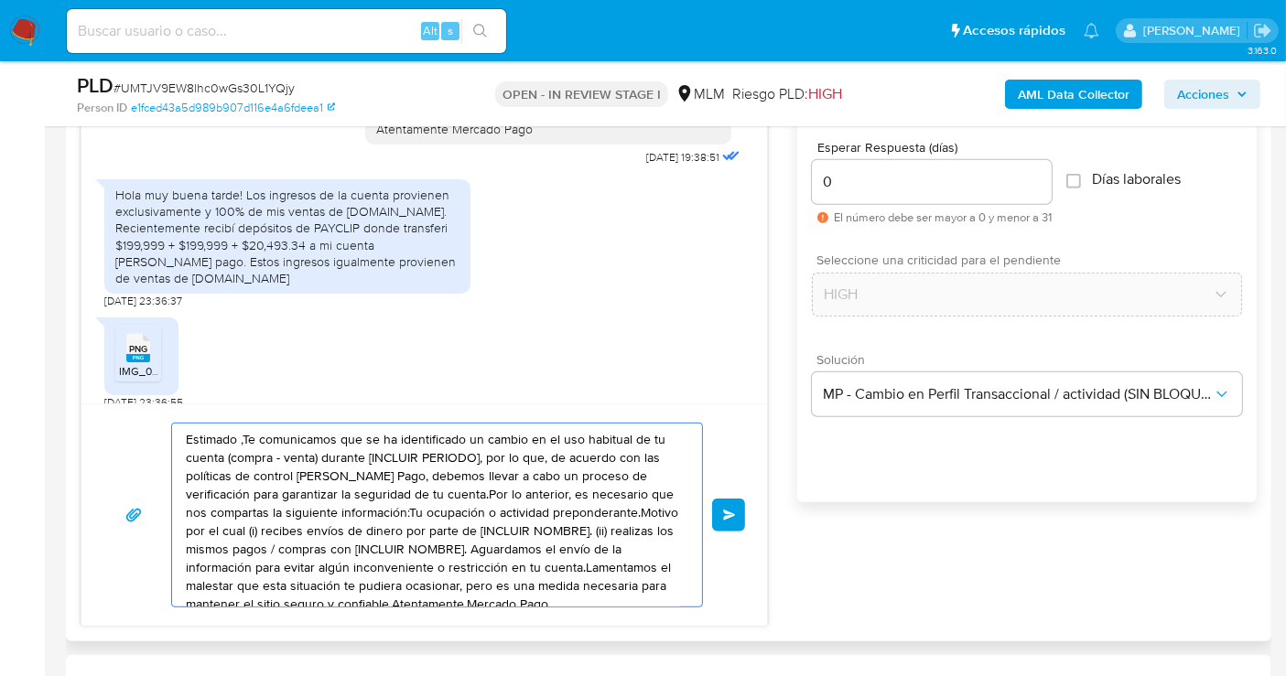
click at [416, 519] on textarea "Estimado ,Te comunicamos que se ha identificado un cambio en el uso habitual de…" at bounding box center [432, 515] width 493 height 183
paste textarea "Cliente, agradecemos tu pronta respuesta. Lamentamos cualquier malestar ocasion…"
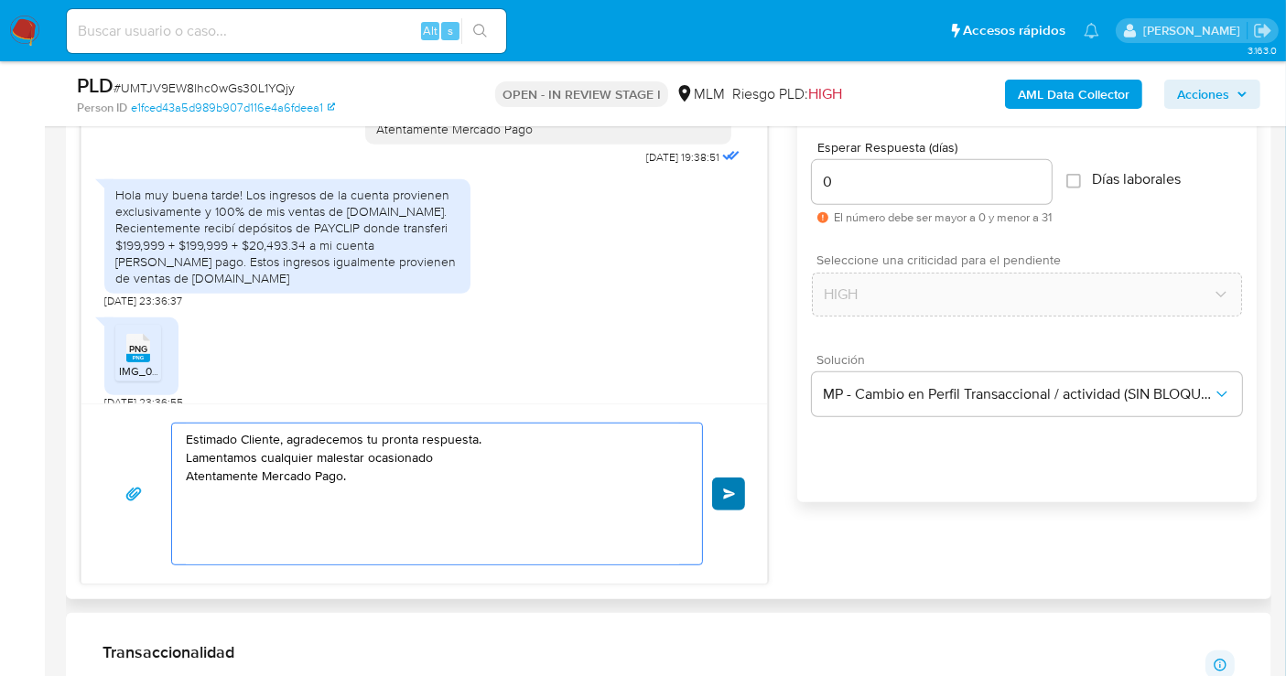
type textarea "Estimado Cliente, agradecemos tu pronta respuesta. Lamentamos cualquier malesta…"
click at [721, 490] on button "Enviar" at bounding box center [728, 494] width 33 height 33
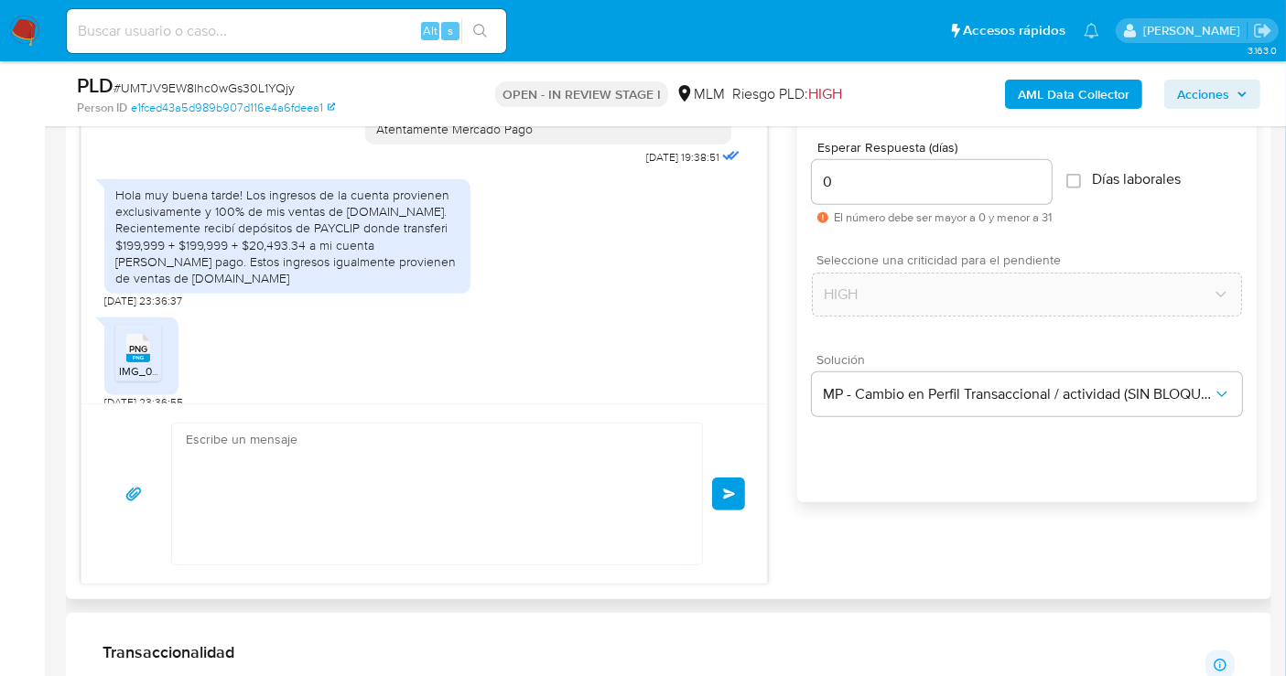
scroll to position [287, 0]
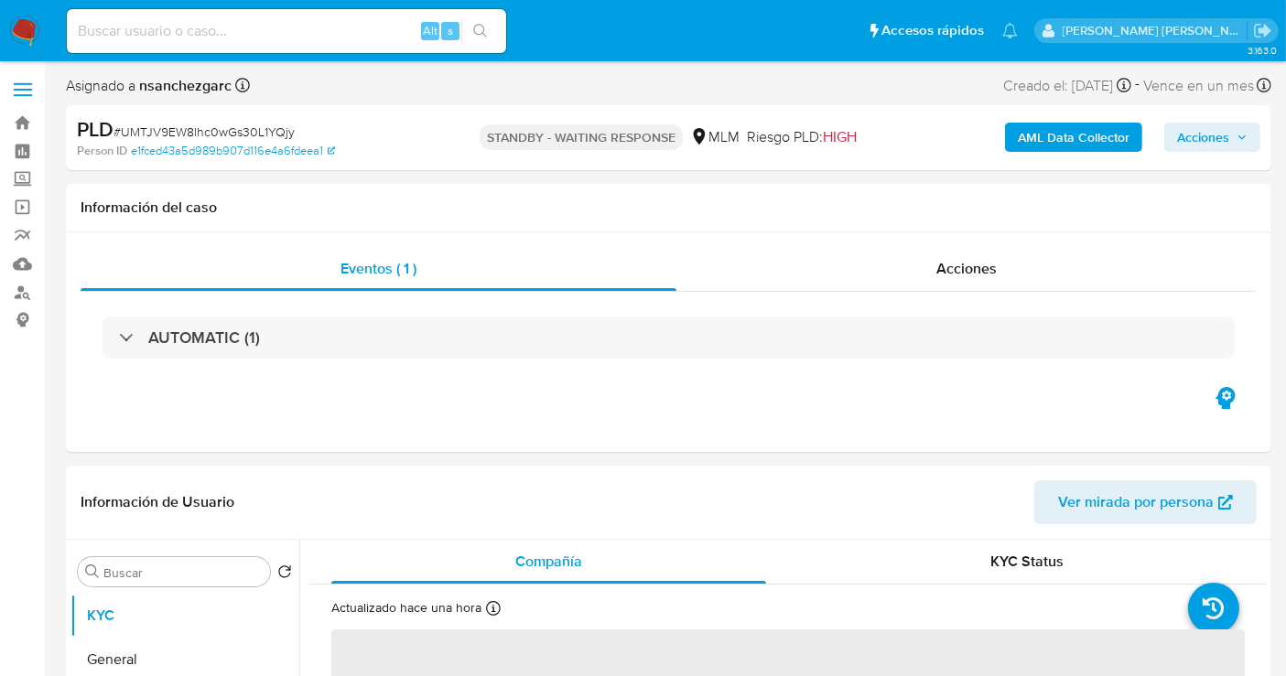
select select "10"
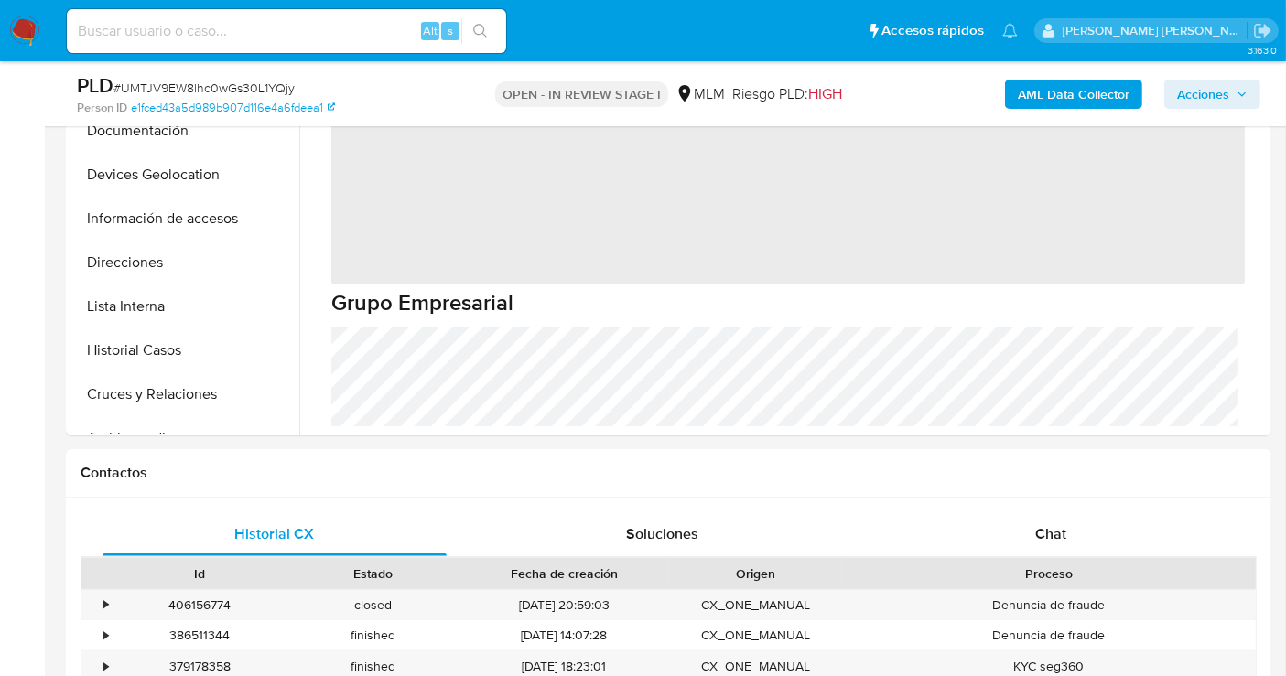
select select "10"
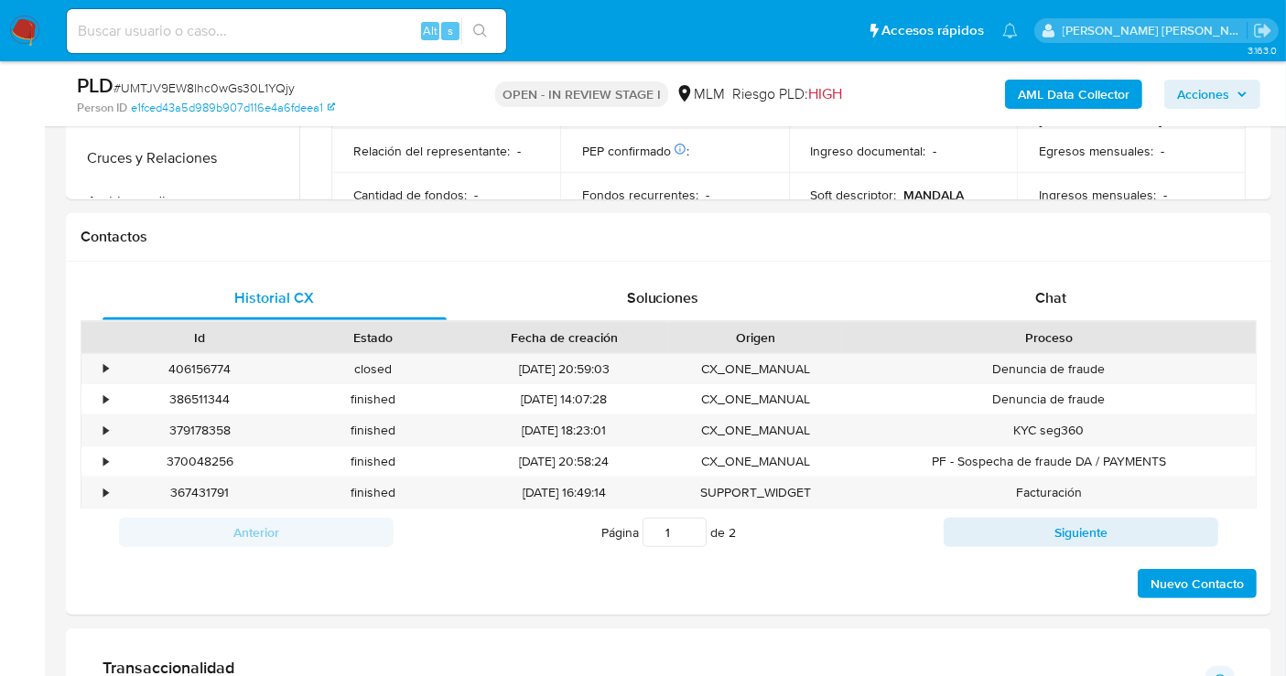
scroll to position [813, 0]
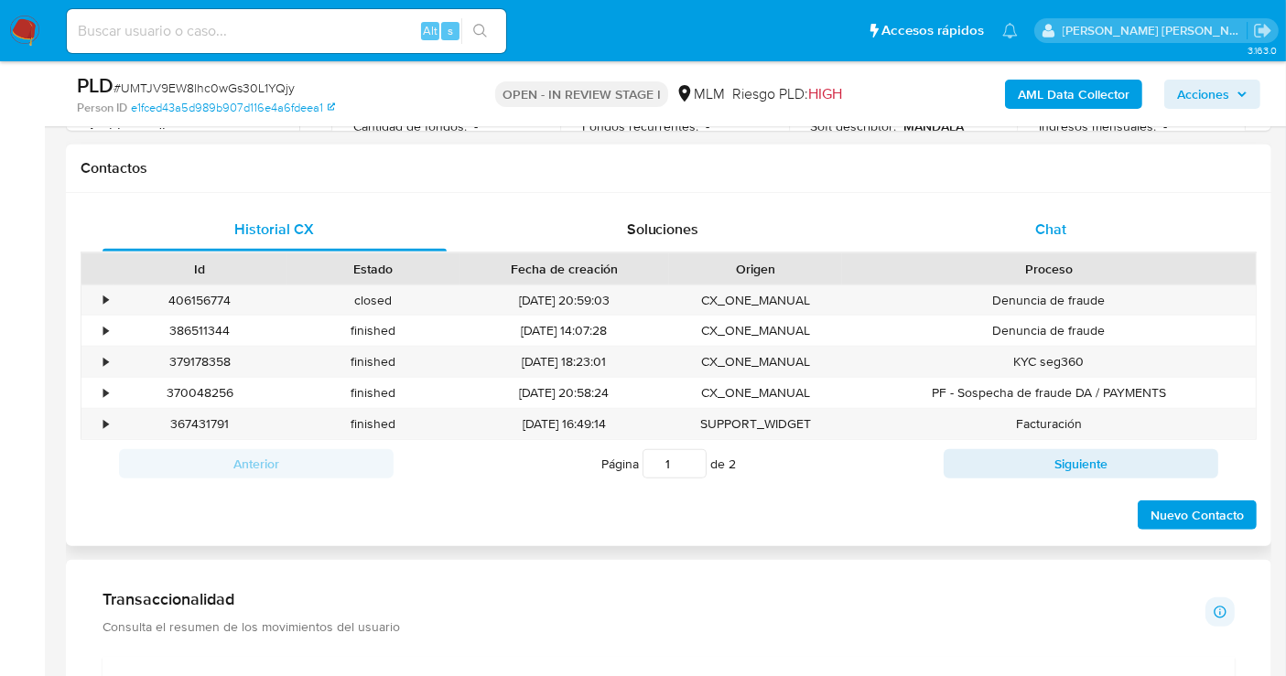
click at [1050, 227] on span "Chat" at bounding box center [1050, 229] width 31 height 21
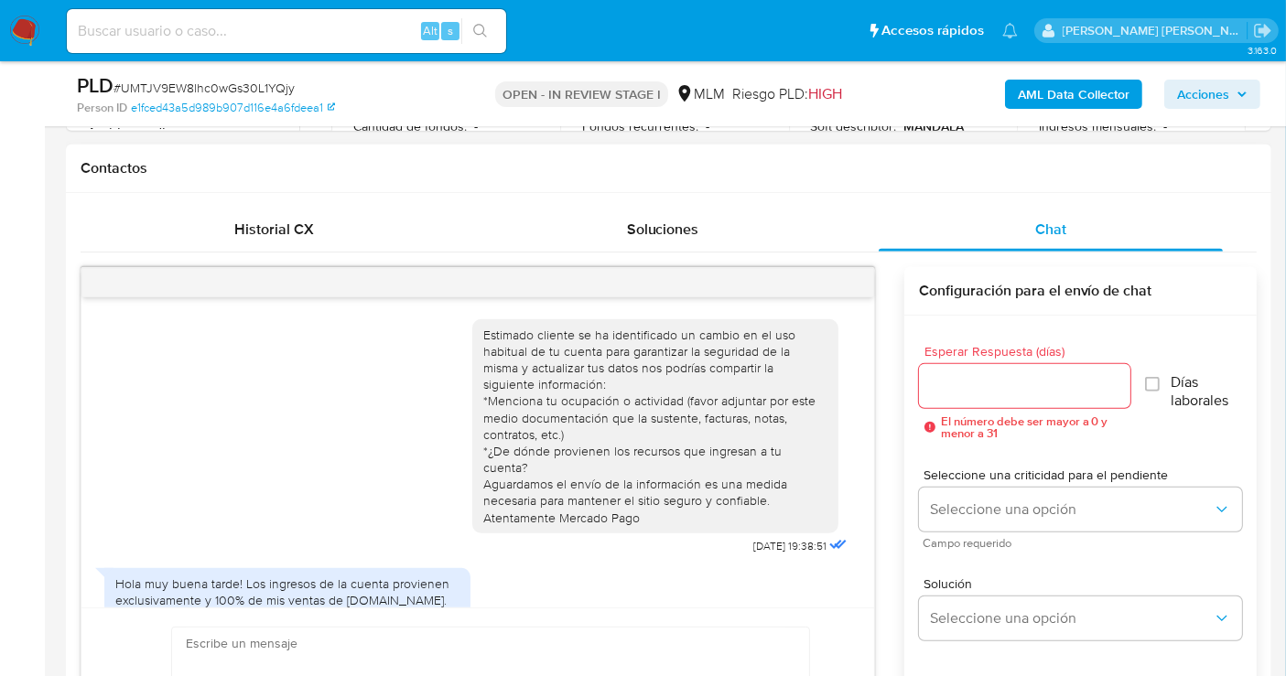
scroll to position [287, 0]
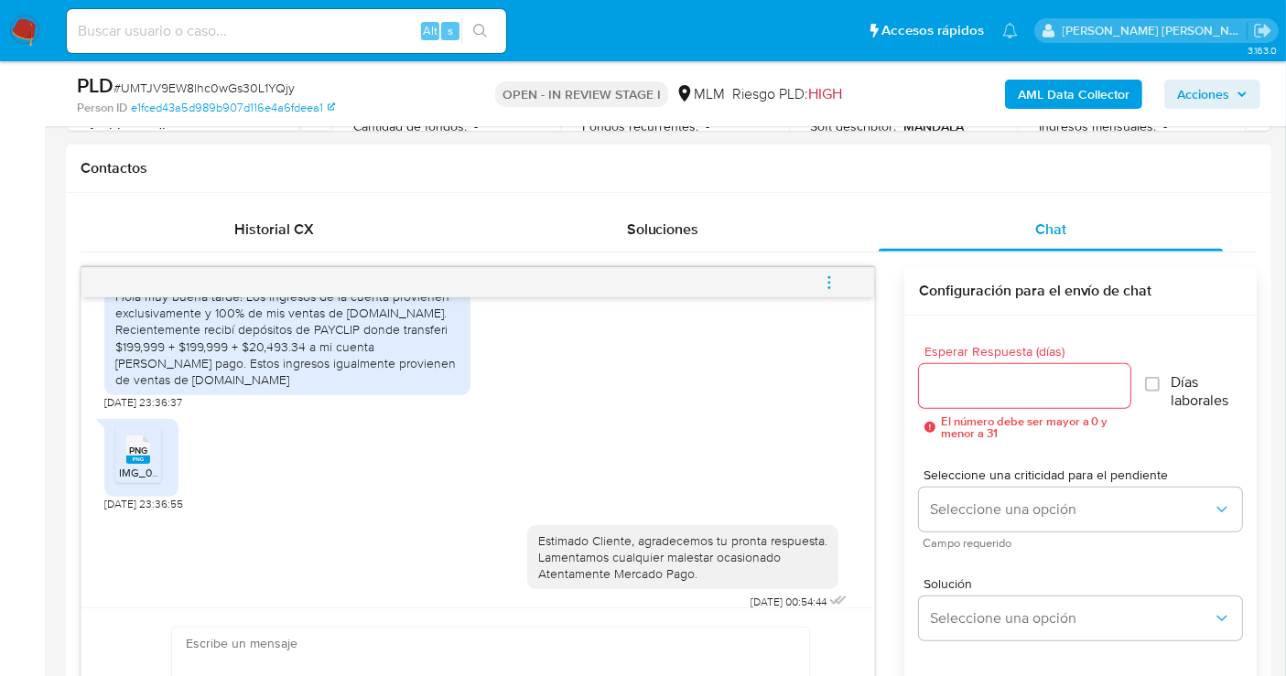
click at [830, 281] on icon "menu-action" at bounding box center [829, 282] width 2 height 2
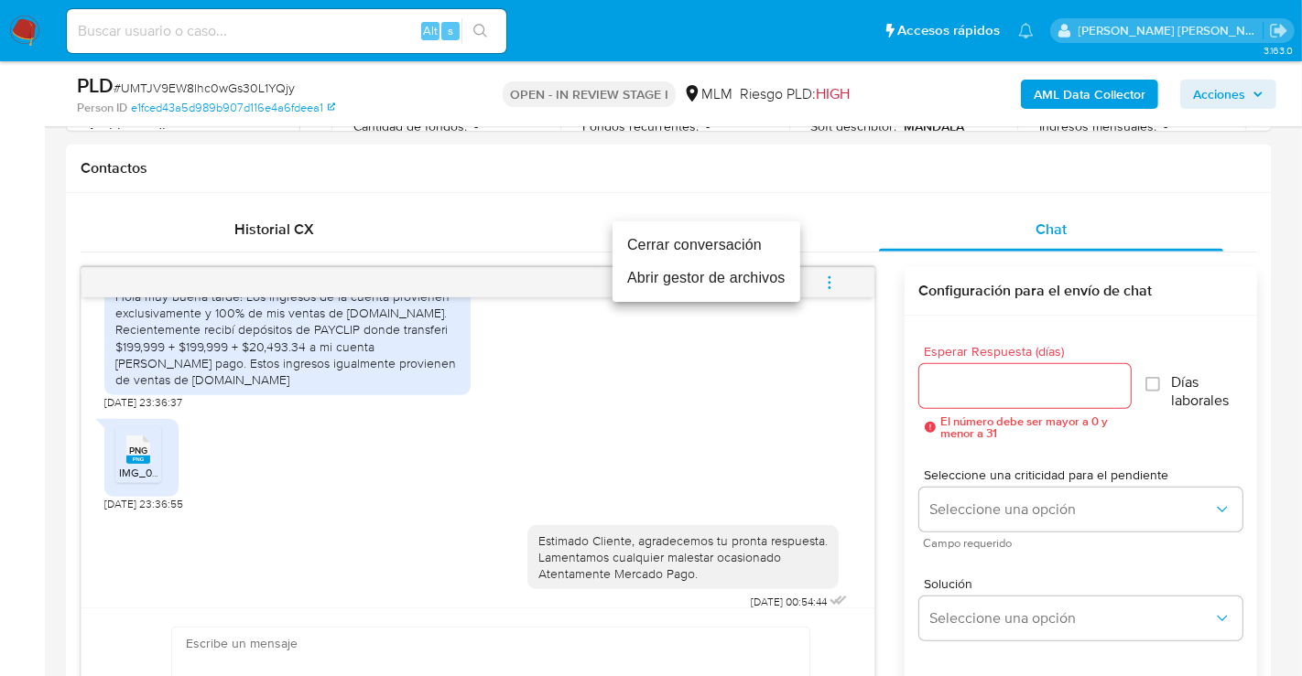
click at [705, 244] on li "Cerrar conversación" at bounding box center [706, 245] width 188 height 33
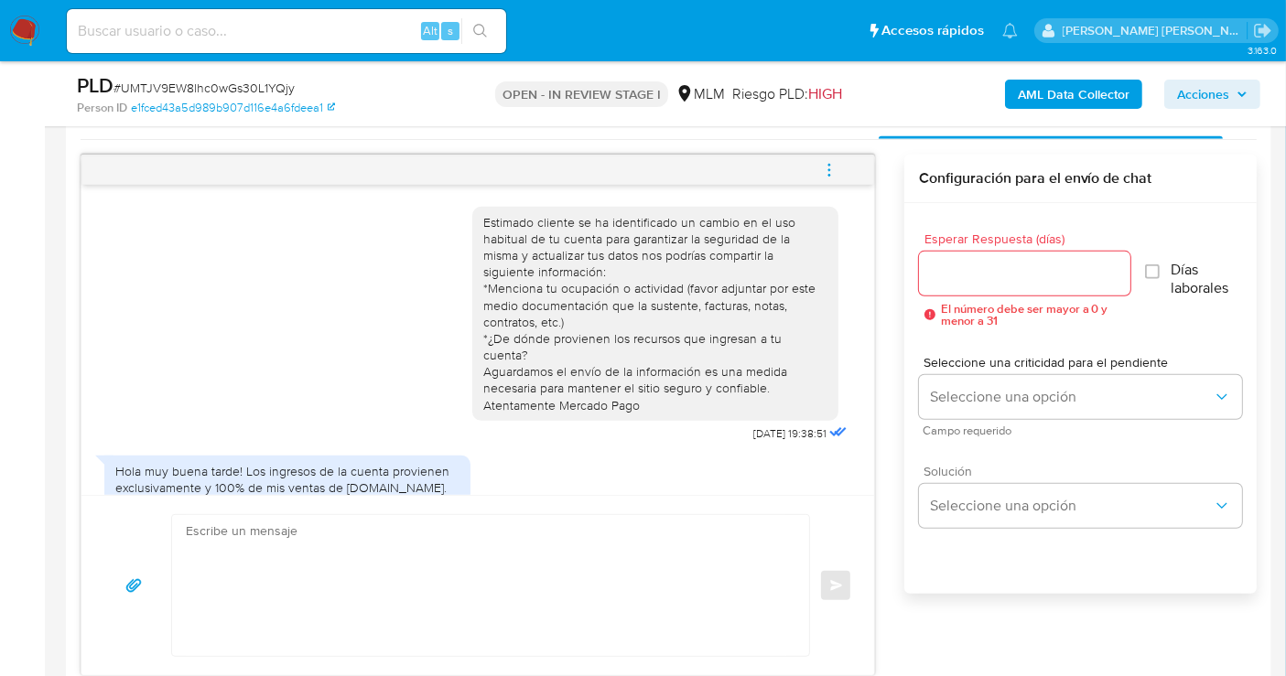
scroll to position [813, 0]
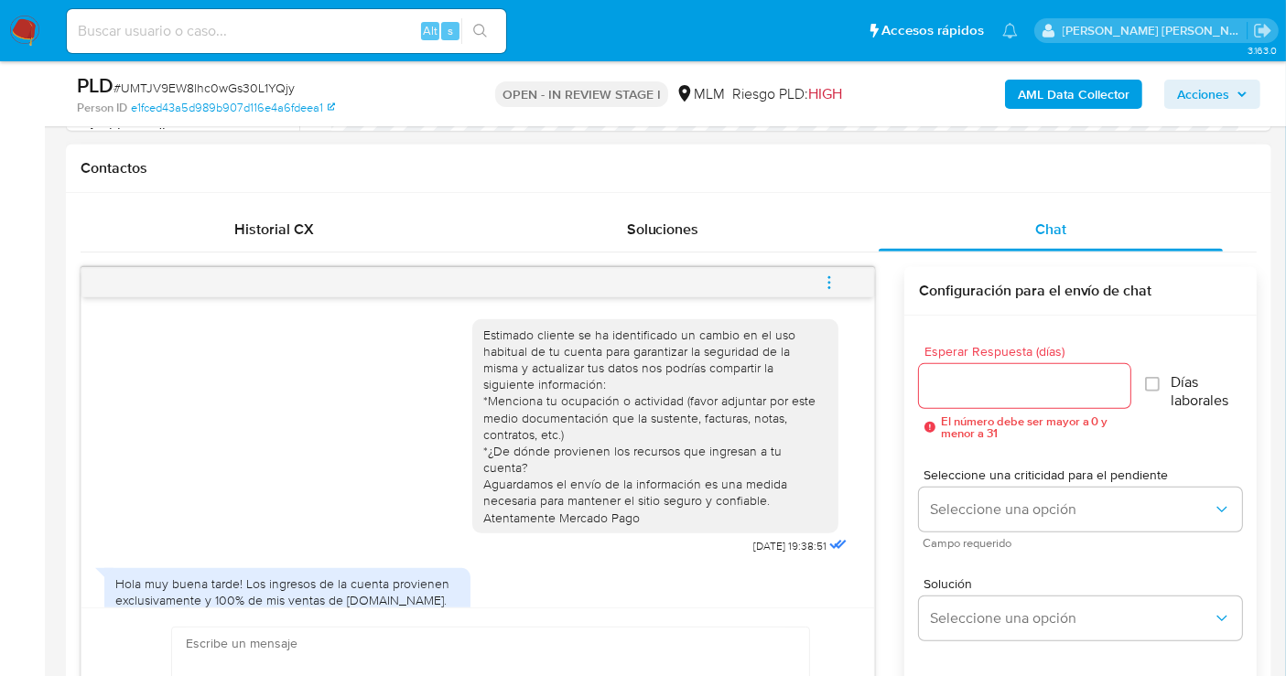
click at [831, 281] on icon "menu-action" at bounding box center [829, 283] width 16 height 16
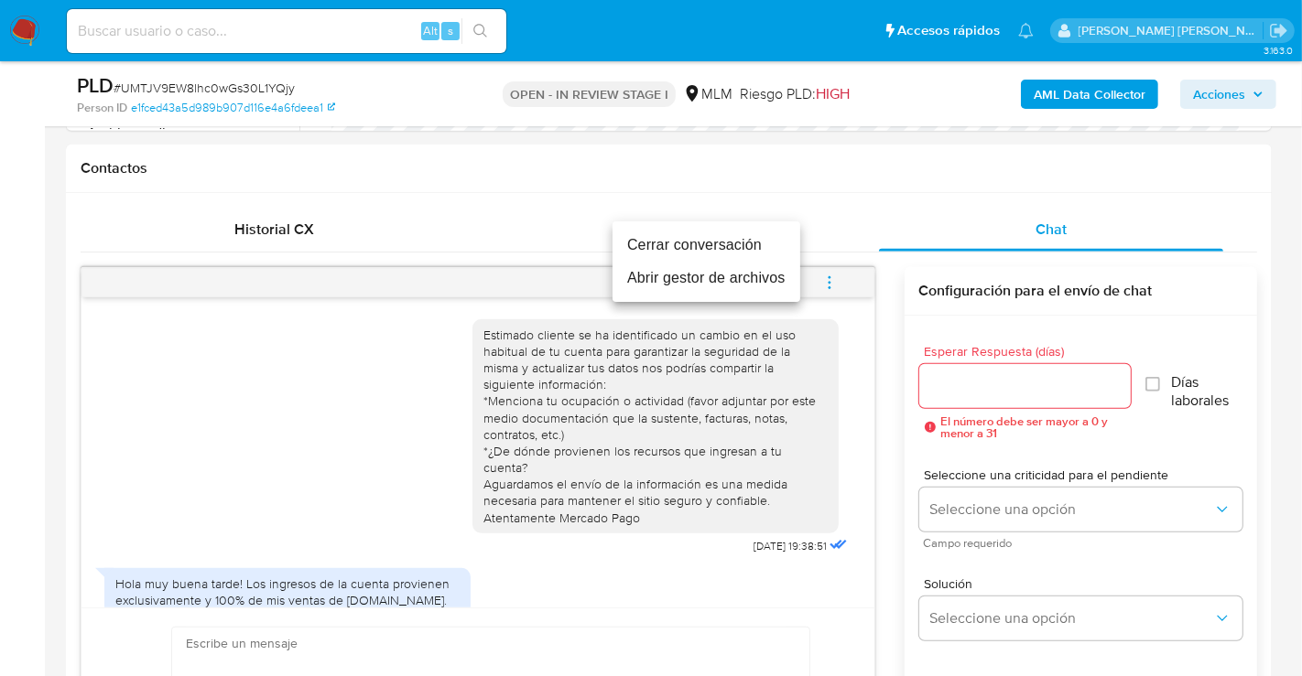
click at [664, 242] on li "Cerrar conversación" at bounding box center [706, 245] width 188 height 33
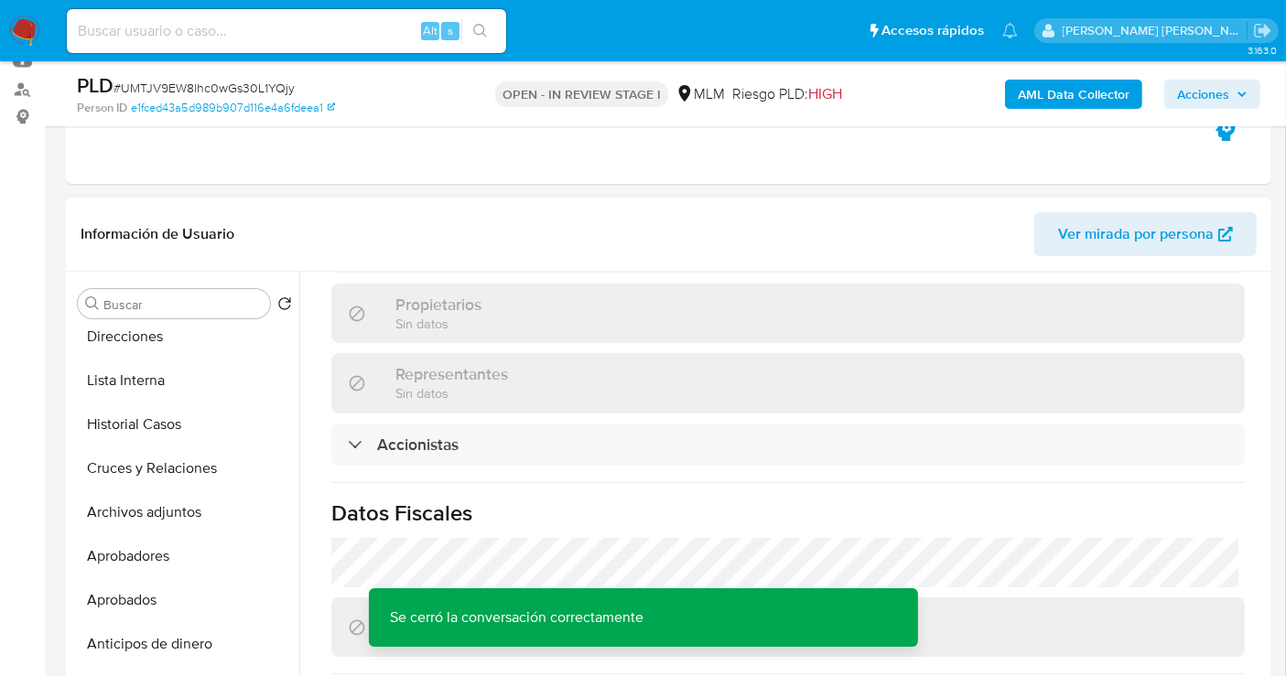
scroll to position [305, 0]
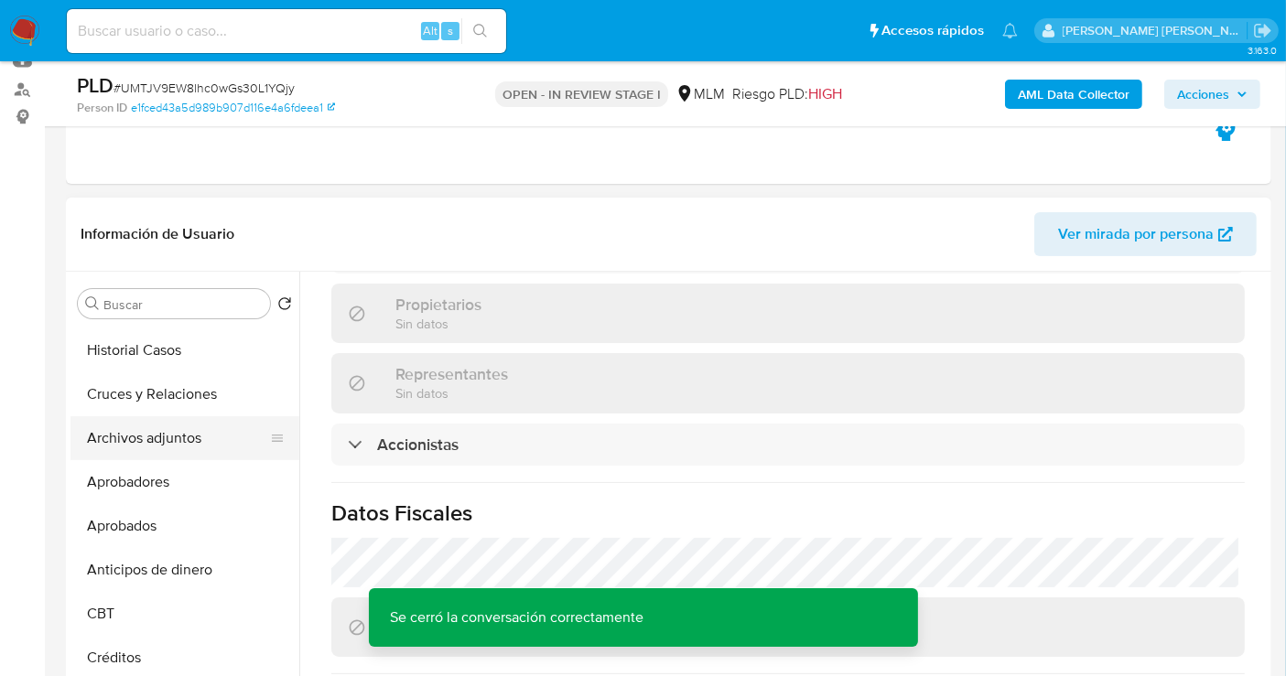
click at [165, 440] on button "Archivos adjuntos" at bounding box center [177, 438] width 214 height 44
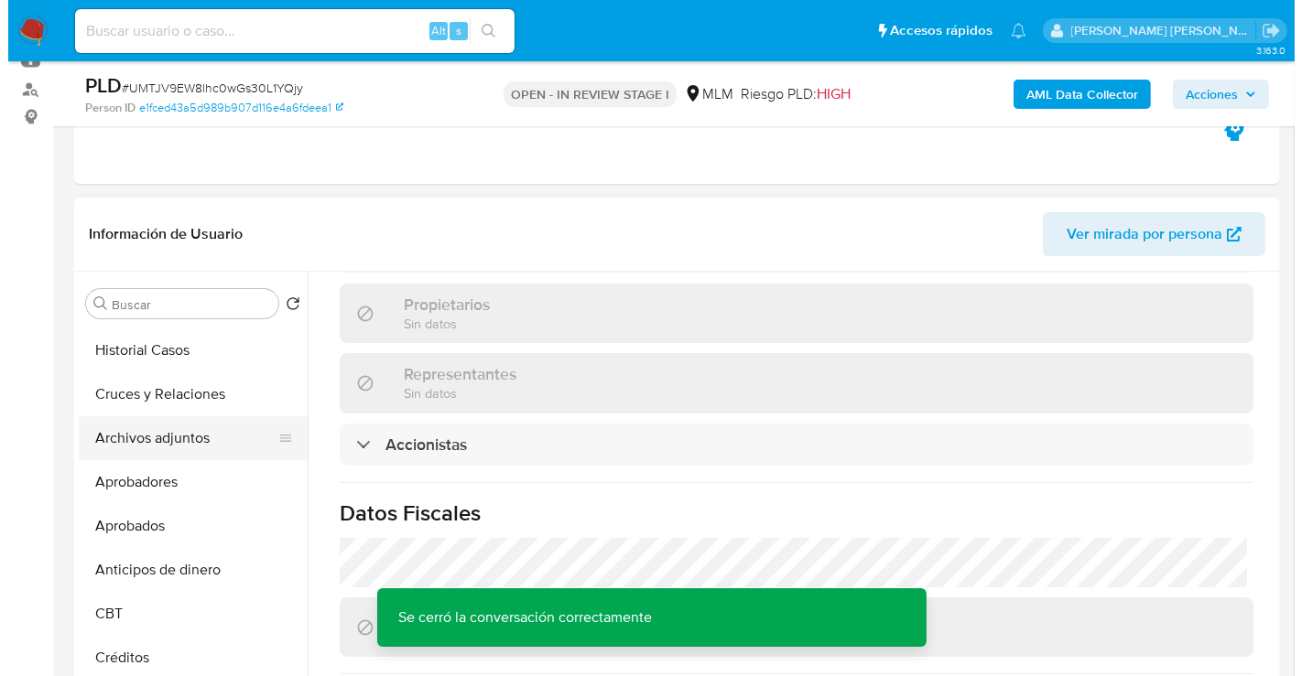
scroll to position [0, 0]
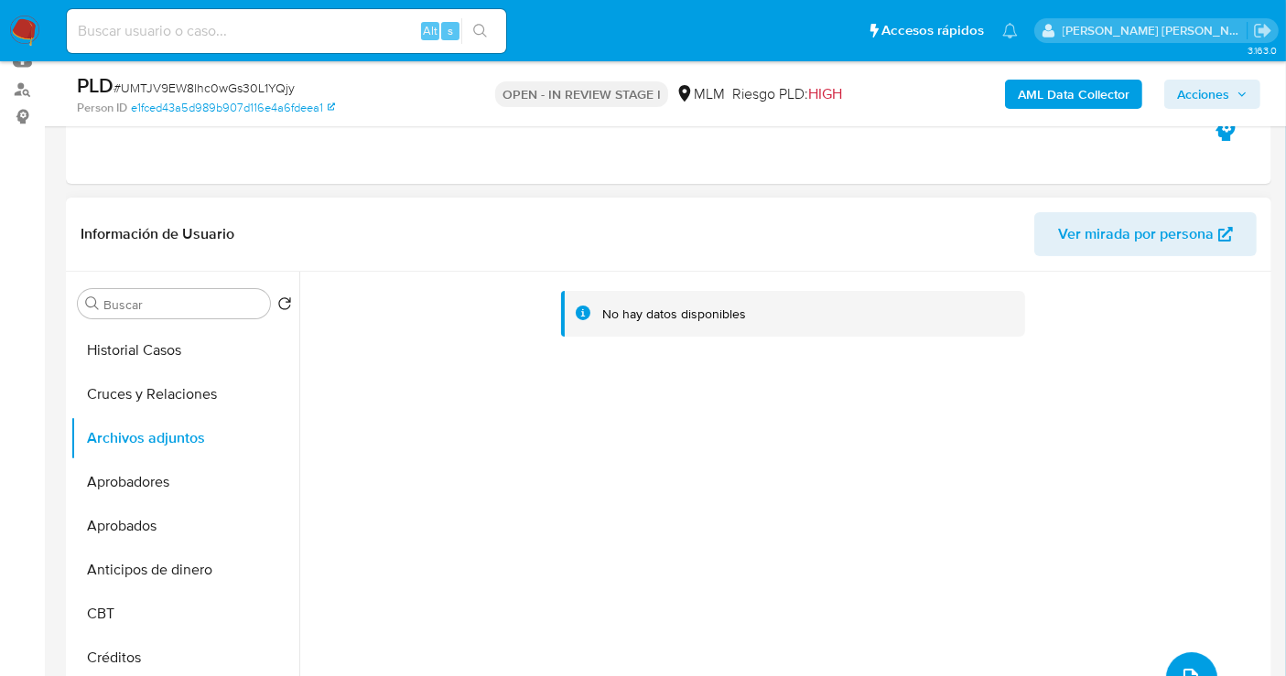
click at [1195, 667] on span "upload-file" at bounding box center [1191, 678] width 22 height 22
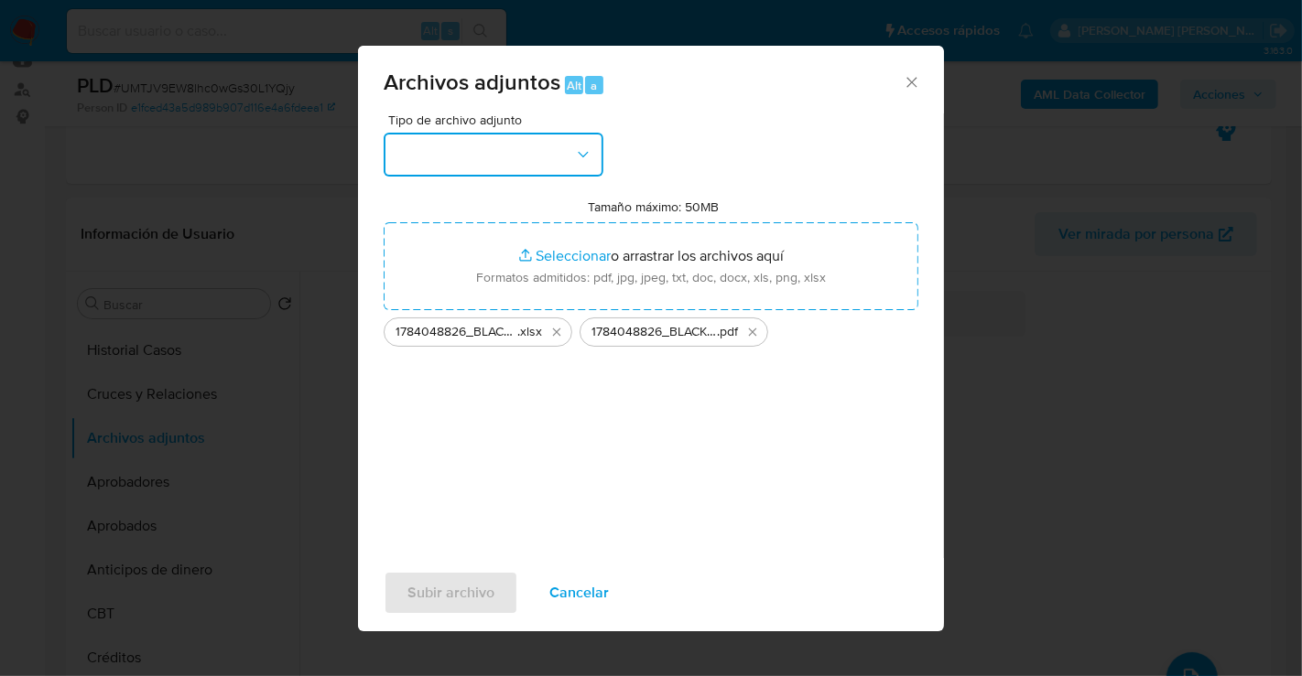
click at [481, 168] on button "button" at bounding box center [494, 155] width 220 height 44
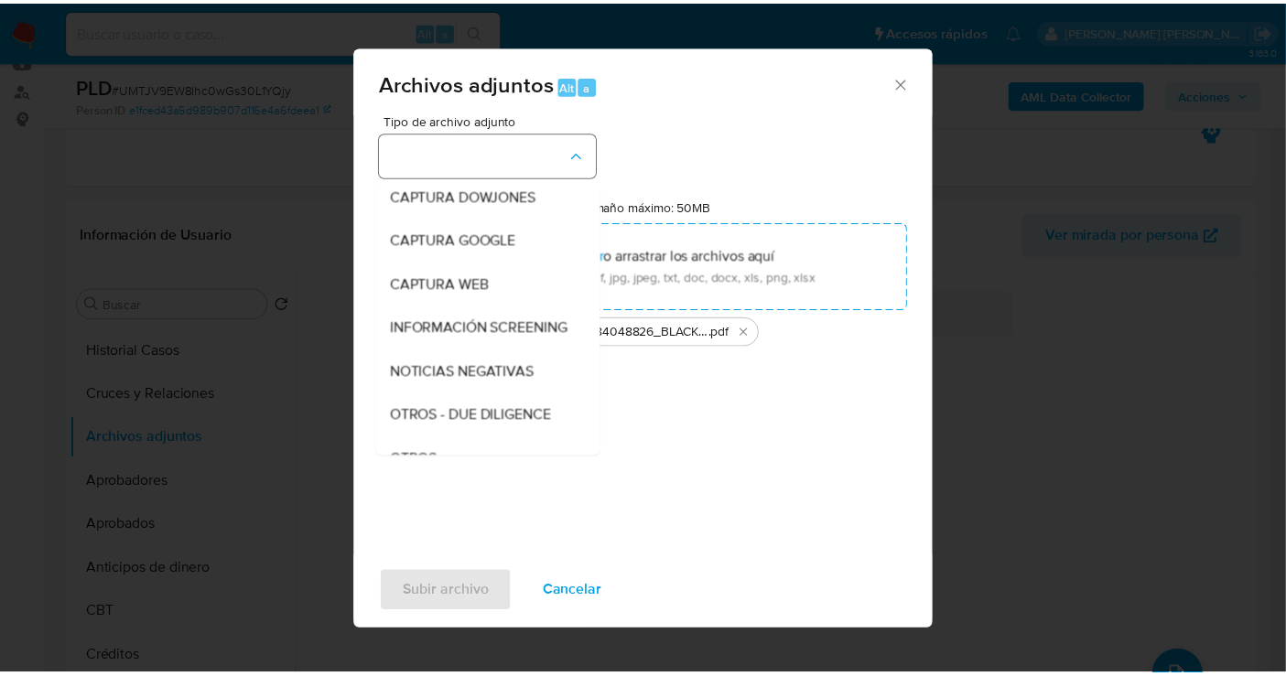
scroll to position [94, 0]
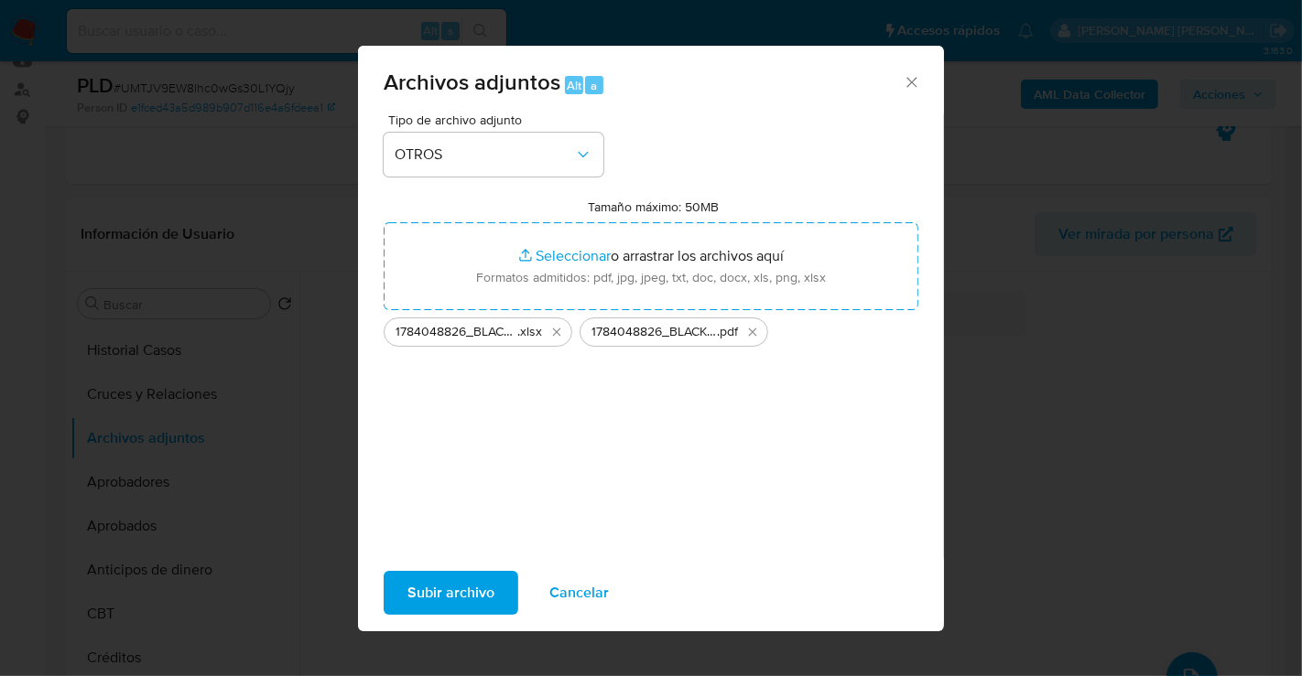
click at [444, 600] on span "Subir archivo" at bounding box center [450, 593] width 87 height 40
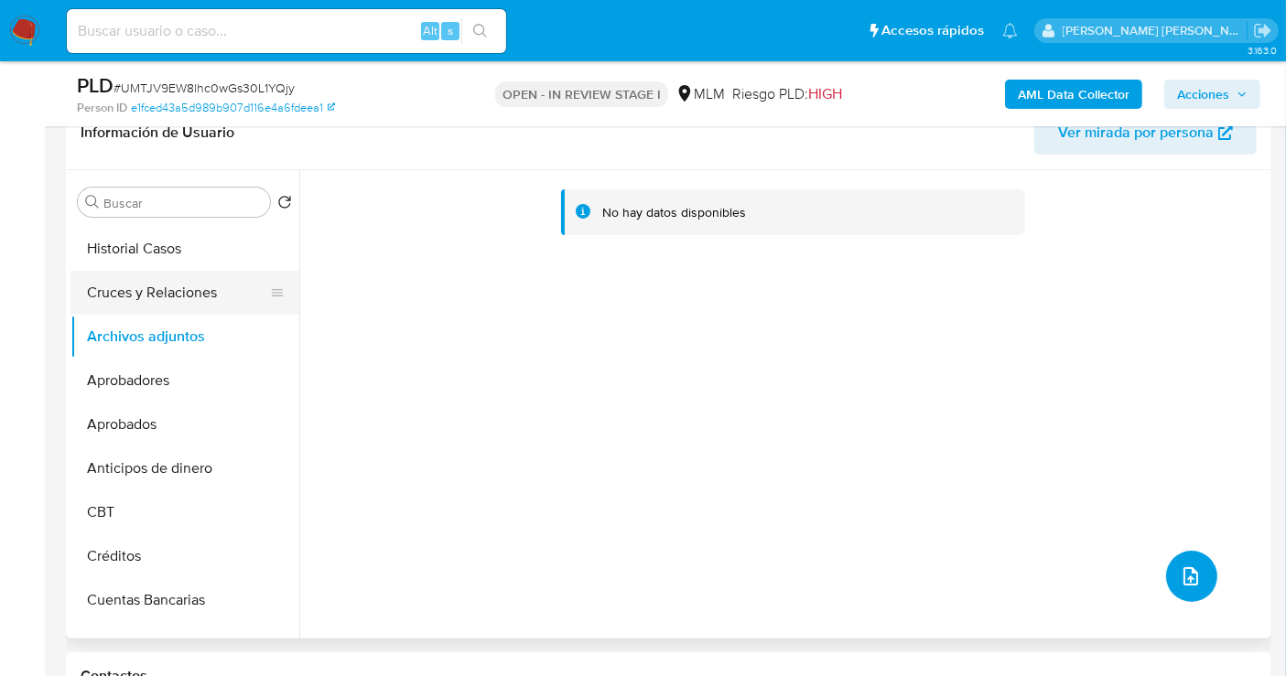
scroll to position [0, 0]
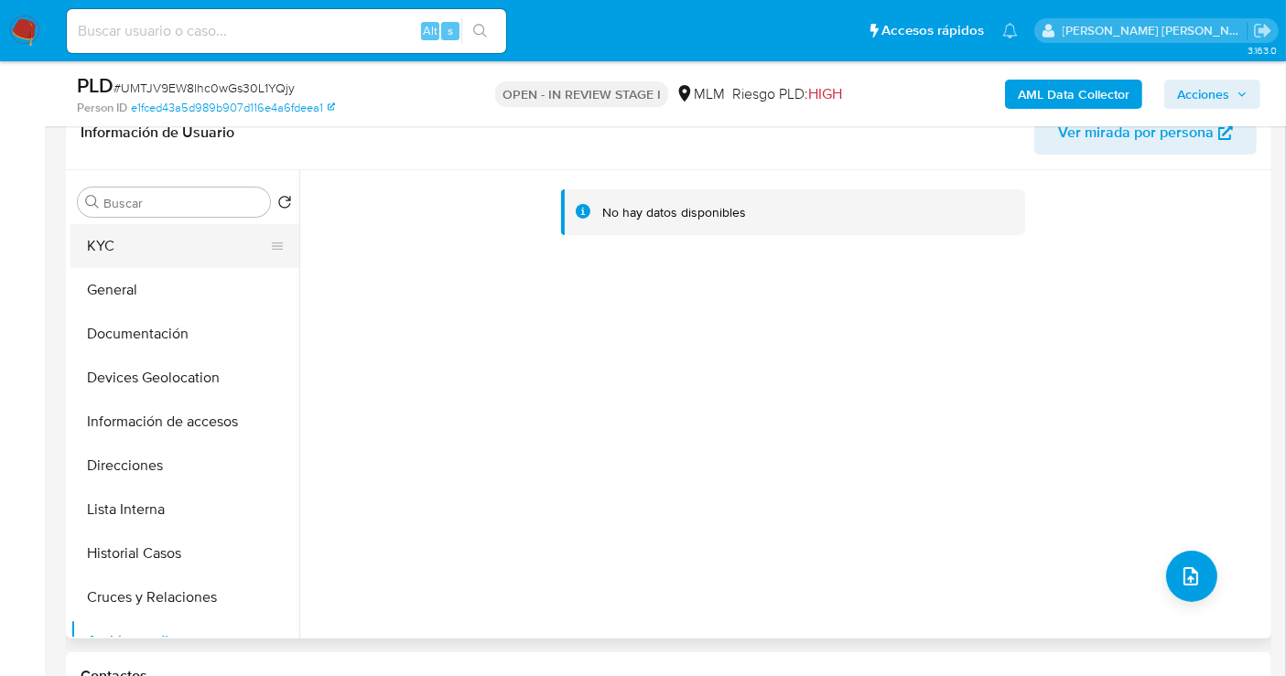
click at [108, 243] on button "KYC" at bounding box center [177, 246] width 214 height 44
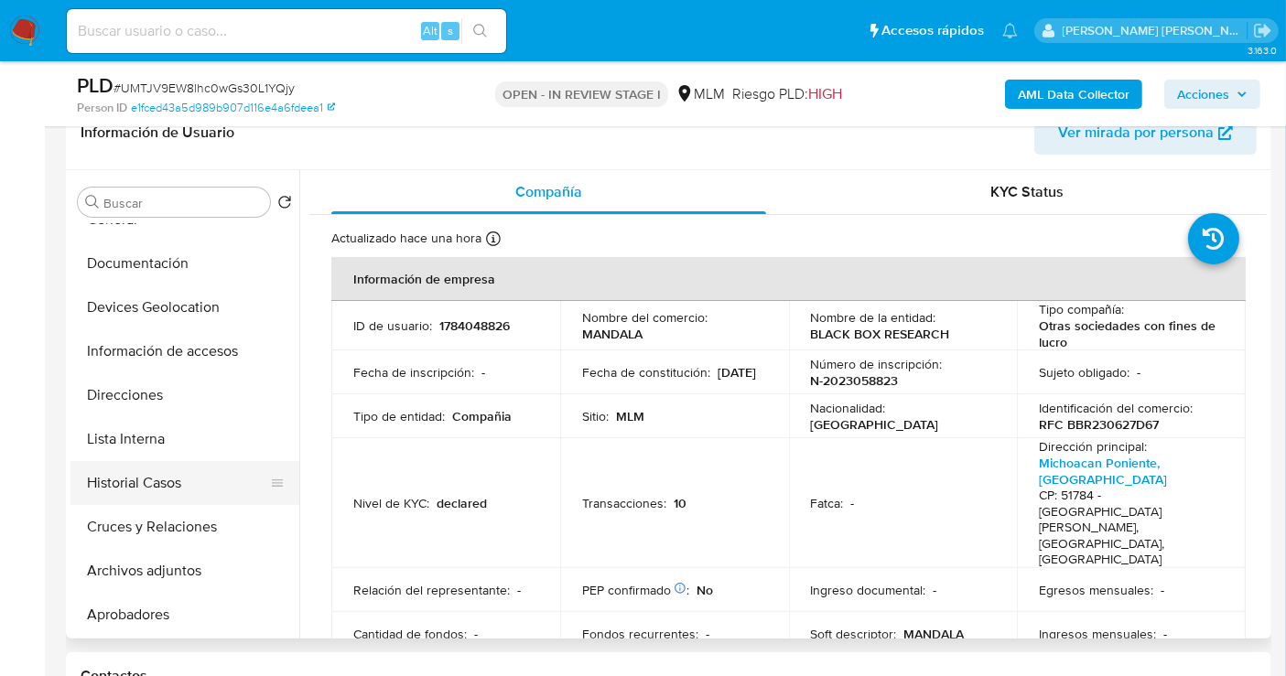
scroll to position [102, 0]
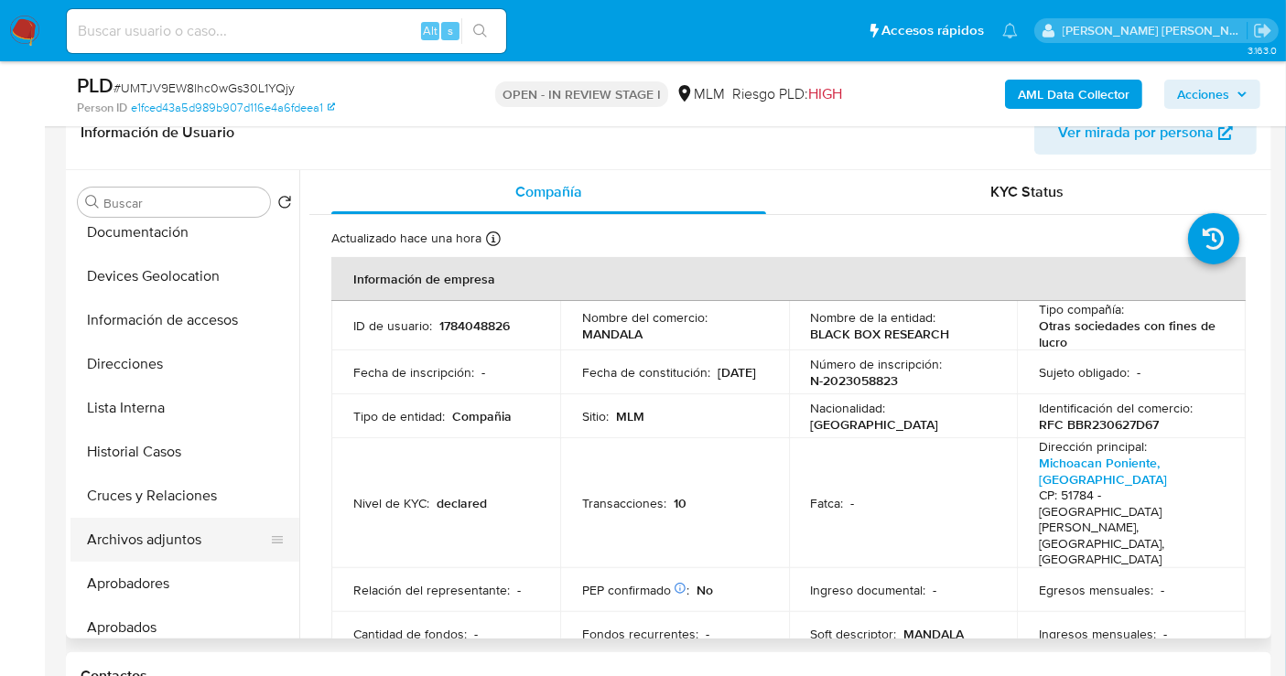
click at [116, 540] on button "Archivos adjuntos" at bounding box center [177, 540] width 214 height 44
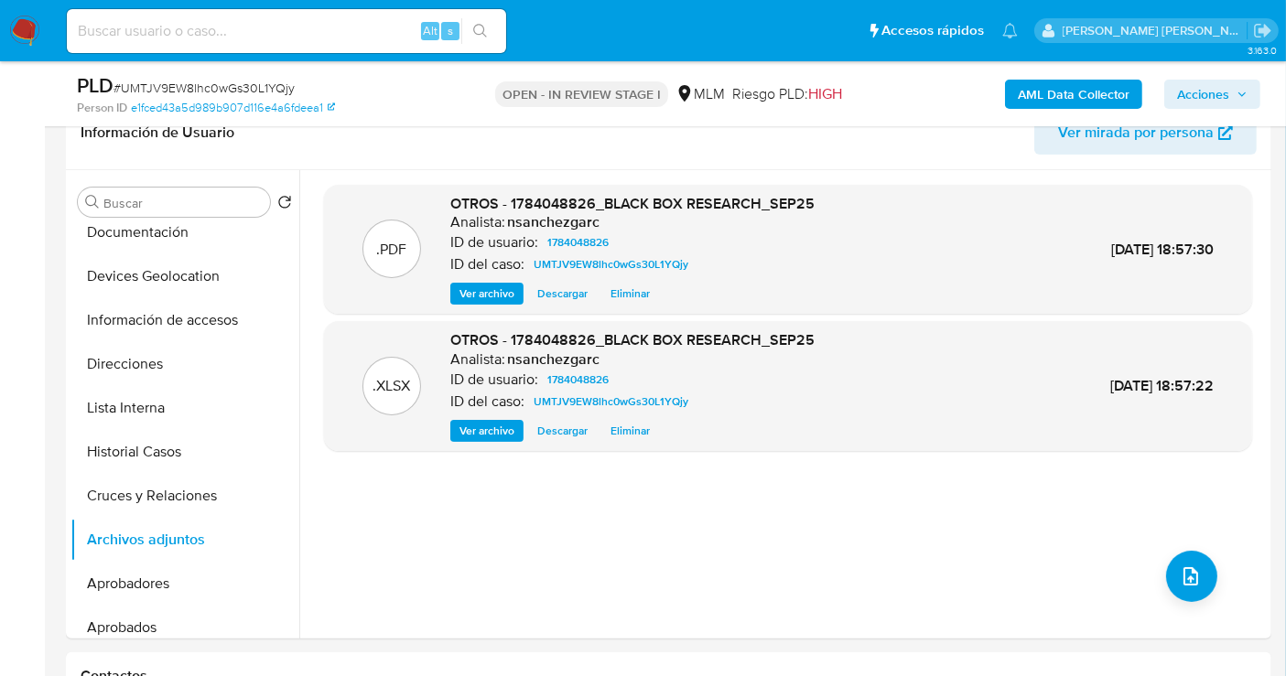
click at [1189, 98] on span "Acciones" at bounding box center [1203, 94] width 52 height 29
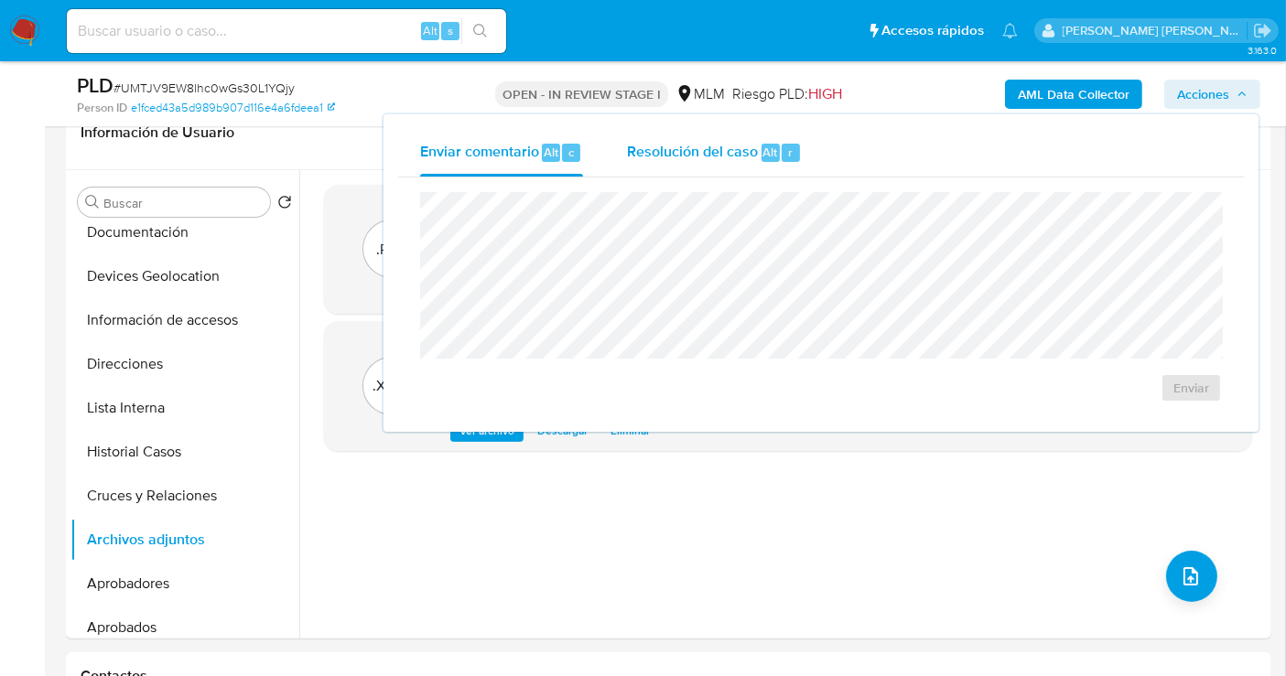
click at [679, 156] on span "Resolución del caso" at bounding box center [692, 151] width 131 height 21
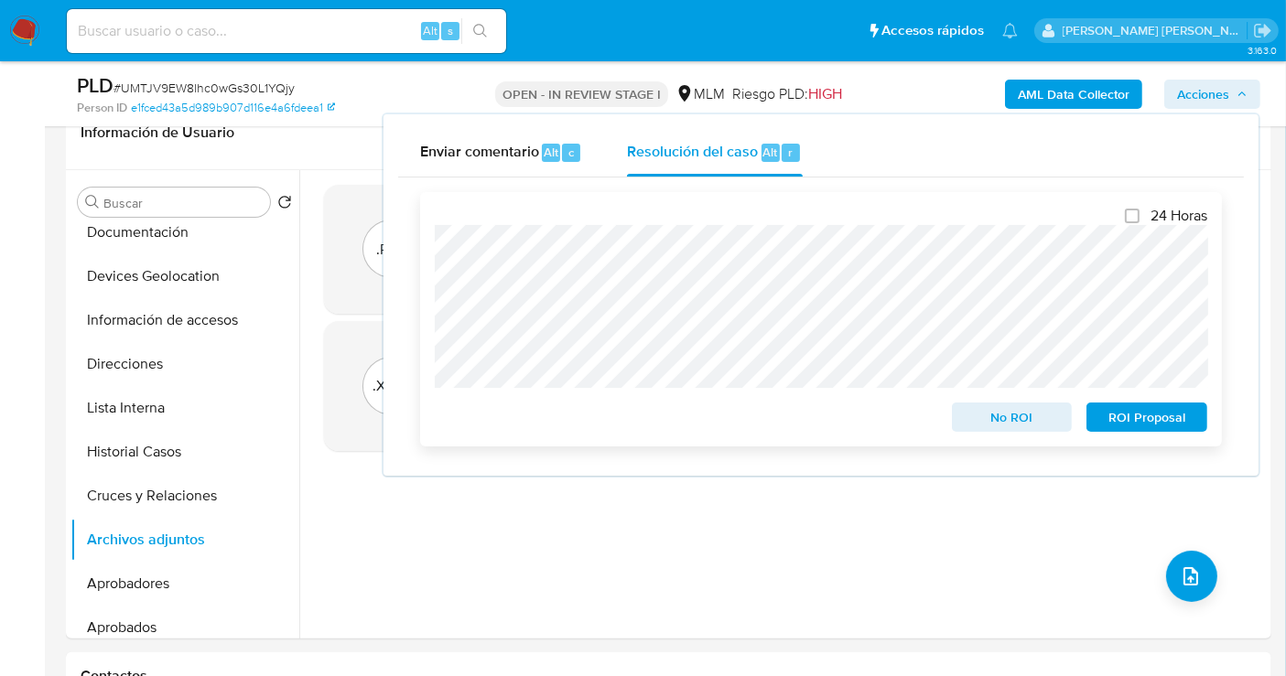
click at [995, 427] on span "No ROI" at bounding box center [1012, 418] width 95 height 26
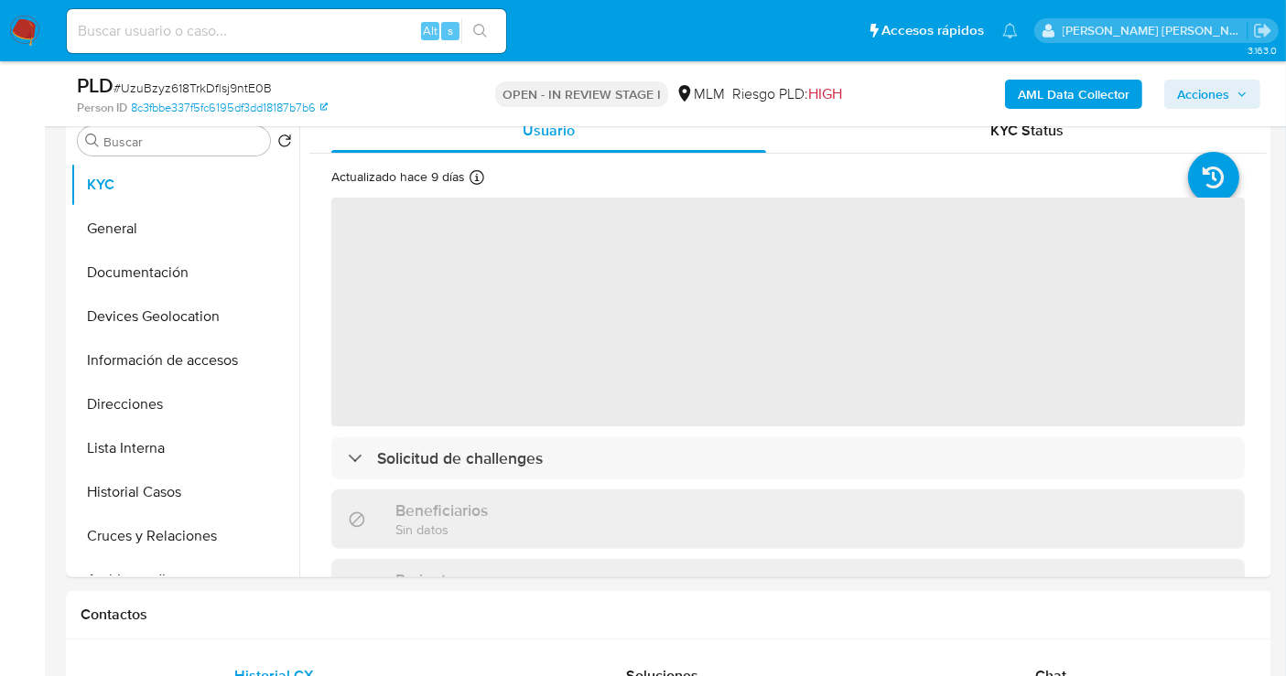
scroll to position [610, 0]
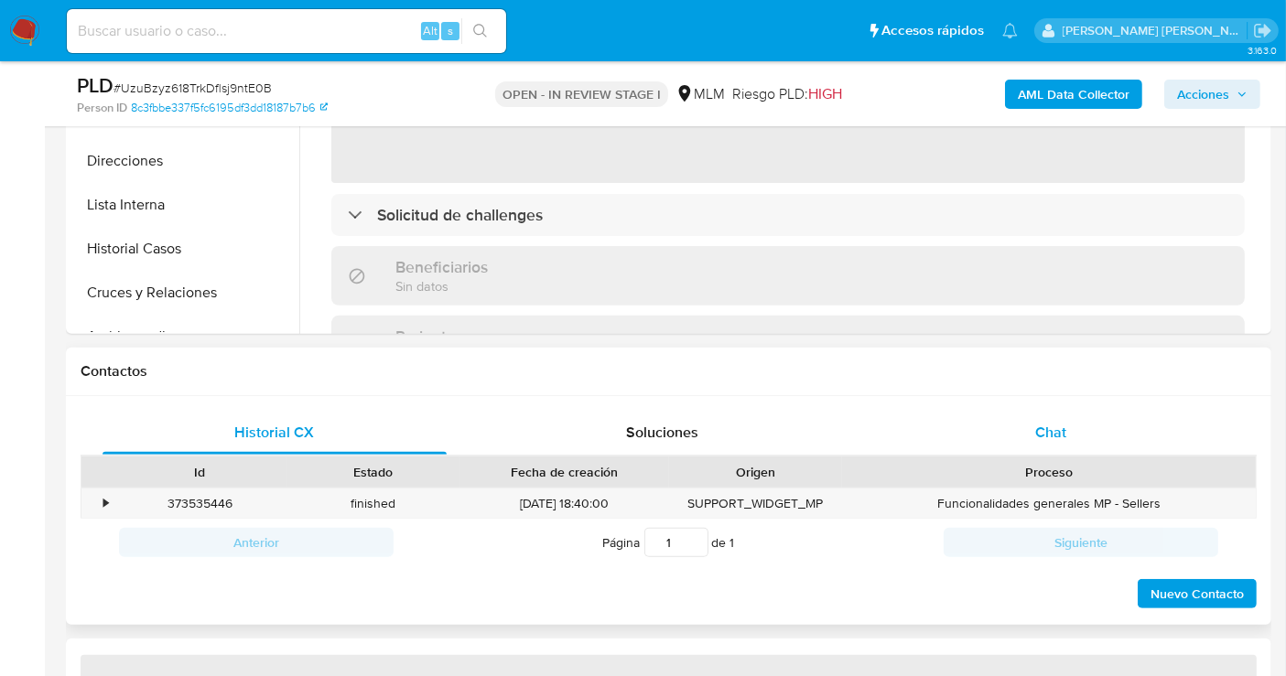
click at [1077, 434] on div "Chat" at bounding box center [1051, 433] width 344 height 44
select select "10"
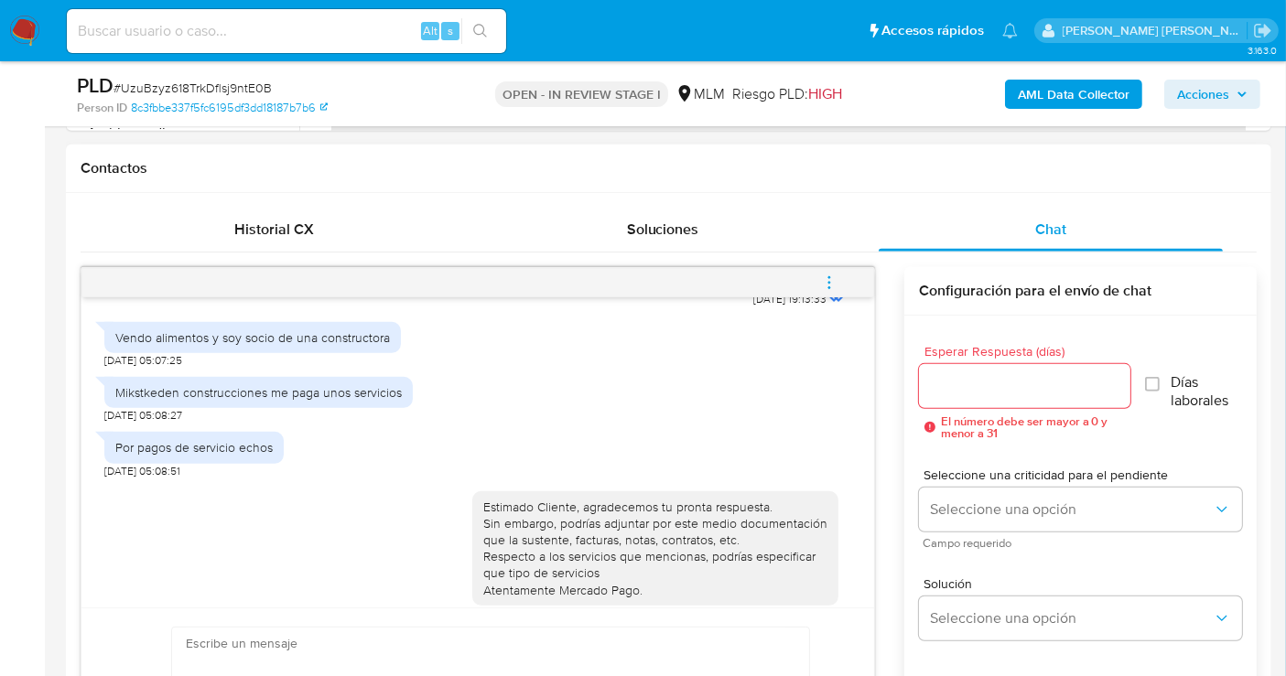
scroll to position [363, 0]
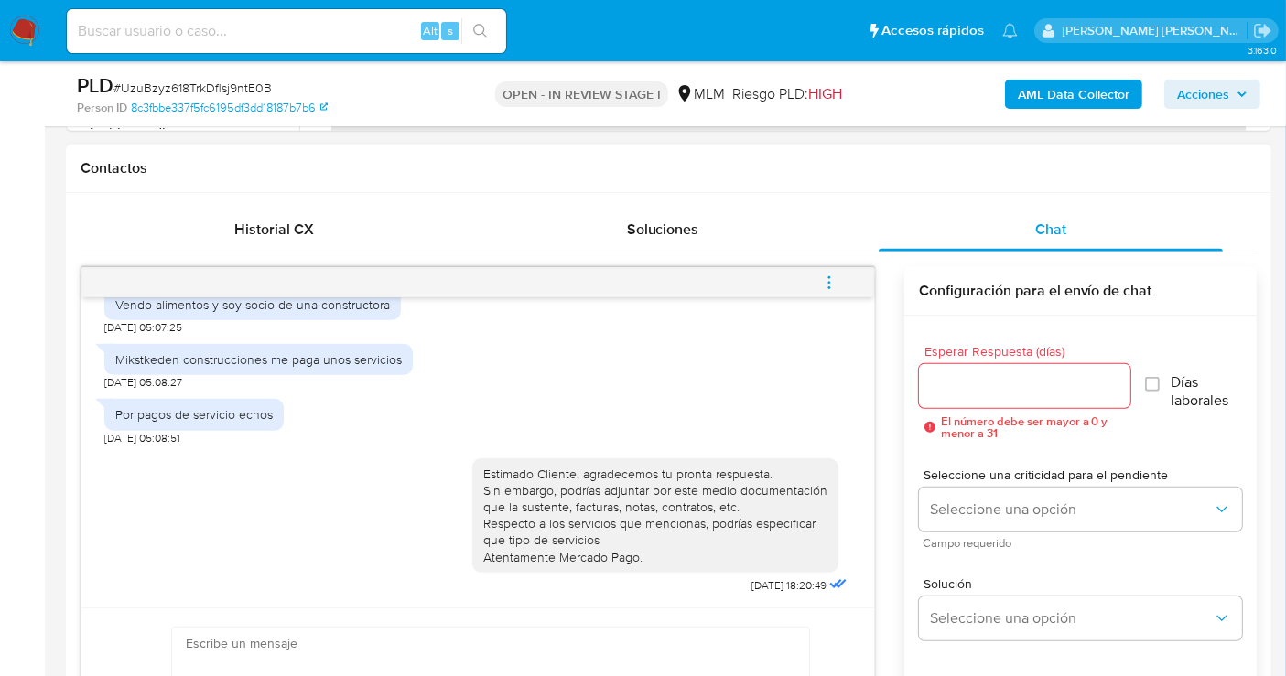
click at [823, 269] on span "menu-action" at bounding box center [829, 283] width 16 height 44
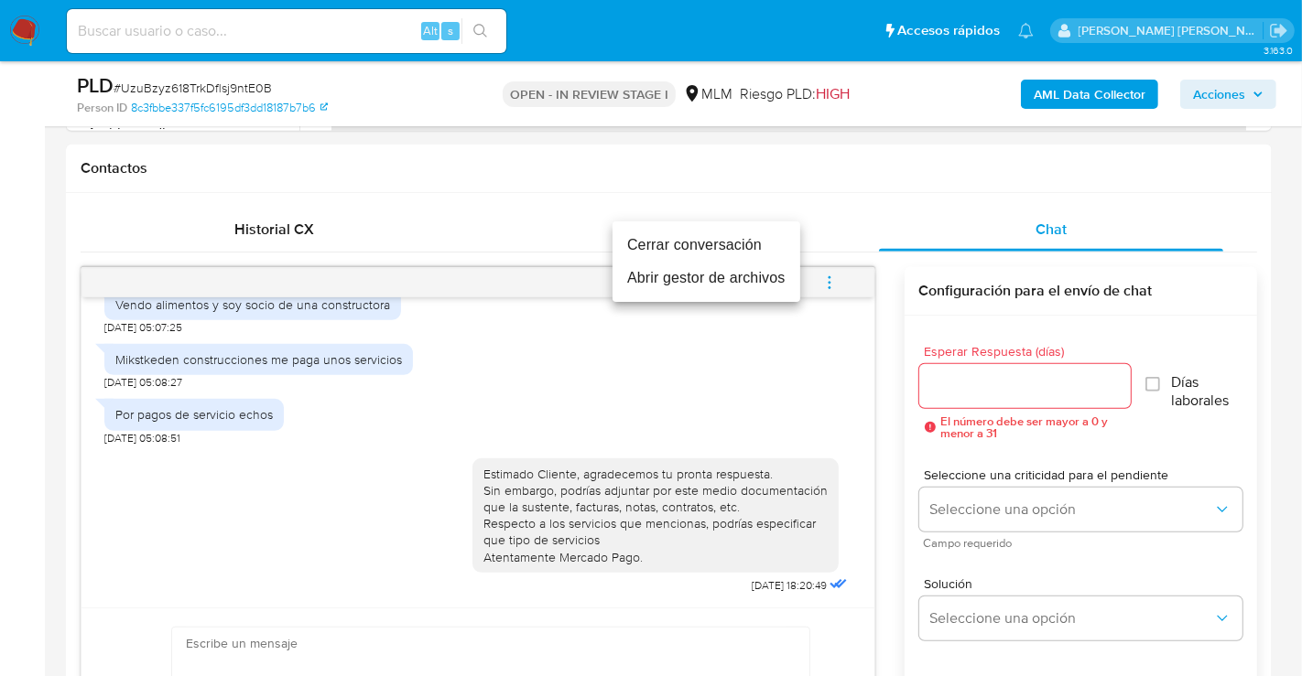
click at [655, 241] on li "Cerrar conversación" at bounding box center [706, 245] width 188 height 33
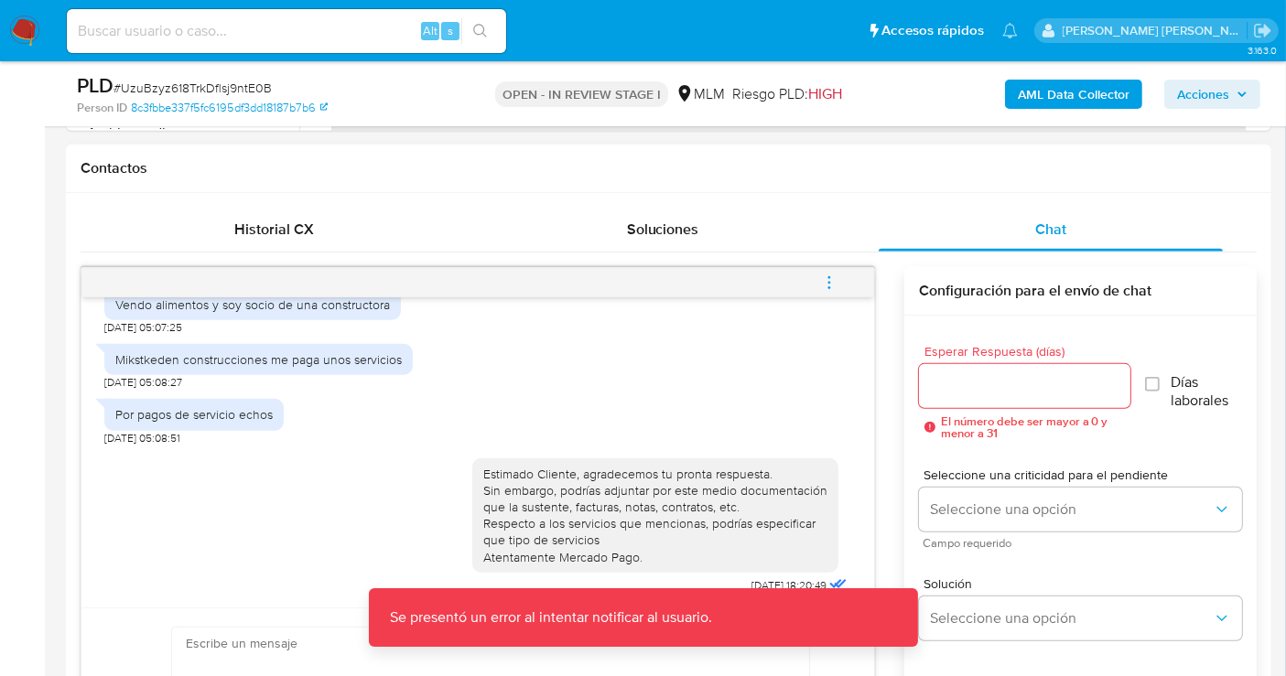
click at [833, 286] on icon "menu-action" at bounding box center [829, 283] width 16 height 16
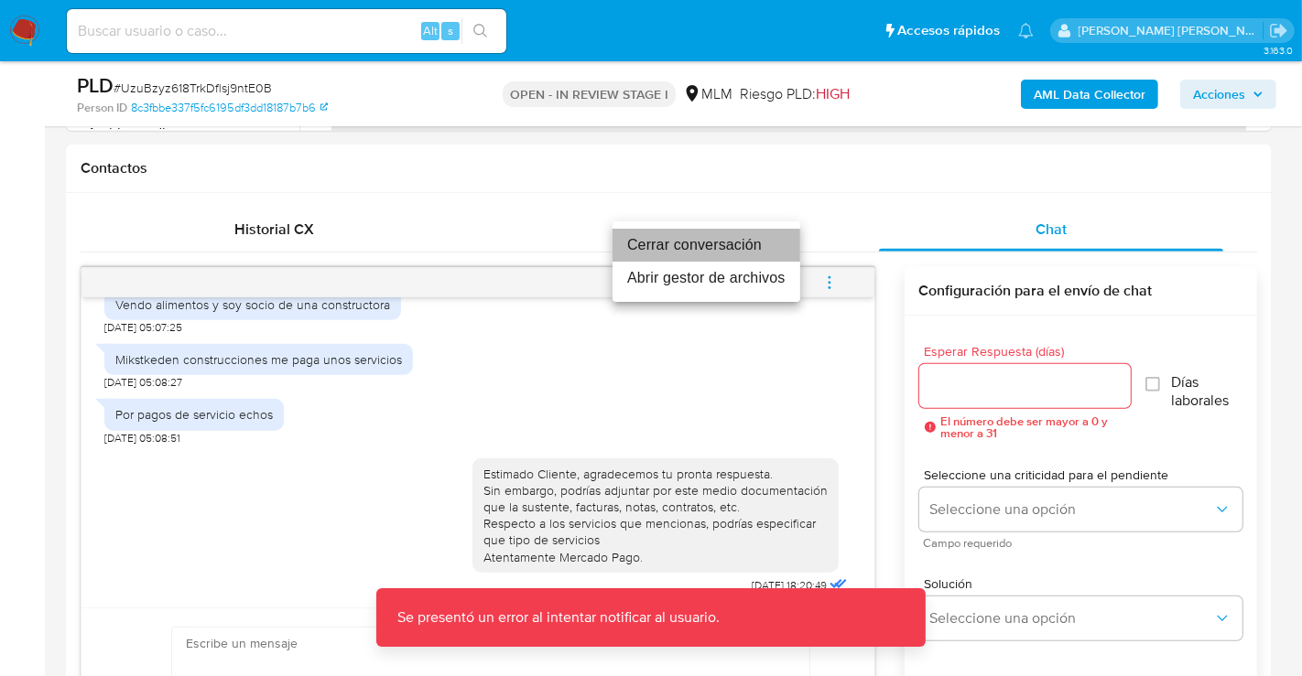
click at [694, 244] on li "Cerrar conversación" at bounding box center [706, 245] width 188 height 33
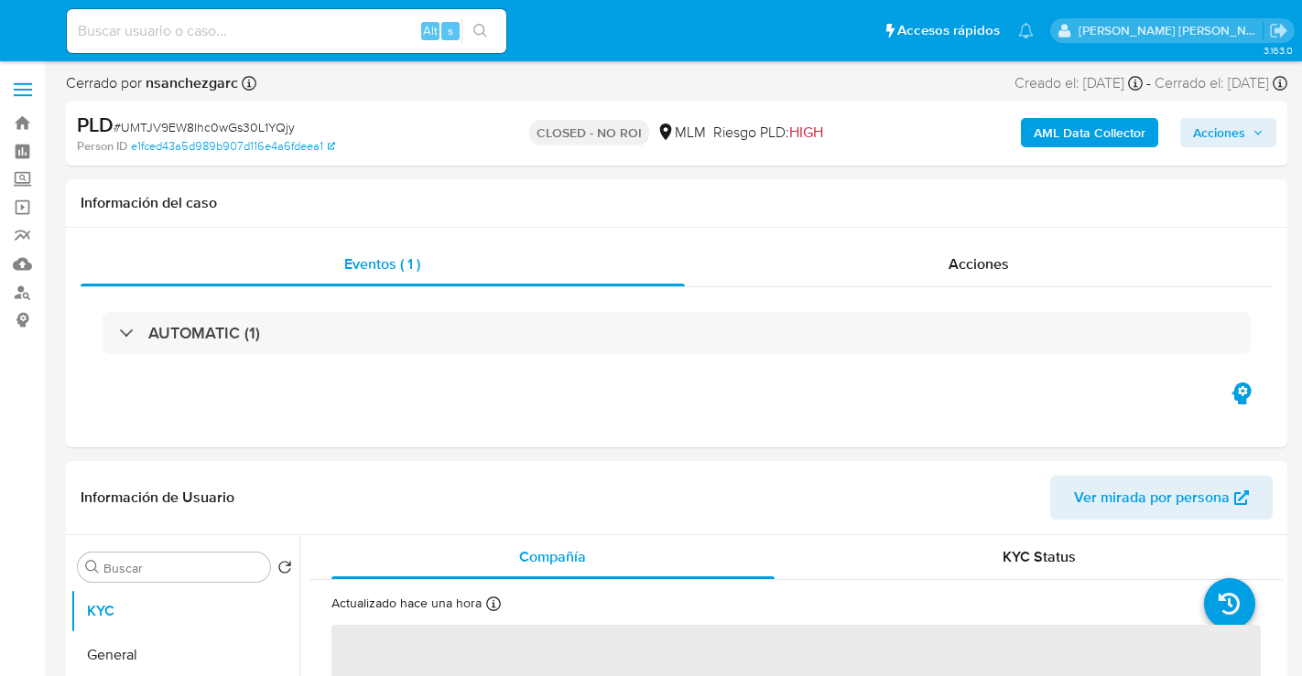
select select "10"
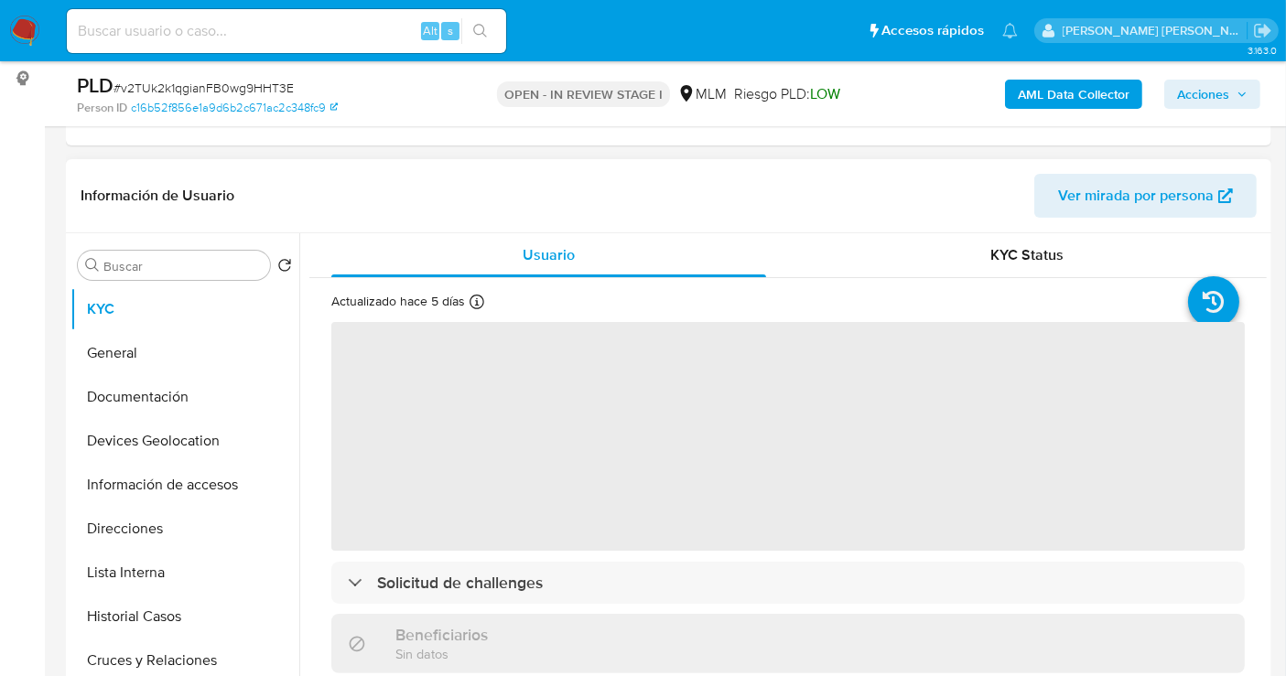
scroll to position [305, 0]
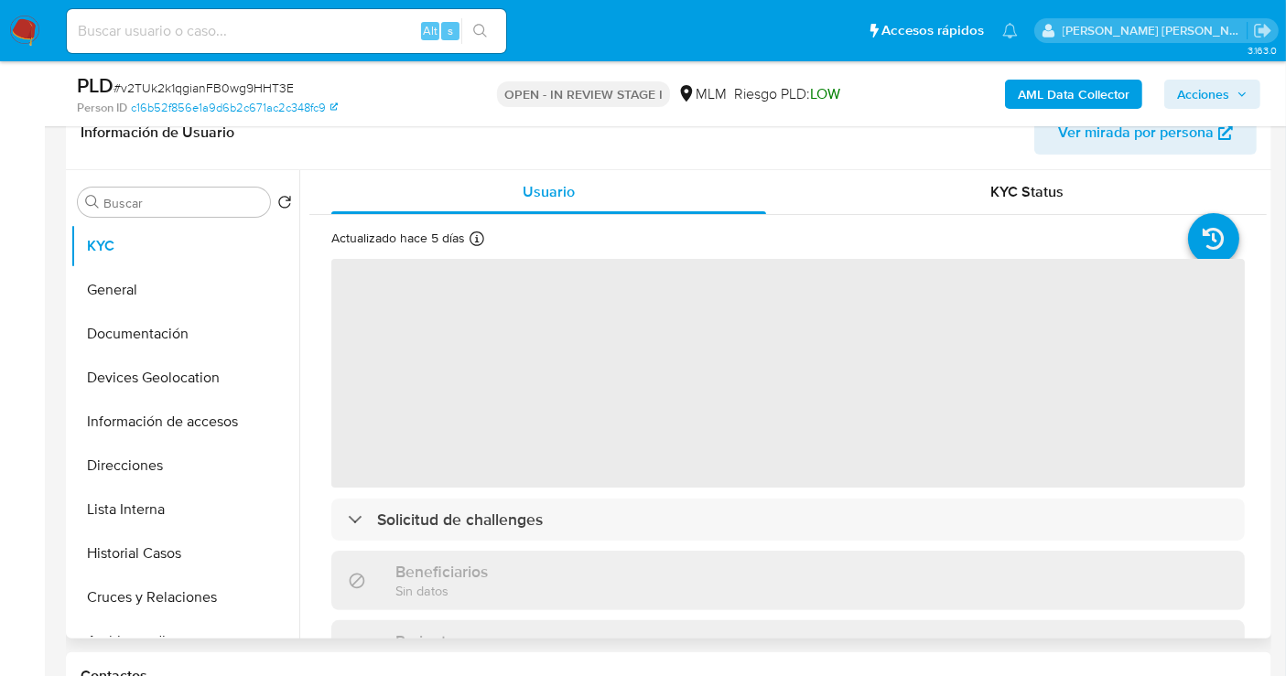
select select "10"
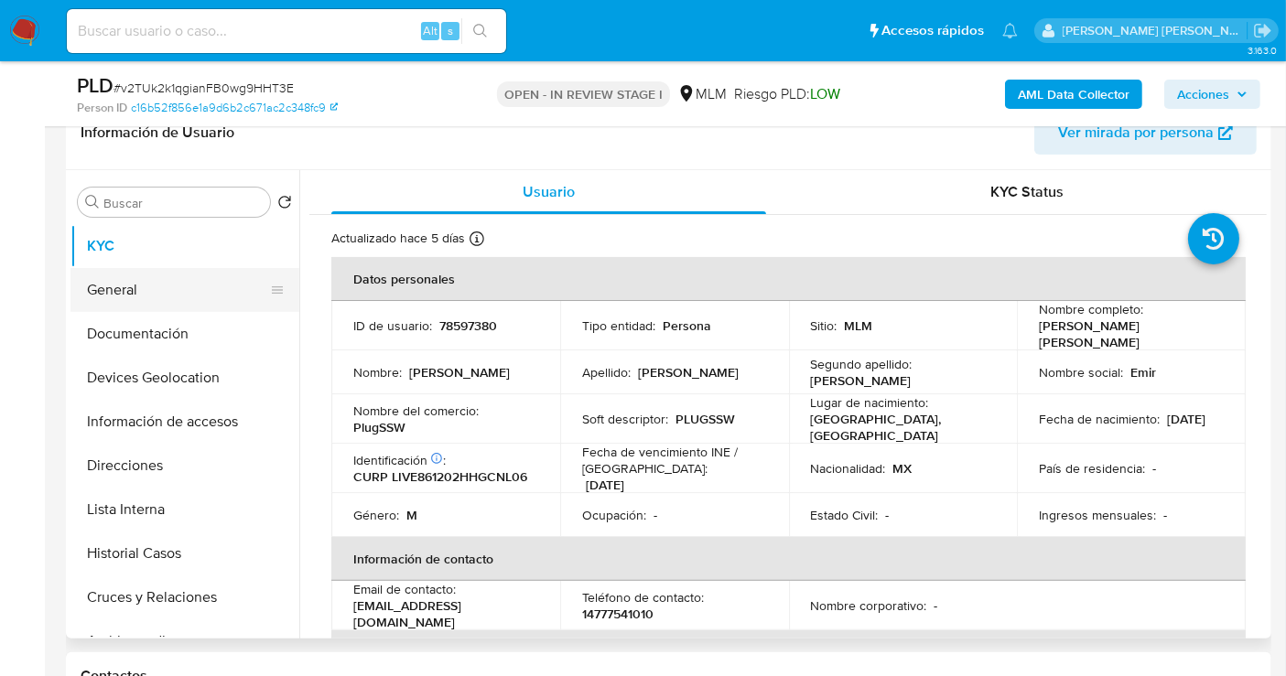
click at [125, 289] on button "General" at bounding box center [177, 290] width 214 height 44
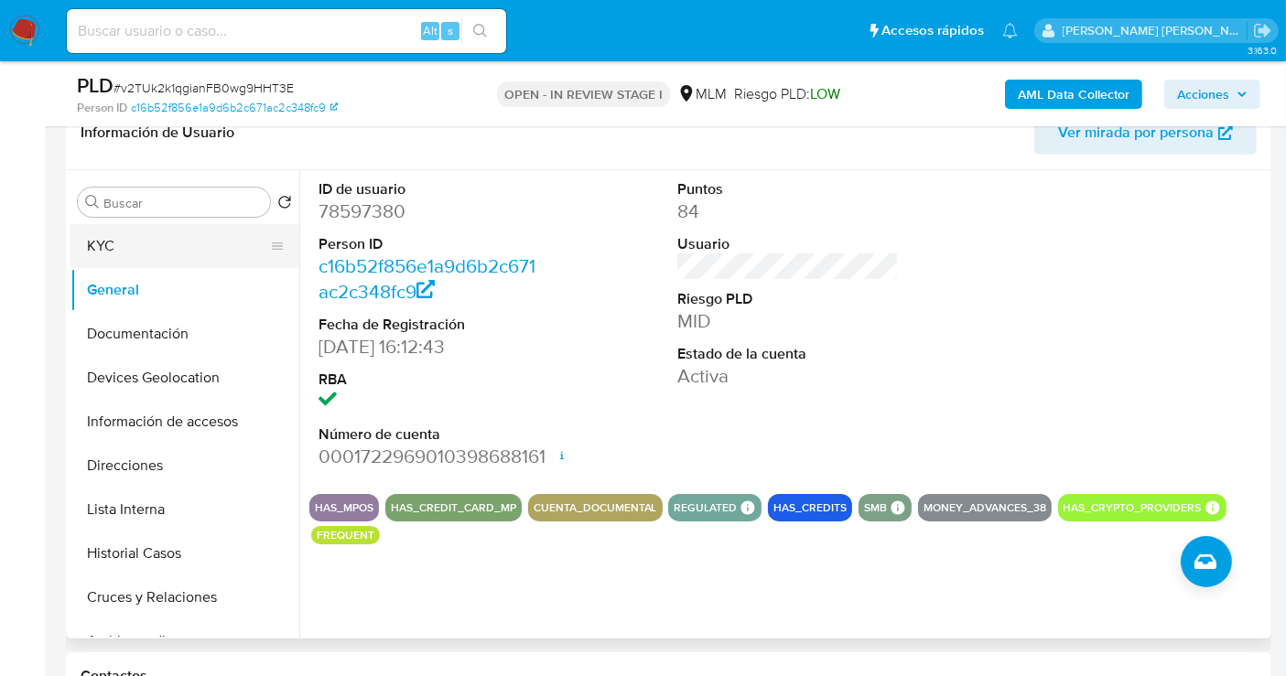
click at [132, 252] on button "KYC" at bounding box center [177, 246] width 214 height 44
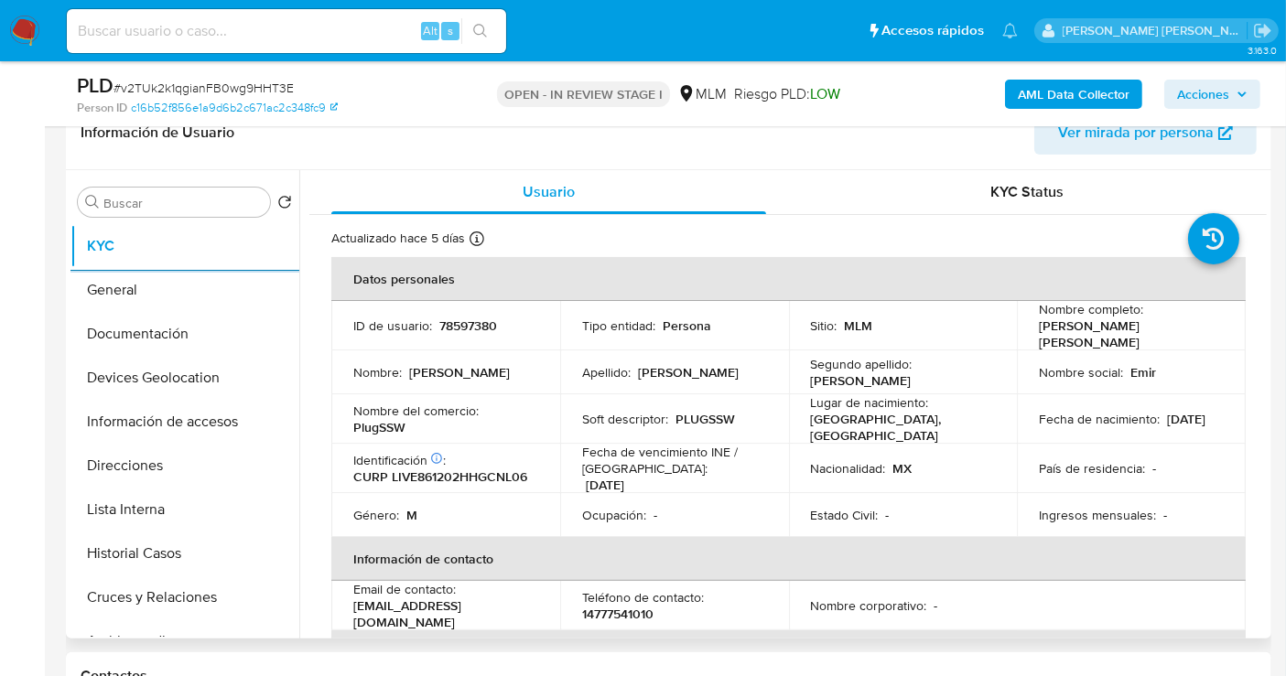
click at [386, 424] on p "PlugSSW" at bounding box center [379, 427] width 52 height 16
copy p "PlugSSW"
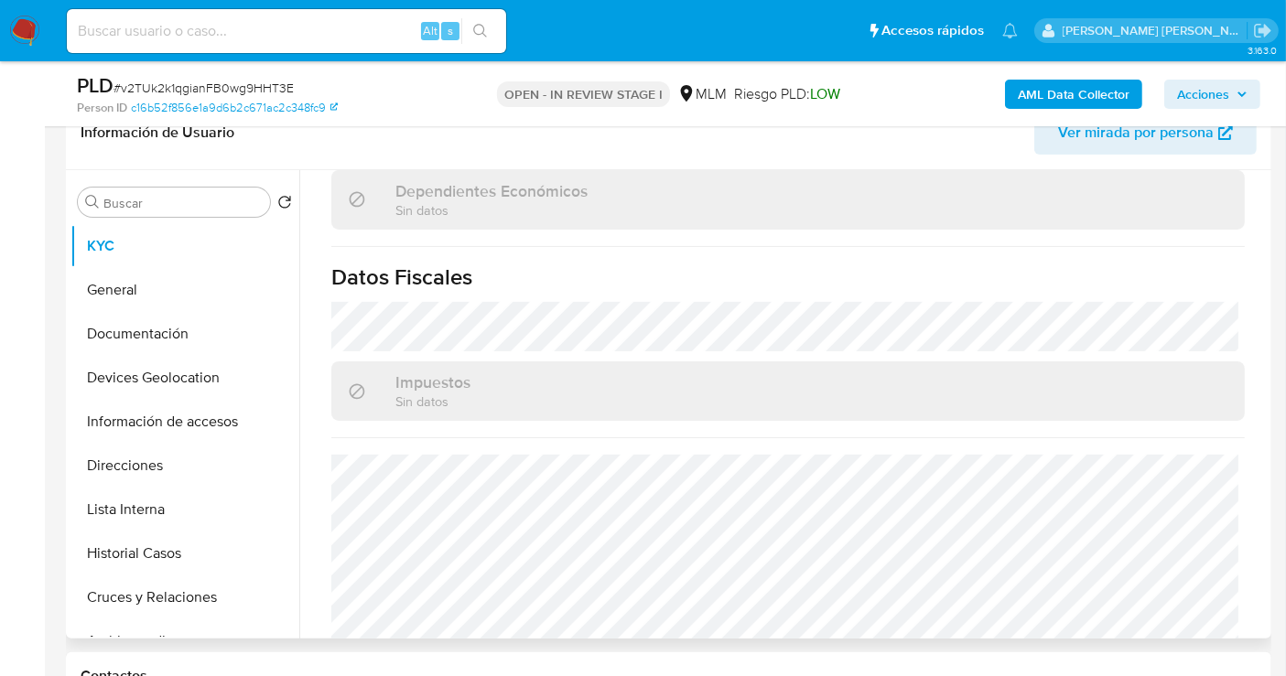
scroll to position [1137, 0]
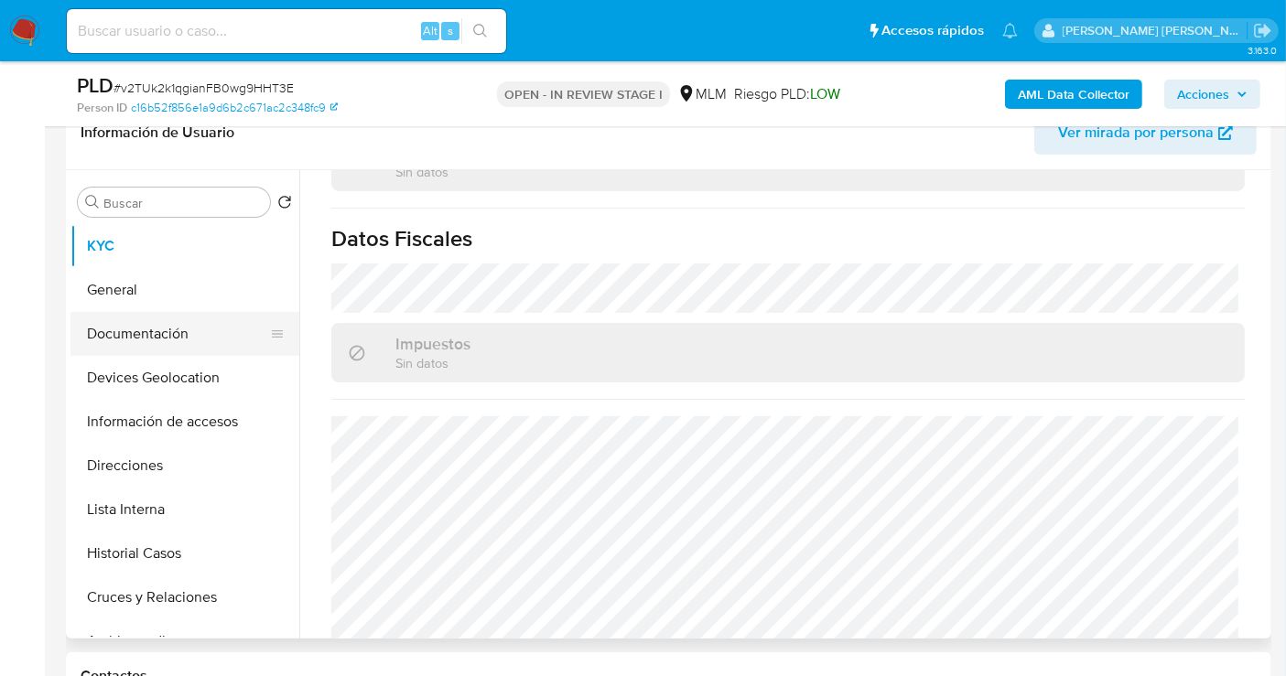
click at [161, 343] on button "Documentación" at bounding box center [177, 334] width 214 height 44
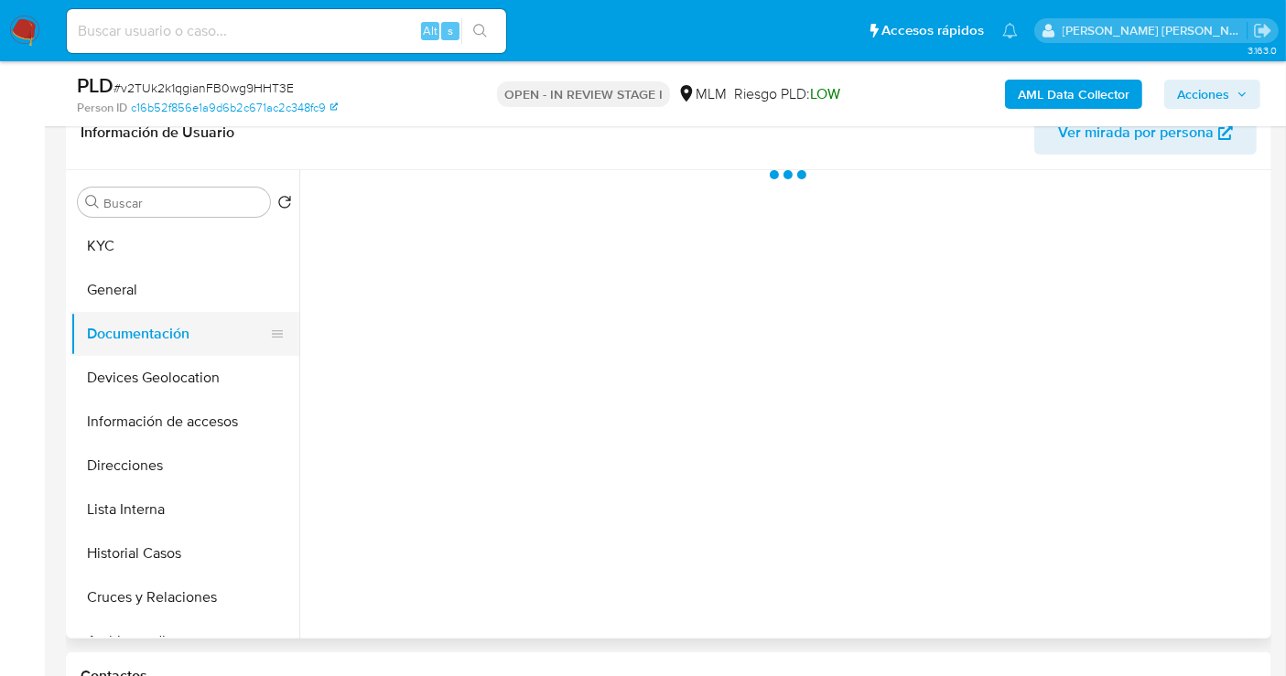
scroll to position [0, 0]
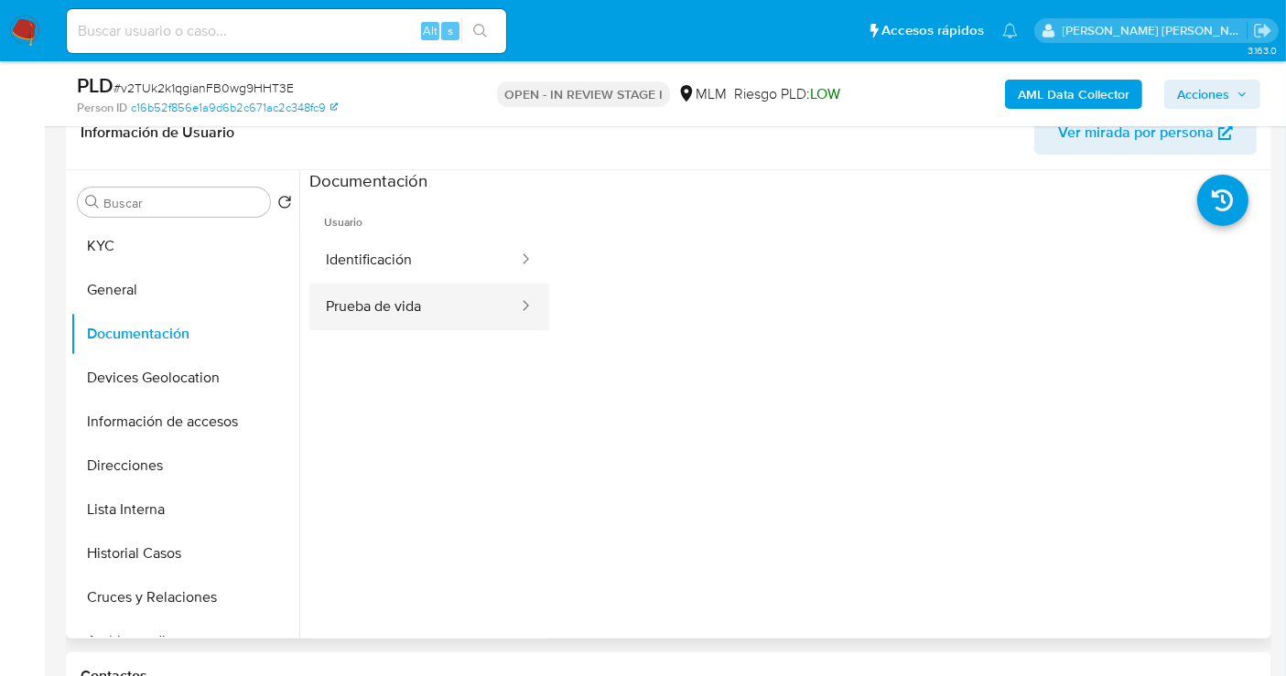
click at [399, 317] on button "Prueba de vida" at bounding box center [414, 307] width 211 height 47
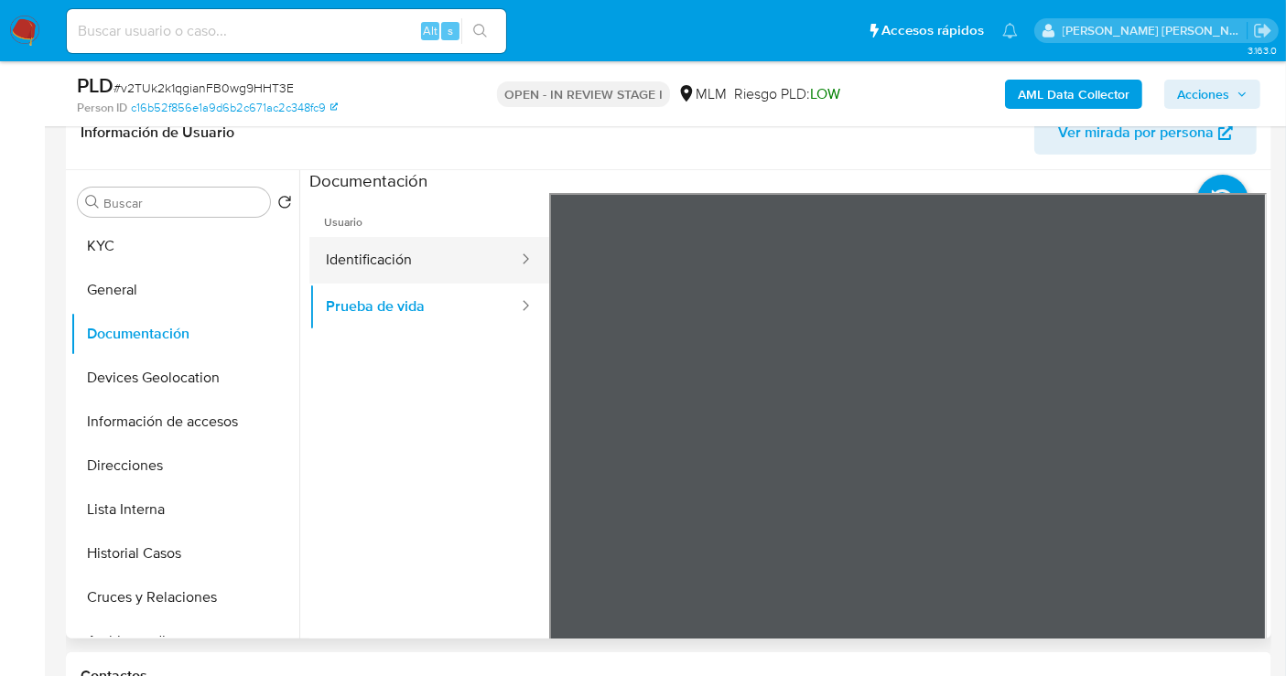
click at [395, 270] on button "Identificación" at bounding box center [414, 260] width 211 height 47
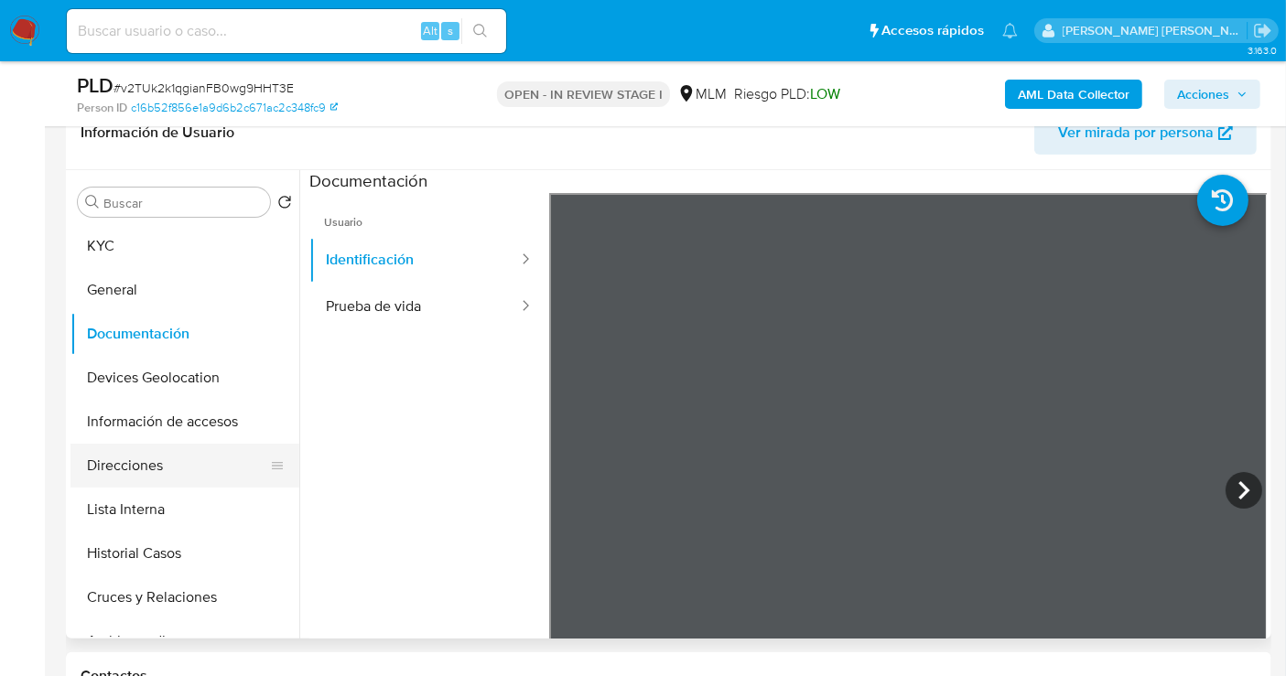
click at [128, 459] on button "Direcciones" at bounding box center [177, 466] width 214 height 44
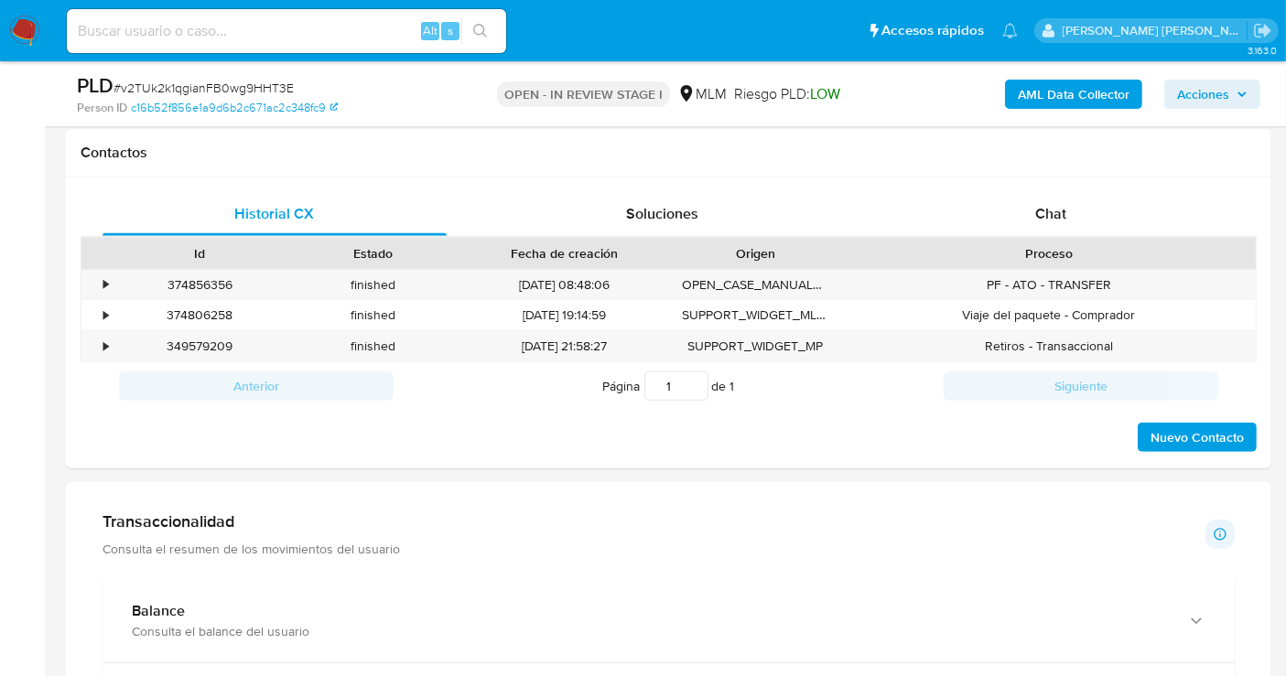
scroll to position [1119, 0]
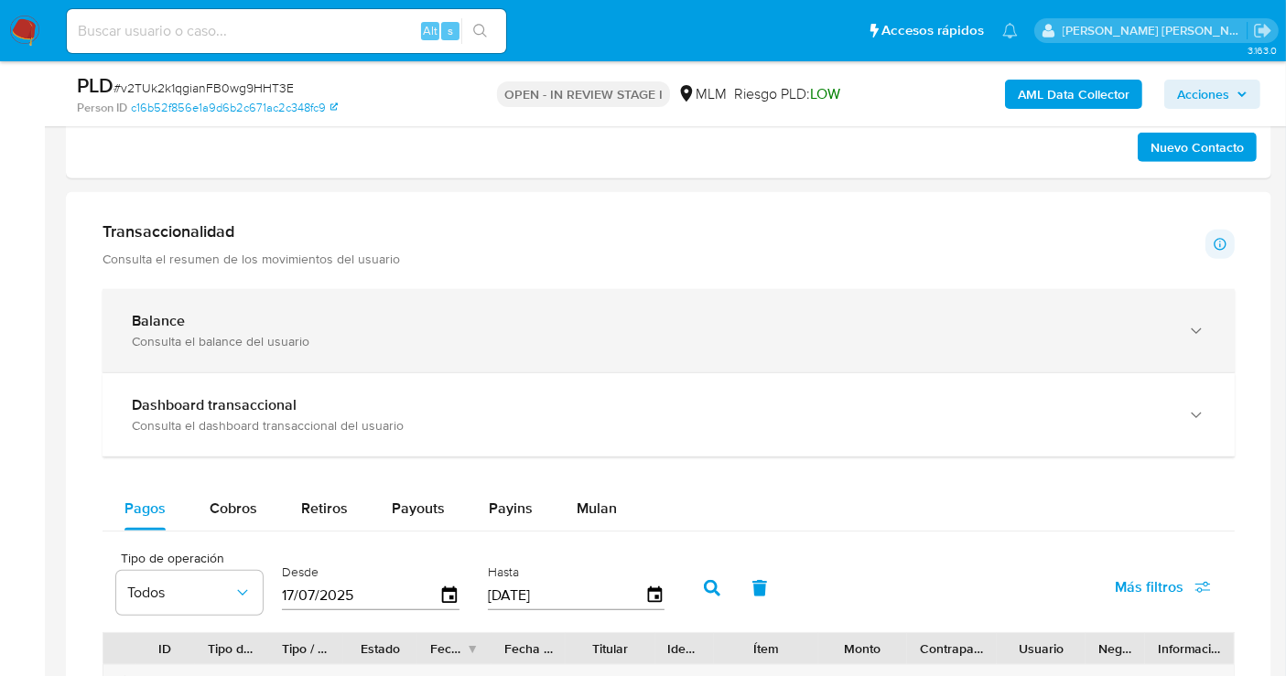
click at [201, 333] on div "Consulta el balance del usuario" at bounding box center [650, 341] width 1037 height 16
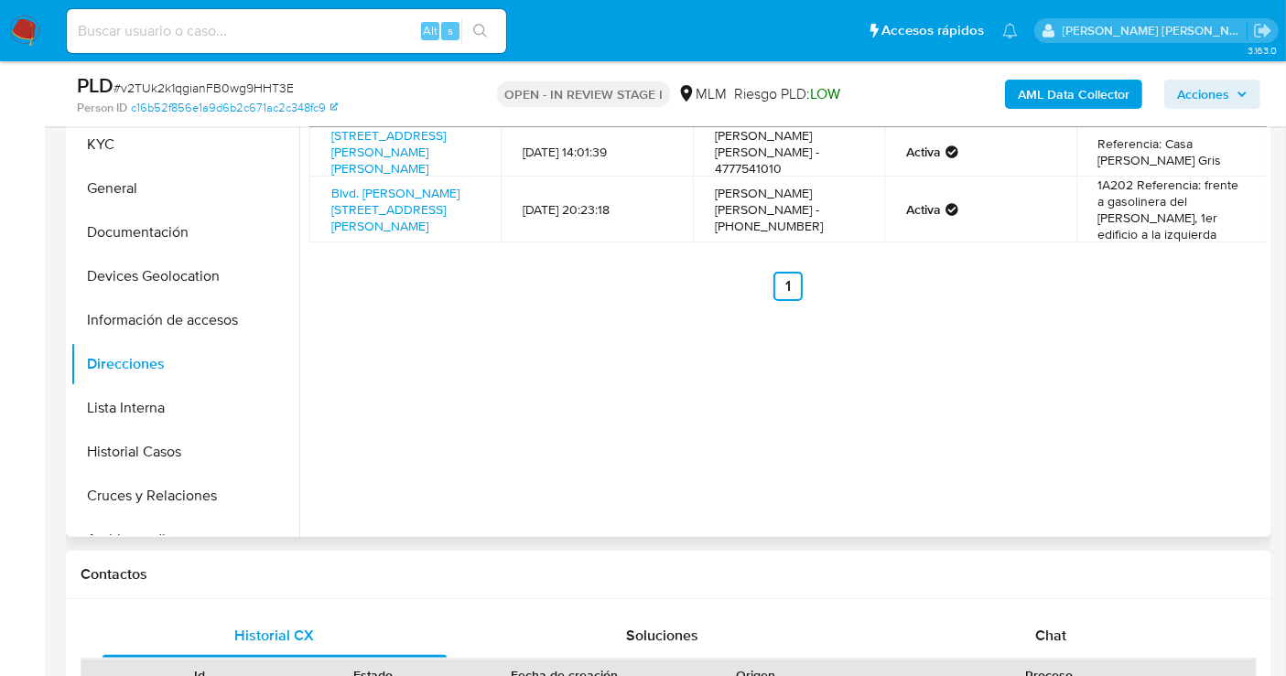
scroll to position [203, 0]
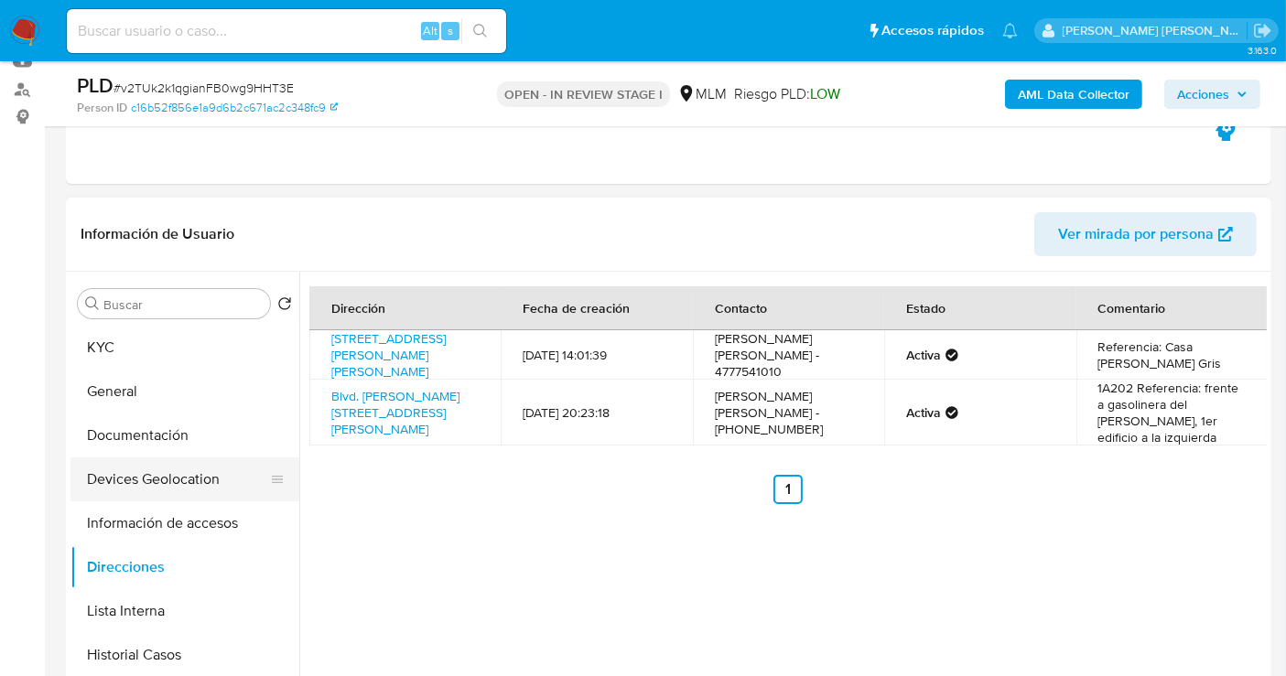
click at [130, 480] on button "Devices Geolocation" at bounding box center [177, 480] width 214 height 44
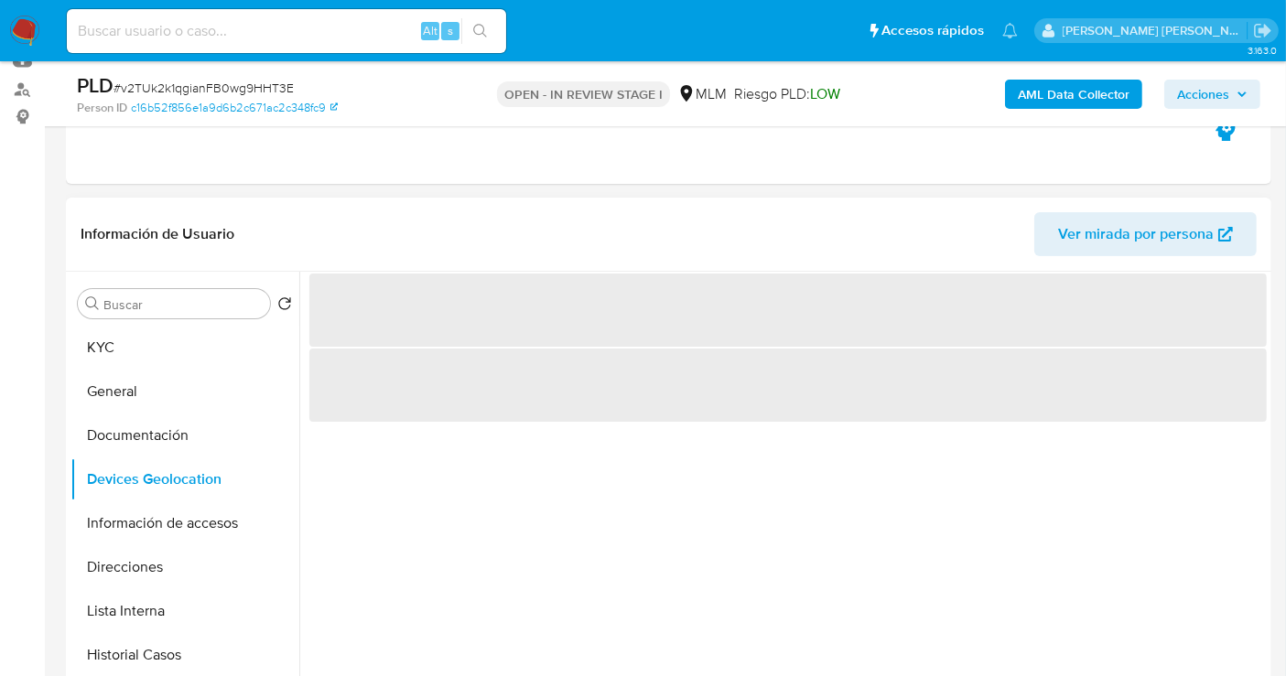
scroll to position [305, 0]
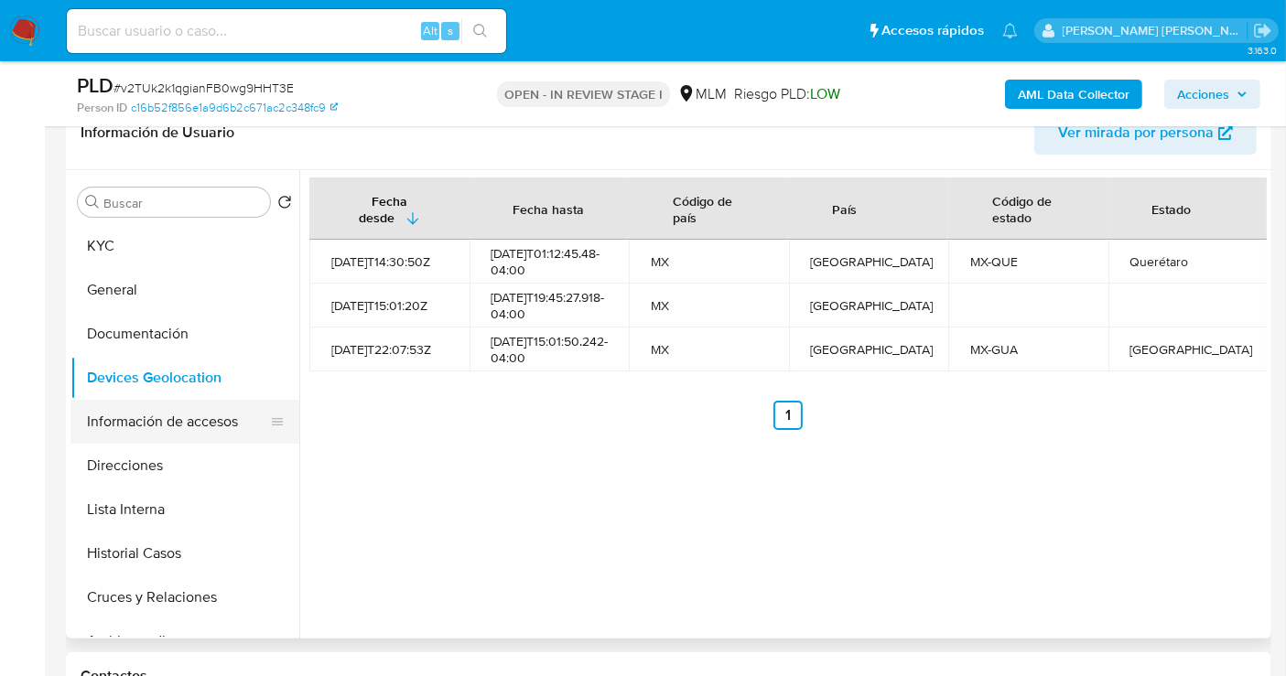
click at [160, 415] on button "Información de accesos" at bounding box center [177, 422] width 214 height 44
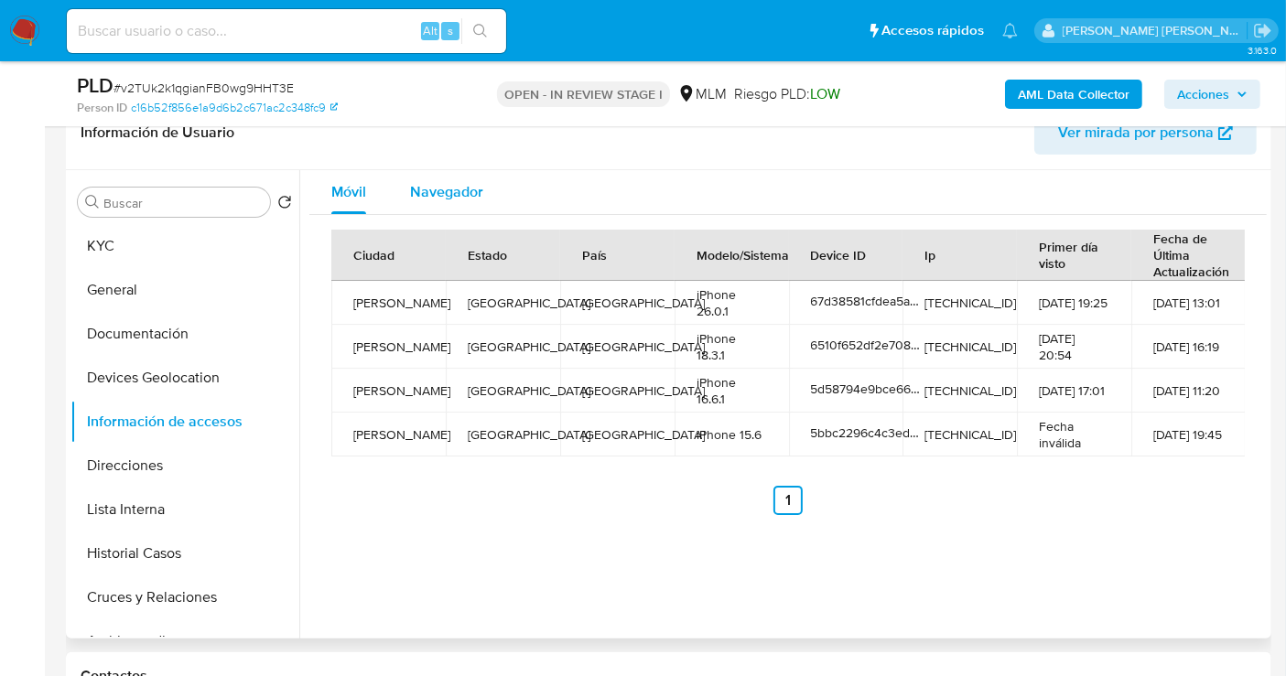
click at [444, 193] on span "Navegador" at bounding box center [446, 191] width 73 height 21
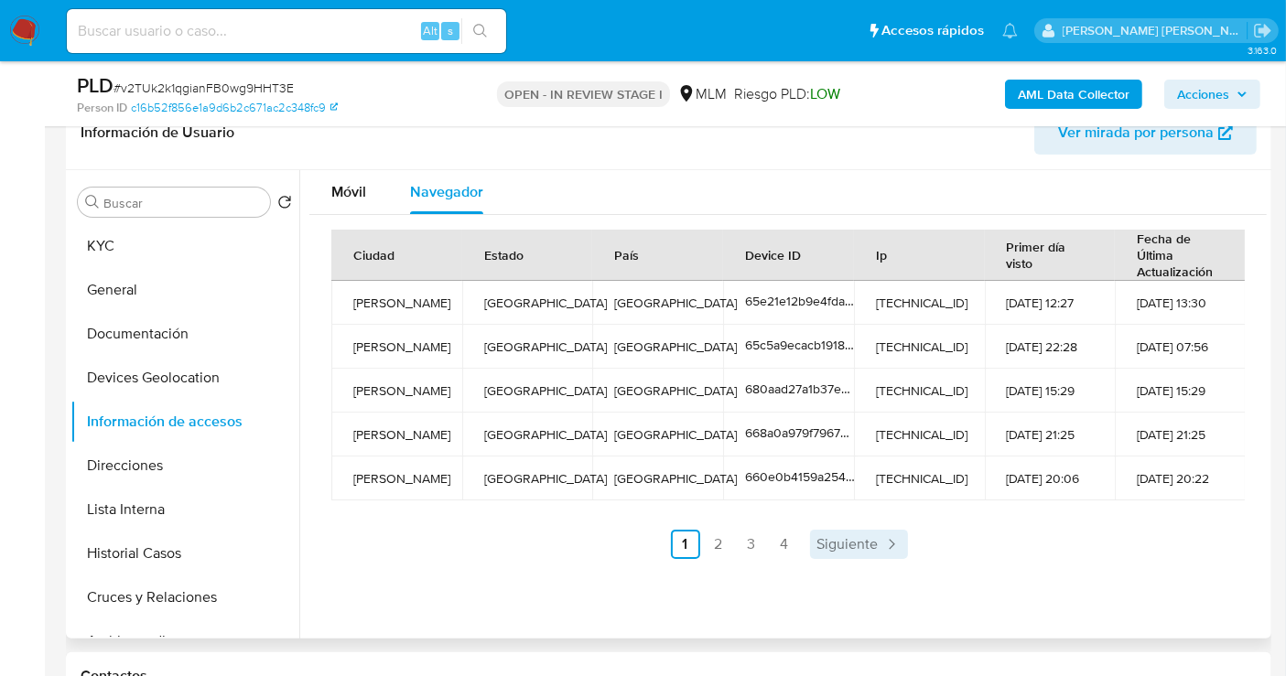
click at [831, 531] on link "Siguiente" at bounding box center [859, 544] width 98 height 29
click at [889, 546] on span "Siguiente" at bounding box center [896, 544] width 61 height 15
click at [923, 547] on link "Siguiente" at bounding box center [908, 544] width 98 height 29
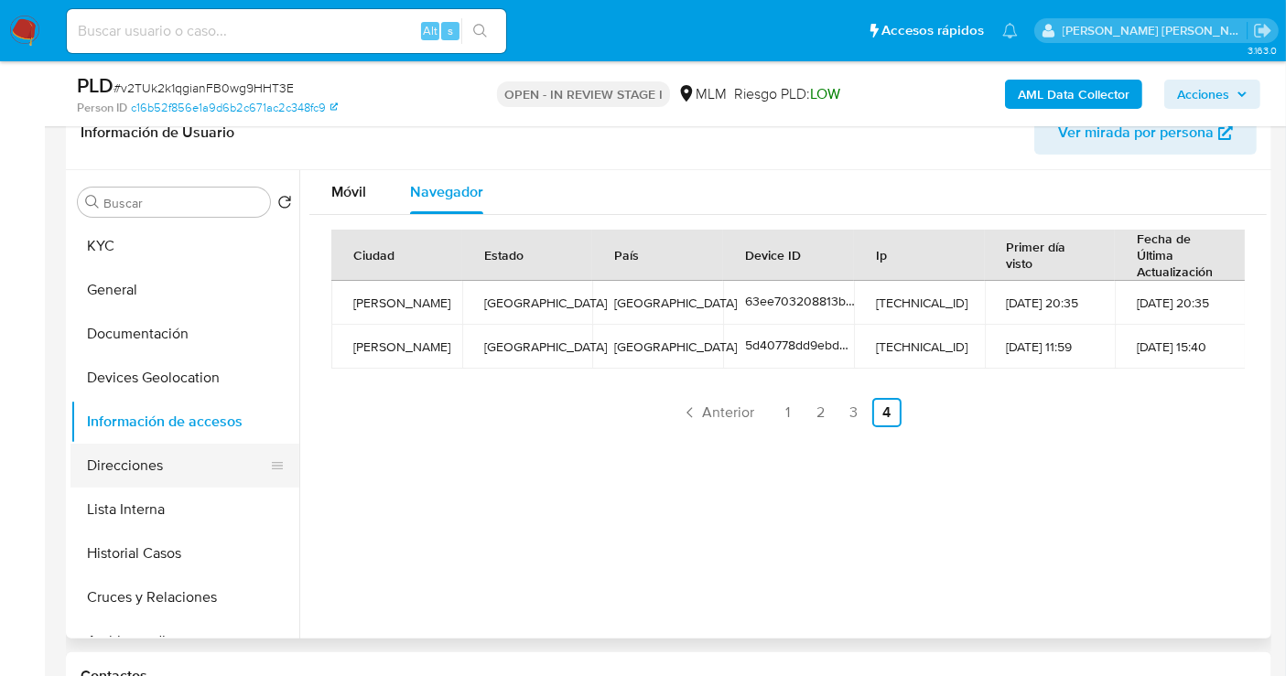
click at [109, 469] on button "Direcciones" at bounding box center [177, 466] width 214 height 44
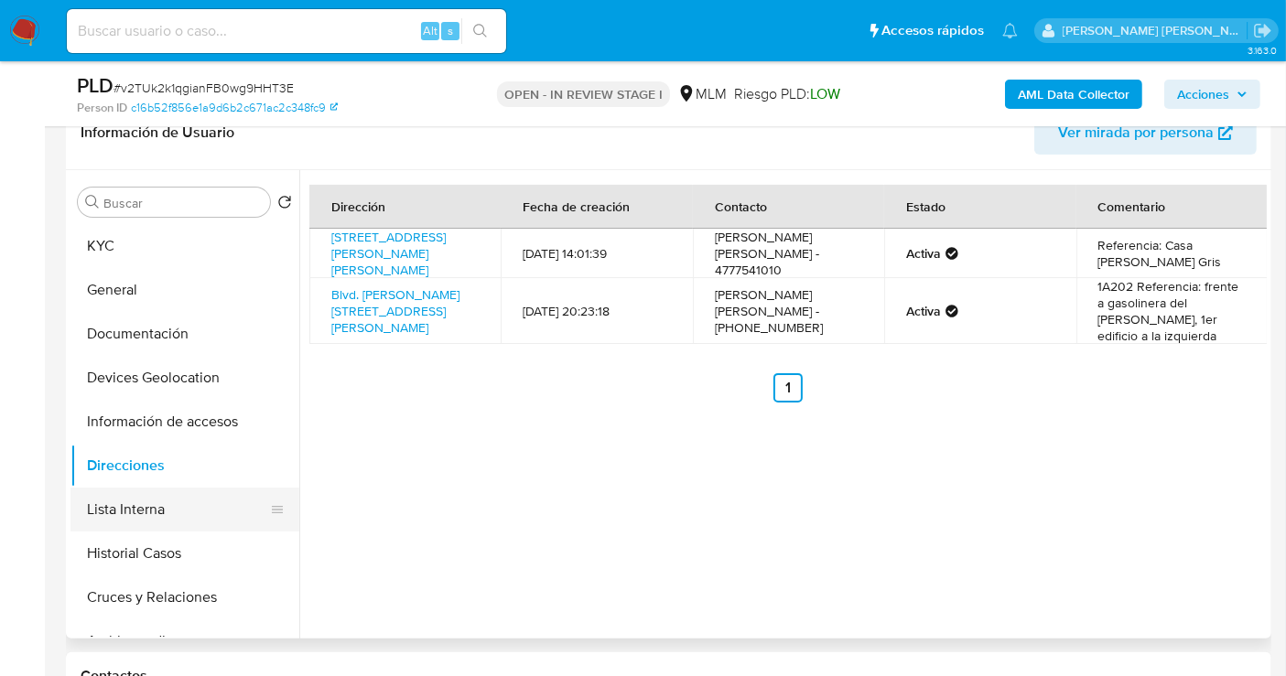
click at [135, 502] on button "Lista Interna" at bounding box center [177, 510] width 214 height 44
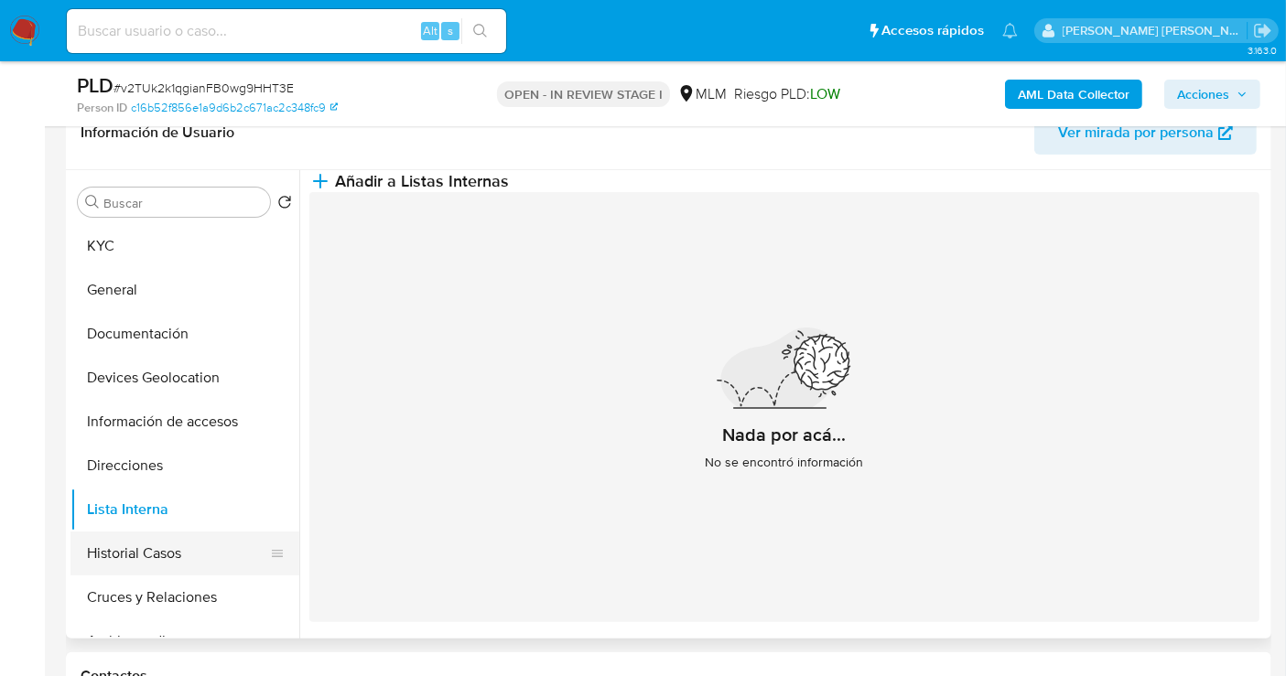
click at [147, 540] on button "Historial Casos" at bounding box center [177, 554] width 214 height 44
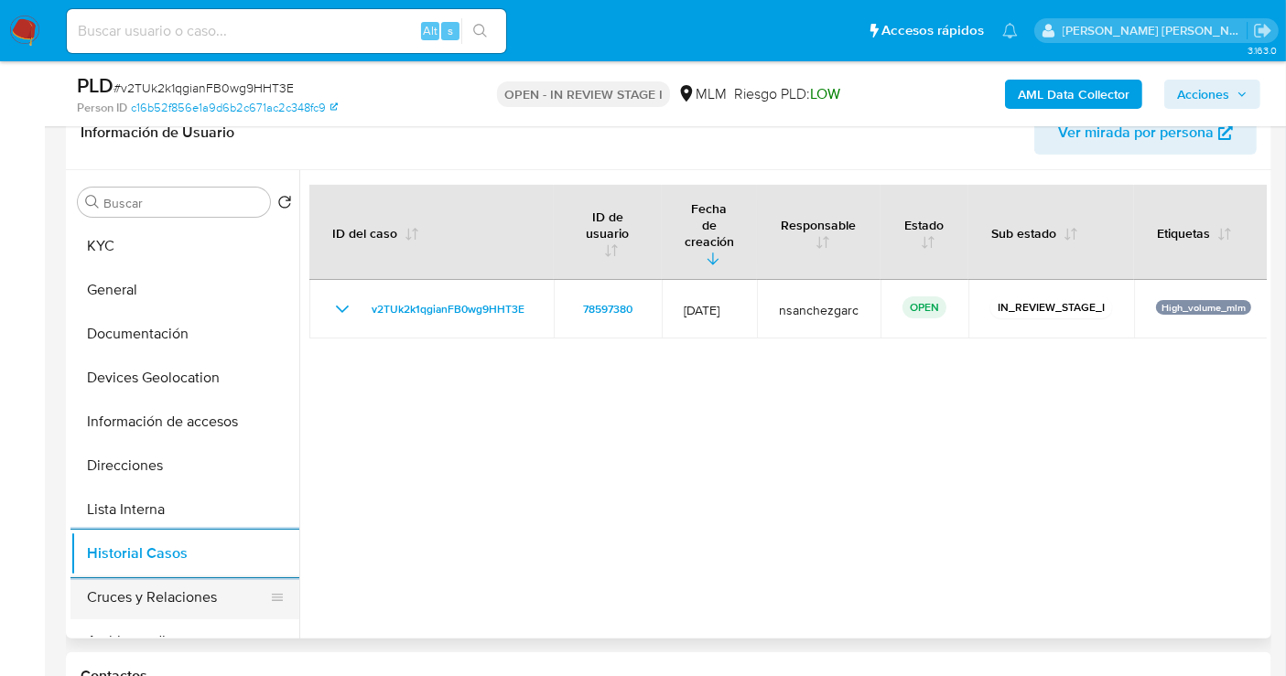
click at [168, 588] on button "Cruces y Relaciones" at bounding box center [177, 598] width 214 height 44
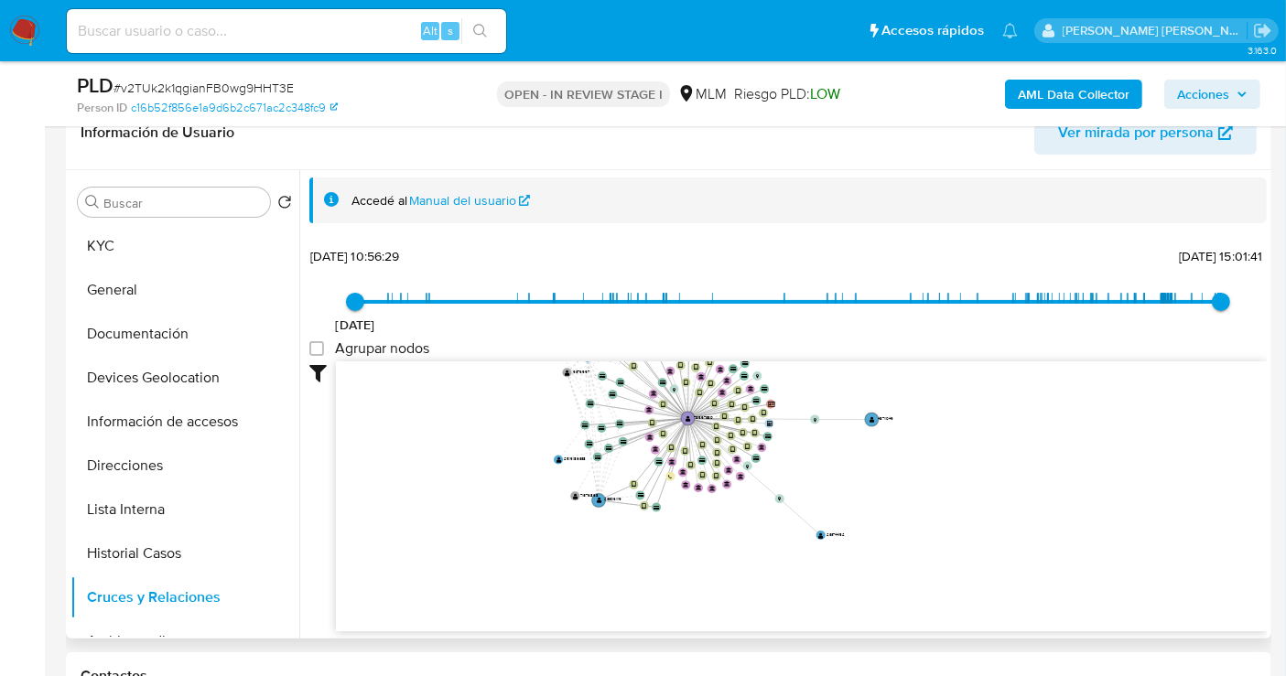
drag, startPoint x: 1007, startPoint y: 464, endPoint x: 1023, endPoint y: 349, distance: 116.5
click at [1023, 349] on div "5/4/2021 5/4/2021, 10:56:29 14/10/2025, 15:01:41 Agrupar nodos Filtros Confianz…" at bounding box center [787, 470] width 957 height 455
click at [107, 254] on button "KYC" at bounding box center [177, 246] width 214 height 44
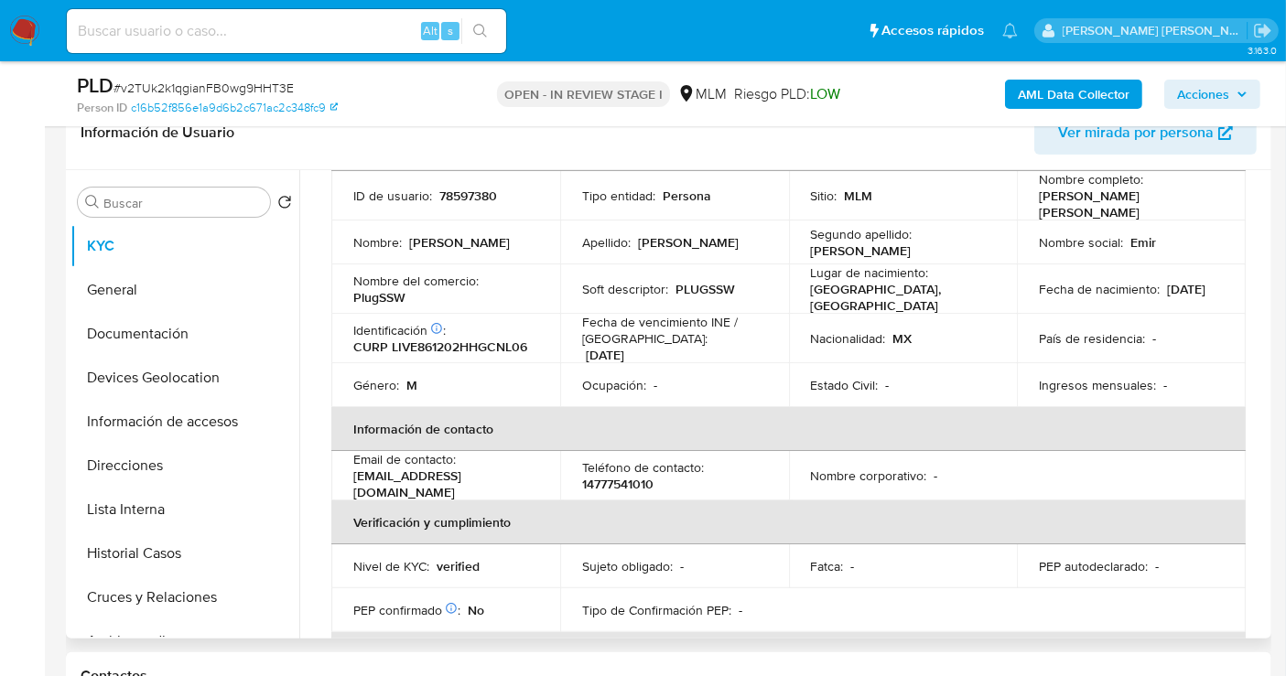
scroll to position [203, 0]
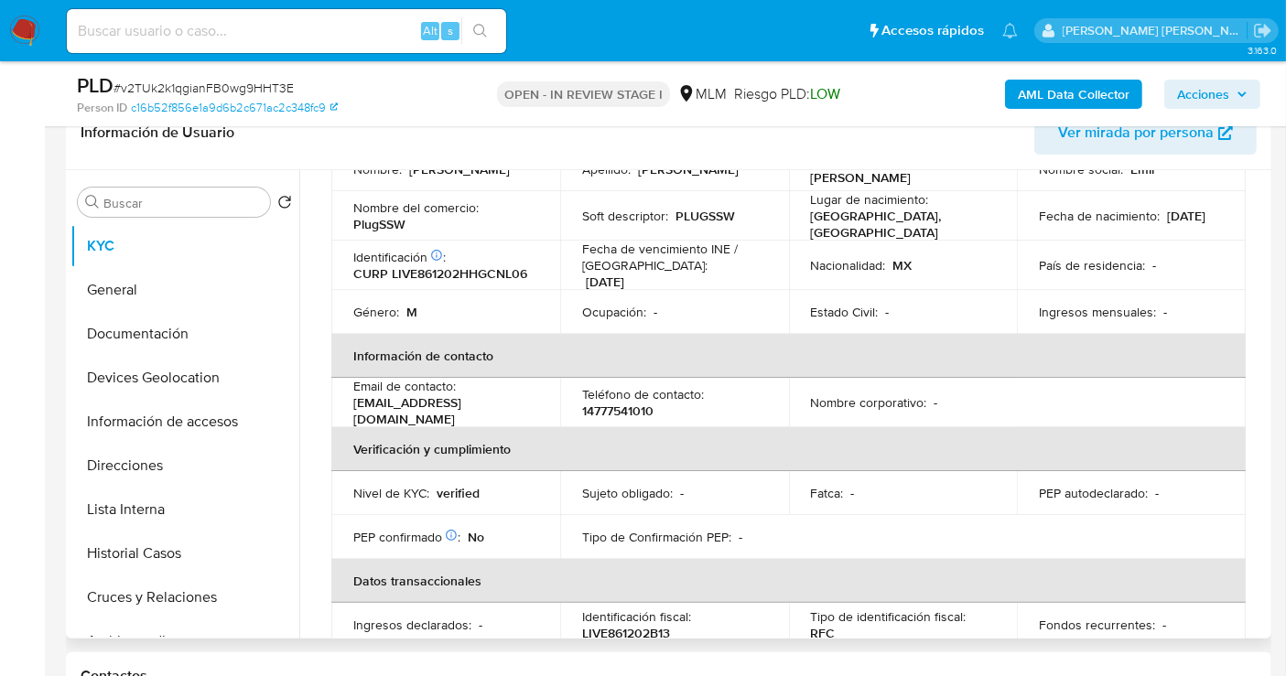
click at [631, 404] on p "14777541010" at bounding box center [617, 411] width 71 height 16
copy p "14777541010"
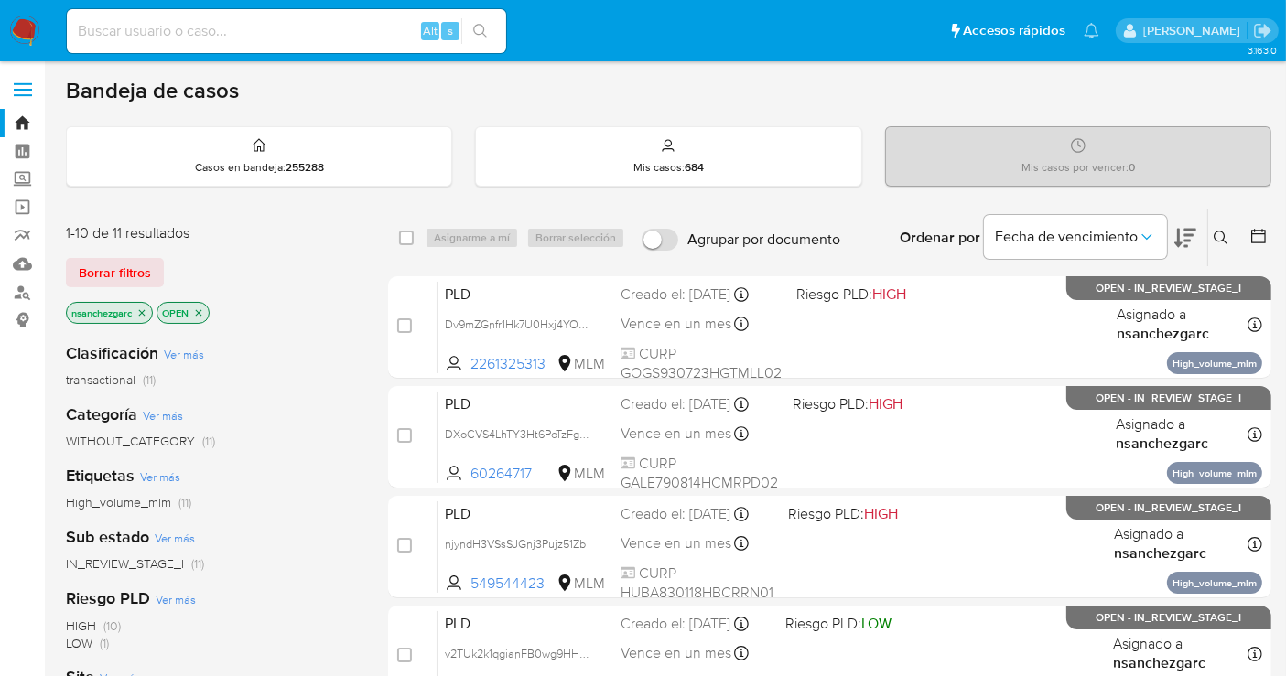
click at [25, 25] on img at bounding box center [24, 31] width 31 height 31
